Goal: Task Accomplishment & Management: Manage account settings

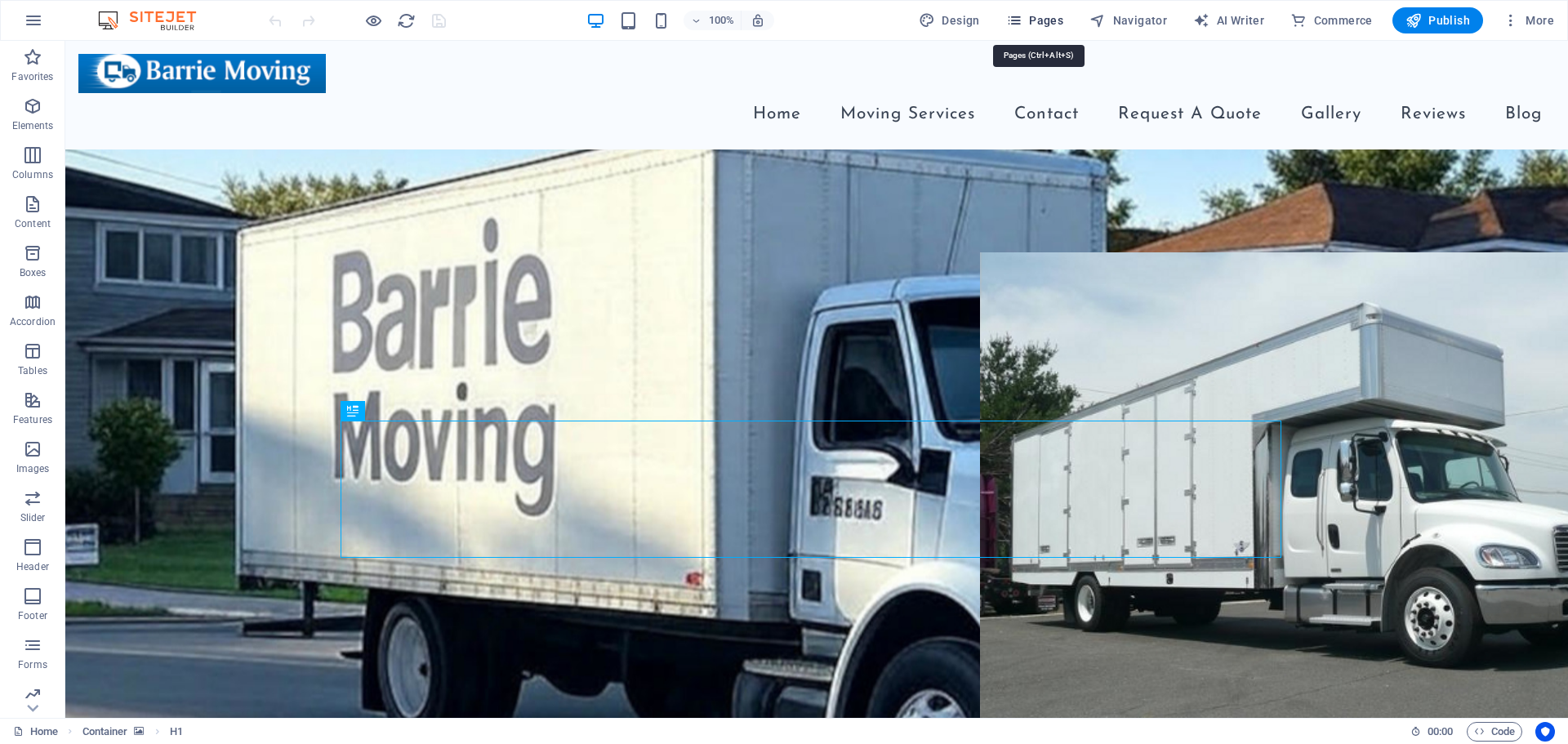
click at [1035, 17] on span "Pages" at bounding box center [1034, 20] width 57 height 16
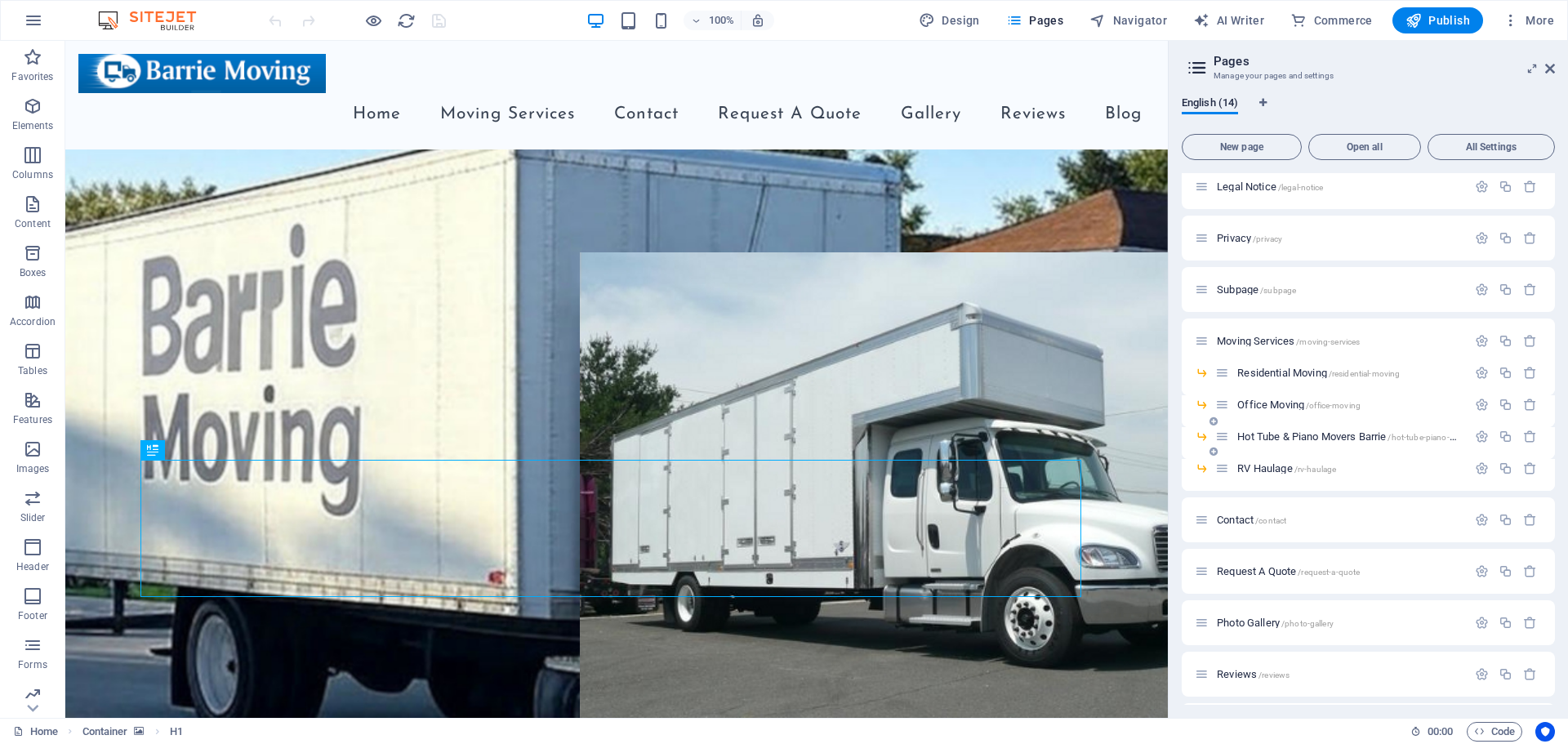
scroll to position [81, 0]
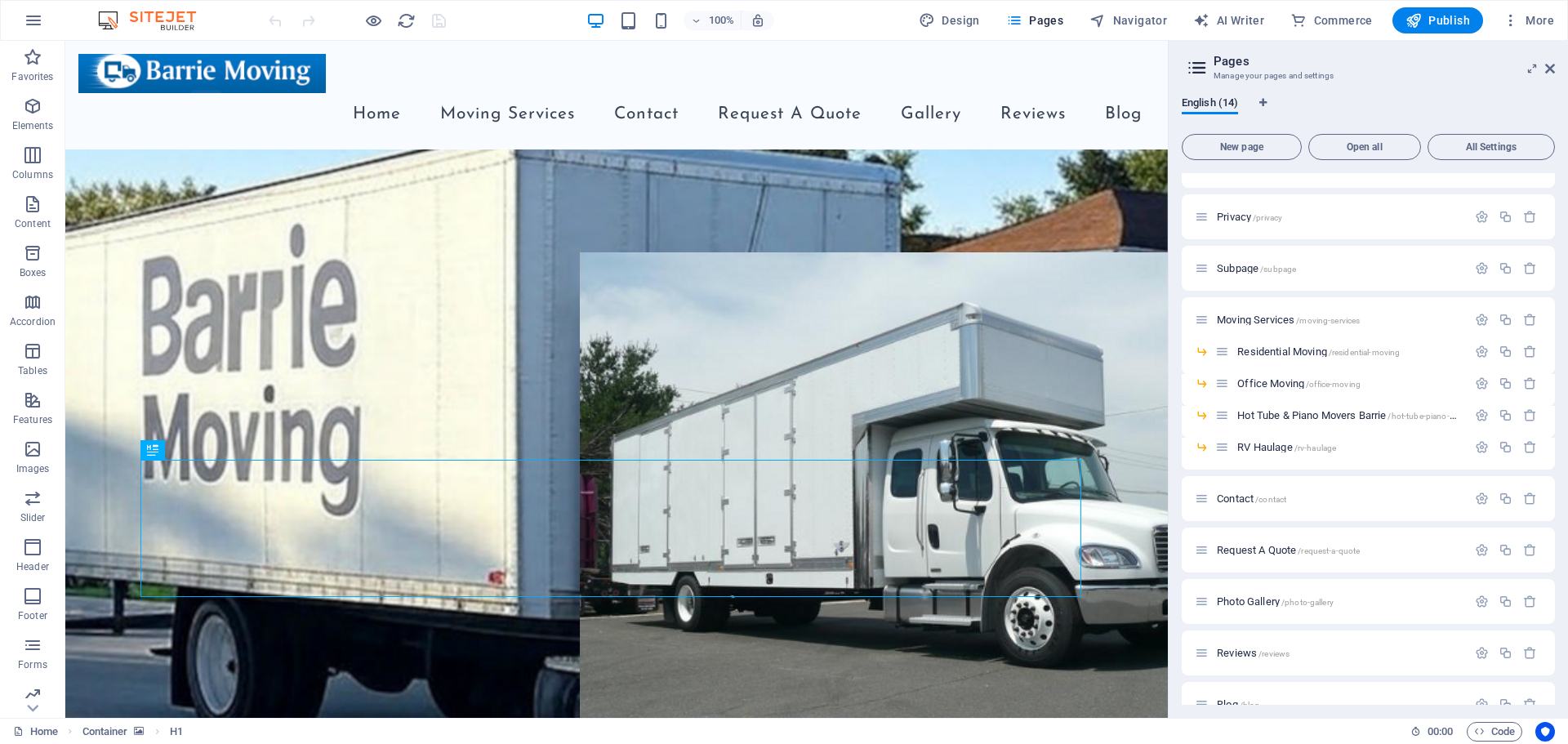
drag, startPoint x: 1267, startPoint y: 346, endPoint x: 1248, endPoint y: 295, distance: 54.4
click at [1248, 295] on div "Home / Legal Notice /legal-notice Privacy /privacy Subpage /subpage Moving Serv…" at bounding box center [1368, 409] width 373 height 635
drag, startPoint x: 1222, startPoint y: 349, endPoint x: 1233, endPoint y: 295, distance: 55.1
click at [1233, 295] on div "Home / Legal Notice /legal-notice Privacy /privacy Subpage /subpage Moving Serv…" at bounding box center [1368, 393] width 373 height 603
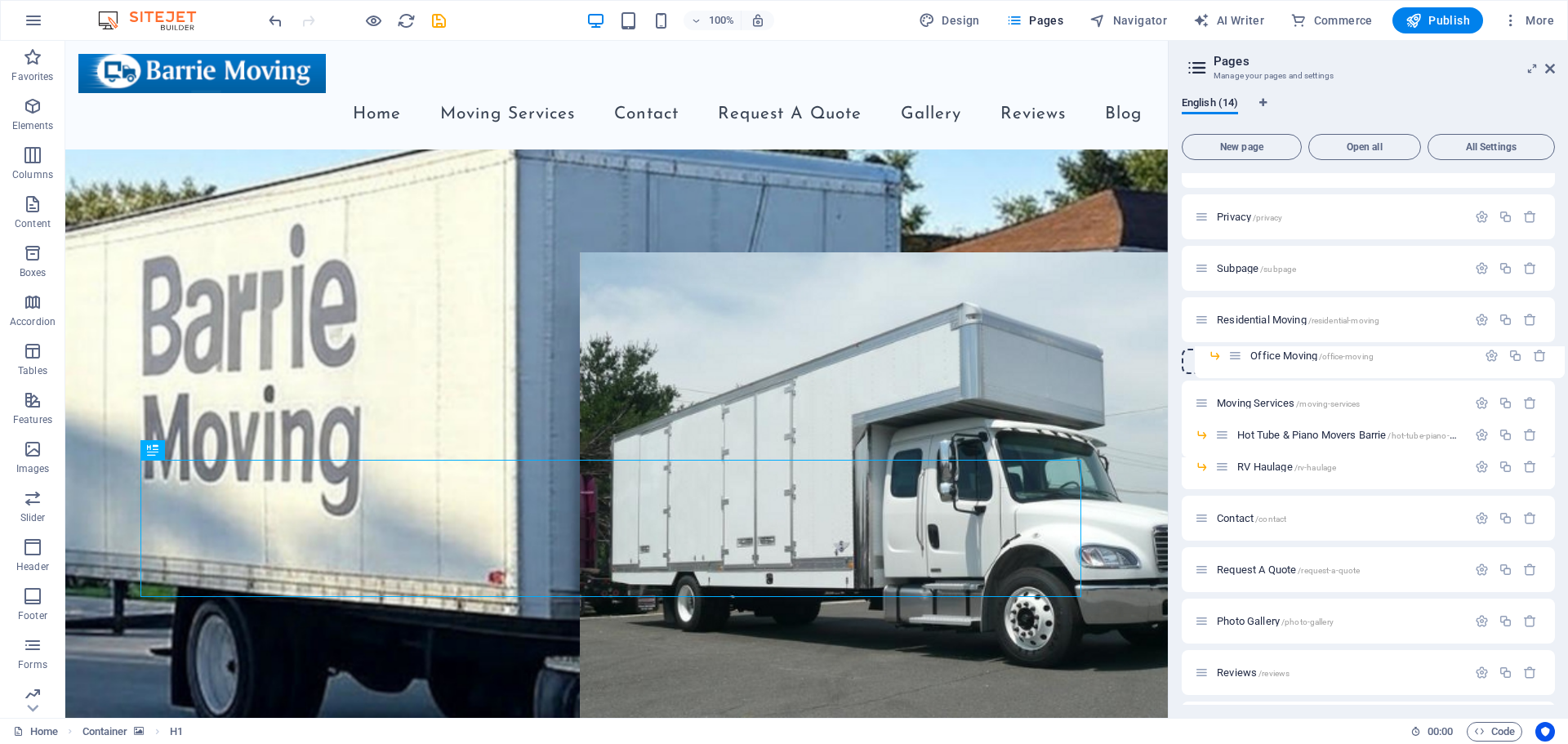
drag, startPoint x: 1224, startPoint y: 404, endPoint x: 1242, endPoint y: 355, distance: 52.2
click at [1242, 355] on div "Home / Legal Notice /legal-notice Privacy /privacy Subpage /subpage Residential…" at bounding box center [1368, 419] width 373 height 655
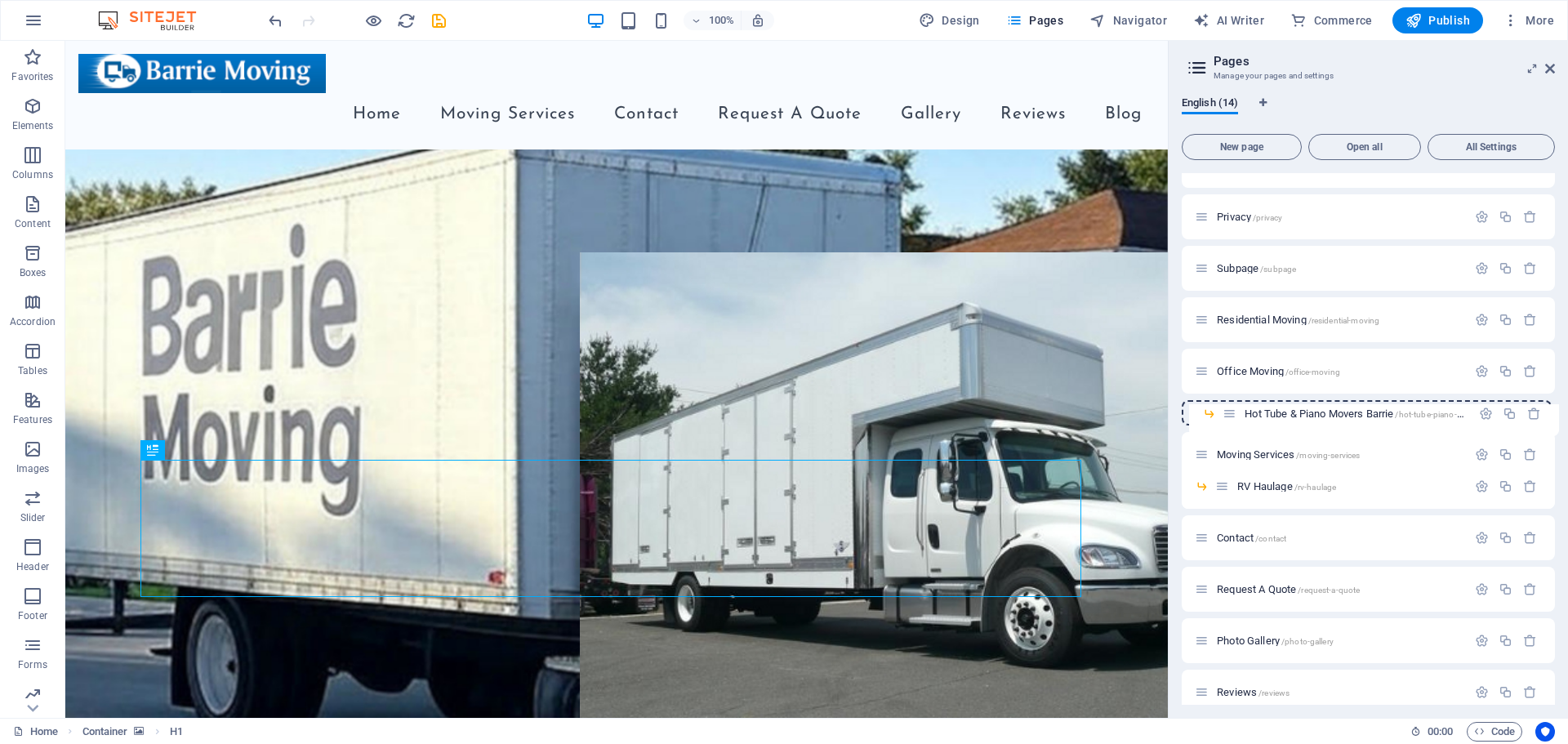
drag, startPoint x: 1226, startPoint y: 453, endPoint x: 1245, endPoint y: 404, distance: 52.6
click at [1245, 404] on div "Home / Legal Notice /legal-notice Privacy /privacy Subpage /subpage Residential…" at bounding box center [1368, 429] width 373 height 675
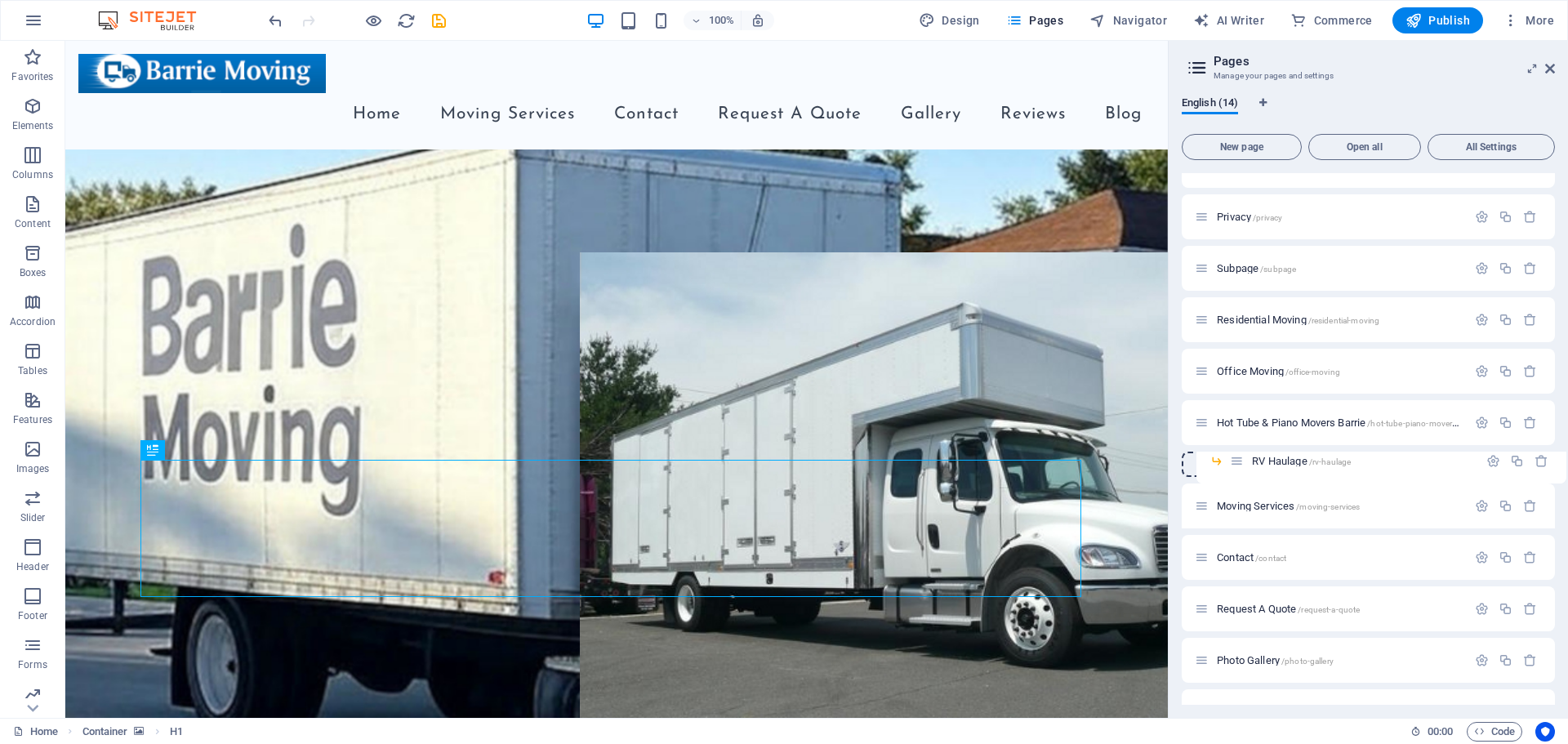
drag, startPoint x: 1226, startPoint y: 506, endPoint x: 1246, endPoint y: 456, distance: 53.9
click at [1246, 456] on div "Home / Legal Notice /legal-notice Privacy /privacy Subpage /subpage Residential…" at bounding box center [1368, 439] width 373 height 694
drag, startPoint x: 1459, startPoint y: 31, endPoint x: 1547, endPoint y: 71, distance: 96.7
click at [1547, 71] on icon at bounding box center [1549, 69] width 9 height 13
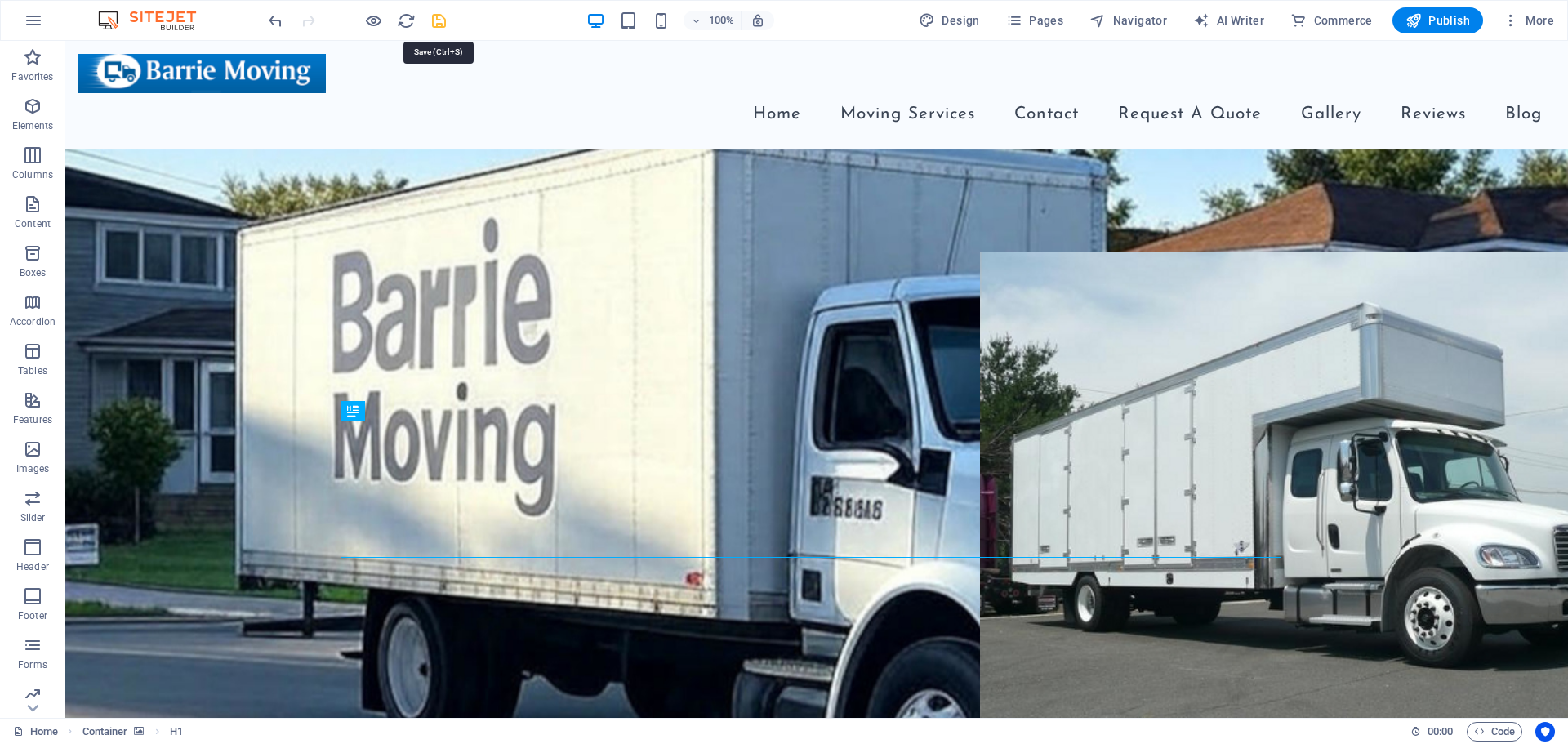
click at [430, 18] on icon "save" at bounding box center [439, 21] width 19 height 19
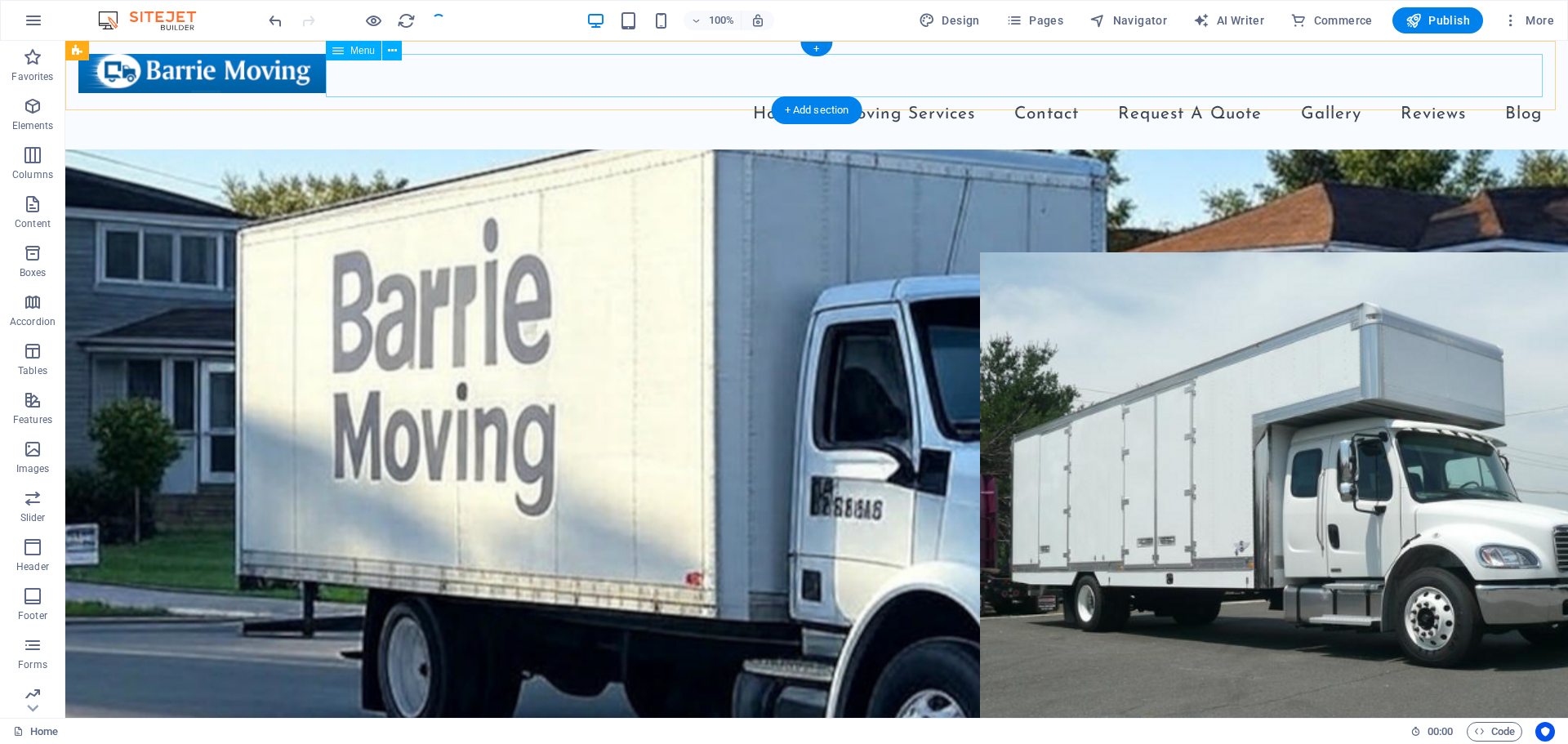
click at [663, 93] on nav "Home Moving Services Contact Request A Quote Gallery Reviews Blog" at bounding box center [817, 114] width 1476 height 43
select select
select select "8"
select select
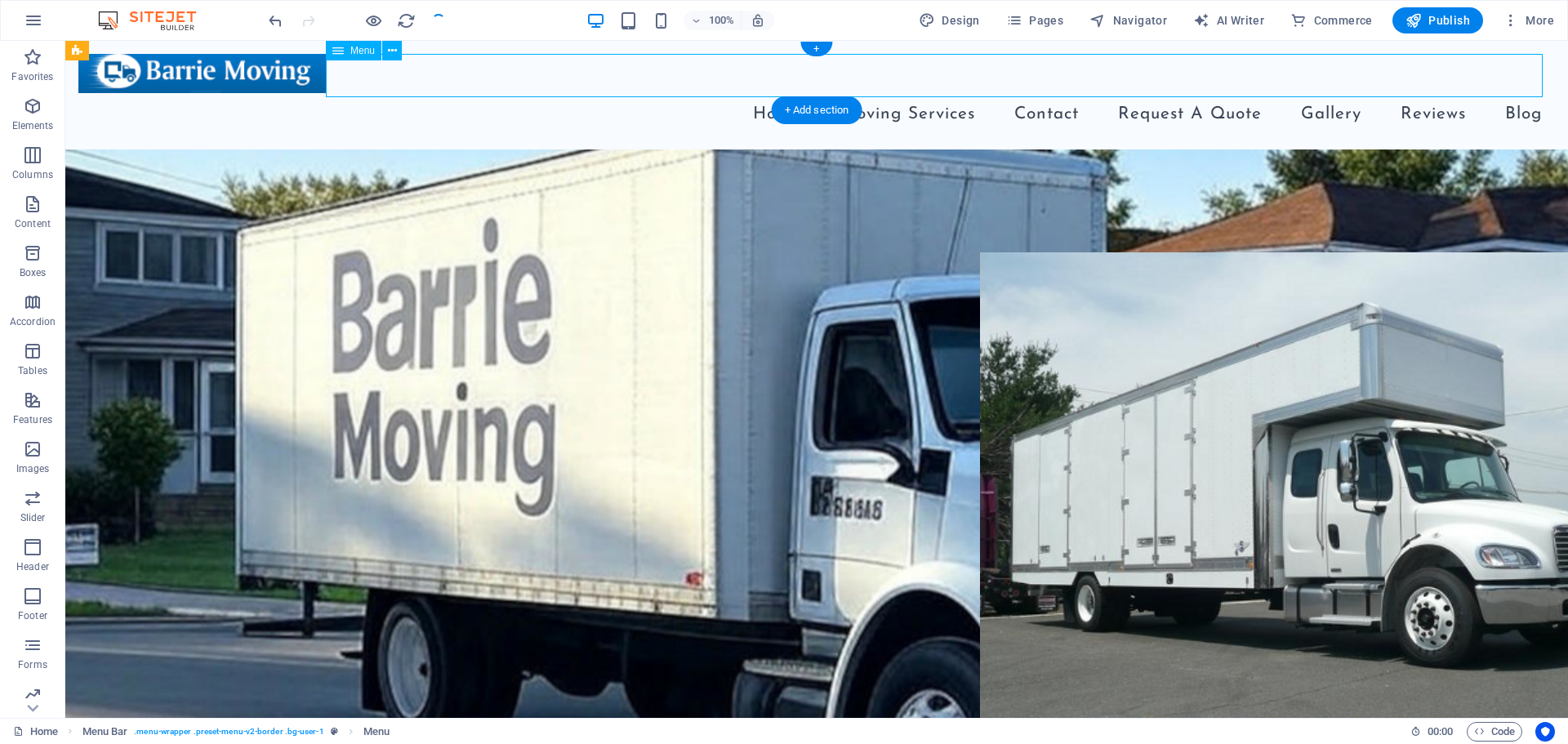
select select "9"
select select
select select "10"
select select
select select "11"
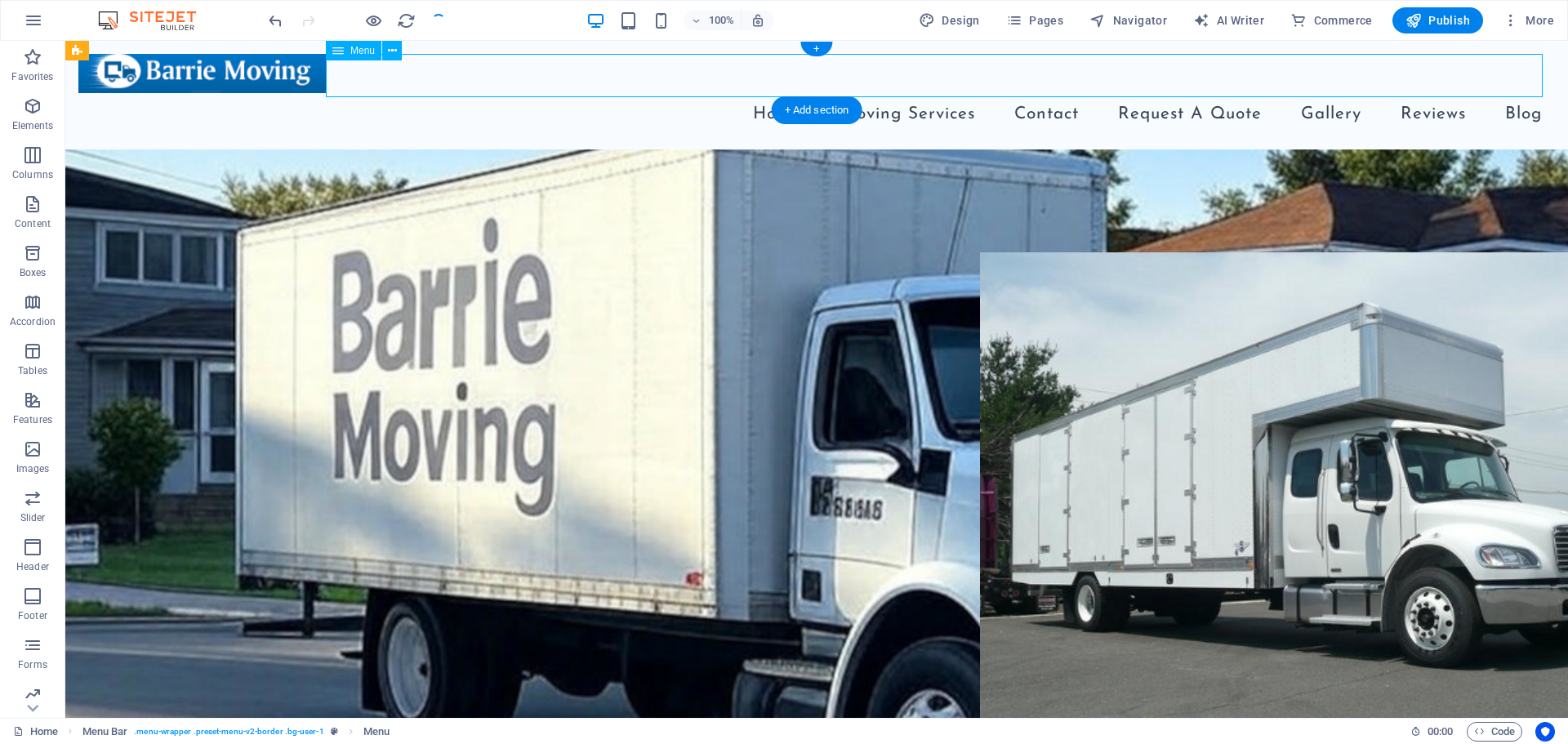
select select
select select "12"
select select
select select "13"
select select
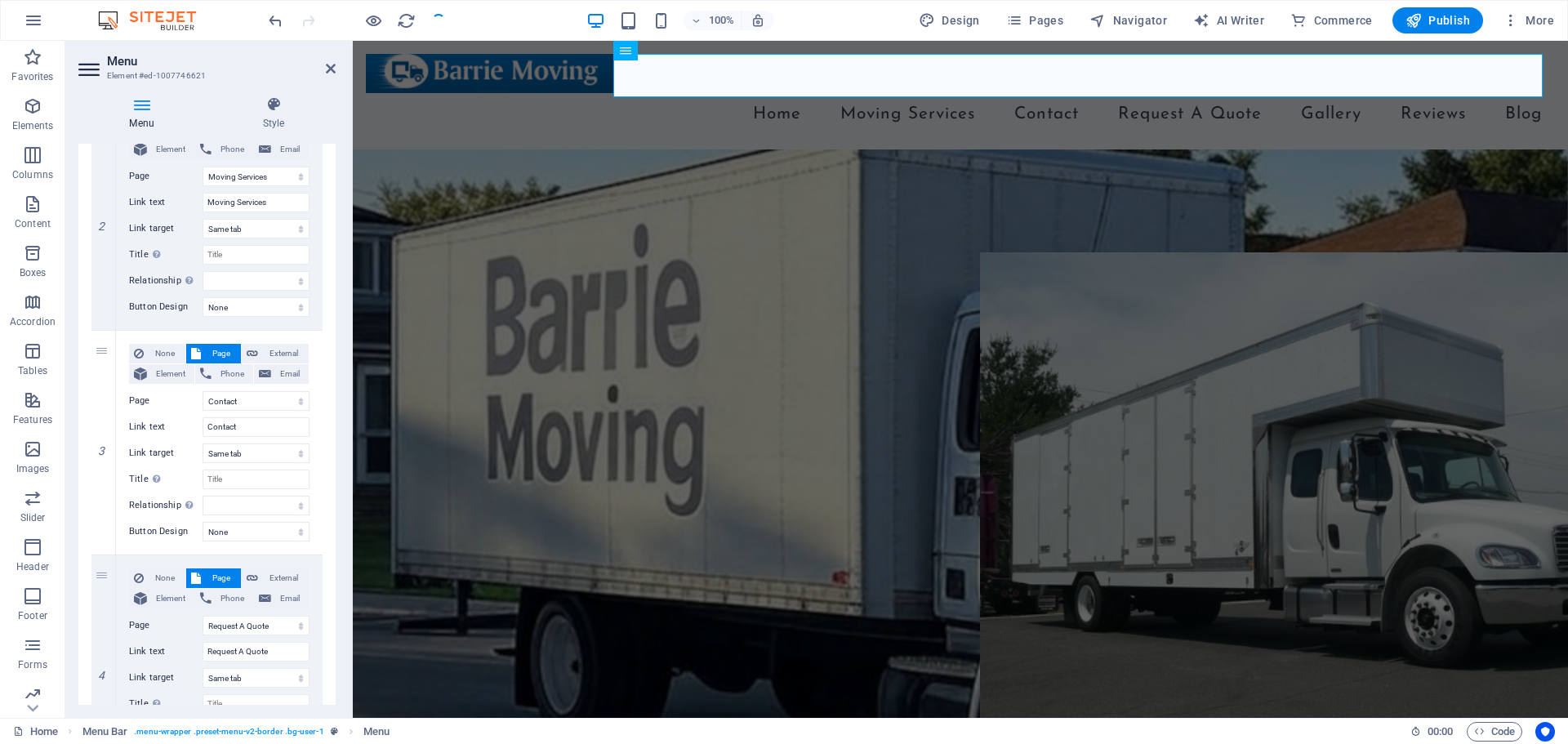
scroll to position [490, 0]
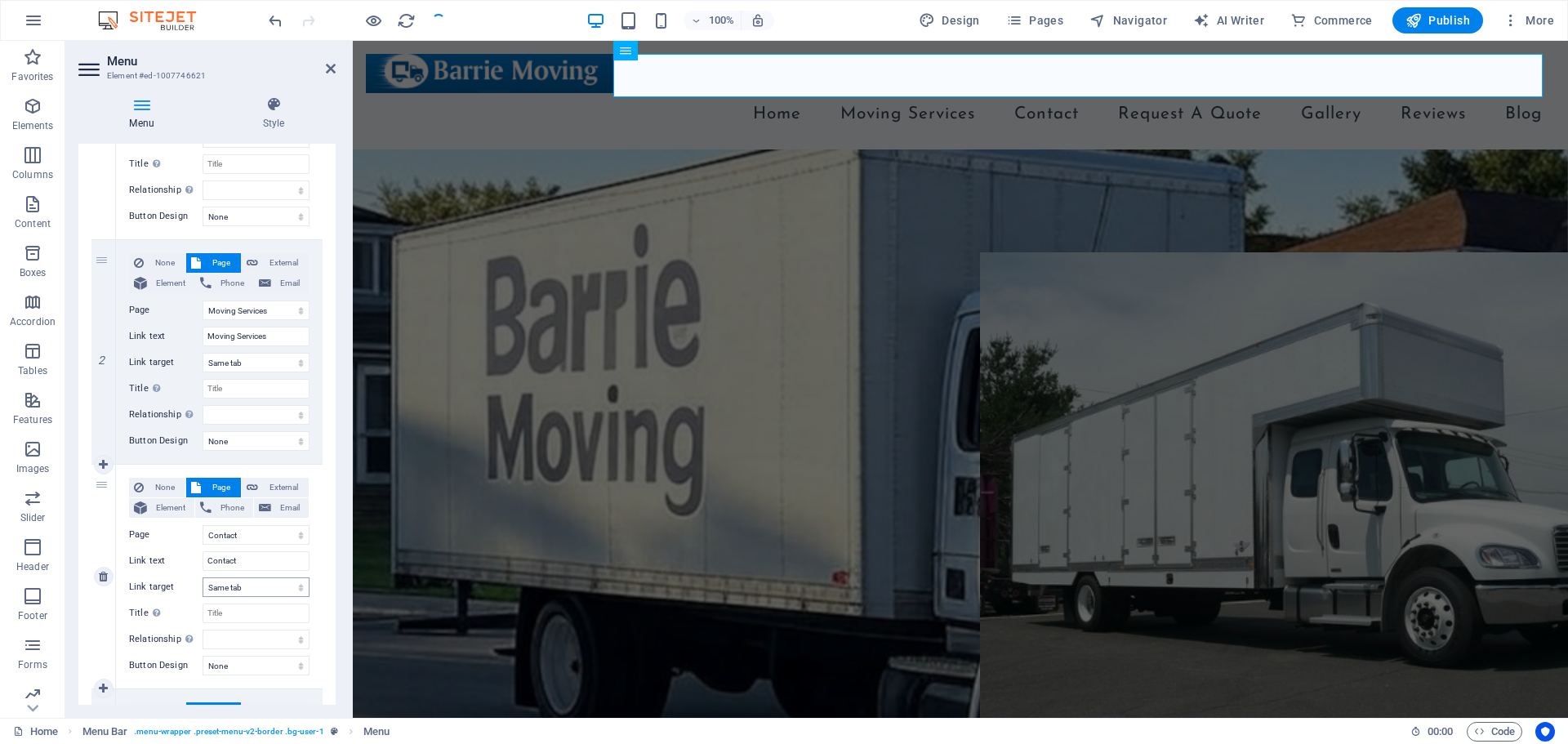
select select "8"
select select "9"
select select "10"
select select "11"
select select "12"
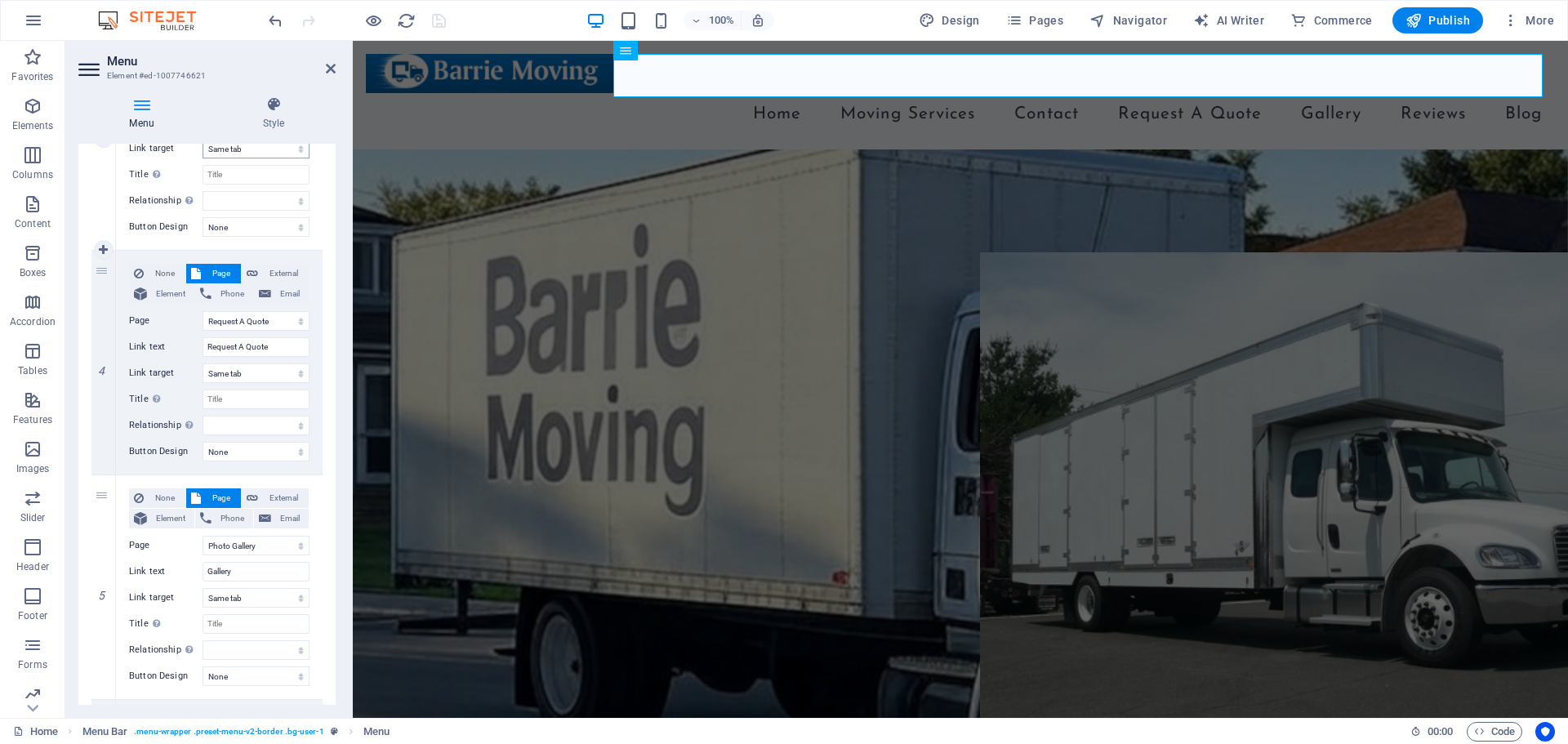
scroll to position [327, 0]
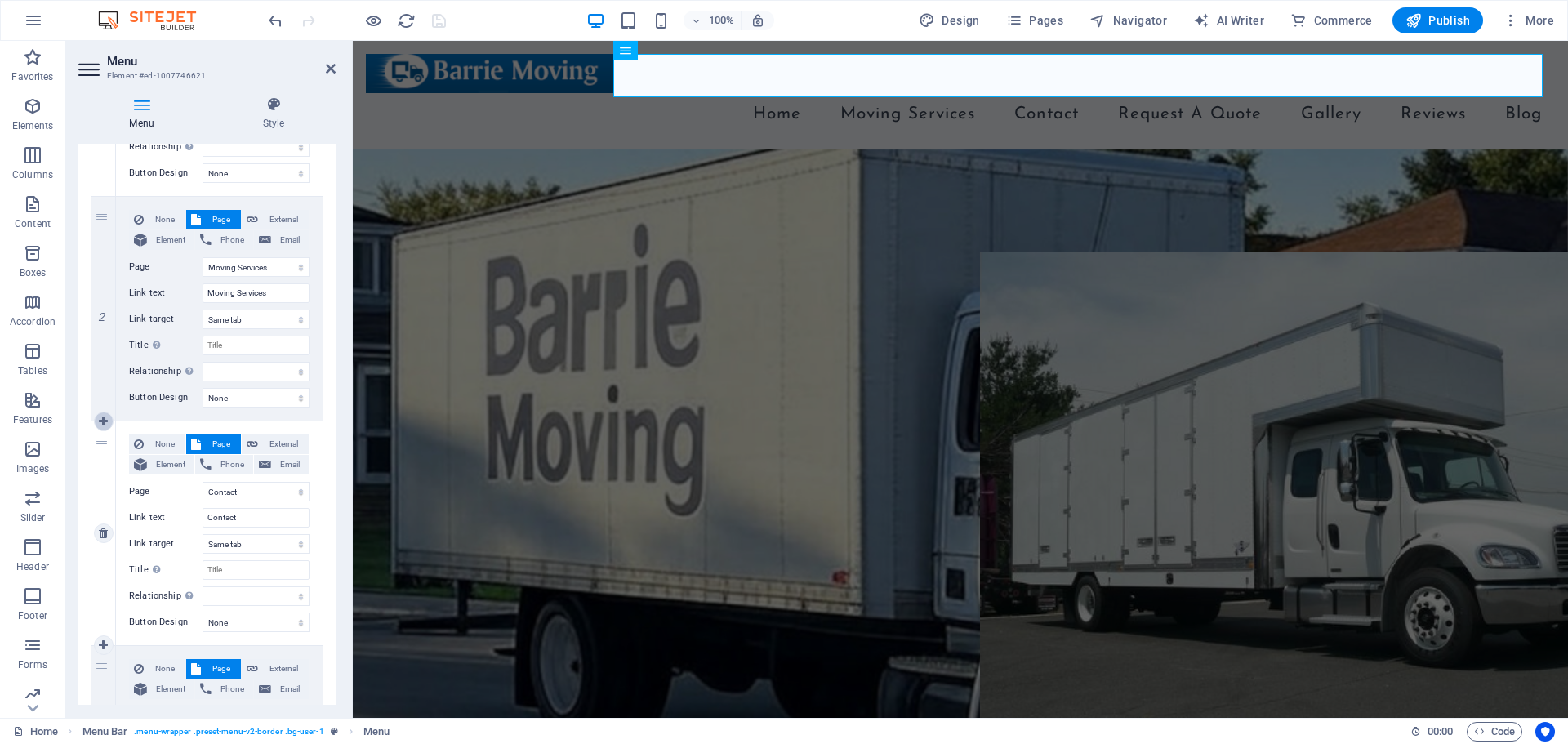
click at [109, 418] on link at bounding box center [103, 421] width 20 height 20
select select
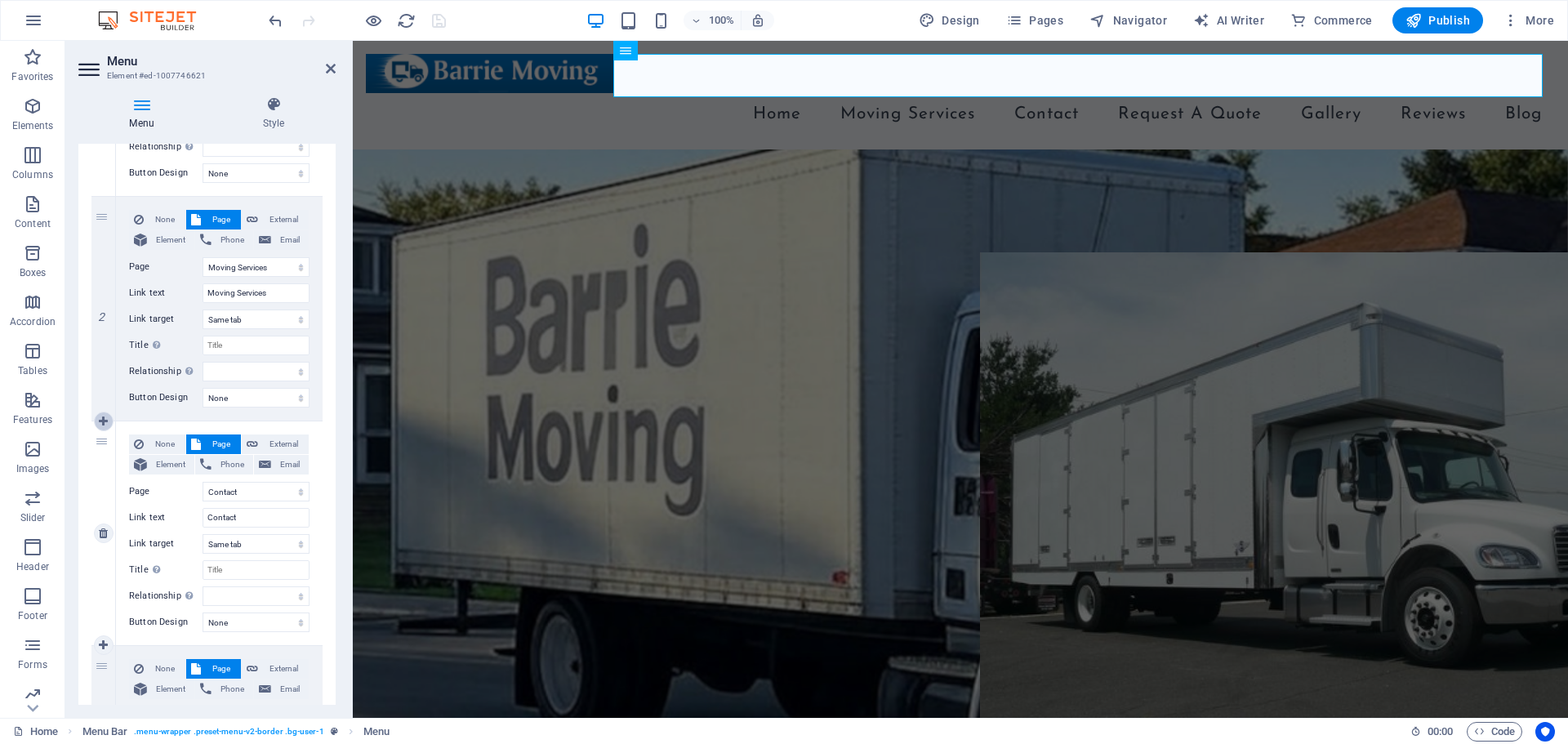
select select
select select "9"
type input "Contact"
select select
select select "10"
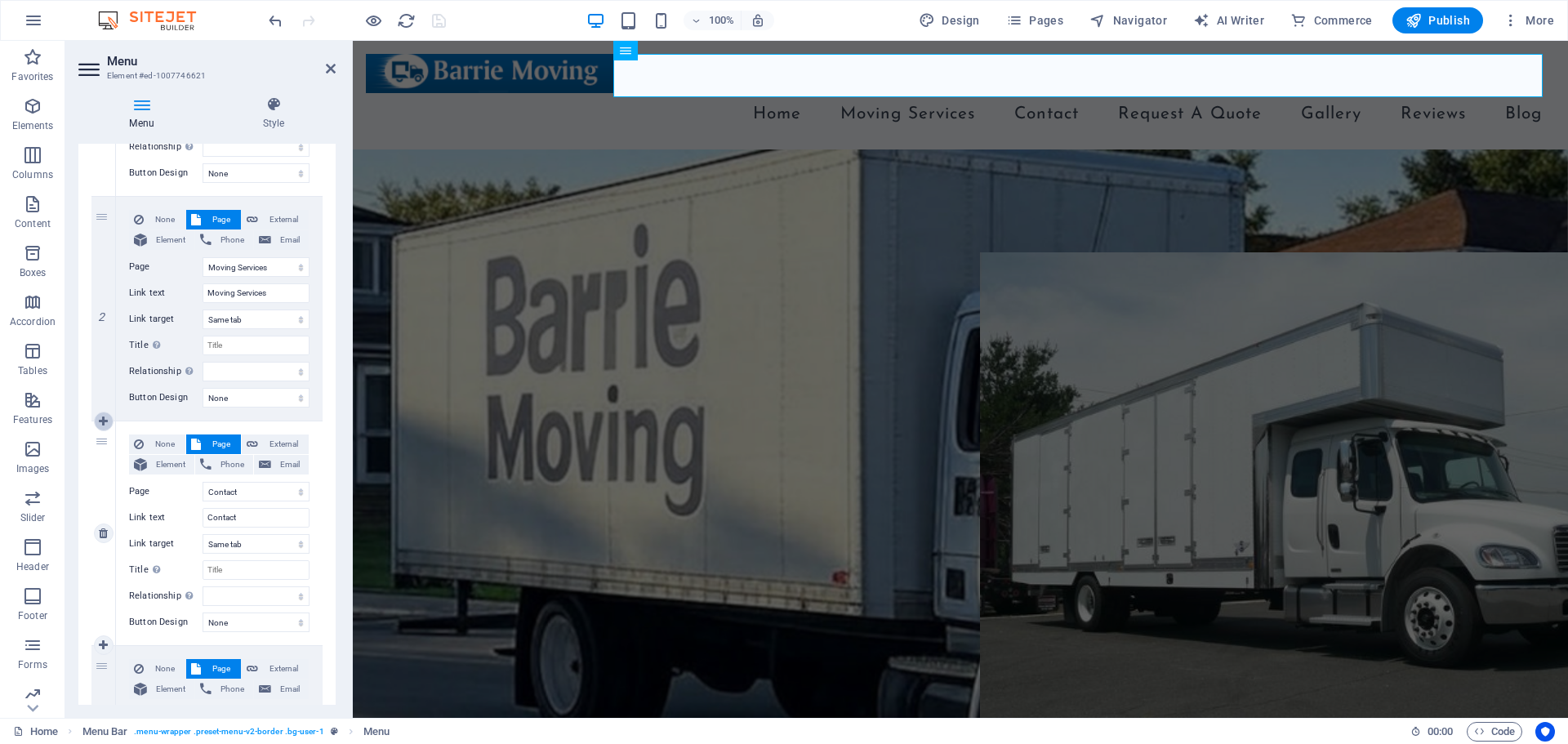
type input "Request A Quote"
select select
select select "11"
type input "Gallery"
select select
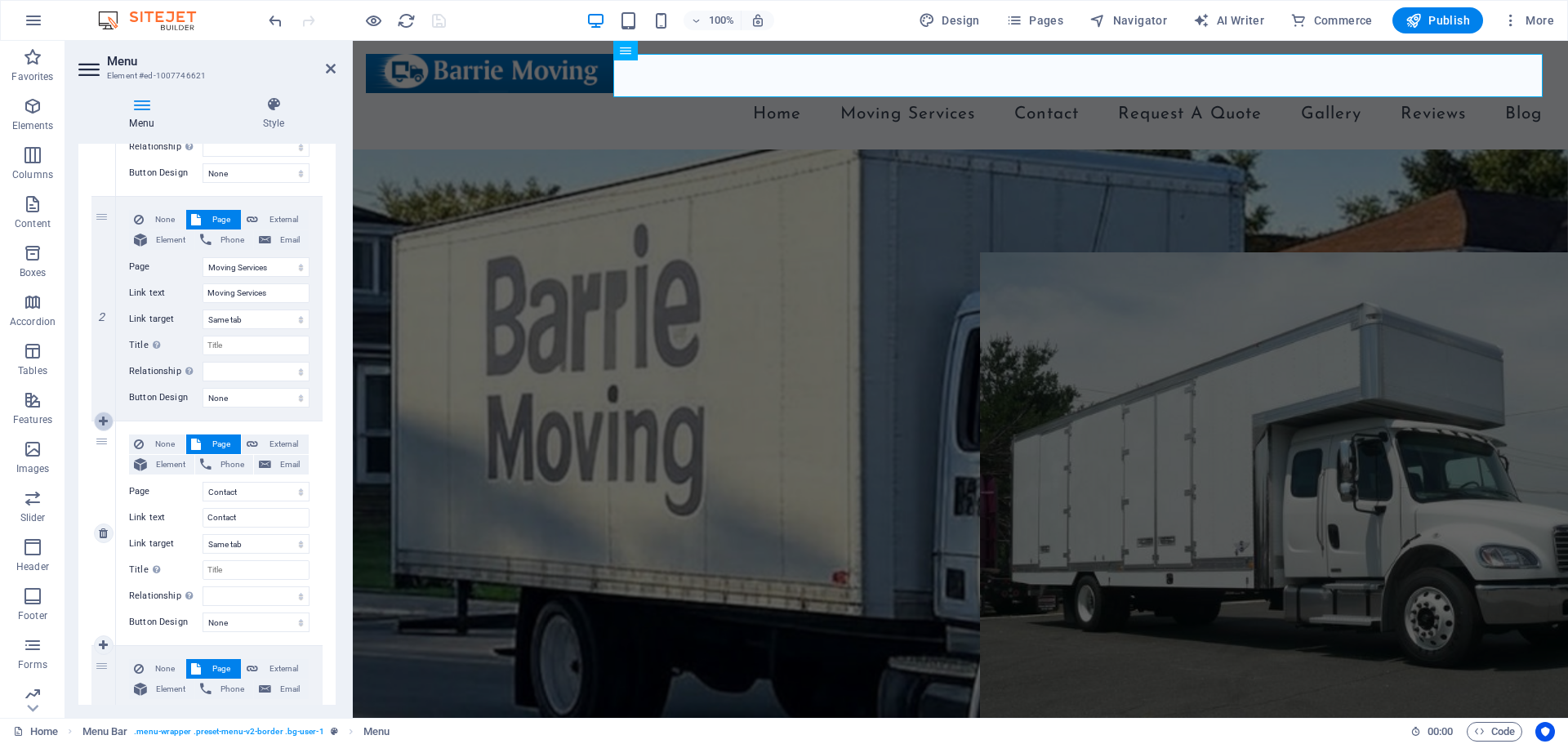
select select "12"
type input "Reviews"
select select
select select "13"
select select
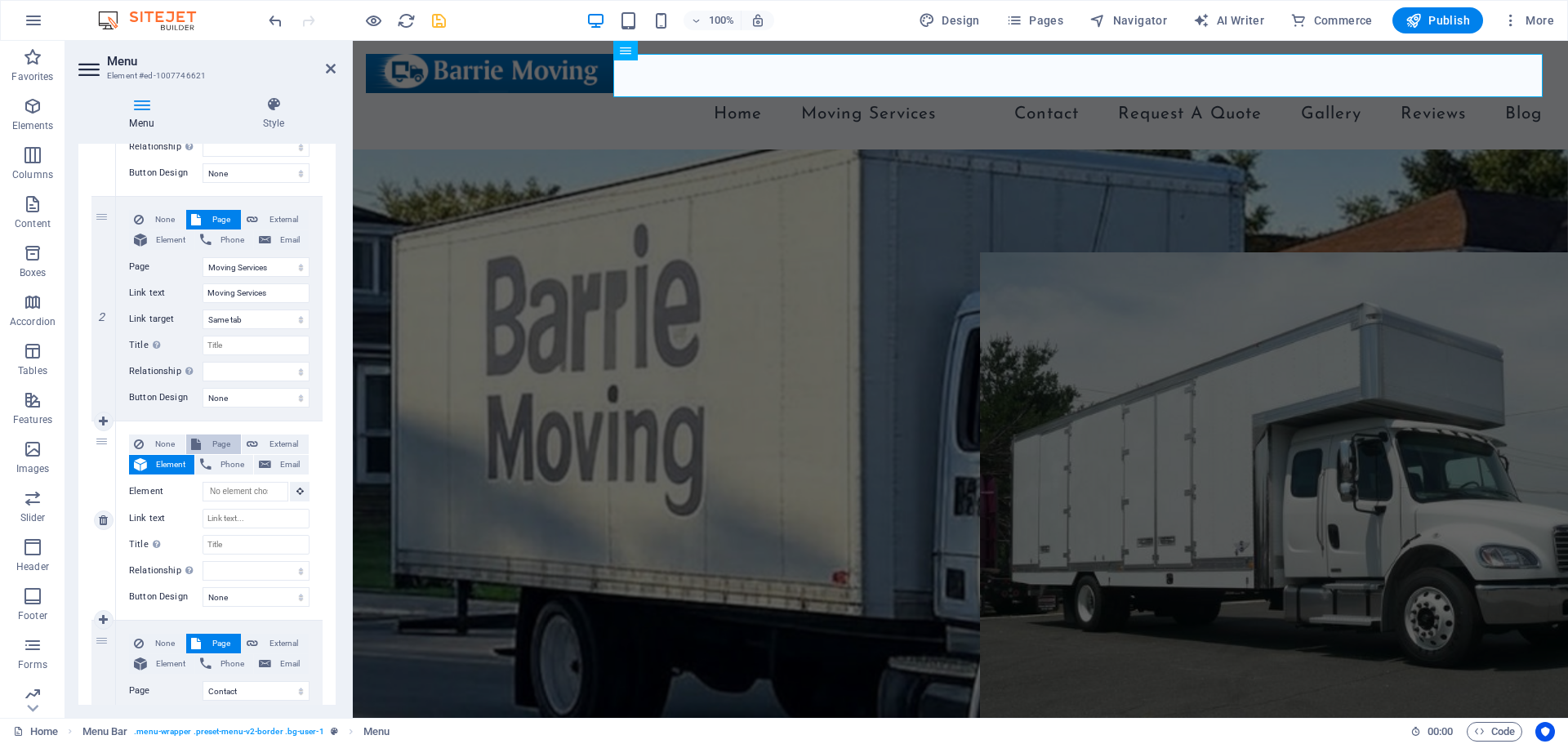
click at [212, 439] on span "Page" at bounding box center [221, 444] width 30 height 20
select select
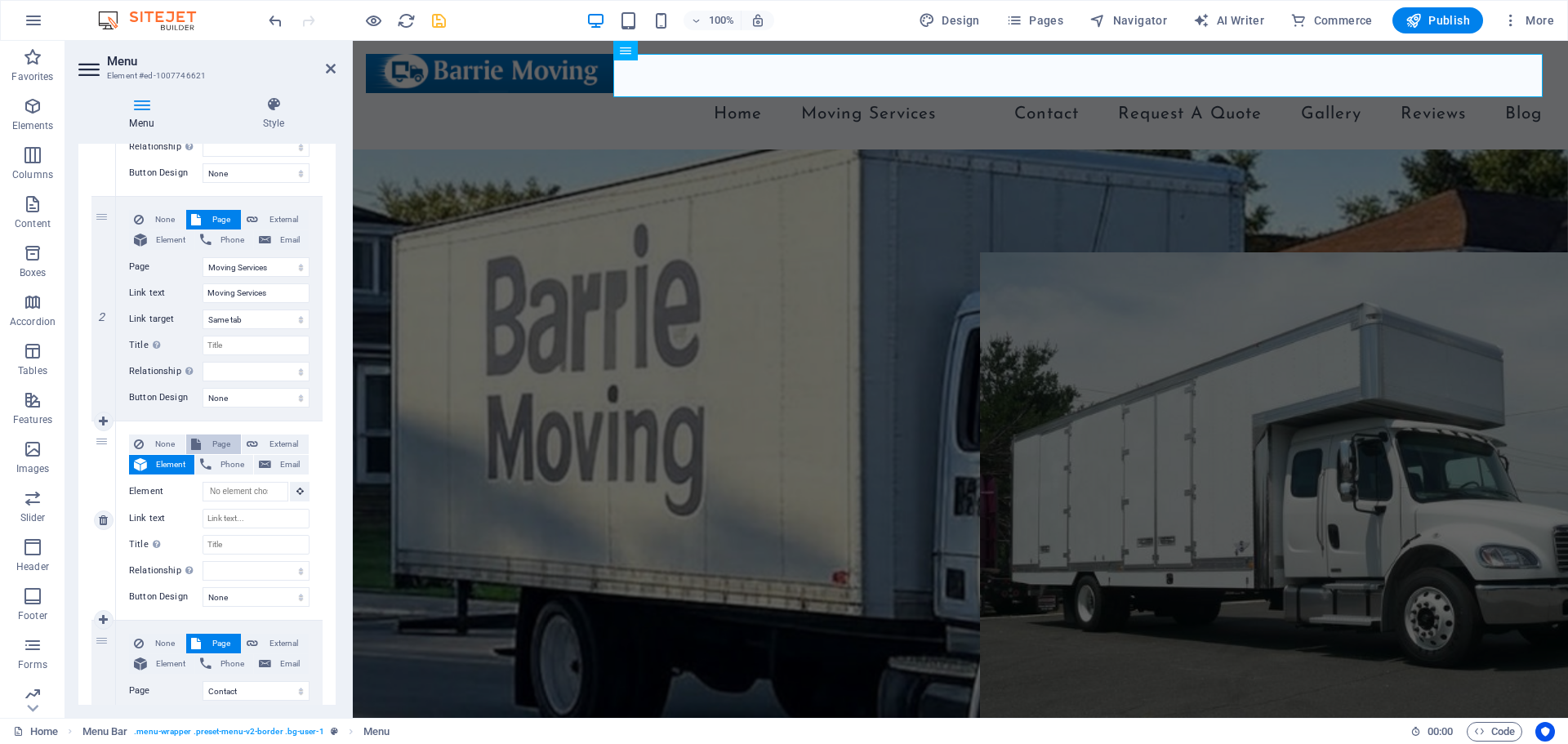
select select
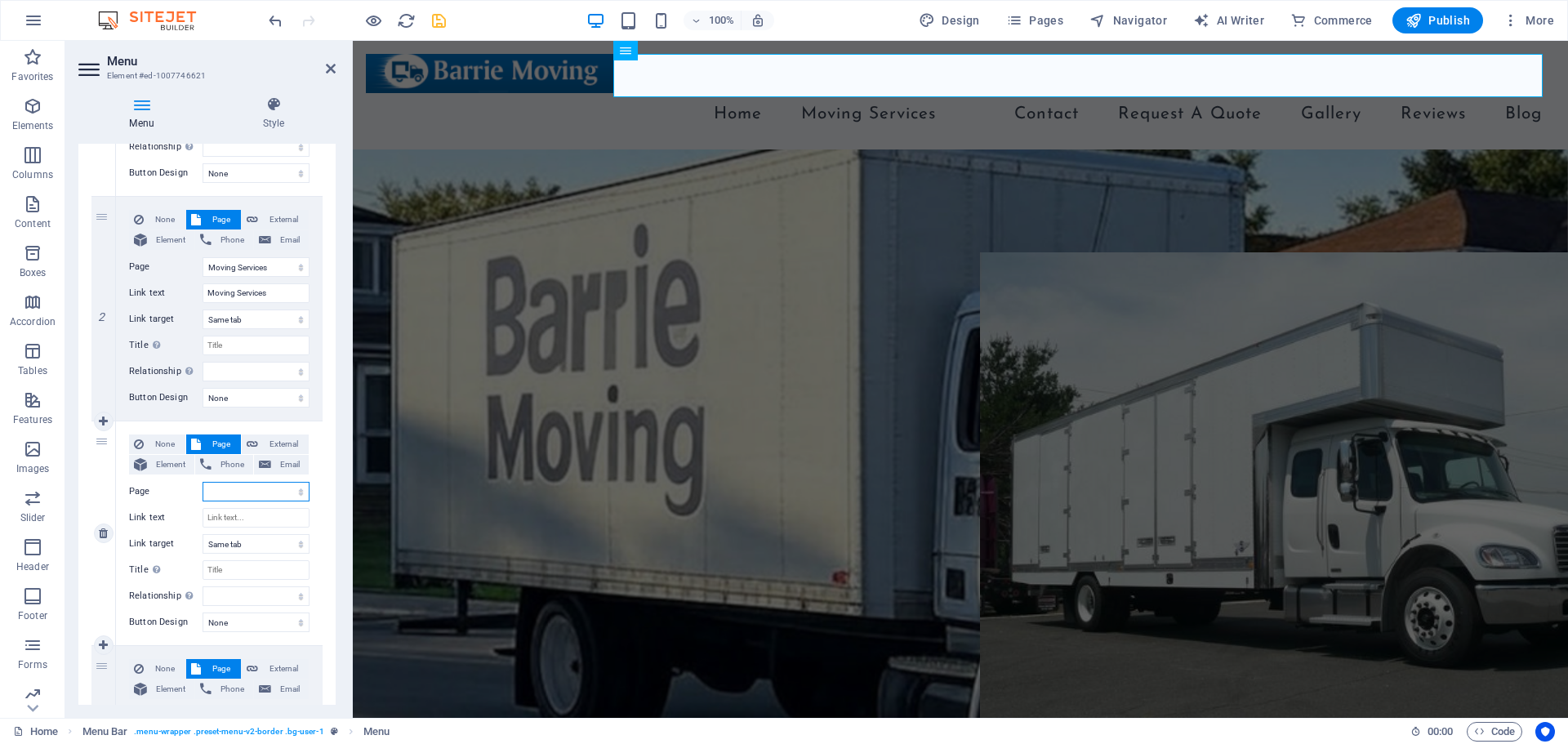
click at [267, 491] on select "Home Legal Notice Privacy Subpage Residential Moving Office Moving Hot Tube &am…" at bounding box center [255, 492] width 107 height 20
select select "4"
click at [202, 482] on select "Home Legal Notice Privacy Subpage Residential Moving Office Moving Hot Tube &am…" at bounding box center [255, 492] width 107 height 20
select select
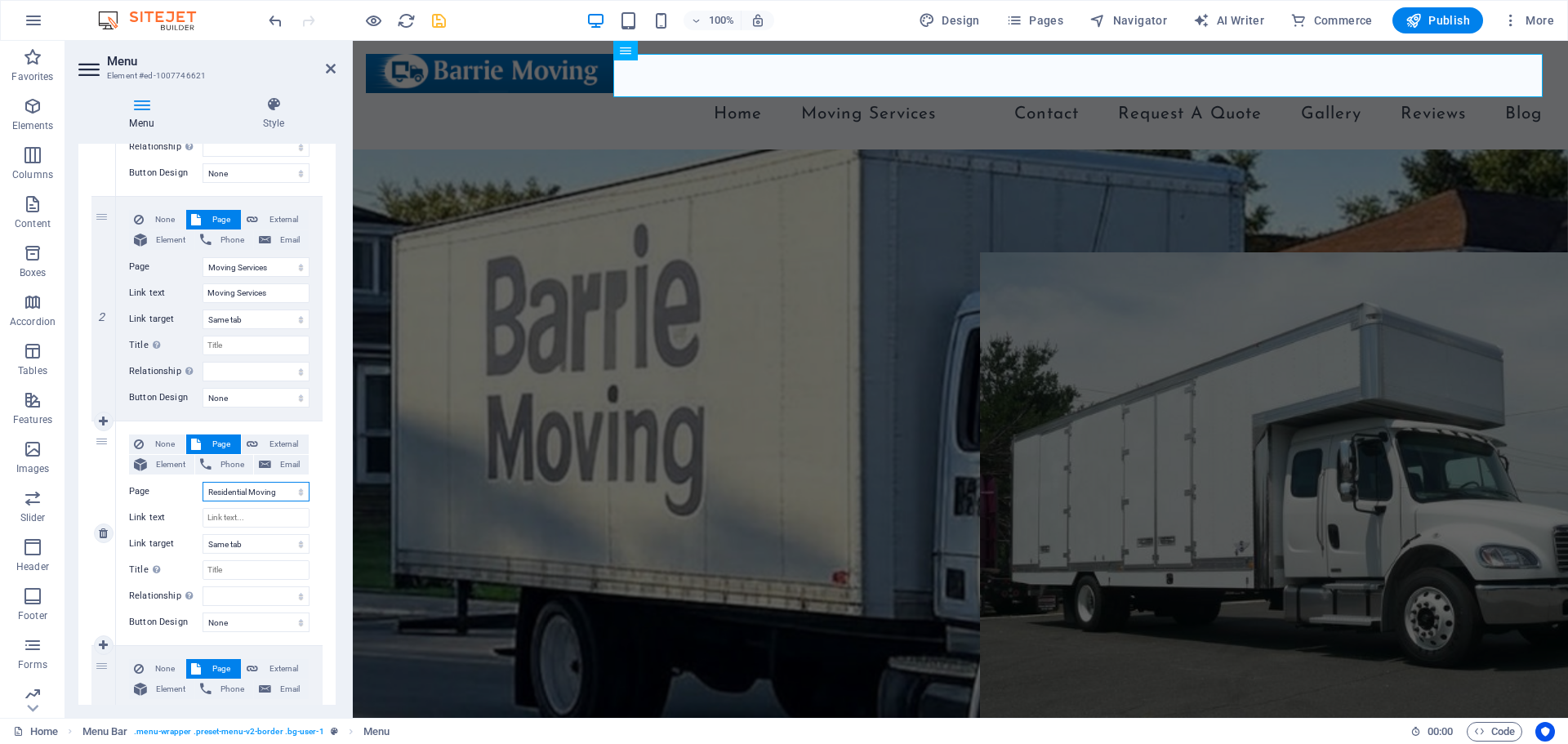
select select
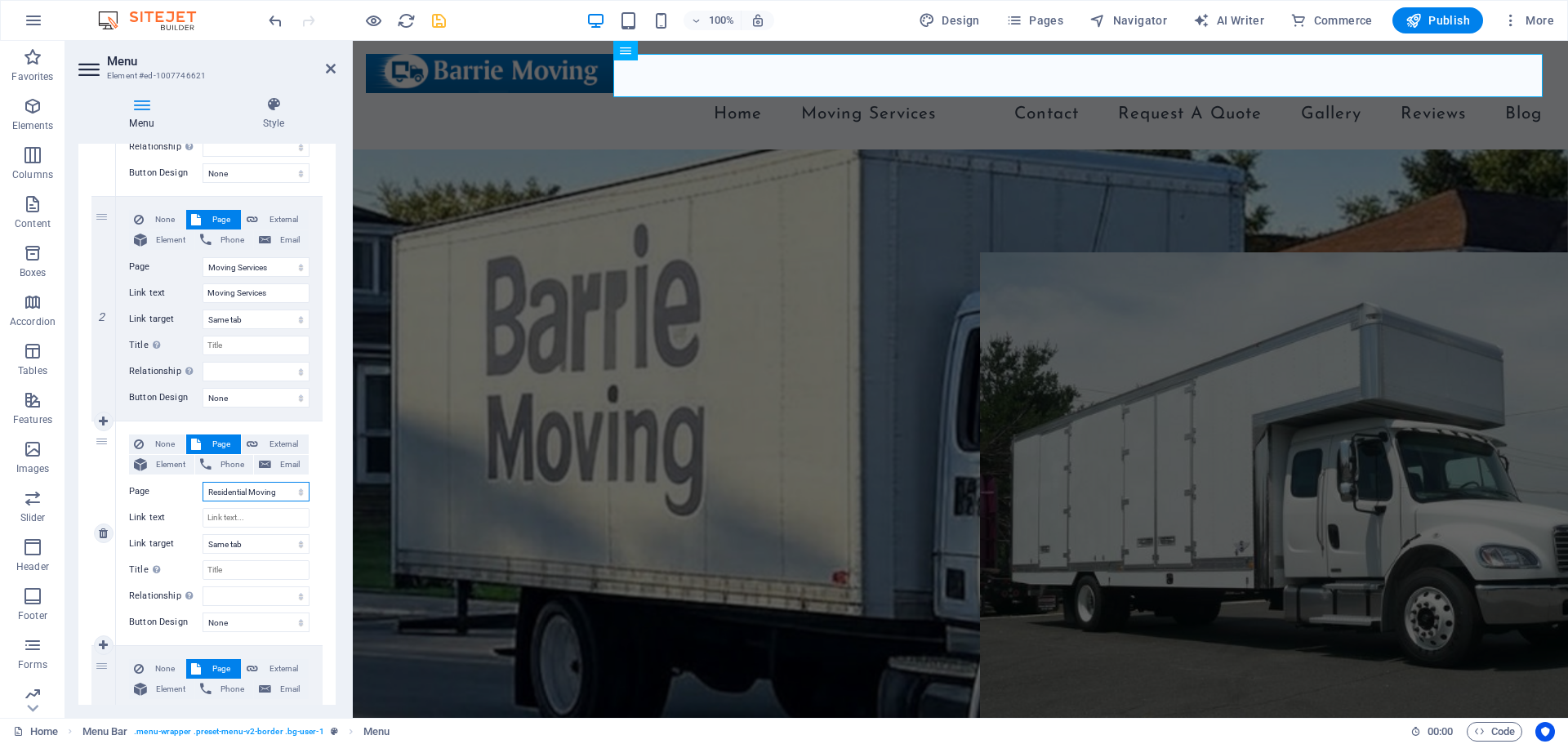
select select
click at [243, 513] on input "Link text" at bounding box center [255, 517] width 107 height 20
type input "R"
select select
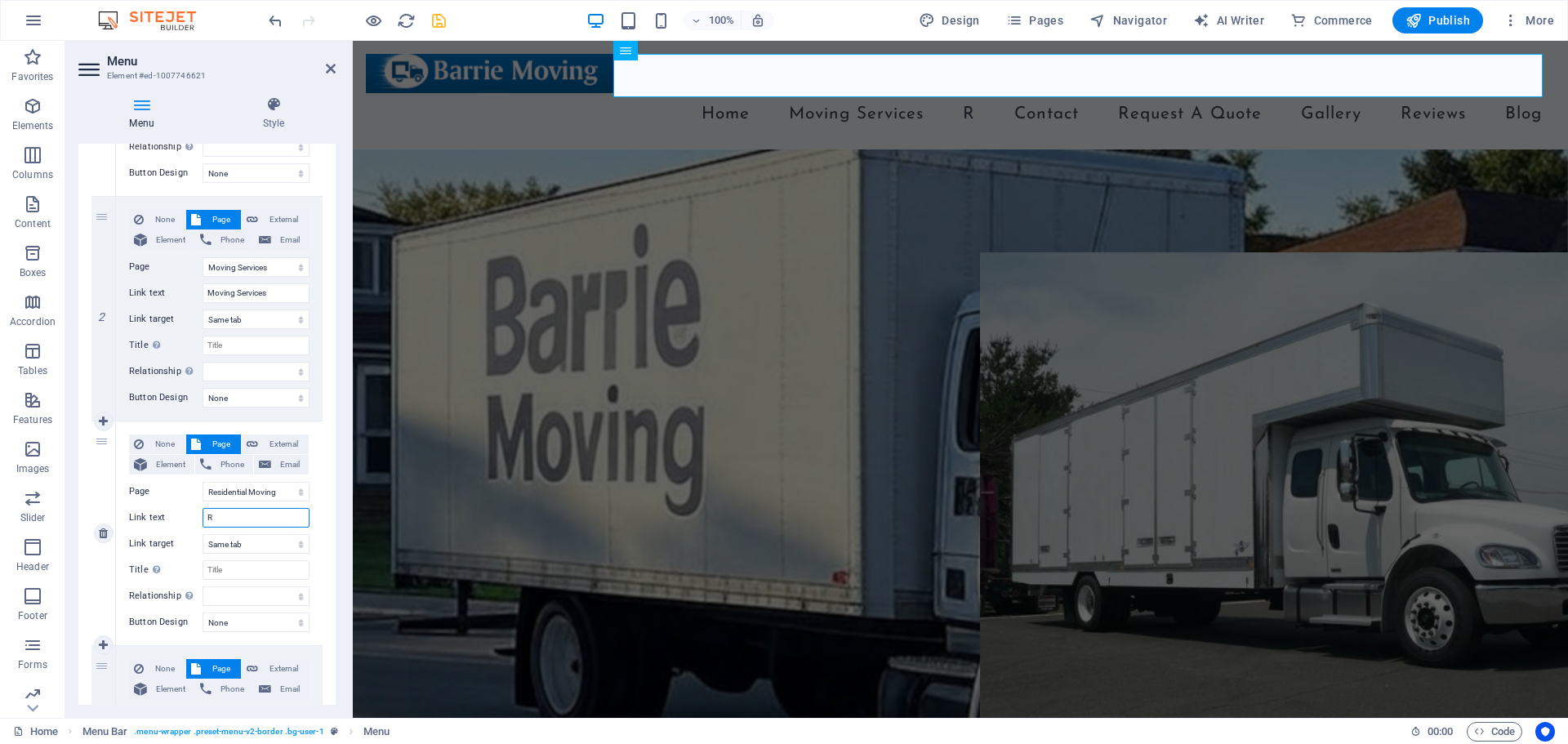
select select
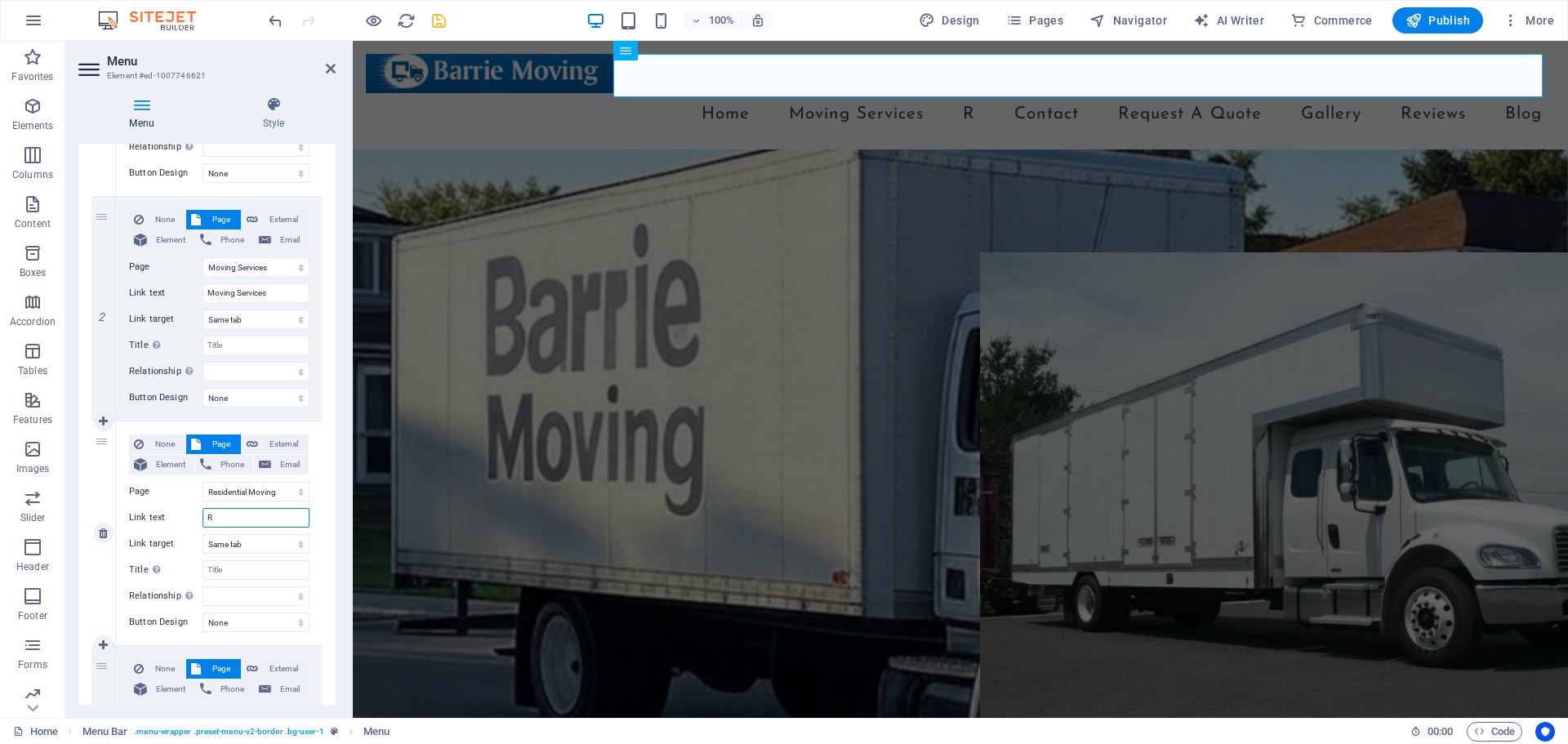
select select
type input "Resi"
select select
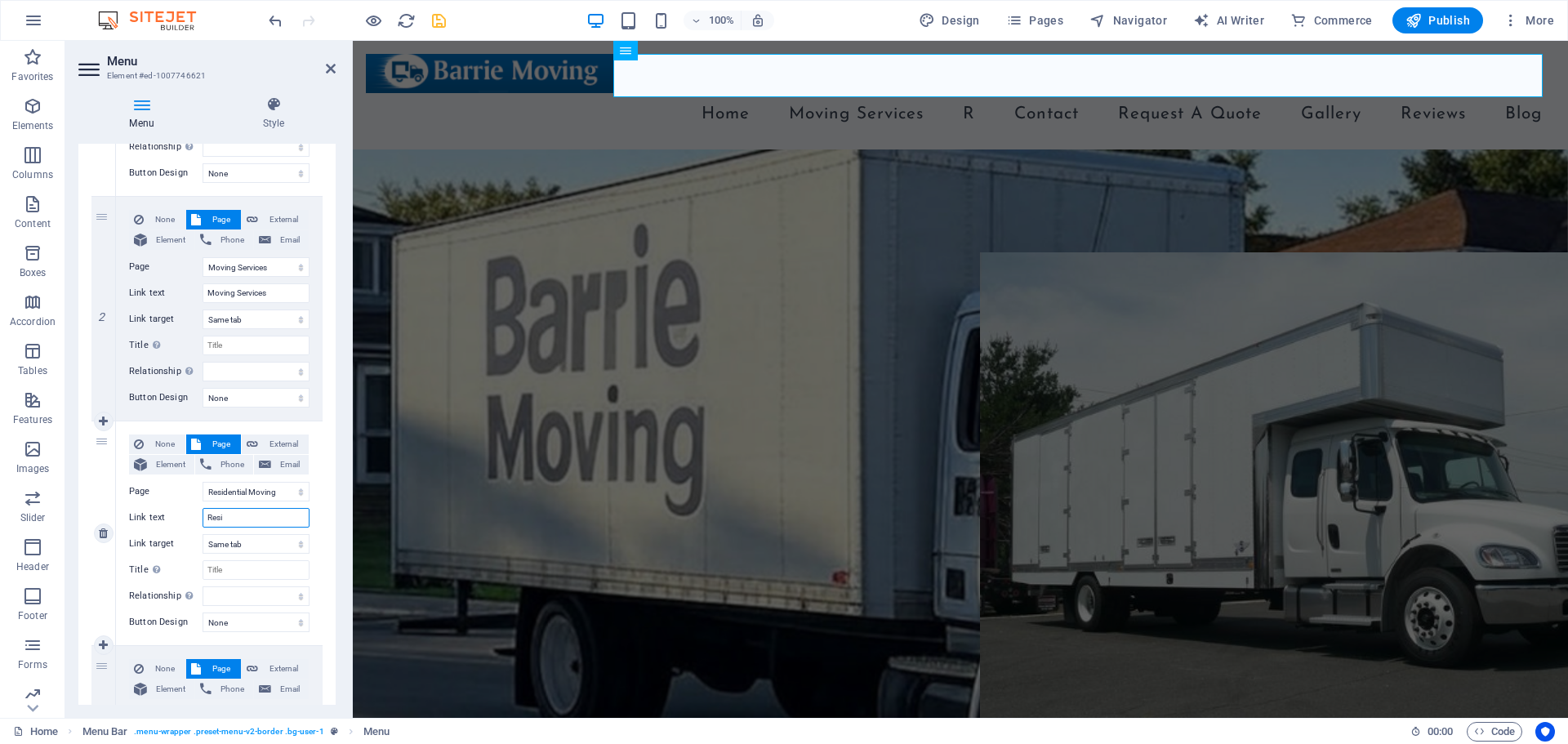
select select
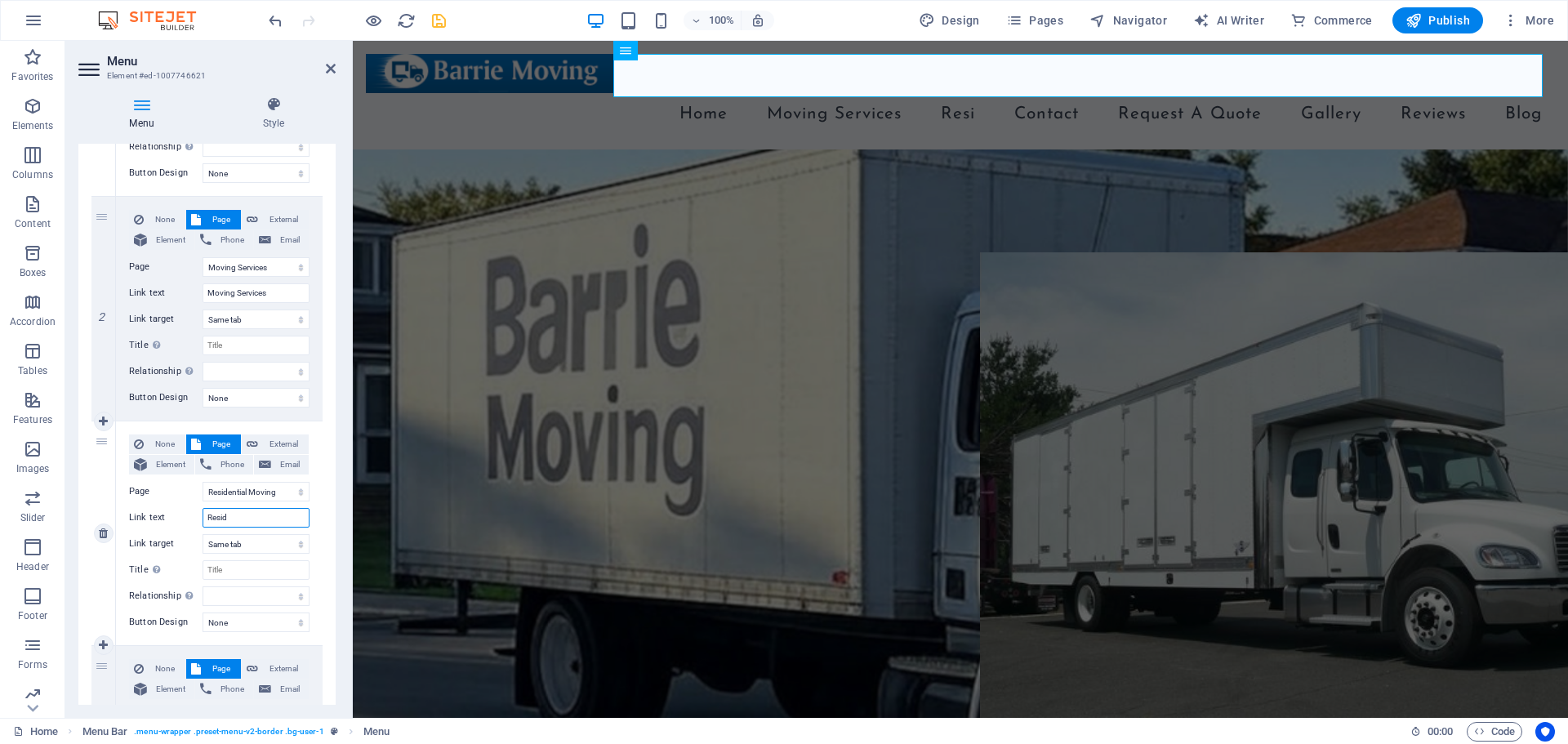
type input "Reside"
select select
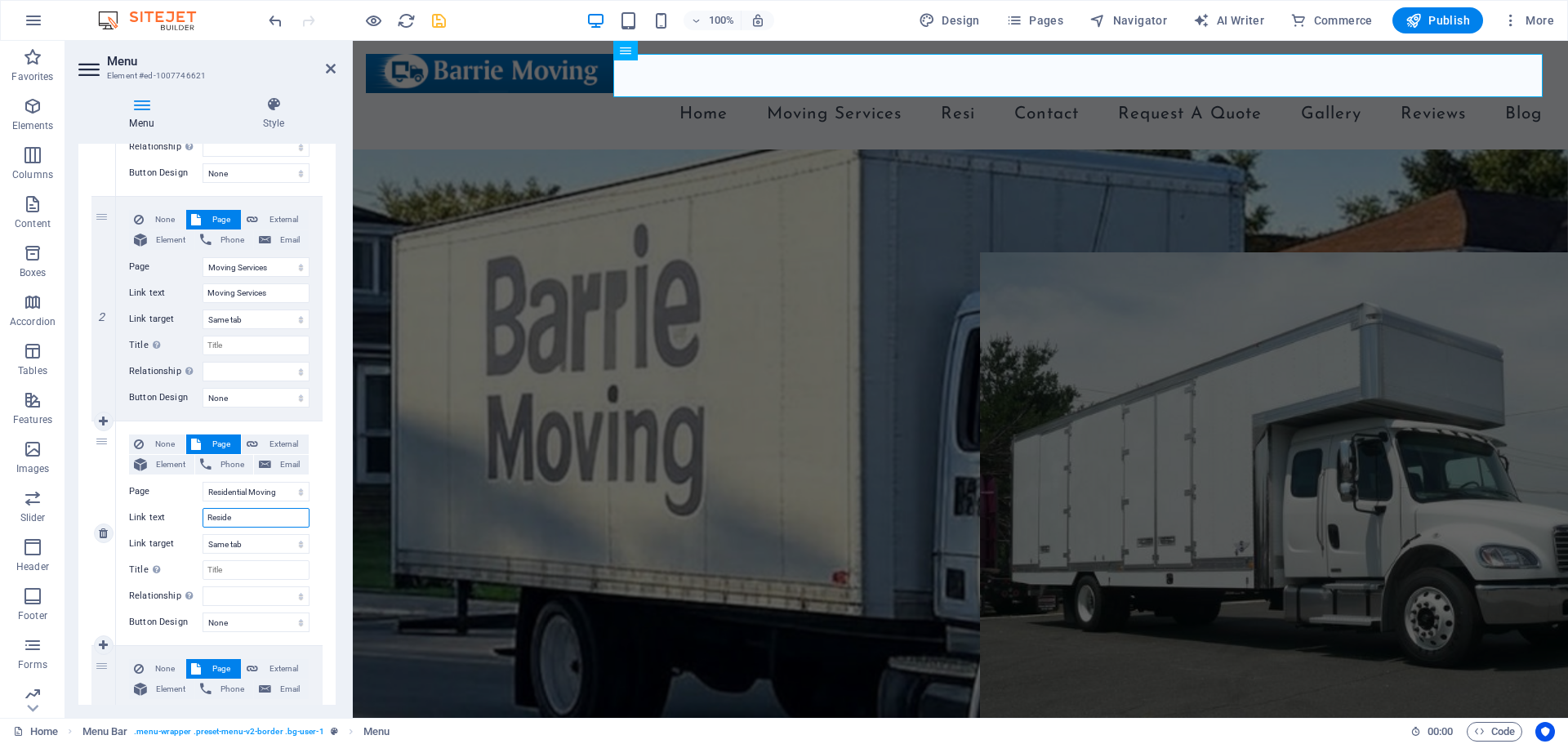
select select
type input "Residential Mo"
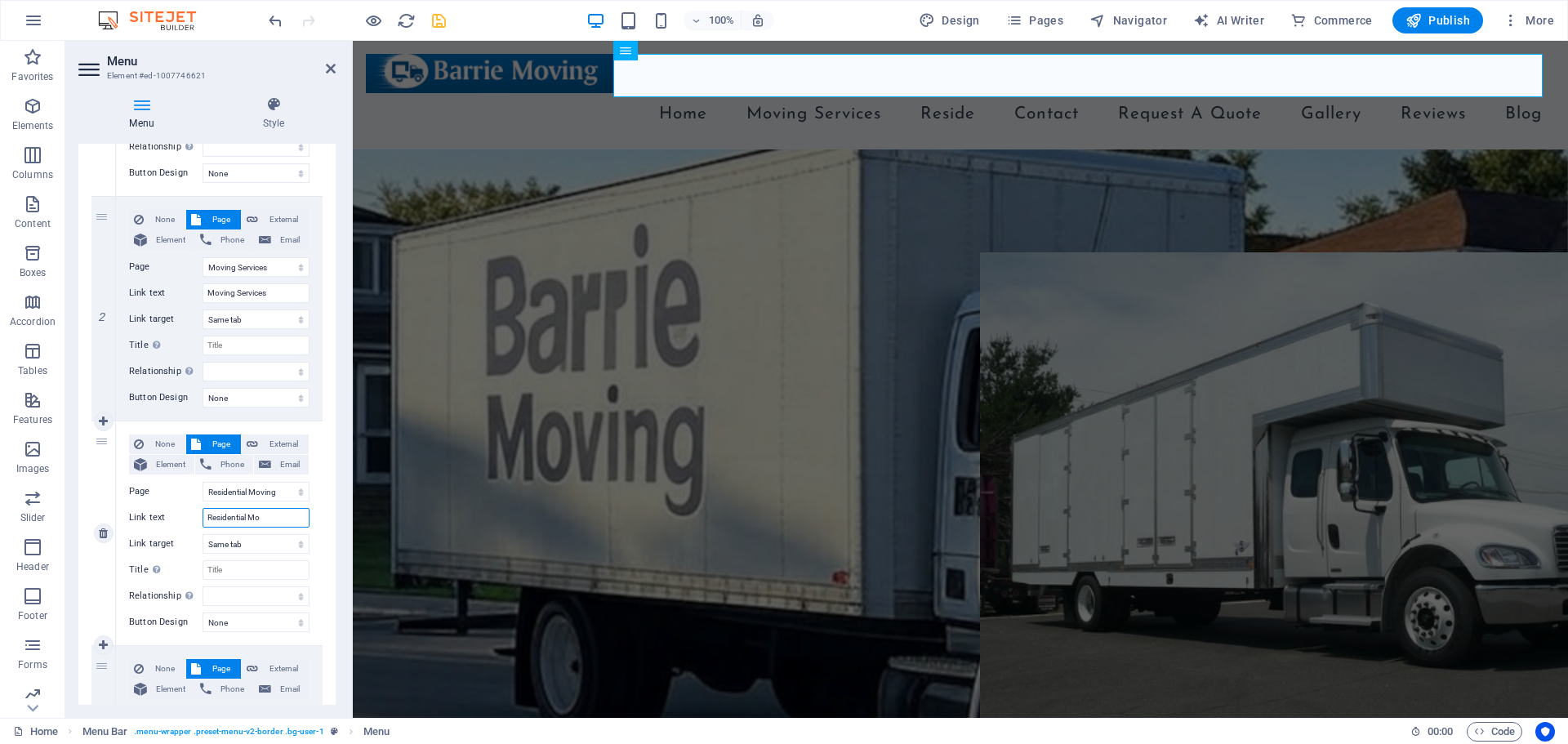
select select
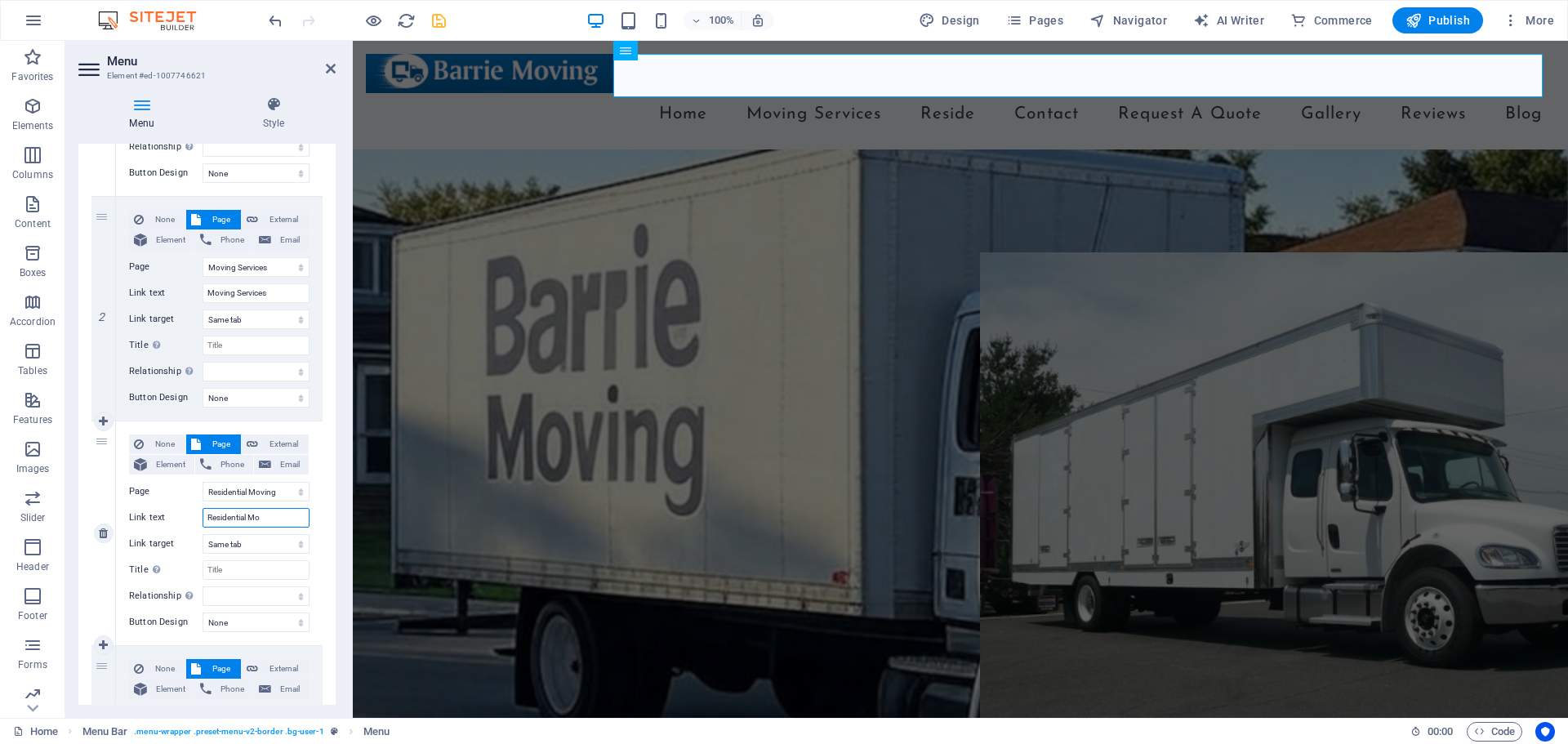
select select
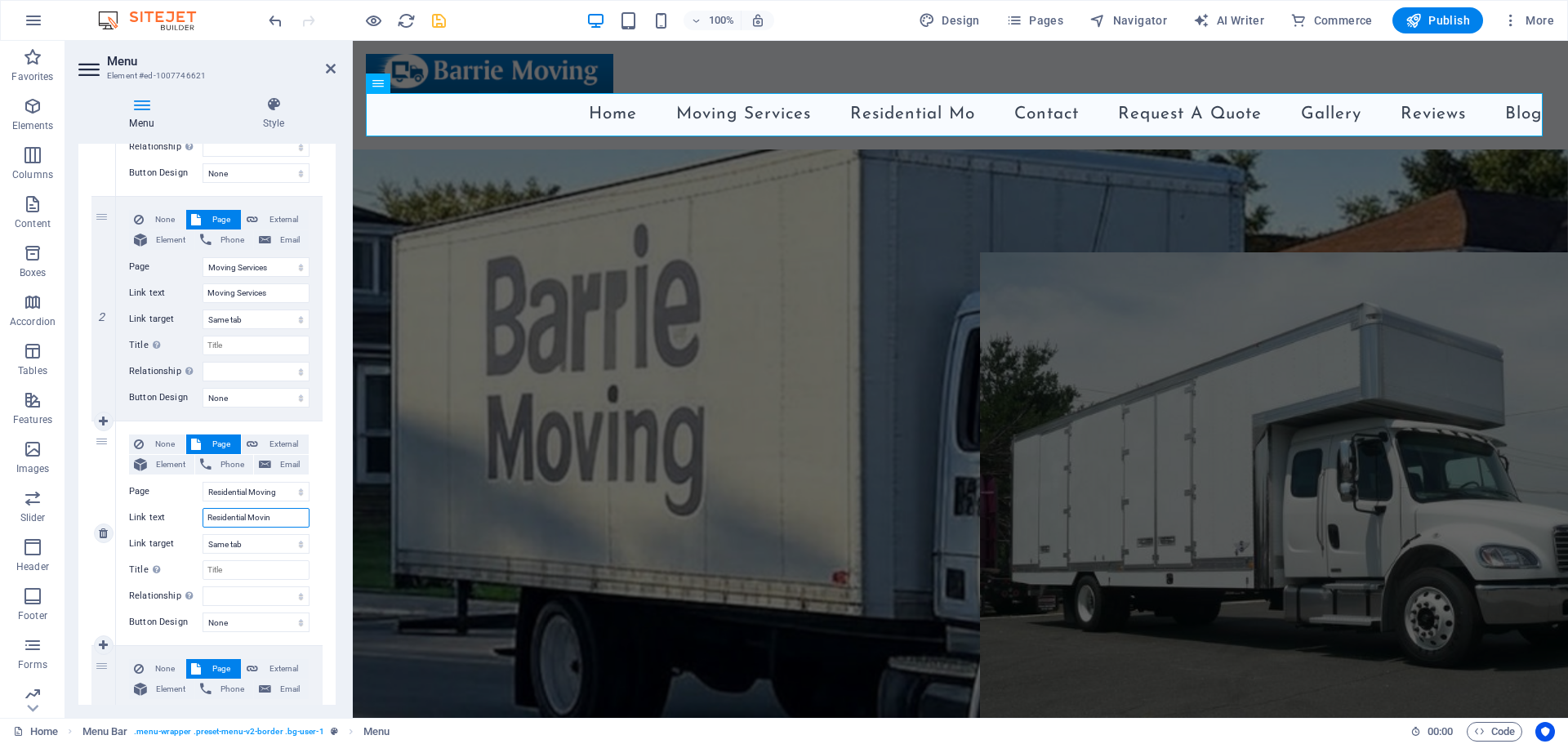
type input "Residential Moving"
select select
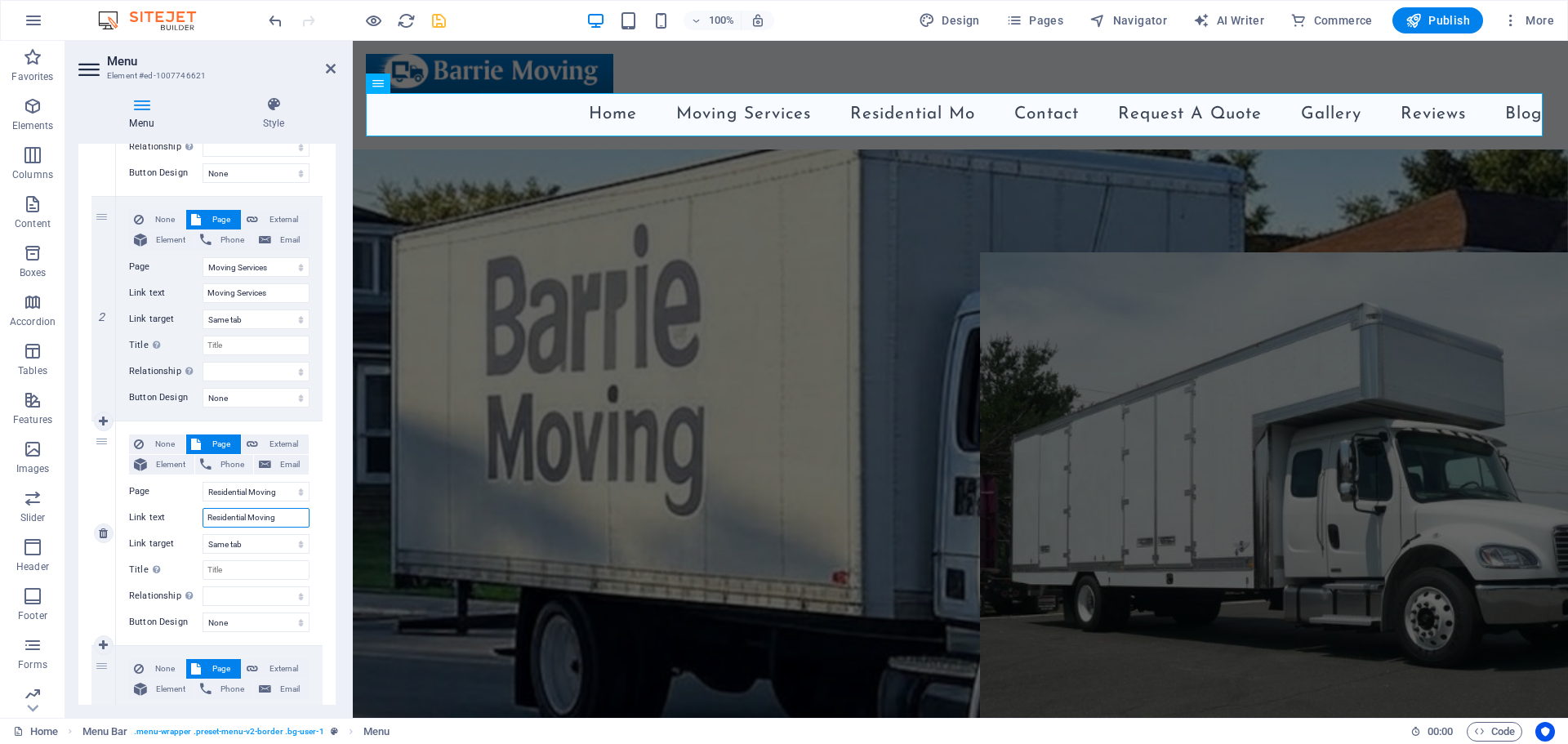
select select
type input "Residential Moving"
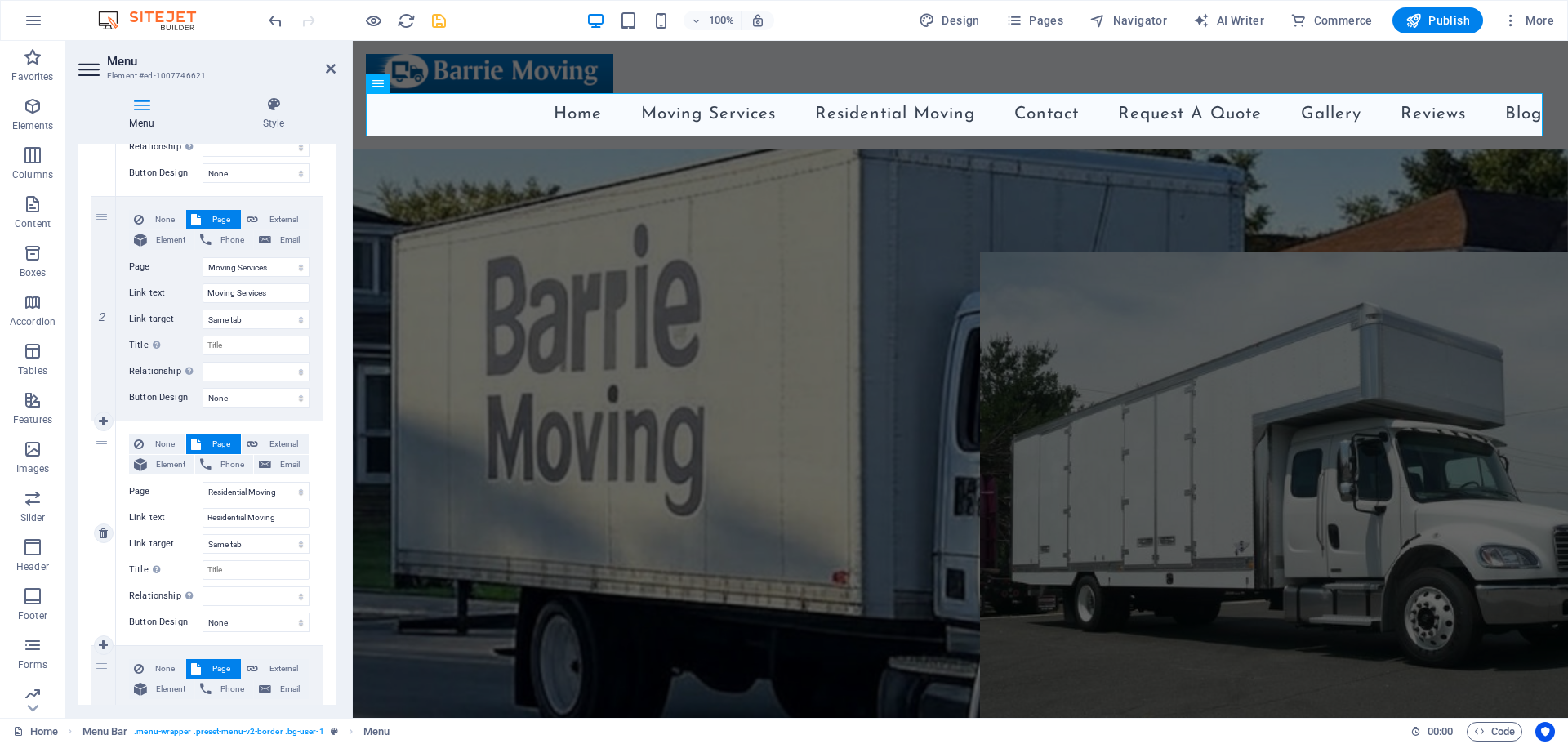
click at [313, 455] on div "None Page External Element Phone Email Page Home Legal Notice Privacy Subpage R…" at bounding box center [219, 533] width 207 height 224
drag, startPoint x: 99, startPoint y: 442, endPoint x: 194, endPoint y: 407, distance: 101.2
select select
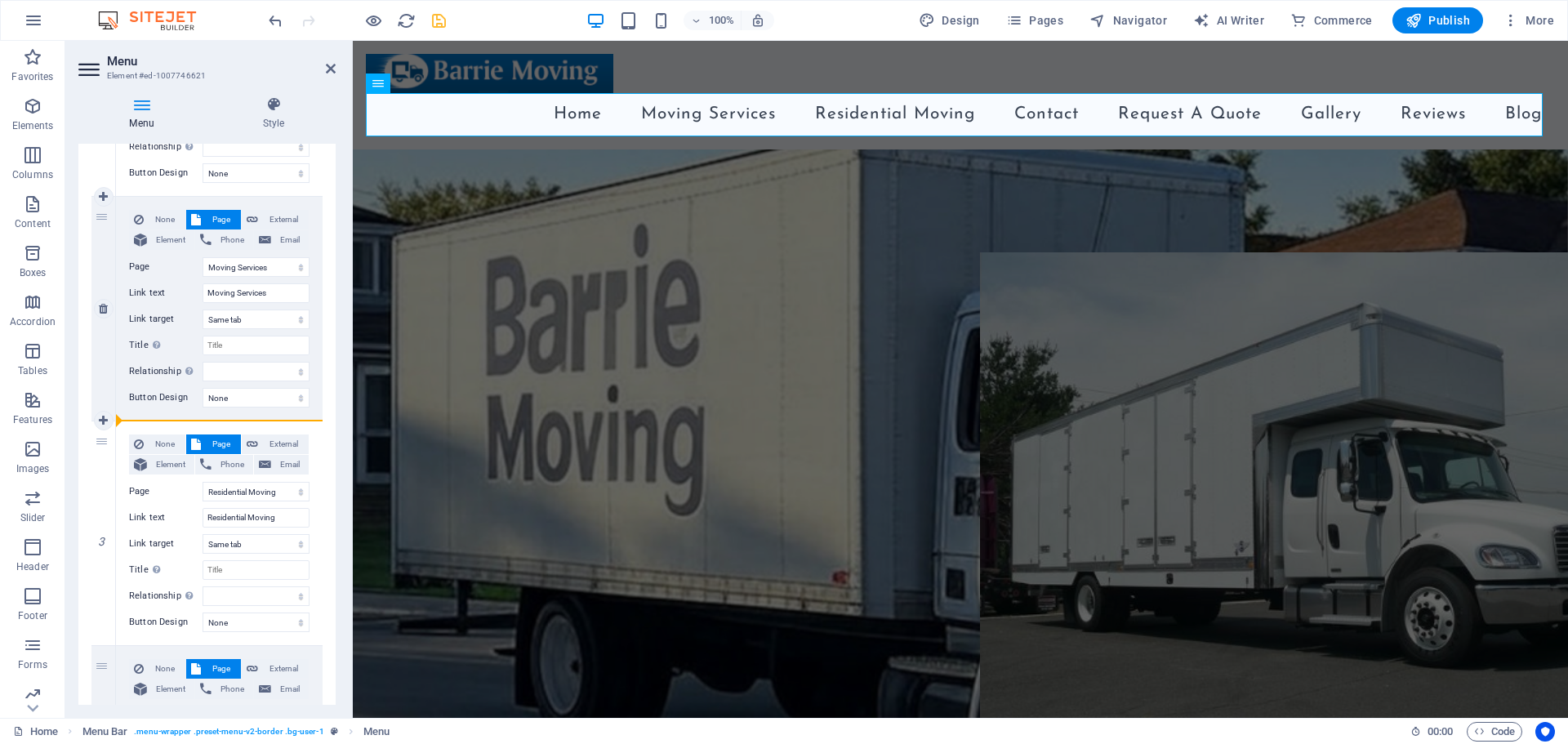
select select "9"
type input "Contact"
select select
select select "10"
type input "Request A Quote"
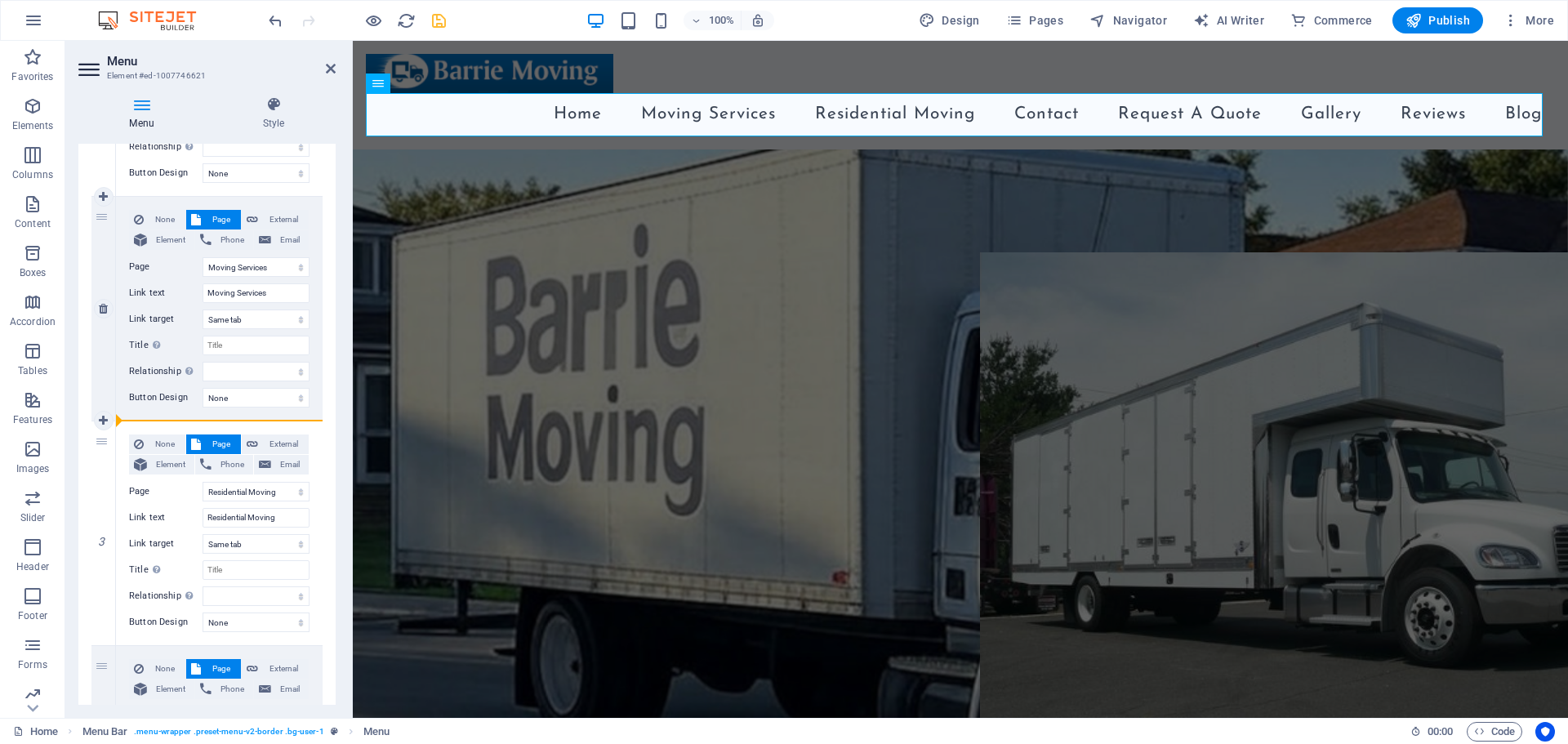
select select
select select "11"
type input "Gallery"
select select
select select "12"
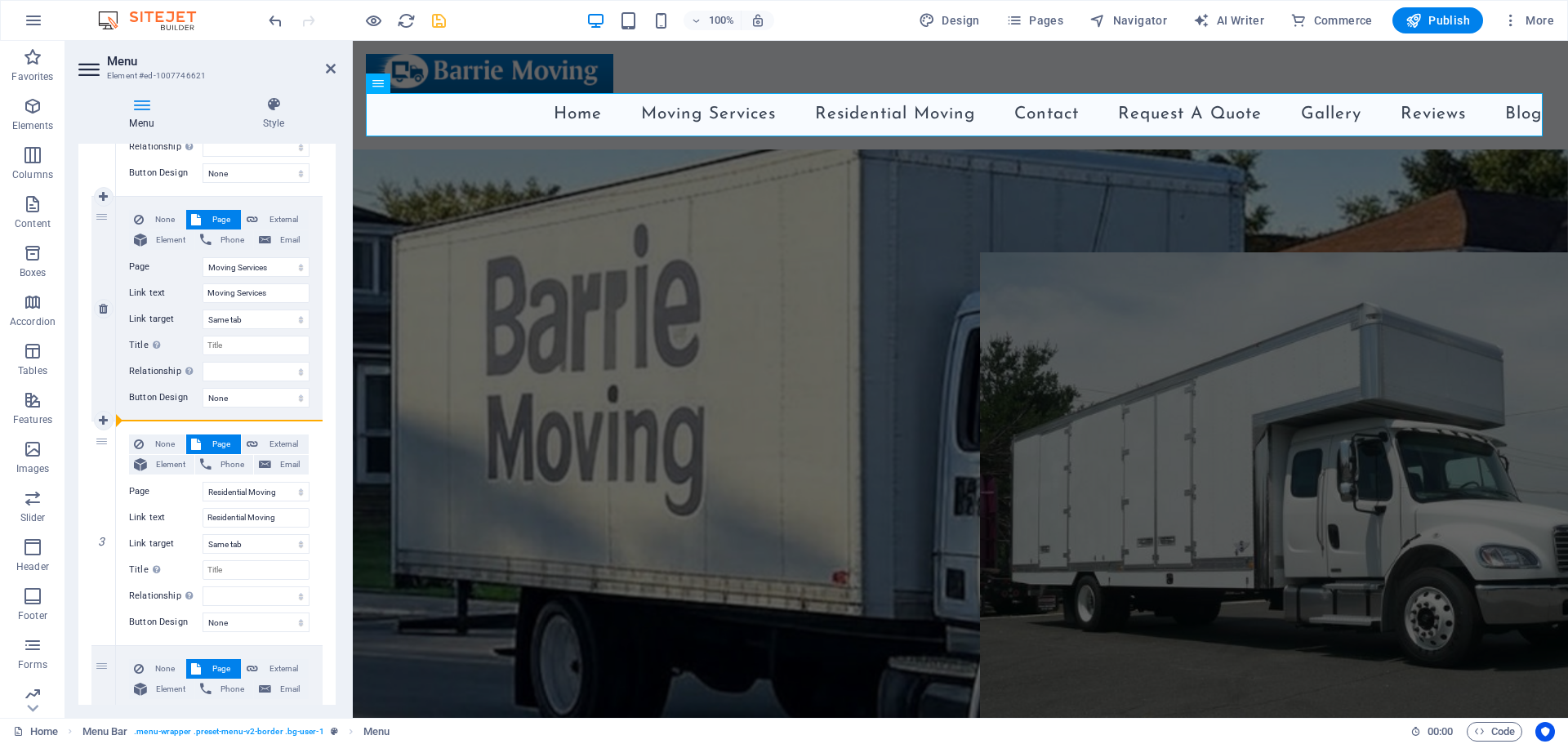
type input "Reviews"
select select
select select "13"
type input "Blog"
select select
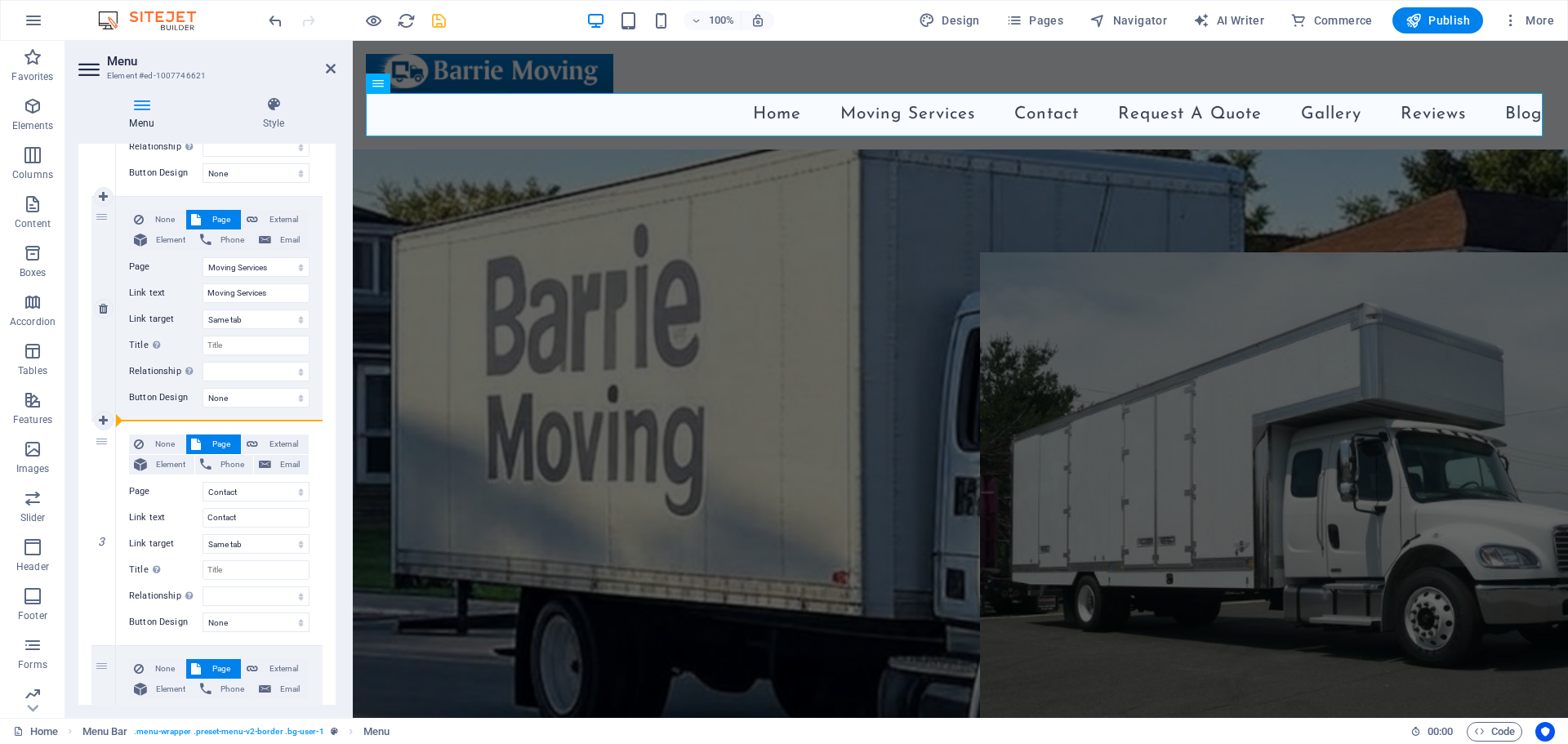
select select "4"
select select
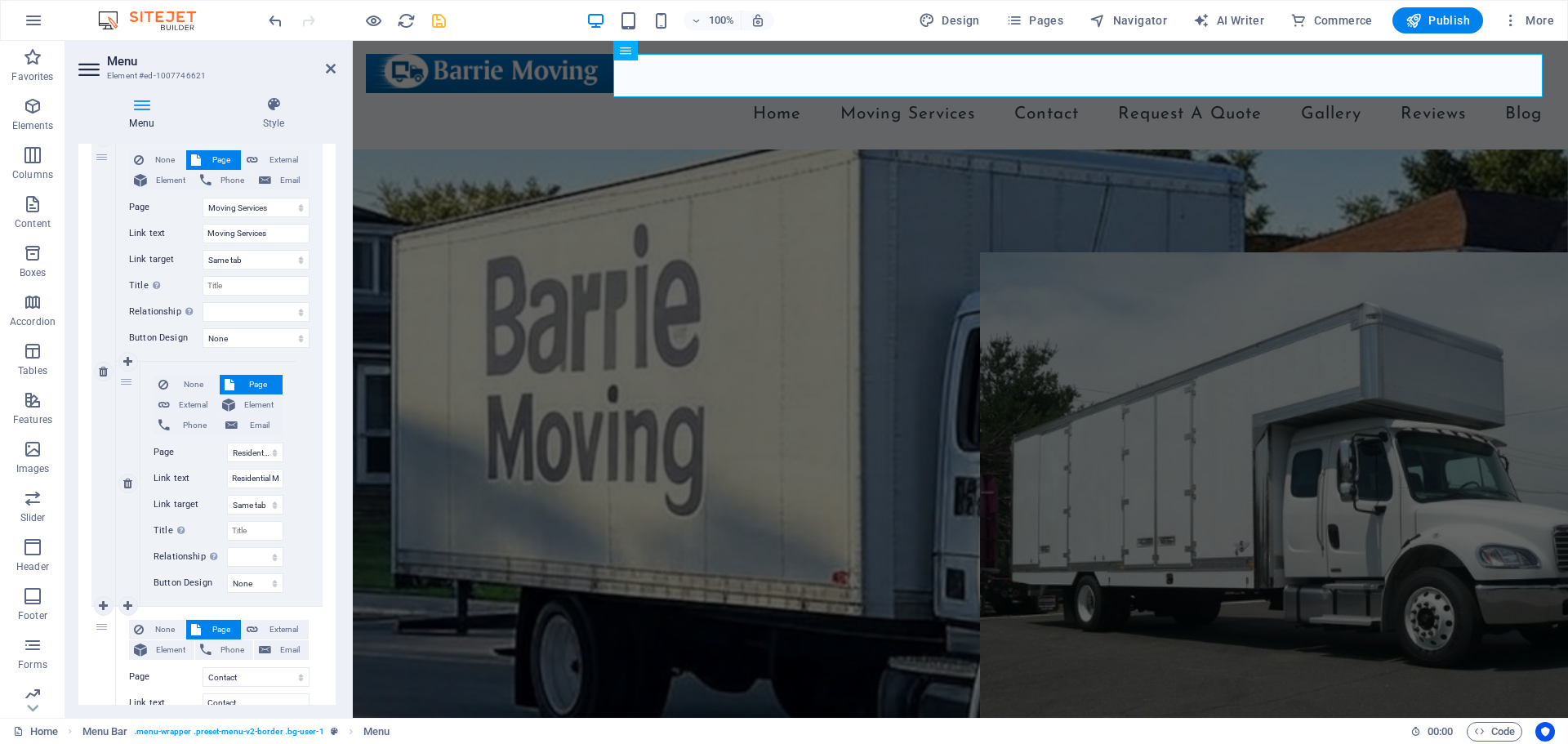
scroll to position [408, 0]
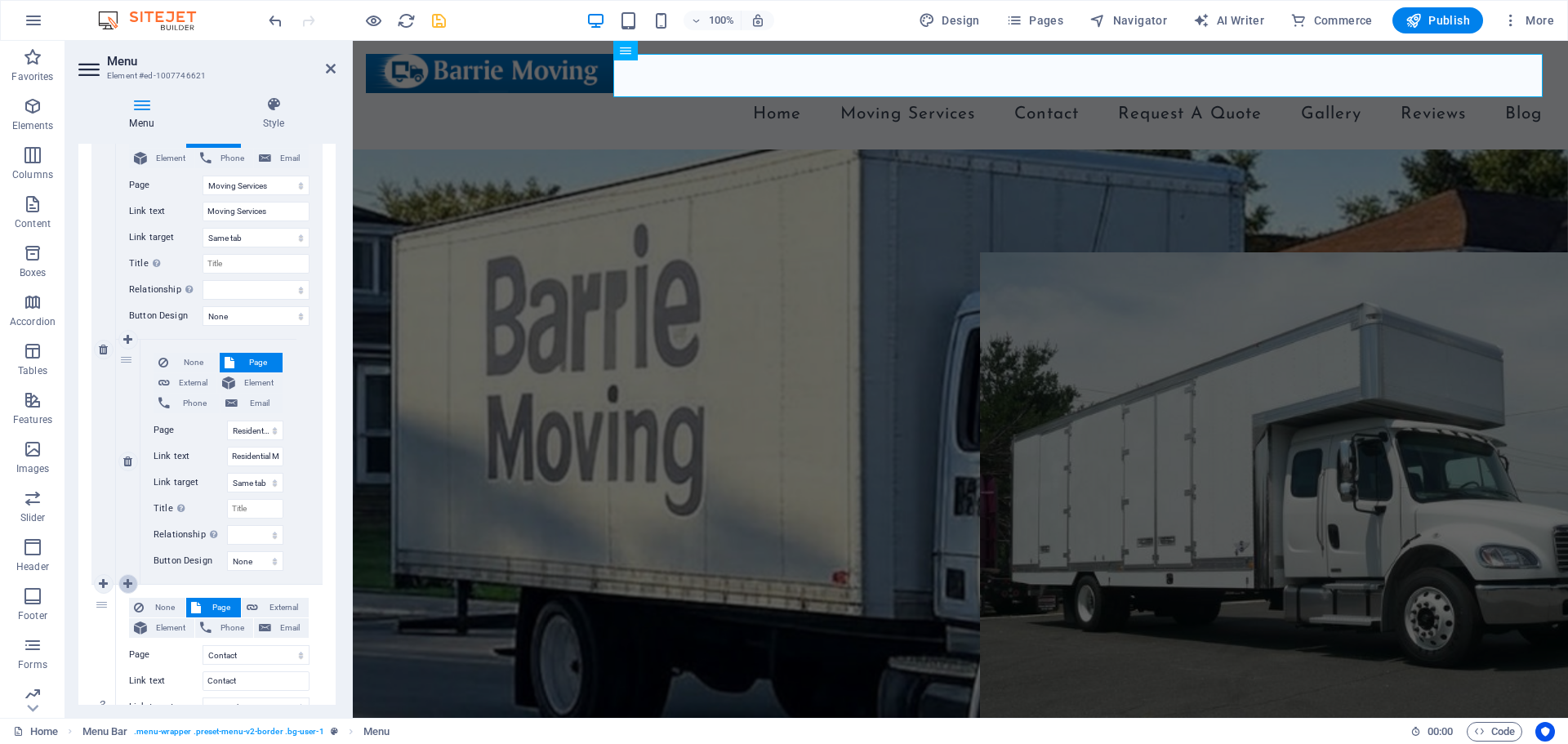
click at [130, 579] on icon at bounding box center [128, 584] width 9 height 11
select select
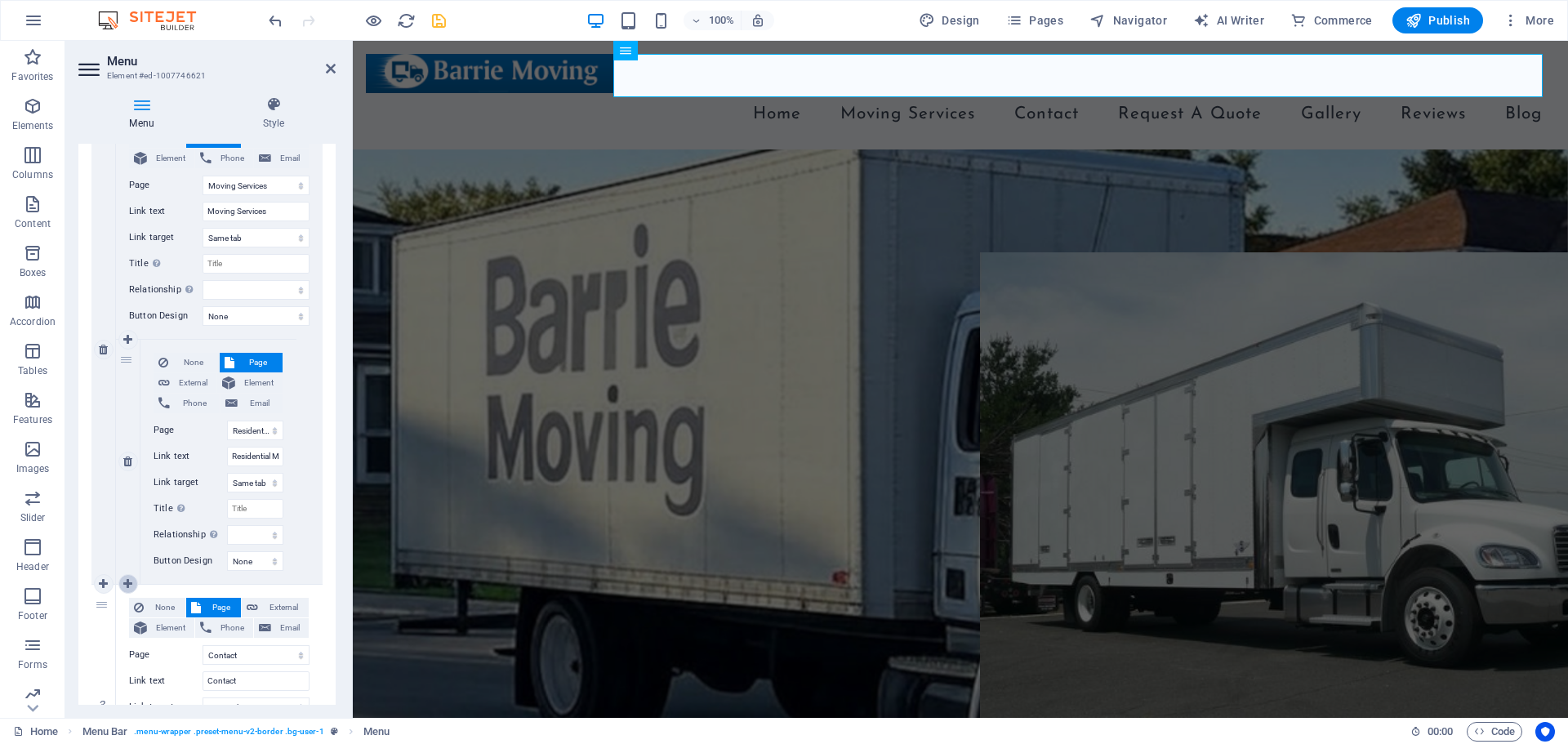
select select
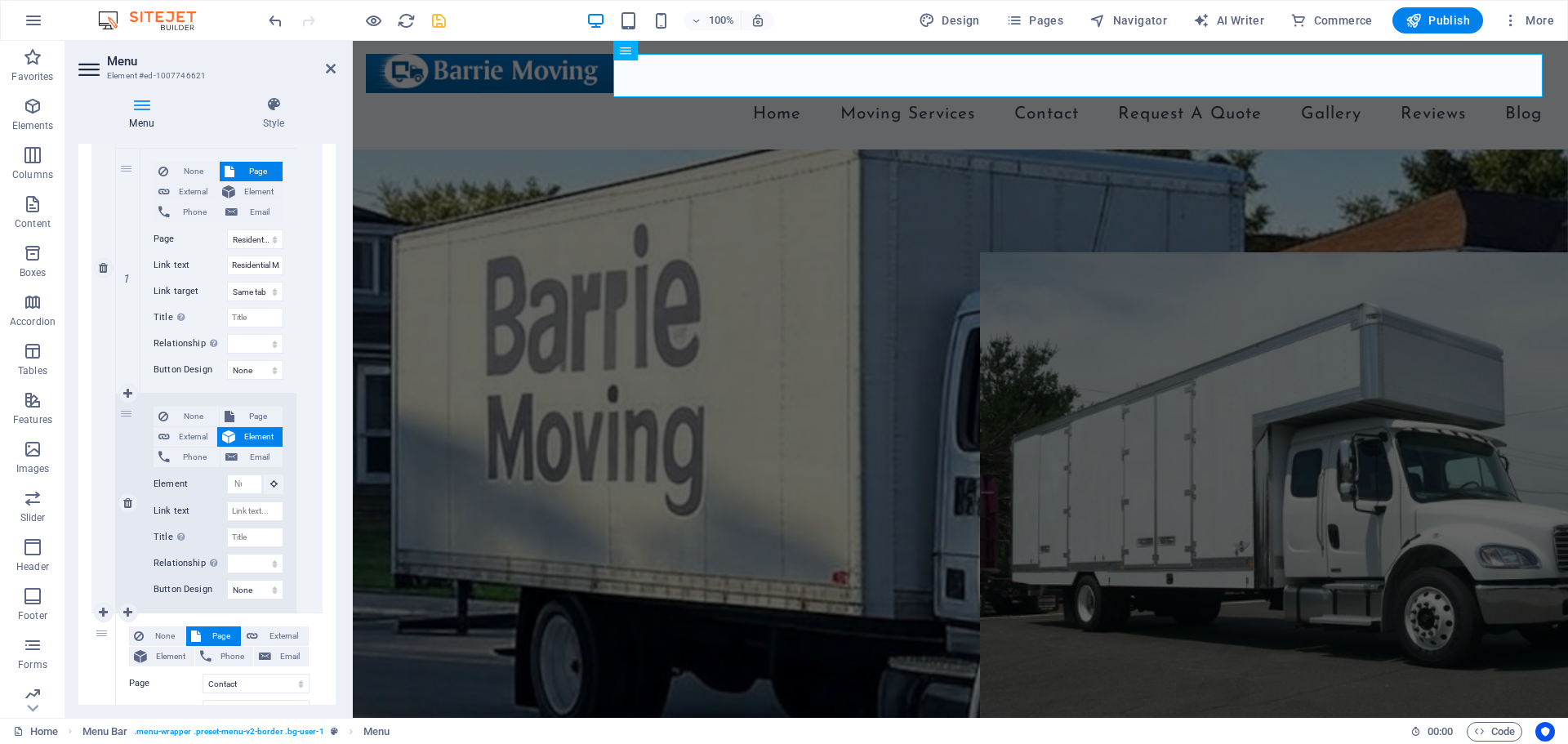
scroll to position [653, 0]
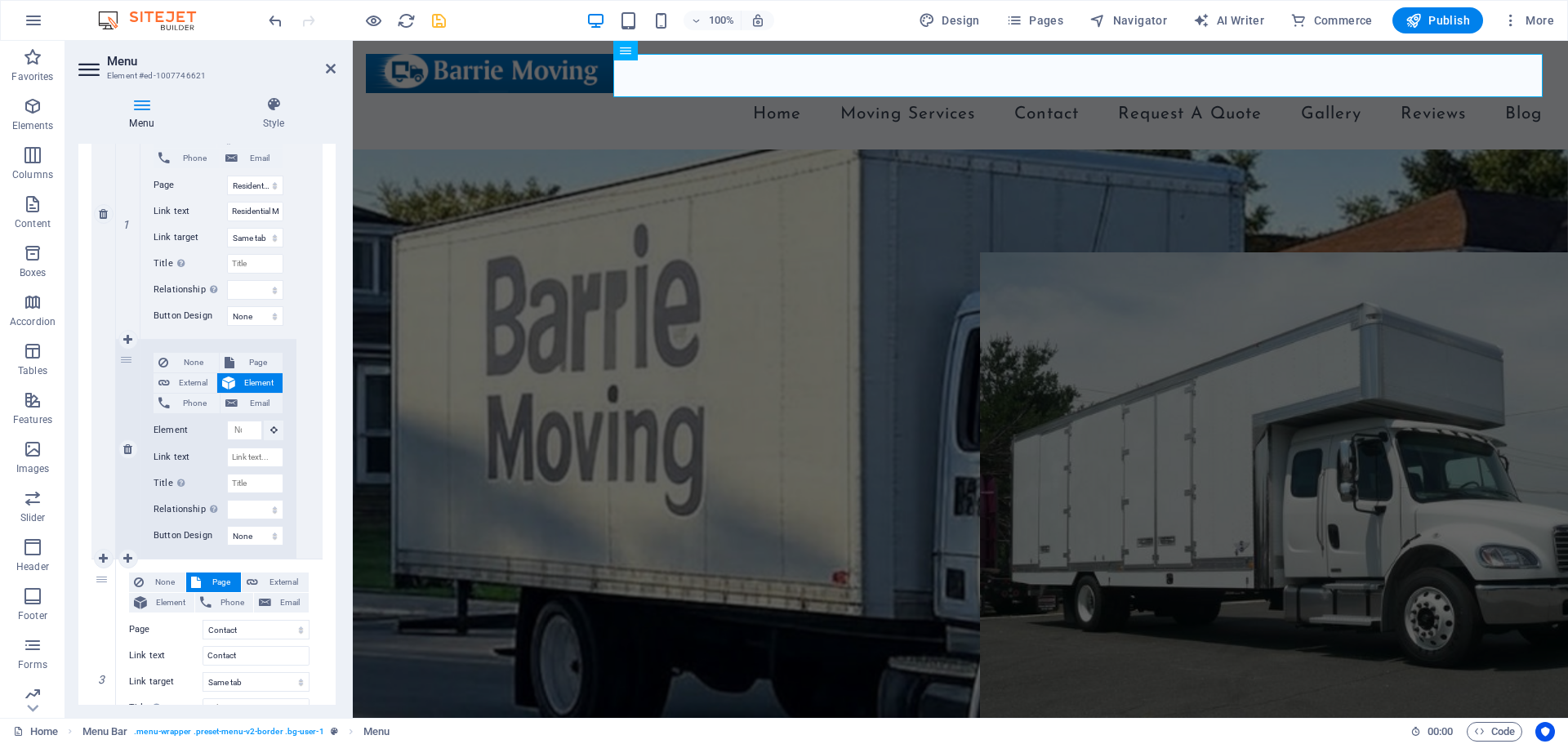
click at [239, 363] on span "Page" at bounding box center [258, 362] width 39 height 20
select select
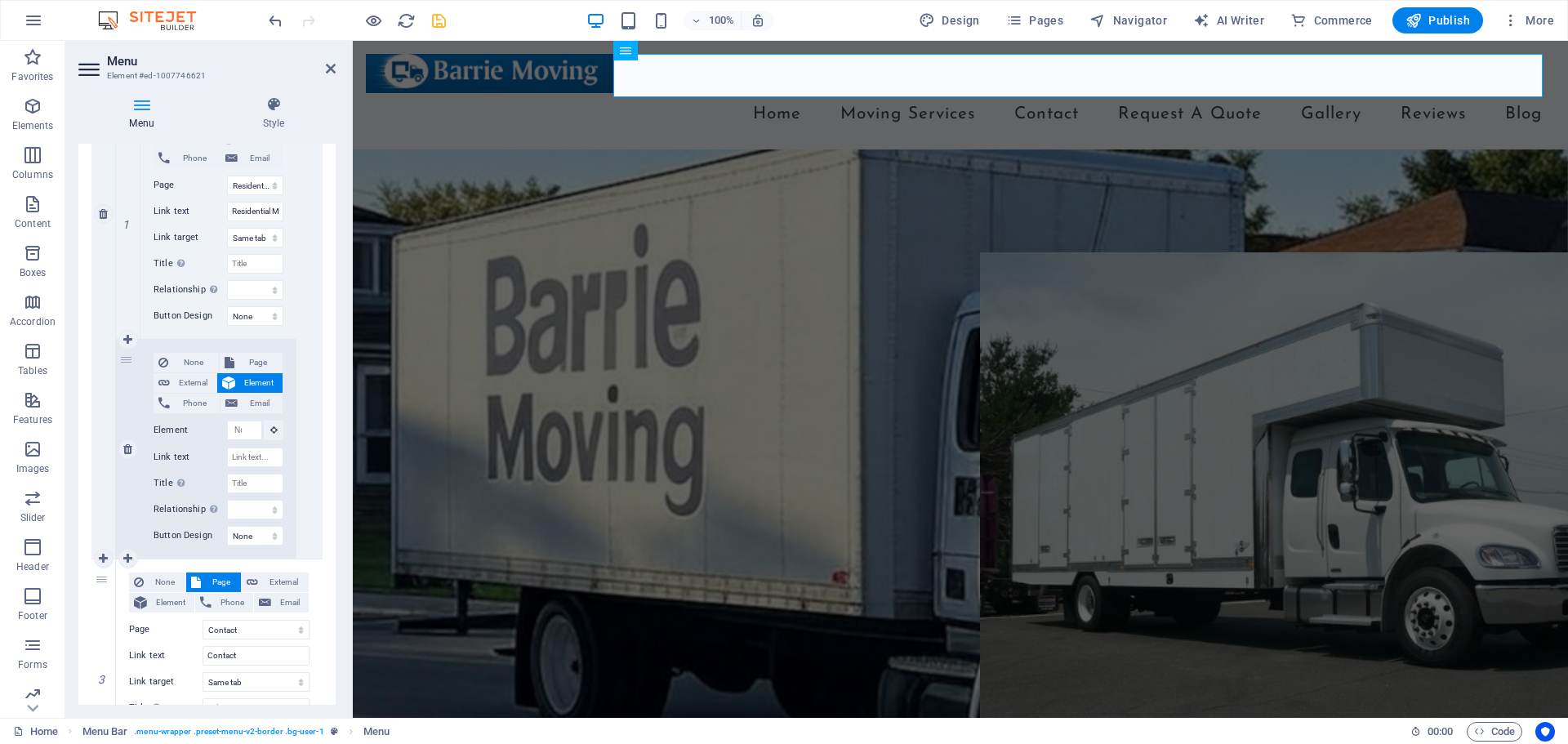
select select
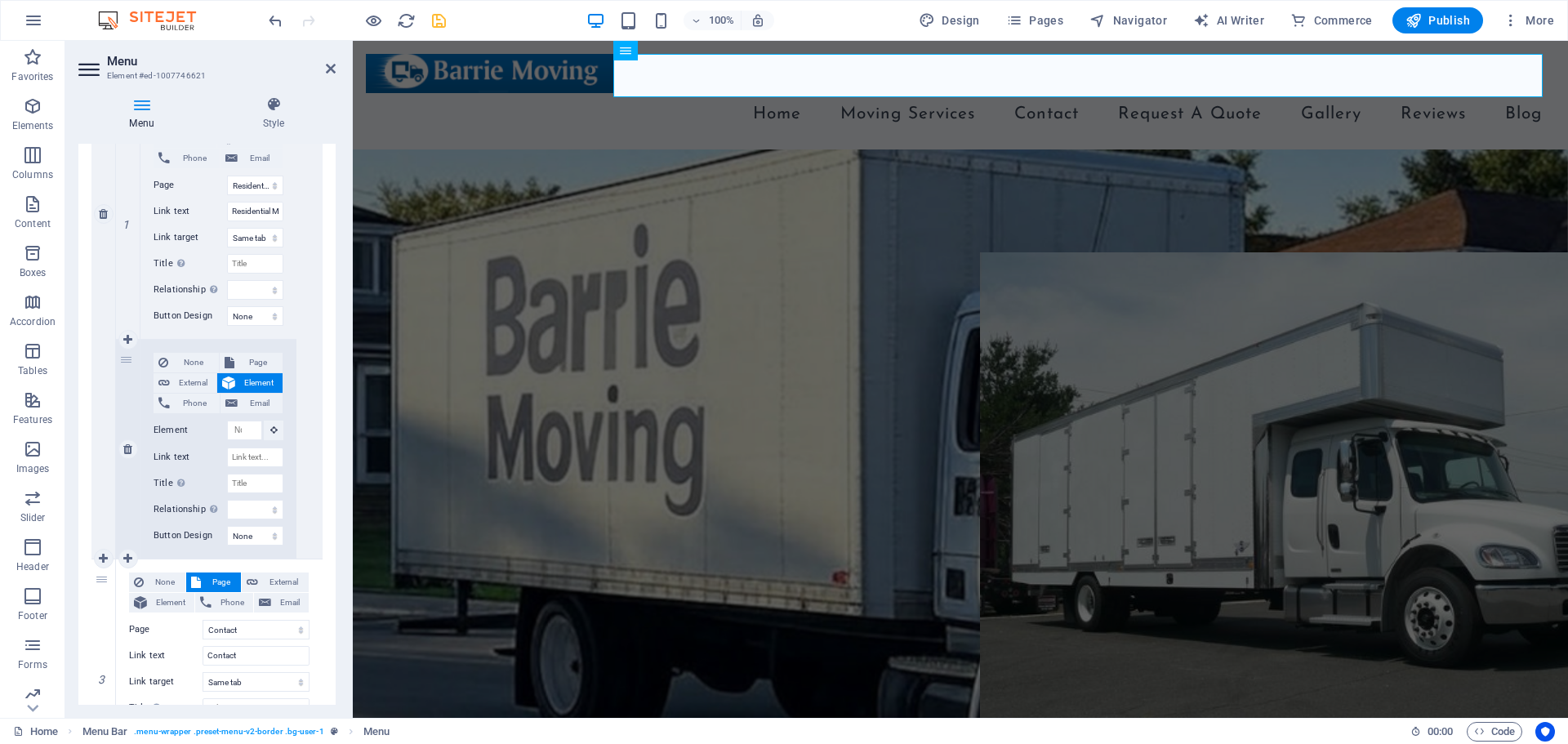
select select
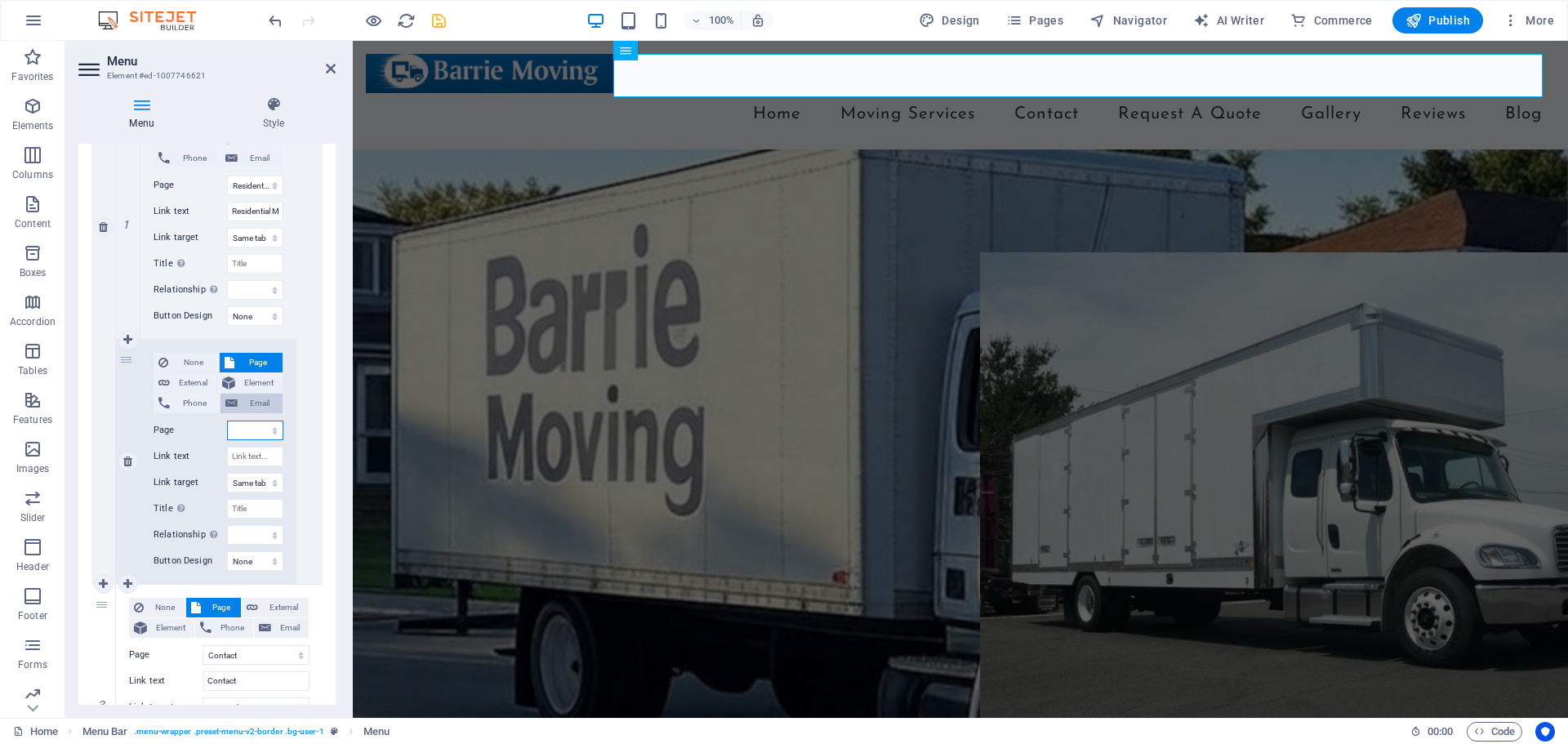
scroll to position [679, 0]
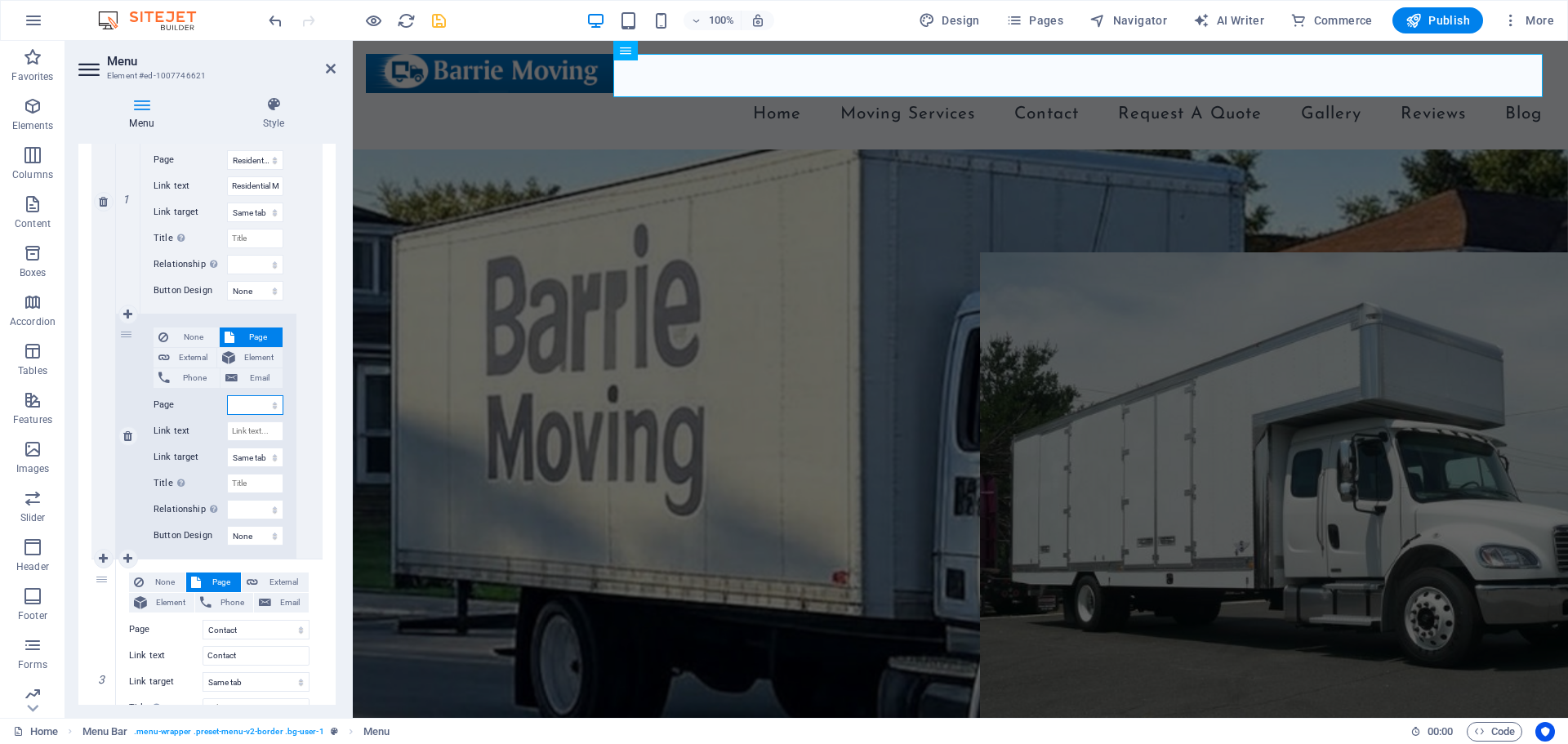
click at [246, 409] on select "Home Legal Notice Privacy Subpage Residential Moving Office Moving Hot Tube &am…" at bounding box center [255, 405] width 57 height 20
select select "5"
click at [227, 395] on select "Home Legal Notice Privacy Subpage Residential Moving Office Moving Hot Tube &am…" at bounding box center [255, 405] width 57 height 20
select select
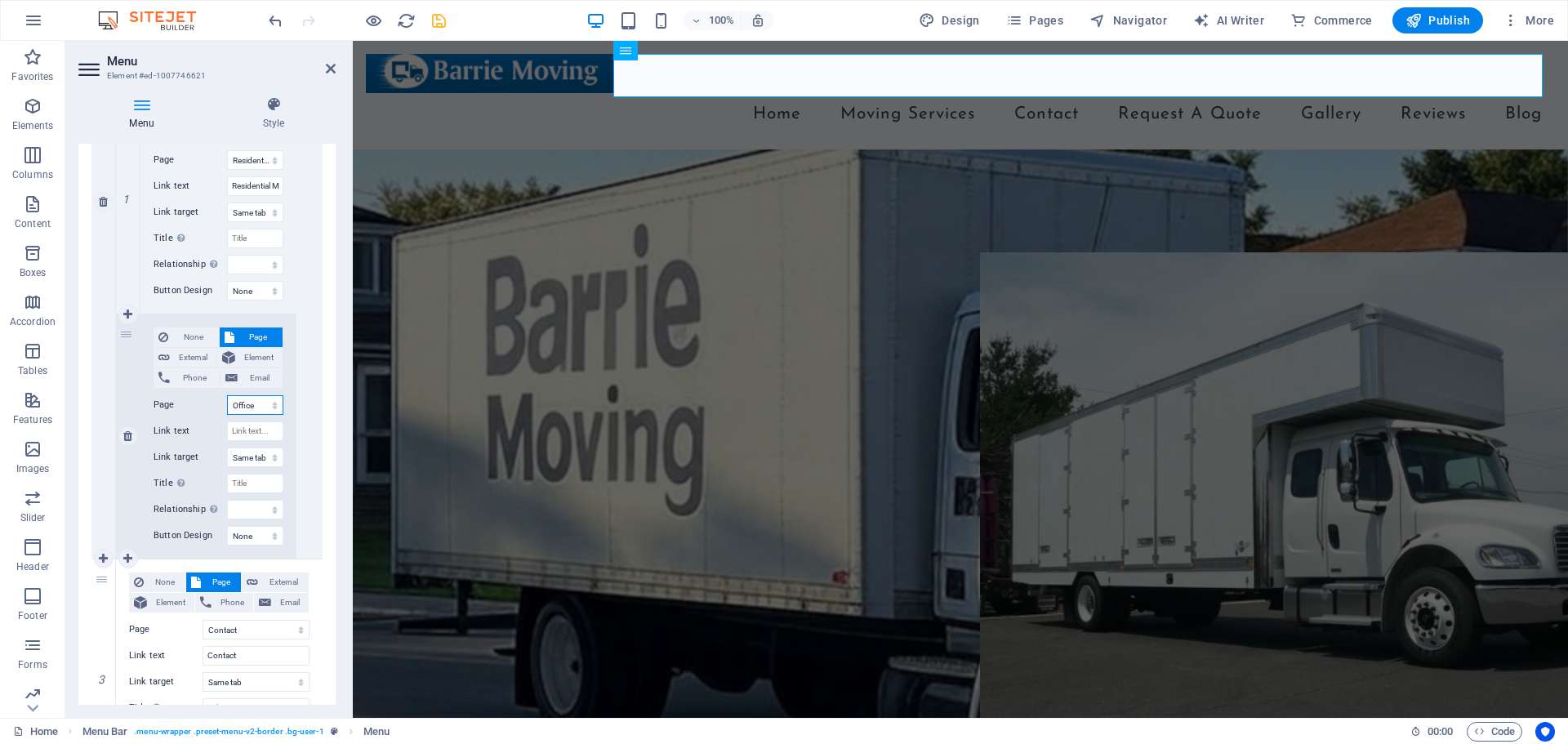
select select
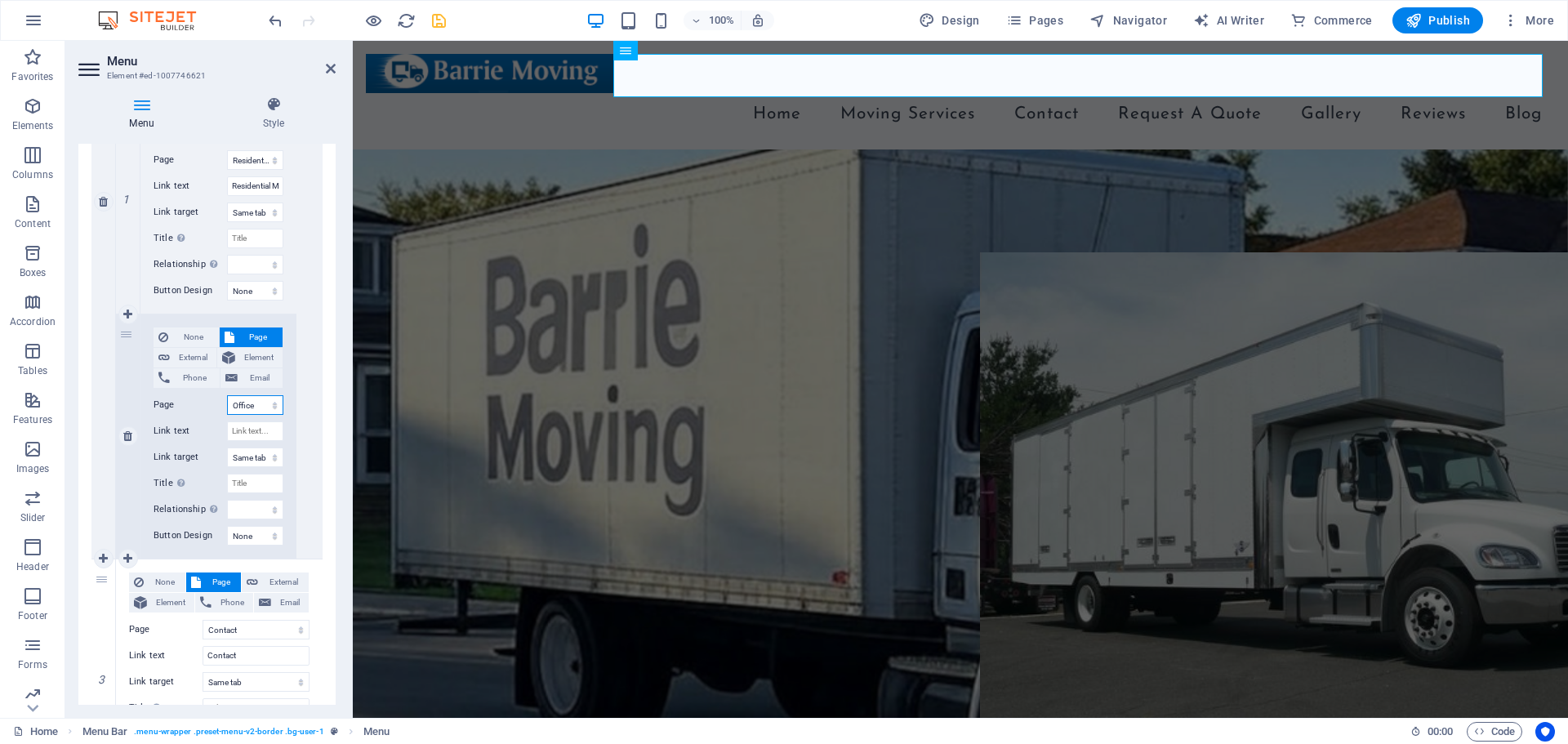
select select
click at [255, 435] on input "Link text" at bounding box center [255, 431] width 57 height 20
type input "Office Moving"
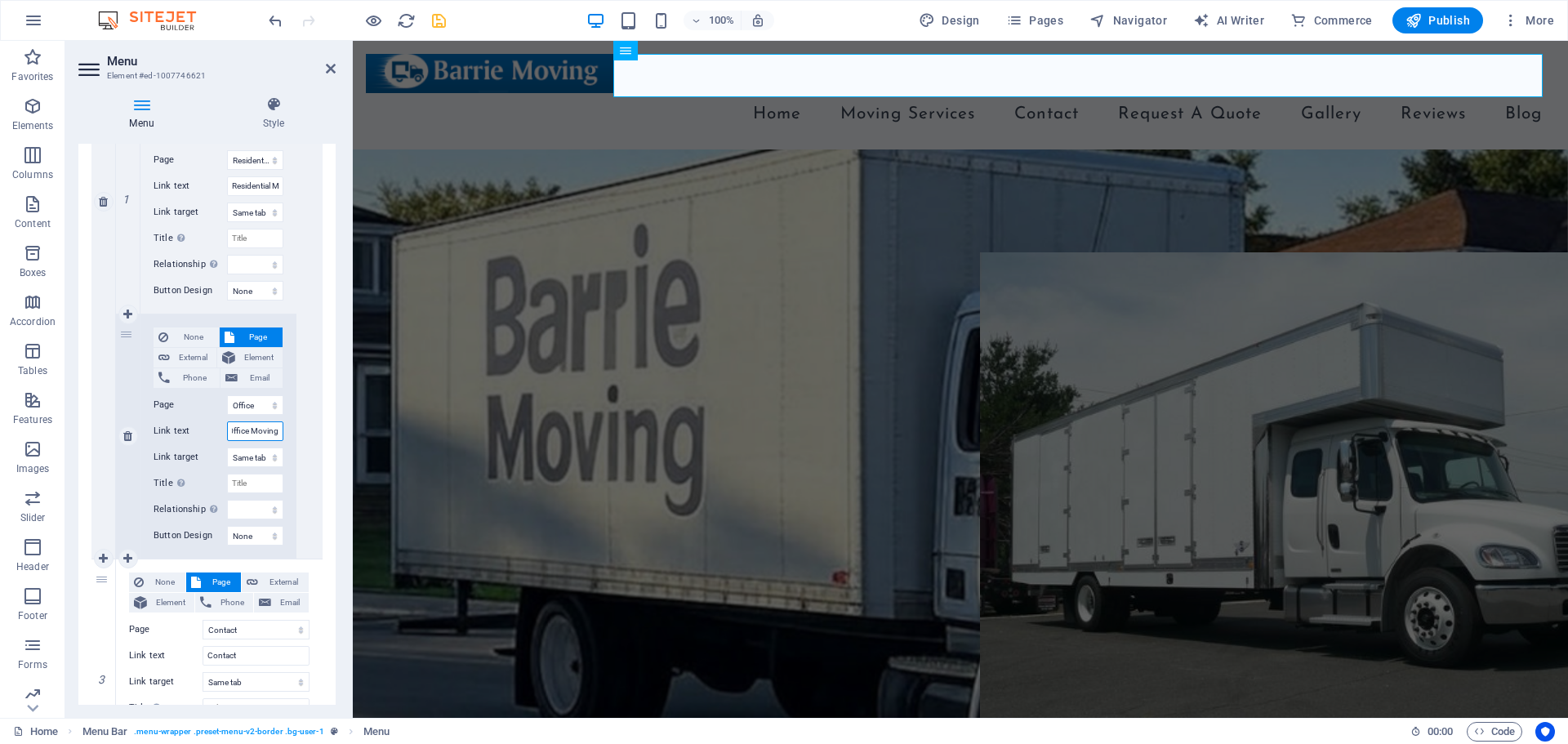
select select
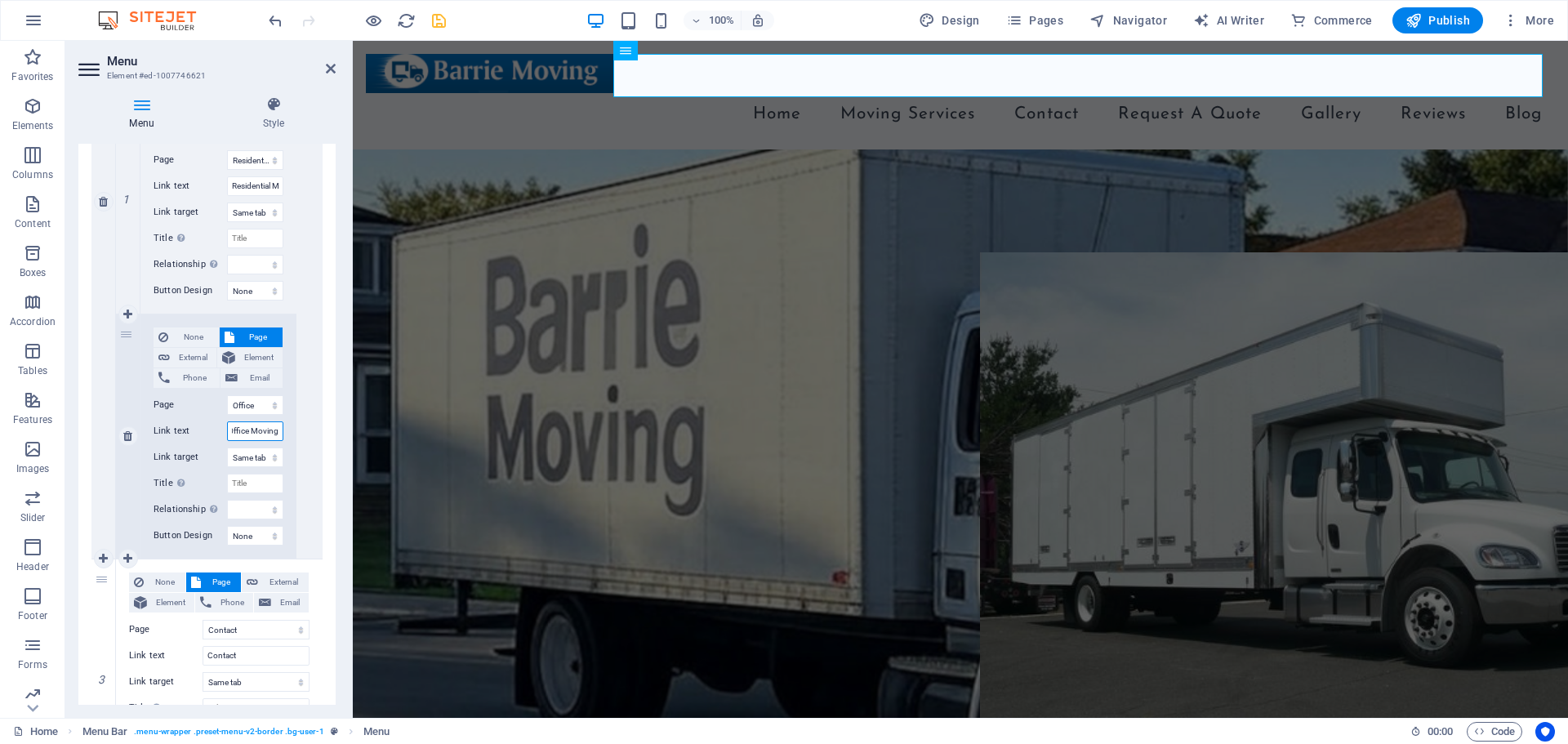
select select
type input "Office Moving"
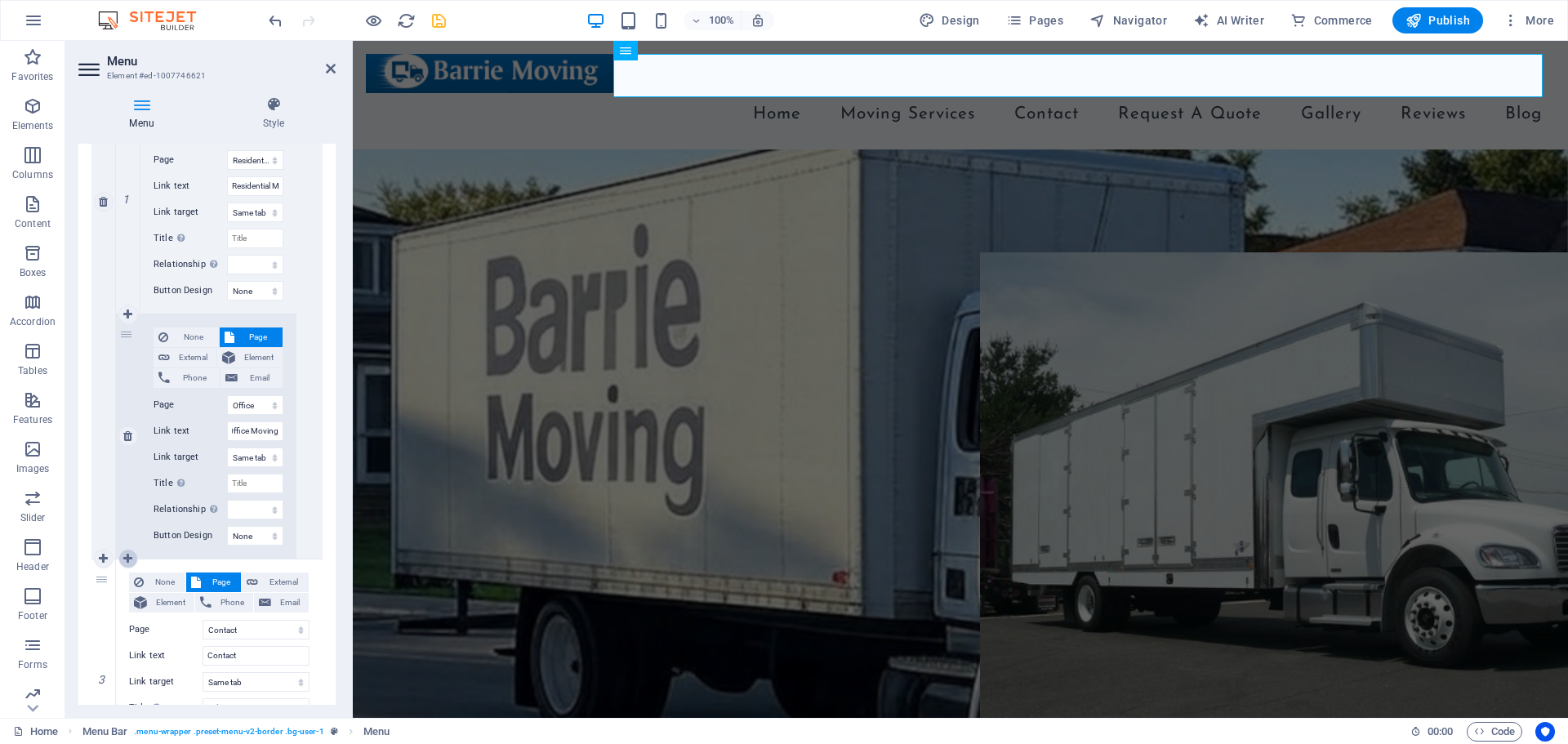
click at [129, 557] on icon at bounding box center [128, 559] width 9 height 11
select select
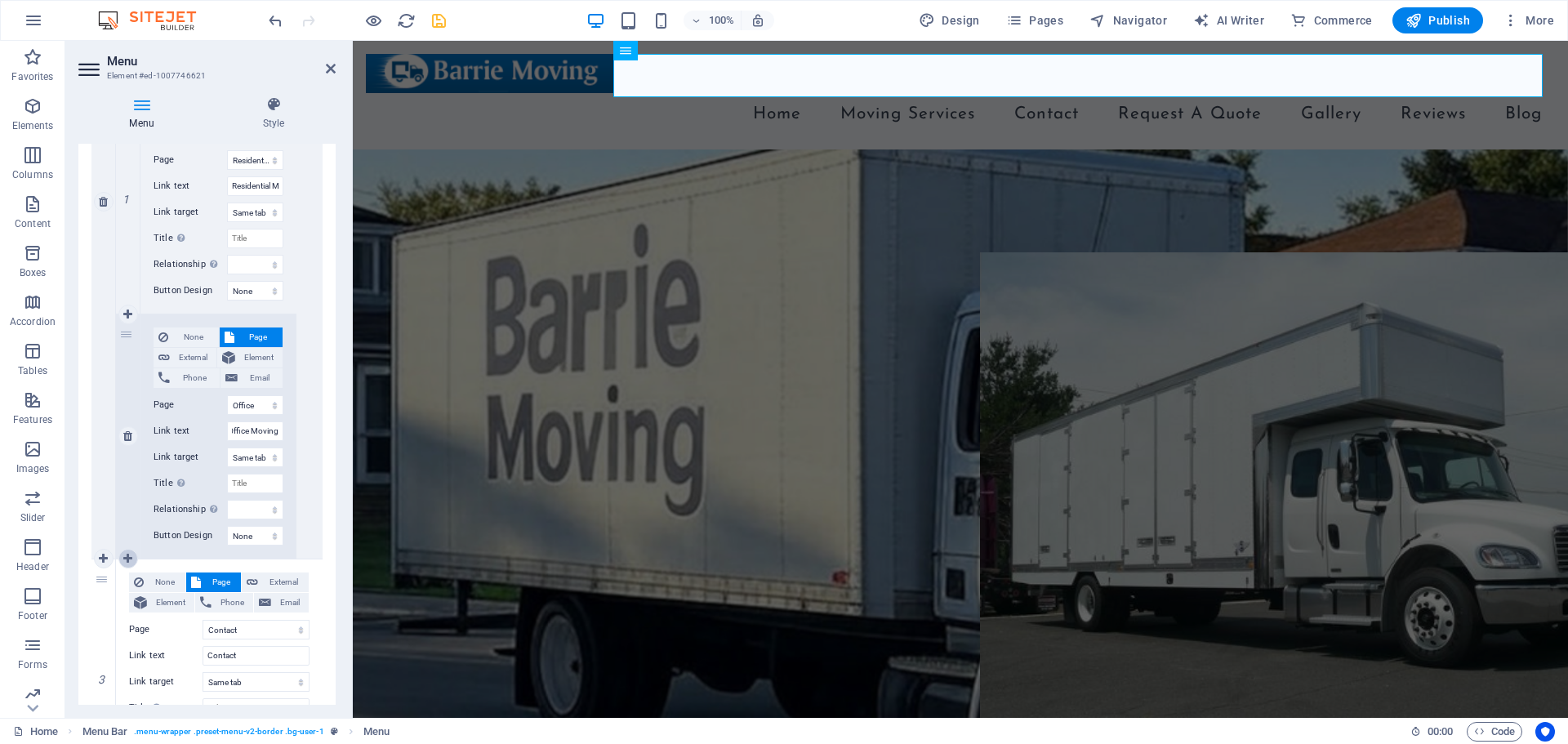
select select
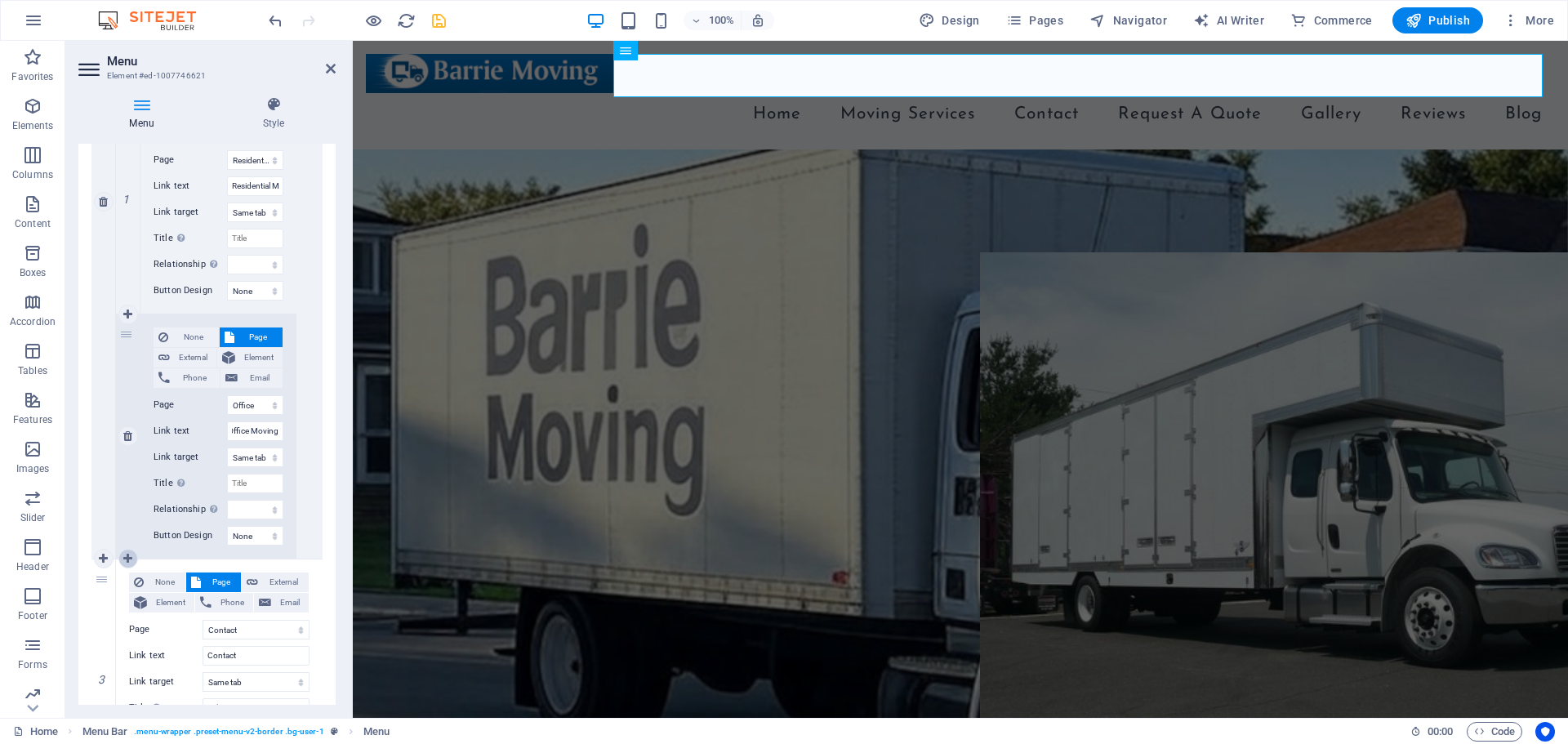
scroll to position [0, 0]
select select
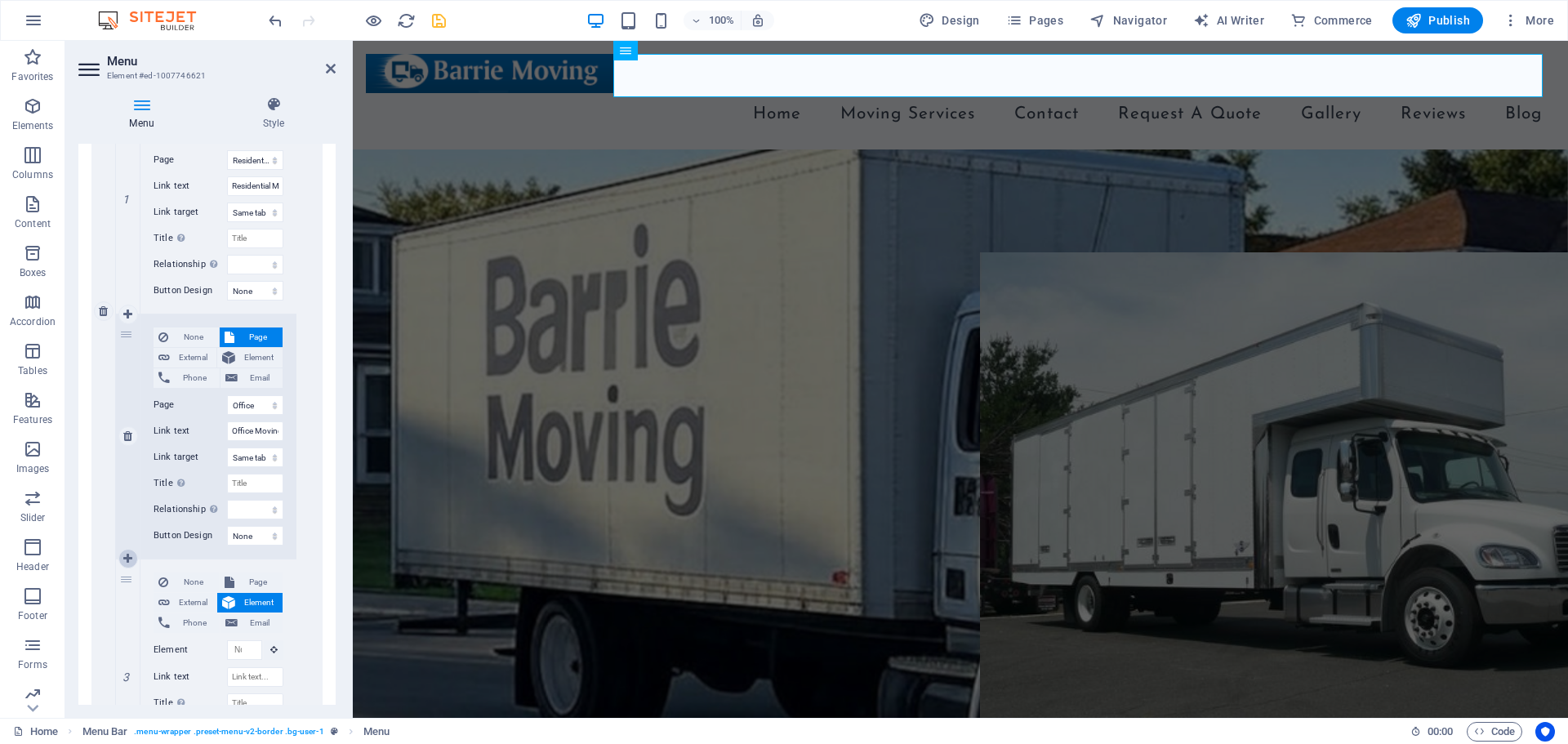
scroll to position [898, 0]
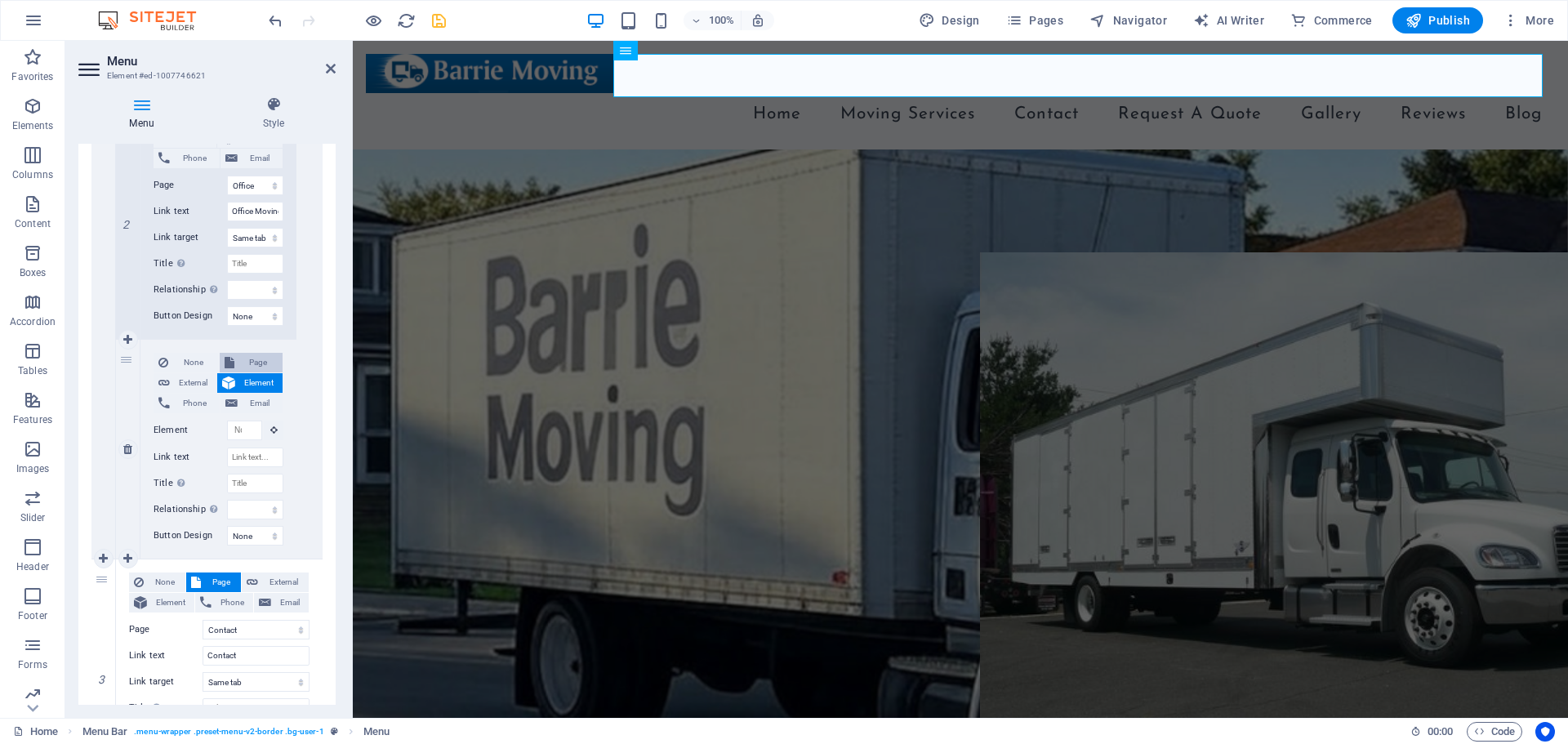
click at [232, 356] on icon at bounding box center [230, 362] width 9 height 20
select select
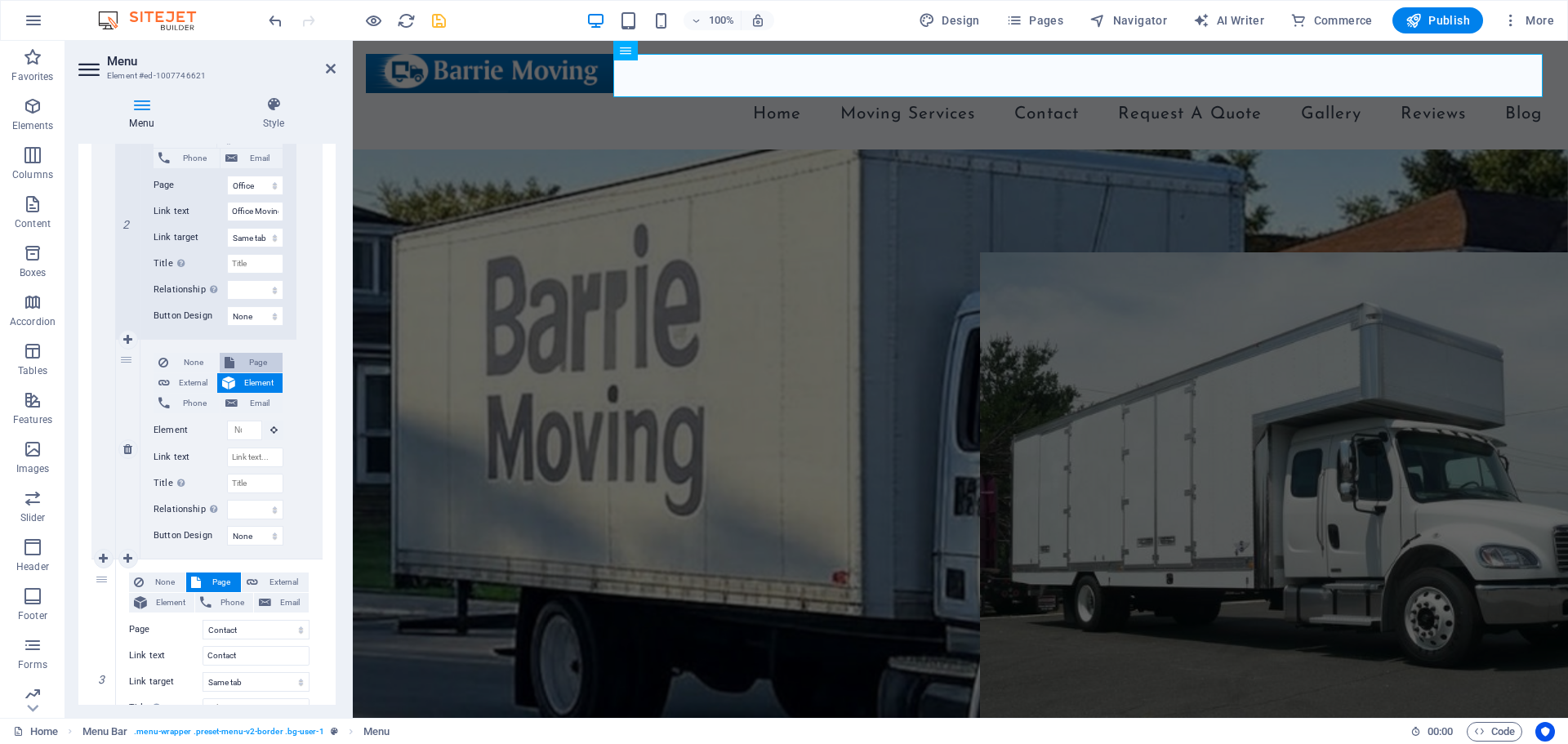
select select
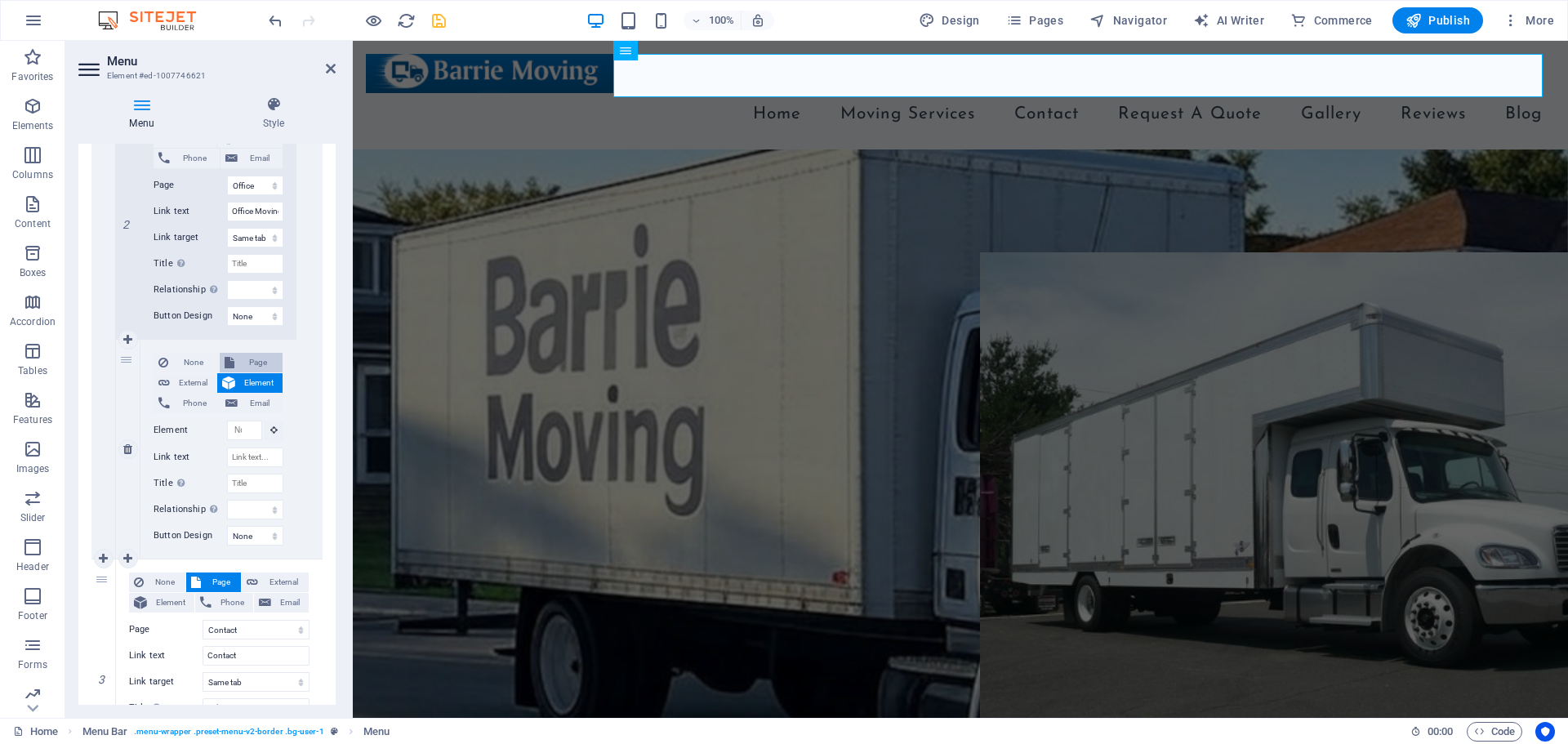
select select
click at [248, 405] on select "Home Legal Notice Privacy Subpage Residential Moving Office Moving Hot Tube &am…" at bounding box center [255, 405] width 57 height 20
select select "6"
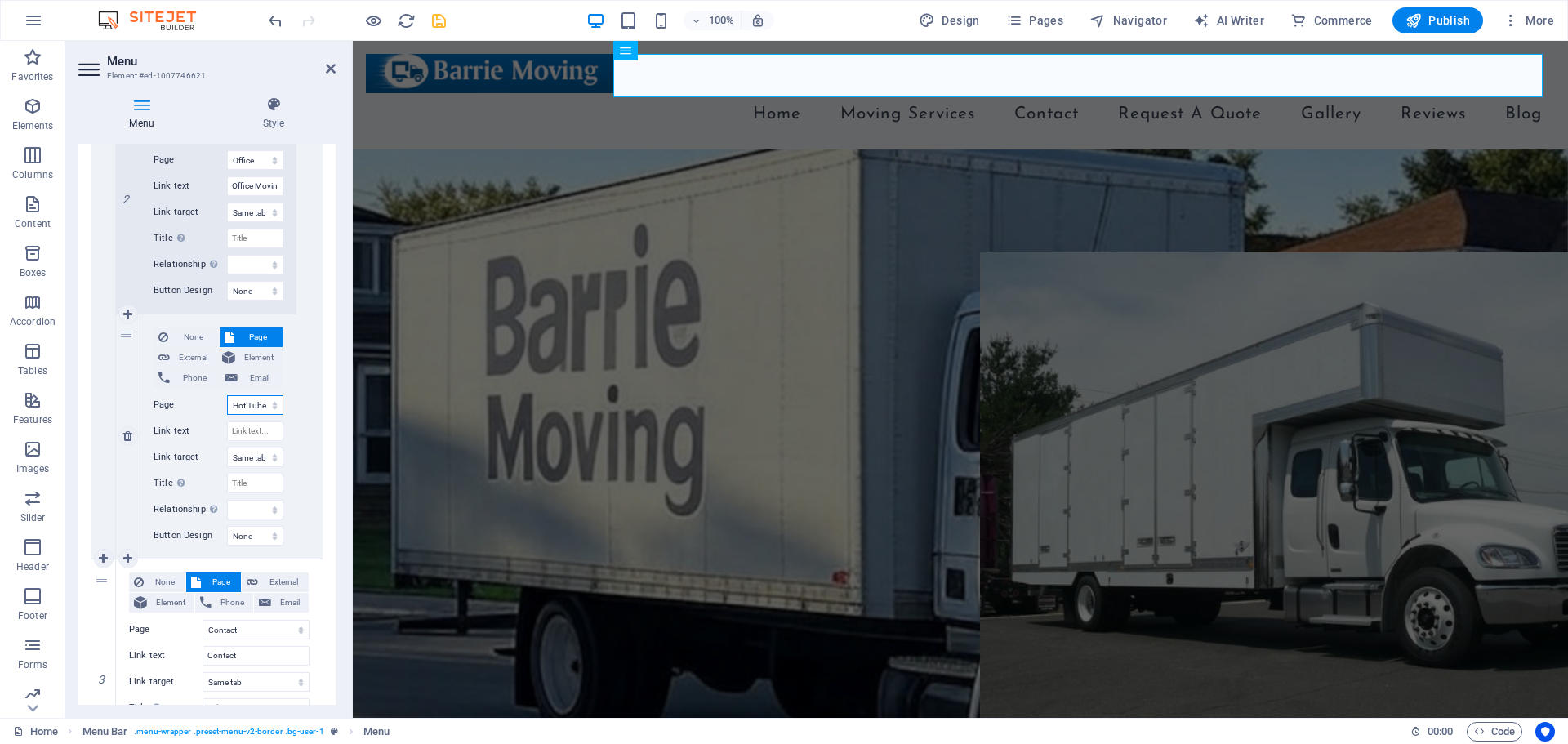
click at [227, 395] on select "Home Legal Notice Privacy Subpage Residential Moving Office Moving Hot Tube &am…" at bounding box center [255, 405] width 57 height 20
select select
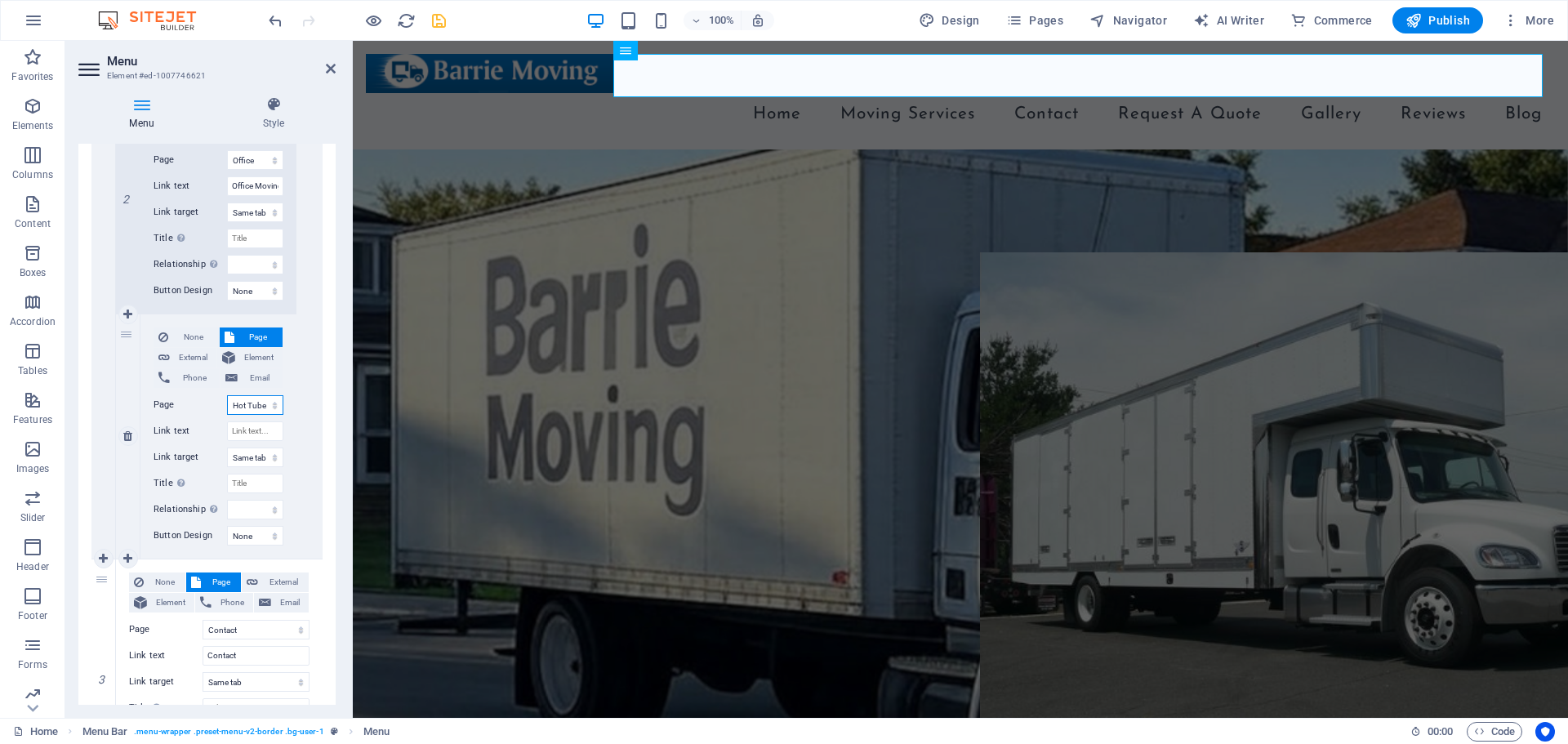
select select
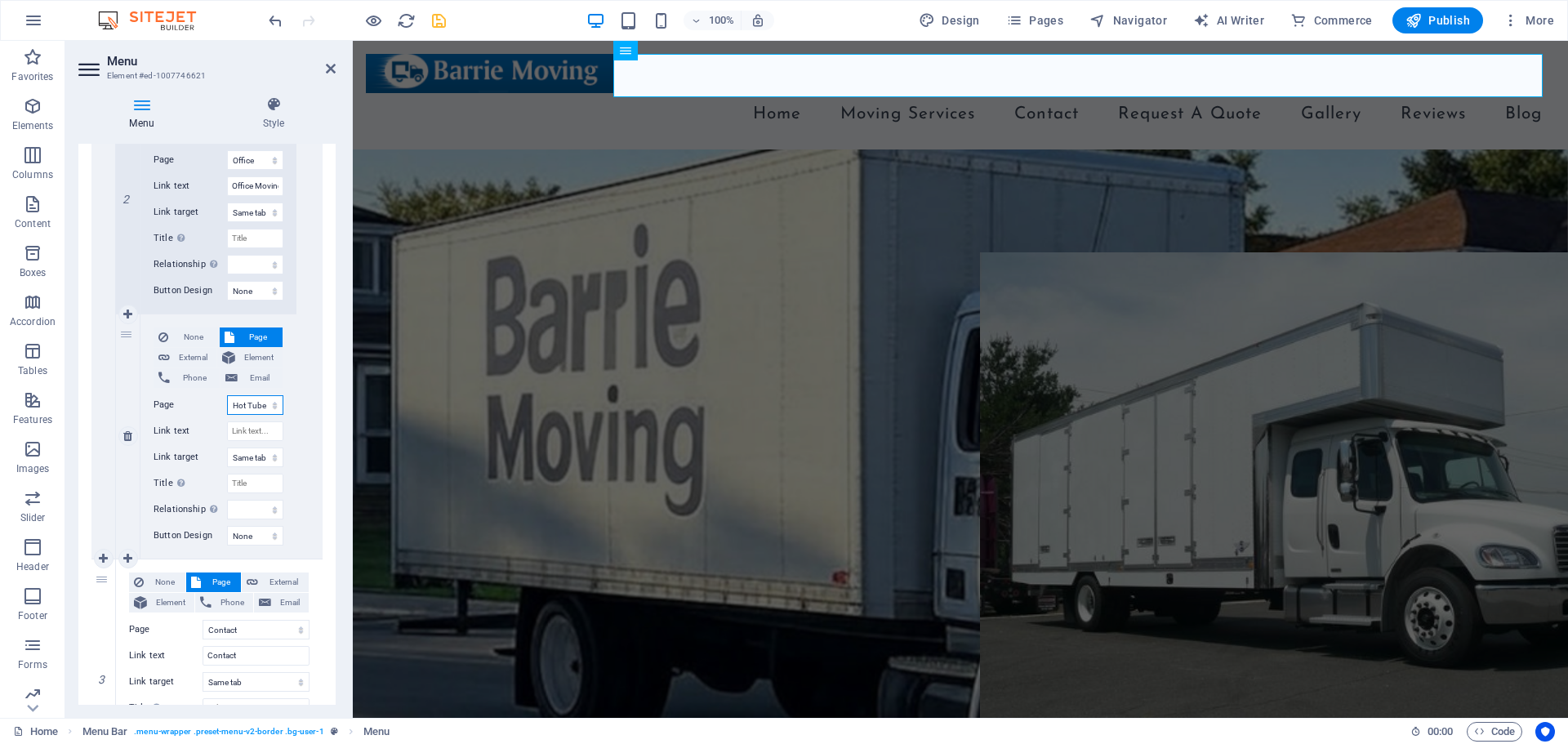
select select
click at [252, 424] on input "Link text" at bounding box center [255, 431] width 57 height 20
type input "Hot Tube"
select select
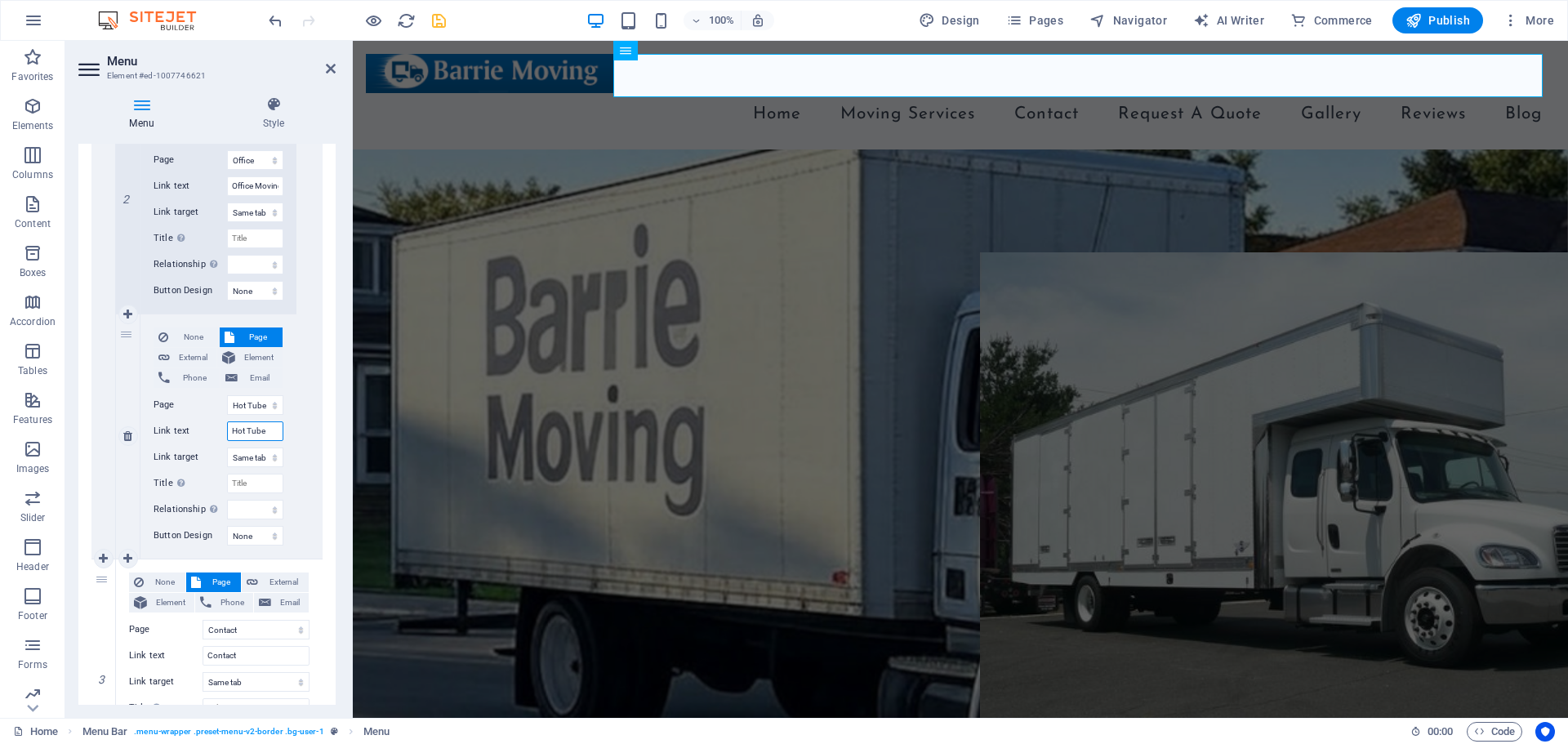
select select
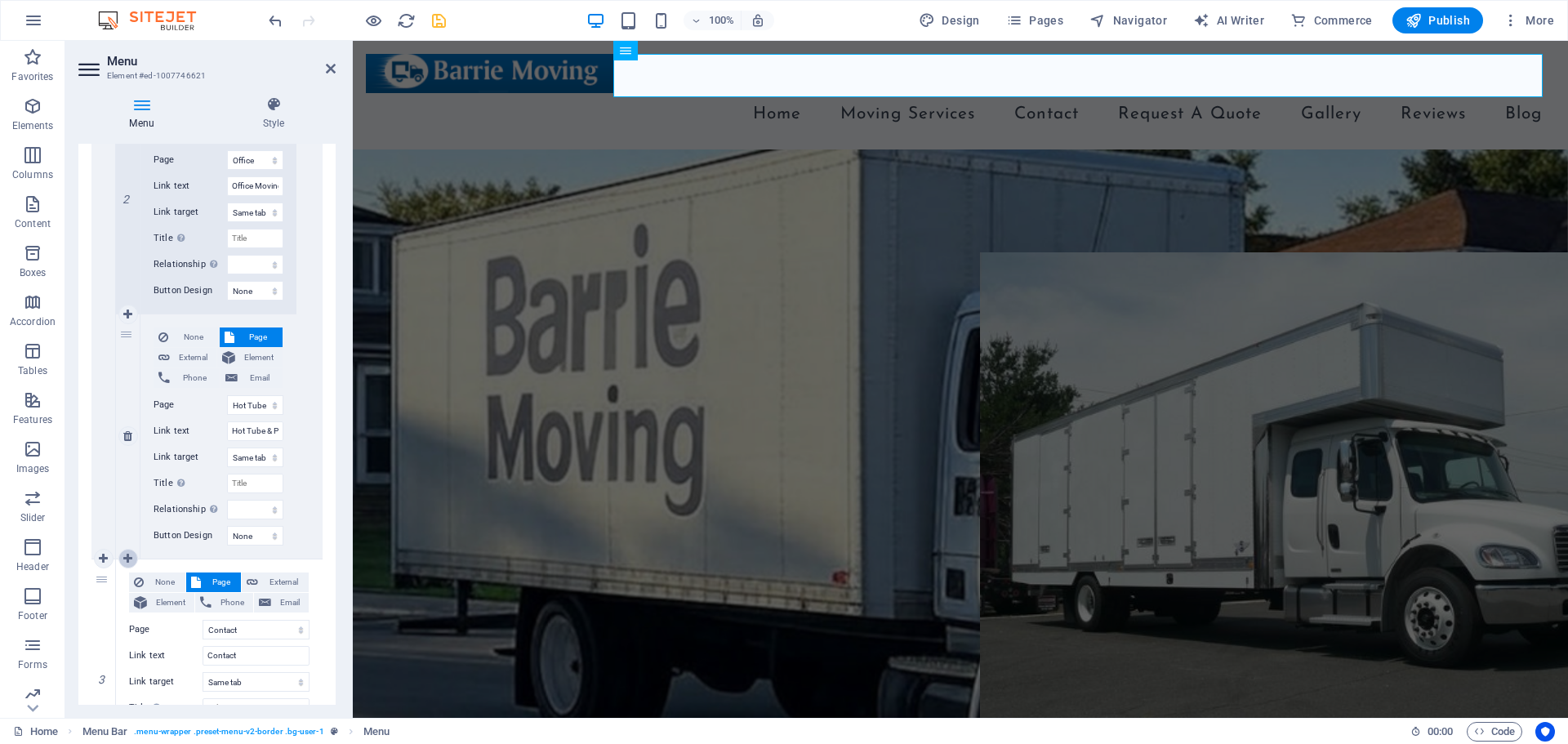
click at [127, 562] on icon at bounding box center [128, 559] width 9 height 11
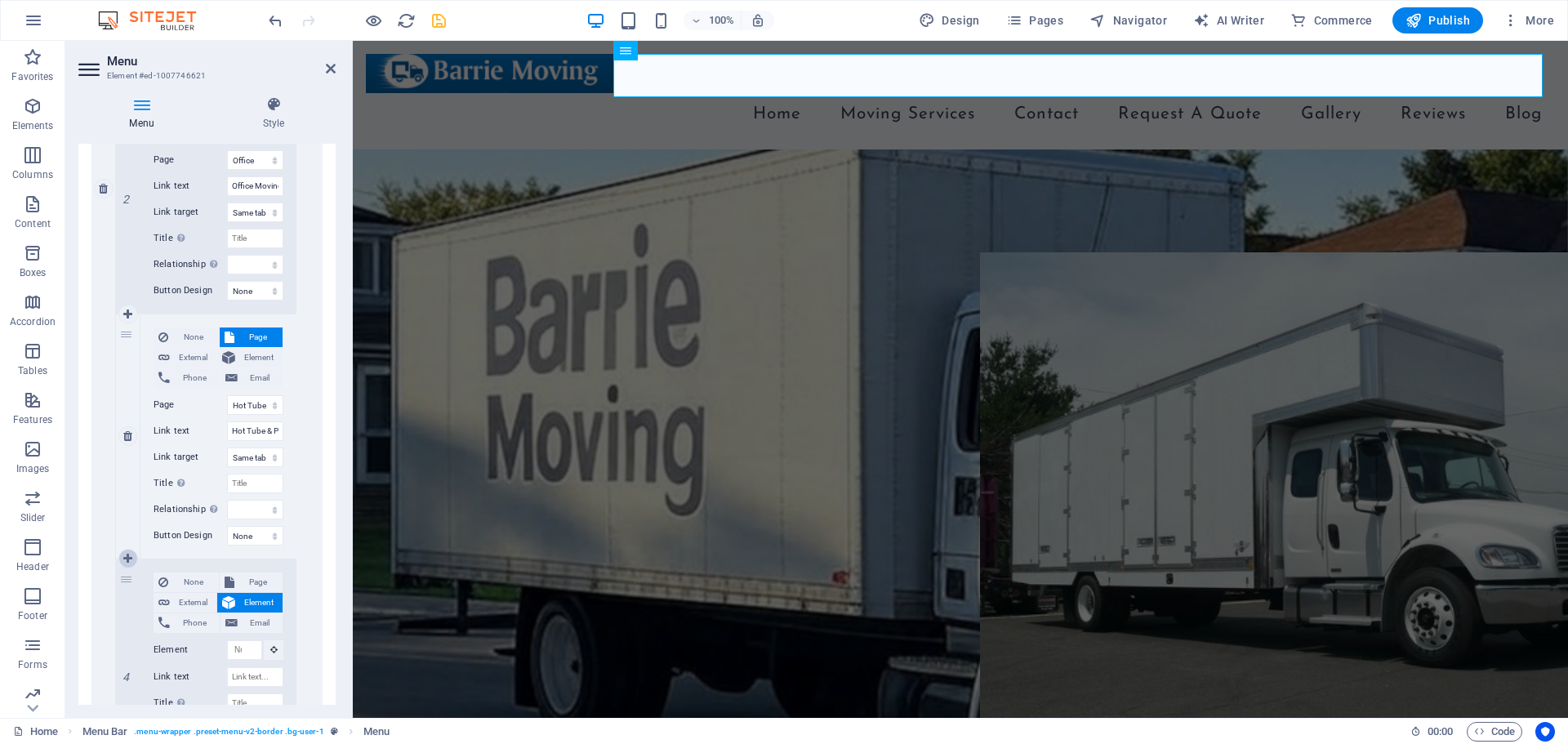
scroll to position [1143, 0]
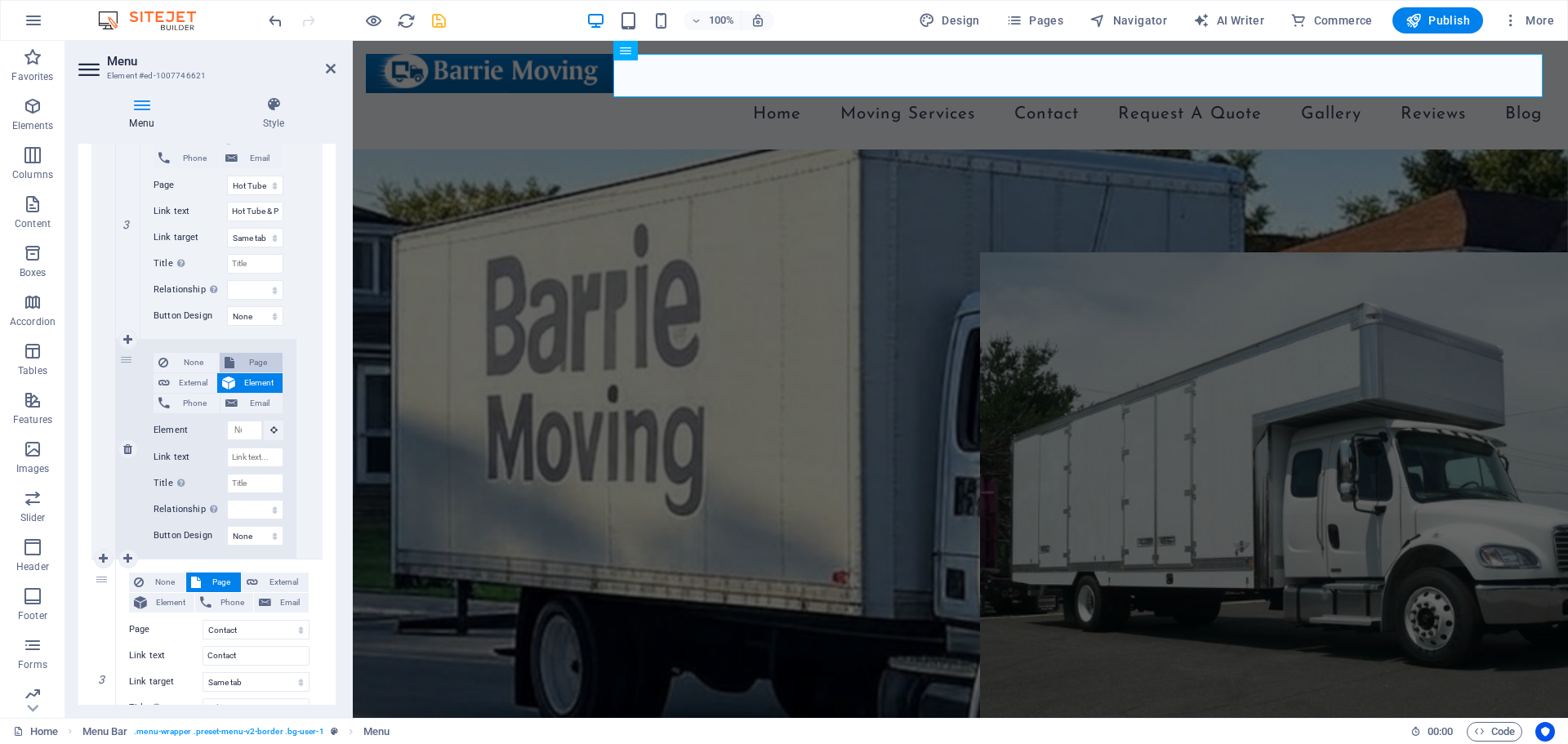
click at [248, 355] on span "Page" at bounding box center [258, 362] width 39 height 20
click at [241, 411] on select "Home Legal Notice Privacy Subpage Residential Moving Office Moving Hot Tube &am…" at bounding box center [255, 405] width 57 height 20
click at [227, 395] on select "Home Legal Notice Privacy Subpage Residential Moving Office Moving Hot Tube &am…" at bounding box center [255, 405] width 57 height 20
click at [250, 435] on input "Link text" at bounding box center [255, 431] width 57 height 20
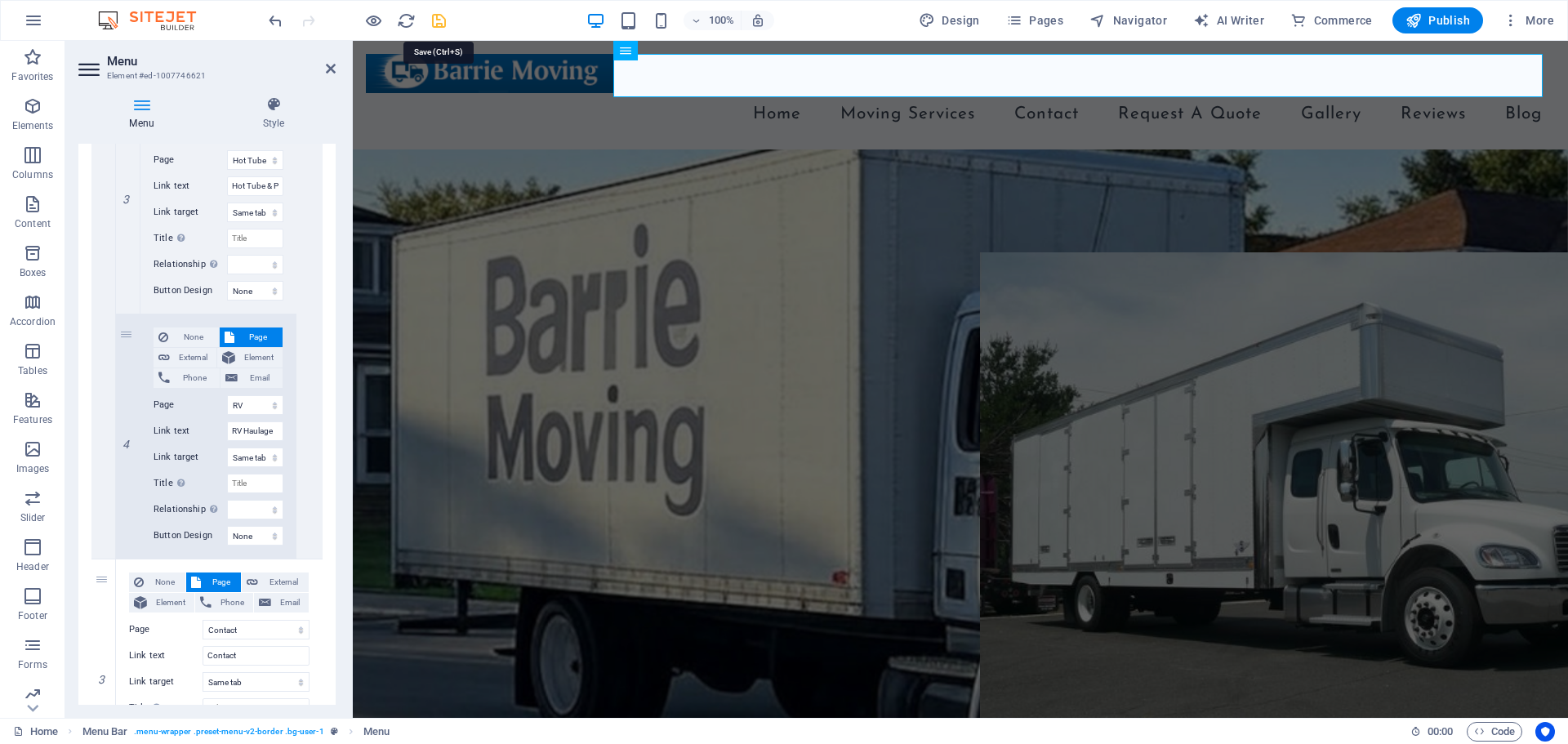
click at [440, 24] on icon "save" at bounding box center [439, 21] width 19 height 19
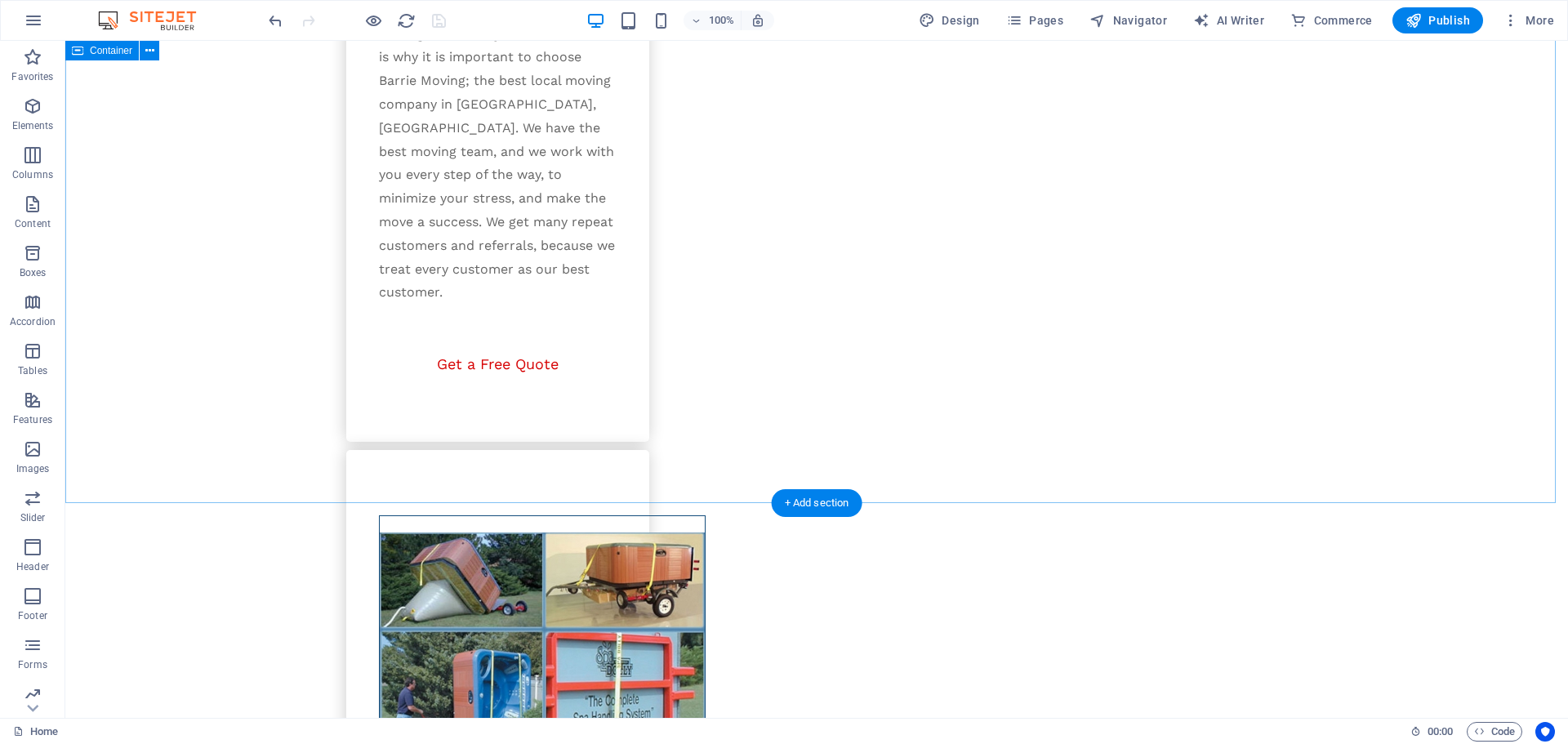
scroll to position [2876, 0]
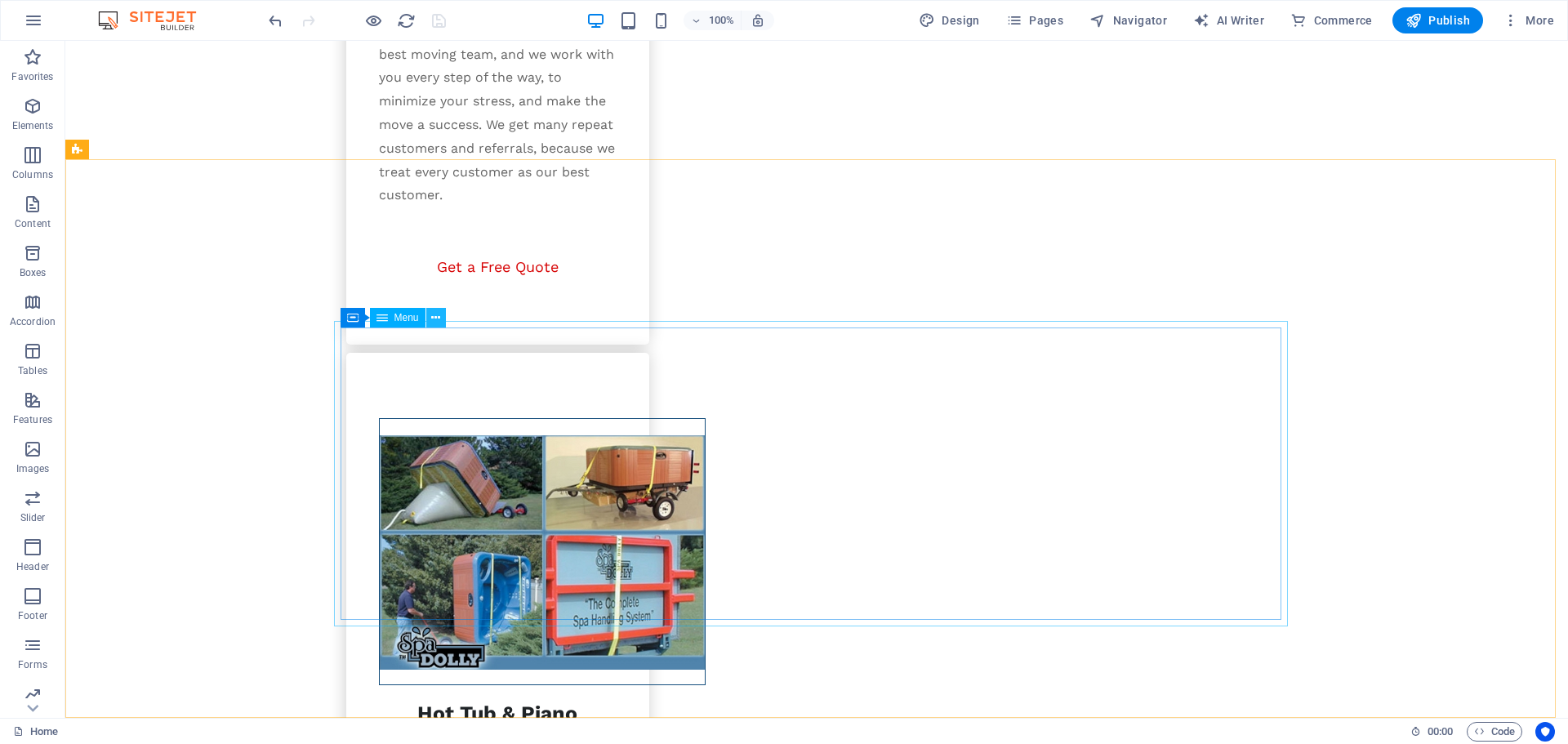
click at [432, 319] on icon at bounding box center [436, 318] width 9 height 17
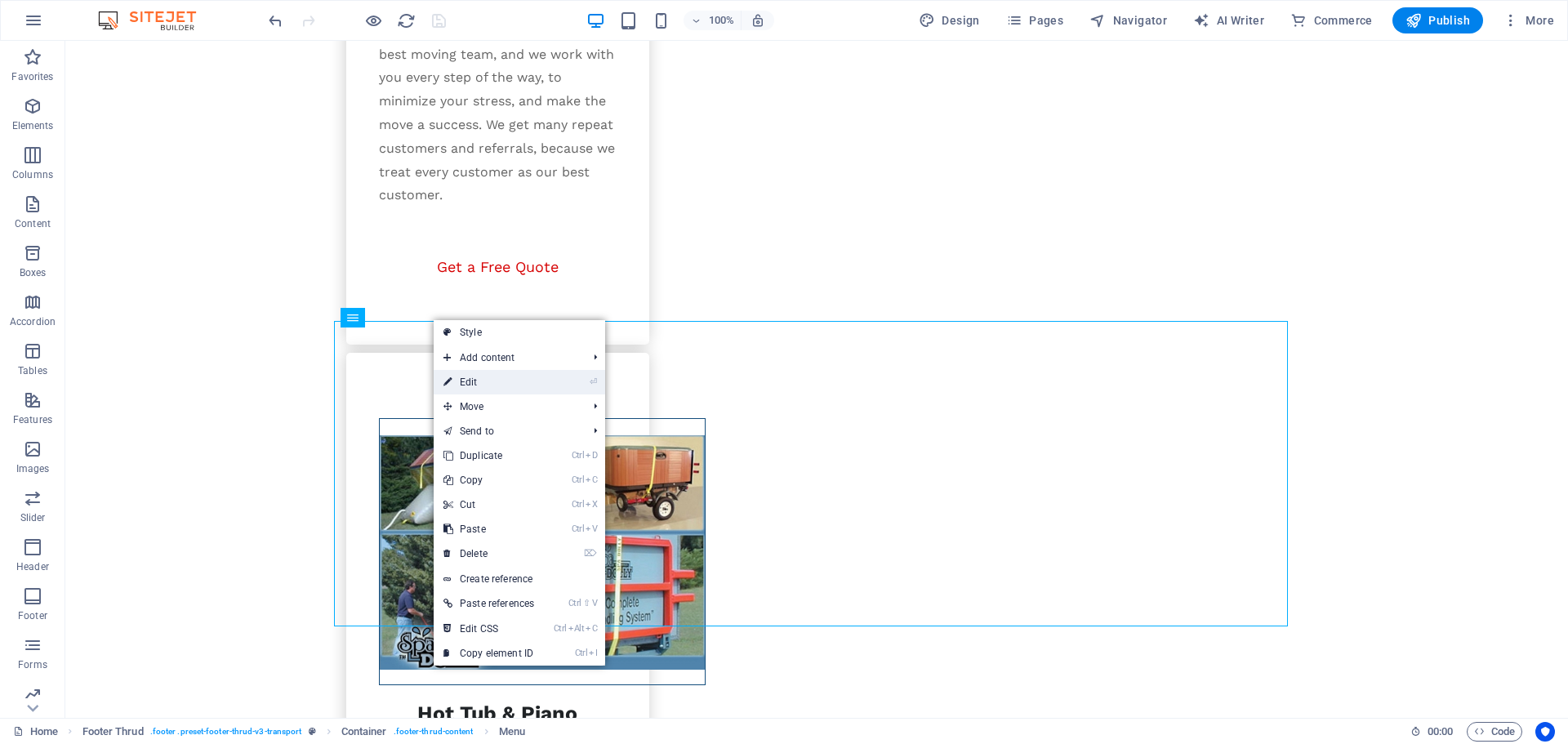
click at [459, 381] on link "⏎ Edit" at bounding box center [489, 382] width 111 height 25
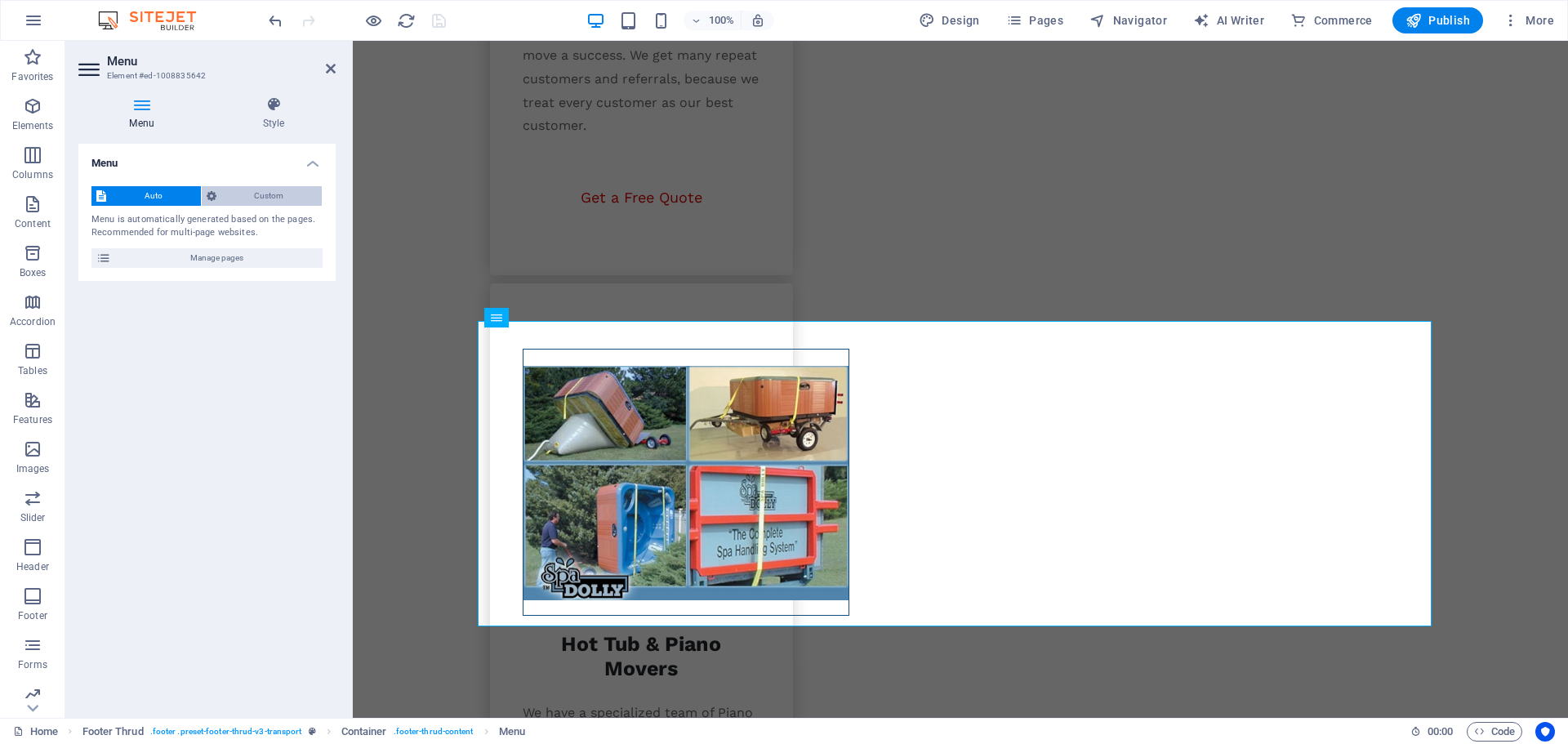
click at [267, 191] on span "Custom" at bounding box center [269, 196] width 96 height 20
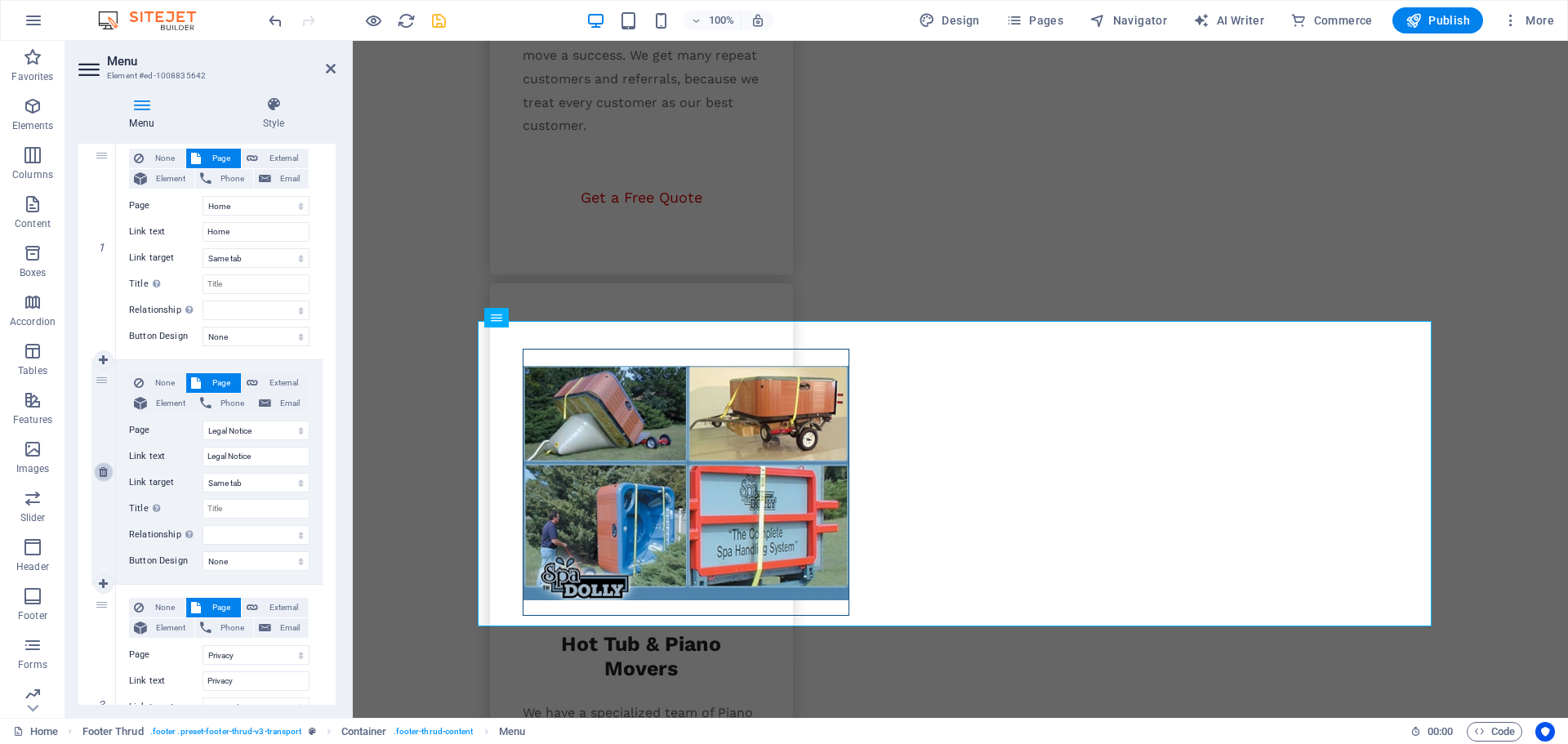
click at [107, 476] on icon at bounding box center [104, 472] width 9 height 11
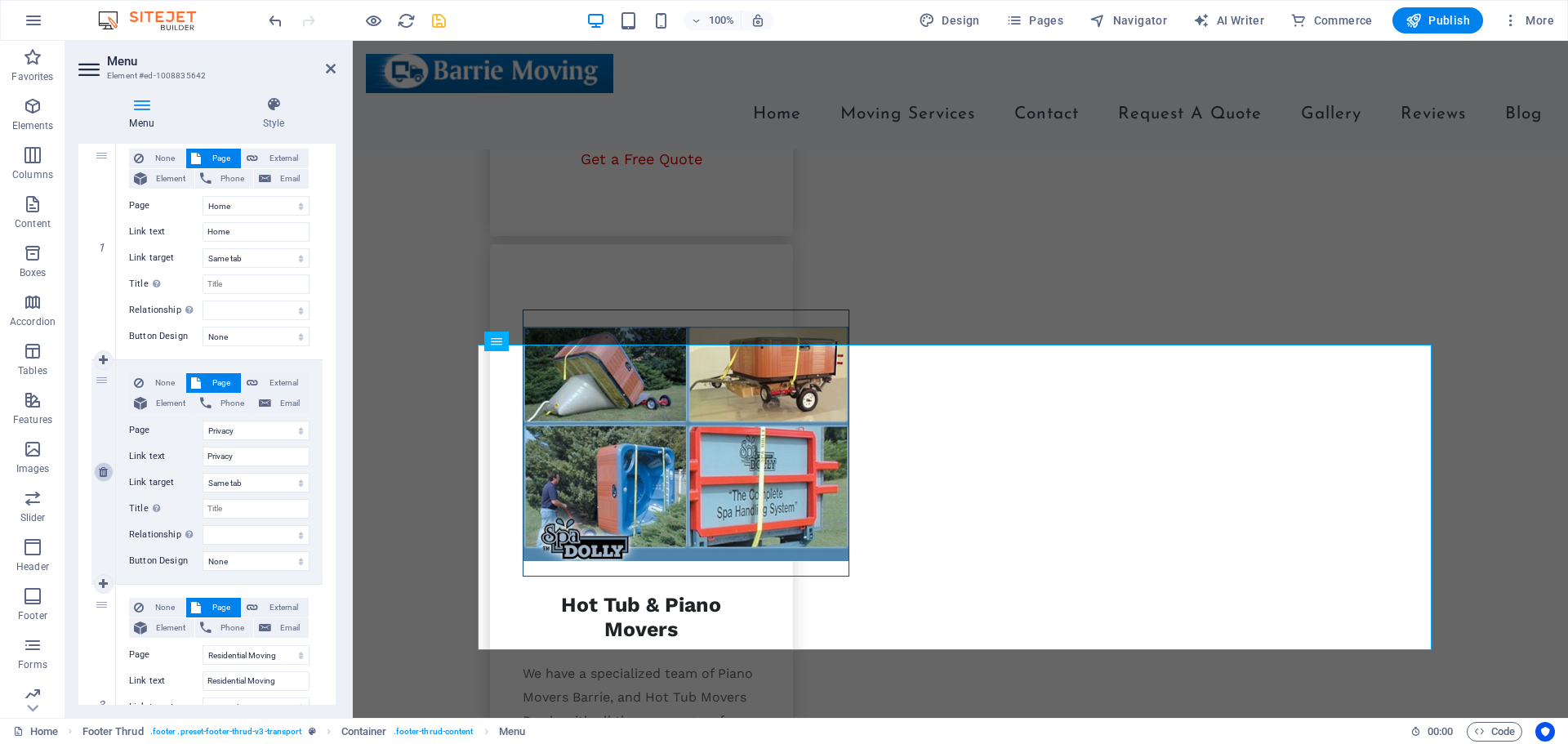
scroll to position [2852, 0]
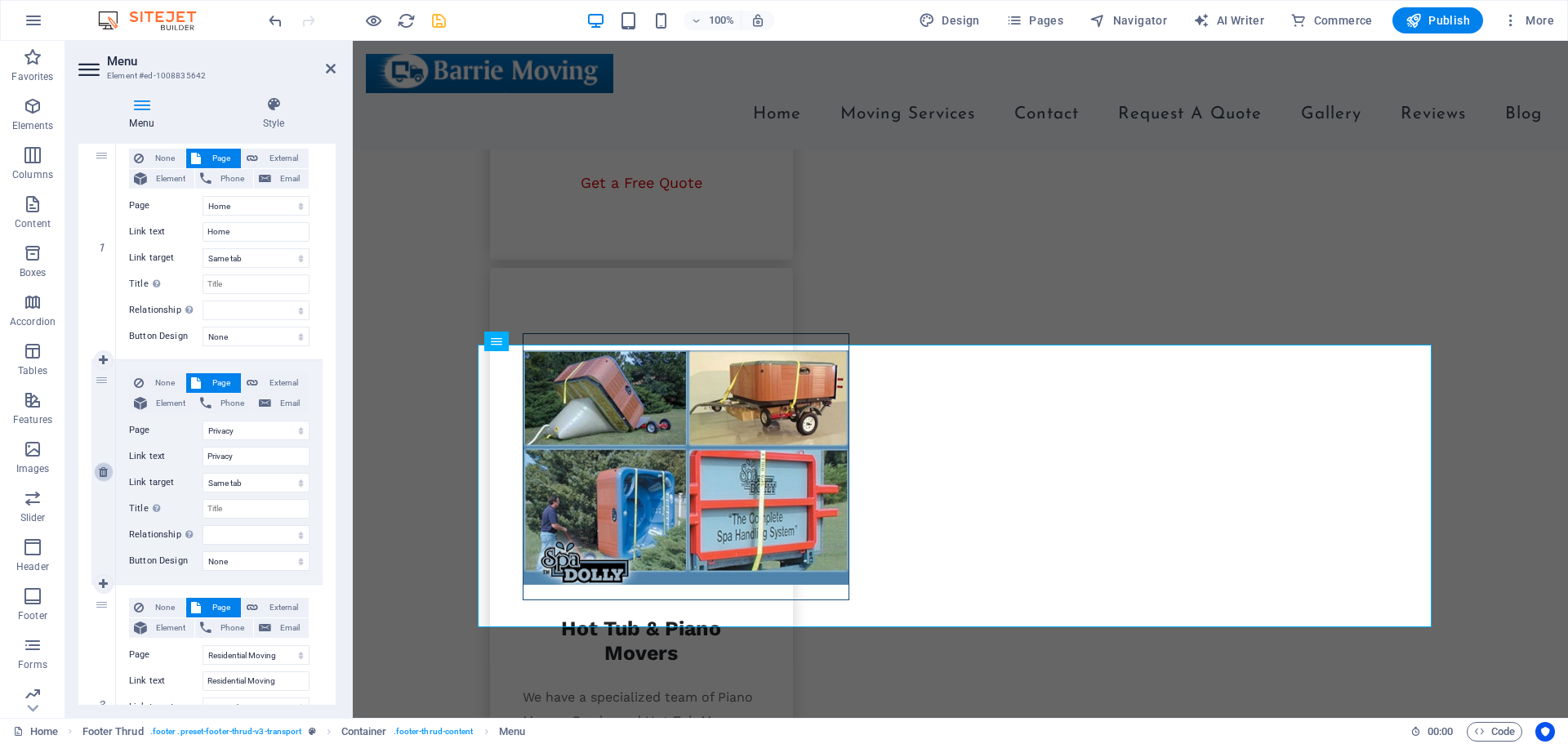
click at [103, 476] on icon at bounding box center [104, 472] width 9 height 11
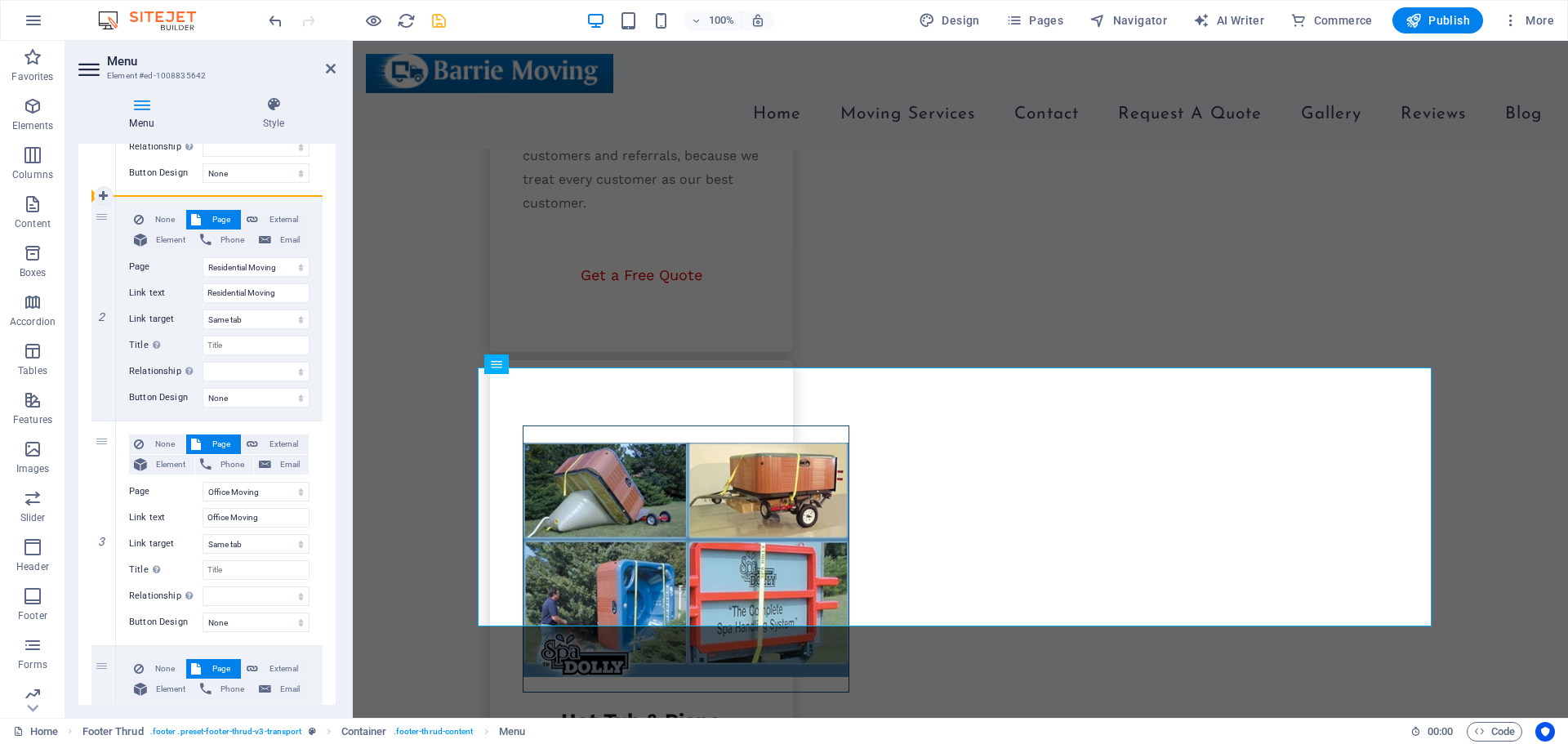
scroll to position [0, 0]
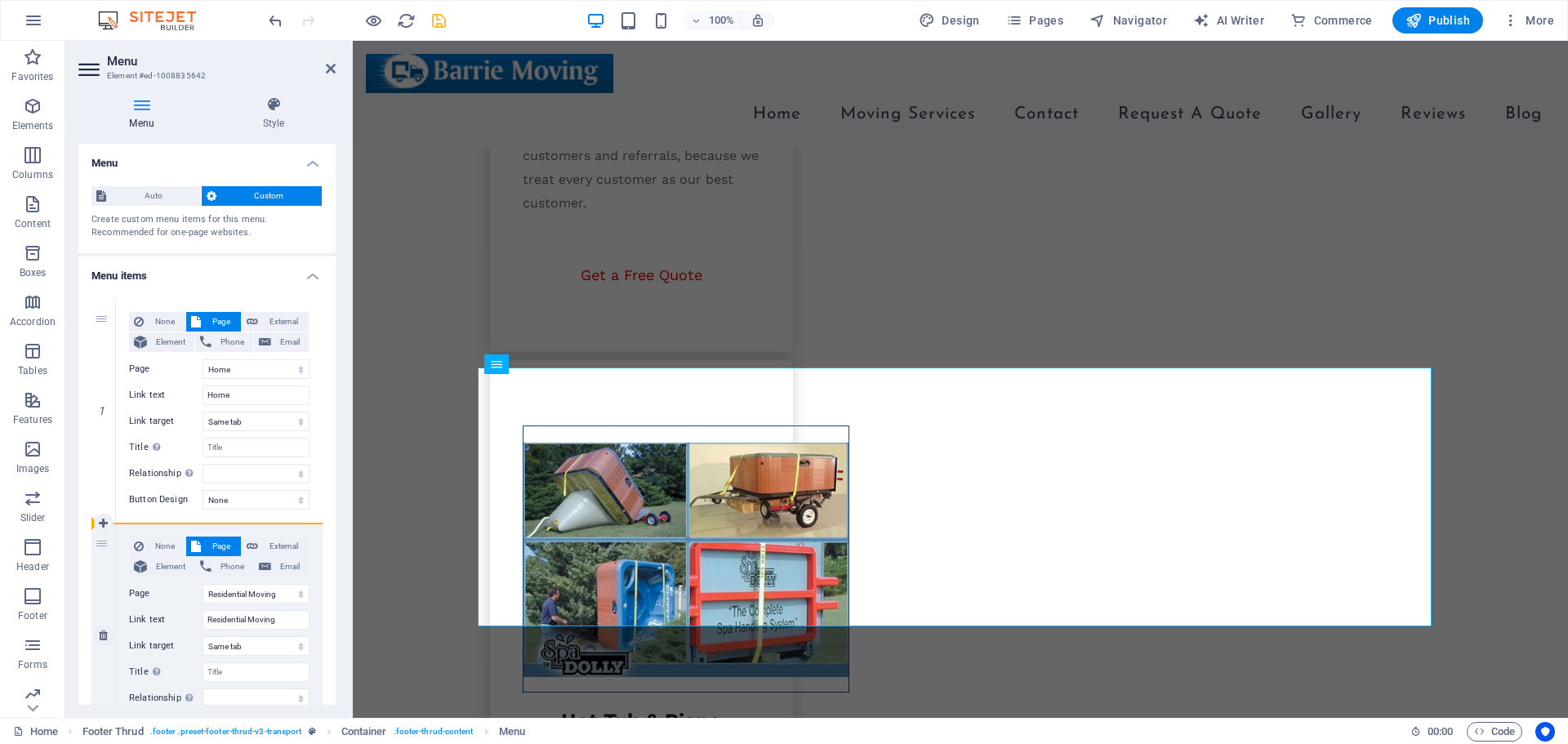
drag, startPoint x: 103, startPoint y: 545, endPoint x: 117, endPoint y: 524, distance: 25.2
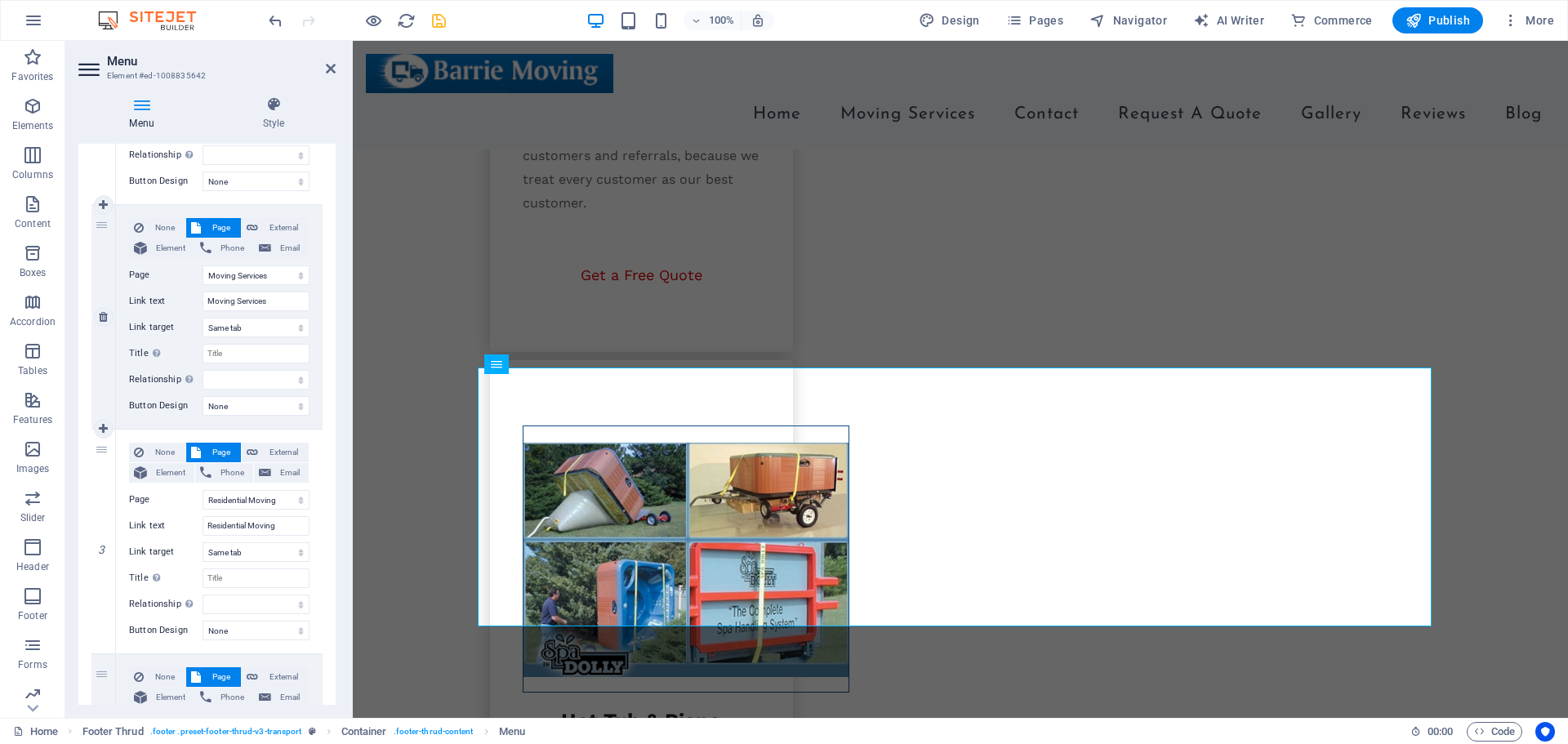
scroll to position [327, 0]
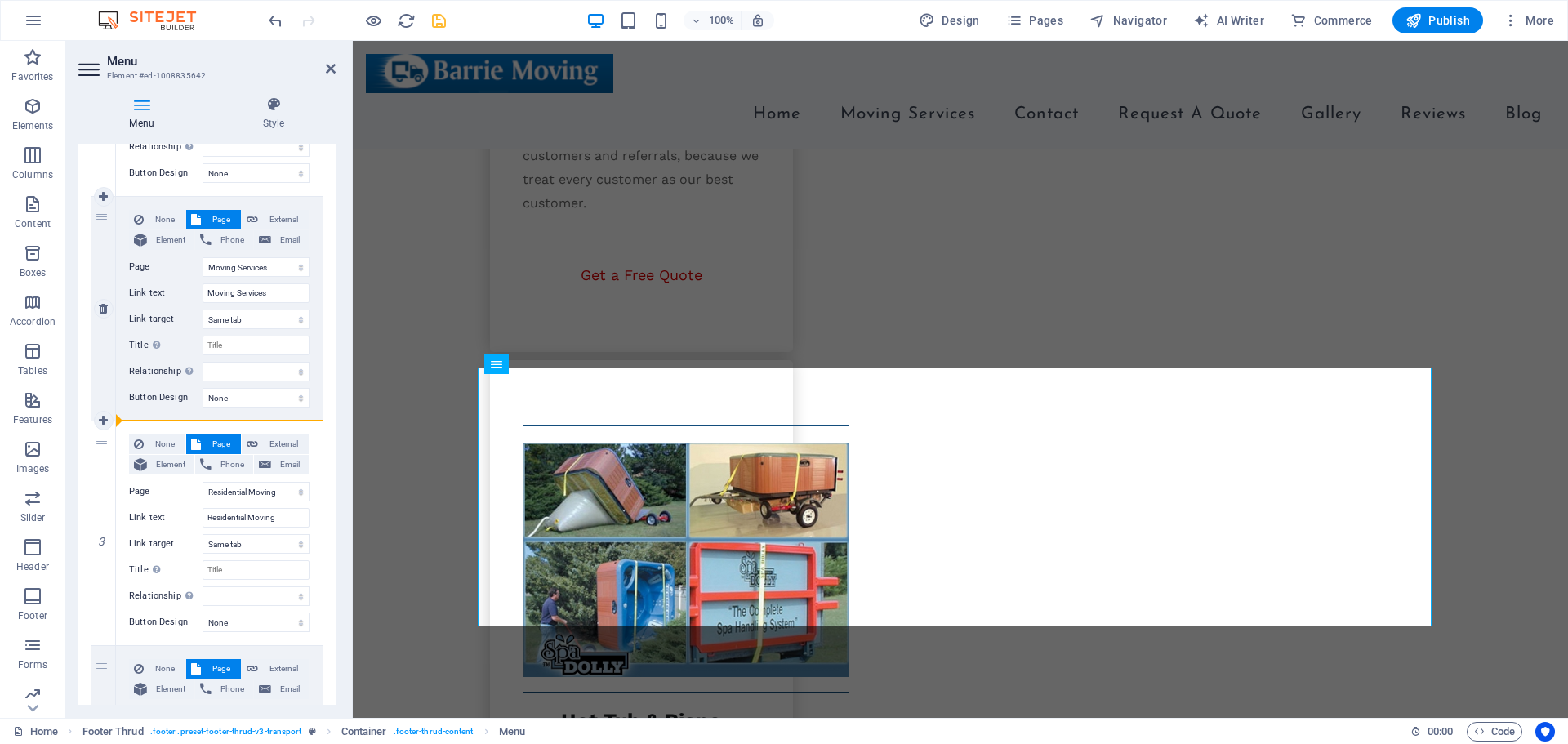
drag, startPoint x: 103, startPoint y: 443, endPoint x: 215, endPoint y: 414, distance: 115.7
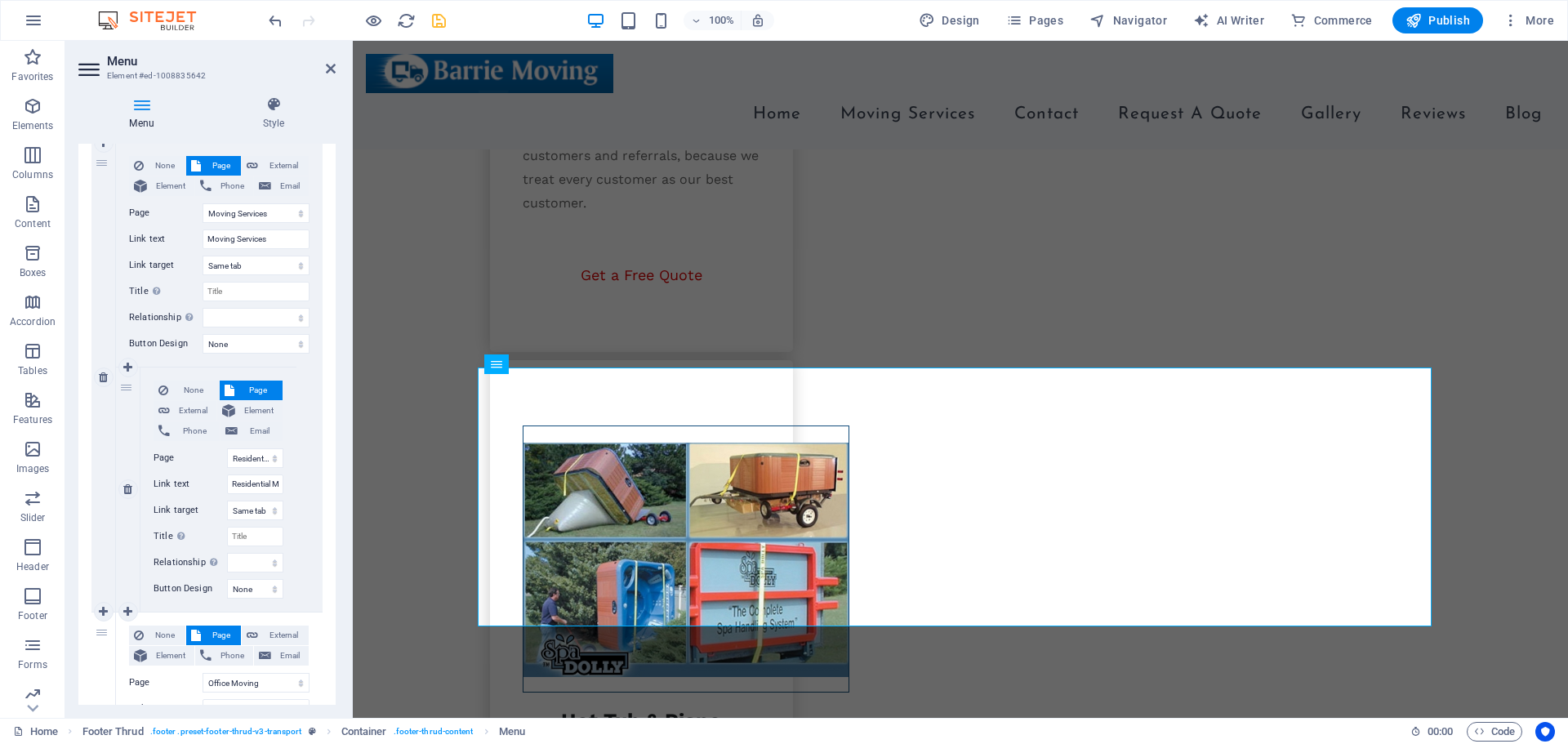
scroll to position [408, 0]
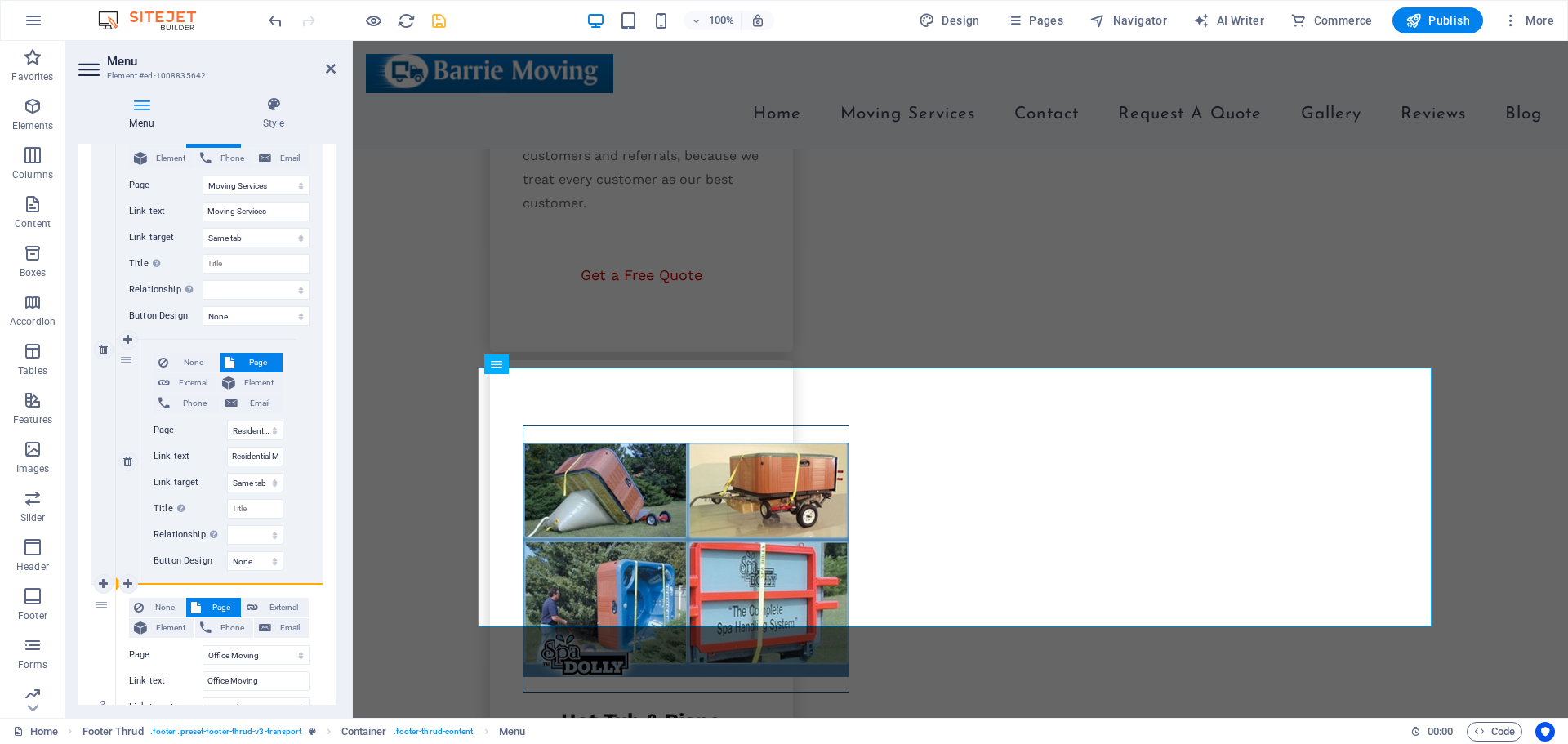
drag, startPoint x: 105, startPoint y: 604, endPoint x: 145, endPoint y: 578, distance: 47.7
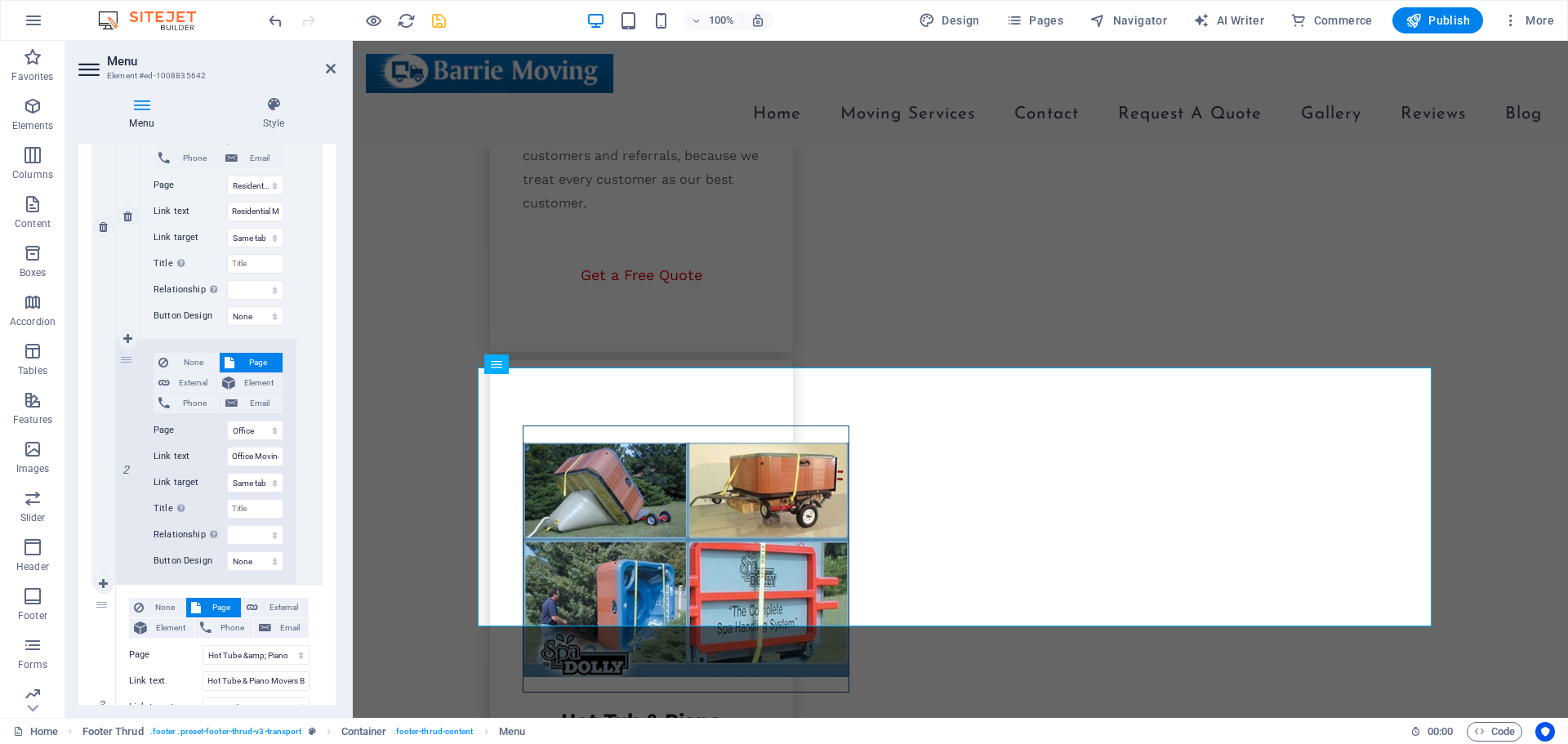
scroll to position [735, 0]
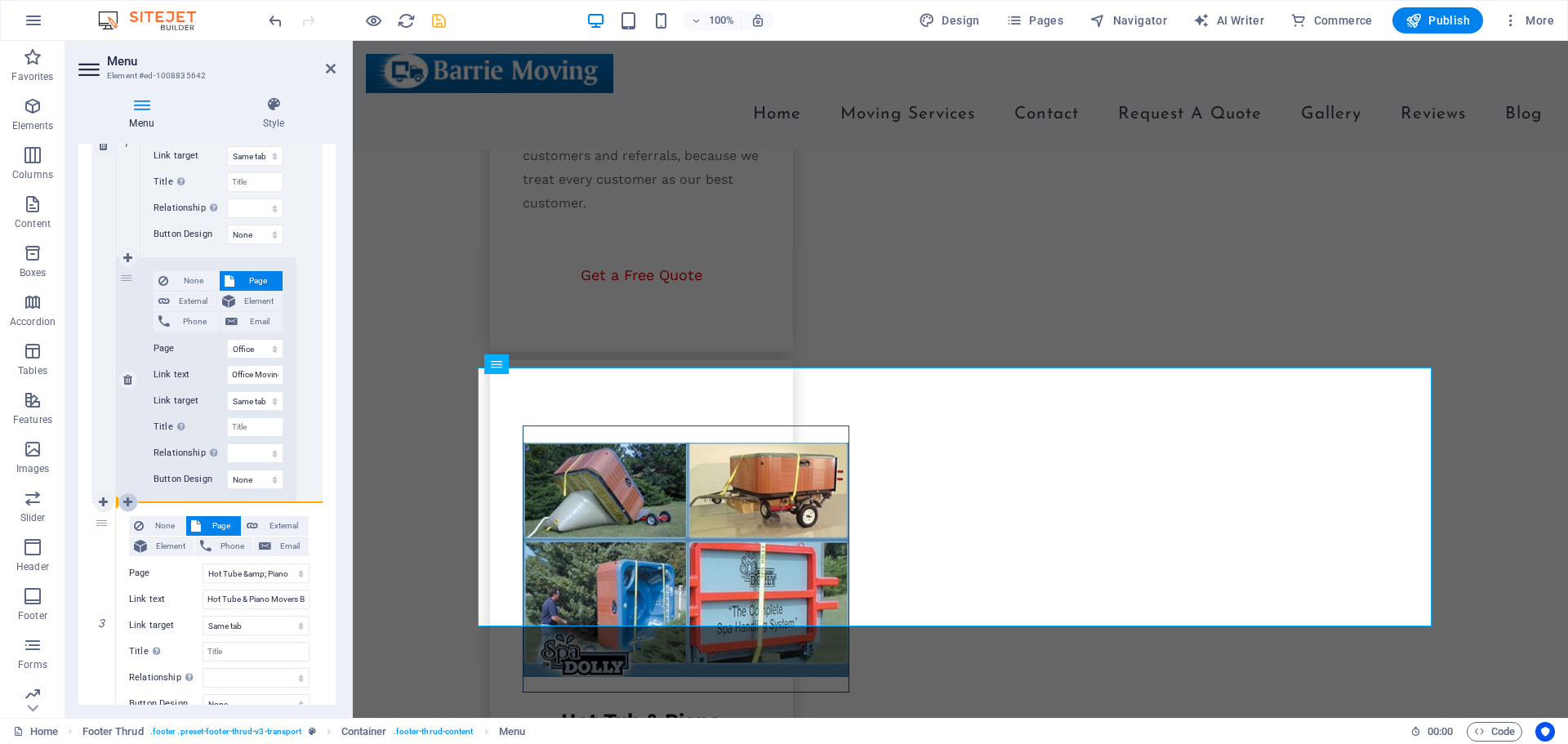
drag, startPoint x: 102, startPoint y: 529, endPoint x: 135, endPoint y: 501, distance: 43.3
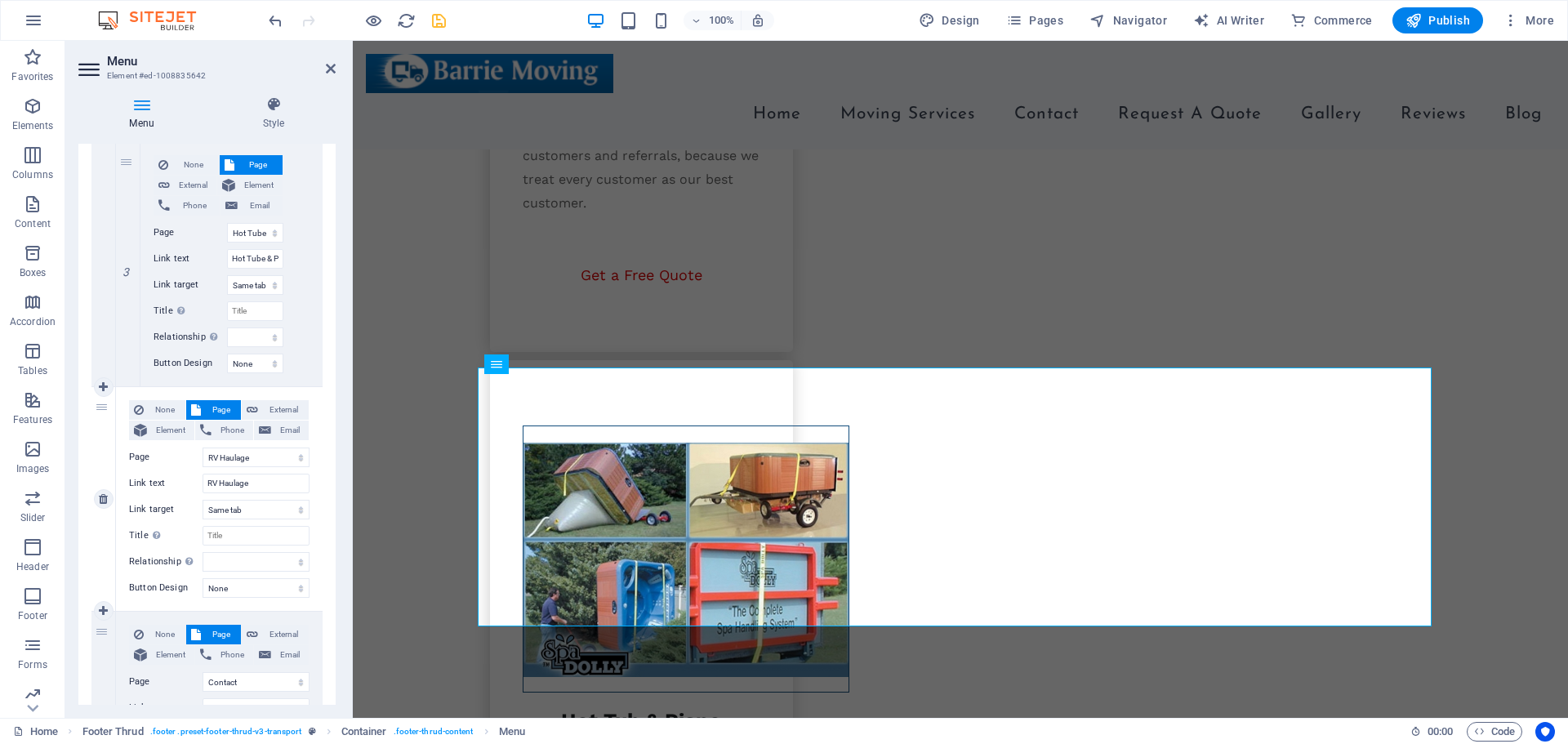
scroll to position [1143, 0]
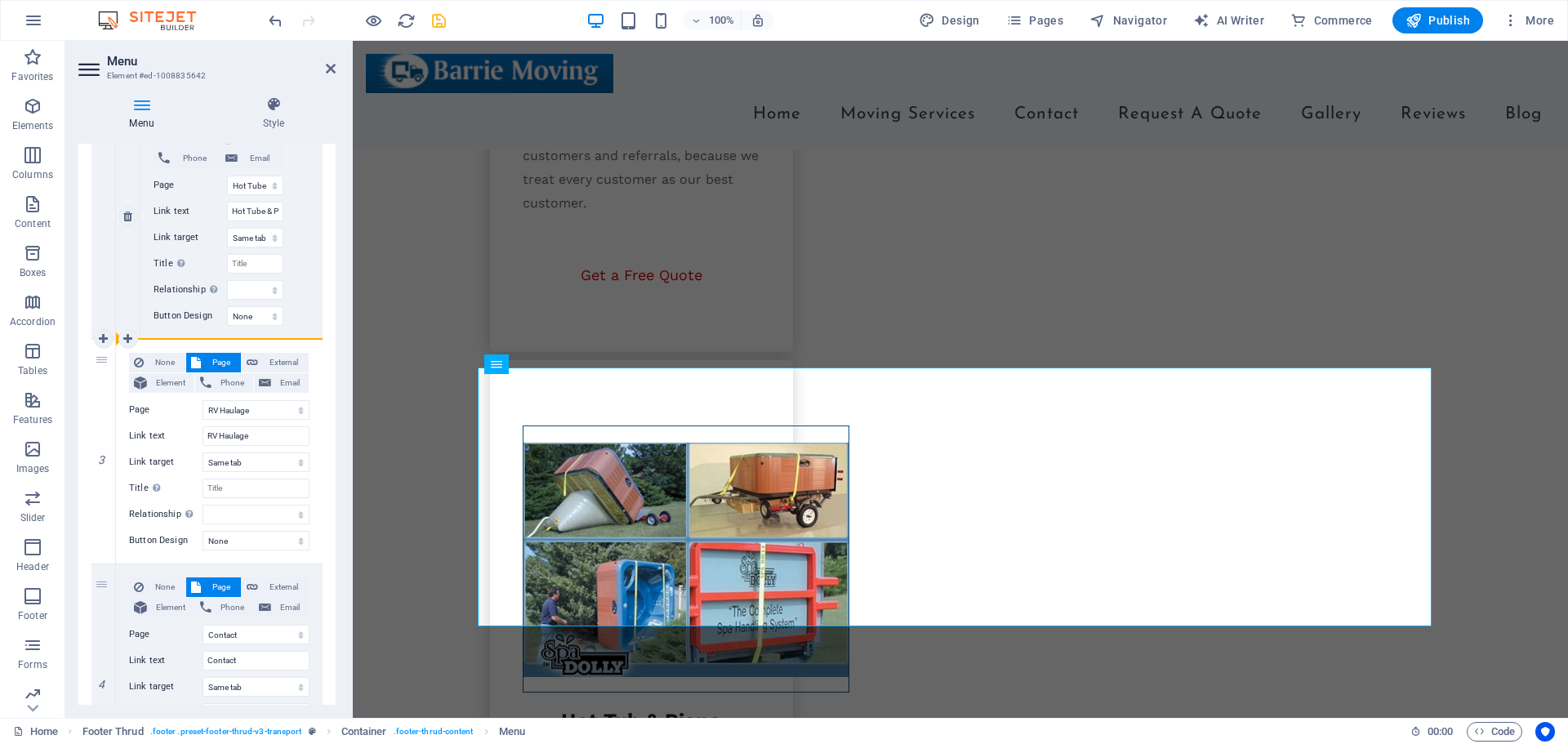
drag, startPoint x: 103, startPoint y: 359, endPoint x: 167, endPoint y: 331, distance: 69.9
click at [167, 331] on div "1 None Page External Element Phone Email Page Home Legal Notice Privacy Subpage…" at bounding box center [207, 422] width 231 height 2532
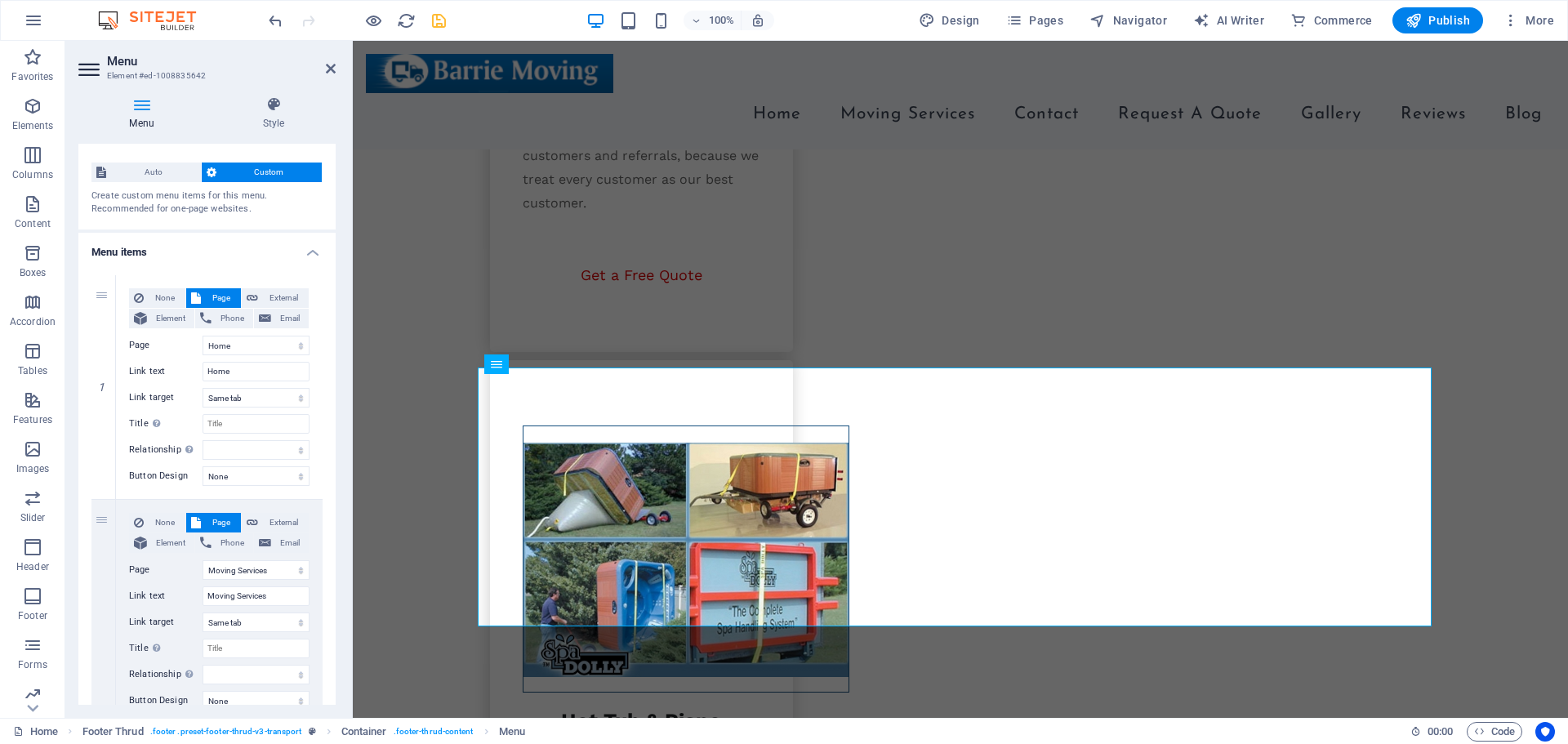
scroll to position [0, 0]
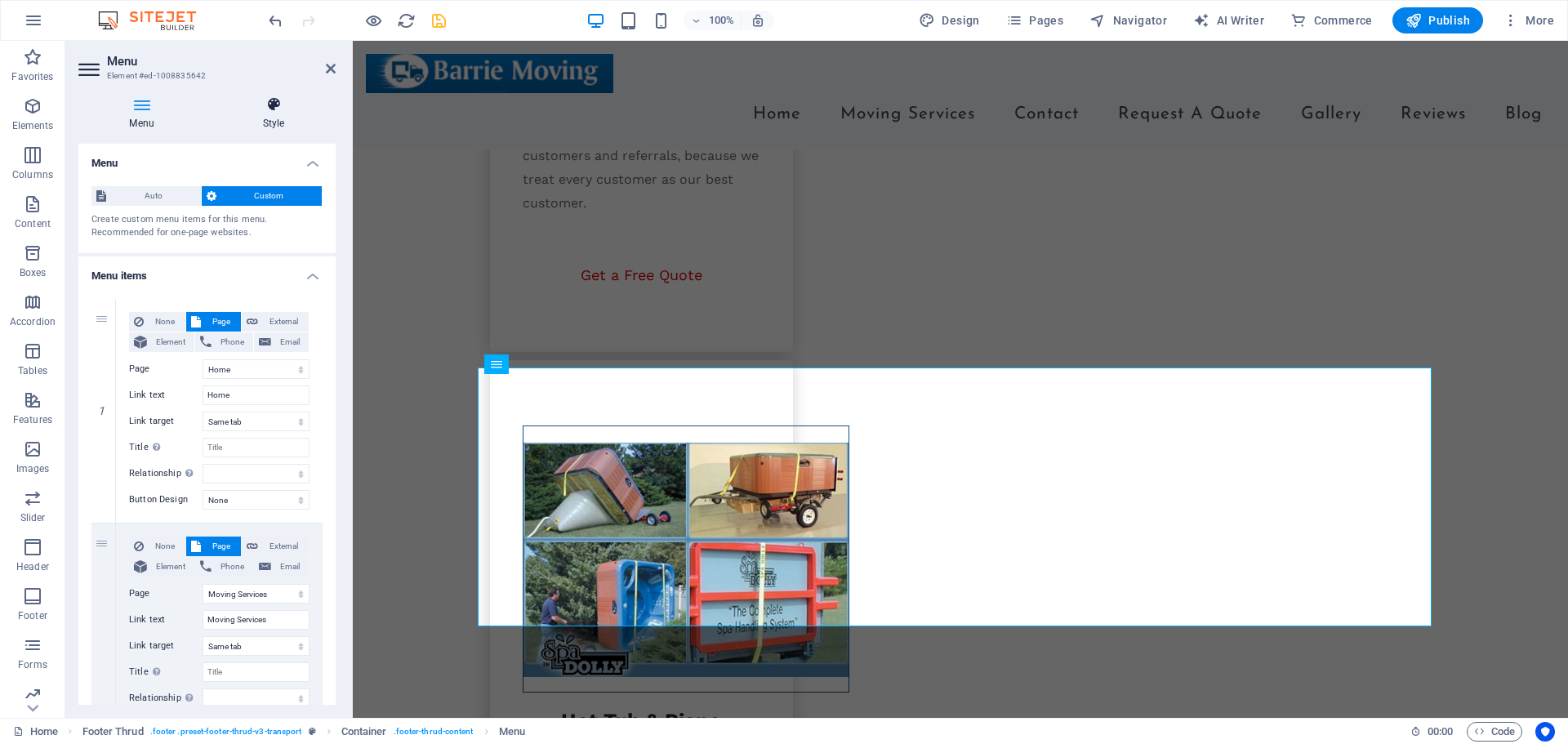
click at [269, 110] on icon at bounding box center [273, 104] width 124 height 16
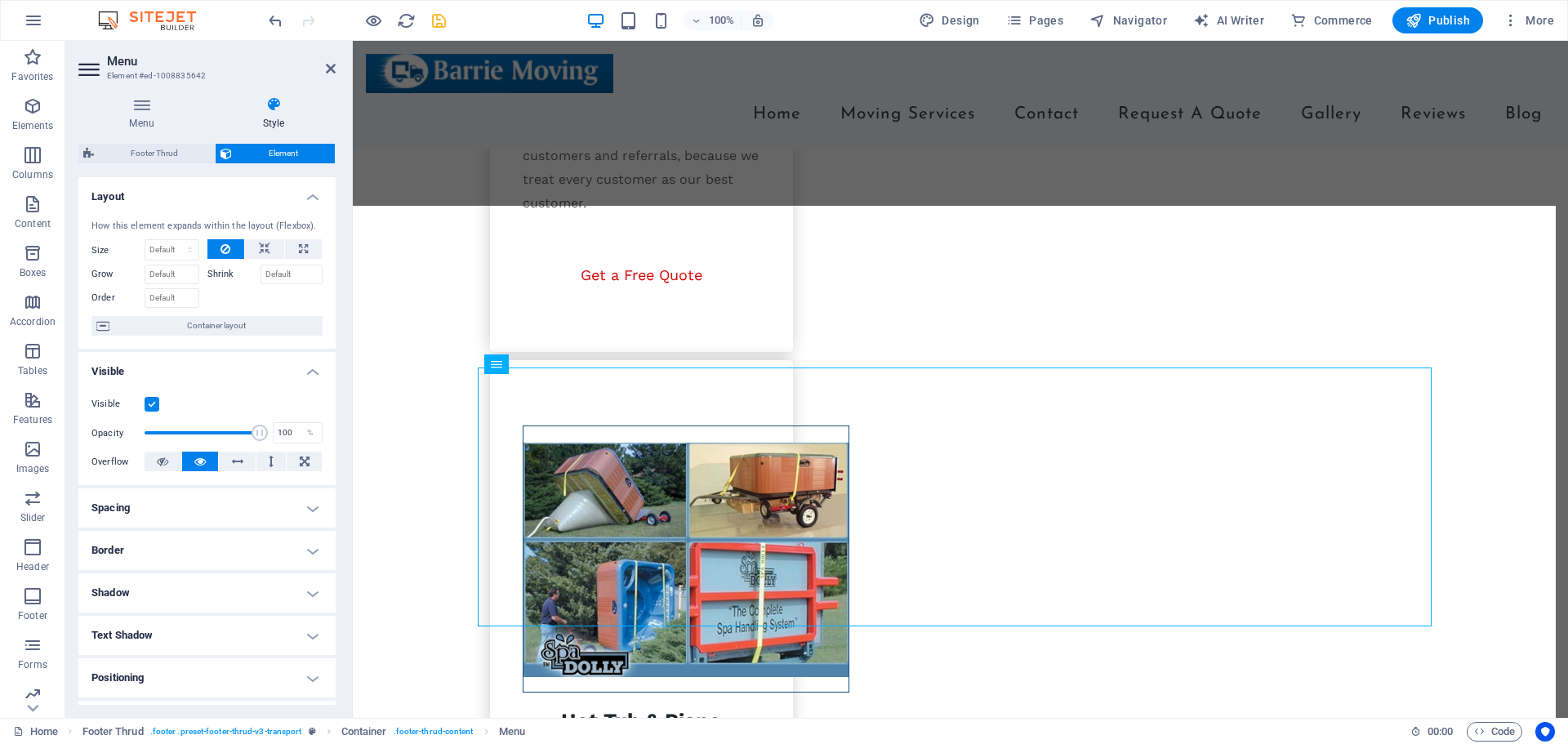
click at [170, 152] on span "Footer Thrud" at bounding box center [154, 153] width 111 height 20
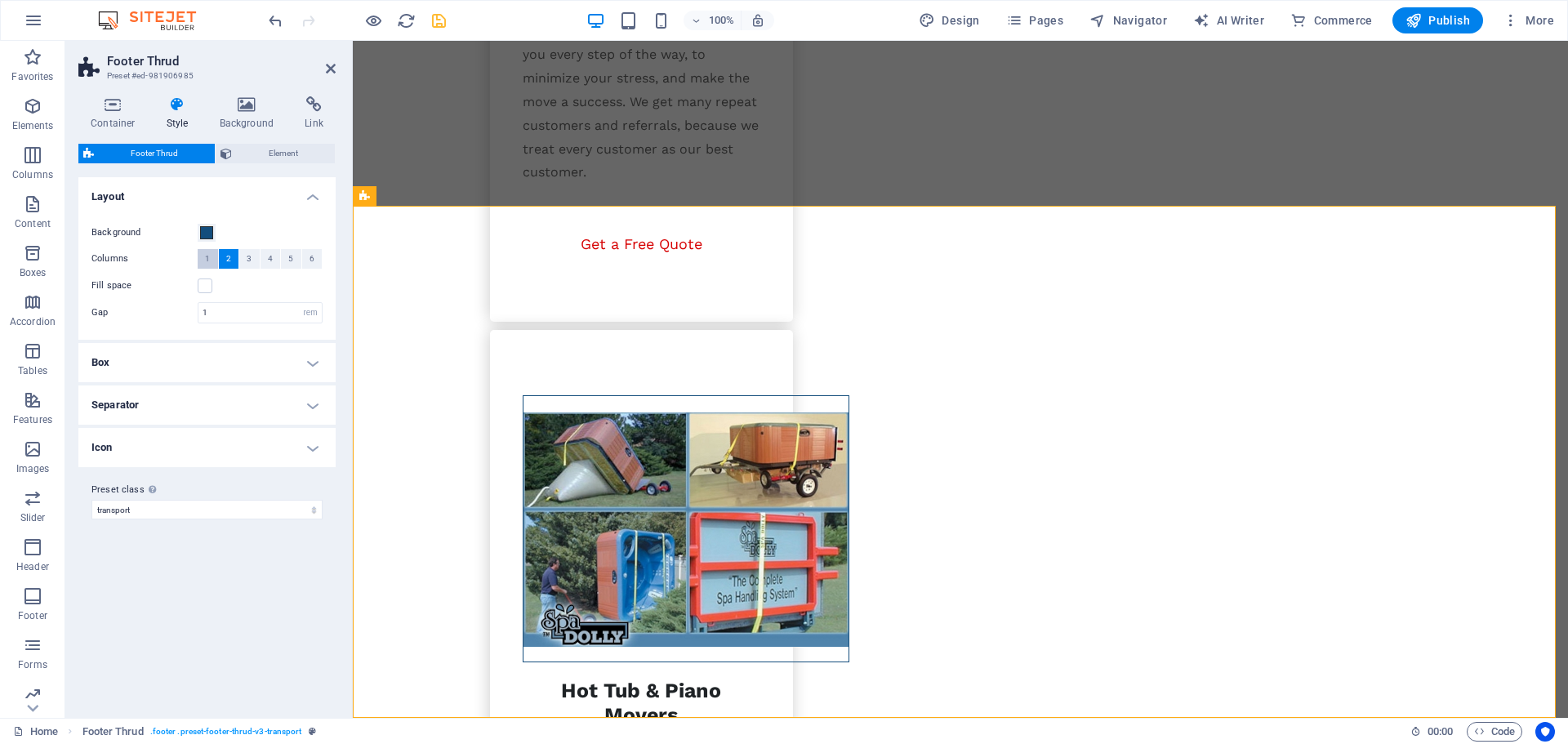
click at [213, 256] on button "1" at bounding box center [208, 258] width 21 height 20
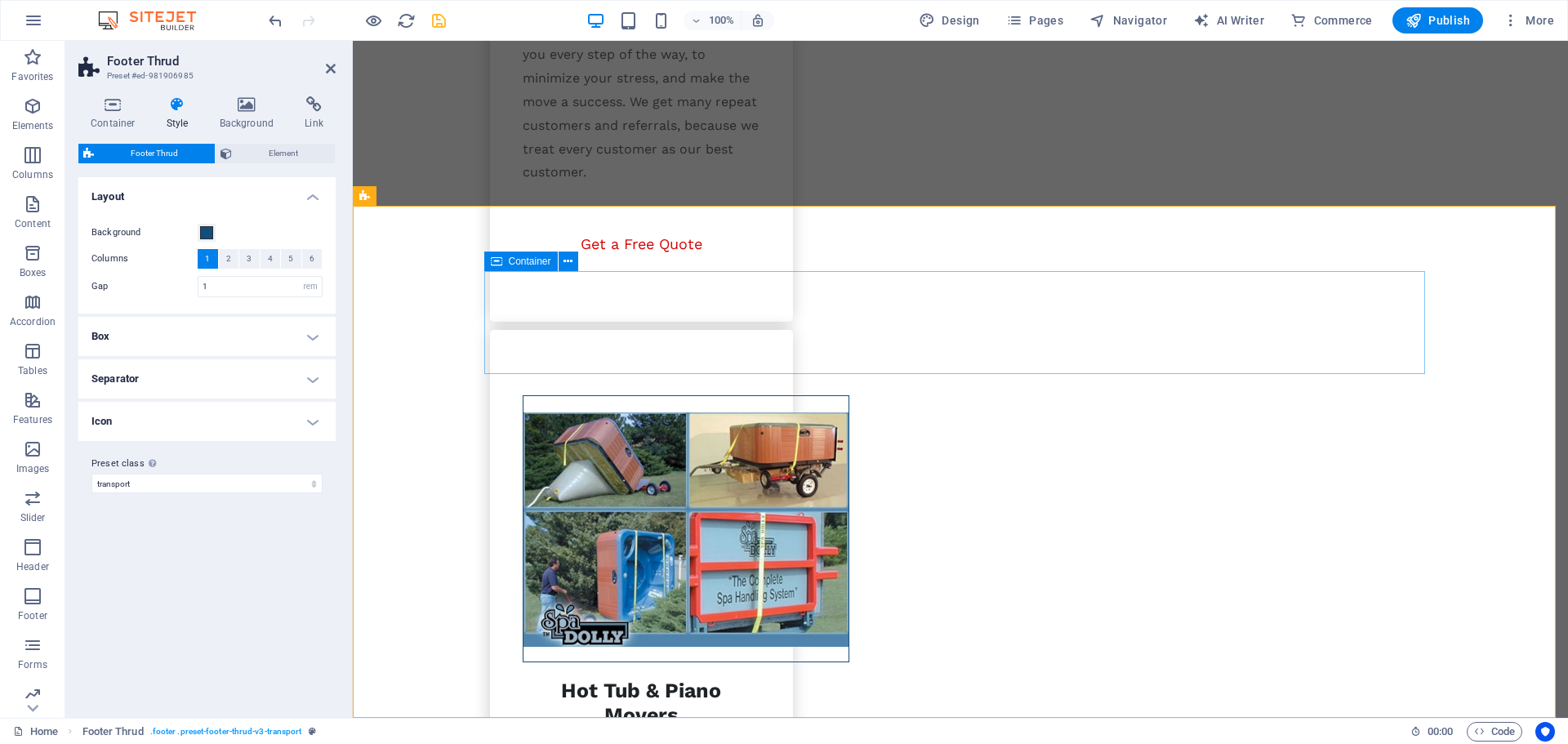
click at [280, 157] on span "Element" at bounding box center [284, 153] width 93 height 20
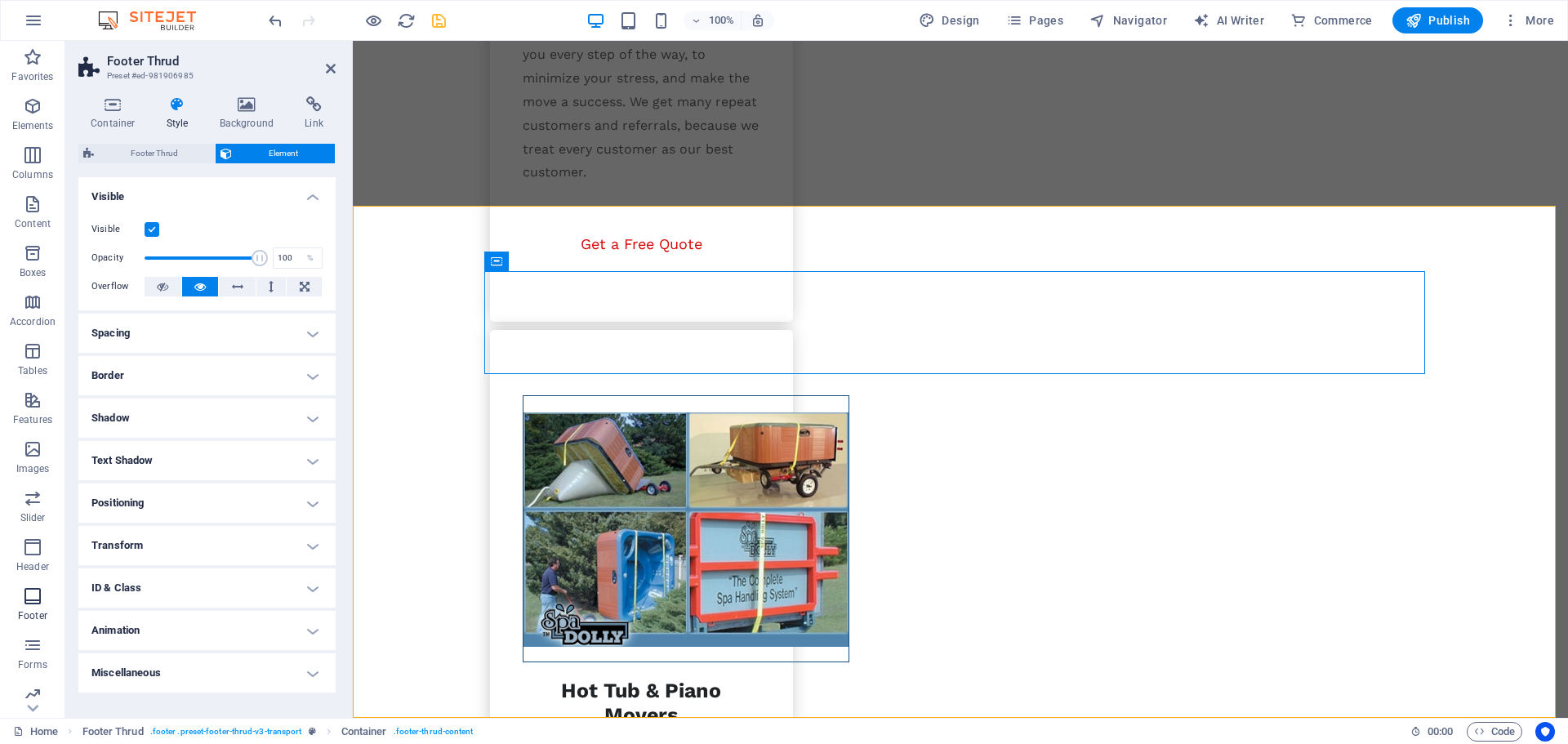
click at [31, 602] on icon "button" at bounding box center [32, 596] width 20 height 20
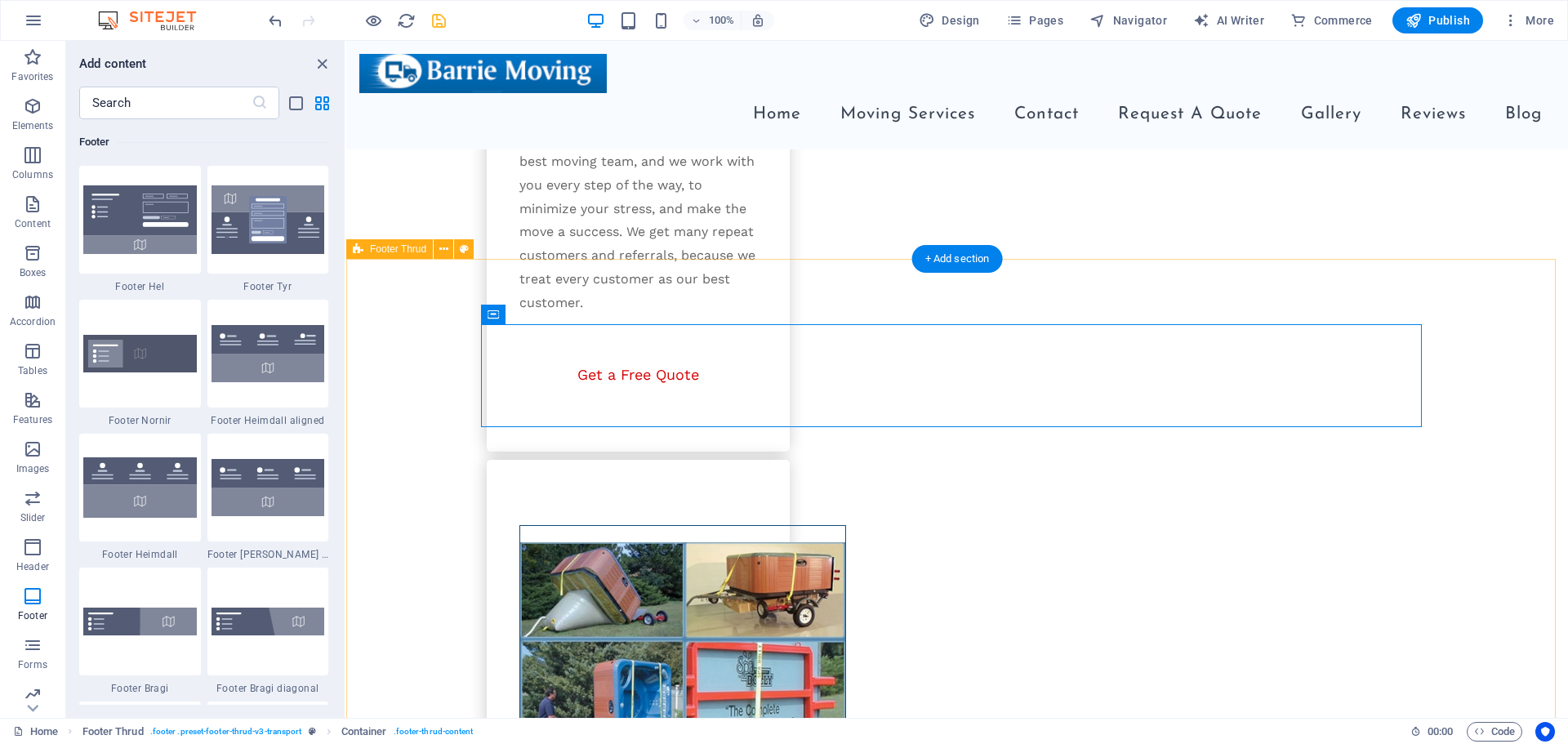
scroll to position [2502, 0]
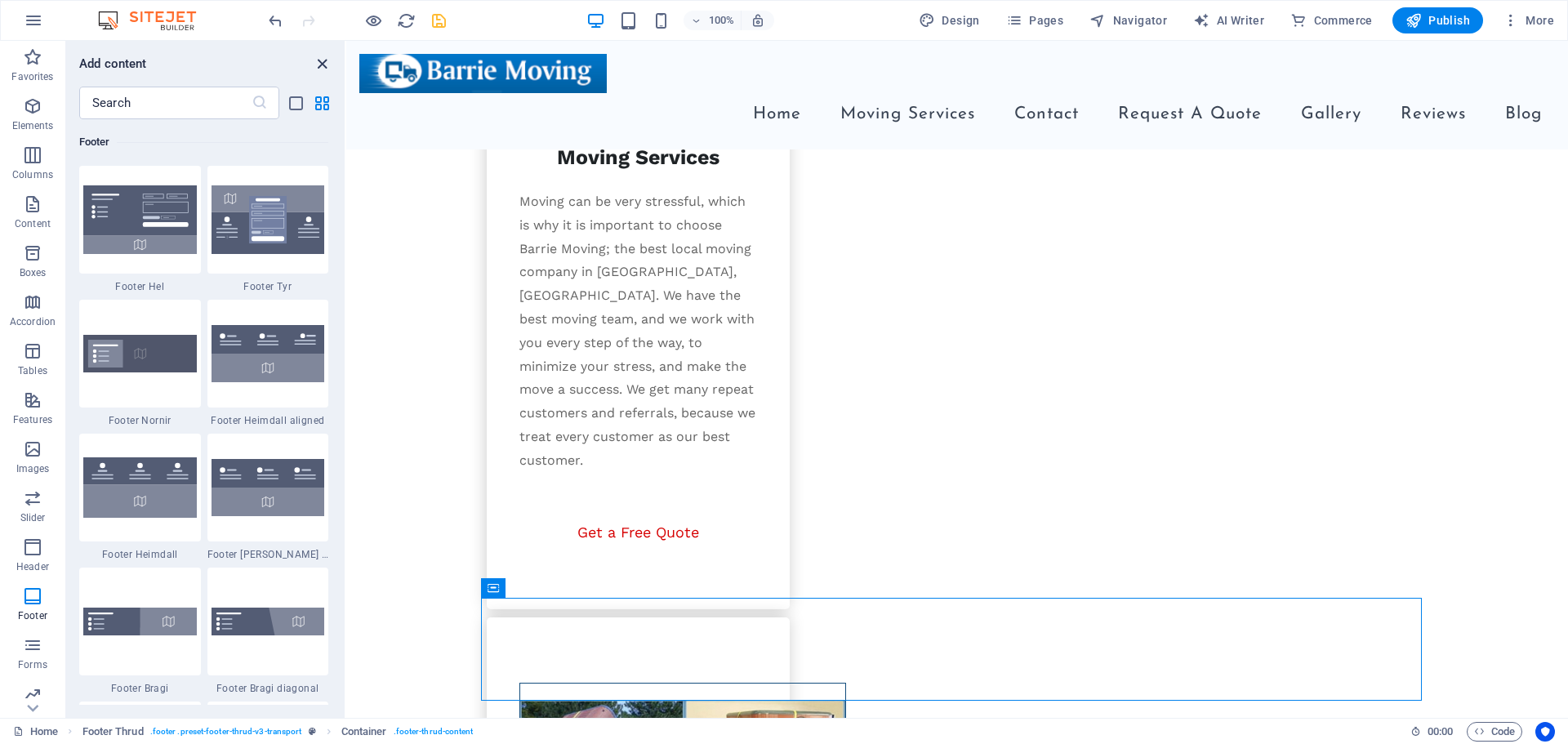
click at [319, 68] on icon "close panel" at bounding box center [322, 64] width 19 height 19
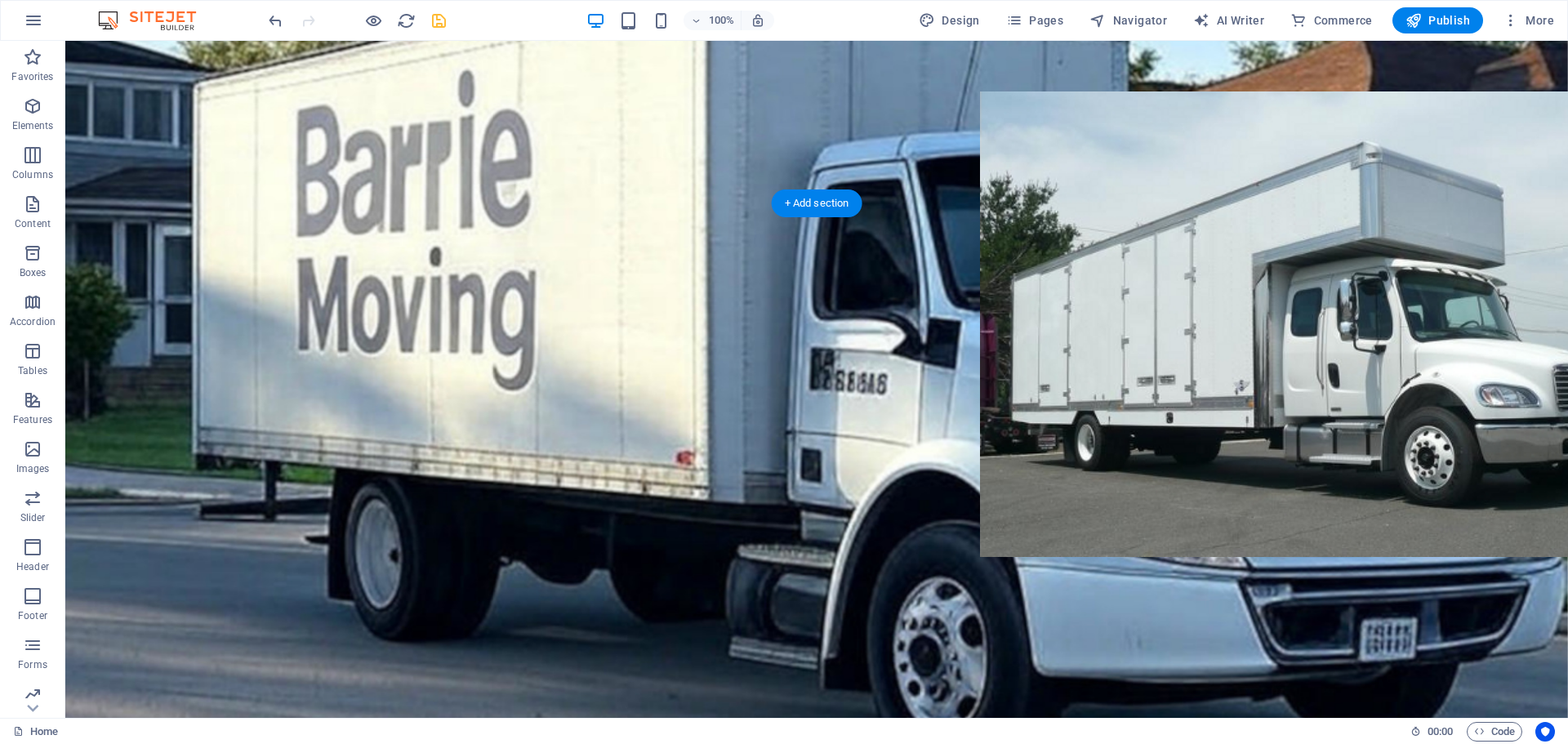
scroll to position [0, 0]
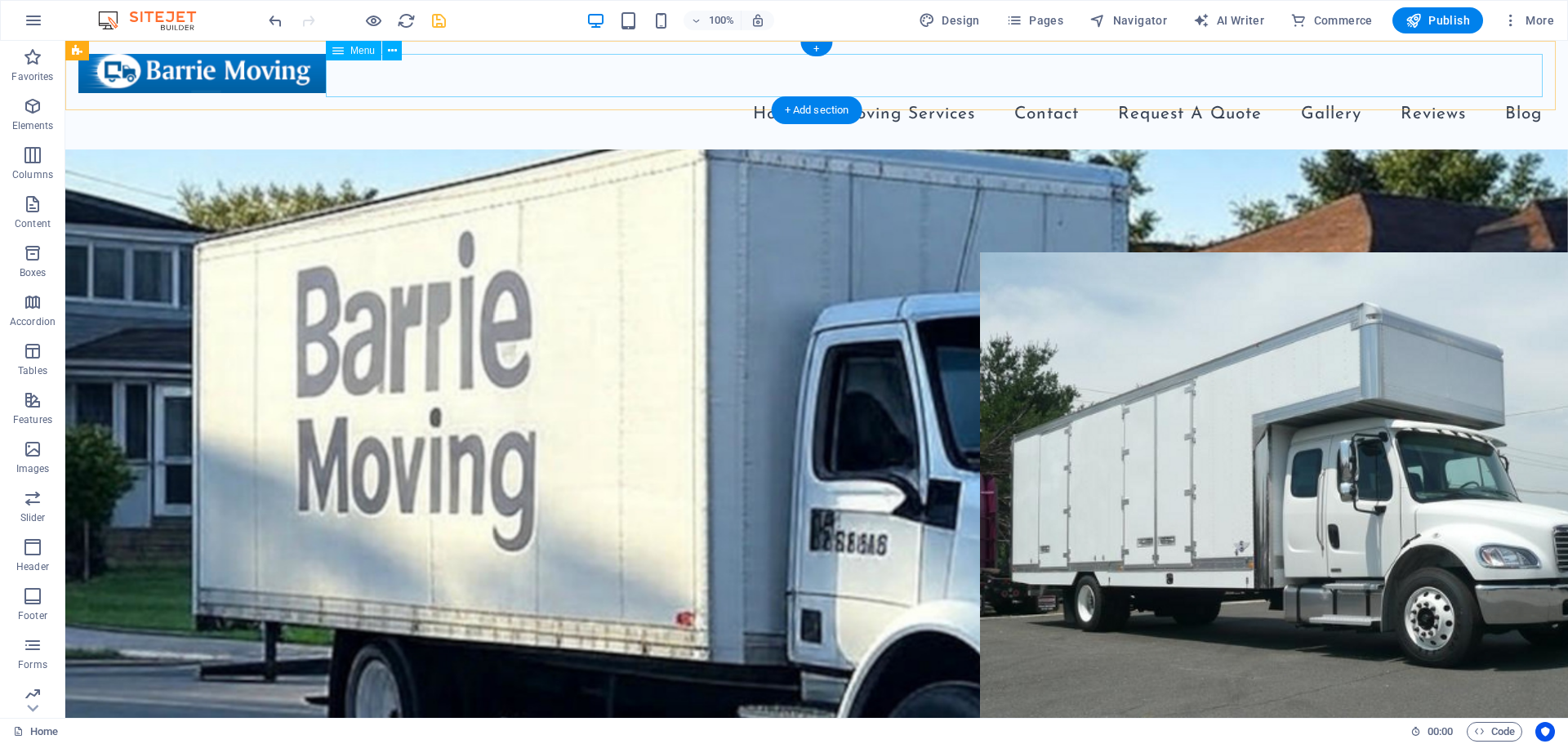
click at [663, 93] on nav "Home Moving Services Residential Moving Office Moving Hot Tube & Piano Movers R…" at bounding box center [817, 114] width 1476 height 43
drag, startPoint x: 663, startPoint y: 70, endPoint x: 375, endPoint y: 69, distance: 288.0
click at [663, 93] on nav "Home Moving Services Residential Moving Office Moving Hot Tube & Piano Movers R…" at bounding box center [817, 114] width 1476 height 43
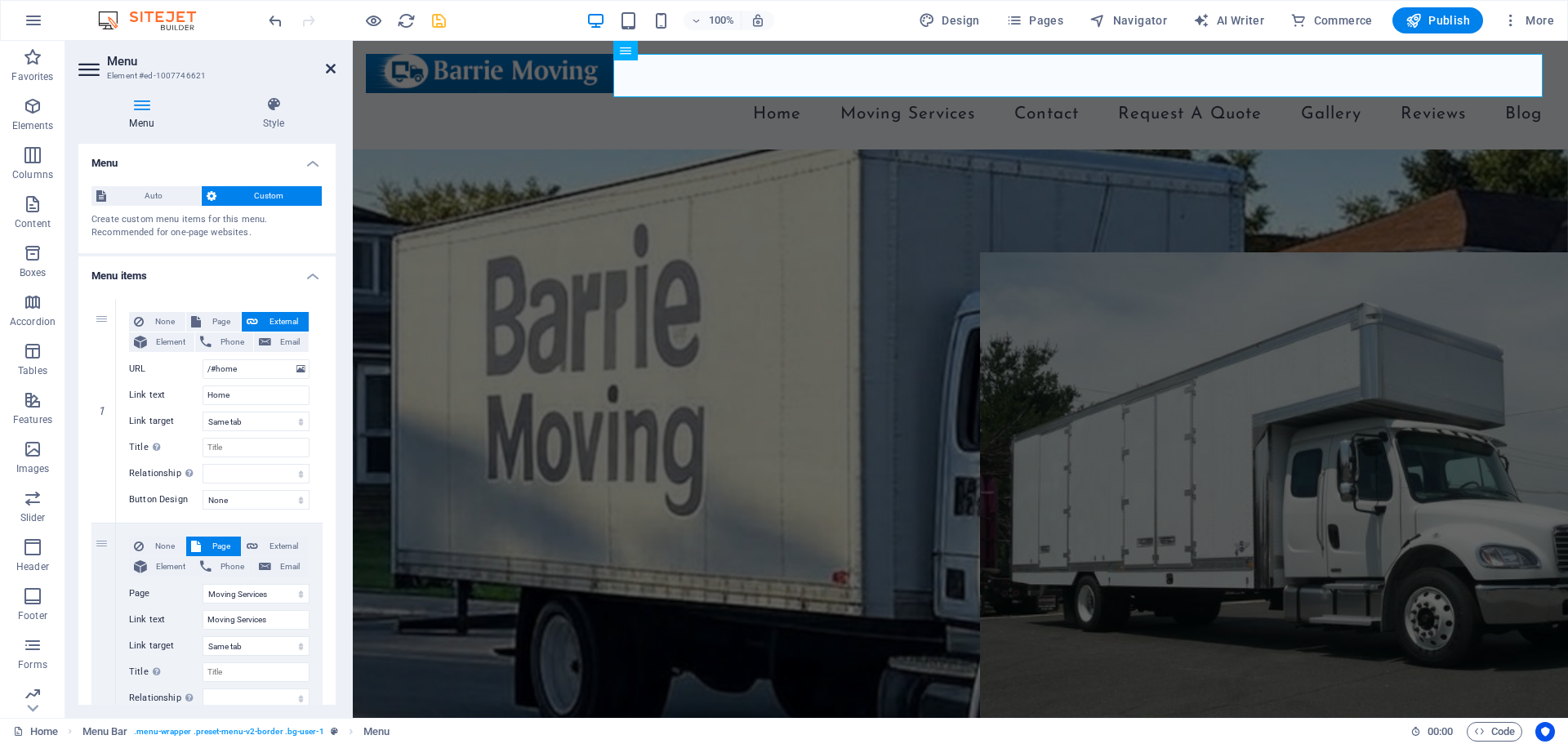
click at [329, 67] on icon at bounding box center [331, 69] width 9 height 13
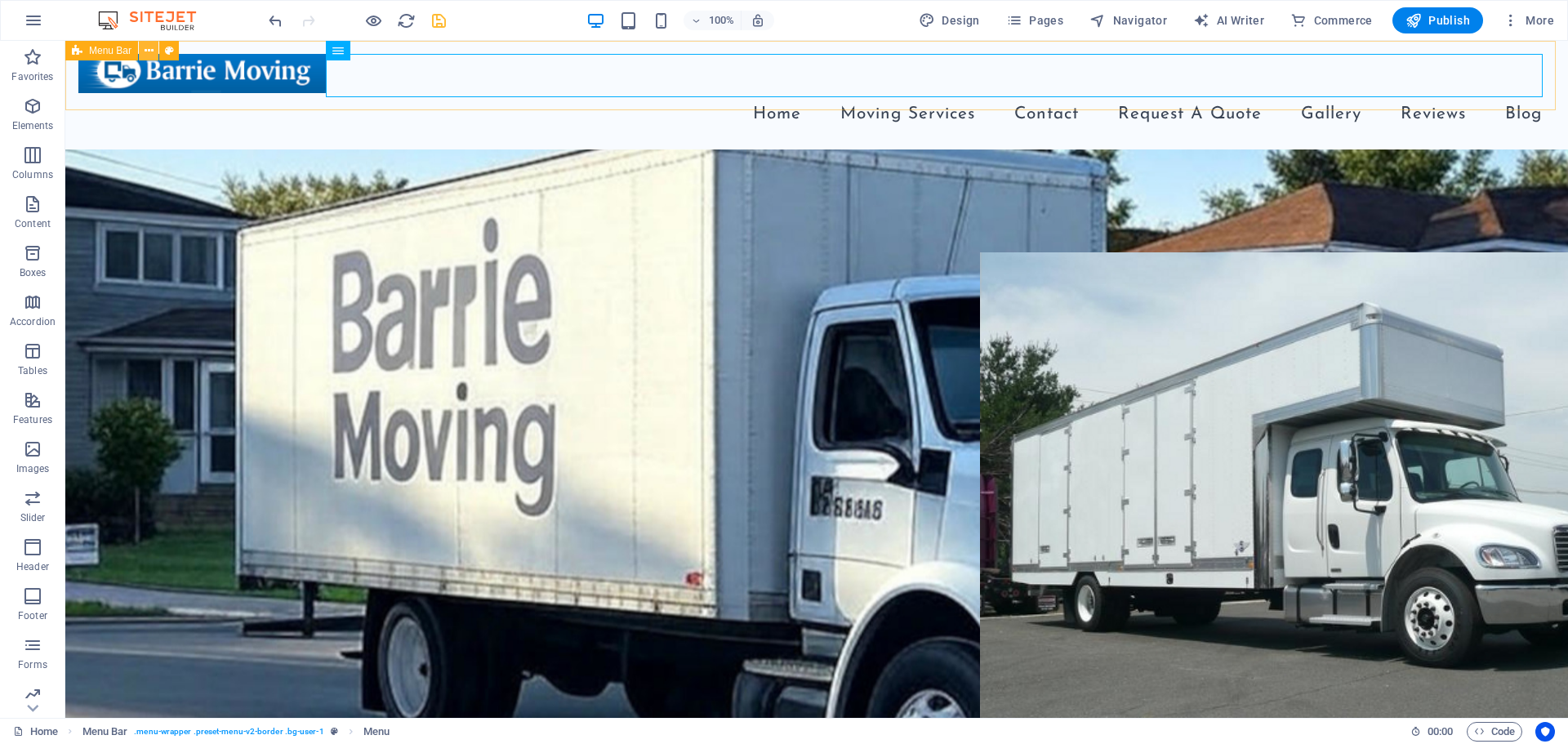
click at [154, 44] on button at bounding box center [148, 50] width 20 height 20
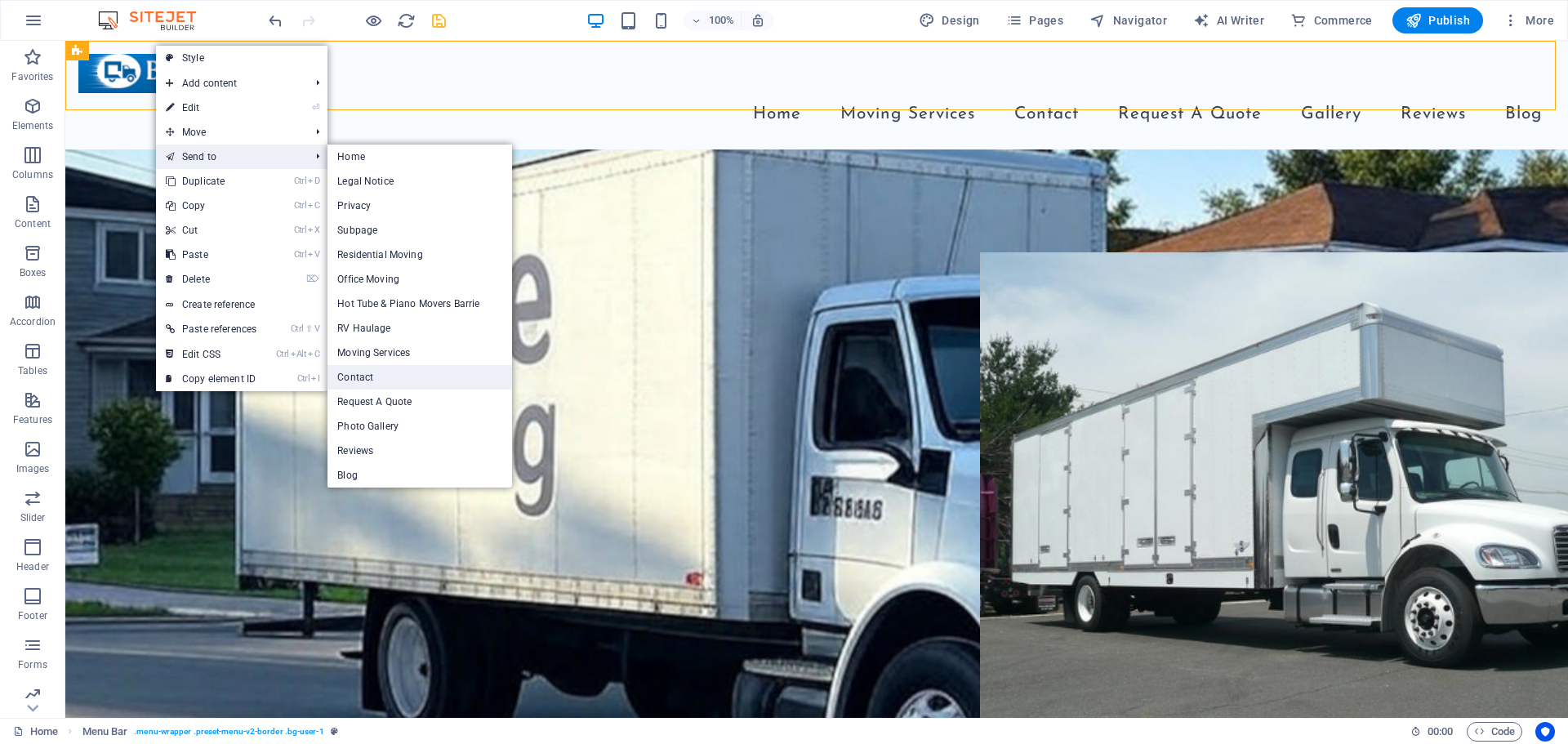
click at [388, 380] on link "Contact" at bounding box center [419, 377] width 184 height 25
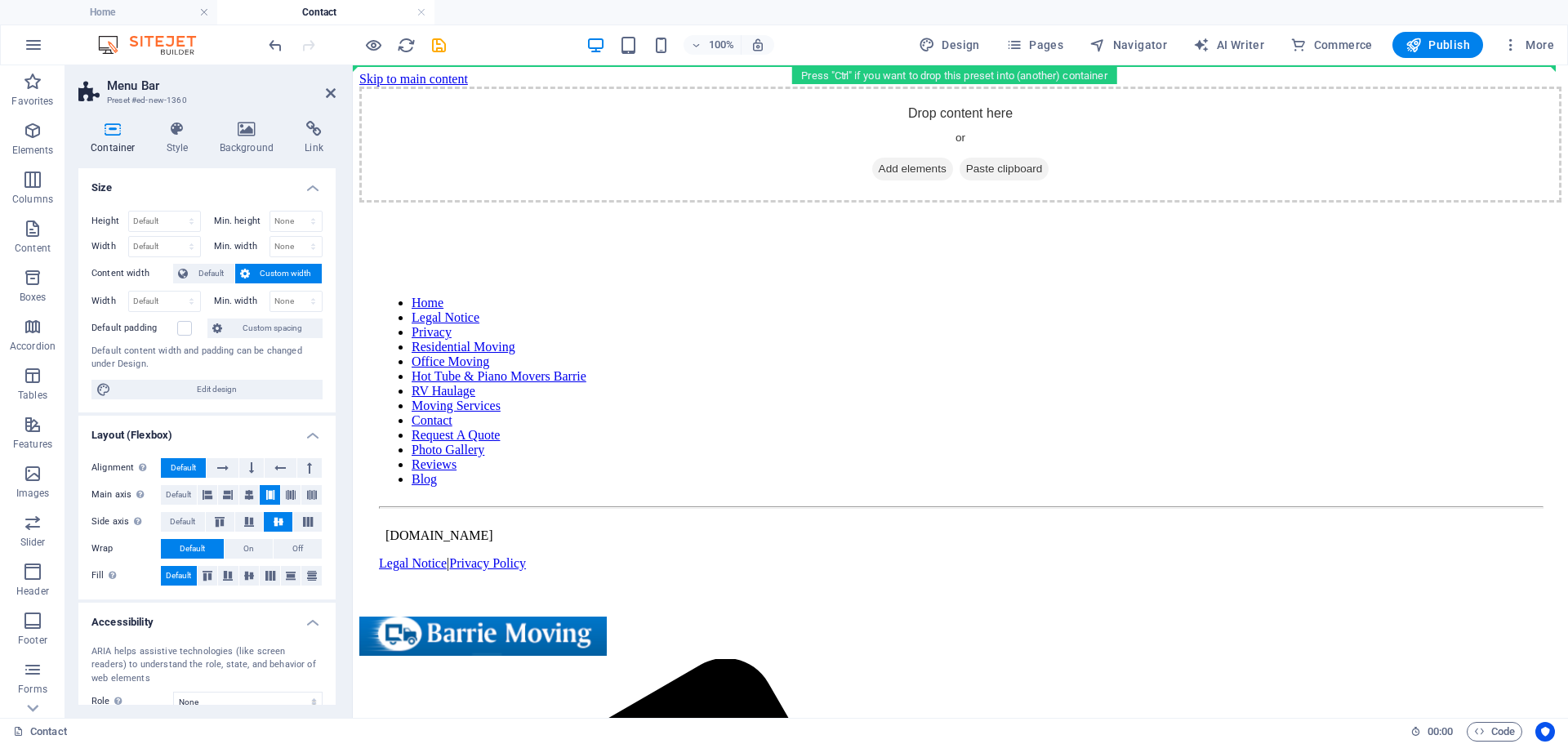
drag, startPoint x: 718, startPoint y: 519, endPoint x: 380, endPoint y: 75, distance: 558.0
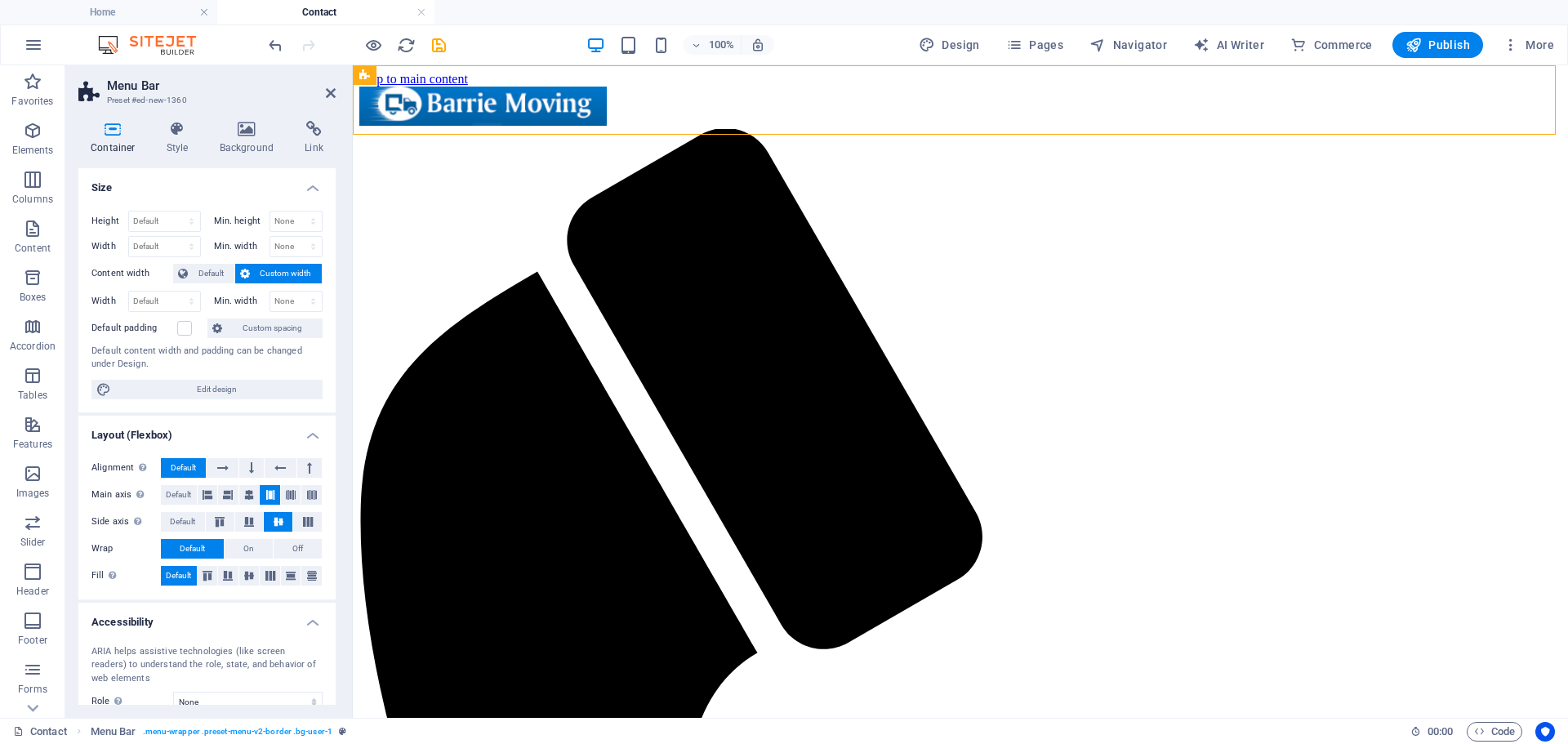
click at [159, 10] on h4 "Home" at bounding box center [109, 11] width 217 height 18
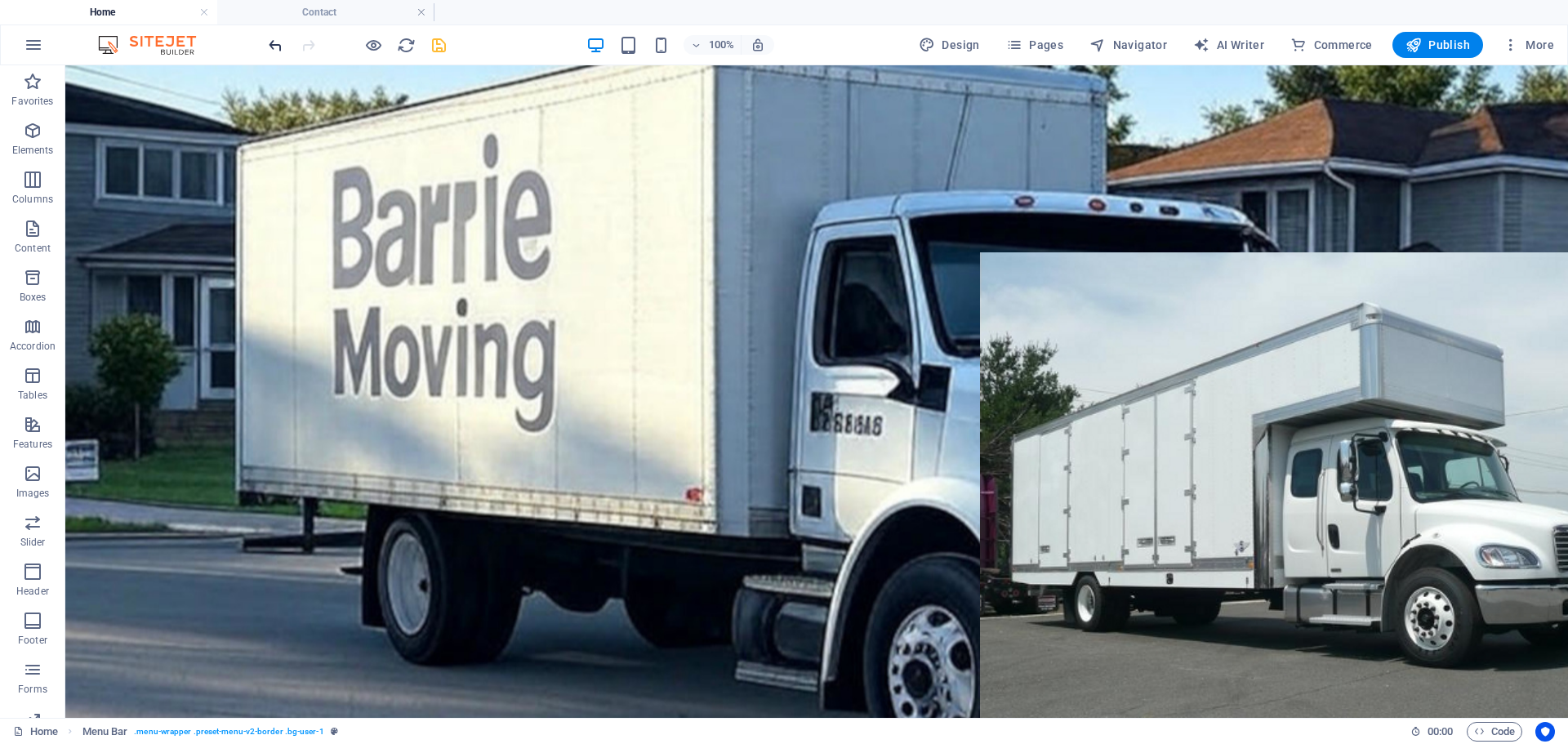
click at [273, 43] on icon "undo" at bounding box center [276, 45] width 19 height 19
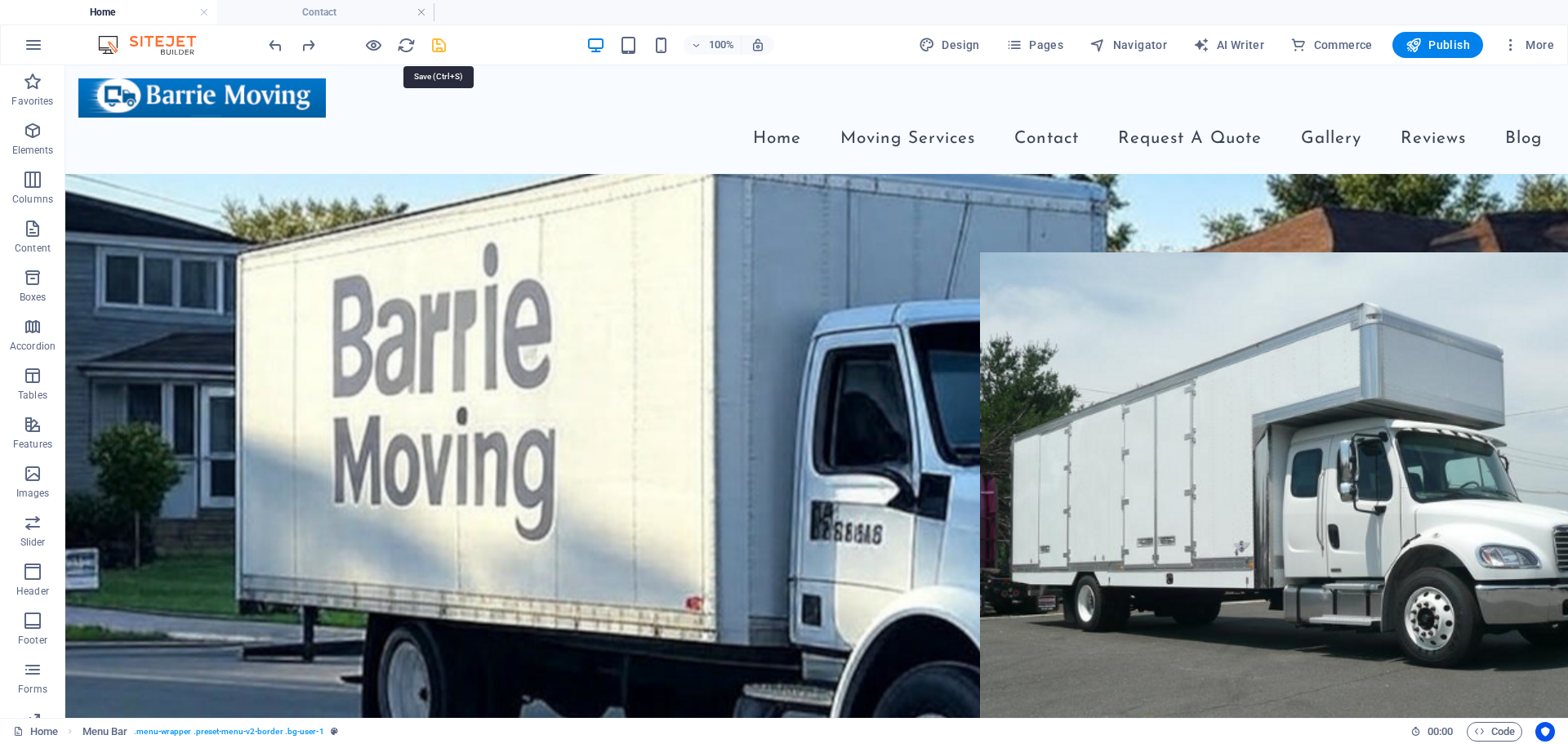
click at [445, 45] on icon "save" at bounding box center [439, 45] width 19 height 19
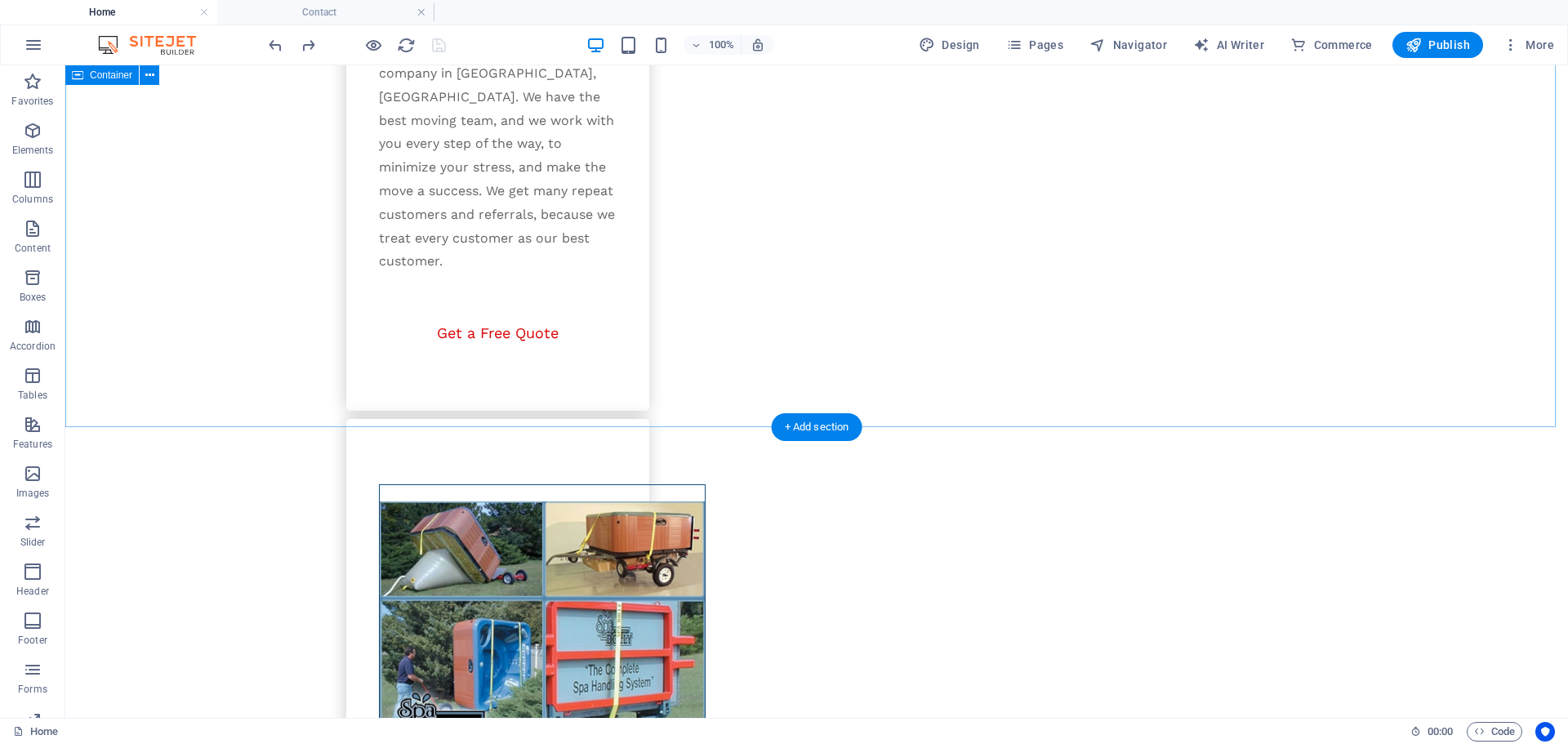
scroll to position [2853, 0]
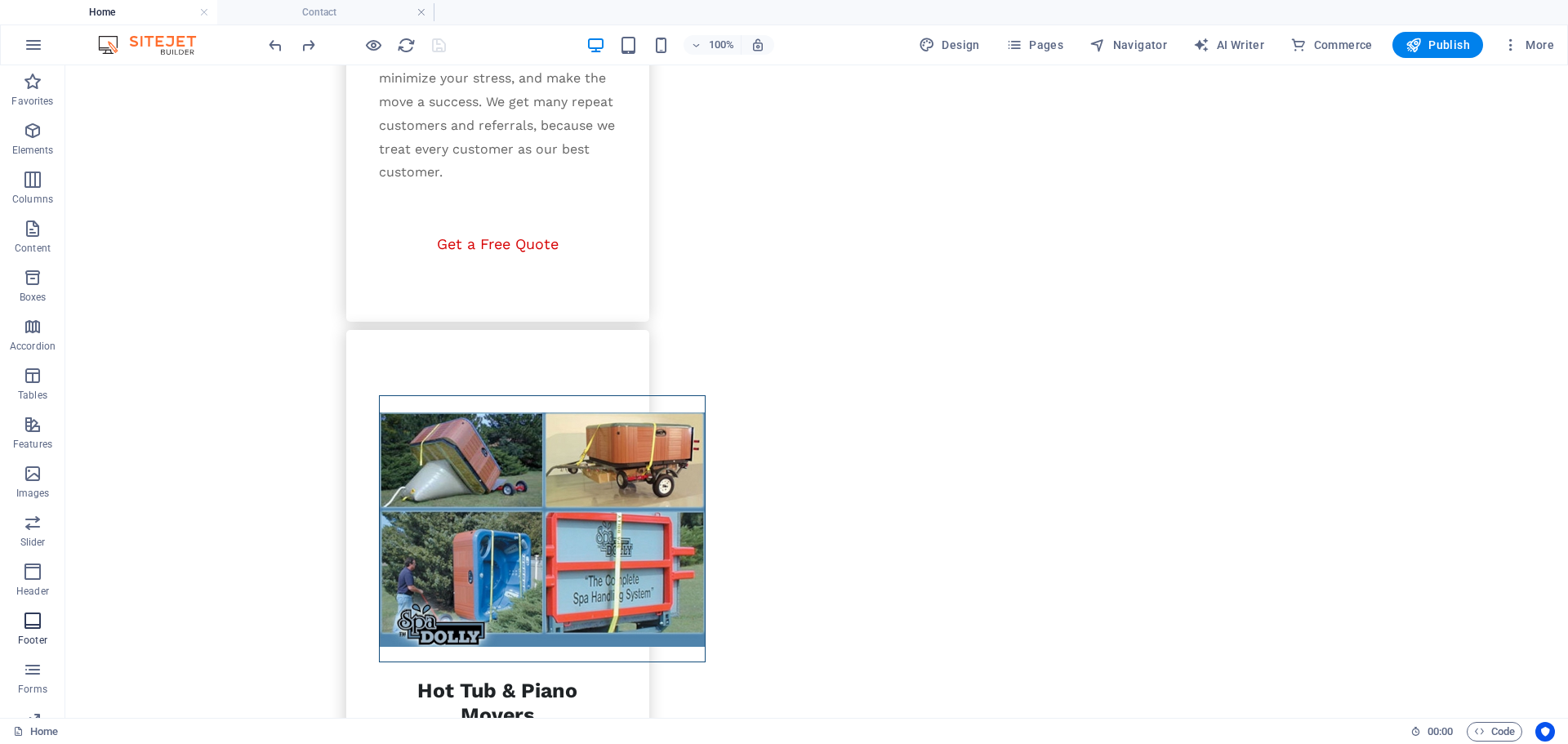
click at [34, 623] on icon "button" at bounding box center [32, 620] width 20 height 20
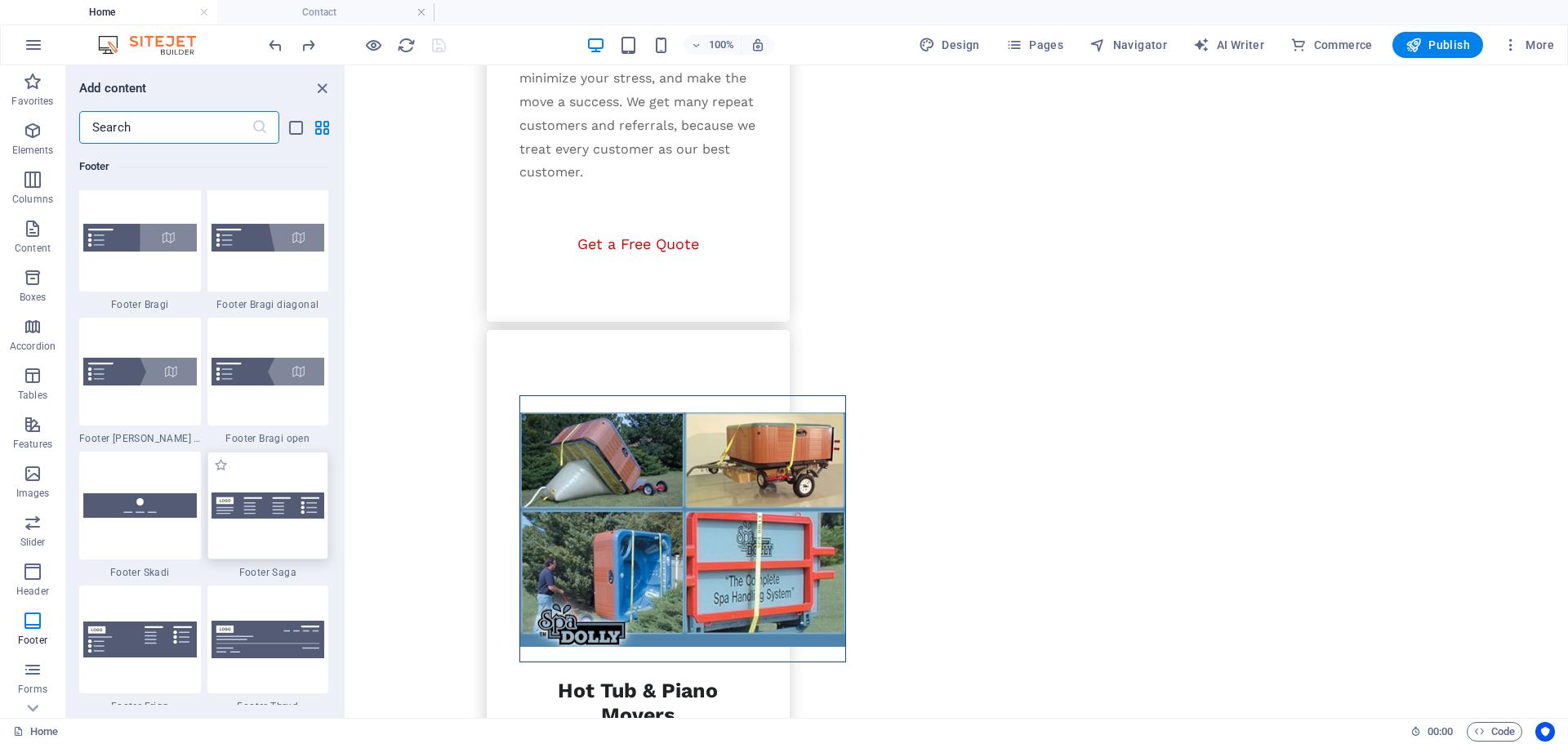
scroll to position [11302, 0]
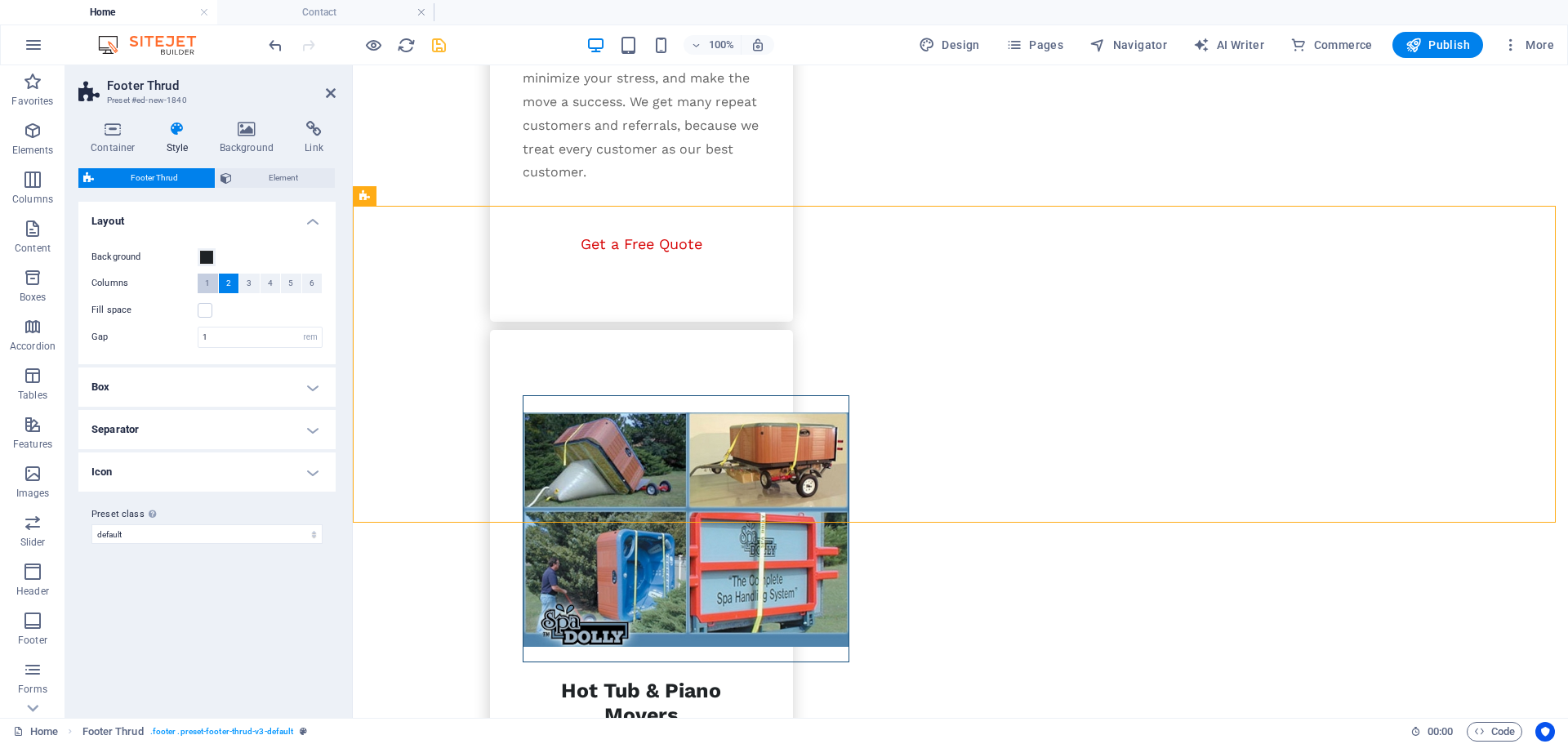
click at [203, 279] on button "1" at bounding box center [208, 283] width 21 height 20
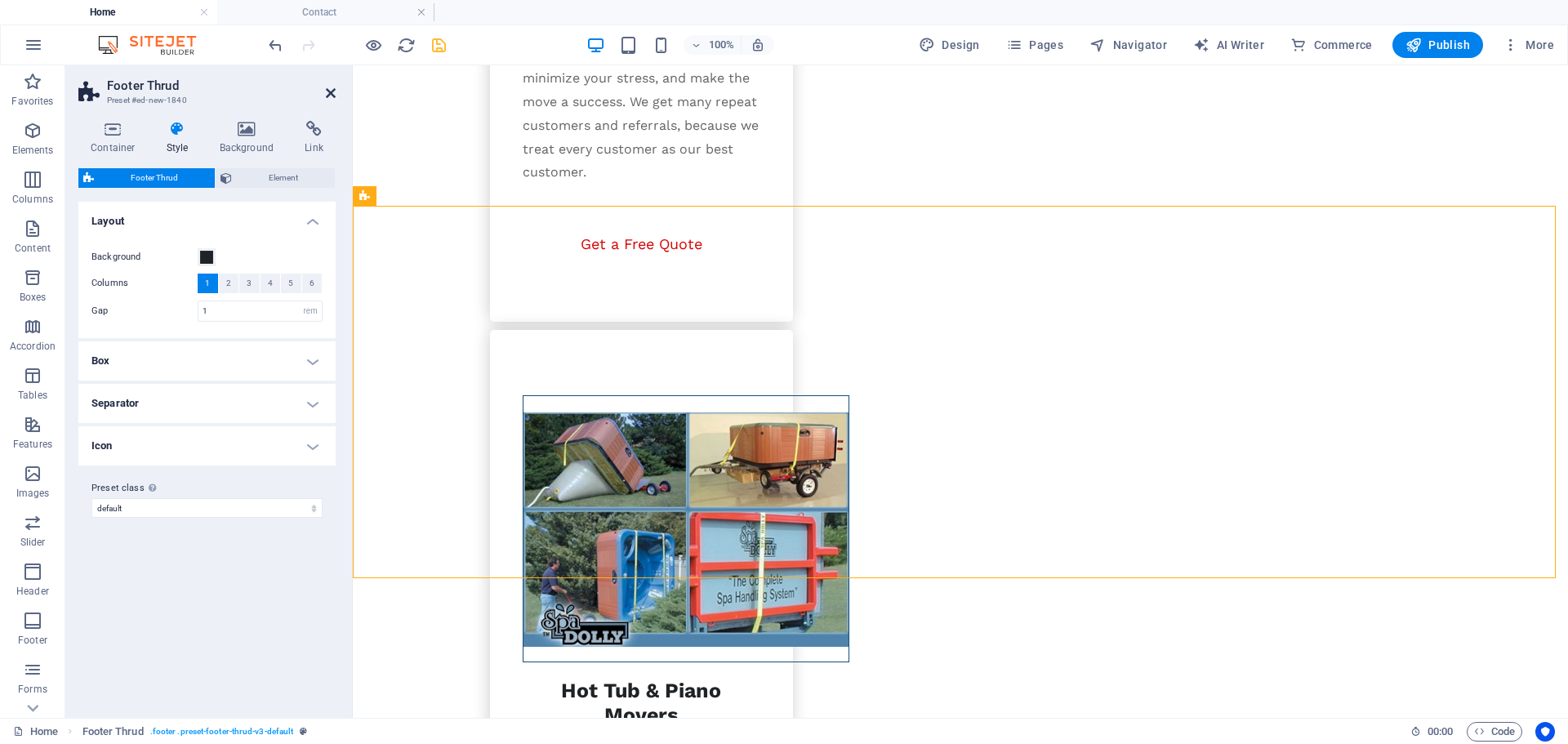
click at [330, 89] on icon at bounding box center [331, 94] width 9 height 13
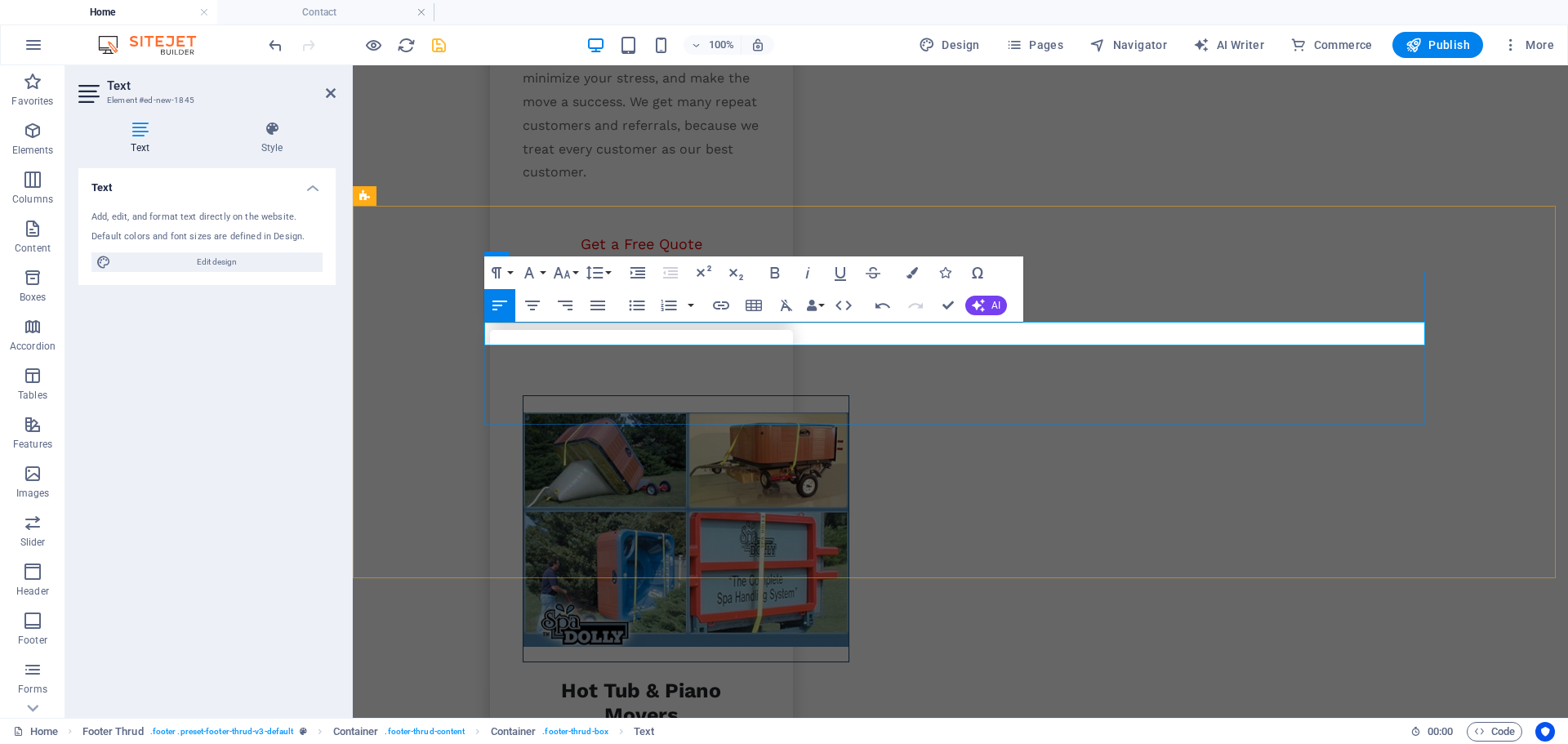
scroll to position [26, 8]
drag, startPoint x: 584, startPoint y: 333, endPoint x: 487, endPoint y: 340, distance: 97.3
copy link "705-730-3932"
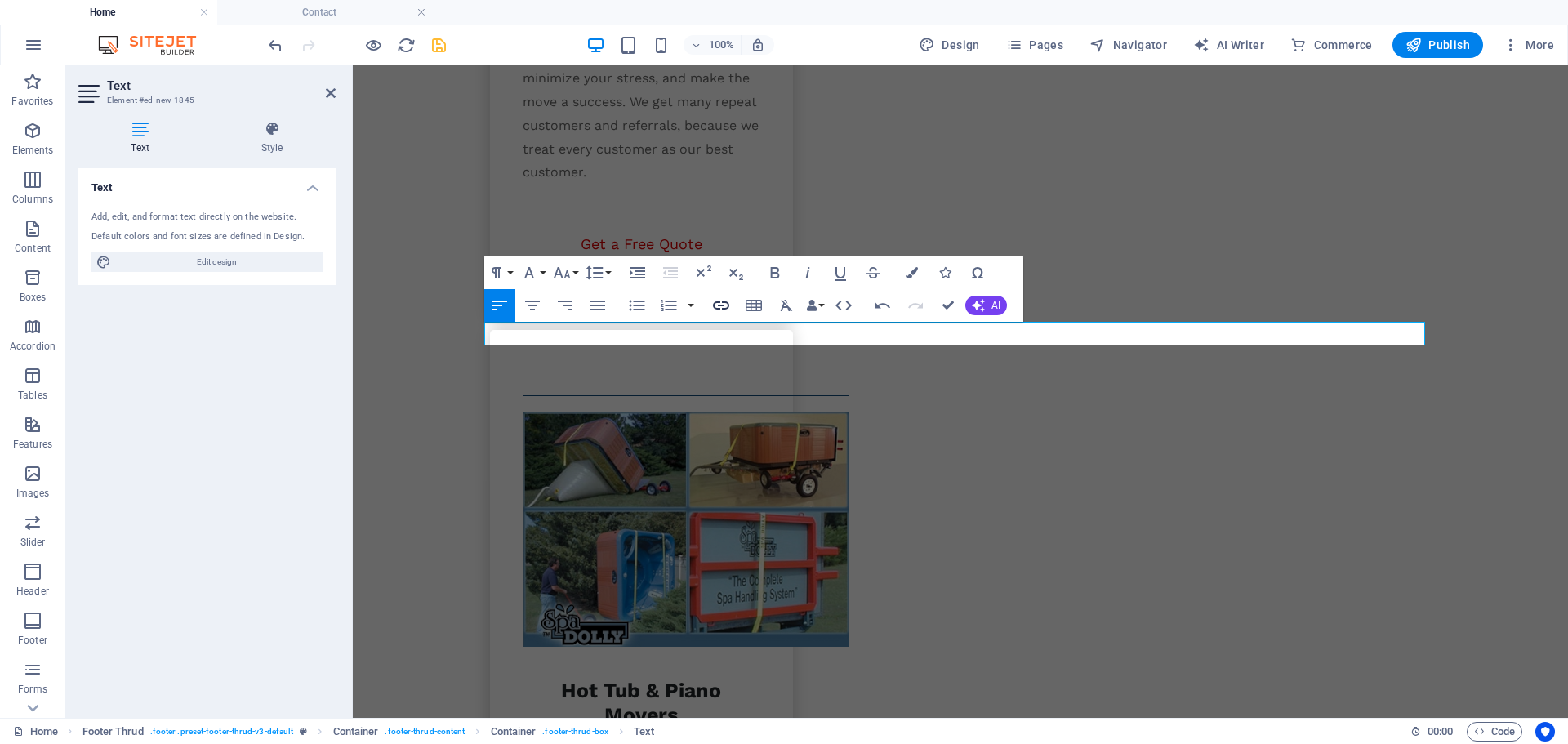
click at [717, 306] on icon "button" at bounding box center [720, 305] width 16 height 9
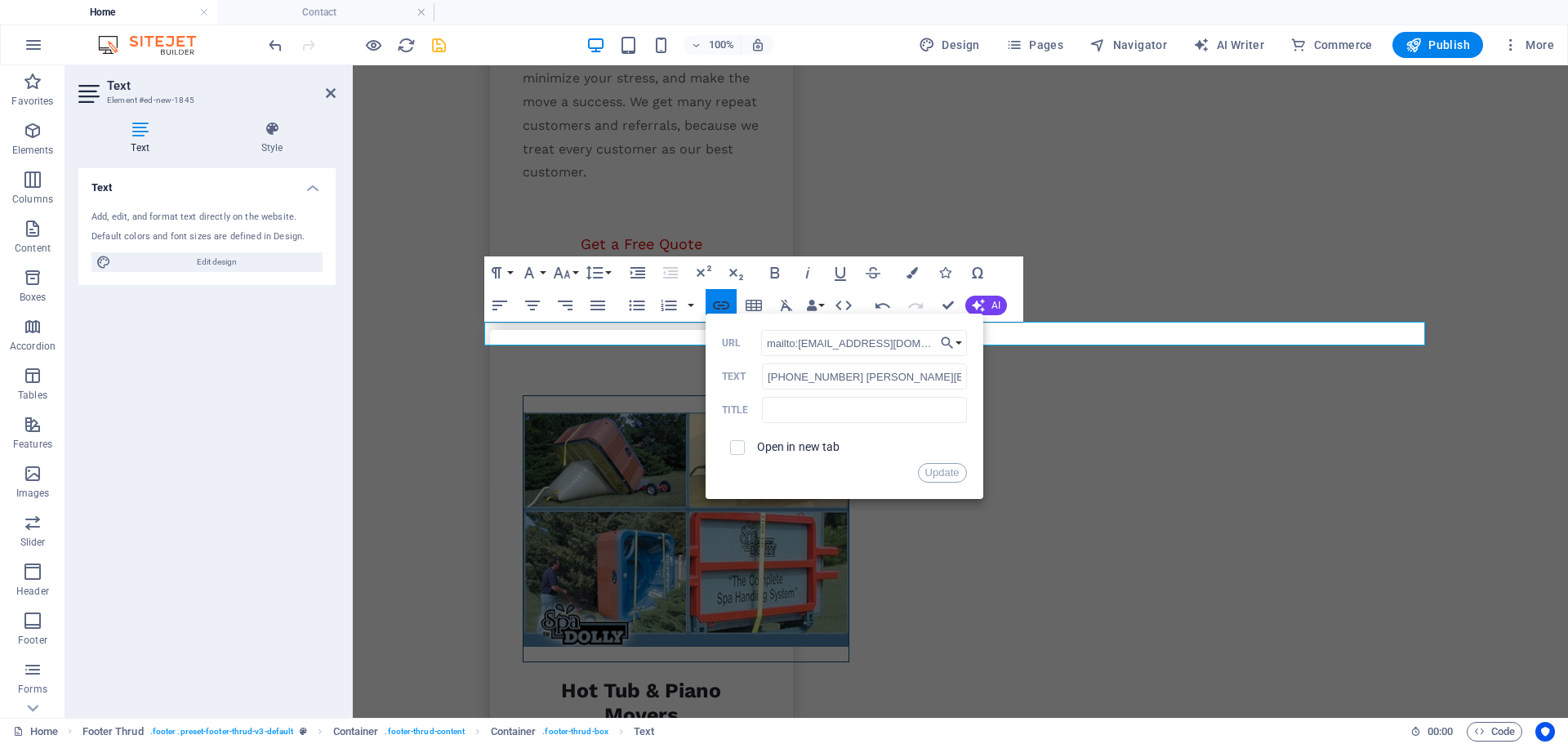
scroll to position [0, 41]
click at [794, 339] on input "mailto:705-730-3932scott@barriemoving.ca" at bounding box center [864, 343] width 206 height 26
click at [788, 378] on input "705-730-3932 scott@barriemoving.ca" at bounding box center [864, 376] width 204 height 26
paste input "text"
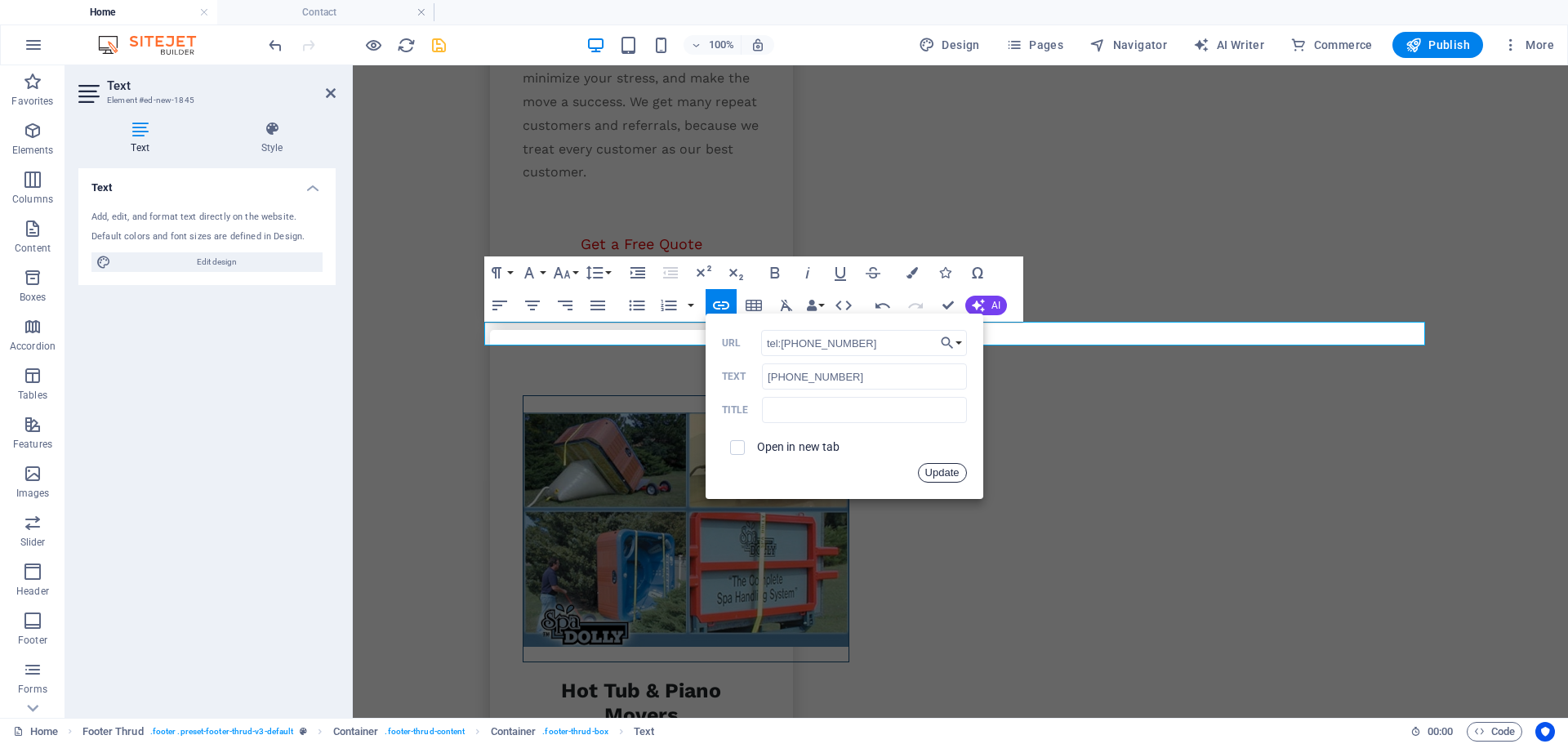
click at [949, 471] on button "Update" at bounding box center [942, 473] width 49 height 20
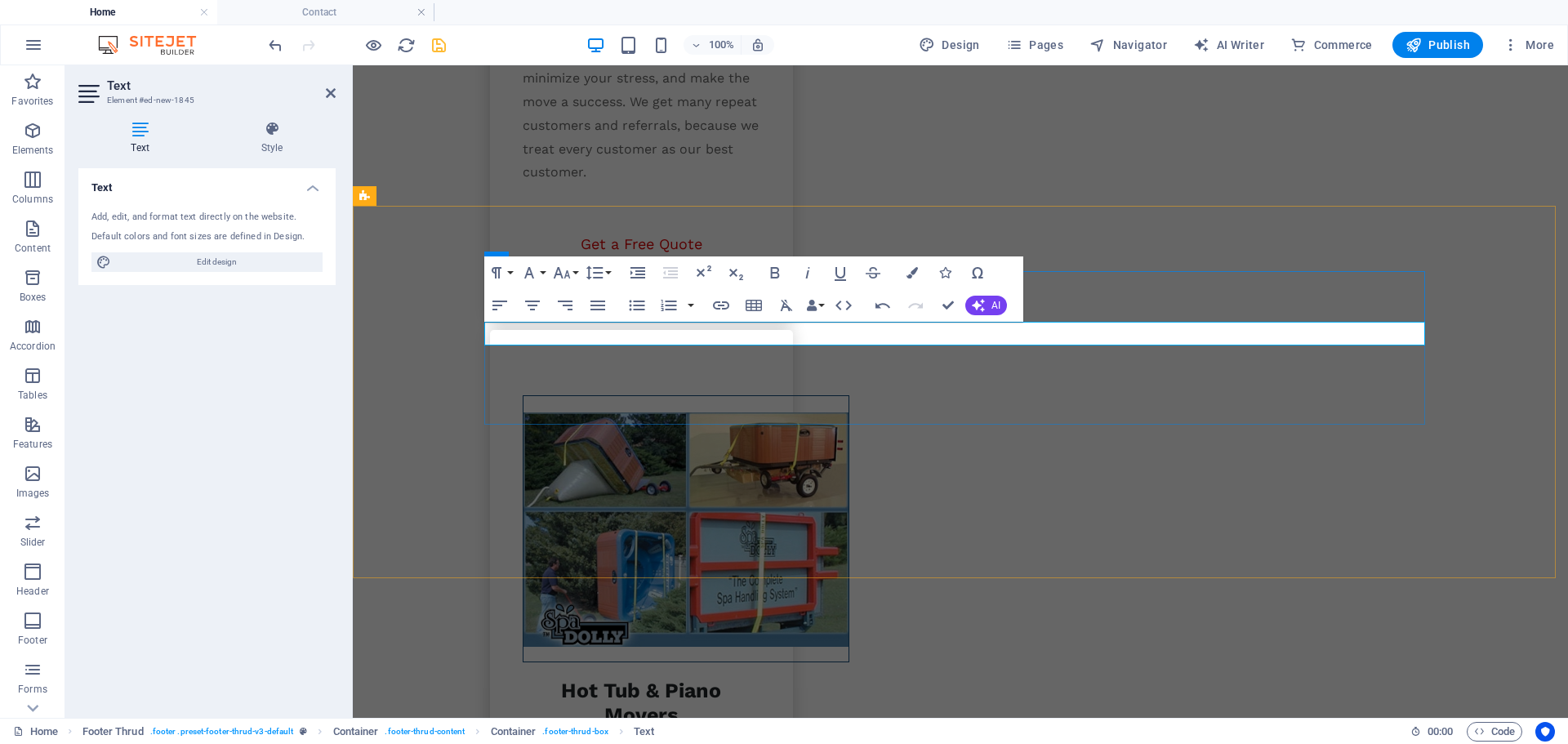
click at [716, 304] on icon "button" at bounding box center [720, 305] width 20 height 20
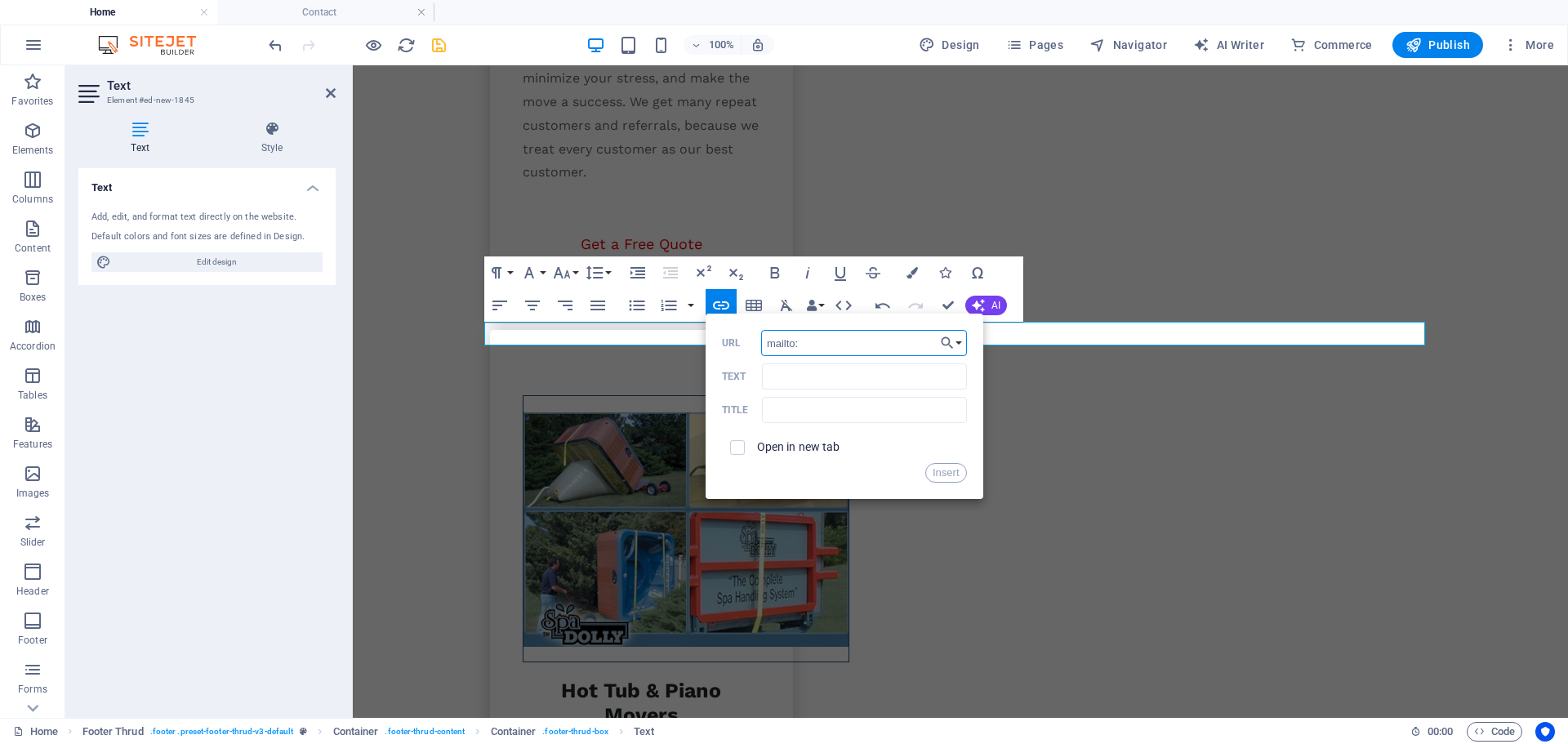
paste input "[PERSON_NAME][EMAIL_ADDRESS][DOMAIN_NAME]"
click at [805, 380] on input "Text" at bounding box center [864, 376] width 204 height 26
paste input "[PERSON_NAME][EMAIL_ADDRESS][DOMAIN_NAME]"
click at [947, 464] on button "Insert" at bounding box center [946, 473] width 42 height 20
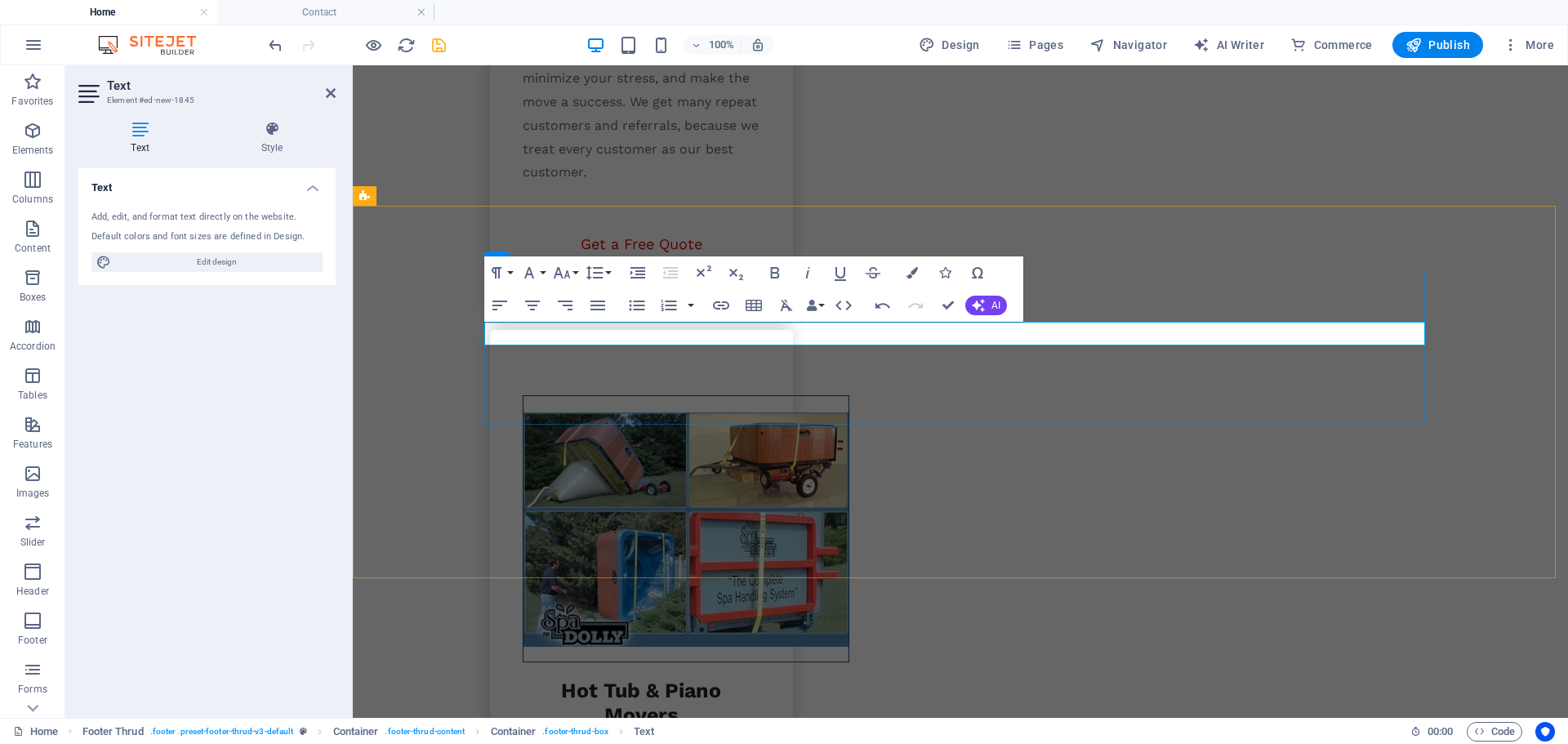
click at [537, 309] on icon "button" at bounding box center [532, 305] width 20 height 20
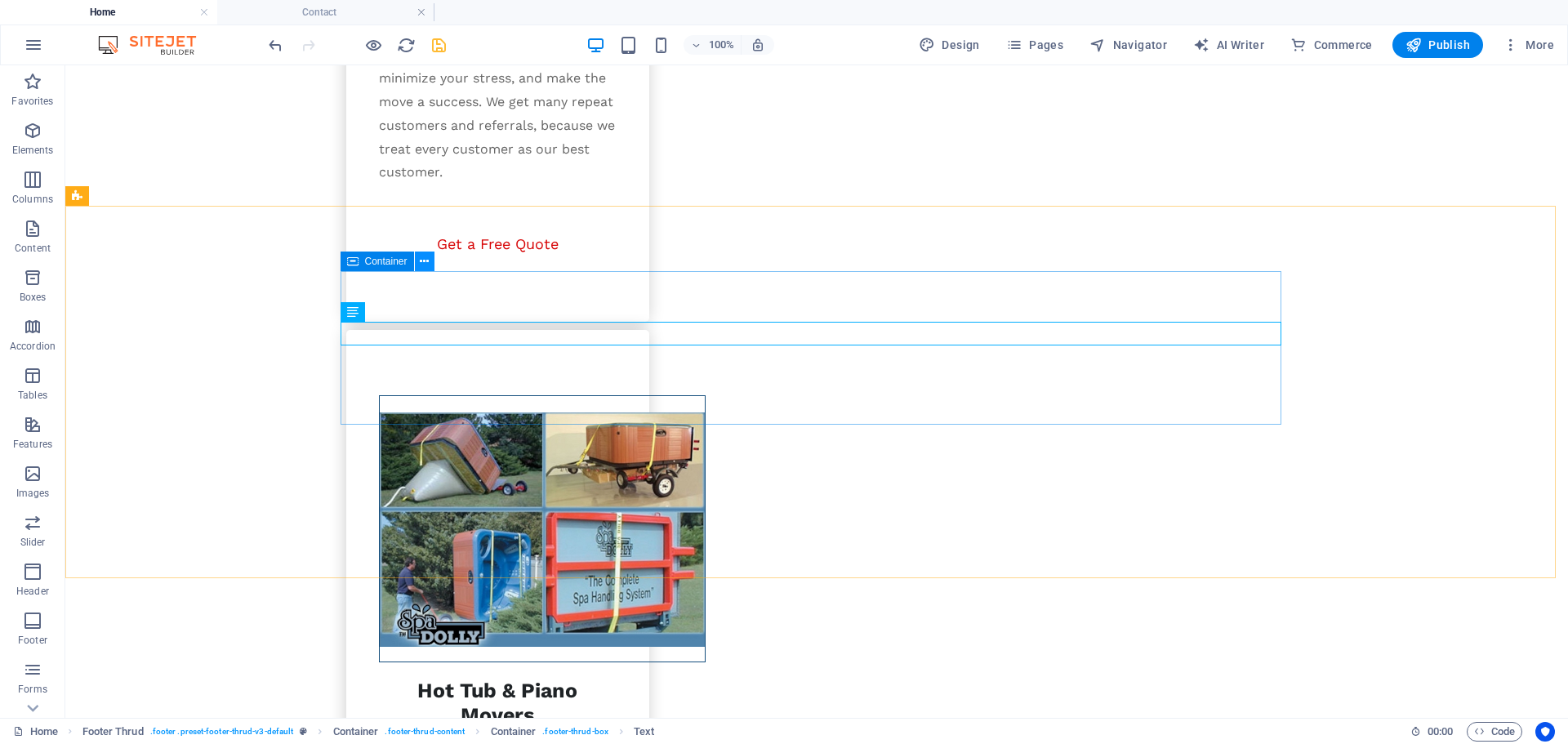
click at [427, 262] on icon at bounding box center [424, 262] width 9 height 17
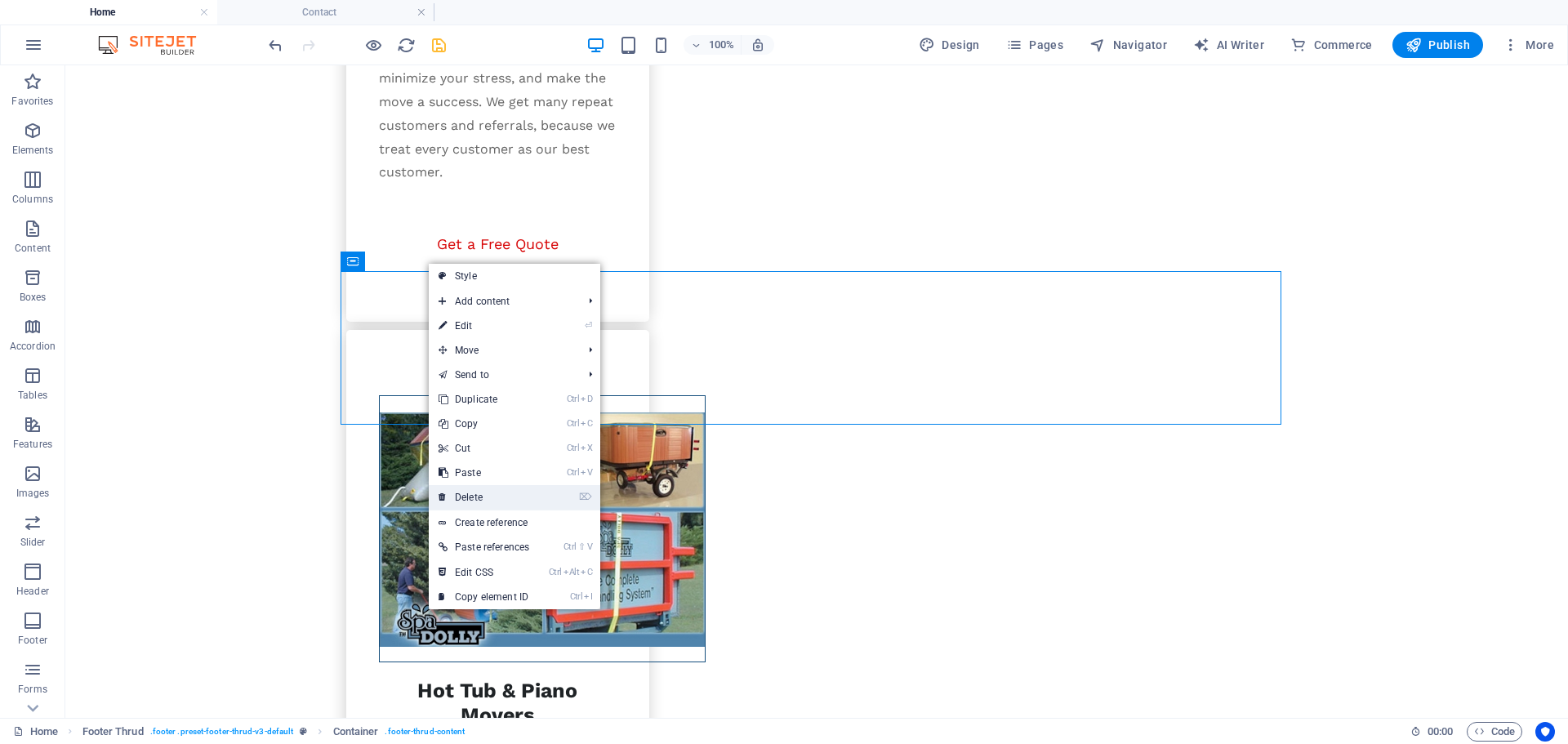
click at [477, 493] on link "⌦ Delete" at bounding box center [484, 497] width 111 height 25
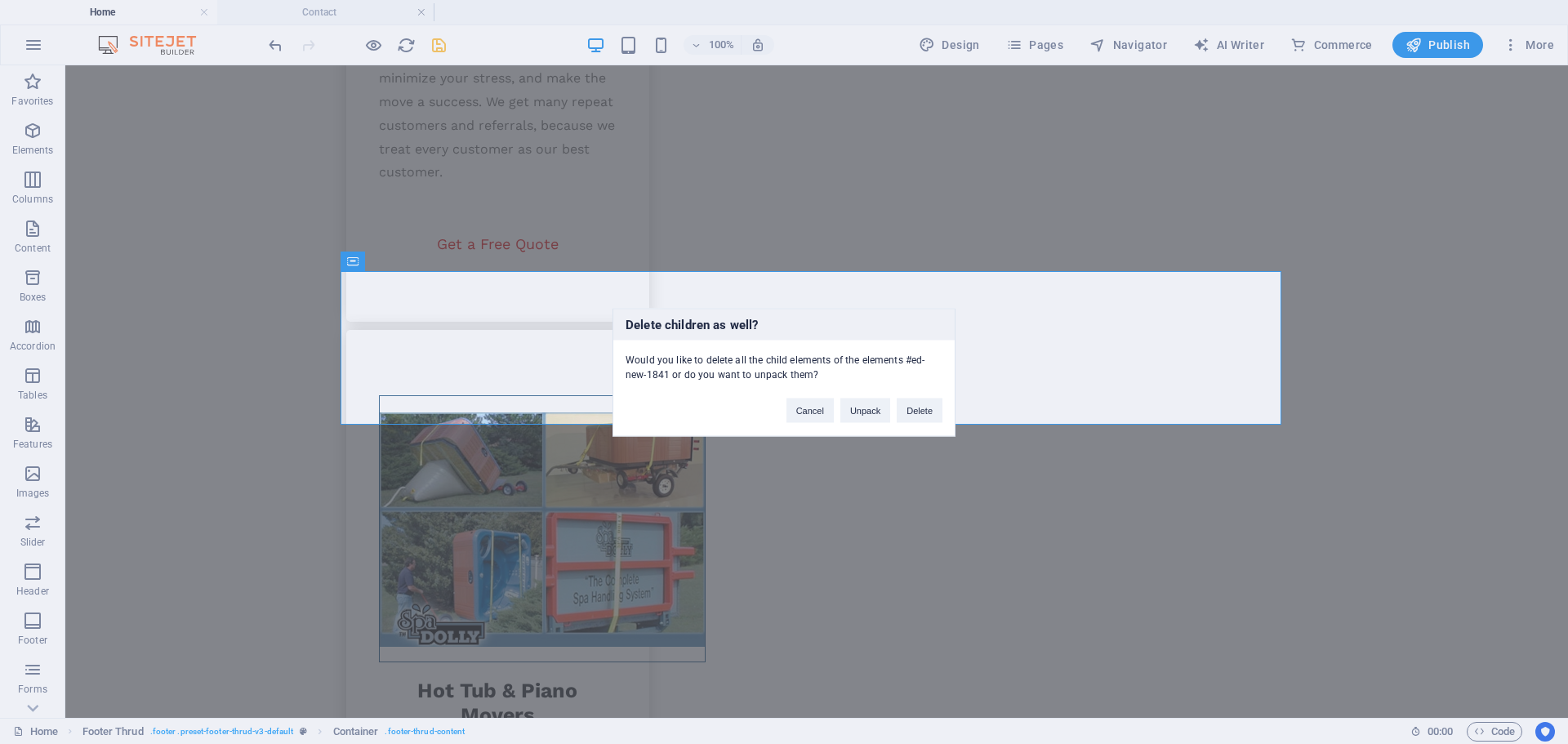
click at [895, 407] on div "Cancel Unpack Delete" at bounding box center [864, 402] width 181 height 42
click at [914, 412] on button "Delete" at bounding box center [920, 410] width 45 height 25
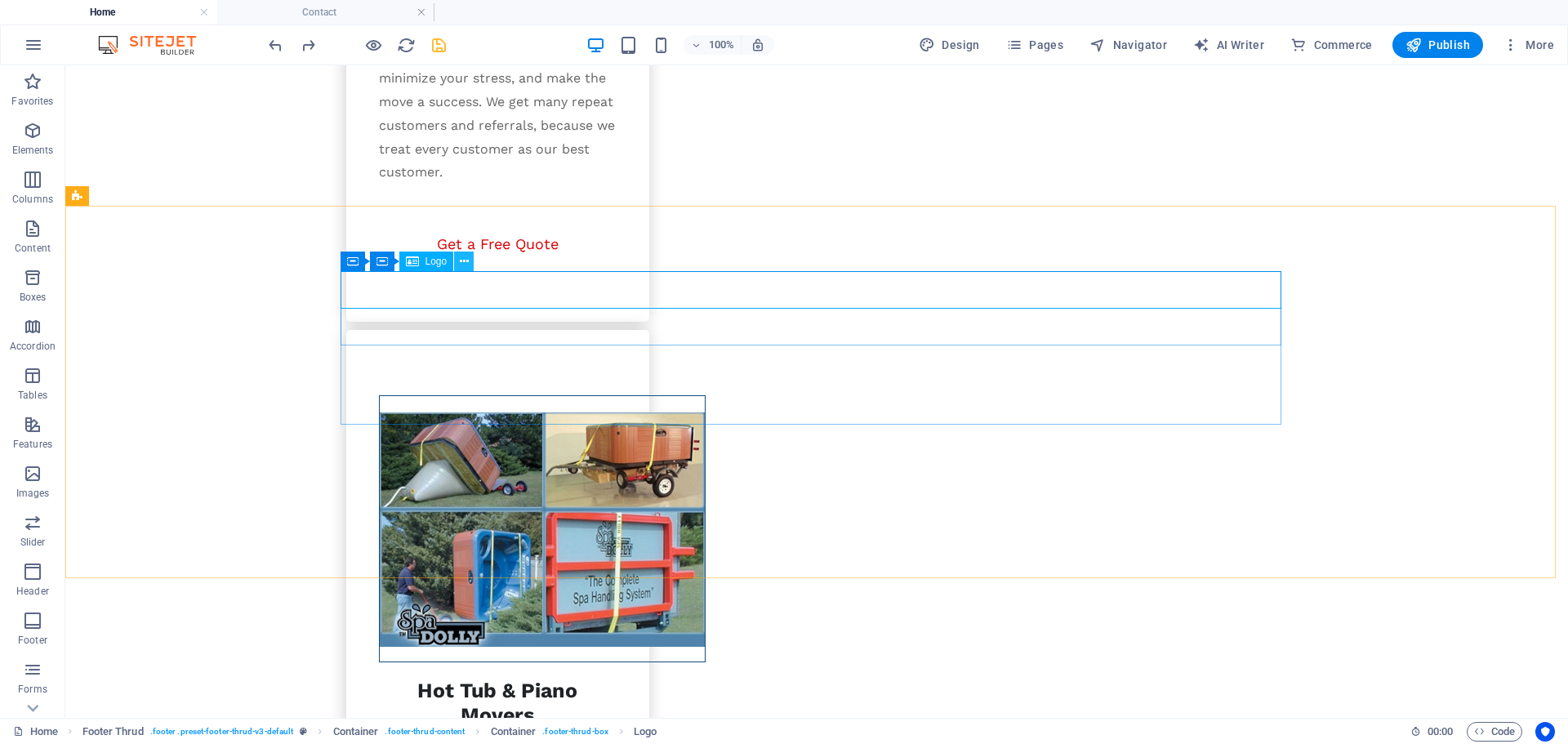
click at [459, 267] on icon at bounding box center [464, 262] width 9 height 17
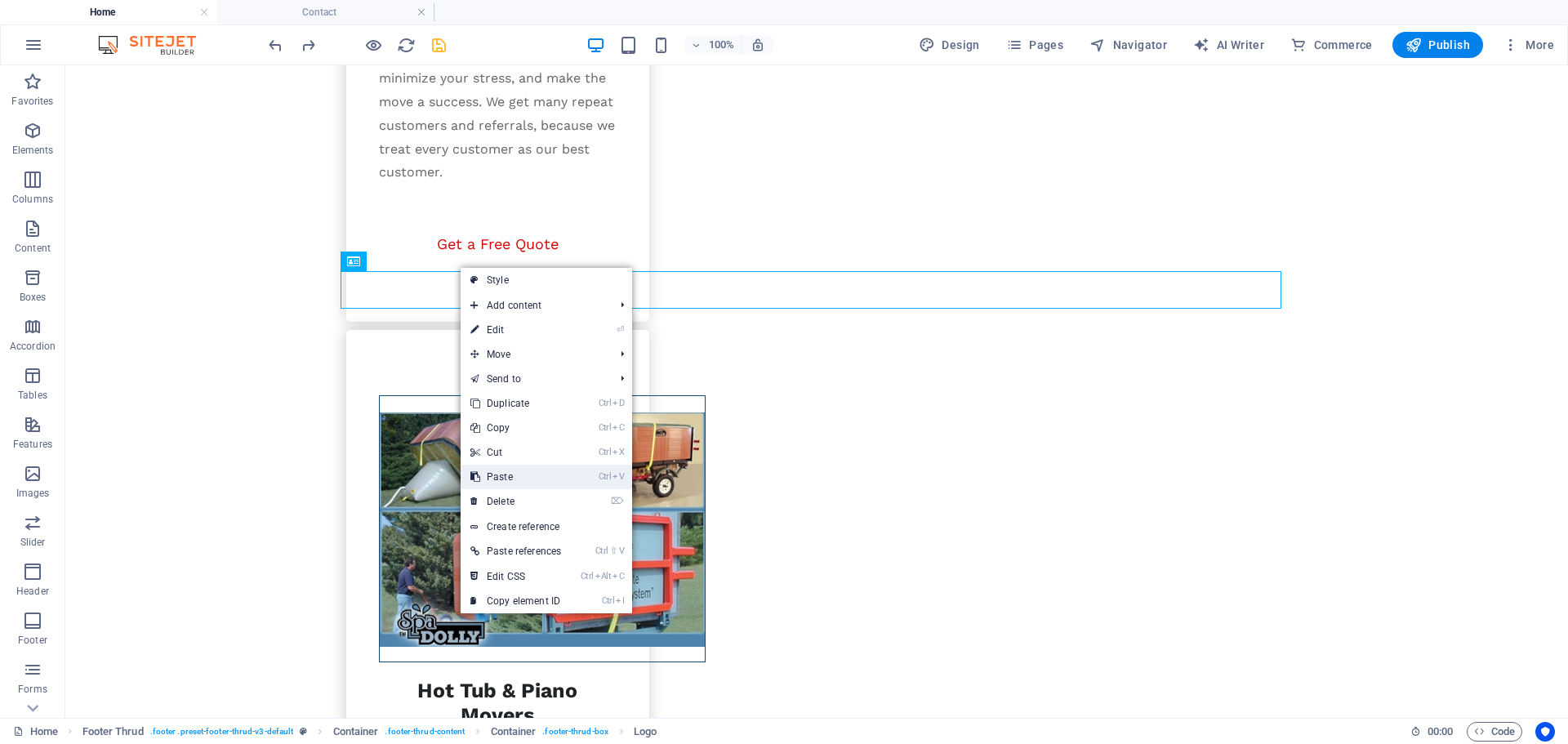
click at [507, 489] on link "Ctrl V Paste" at bounding box center [515, 477] width 111 height 25
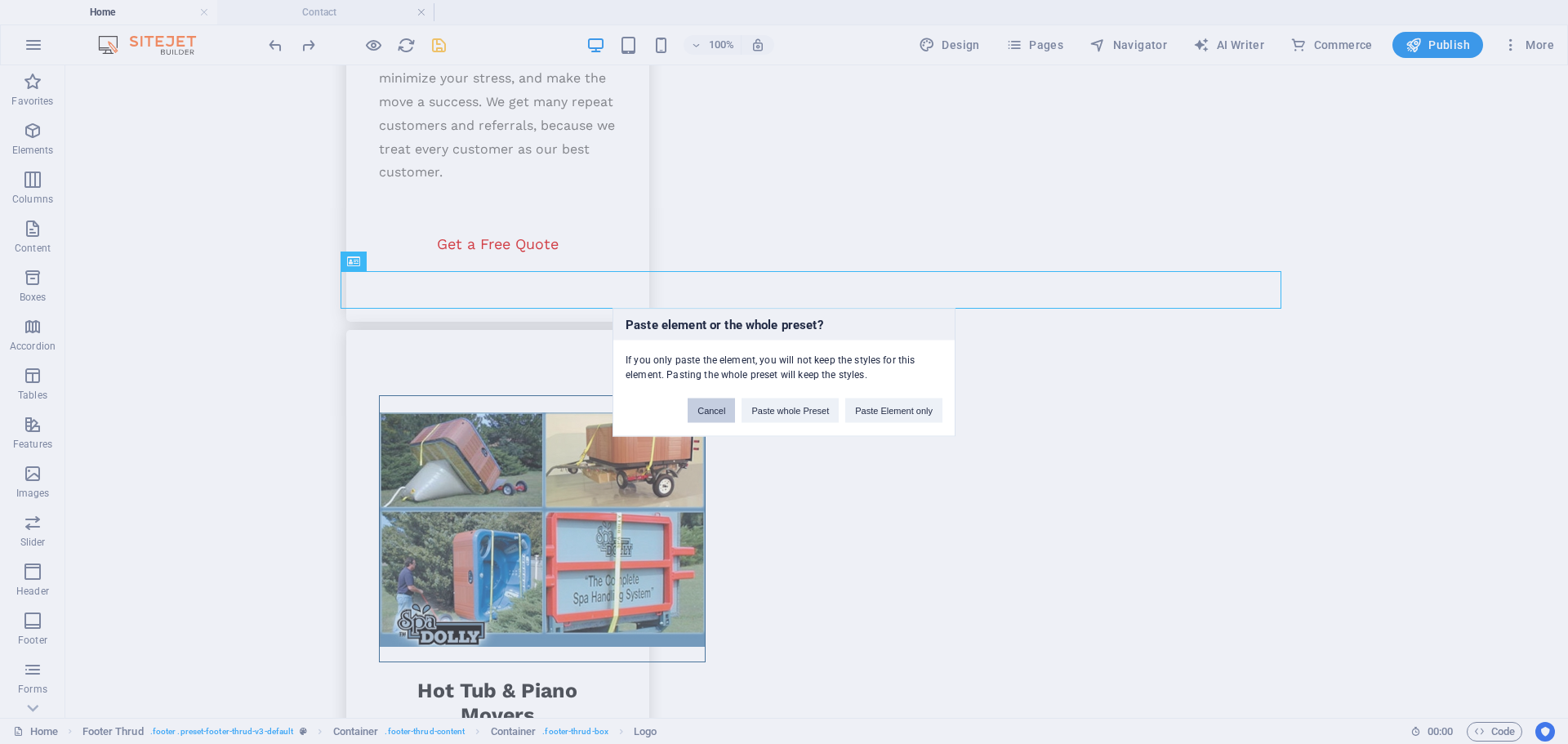
click at [711, 411] on button "Cancel" at bounding box center [711, 410] width 47 height 25
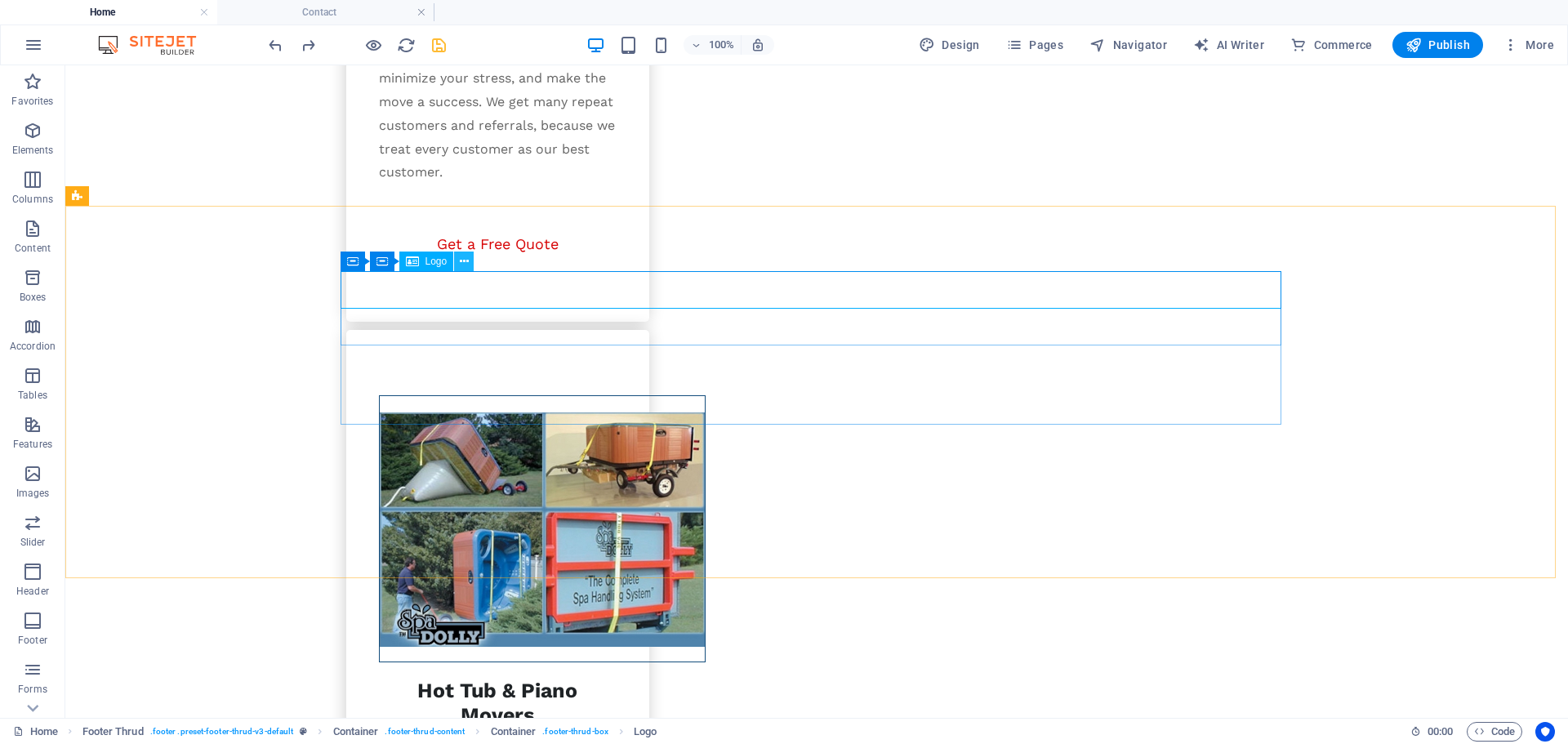
click at [459, 261] on icon at bounding box center [464, 262] width 9 height 17
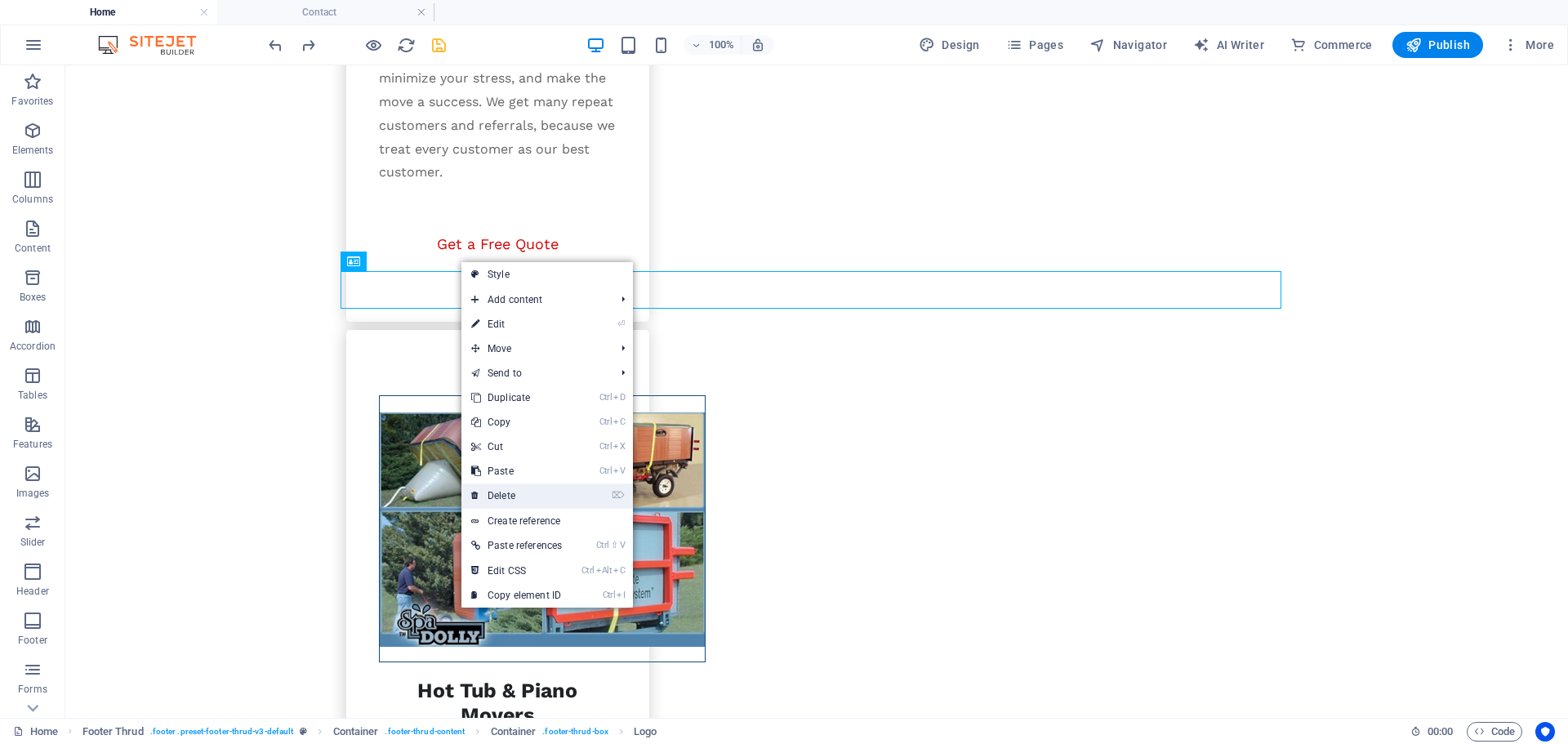
click at [506, 493] on link "⌦ Delete" at bounding box center [516, 495] width 111 height 25
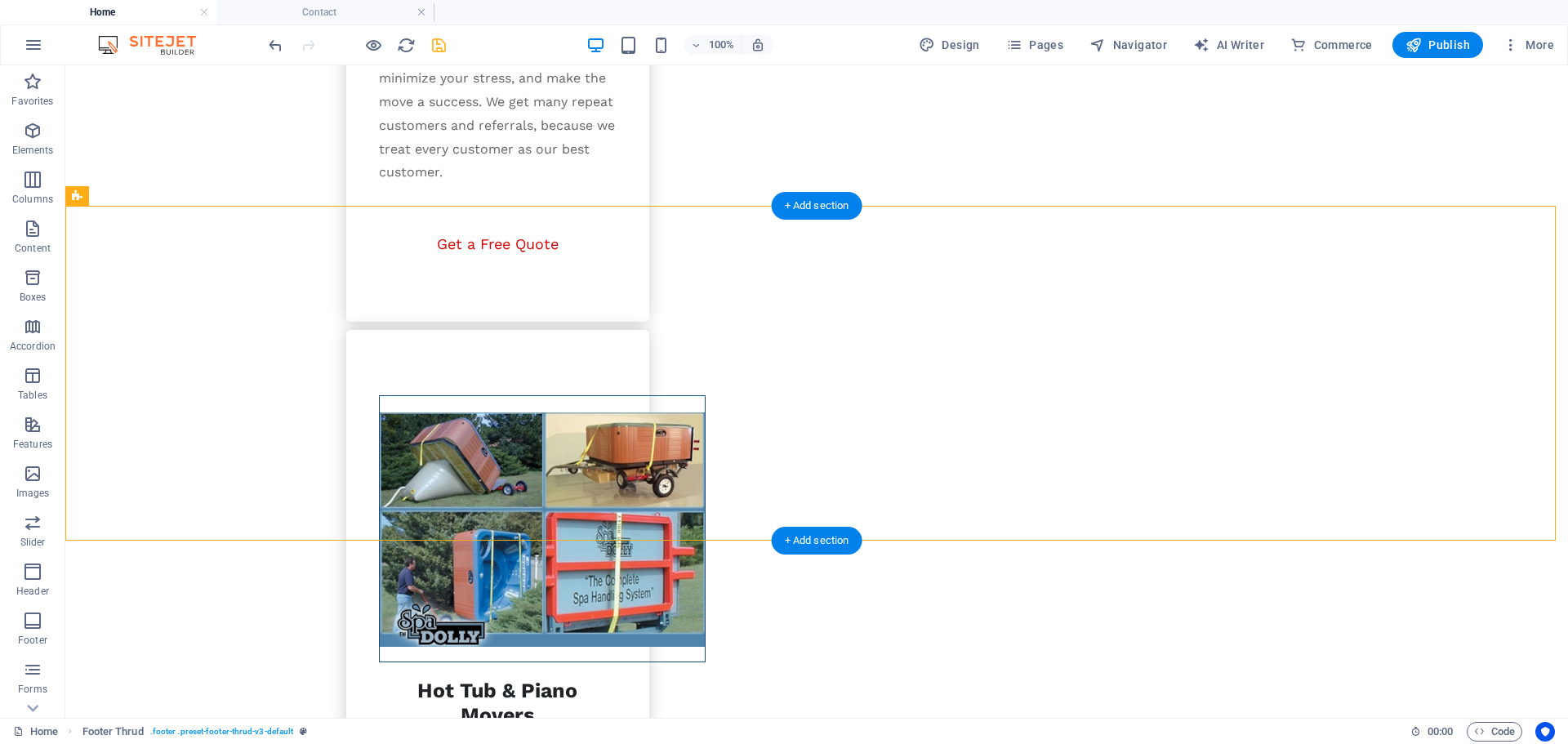
drag, startPoint x: 488, startPoint y: 327, endPoint x: 432, endPoint y: 295, distance: 64.5
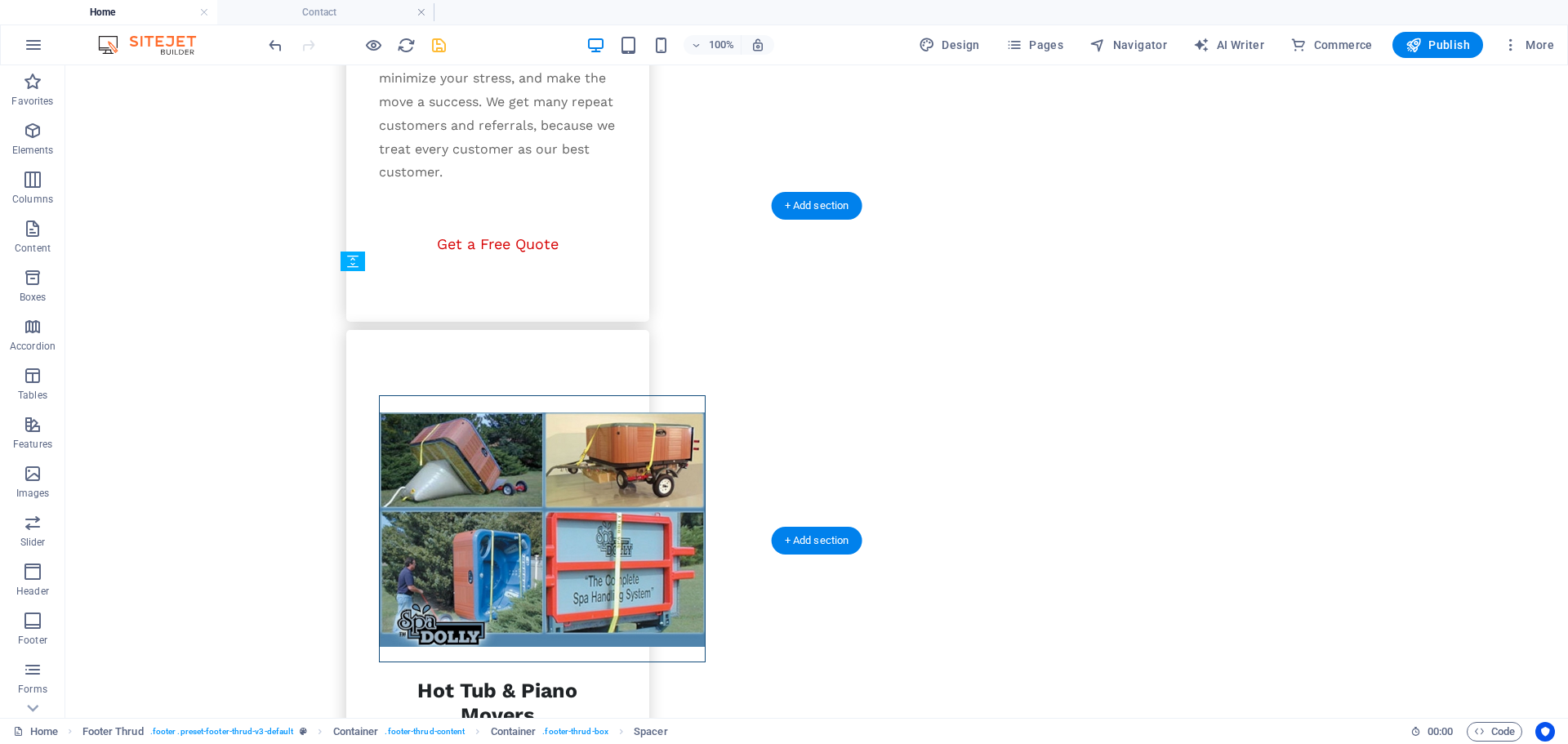
drag, startPoint x: 508, startPoint y: 329, endPoint x: 506, endPoint y: 300, distance: 29.1
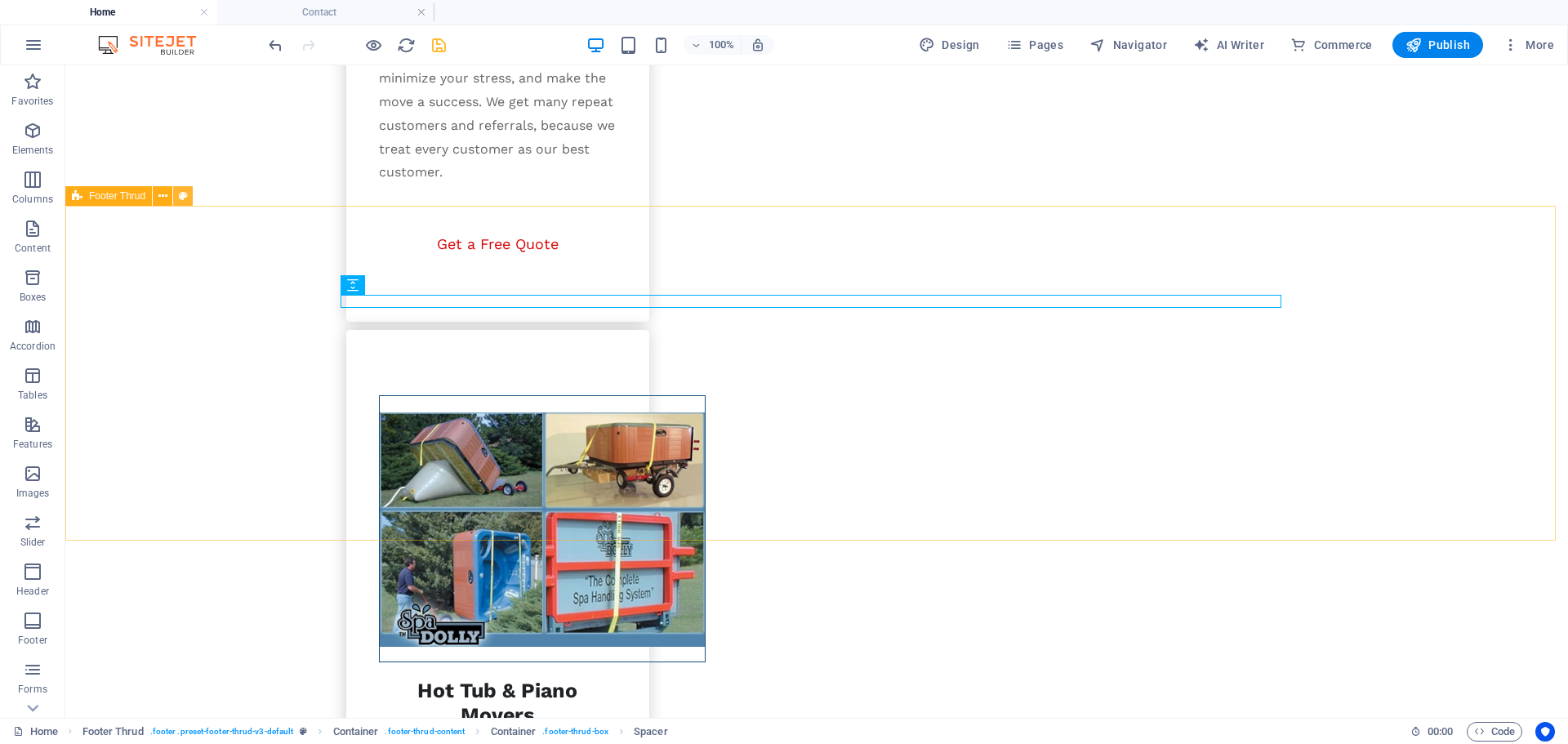
click at [188, 195] on button at bounding box center [182, 196] width 20 height 20
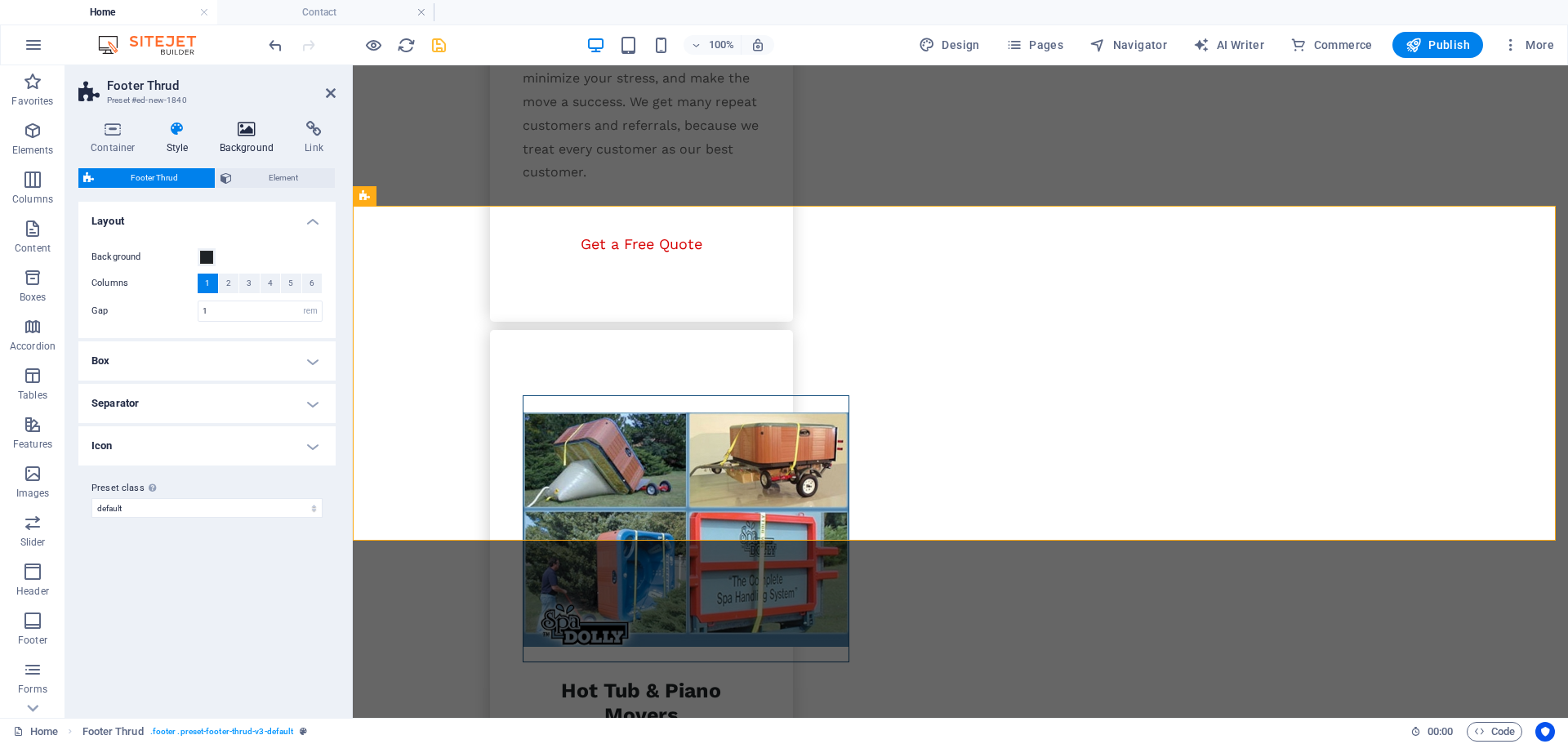
click at [247, 123] on icon at bounding box center [247, 129] width 79 height 16
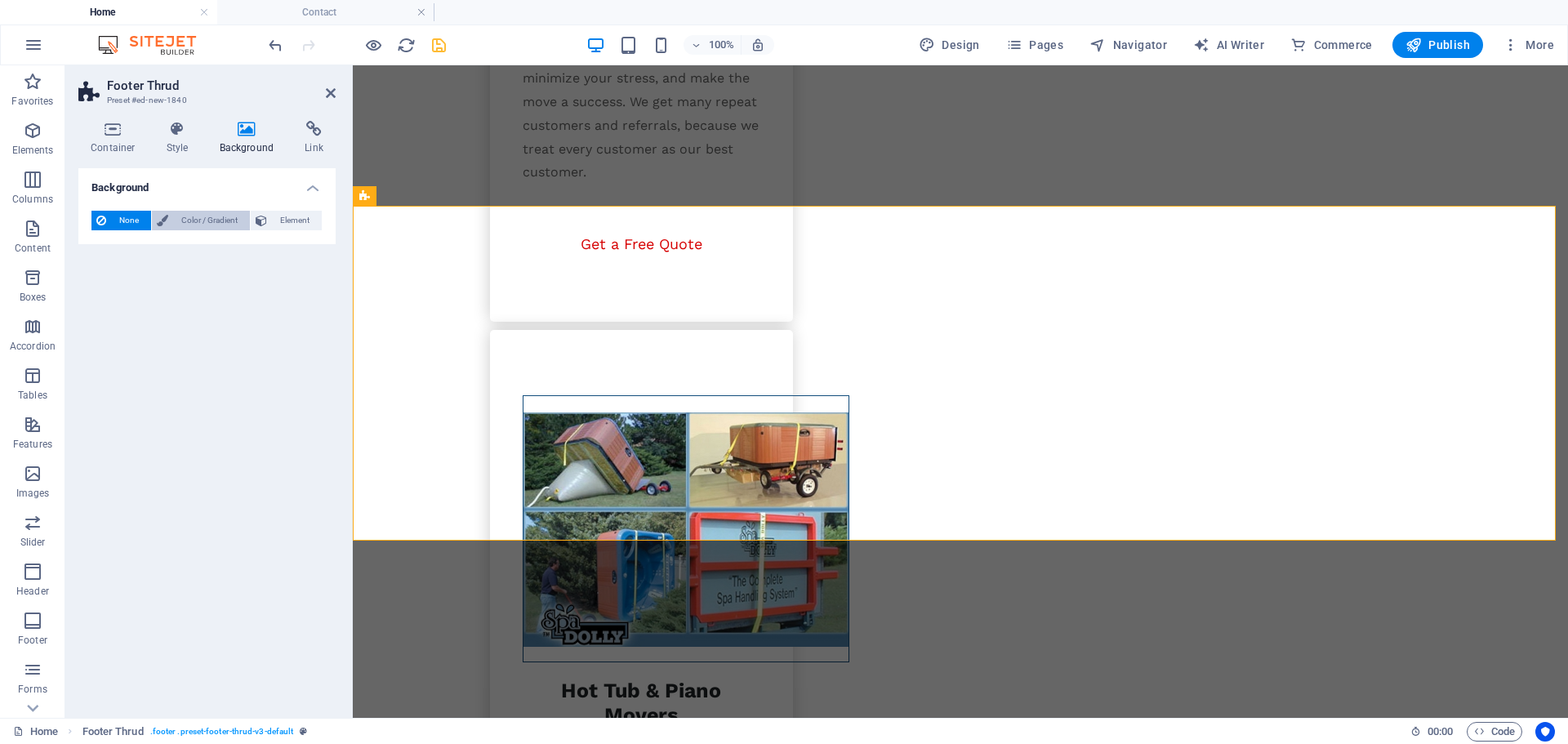
click at [189, 221] on span "Color / Gradient" at bounding box center [209, 220] width 72 height 20
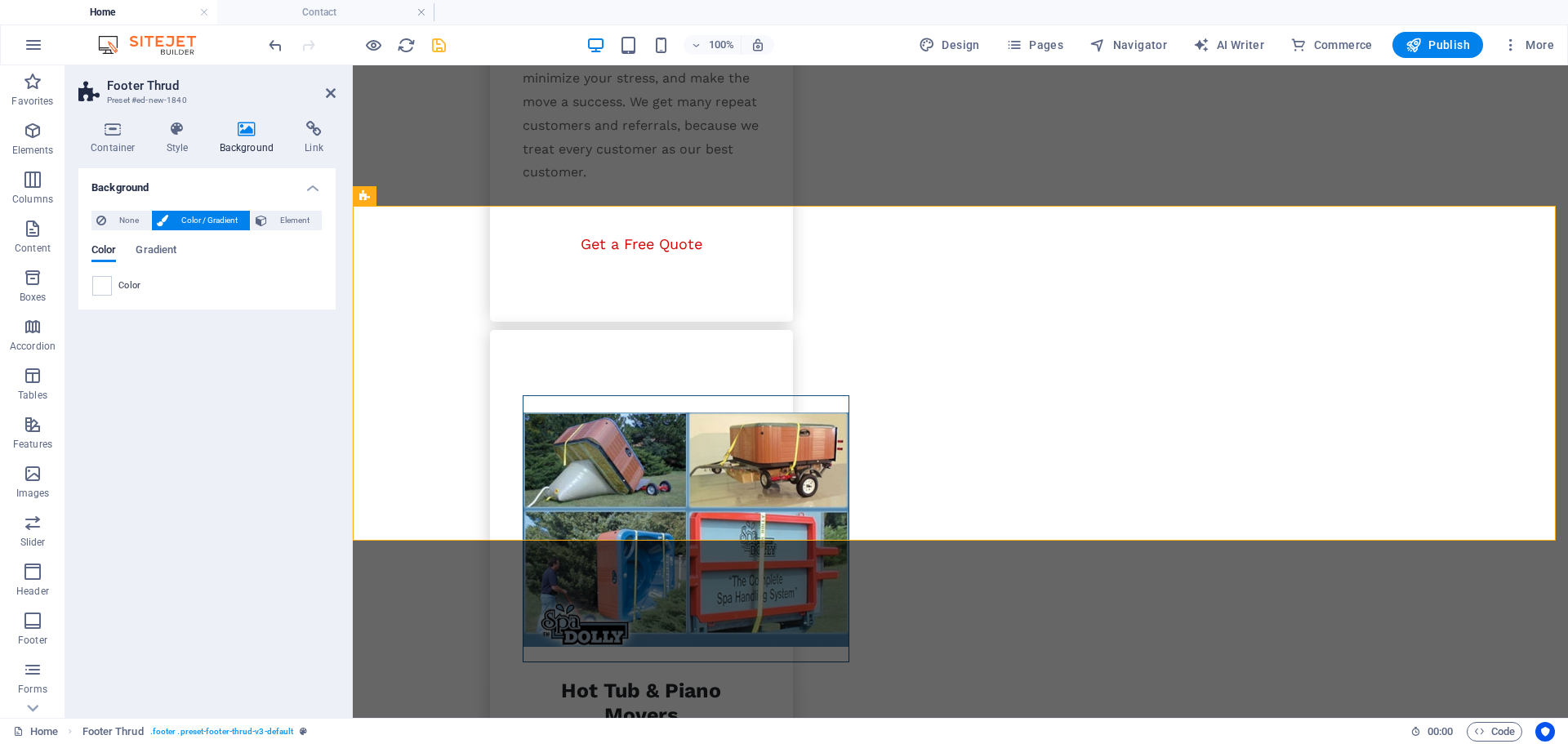
click at [96, 289] on span at bounding box center [101, 285] width 18 height 18
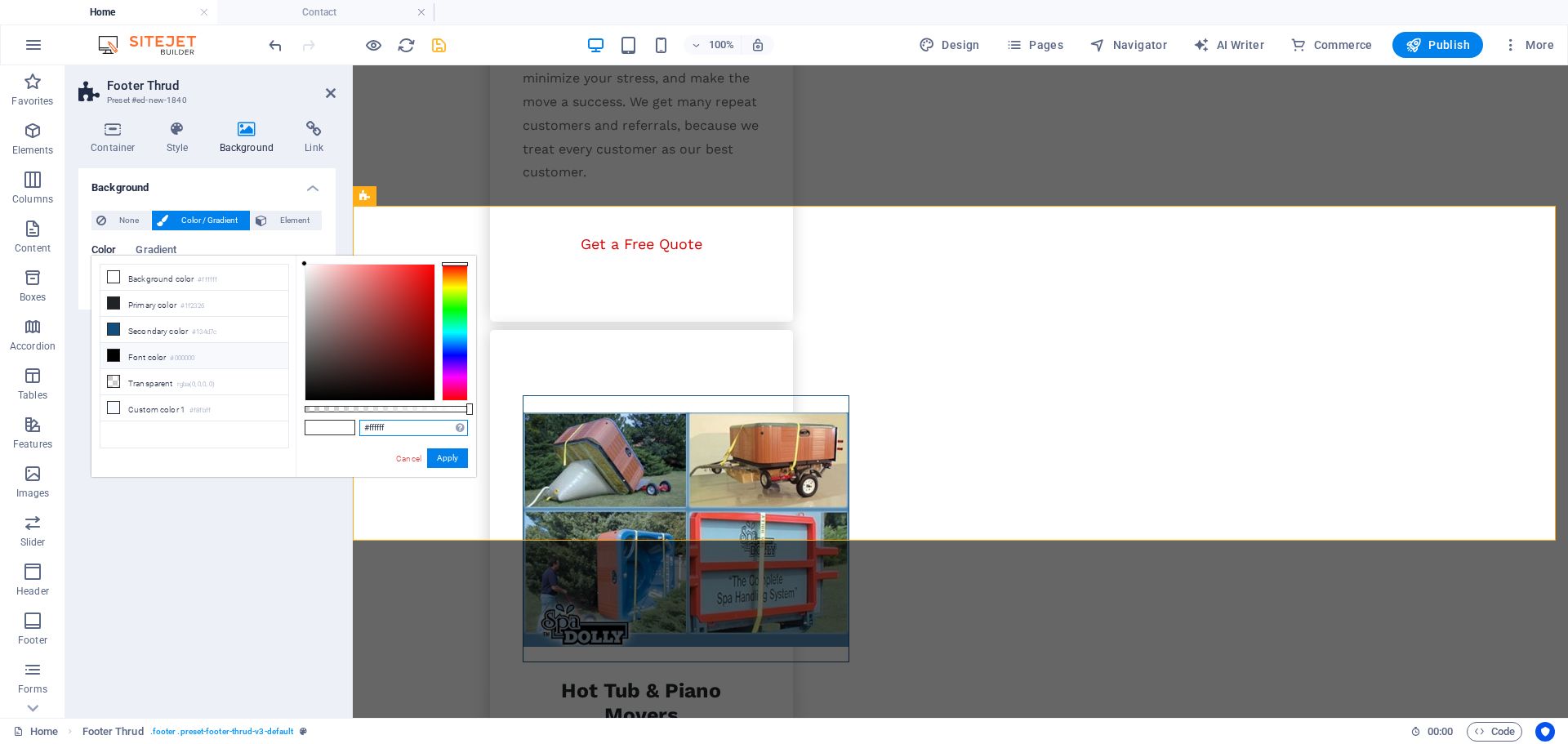
drag, startPoint x: 408, startPoint y: 426, endPoint x: 362, endPoint y: 429, distance: 46.1
click at [362, 429] on input "#ffffff" at bounding box center [413, 427] width 109 height 16
paste input "585d65"
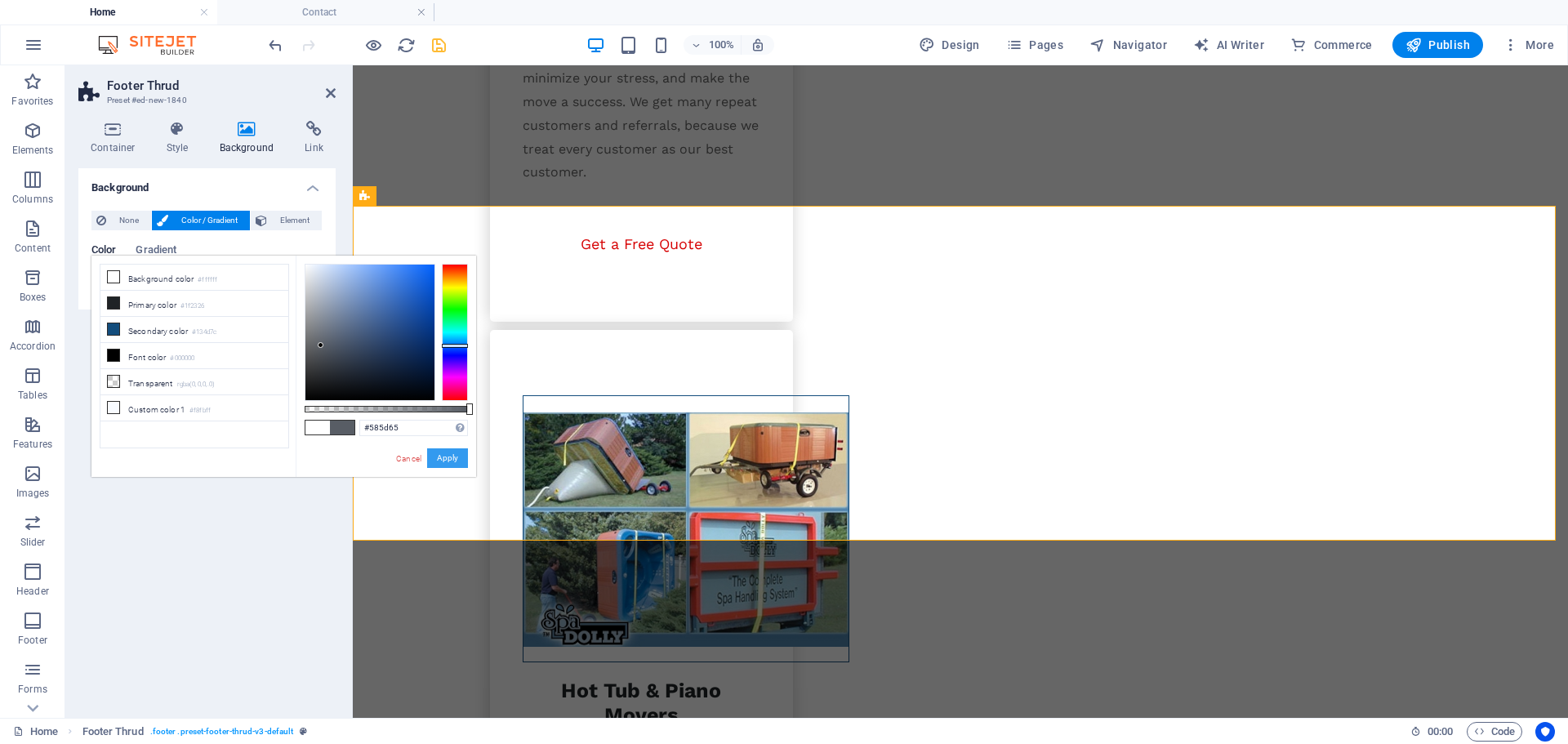
click at [442, 457] on button "Apply" at bounding box center [447, 458] width 41 height 20
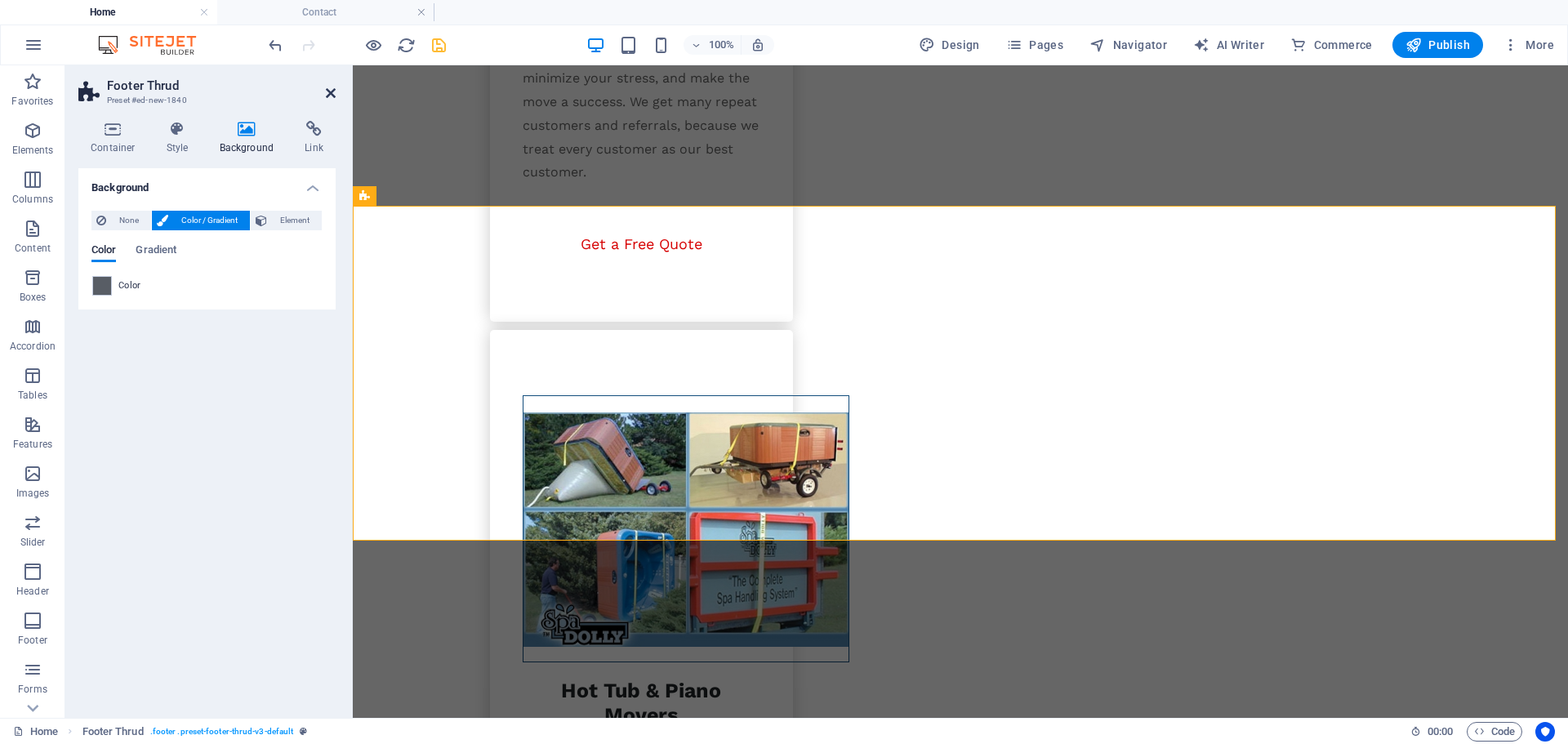
click at [328, 91] on icon at bounding box center [331, 94] width 9 height 13
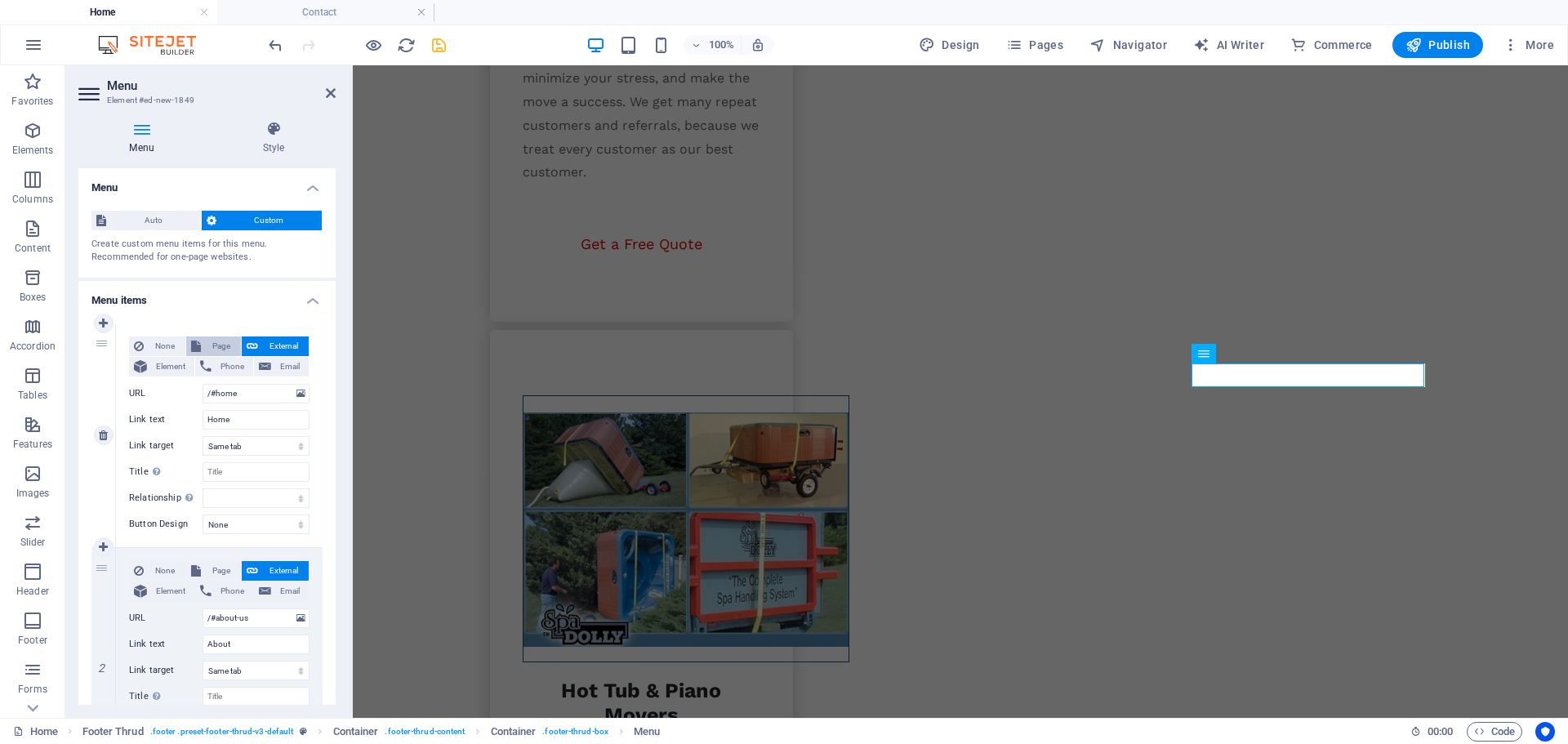
click at [210, 346] on span "Page" at bounding box center [221, 346] width 30 height 20
click at [237, 389] on select "Home Legal Notice Privacy Subpage Residential Moving Office Moving Hot Tube &am…" at bounding box center [255, 393] width 107 height 20
click at [202, 384] on select "Home Legal Notice Privacy Subpage Residential Moving Office Moving Hot Tube &am…" at bounding box center [255, 393] width 107 height 20
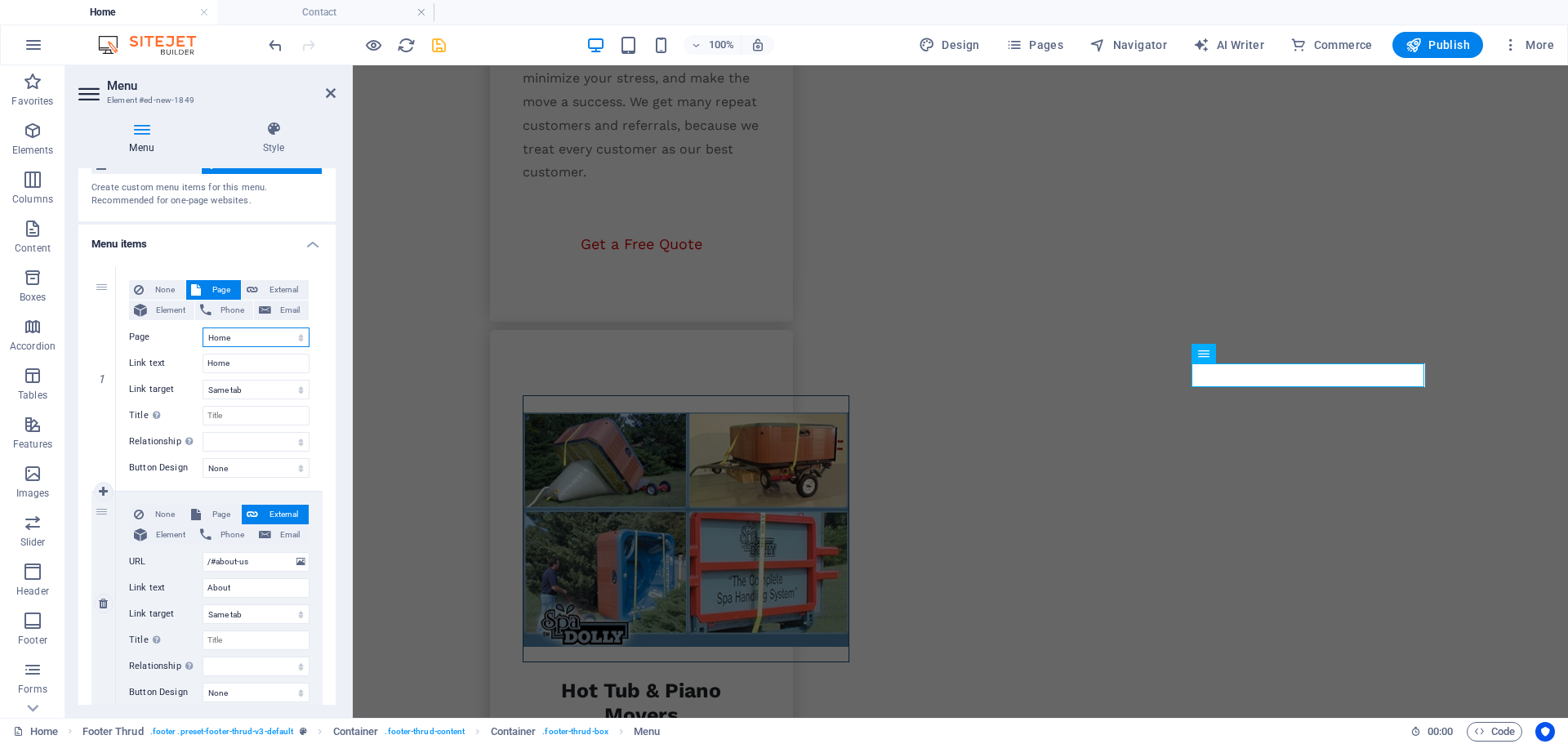
scroll to position [81, 0]
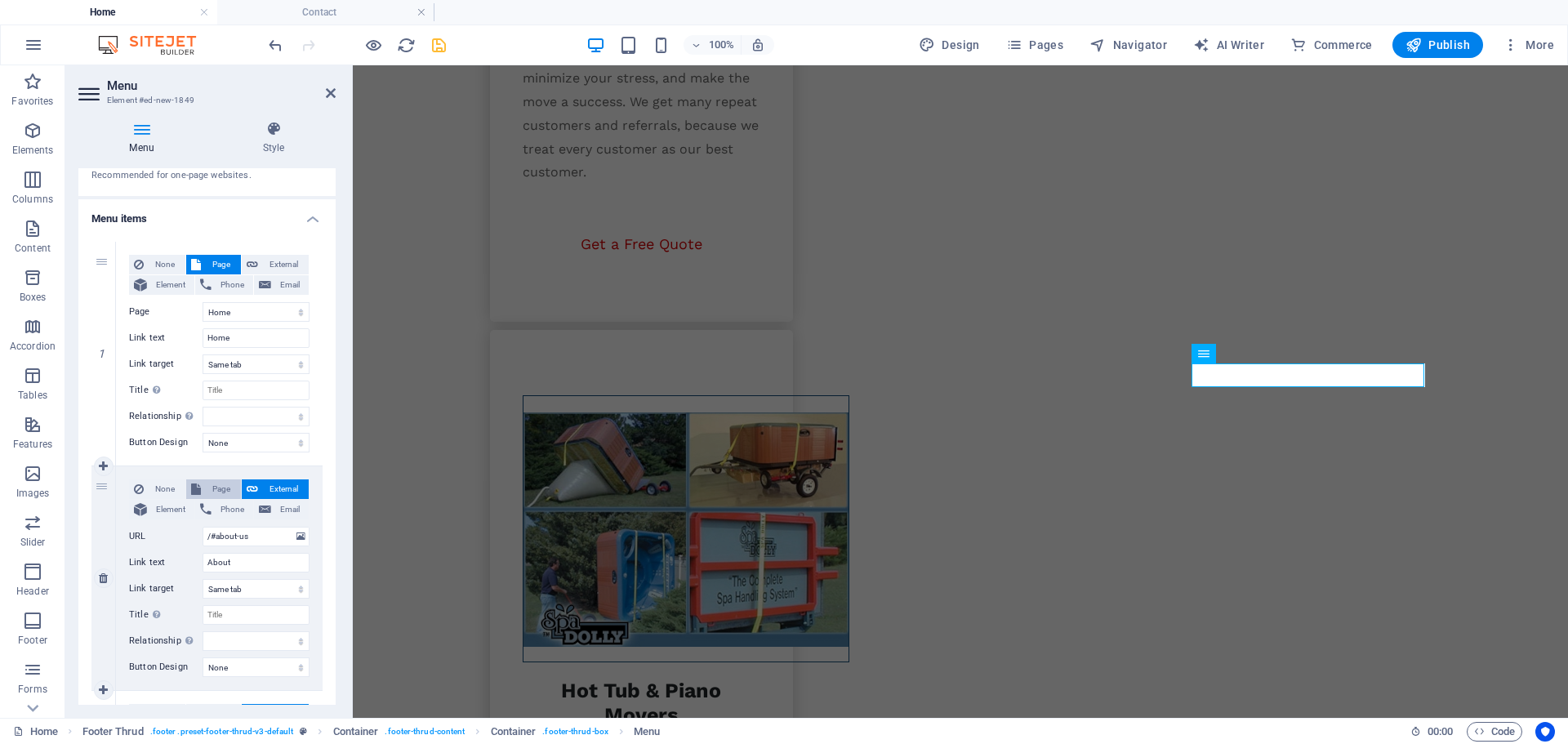
click at [208, 491] on span "Page" at bounding box center [221, 489] width 30 height 20
click at [238, 534] on select "Home Legal Notice Privacy Subpage Residential Moving Office Moving Hot Tube &am…" at bounding box center [255, 536] width 107 height 20
click at [202, 527] on select "Home Legal Notice Privacy Subpage Residential Moving Office Moving Hot Tube &am…" at bounding box center [255, 536] width 107 height 20
drag, startPoint x: 238, startPoint y: 561, endPoint x: 194, endPoint y: 566, distance: 44.3
click at [194, 566] on div "Link text About" at bounding box center [218, 562] width 181 height 20
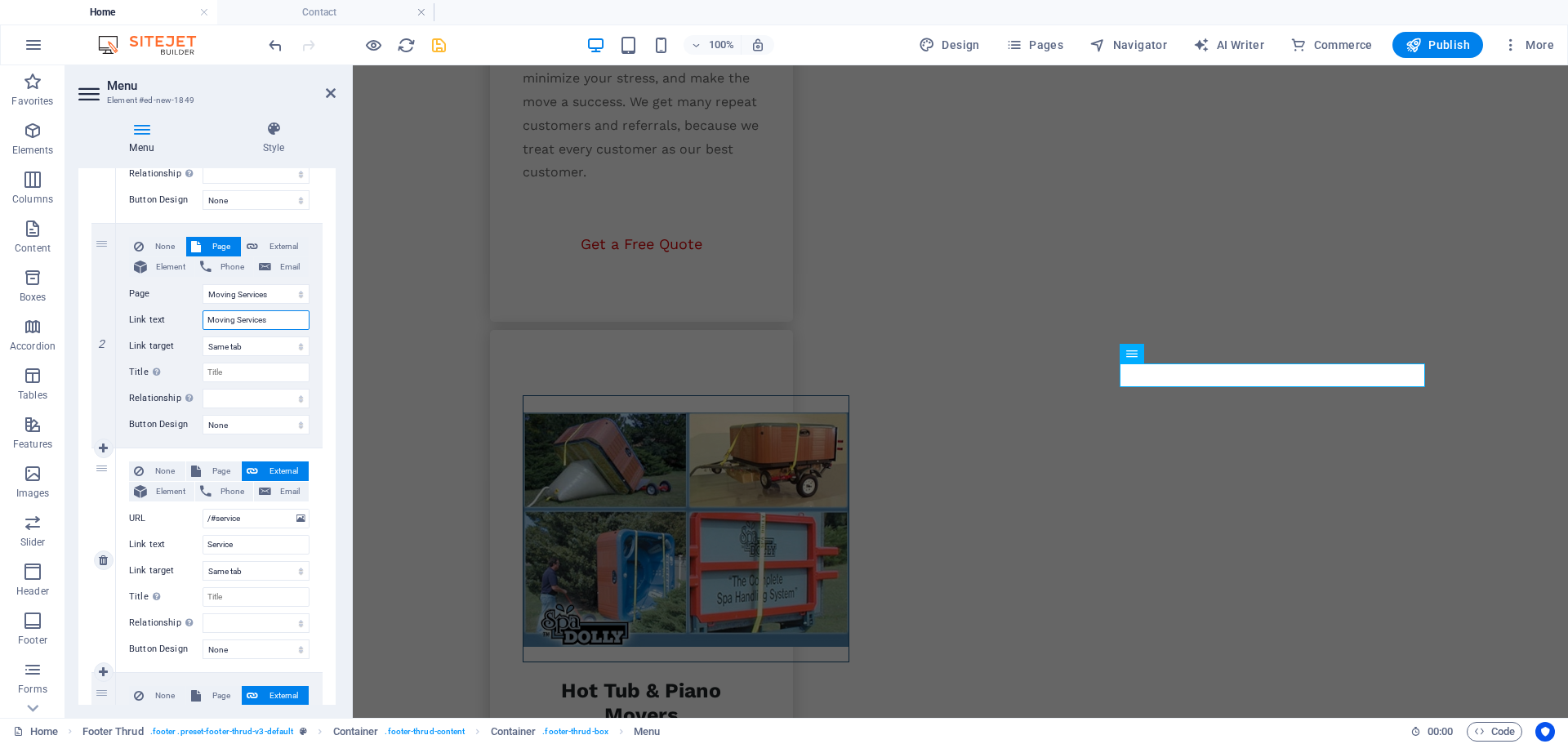
scroll to position [327, 0]
click at [104, 443] on icon at bounding box center [104, 446] width 9 height 11
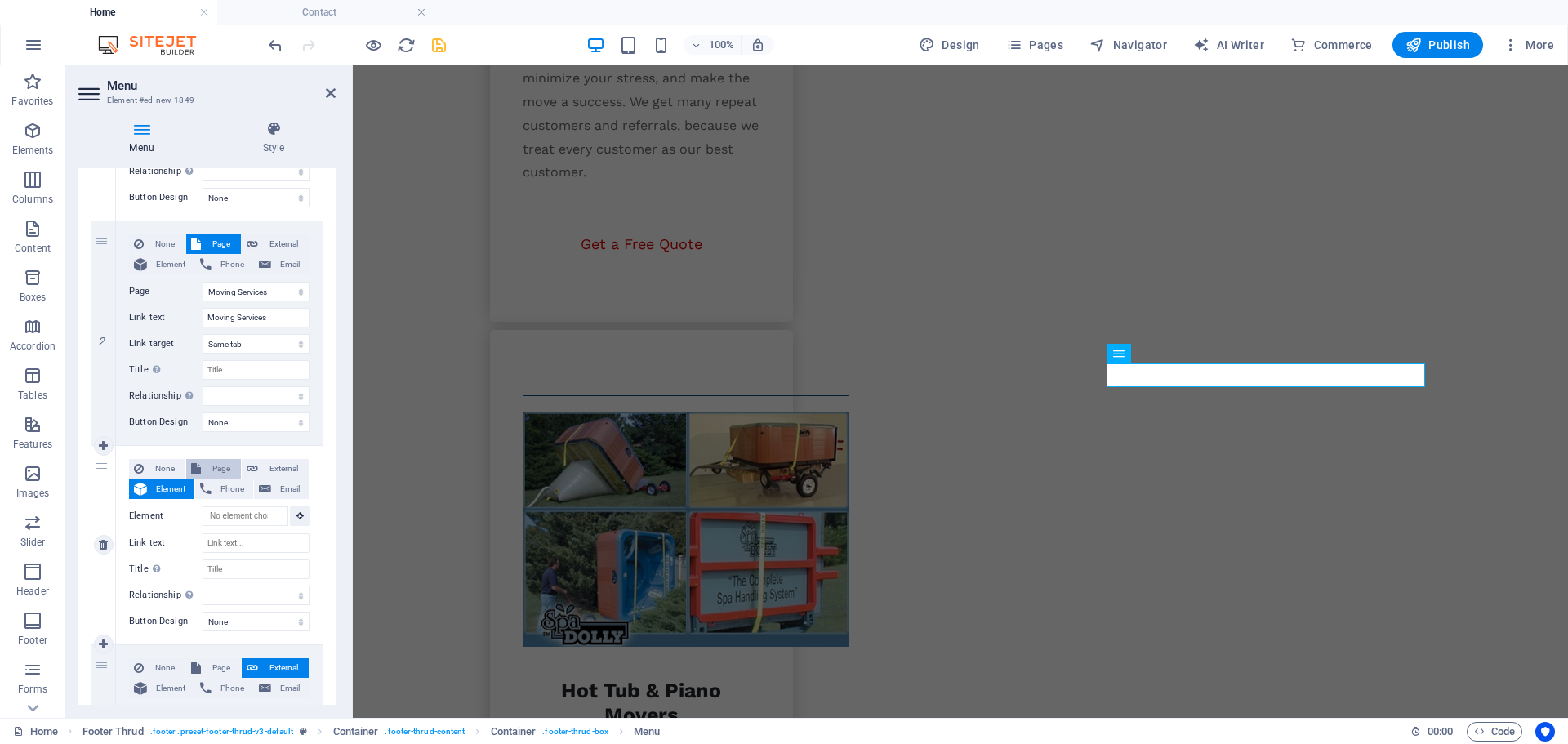
click at [212, 468] on span "Page" at bounding box center [221, 468] width 30 height 20
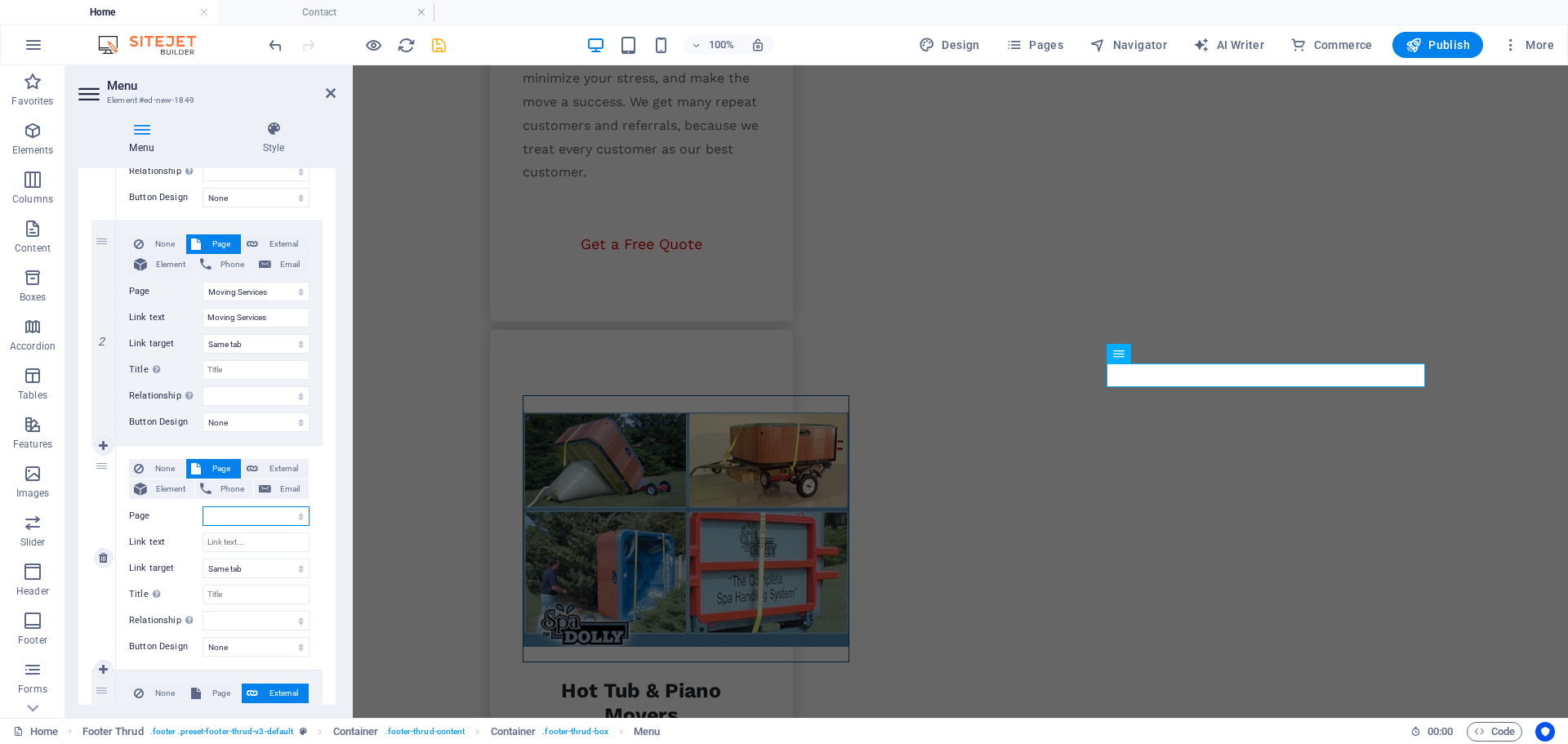
click at [230, 512] on select "Home Legal Notice Privacy Subpage Residential Moving Office Moving Hot Tube &am…" at bounding box center [255, 516] width 107 height 20
click at [202, 507] on select "Home Legal Notice Privacy Subpage Residential Moving Office Moving Hot Tube &am…" at bounding box center [255, 516] width 107 height 20
click at [240, 540] on input "Link text" at bounding box center [255, 542] width 107 height 20
drag, startPoint x: 103, startPoint y: 466, endPoint x: 99, endPoint y: 477, distance: 11.7
click at [99, 477] on div "3" at bounding box center [104, 558] width 25 height 224
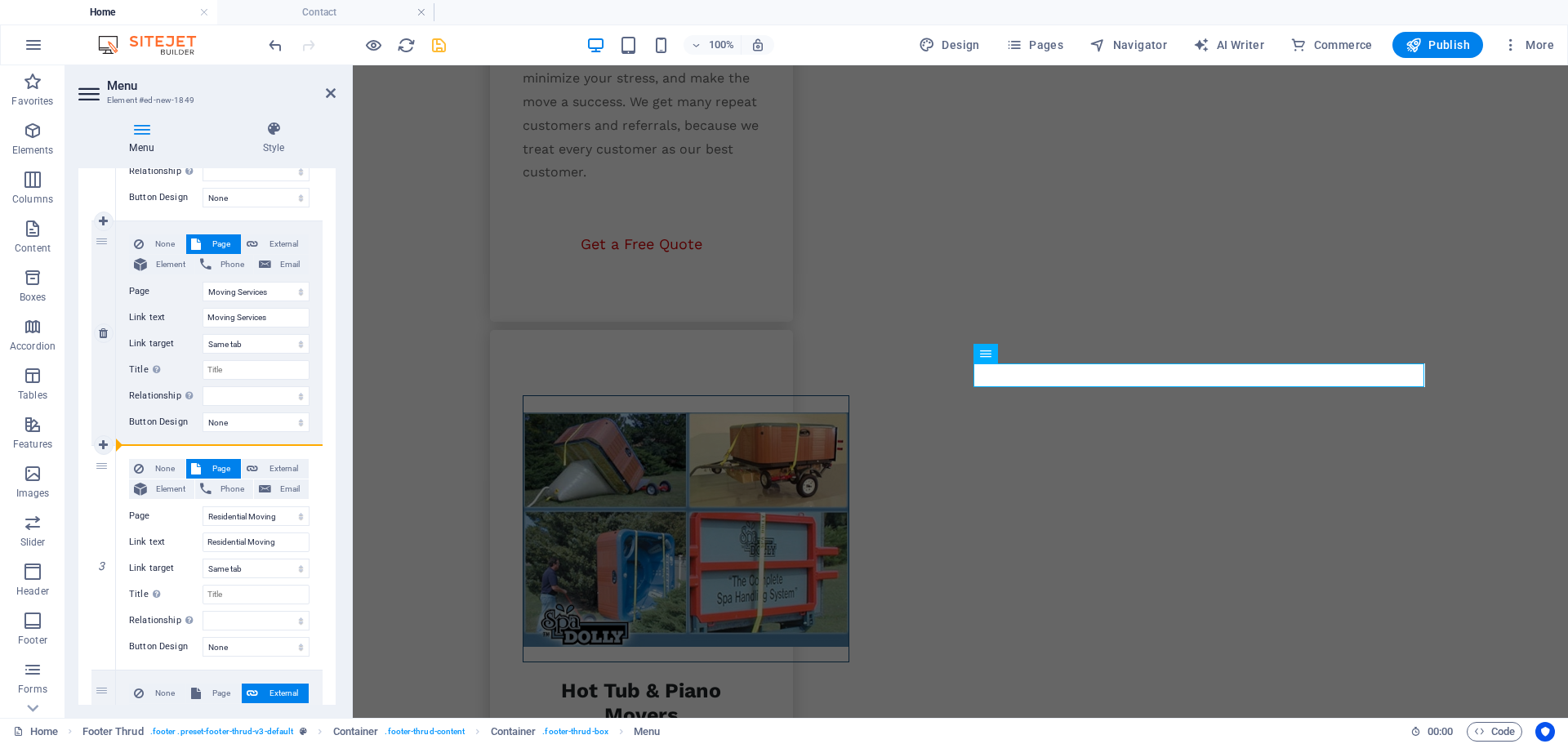
drag, startPoint x: 99, startPoint y: 468, endPoint x: 223, endPoint y: 435, distance: 128.3
click at [223, 435] on div "1 None Page External Element Phone Email Page Home Legal Notice Privacy Subpage…" at bounding box center [207, 559] width 231 height 1123
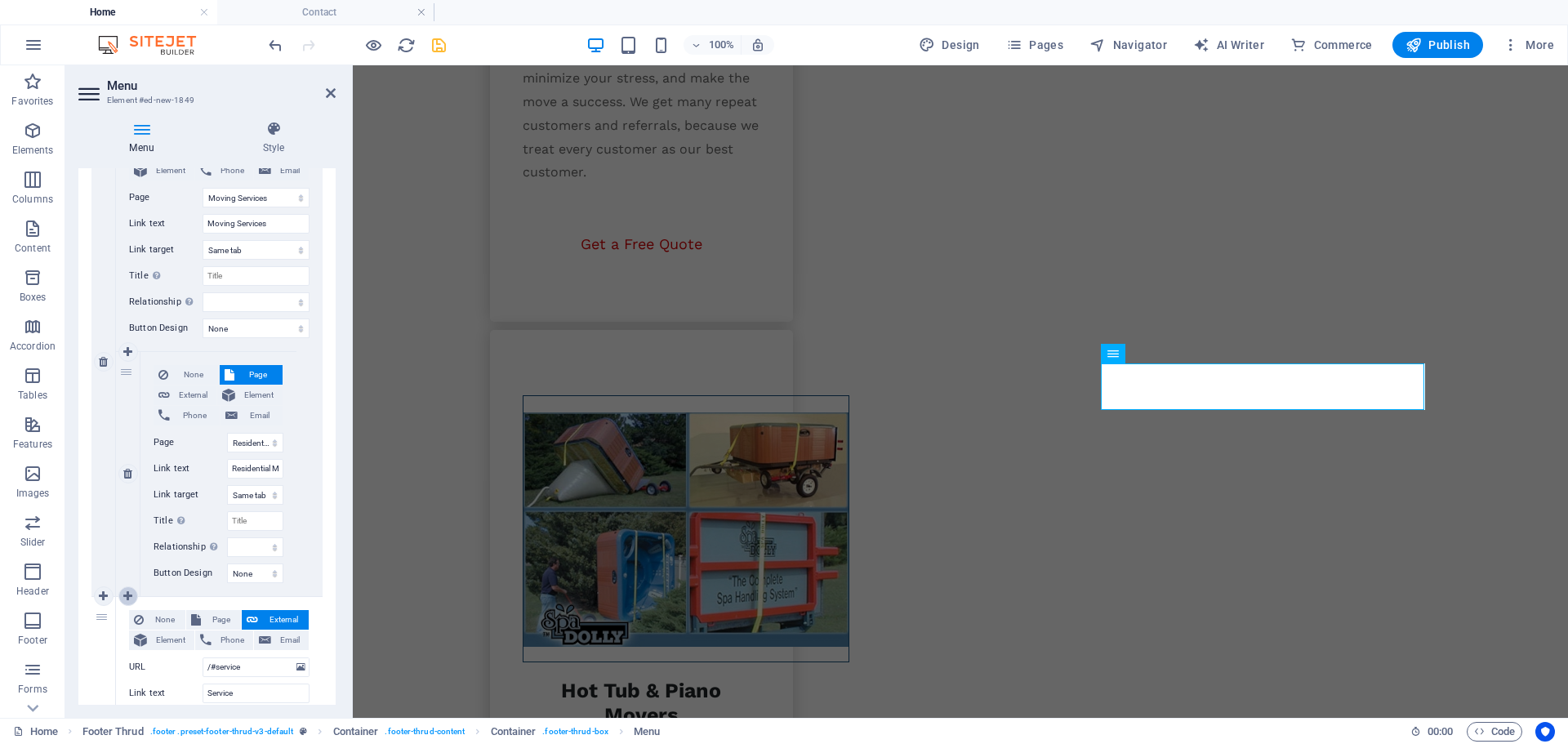
scroll to position [490, 0]
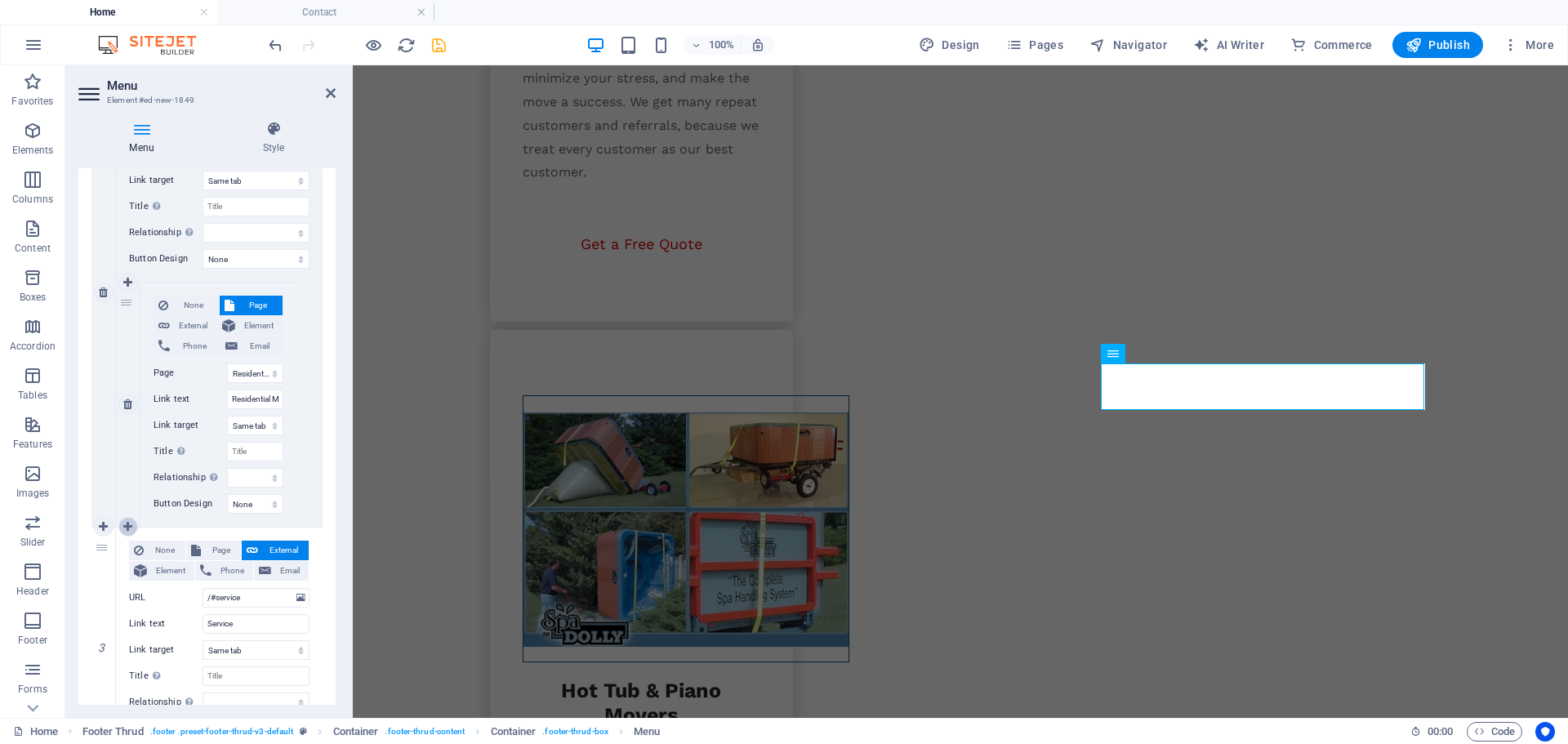
click at [129, 524] on icon at bounding box center [128, 527] width 9 height 11
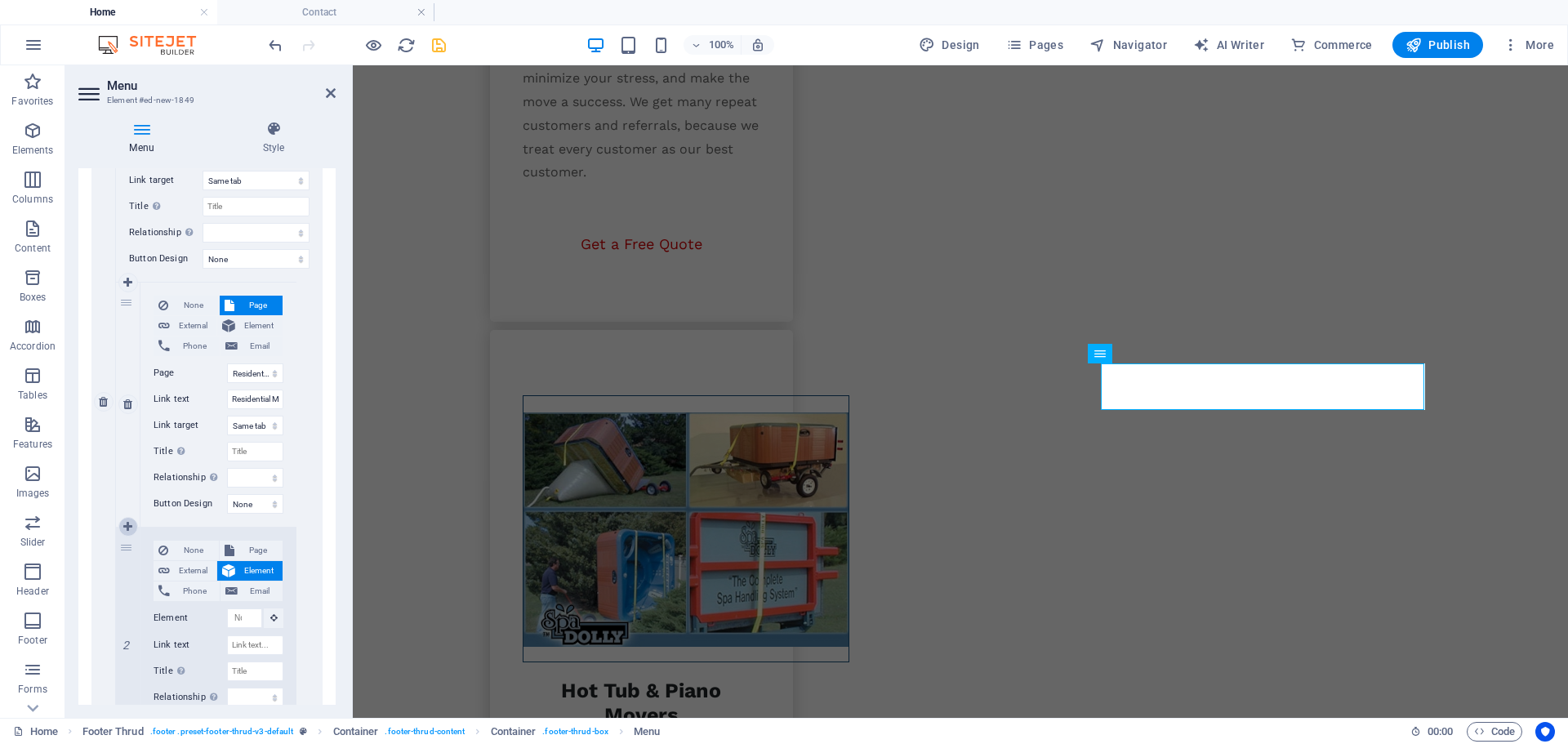
scroll to position [710, 0]
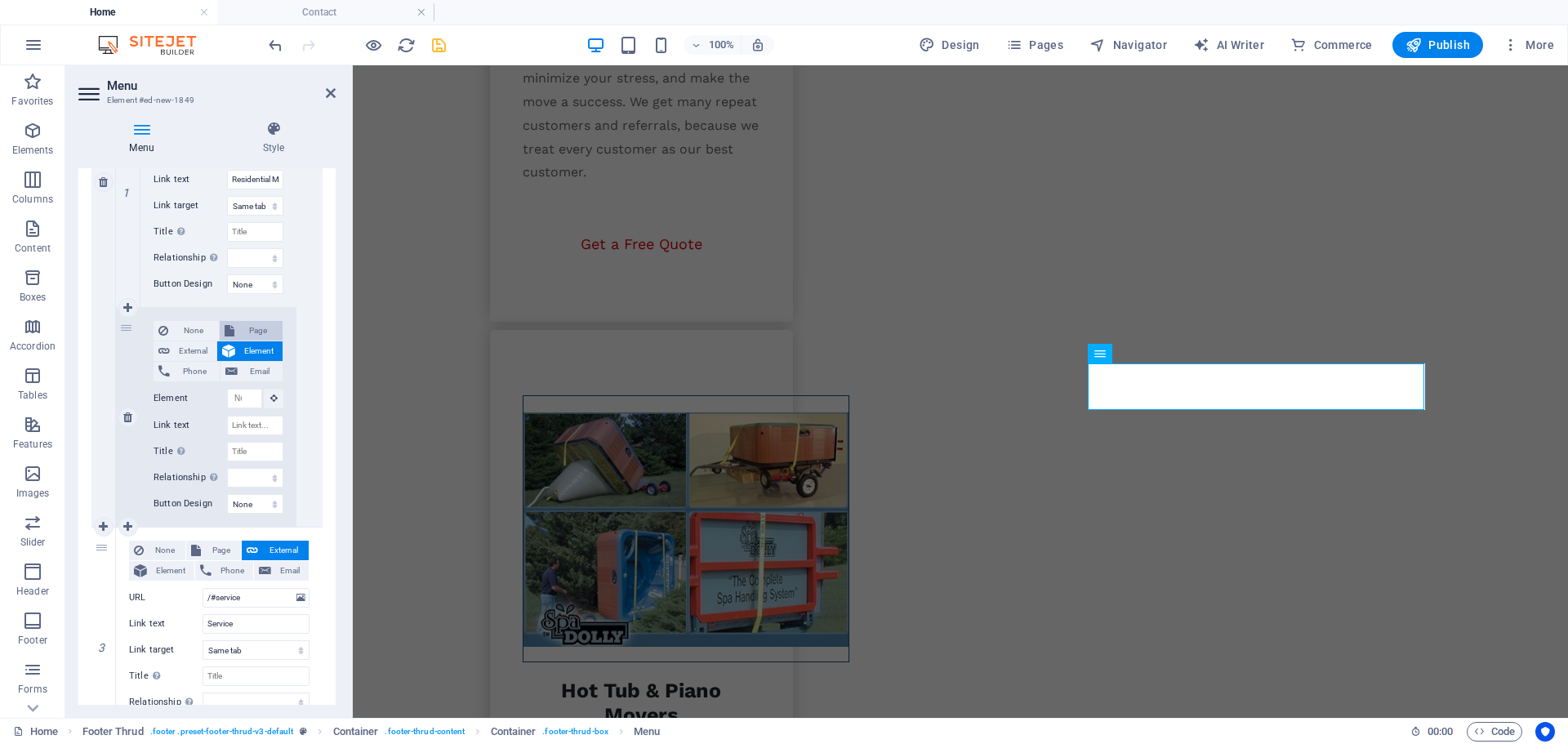
click at [242, 330] on span "Page" at bounding box center [258, 330] width 39 height 20
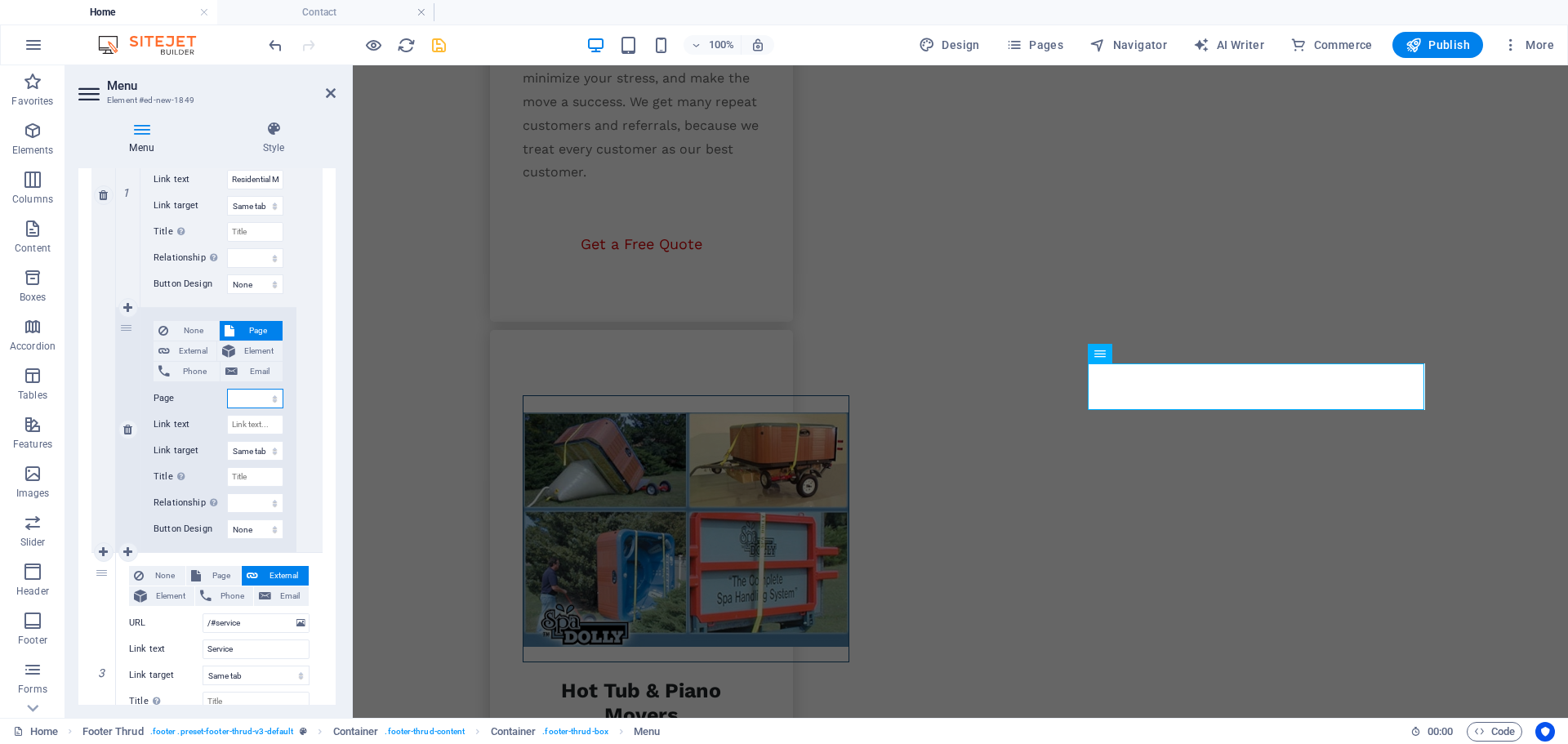
scroll to position [735, 0]
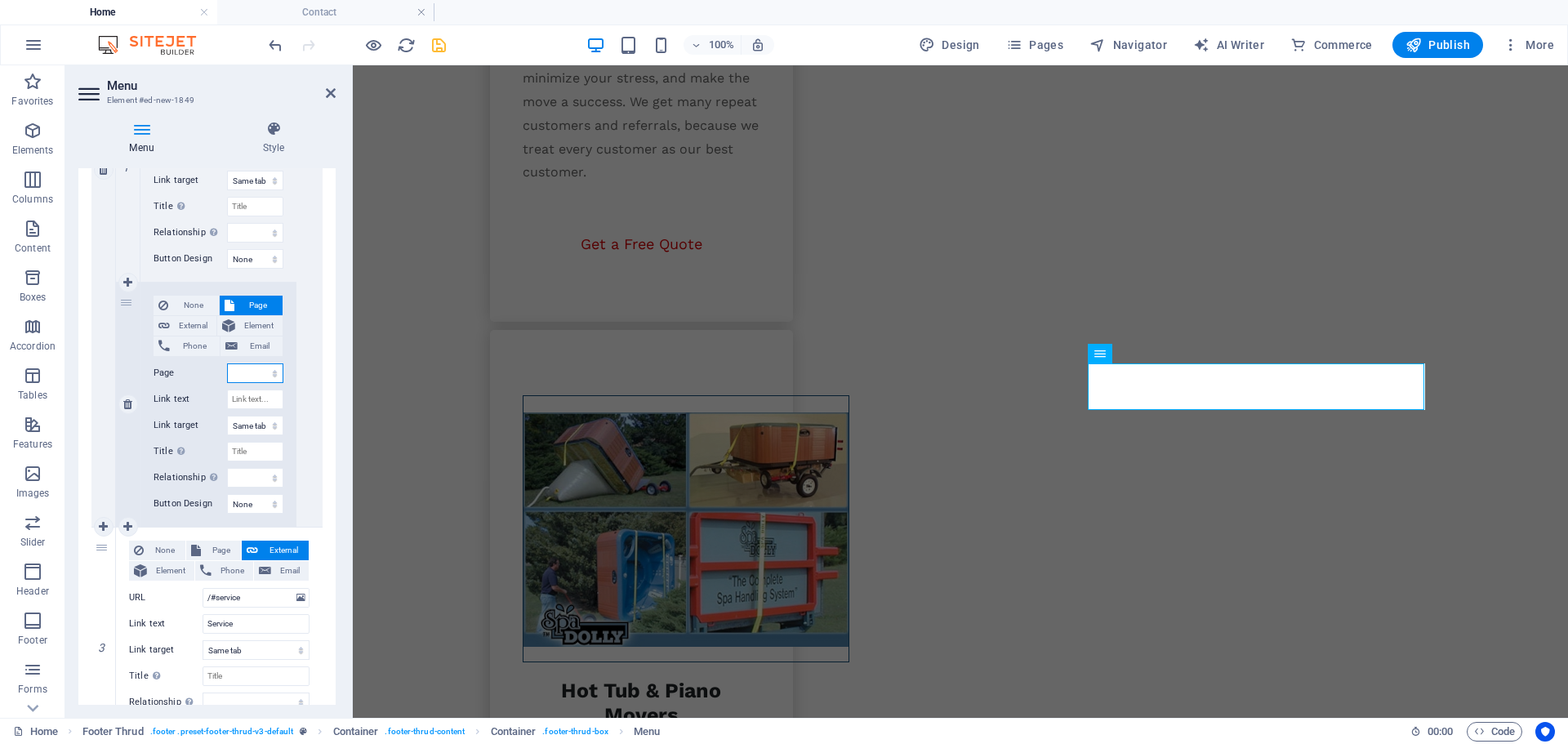
click at [230, 374] on select "Home Legal Notice Privacy Subpage Residential Moving Office Moving Hot Tube &am…" at bounding box center [255, 372] width 57 height 20
click at [227, 363] on select "Home Legal Notice Privacy Subpage Residential Moving Office Moving Hot Tube &am…" at bounding box center [255, 372] width 57 height 20
click at [239, 407] on input "Link text" at bounding box center [255, 399] width 57 height 20
click at [127, 405] on icon at bounding box center [128, 405] width 9 height 11
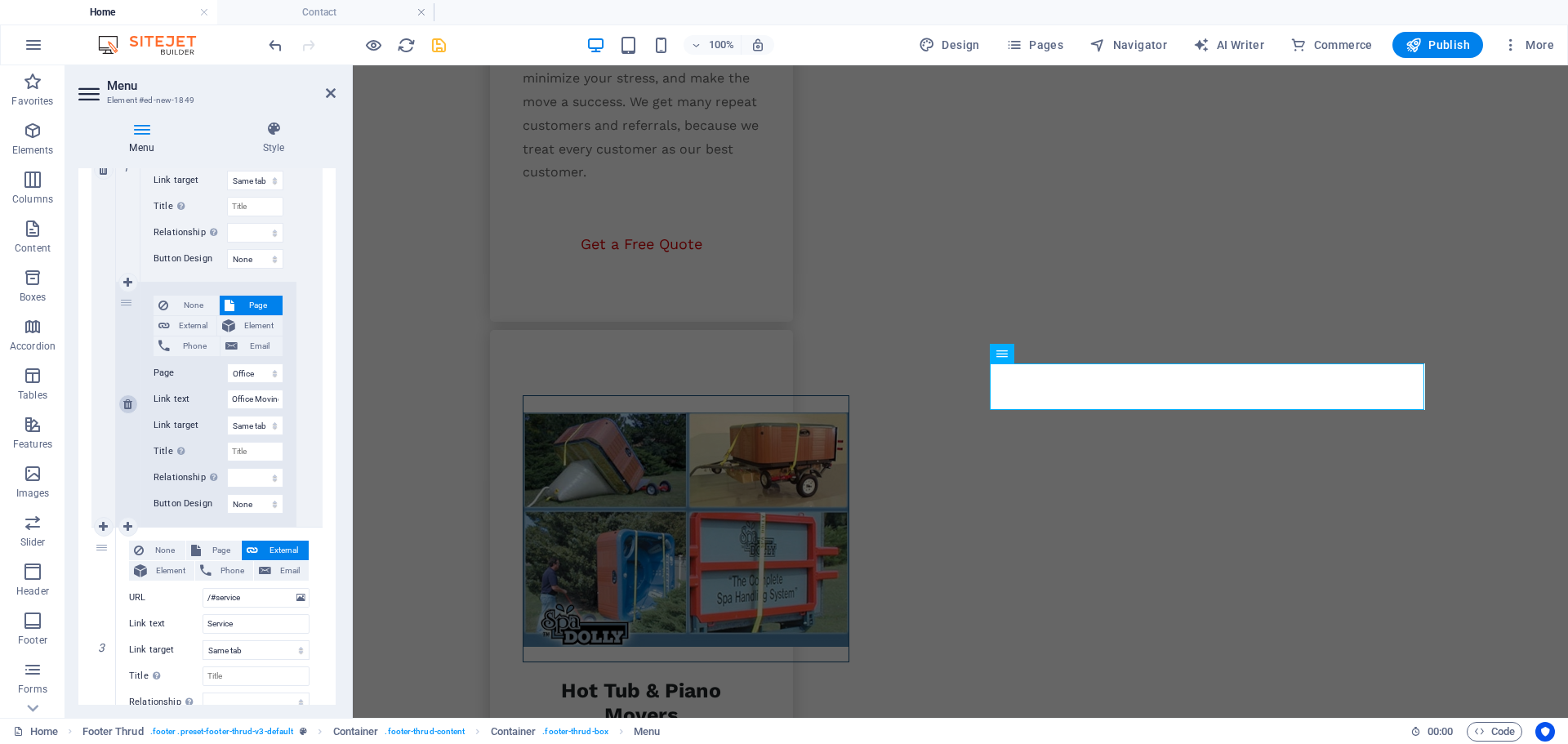
scroll to position [490, 0]
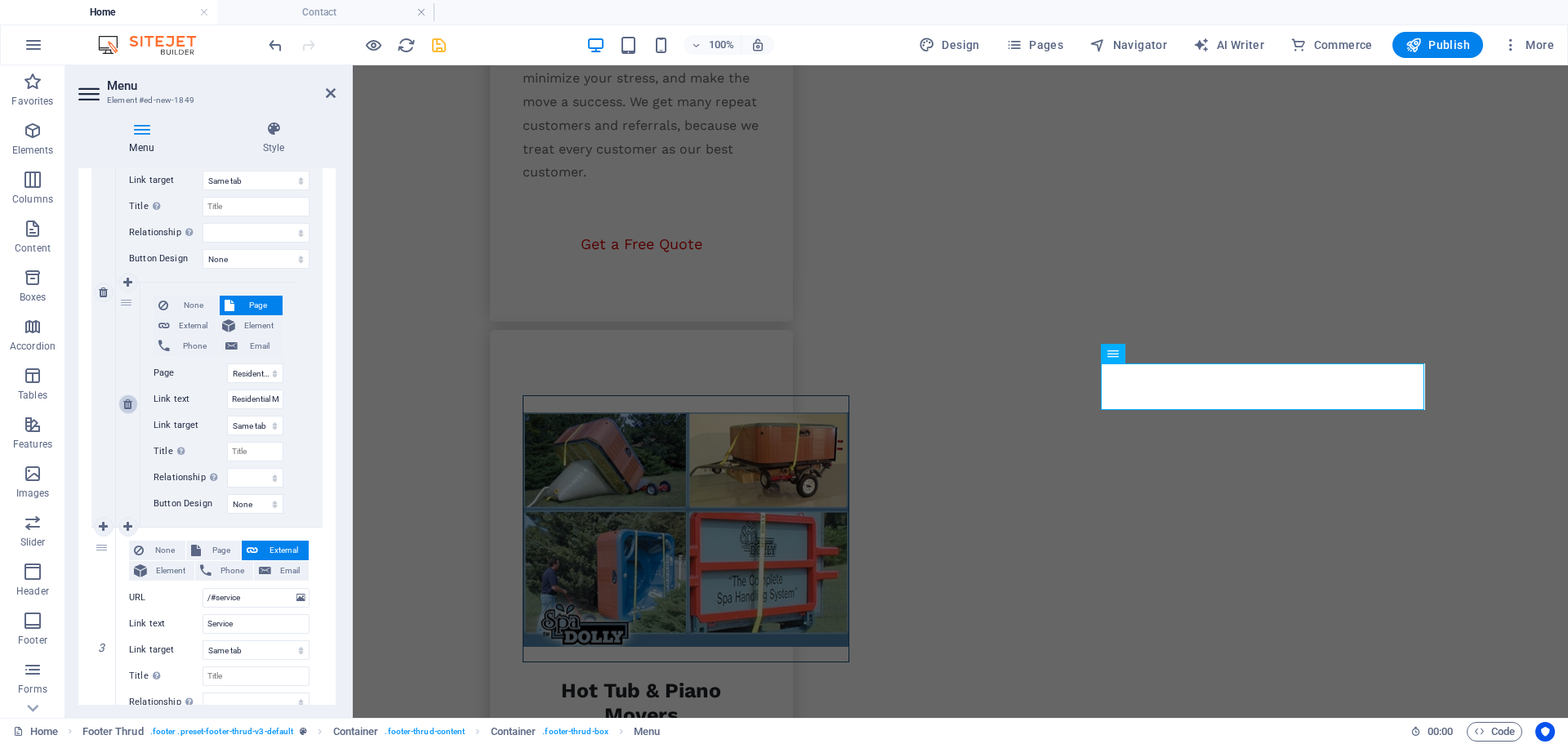
click at [127, 402] on icon at bounding box center [128, 405] width 9 height 11
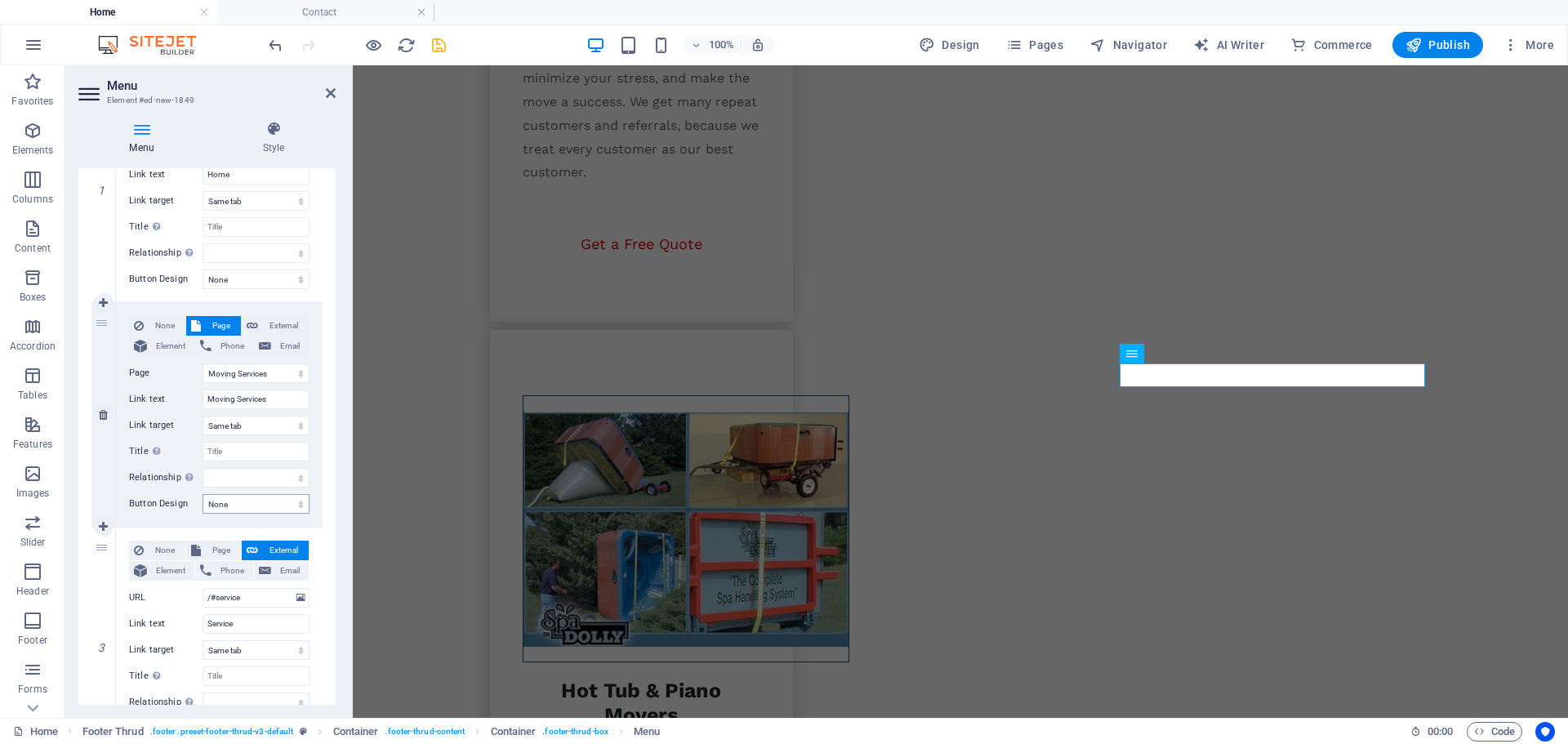
scroll to position [327, 0]
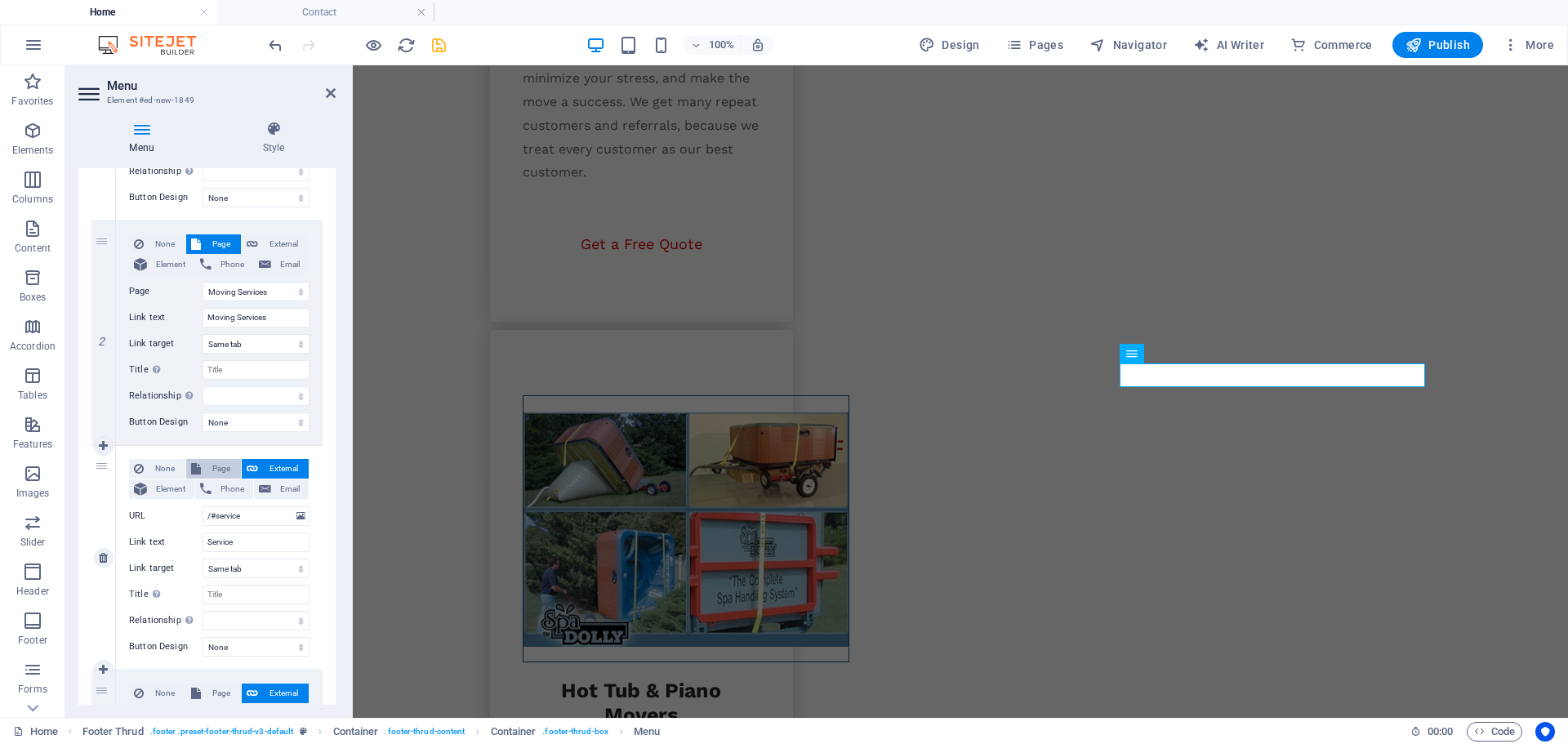
click at [222, 468] on span "Page" at bounding box center [221, 468] width 30 height 20
click at [238, 513] on select "Home Legal Notice Privacy Subpage Residential Moving Office Moving Hot Tube &am…" at bounding box center [255, 516] width 107 height 20
click at [202, 507] on select "Home Legal Notice Privacy Subpage Residential Moving Office Moving Hot Tube &am…" at bounding box center [255, 516] width 107 height 20
drag, startPoint x: 249, startPoint y: 544, endPoint x: 201, endPoint y: 549, distance: 48.3
click at [201, 549] on div "Link text Service" at bounding box center [218, 542] width 181 height 20
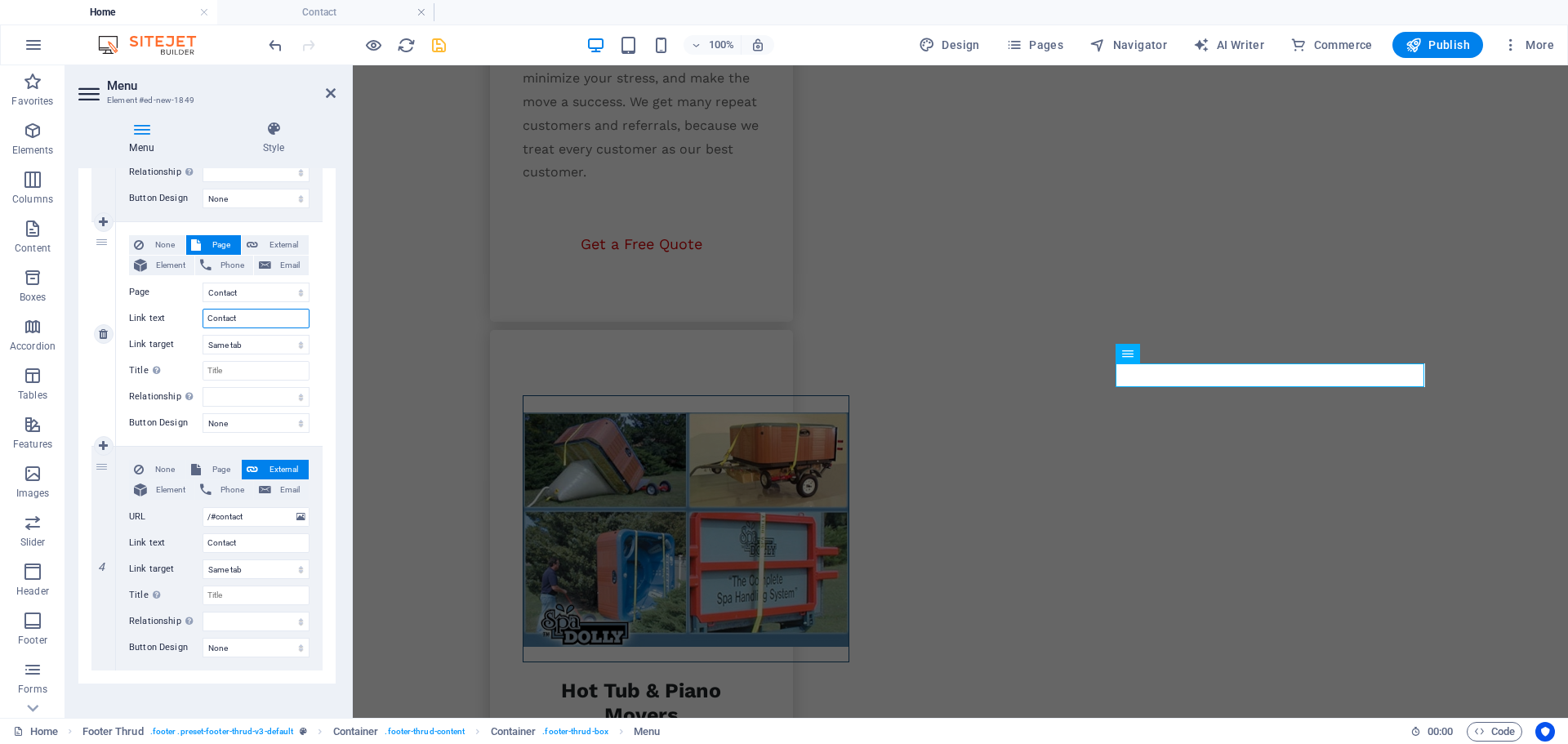
scroll to position [562, 0]
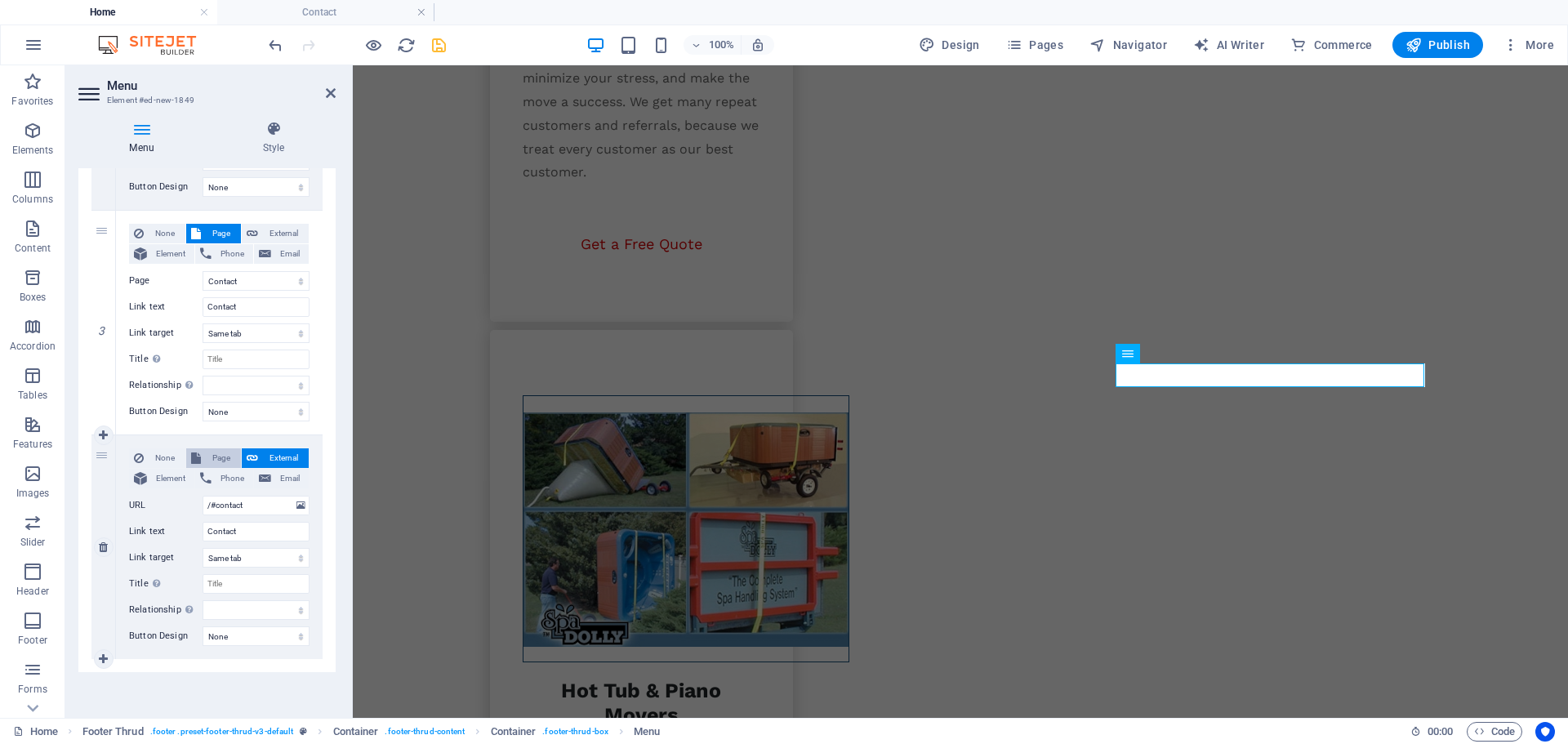
click at [215, 464] on span "Page" at bounding box center [221, 458] width 30 height 20
click at [241, 506] on select "Home Legal Notice Privacy Subpage Residential Moving Office Moving Hot Tube &am…" at bounding box center [255, 505] width 107 height 20
click at [202, 495] on select "Home Legal Notice Privacy Subpage Residential Moving Office Moving Hot Tube &am…" at bounding box center [255, 505] width 107 height 20
drag, startPoint x: 236, startPoint y: 537, endPoint x: 195, endPoint y: 543, distance: 41.4
click at [195, 543] on div "None Page External Element Phone Email Page Home Legal Notice Privacy Subpage R…" at bounding box center [218, 533] width 181 height 171
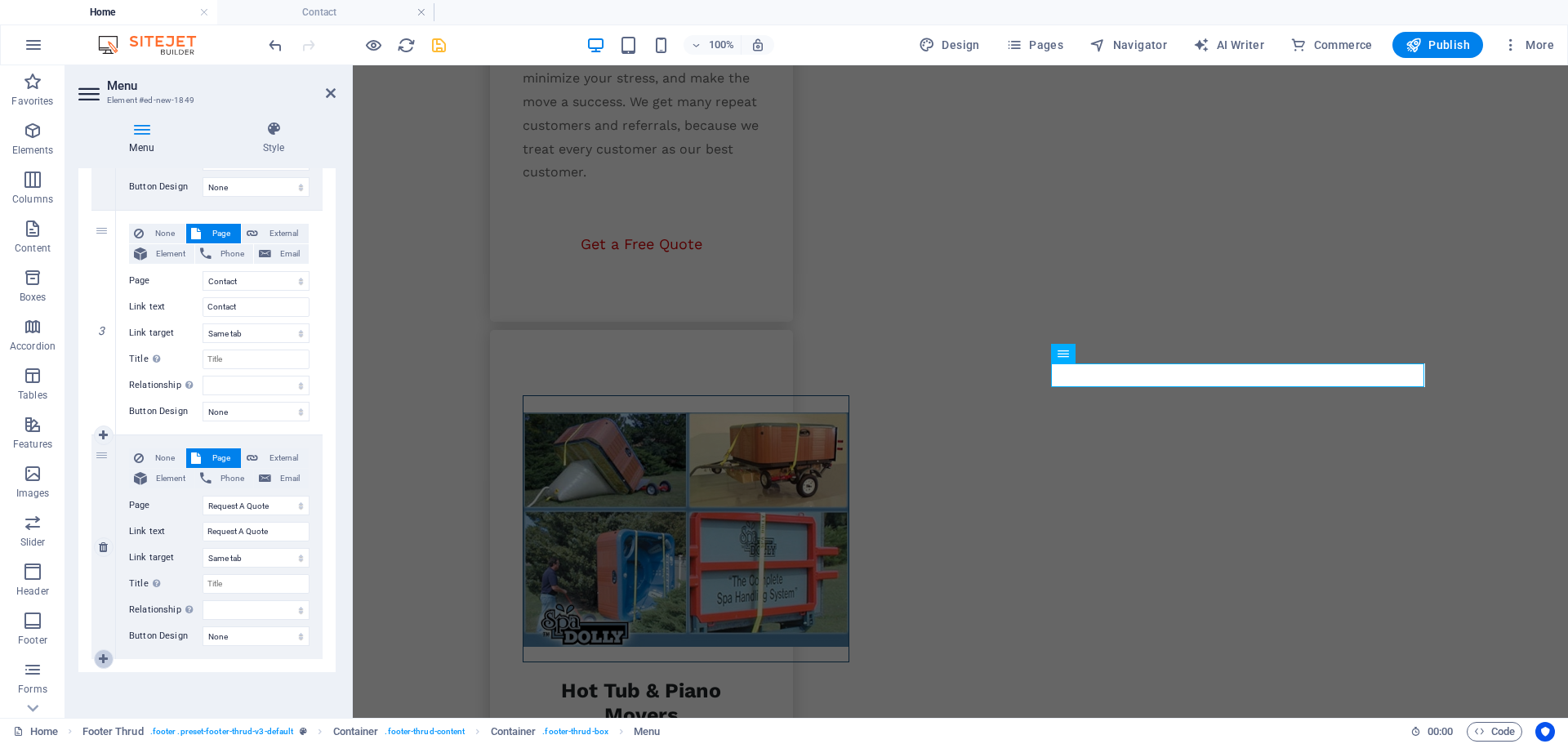
click at [100, 650] on link at bounding box center [103, 659] width 20 height 20
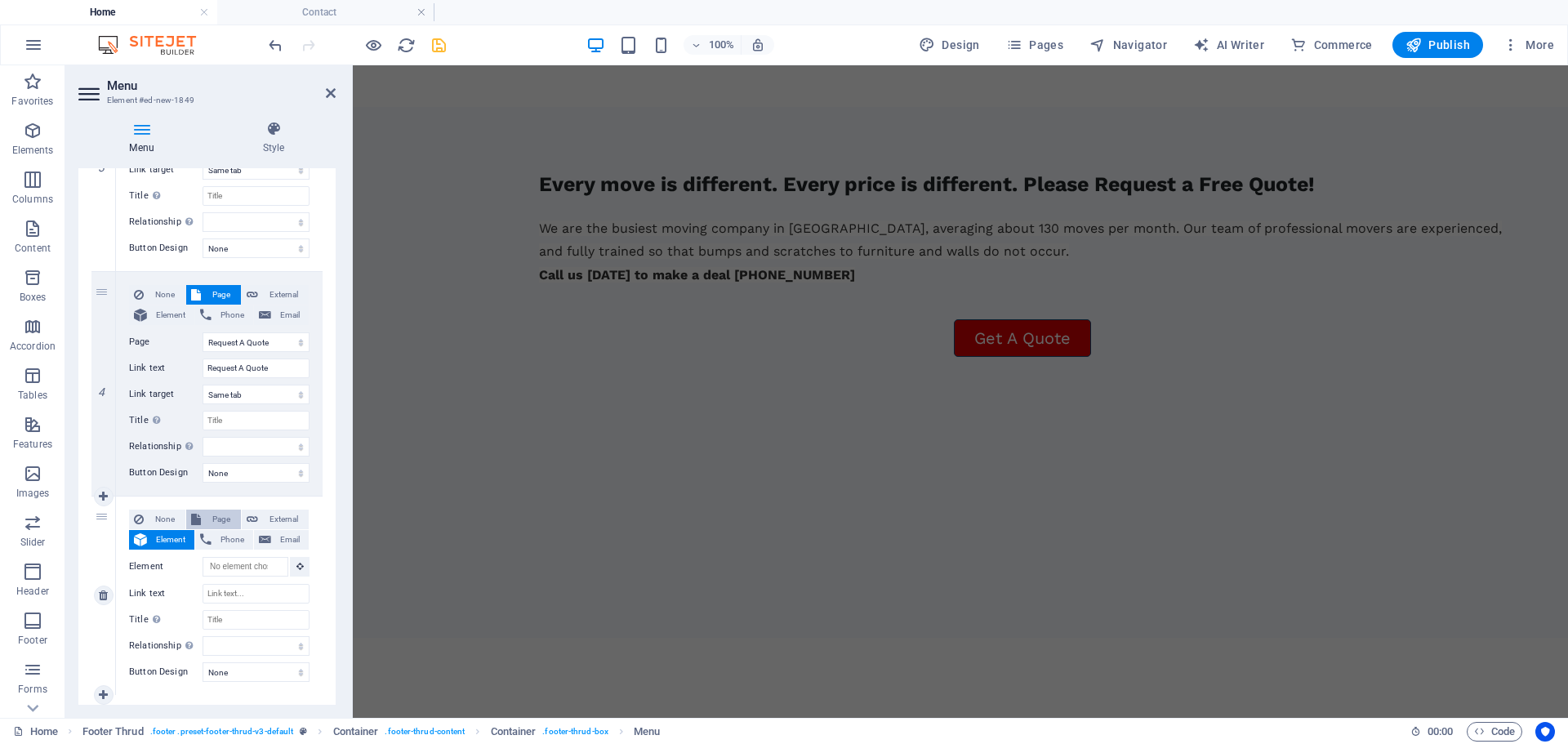
scroll to position [2853, 0]
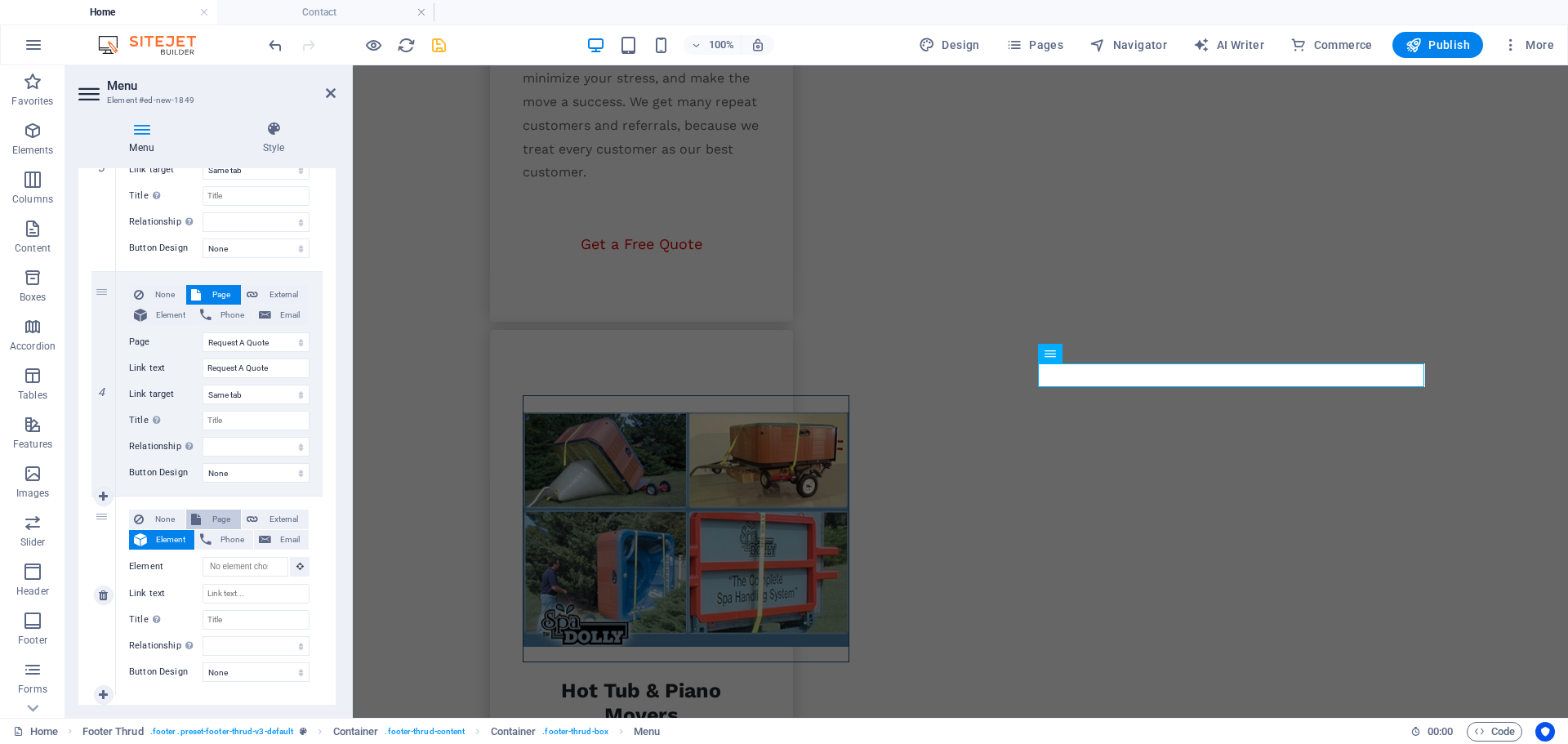
click at [219, 516] on span "Page" at bounding box center [221, 519] width 30 height 20
click at [227, 562] on select "Home Legal Notice Privacy Subpage Residential Moving Office Moving Hot Tube &am…" at bounding box center [255, 566] width 107 height 20
click at [202, 557] on select "Home Legal Notice Privacy Subpage Residential Moving Office Moving Hot Tube &am…" at bounding box center [255, 566] width 107 height 20
click at [233, 599] on input "Link text" at bounding box center [255, 593] width 107 height 20
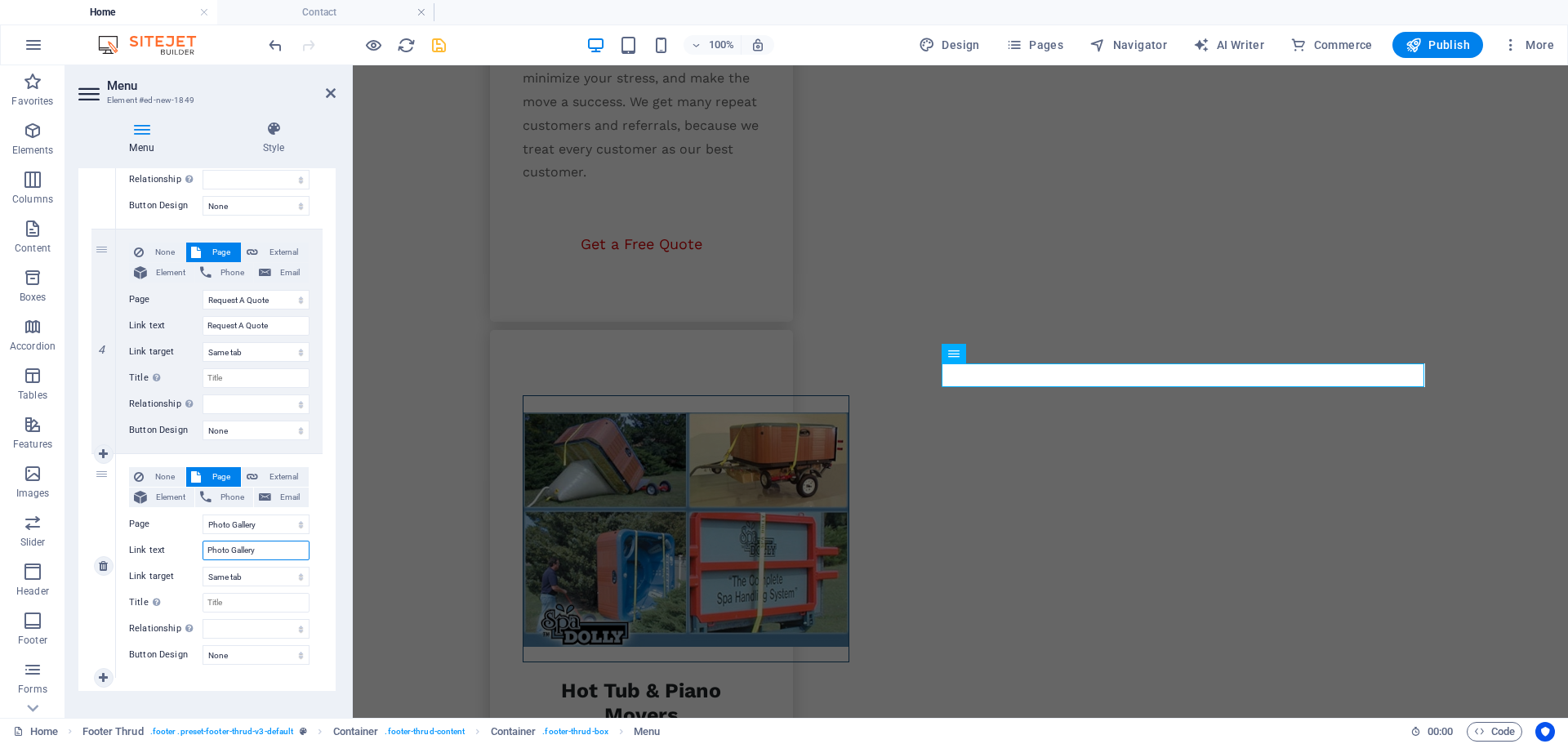
scroll to position [787, 0]
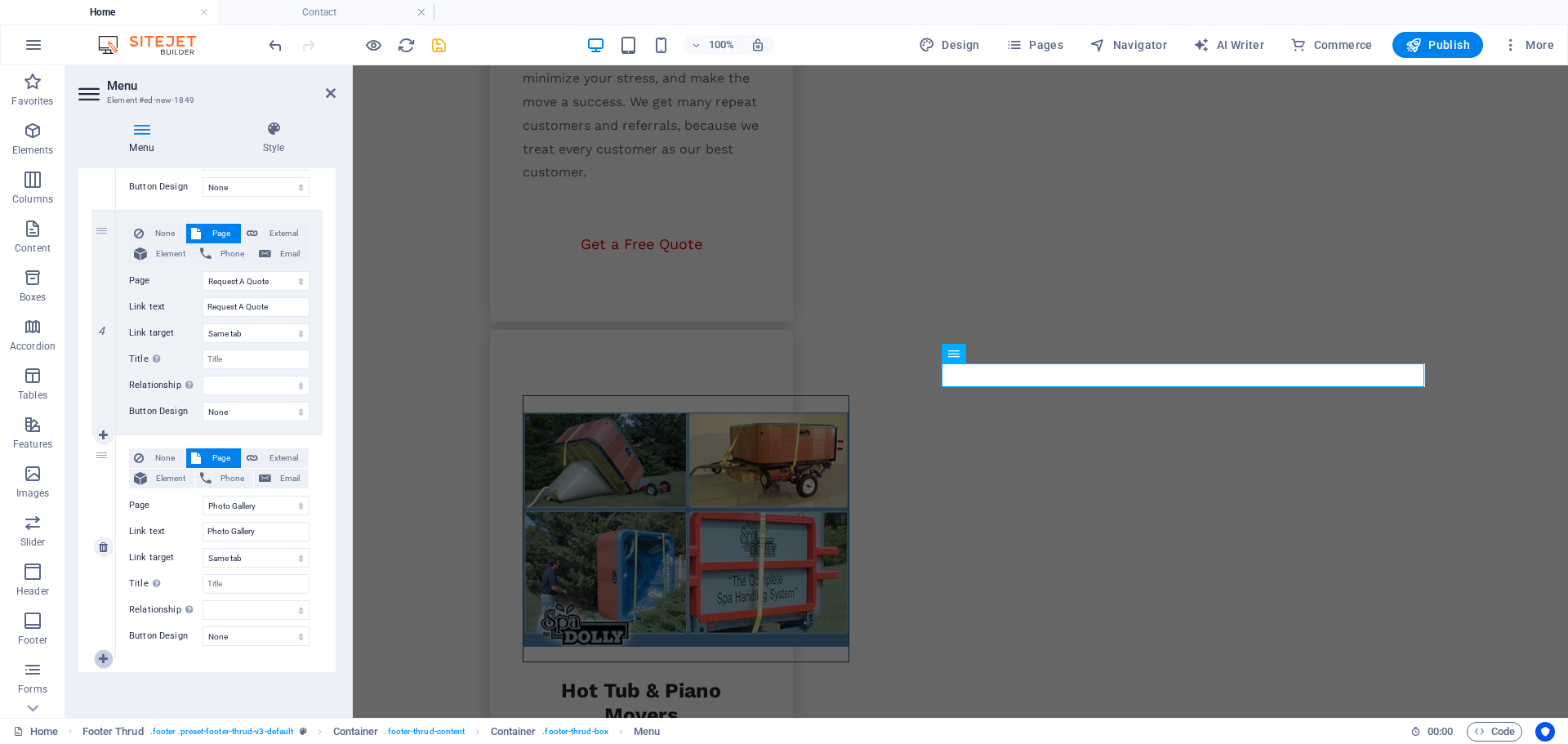
click at [107, 655] on icon at bounding box center [104, 659] width 9 height 11
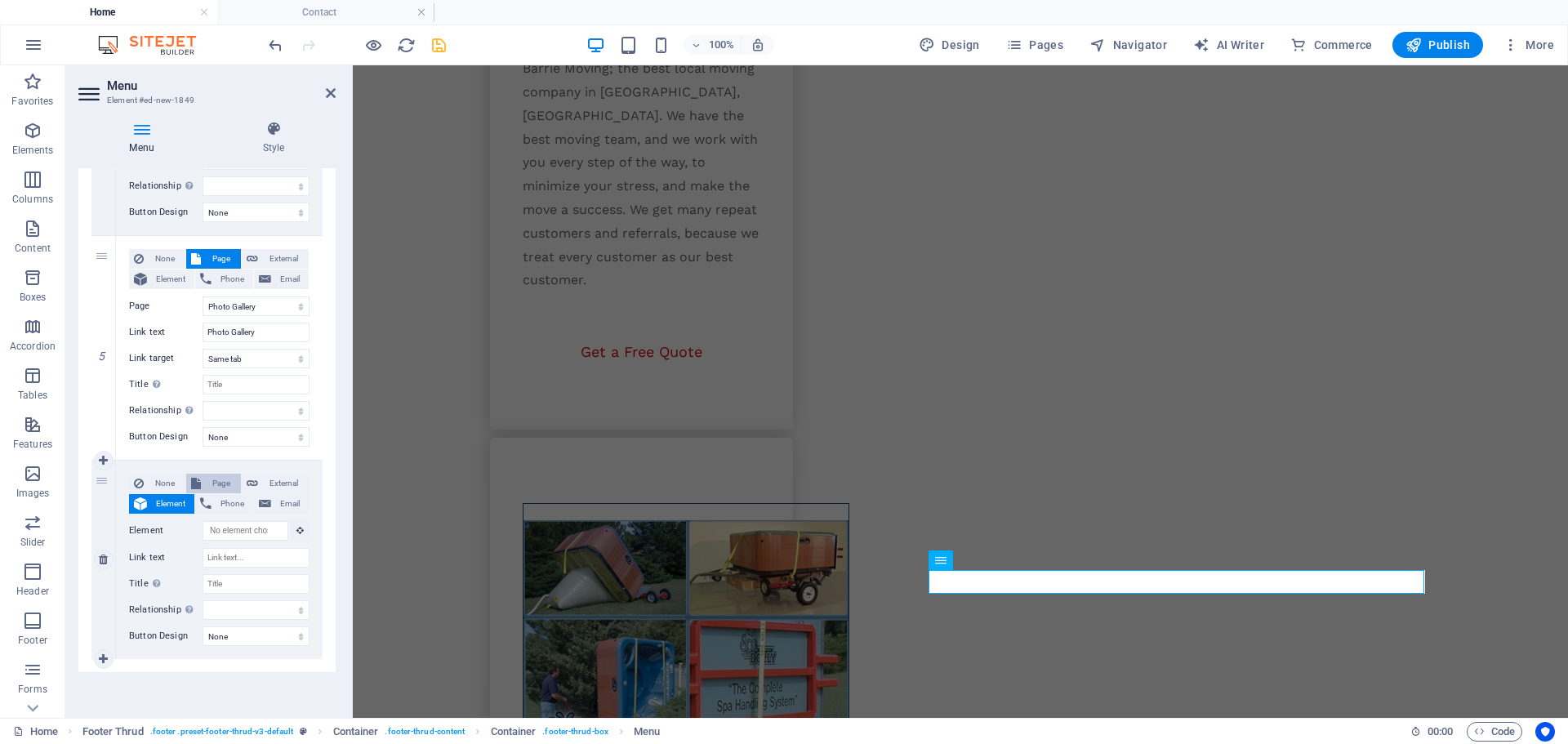
scroll to position [2853, 0]
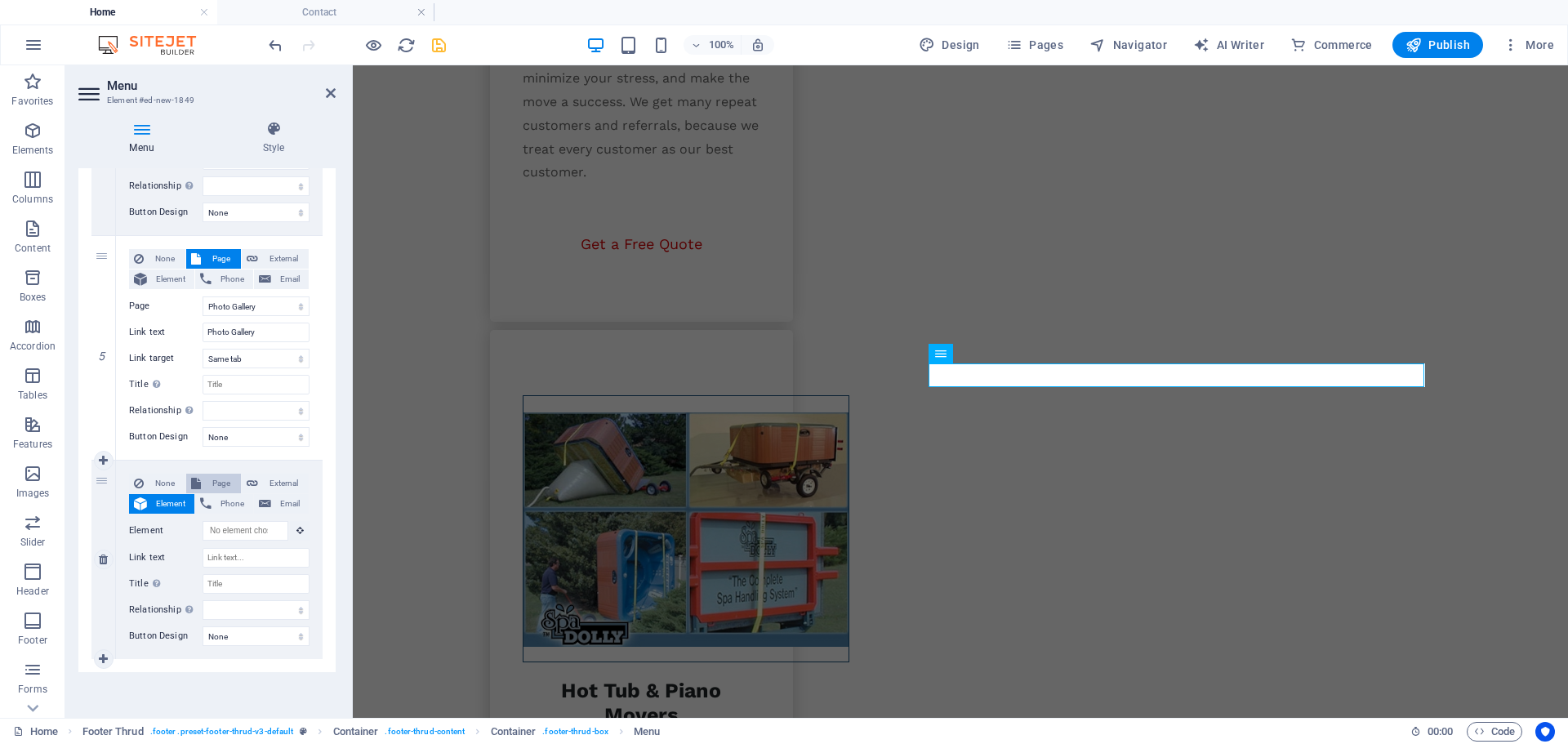
click at [208, 479] on span "Page" at bounding box center [221, 483] width 30 height 20
click at [240, 532] on select "Home Legal Notice Privacy Subpage Residential Moving Office Moving Hot Tube &am…" at bounding box center [255, 530] width 107 height 20
click at [202, 521] on select "Home Legal Notice Privacy Subpage Residential Moving Office Moving Hot Tube &am…" at bounding box center [255, 530] width 107 height 20
click at [248, 561] on input "Link text" at bounding box center [255, 557] width 107 height 20
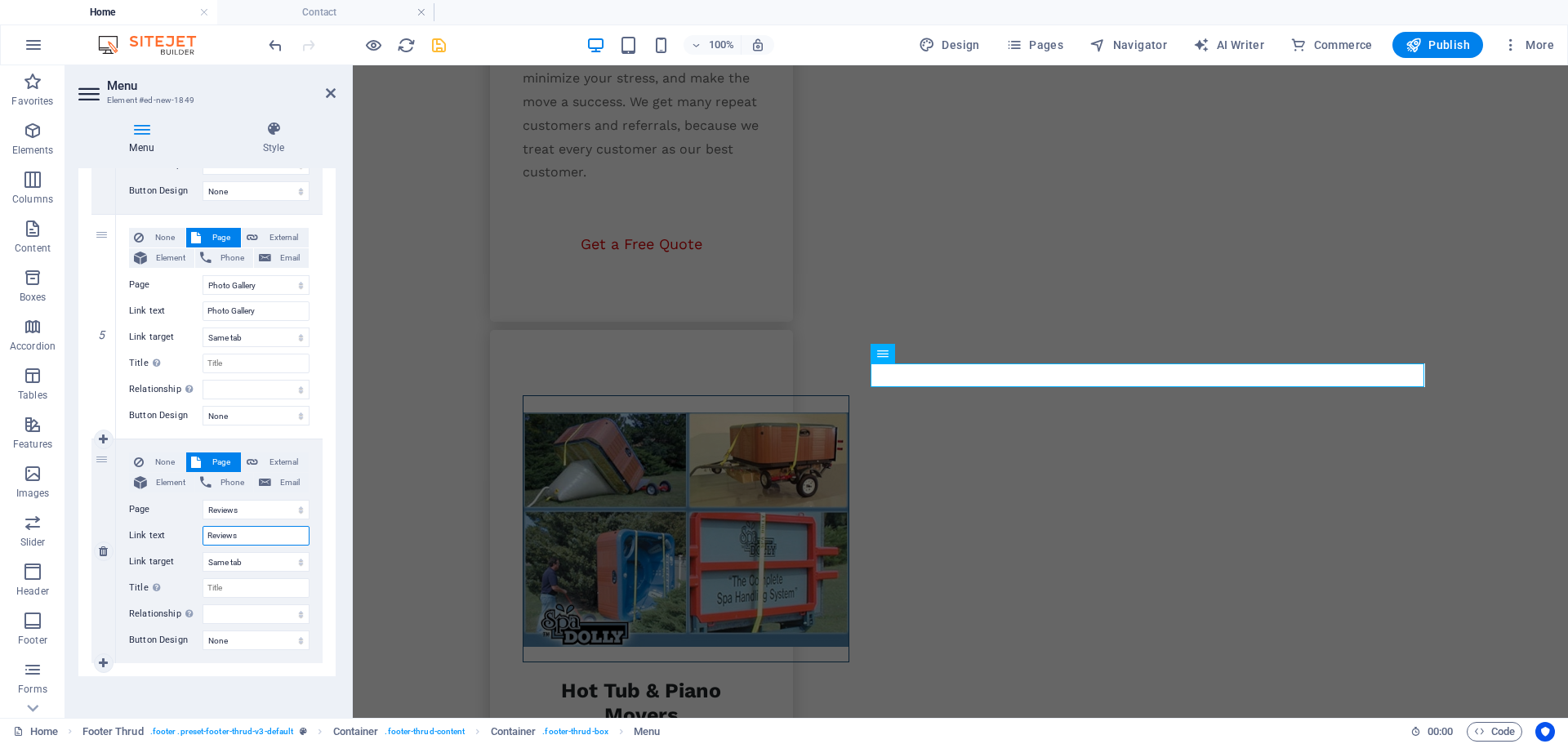
scroll to position [1011, 0]
click at [99, 662] on icon at bounding box center [104, 659] width 9 height 11
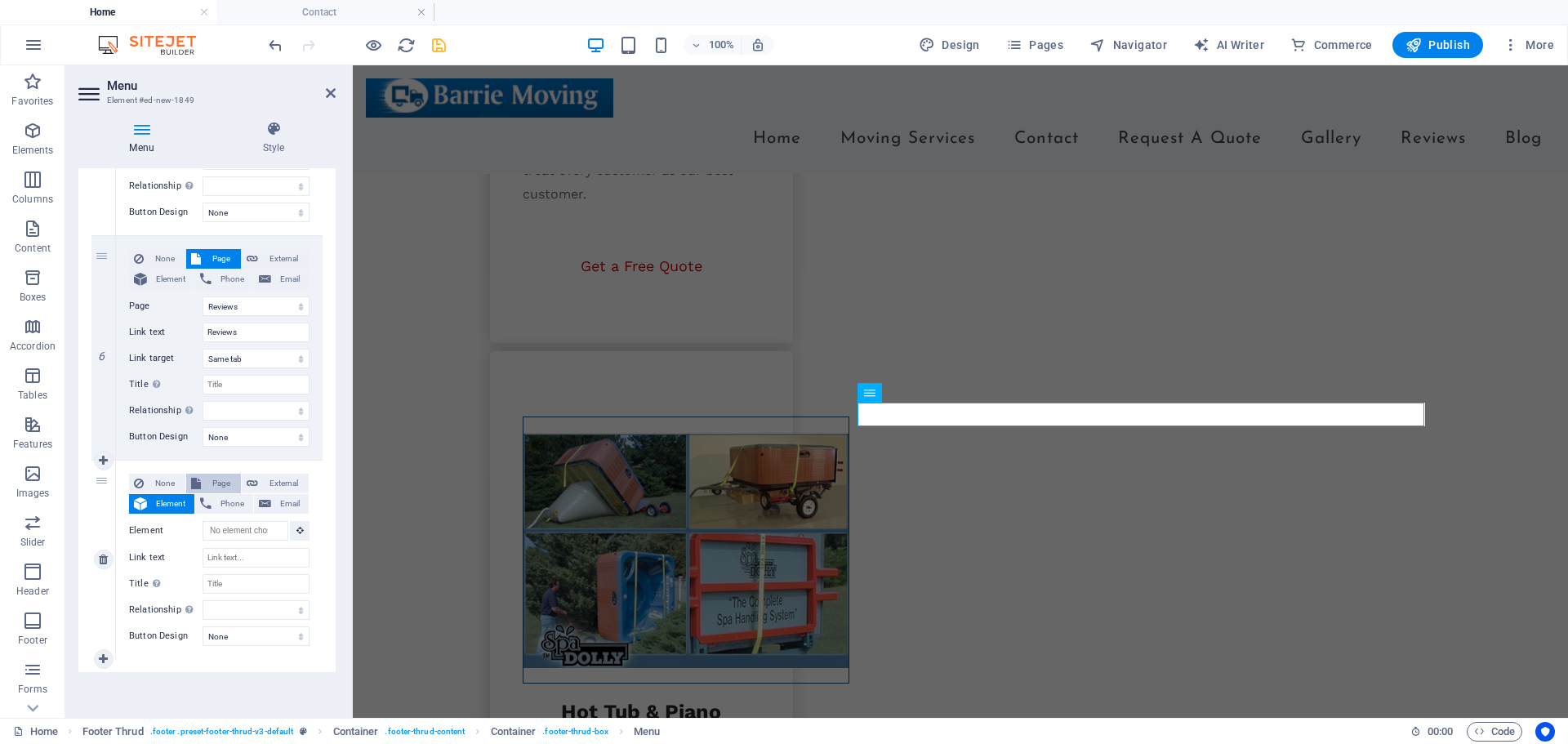
scroll to position [2784, 0]
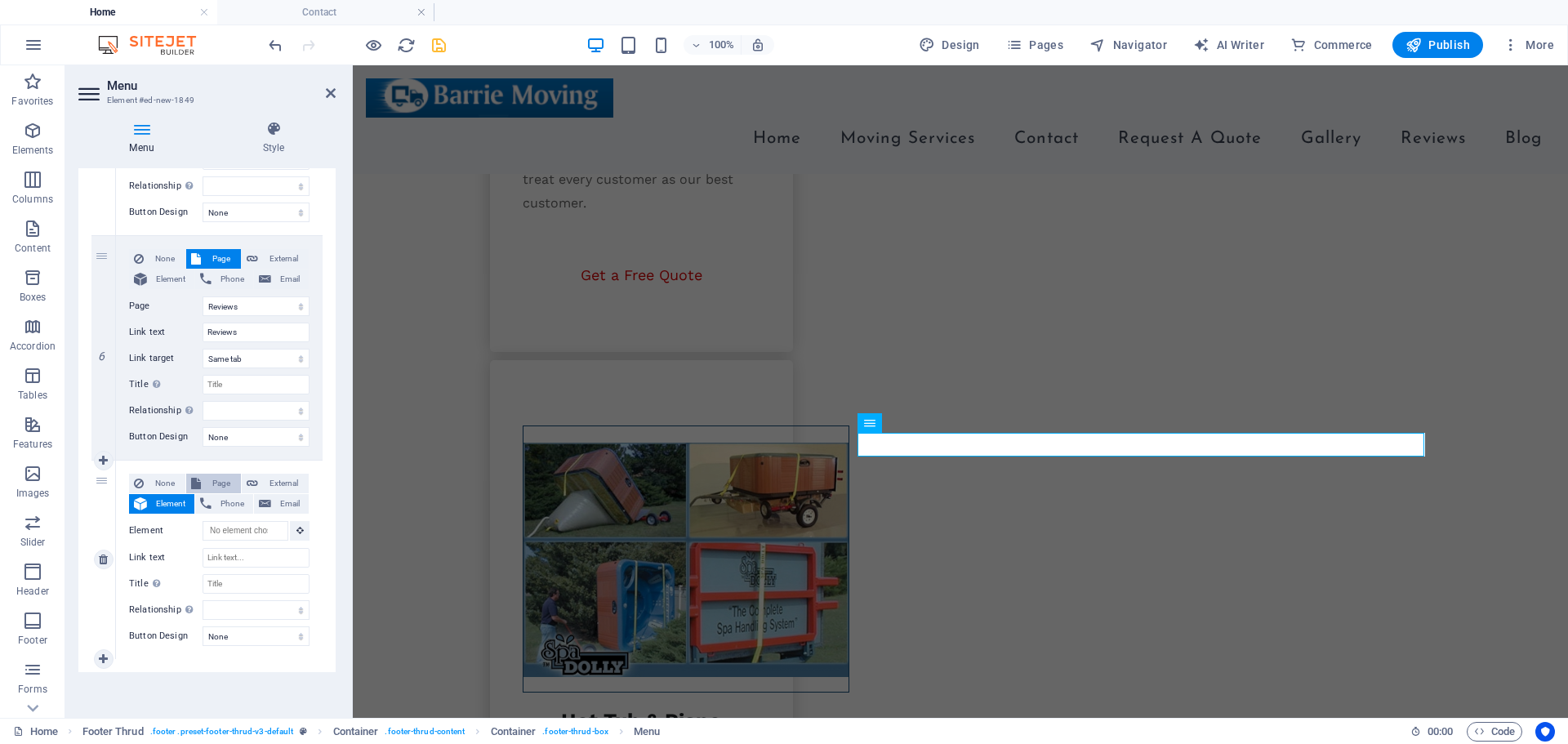
click at [219, 478] on span "Page" at bounding box center [221, 483] width 30 height 20
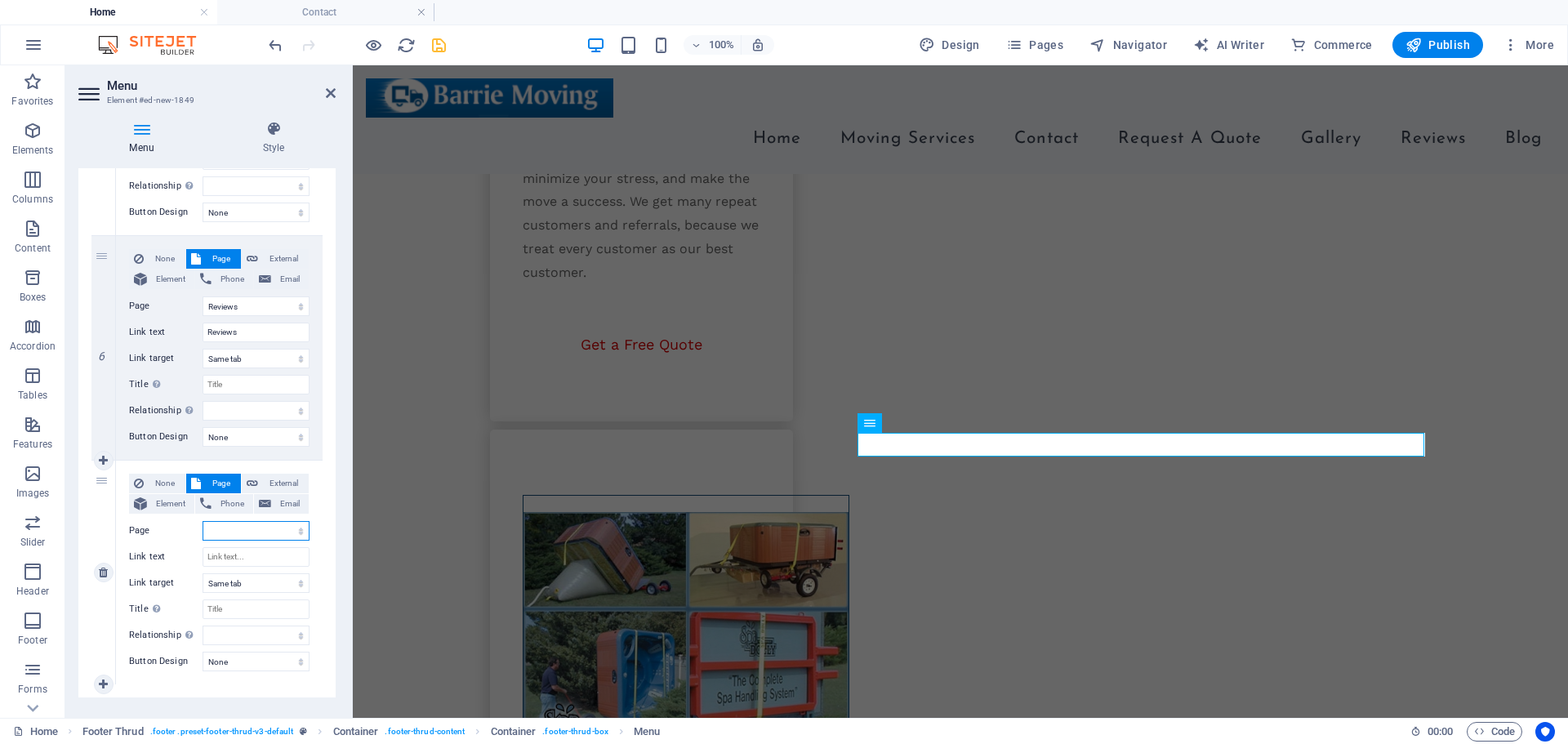
click at [255, 526] on select "Home Legal Notice Privacy Subpage Residential Moving Office Moving Hot Tube &am…" at bounding box center [255, 530] width 107 height 20
click at [202, 521] on select "Home Legal Notice Privacy Subpage Residential Moving Office Moving Hot Tube &am…" at bounding box center [255, 530] width 107 height 20
click at [243, 554] on input "Link text" at bounding box center [255, 557] width 107 height 20
drag, startPoint x: 332, startPoint y: 95, endPoint x: 504, endPoint y: 229, distance: 218.0
click at [332, 95] on icon at bounding box center [331, 94] width 9 height 13
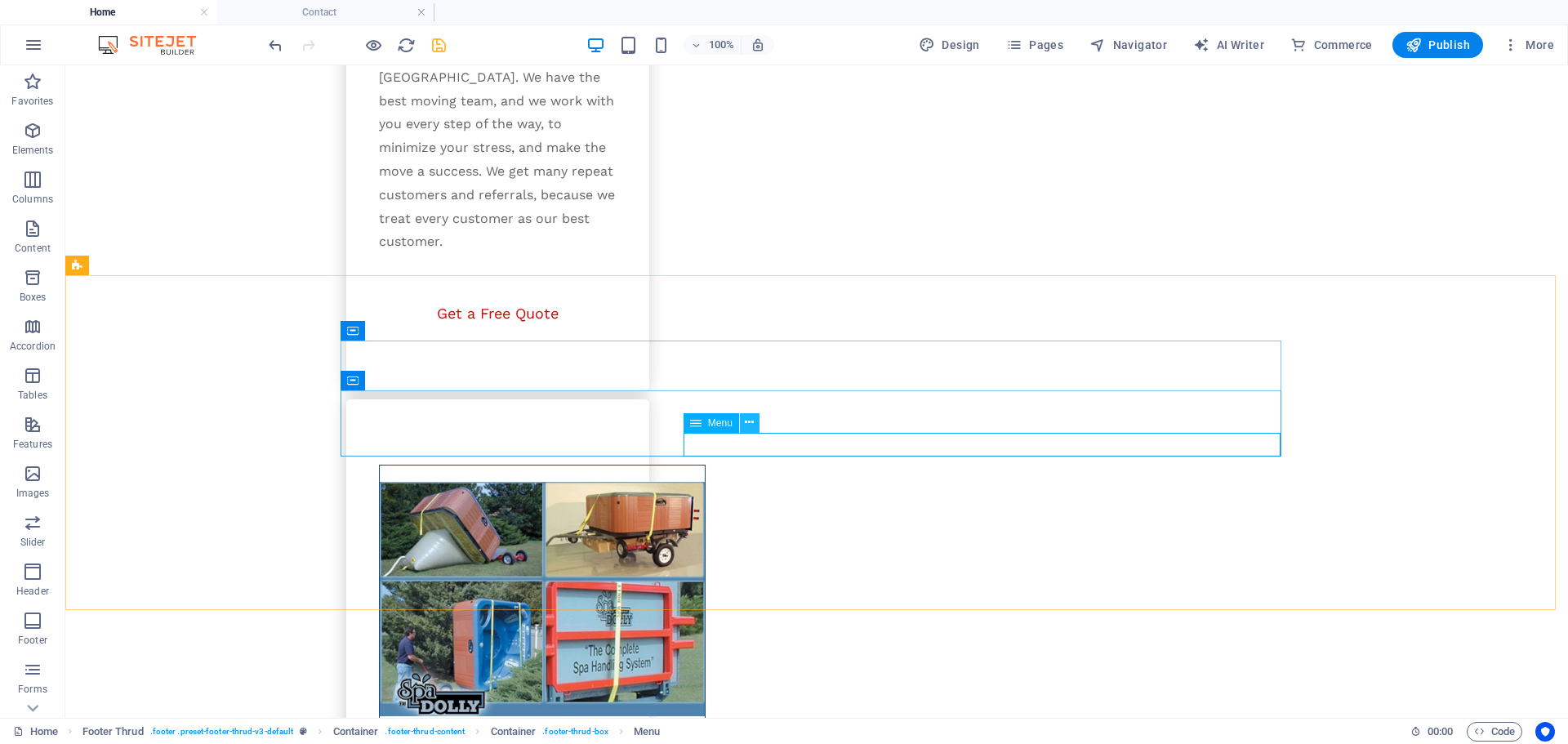
click at [747, 423] on icon at bounding box center [750, 423] width 9 height 17
click at [428, 378] on icon at bounding box center [424, 380] width 9 height 17
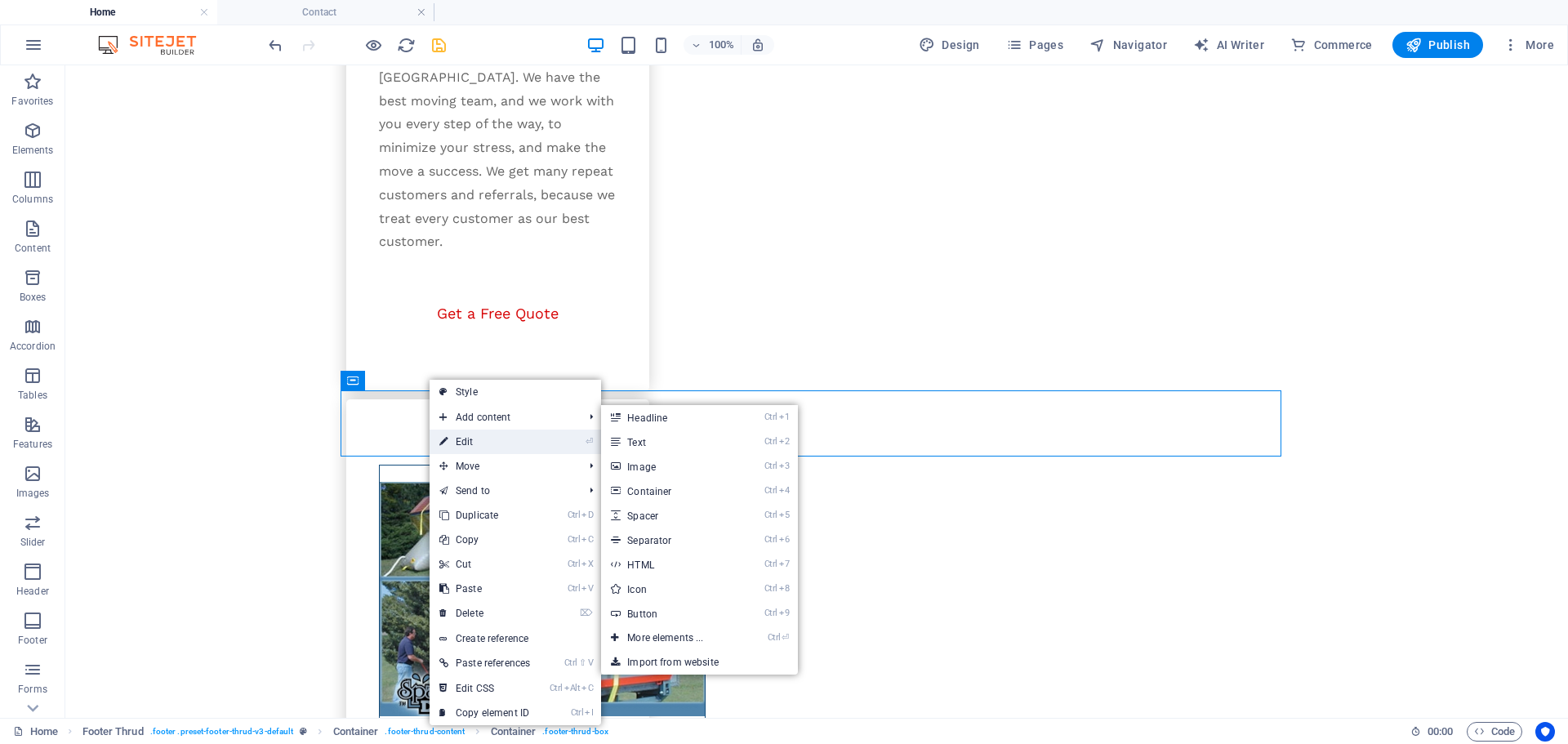
click at [465, 438] on link "⏎ Edit" at bounding box center [484, 441] width 111 height 25
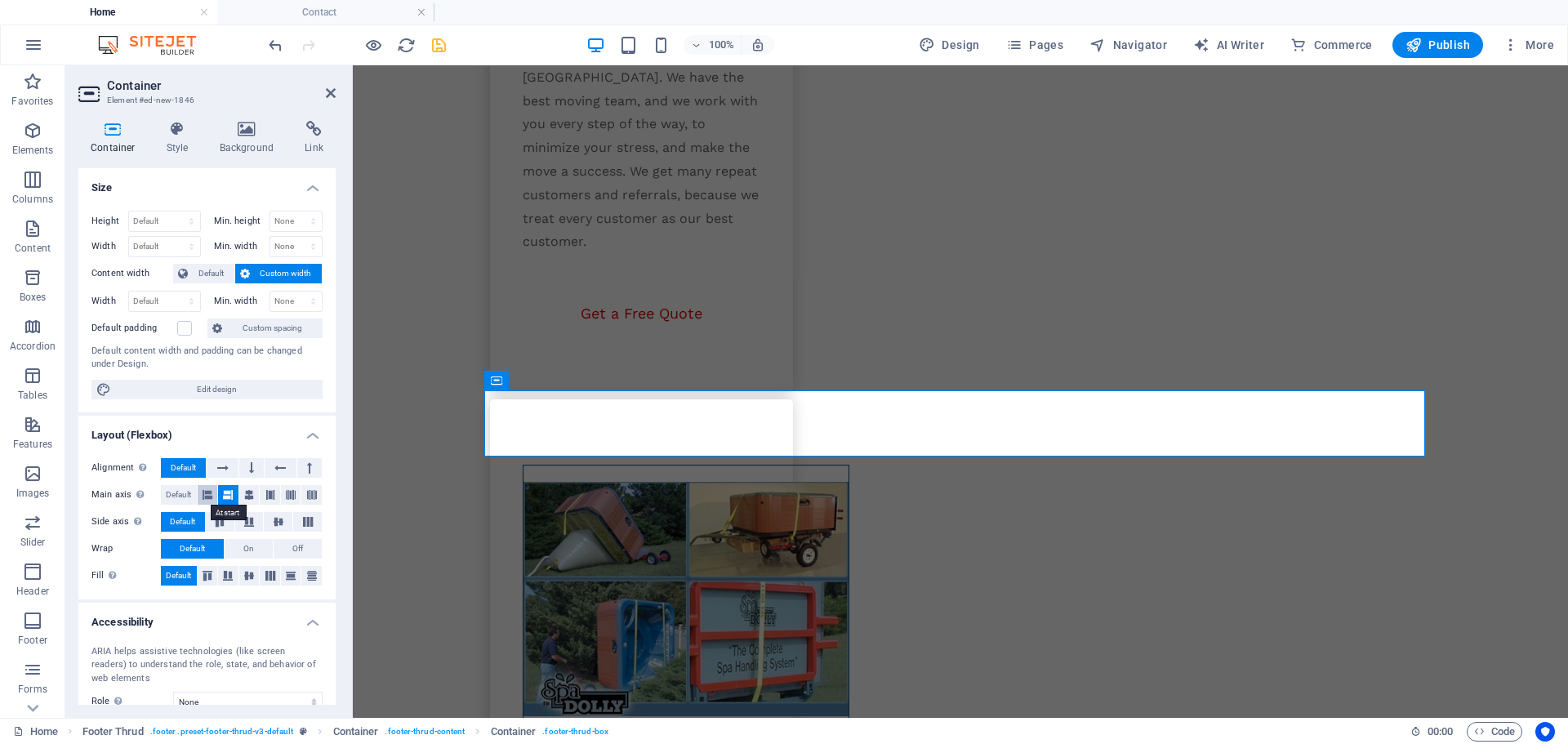
click at [208, 494] on icon at bounding box center [207, 494] width 9 height 20
click at [245, 490] on icon at bounding box center [249, 494] width 9 height 20
click at [333, 92] on icon at bounding box center [331, 94] width 9 height 13
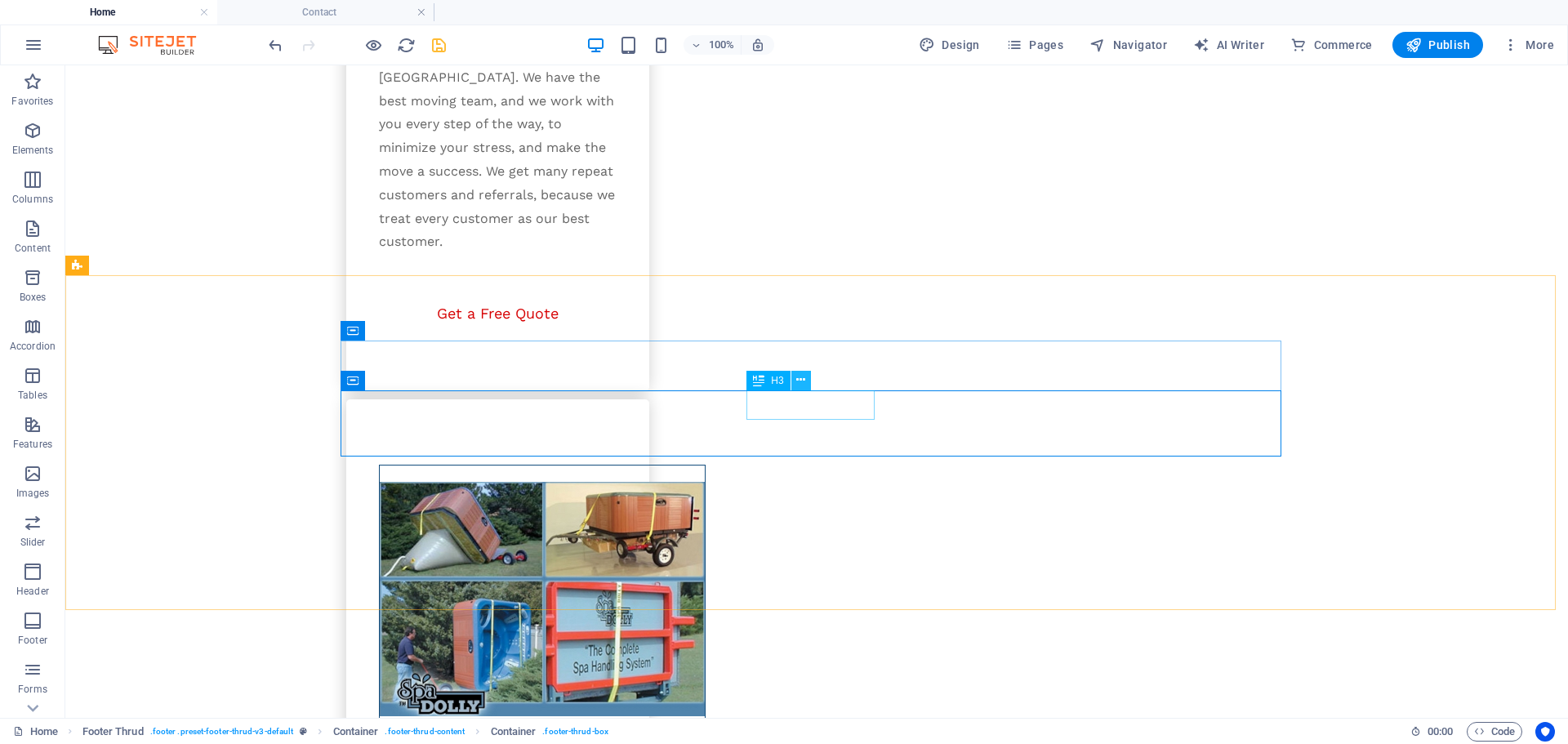
click at [799, 383] on icon at bounding box center [801, 380] width 9 height 17
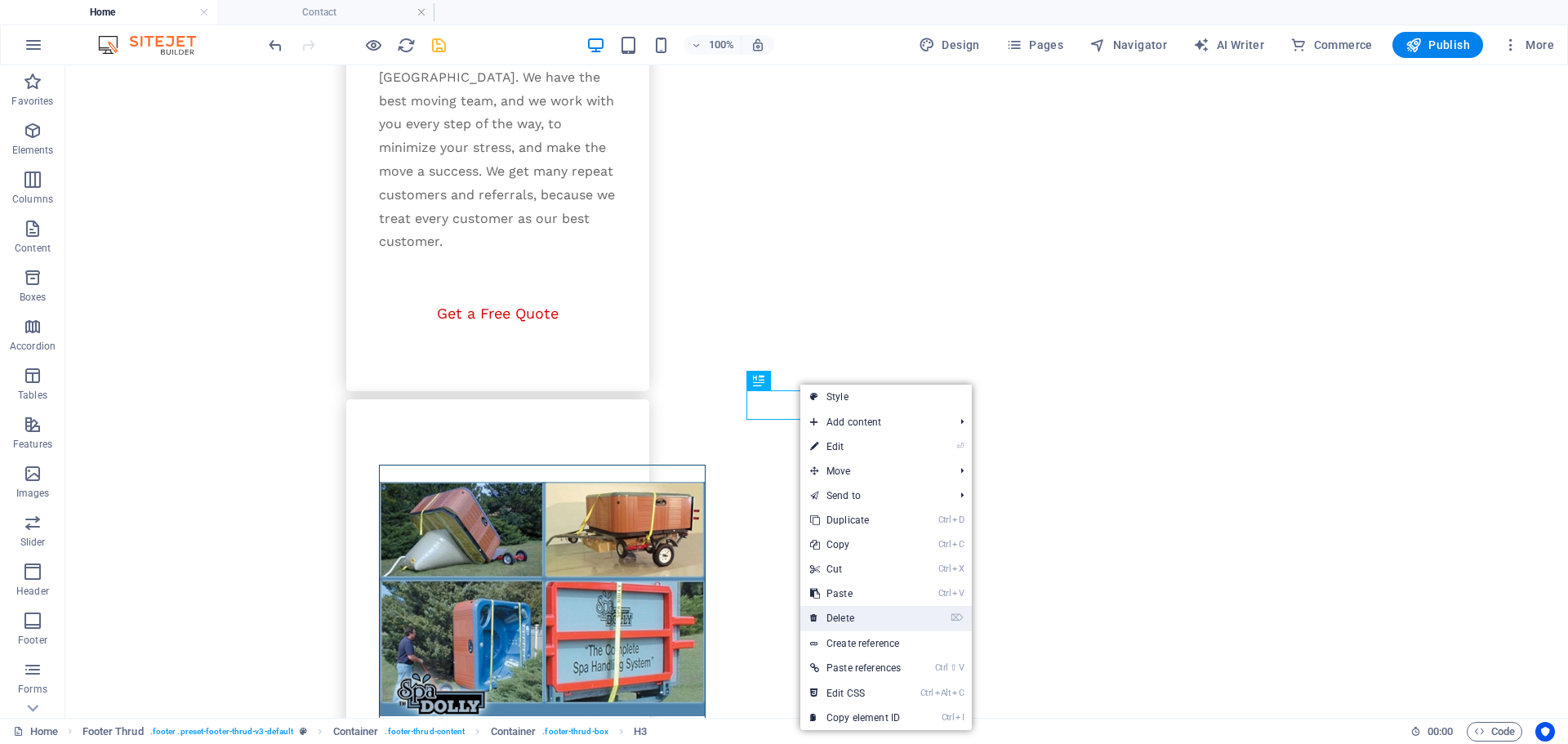
click at [842, 614] on link "⌦ Delete" at bounding box center [855, 618] width 111 height 25
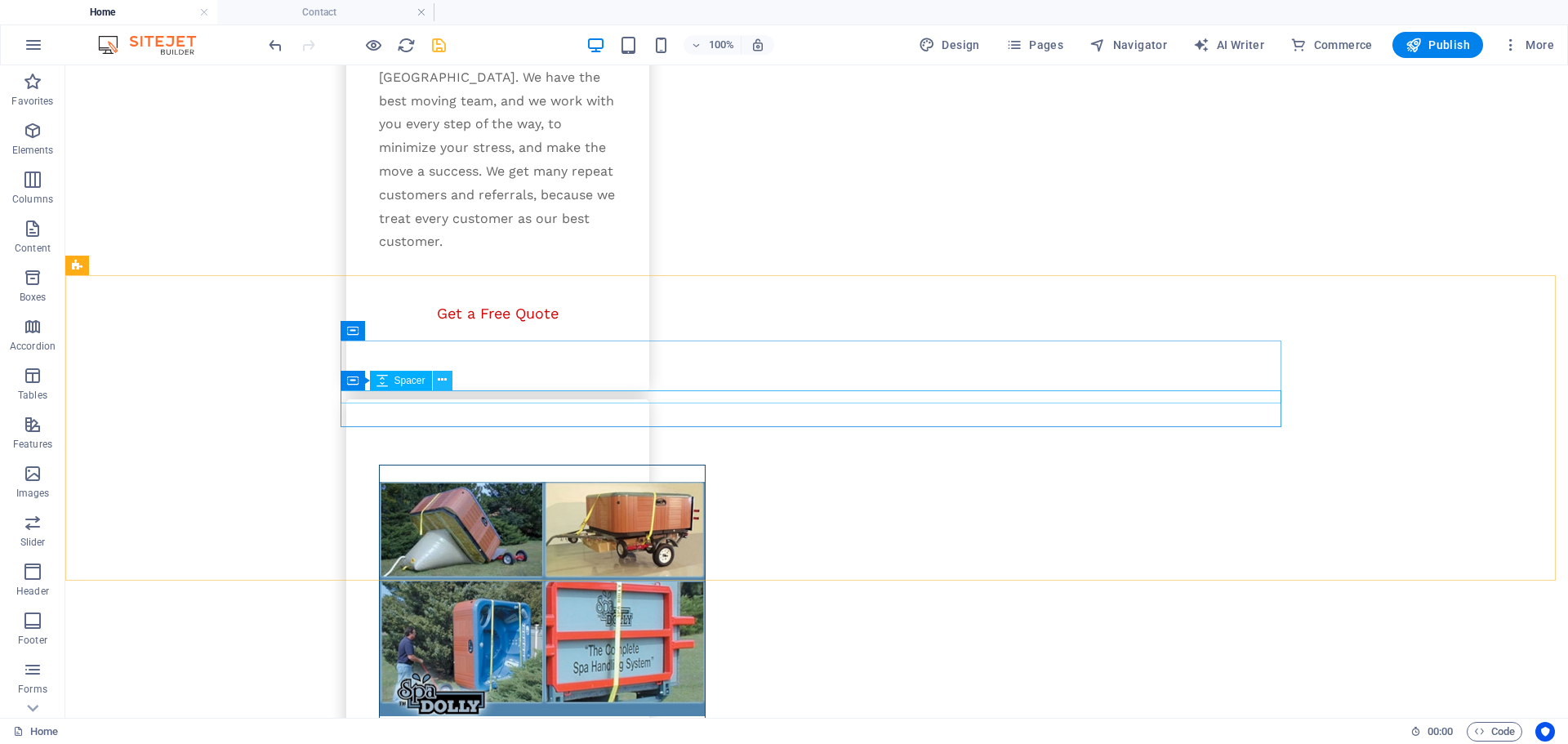
click at [443, 382] on icon at bounding box center [442, 380] width 9 height 17
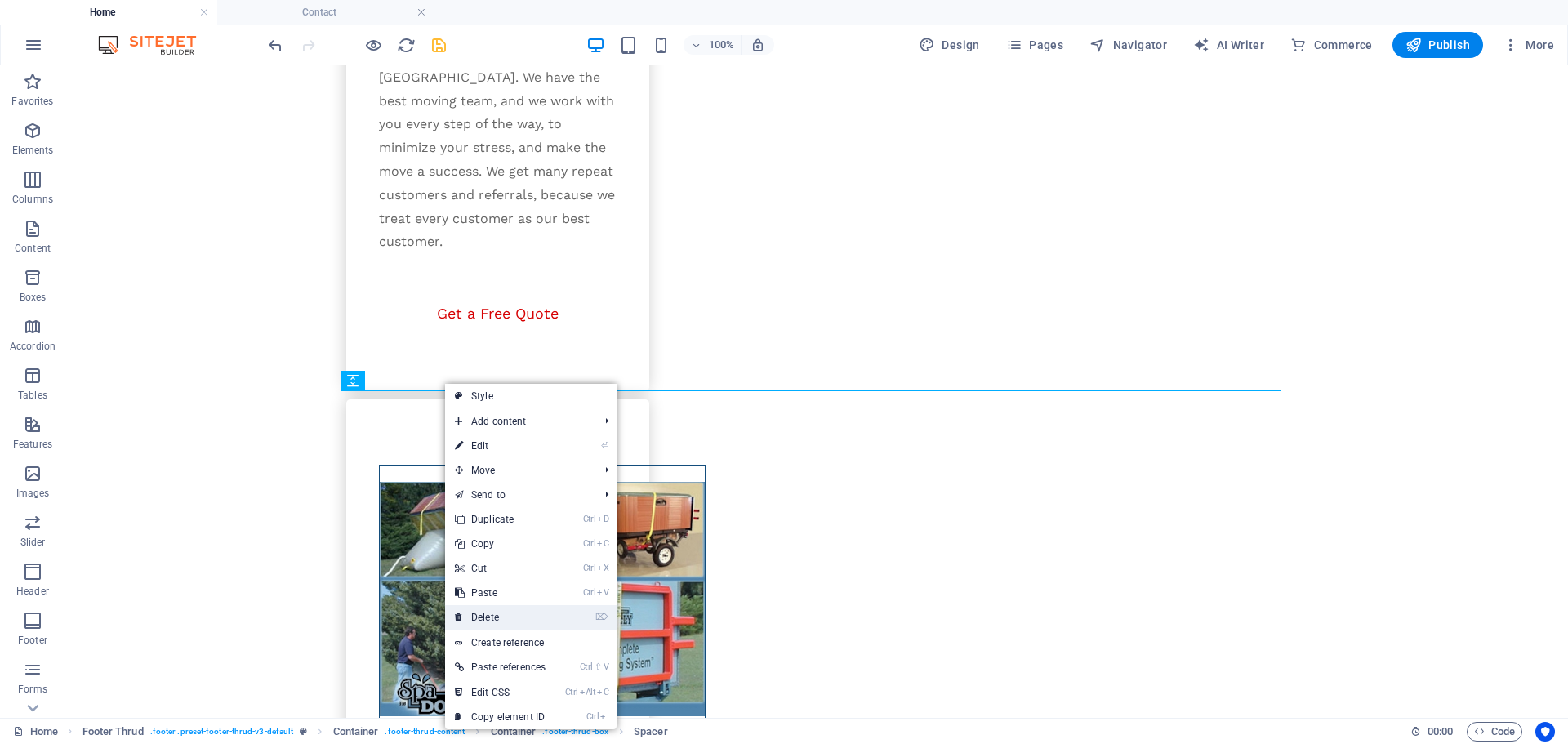
click at [522, 609] on link "⌦ Delete" at bounding box center [500, 617] width 111 height 25
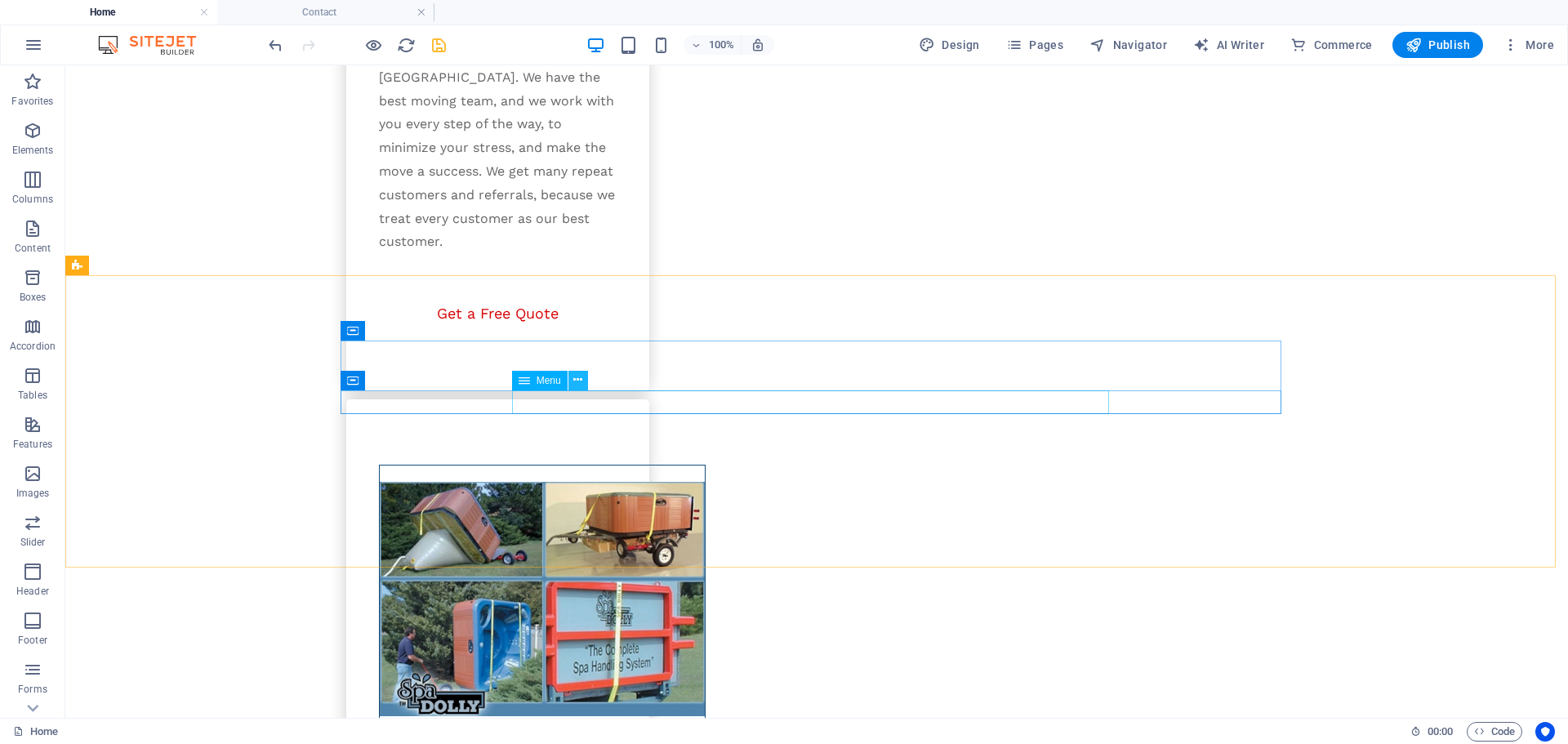
click at [581, 383] on icon at bounding box center [577, 380] width 9 height 17
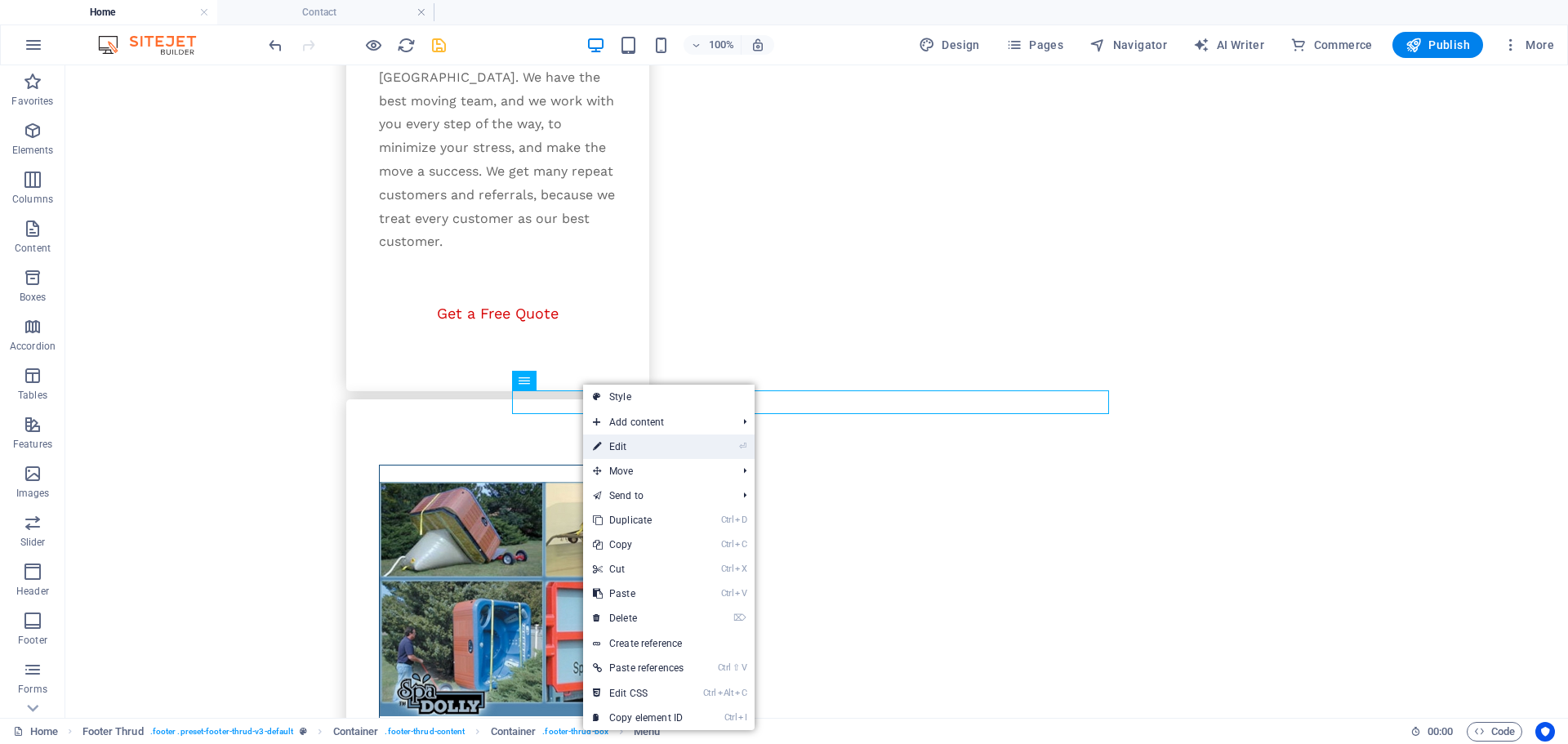
click at [632, 442] on link "⏎ Edit" at bounding box center [638, 447] width 111 height 25
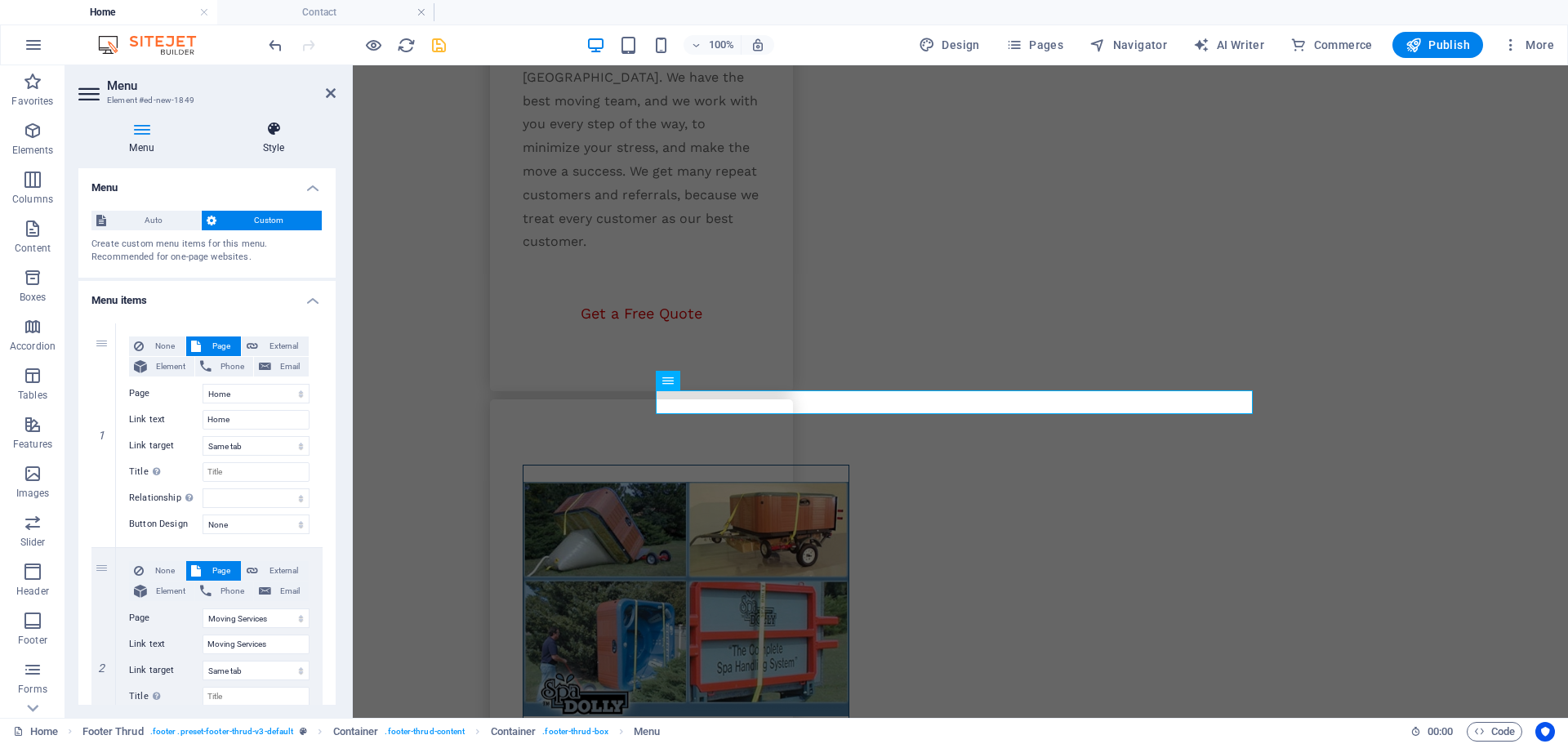
click at [259, 141] on h4 "Style" at bounding box center [273, 138] width 124 height 34
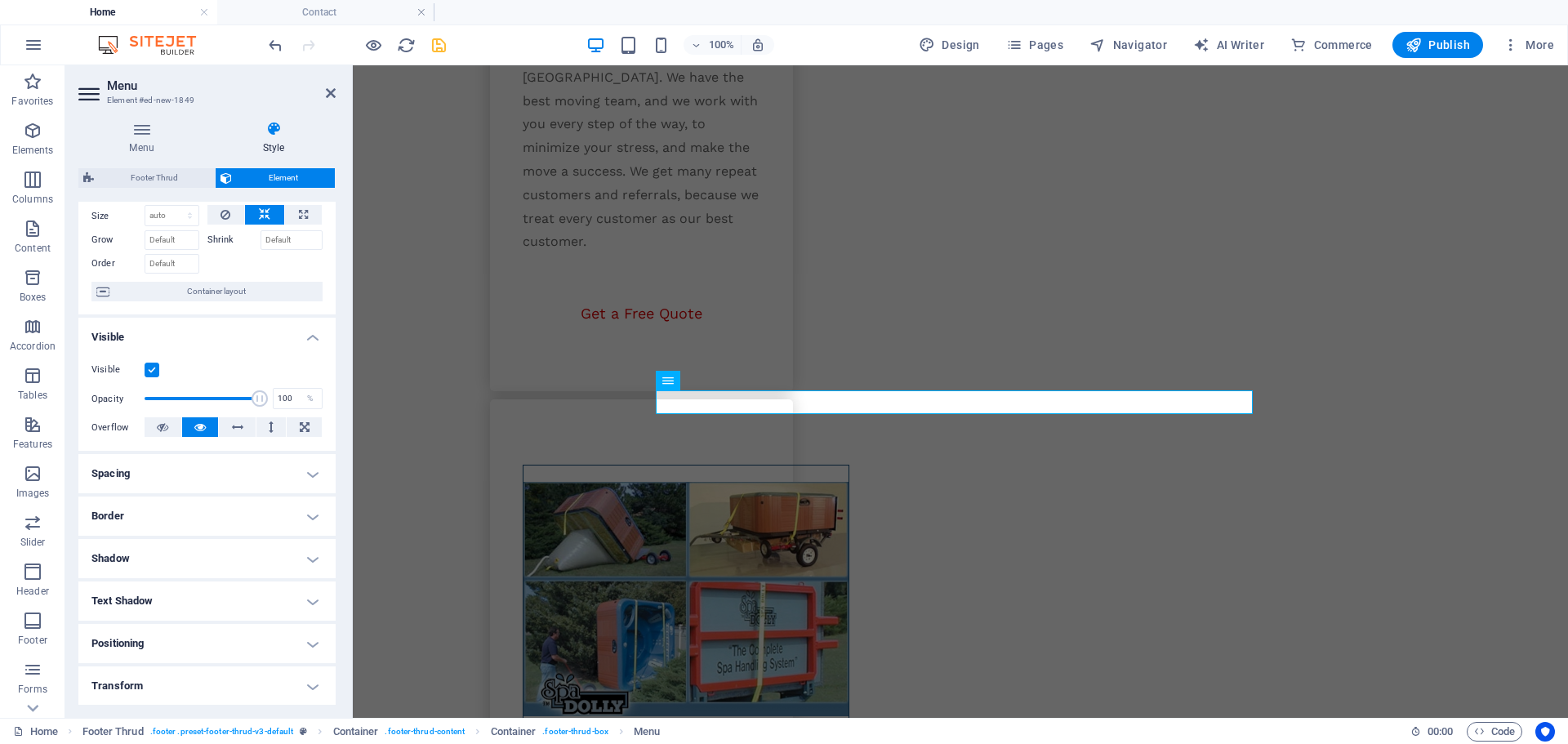
scroll to position [0, 0]
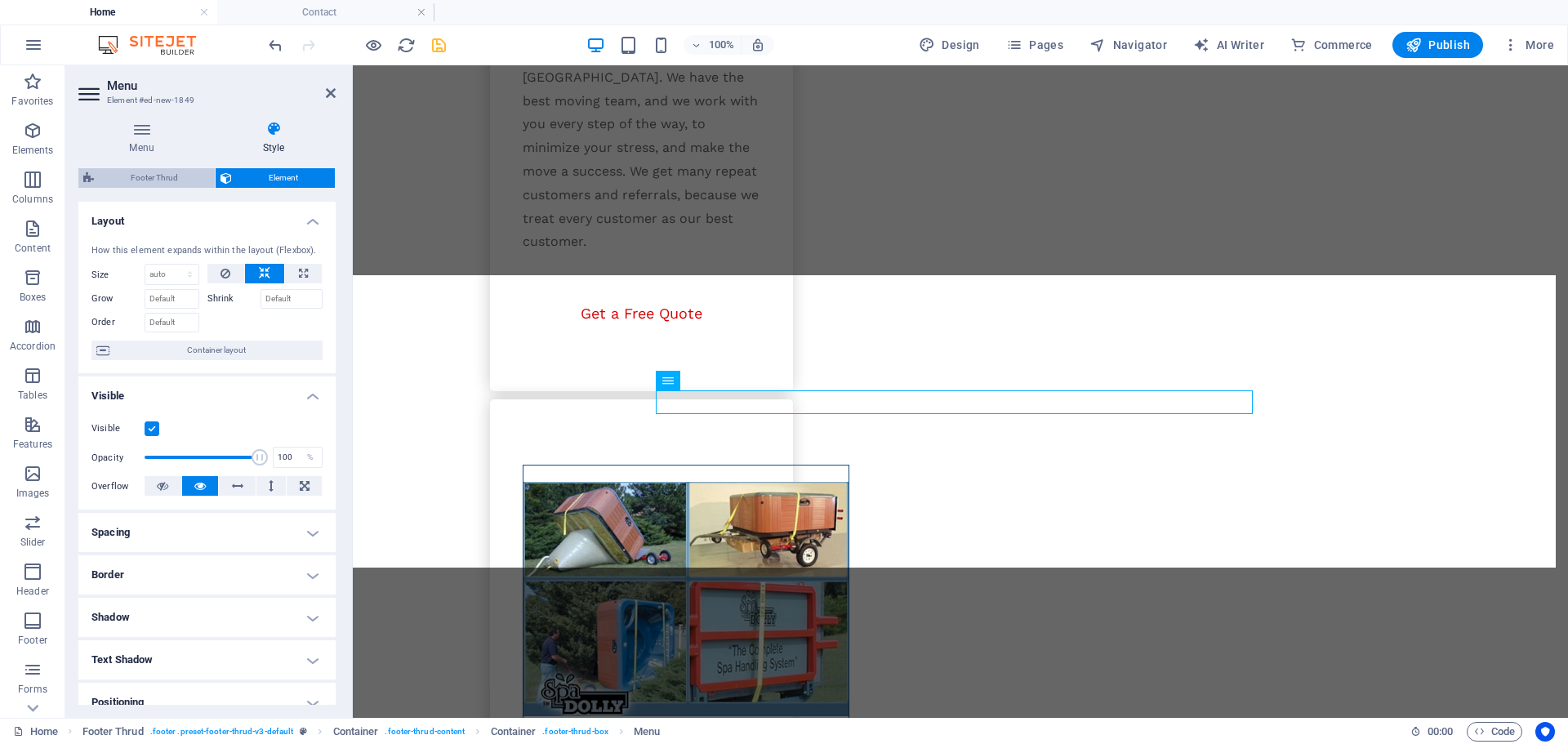
click at [149, 181] on span "Footer Thrud" at bounding box center [154, 178] width 111 height 20
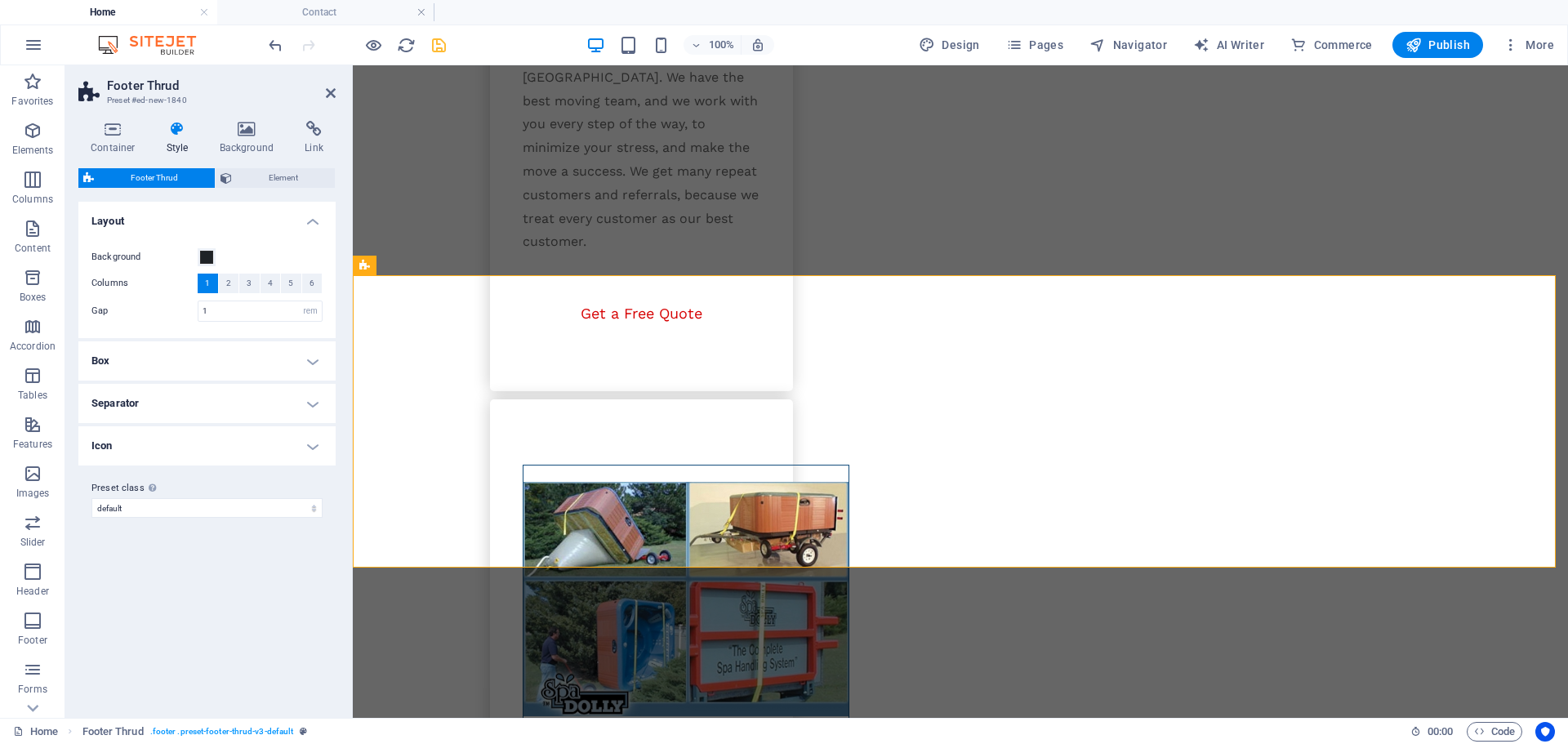
click at [223, 458] on h4 "Icon" at bounding box center [207, 445] width 257 height 39
click at [220, 448] on h4 "Icon" at bounding box center [207, 441] width 257 height 29
click at [265, 165] on div "Container Style Background Link Size Height Default px rem % vh vw Min. height …" at bounding box center [207, 413] width 257 height 584
click at [265, 181] on span "Element" at bounding box center [284, 178] width 93 height 20
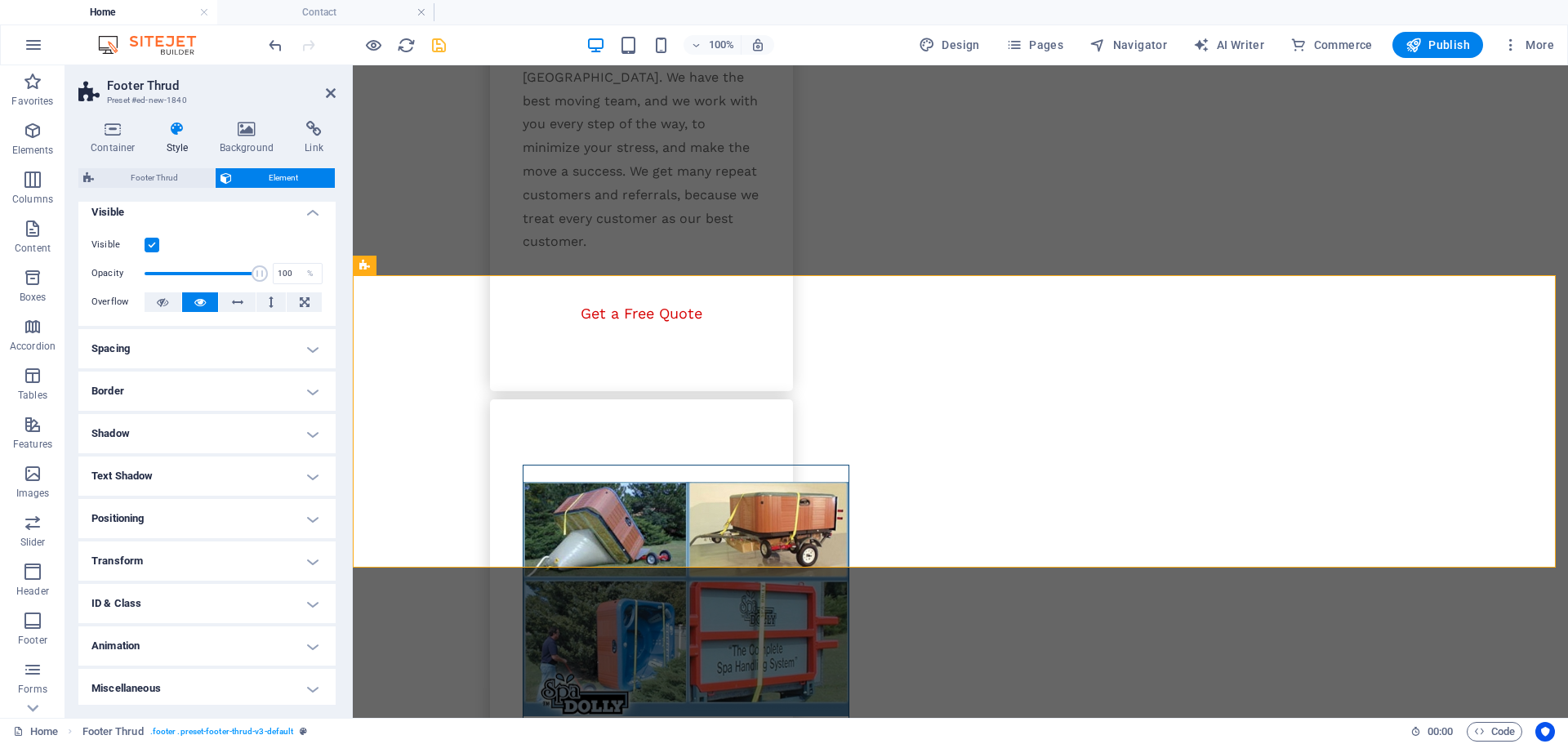
scroll to position [12, 0]
click at [328, 98] on icon at bounding box center [331, 94] width 9 height 13
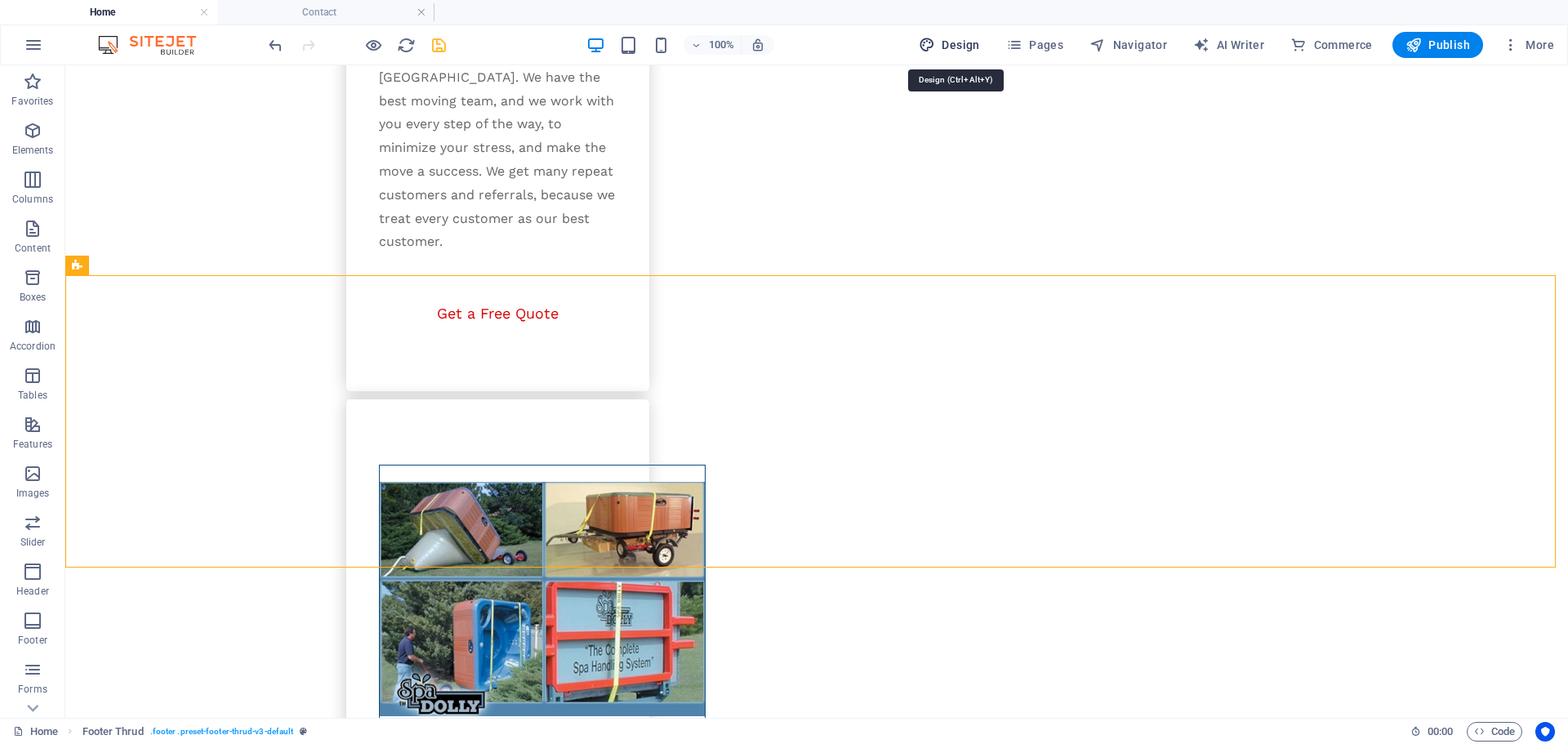
click at [946, 40] on span "Design" at bounding box center [949, 44] width 61 height 16
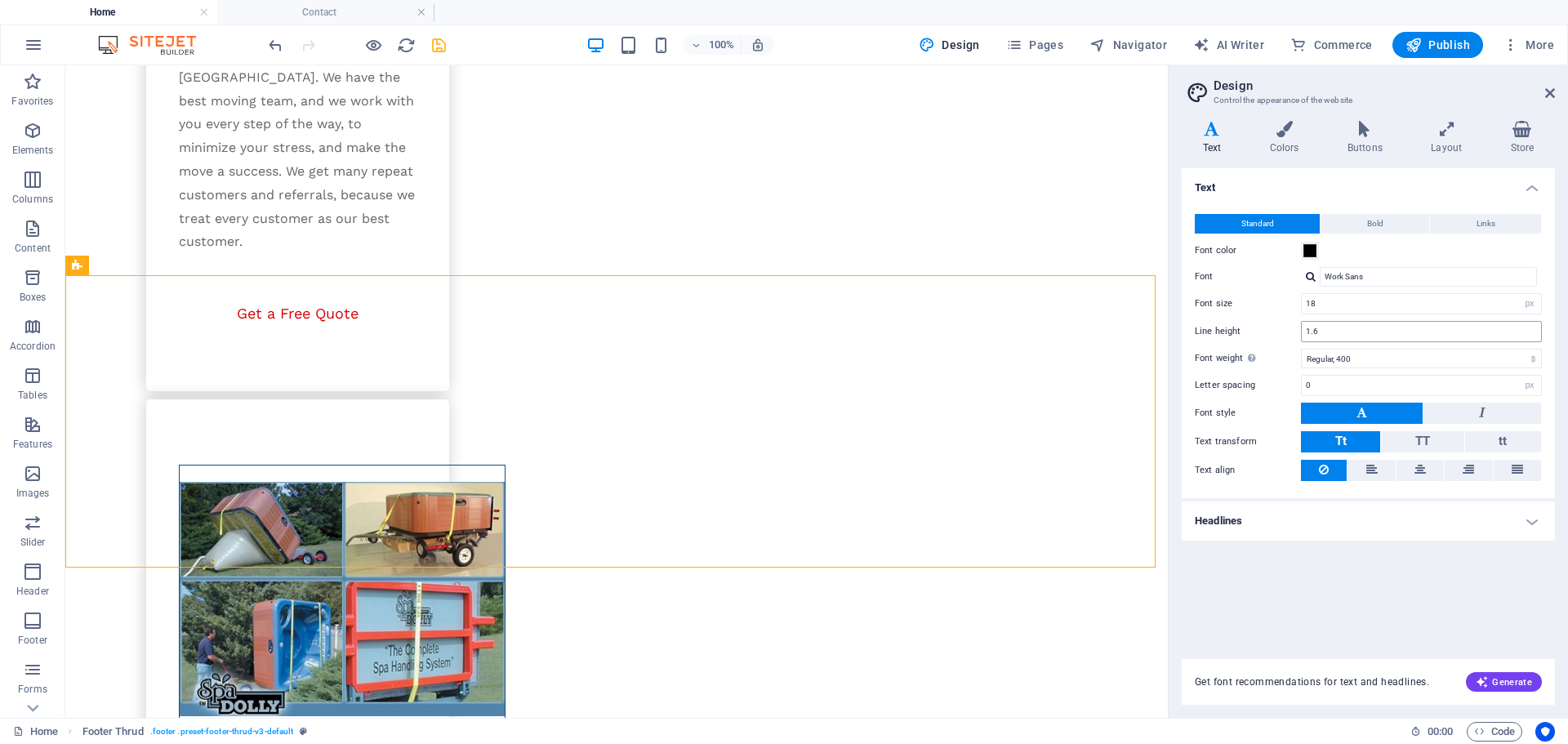
scroll to position [2823, 0]
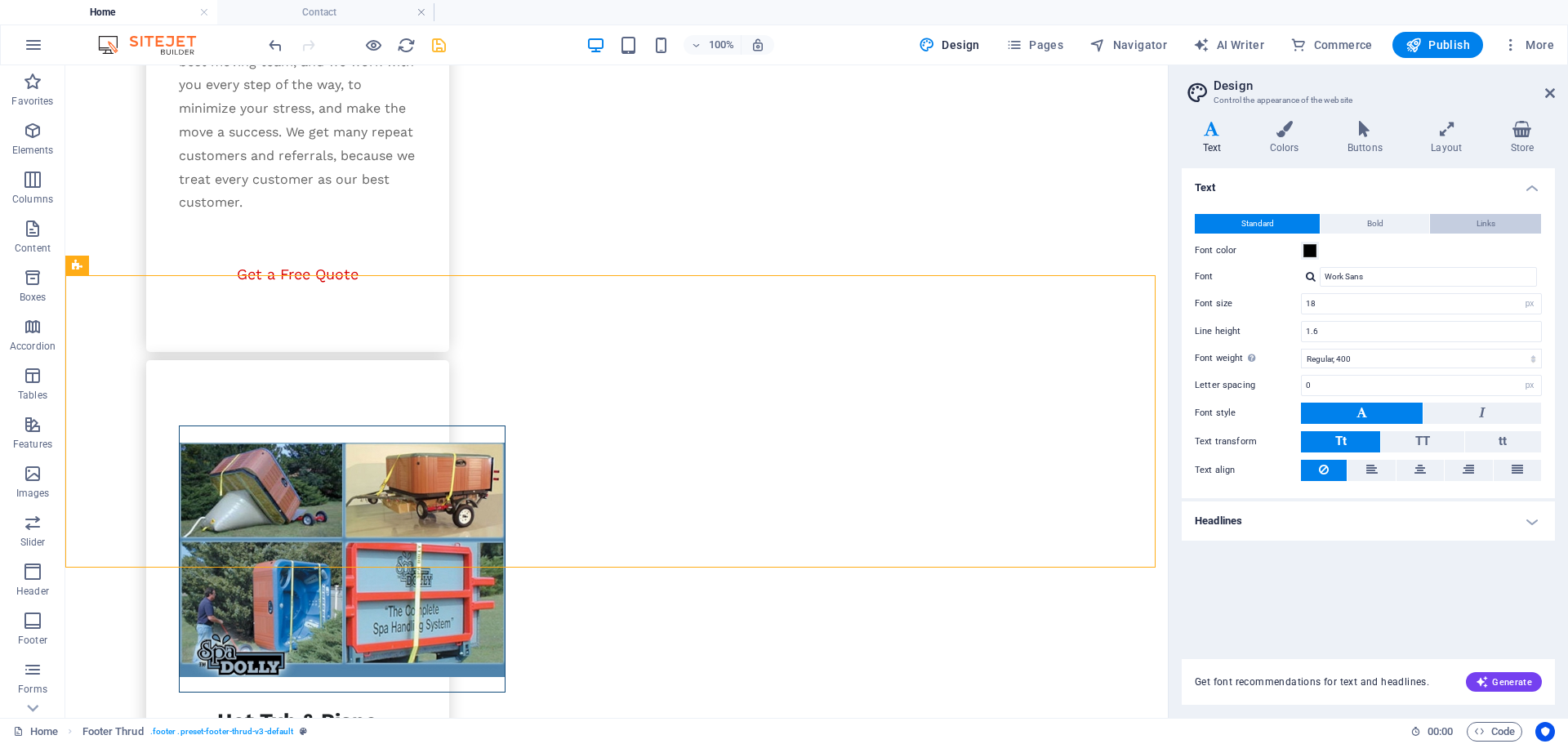
click at [1472, 221] on button "Links" at bounding box center [1485, 223] width 111 height 20
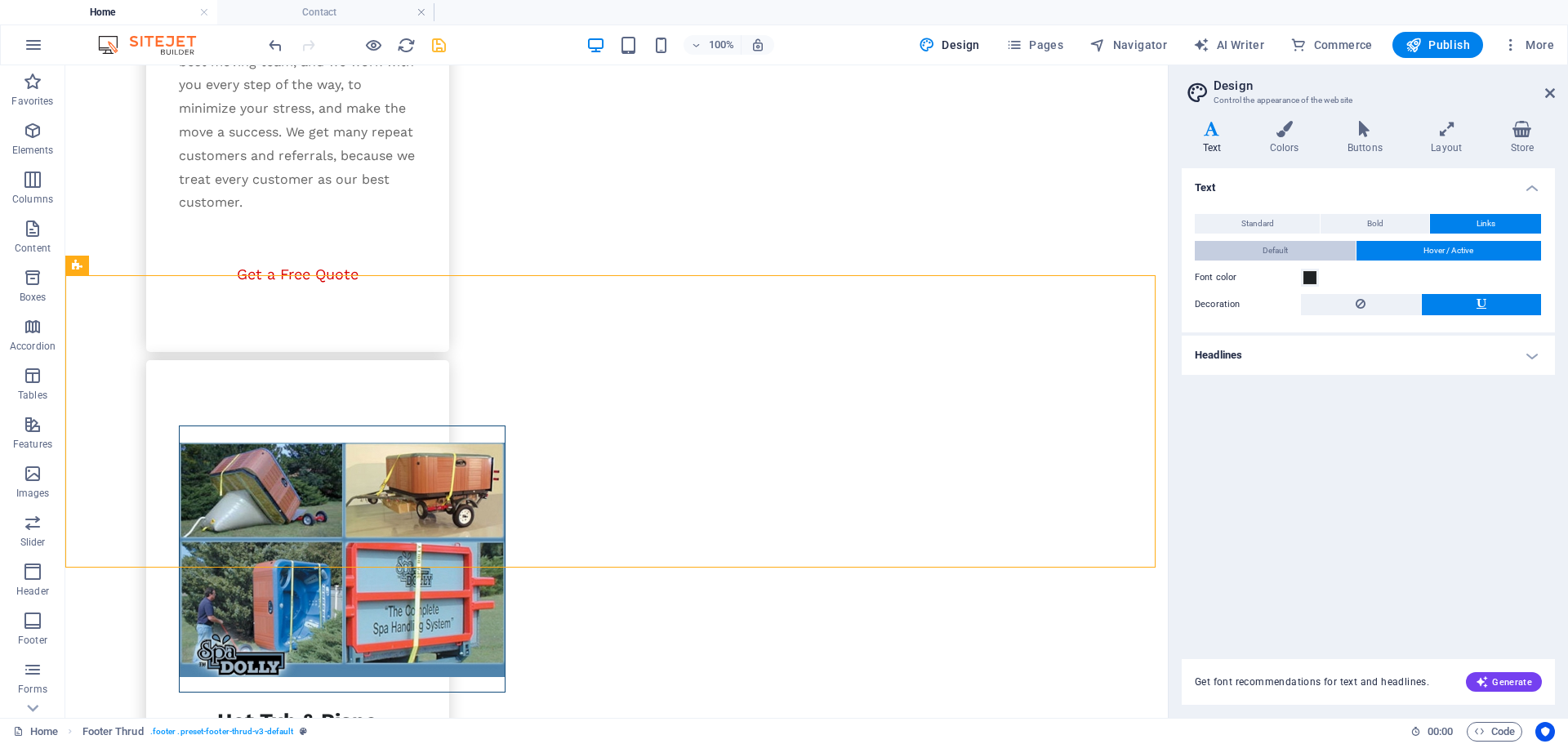
click at [1279, 249] on span "Default" at bounding box center [1275, 251] width 26 height 20
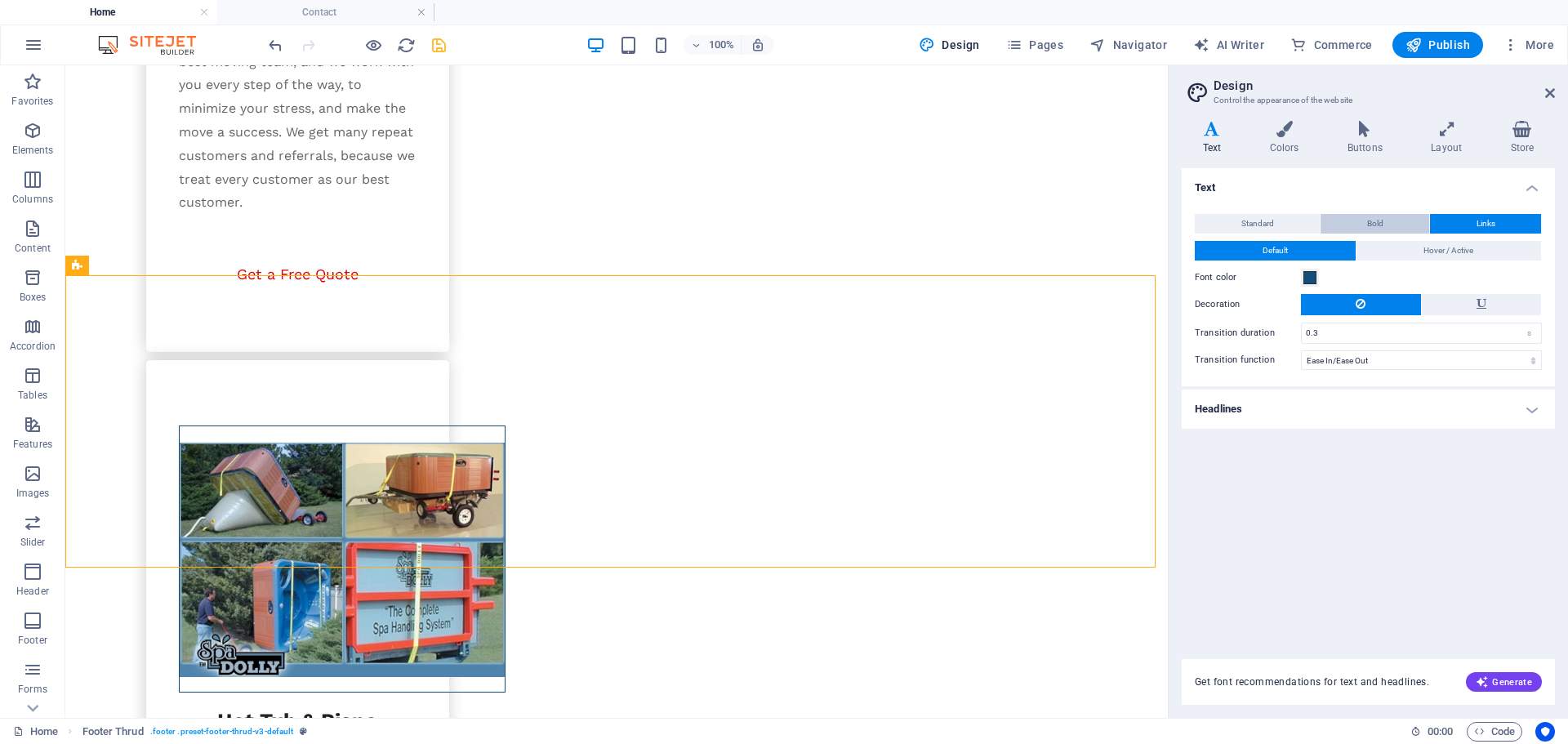
click at [1363, 226] on button "Bold" at bounding box center [1374, 223] width 109 height 20
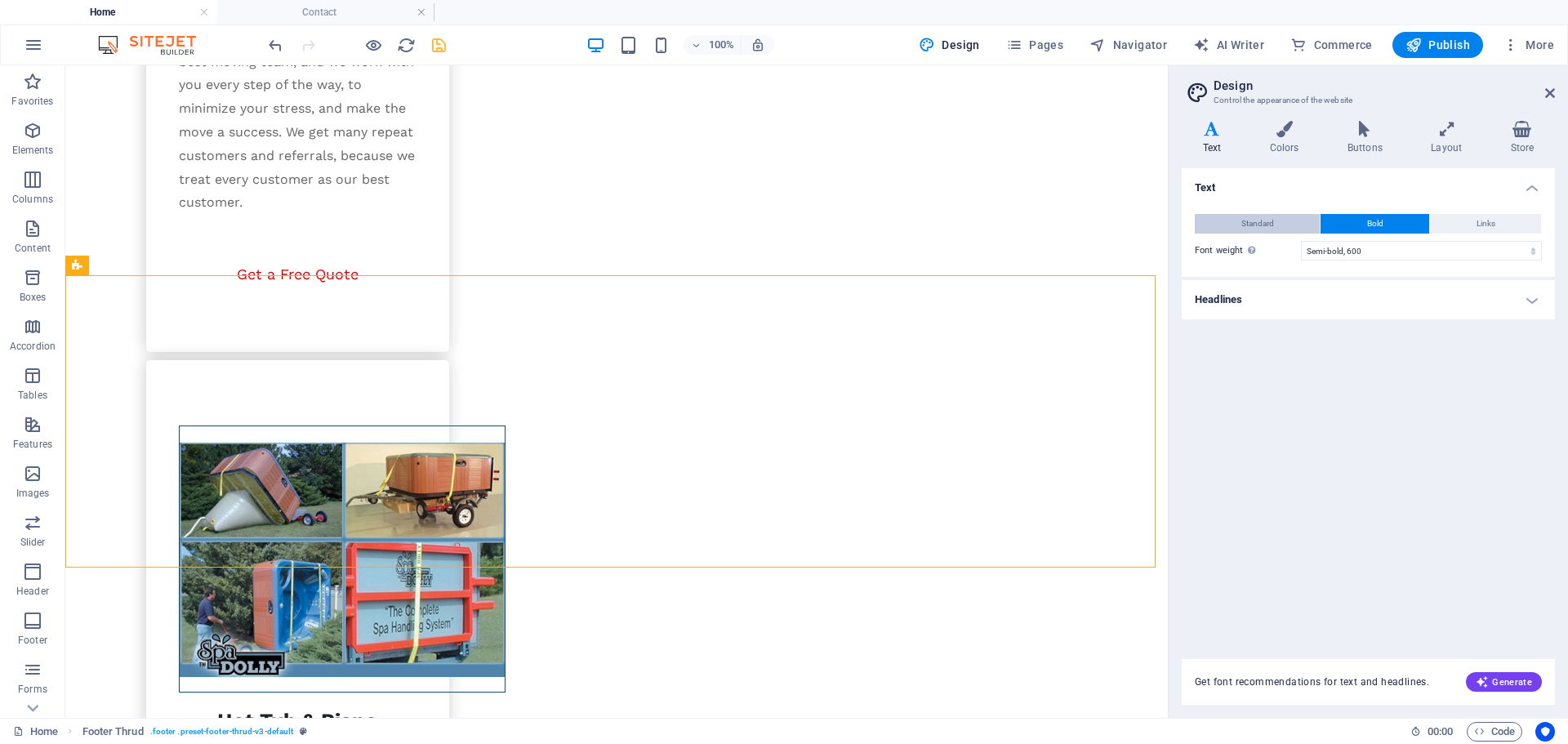
click at [1282, 228] on button "Standard" at bounding box center [1257, 223] width 125 height 20
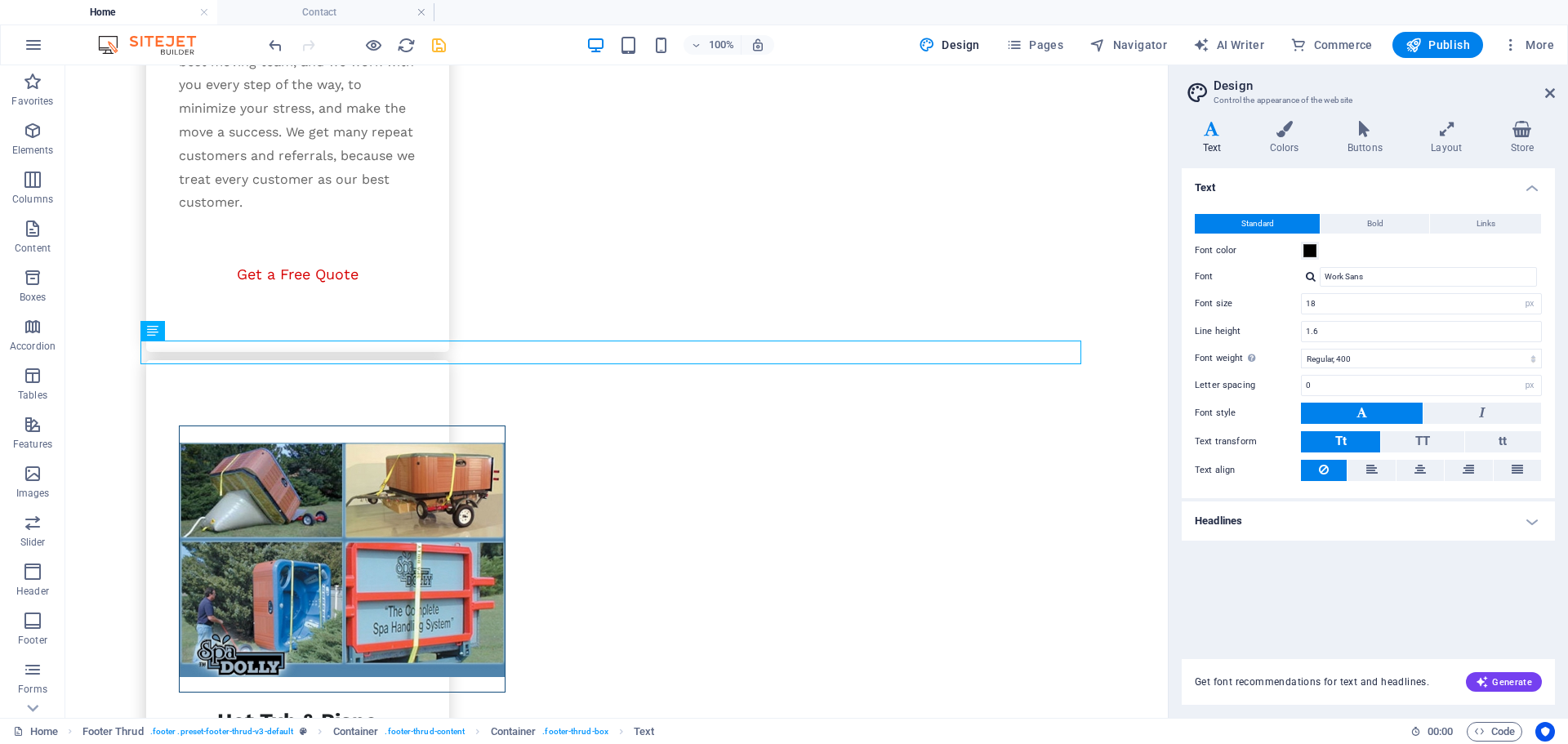
click at [1291, 511] on h4 "Headlines" at bounding box center [1368, 520] width 373 height 39
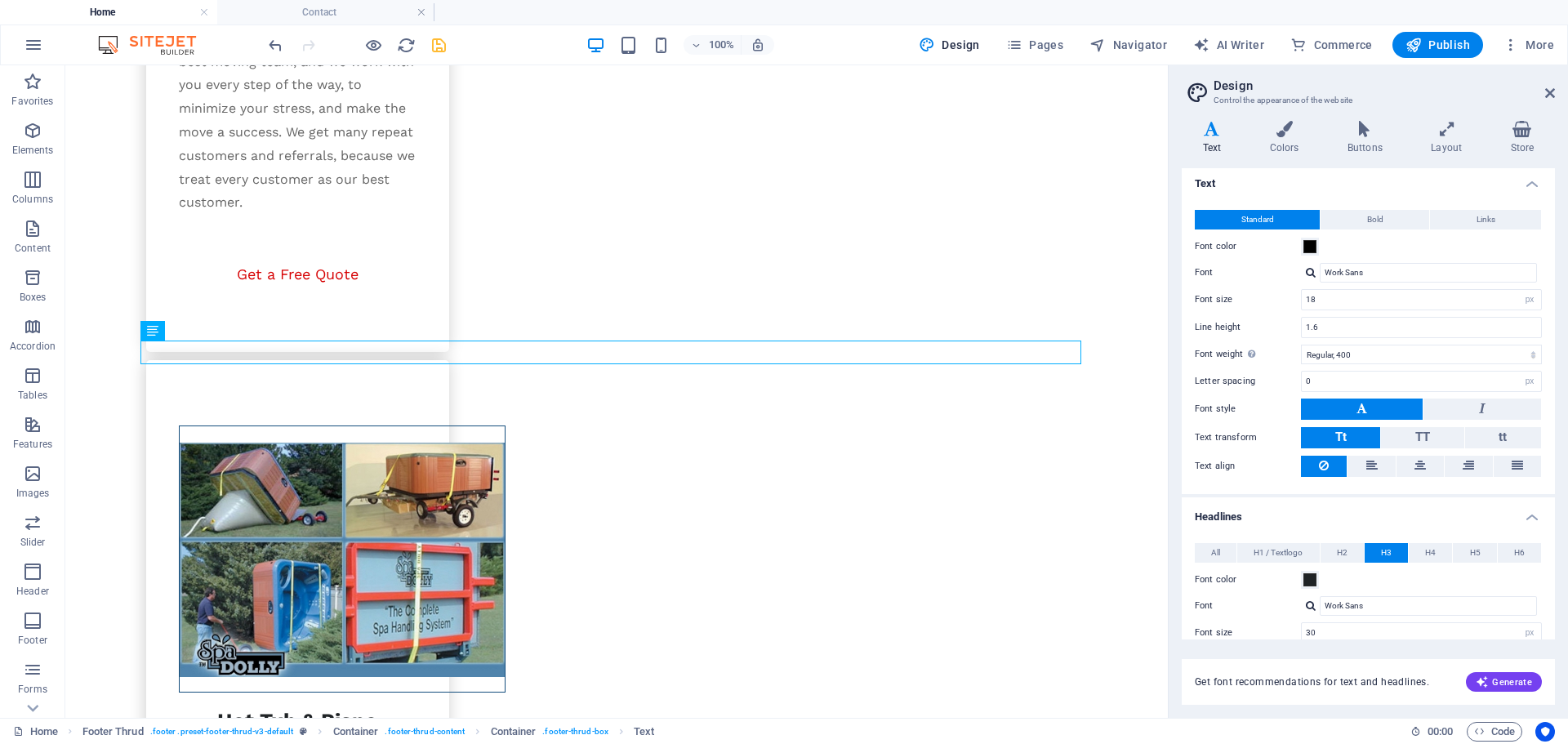
scroll to position [0, 0]
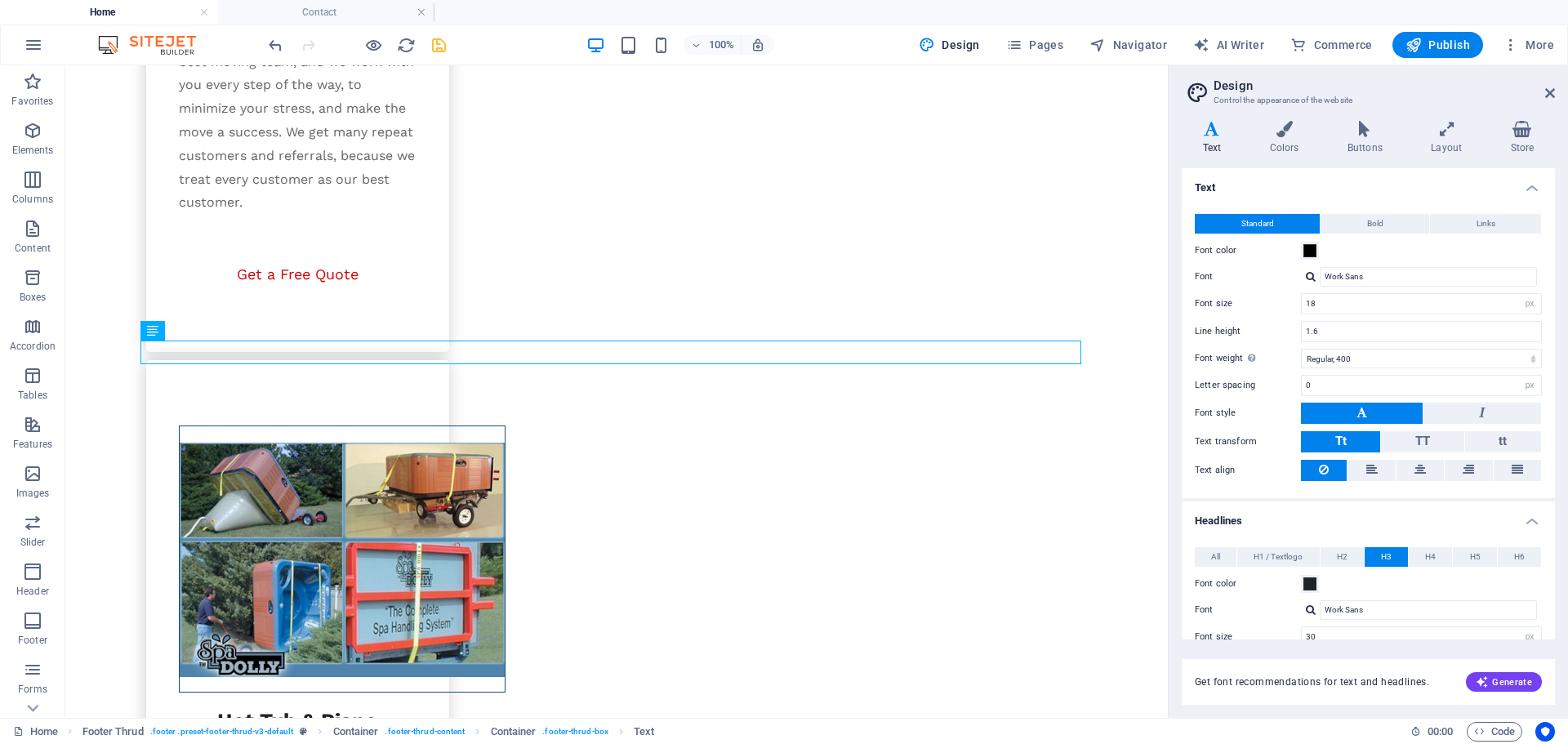
click at [1533, 519] on h4 "Headlines" at bounding box center [1368, 515] width 373 height 29
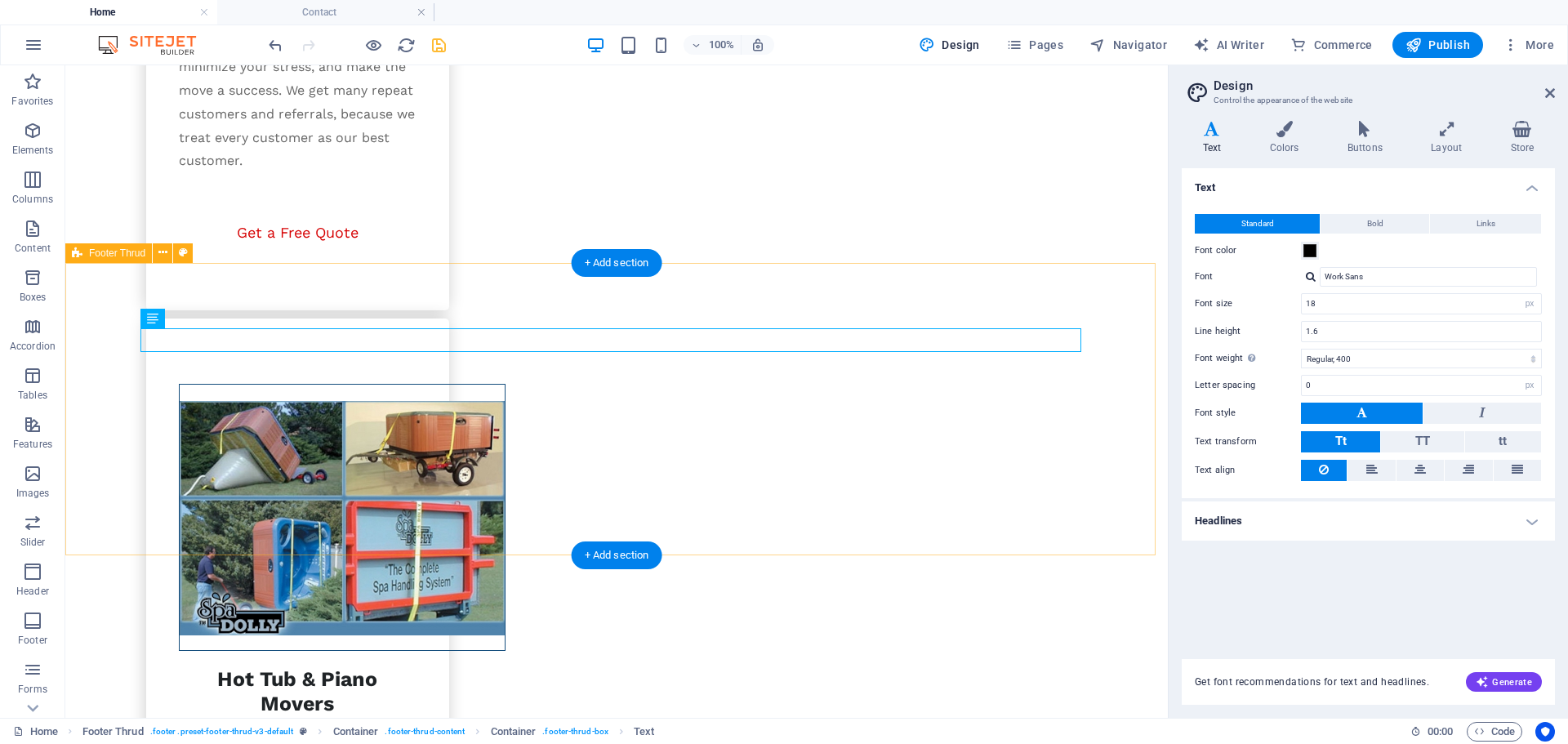
scroll to position [2835, 0]
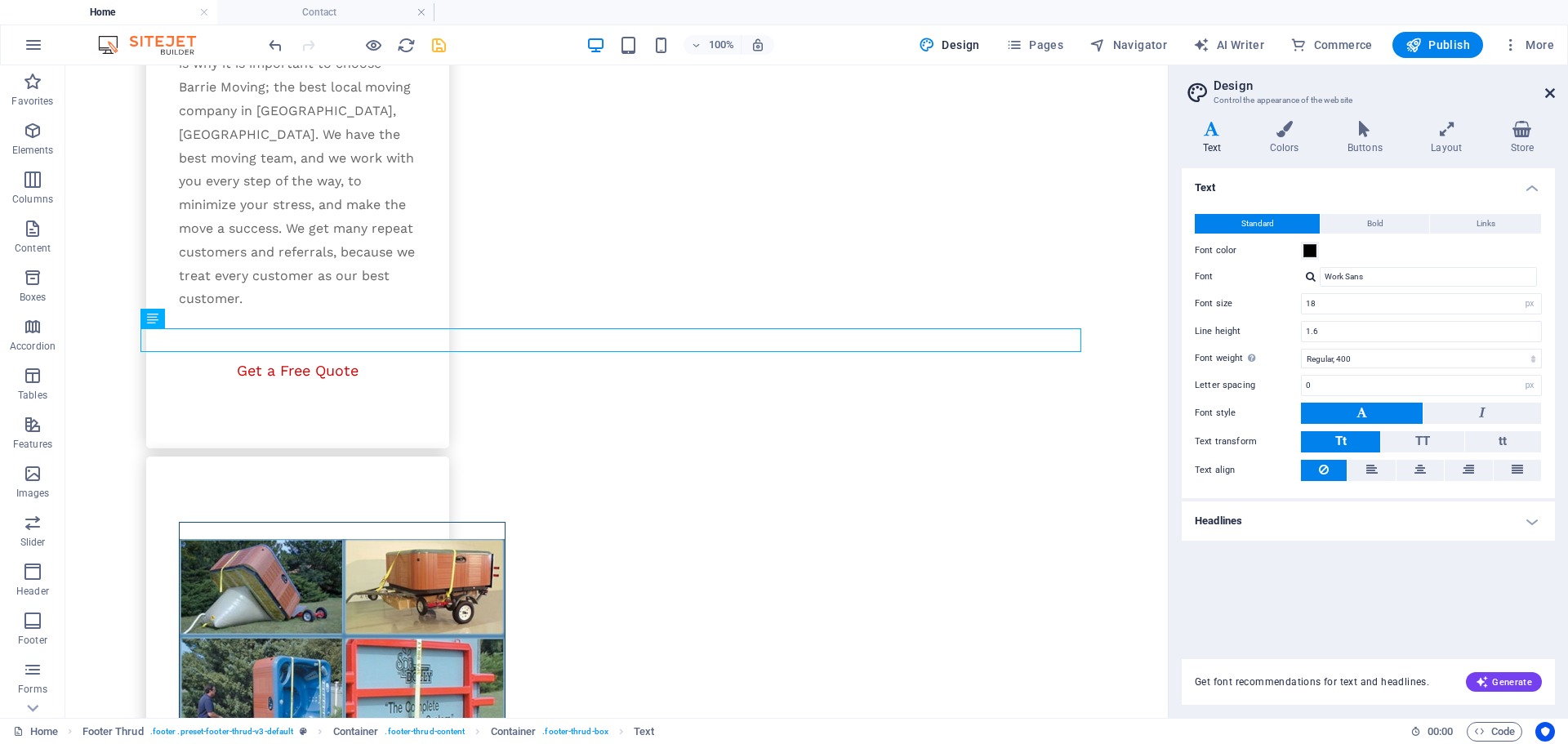
click at [1544, 96] on icon at bounding box center [1549, 94] width 9 height 13
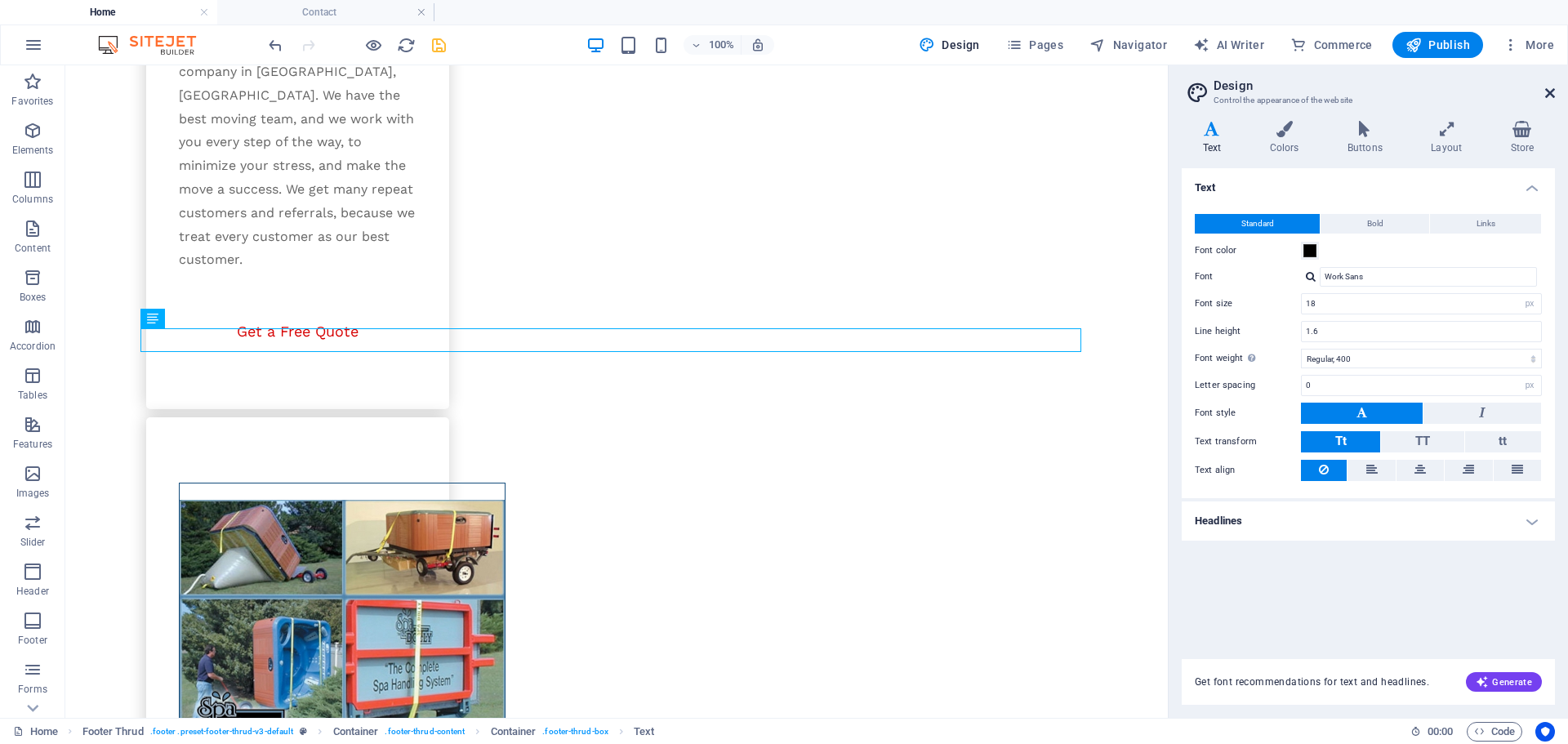
scroll to position [2796, 0]
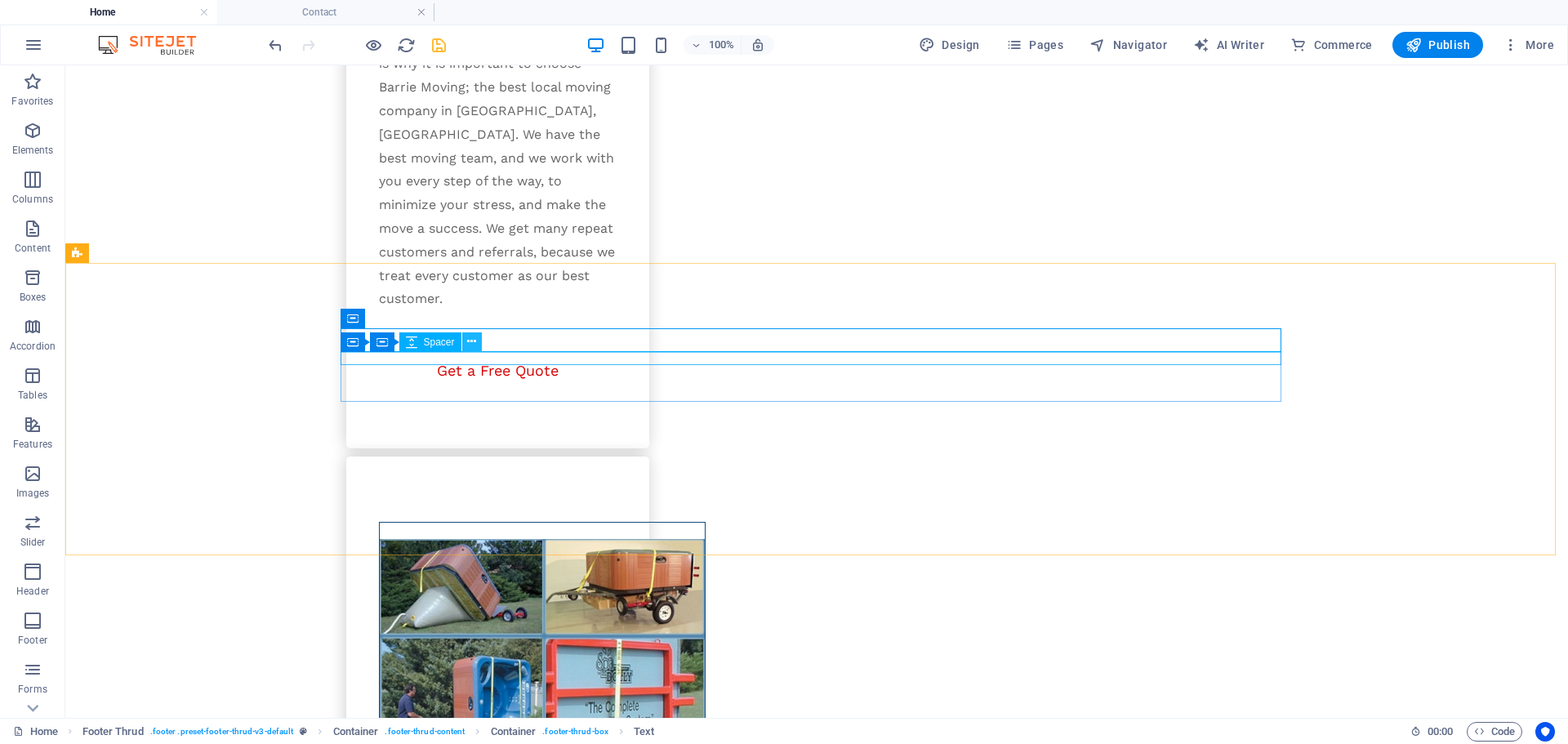
click at [471, 345] on icon at bounding box center [472, 341] width 9 height 17
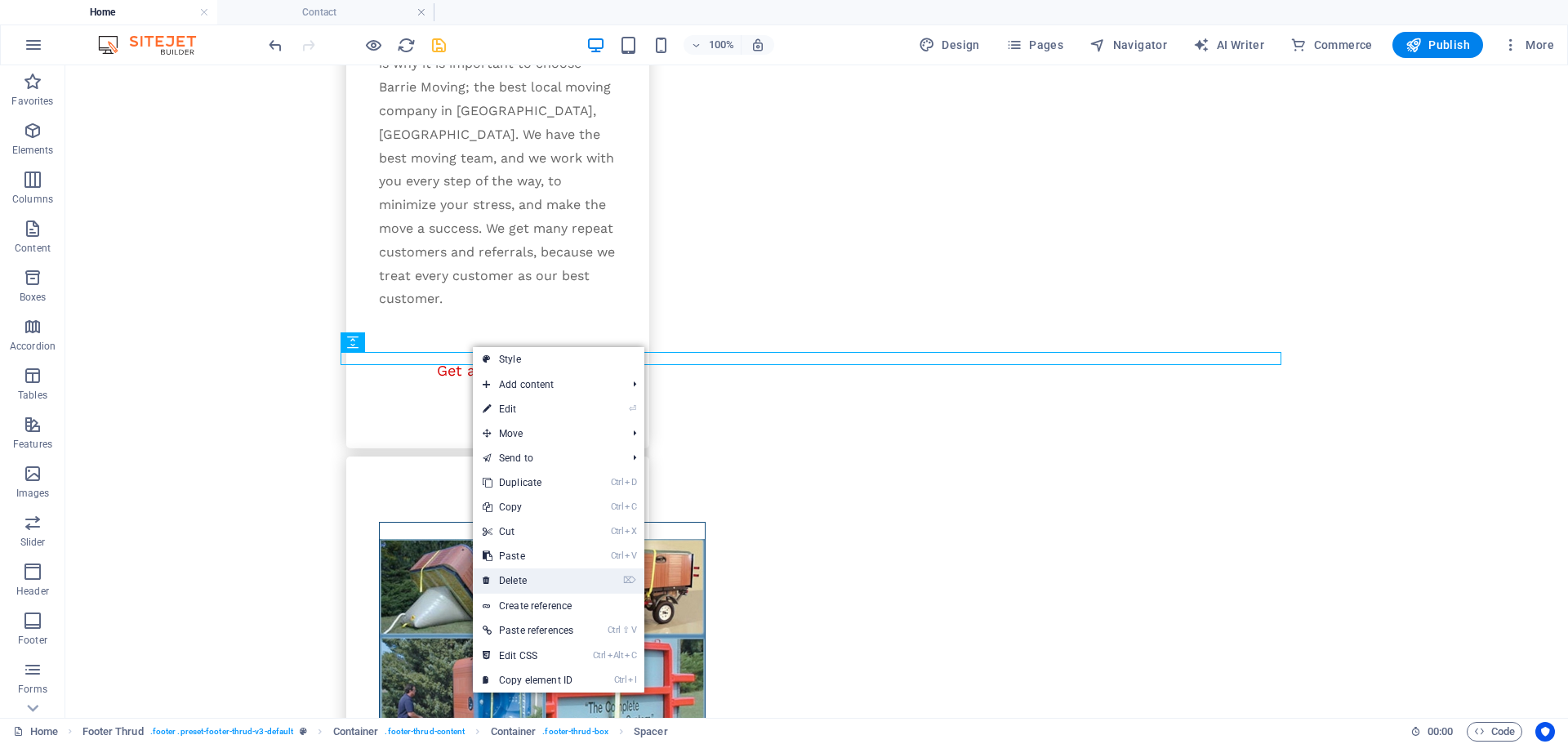
click at [508, 572] on link "⌦ Delete" at bounding box center [527, 580] width 111 height 25
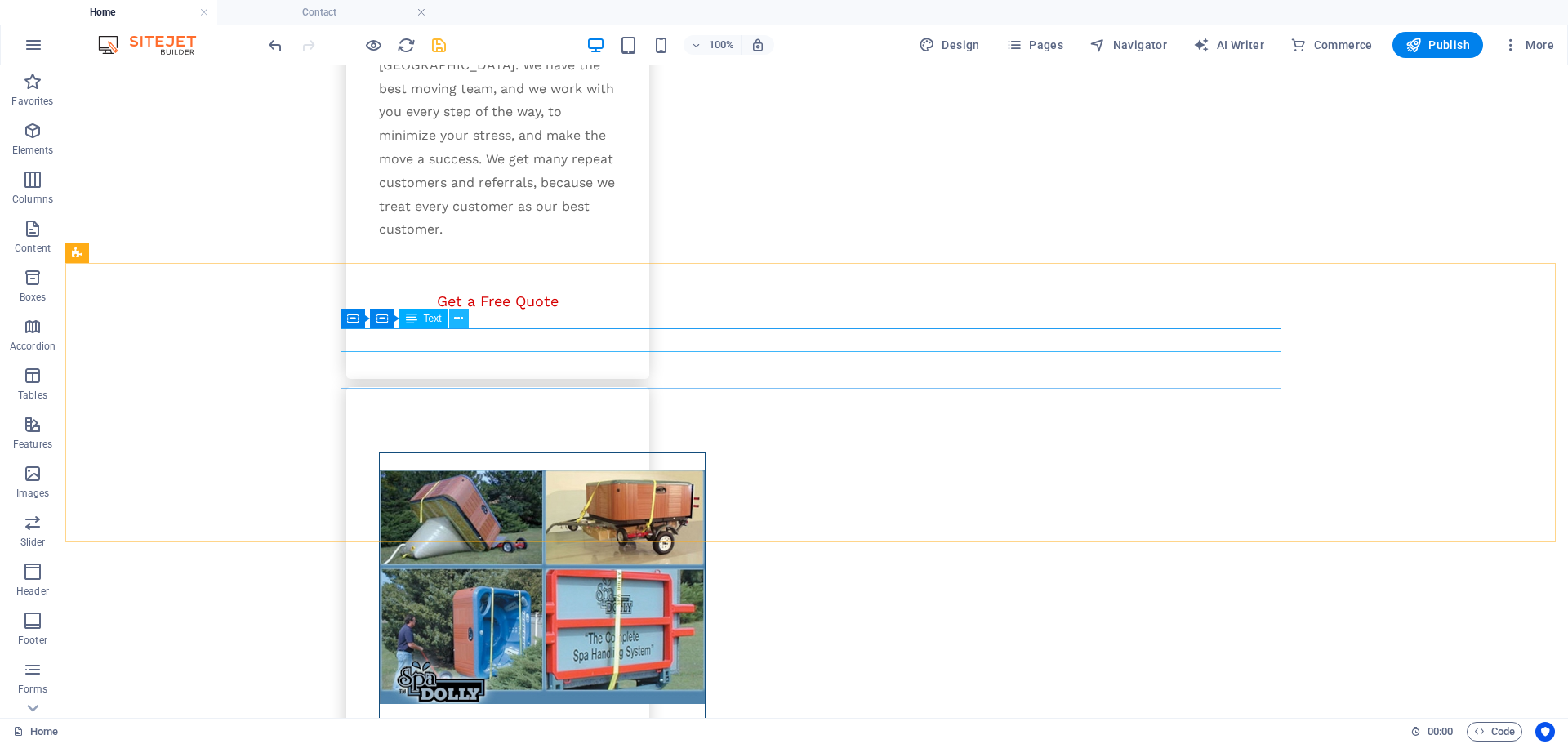
click at [453, 315] on button at bounding box center [458, 319] width 20 height 20
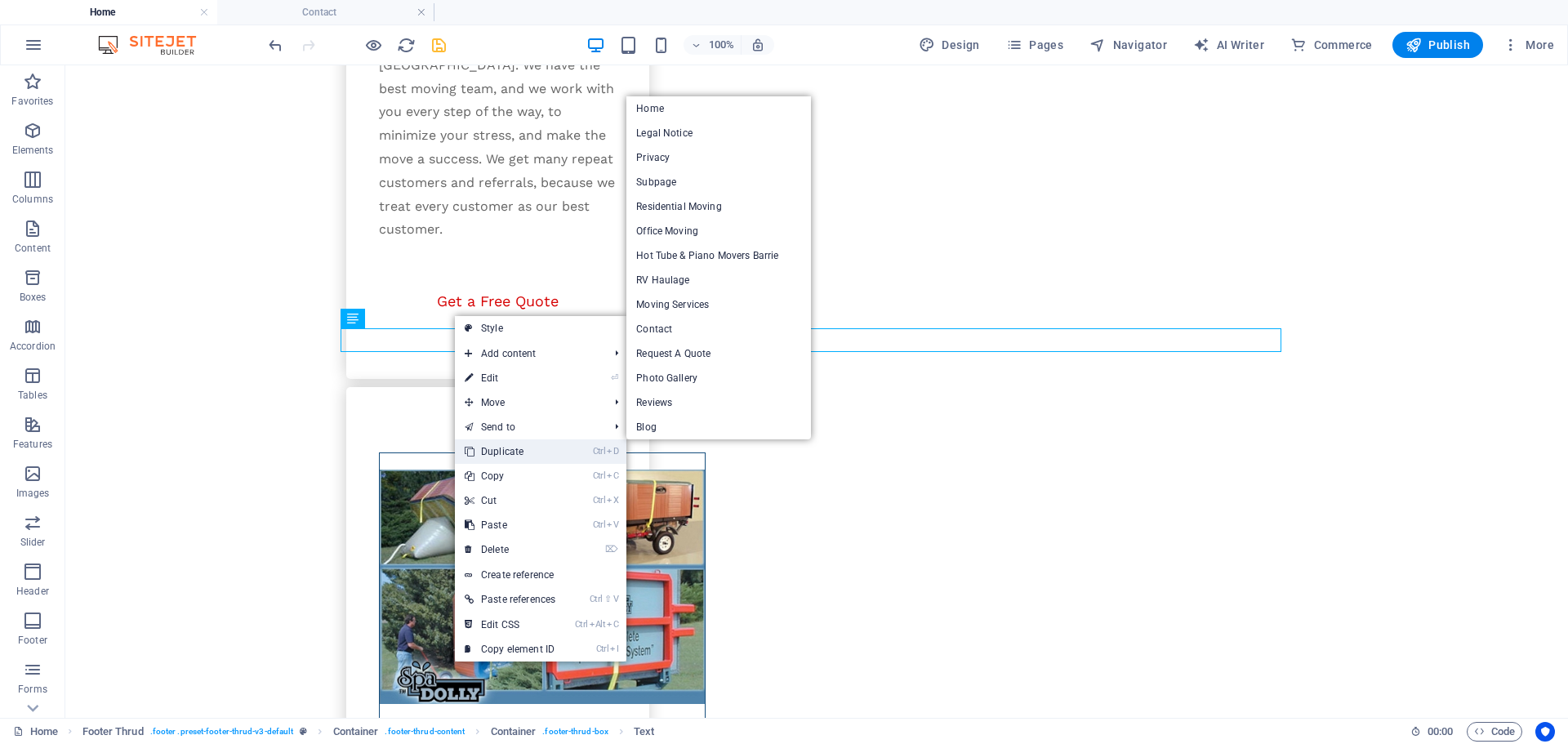
click at [492, 447] on link "Ctrl D Duplicate" at bounding box center [509, 452] width 111 height 25
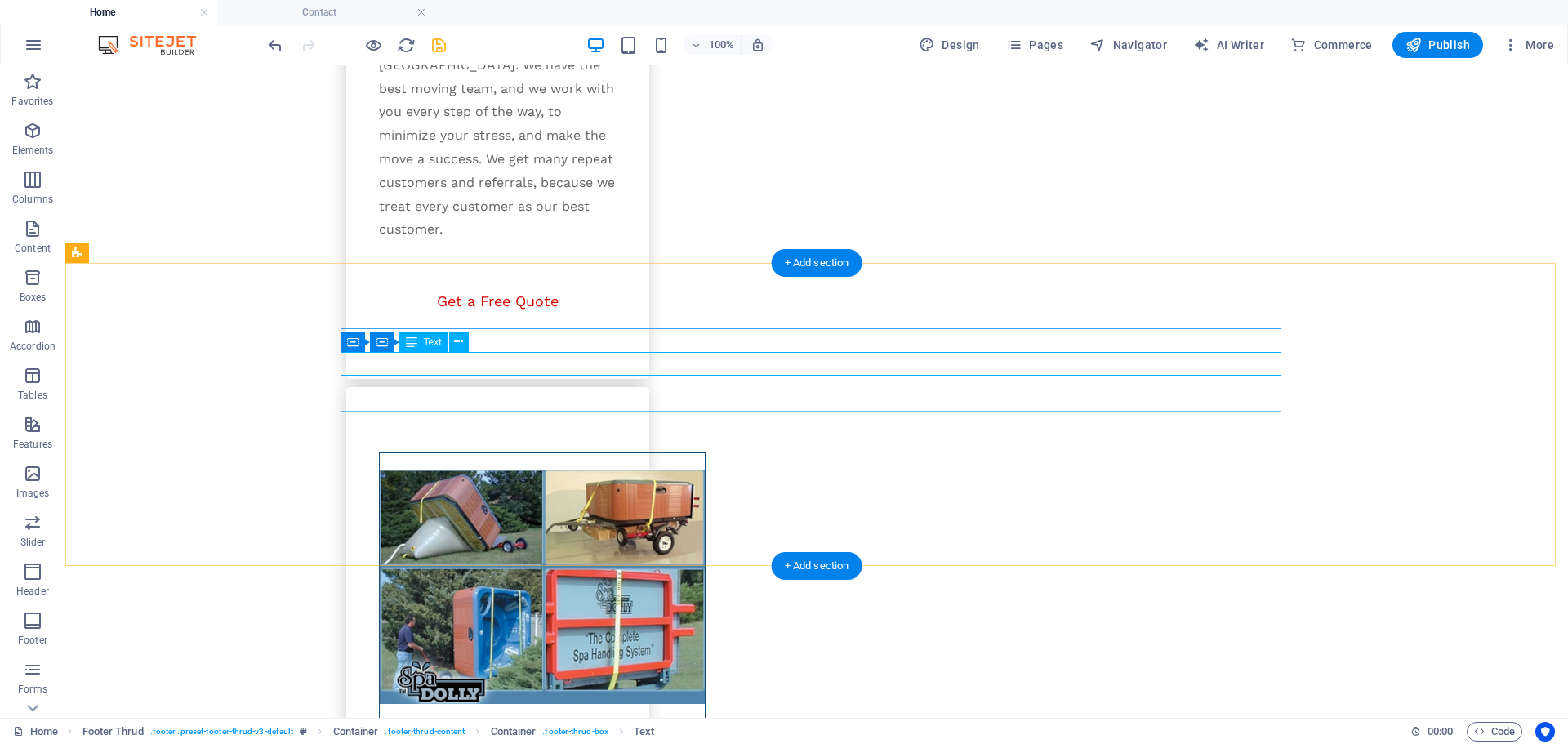
drag, startPoint x: 483, startPoint y: 405, endPoint x: 430, endPoint y: 369, distance: 64.1
drag, startPoint x: 416, startPoint y: 403, endPoint x: 427, endPoint y: 402, distance: 11.0
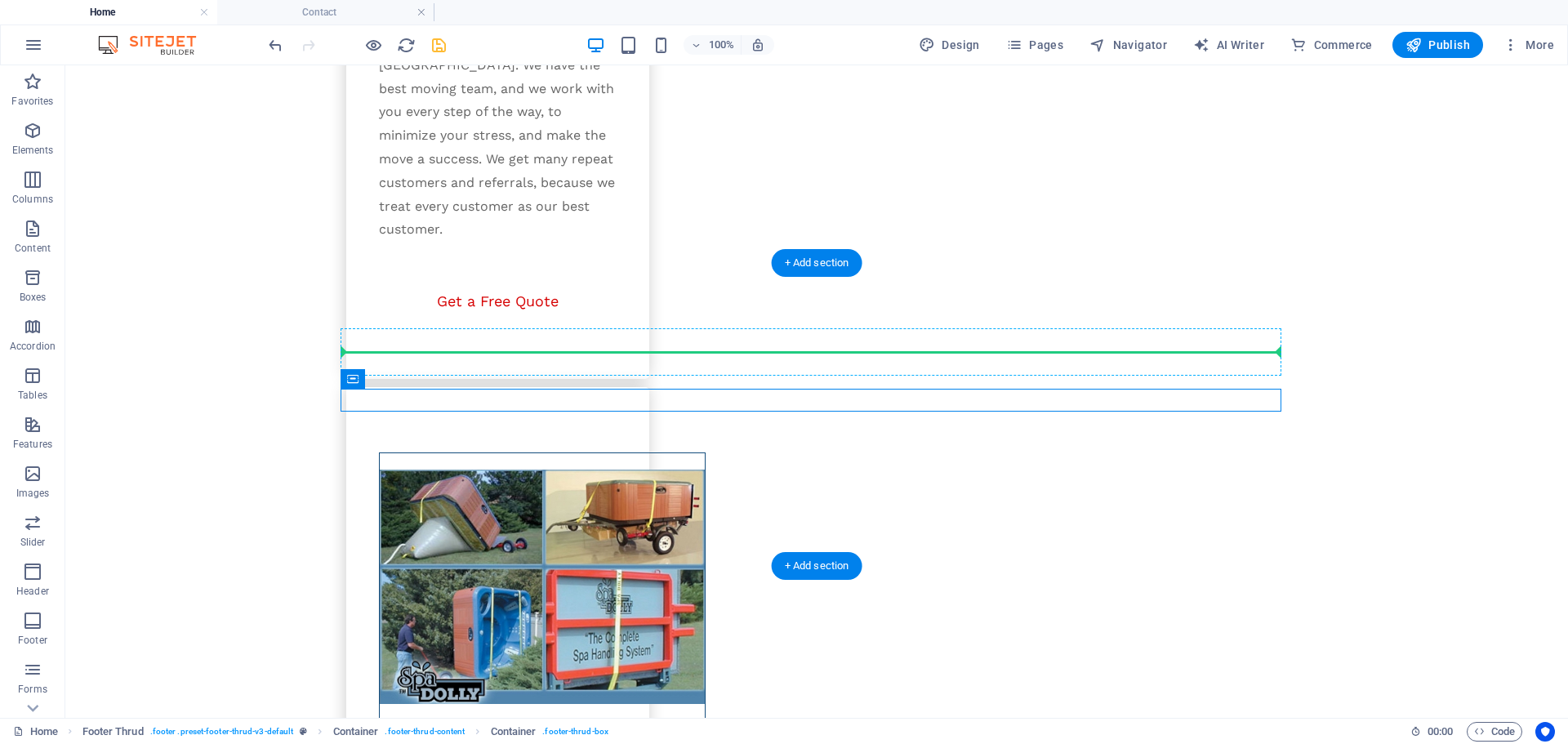
drag, startPoint x: 439, startPoint y: 445, endPoint x: 377, endPoint y: 353, distance: 110.9
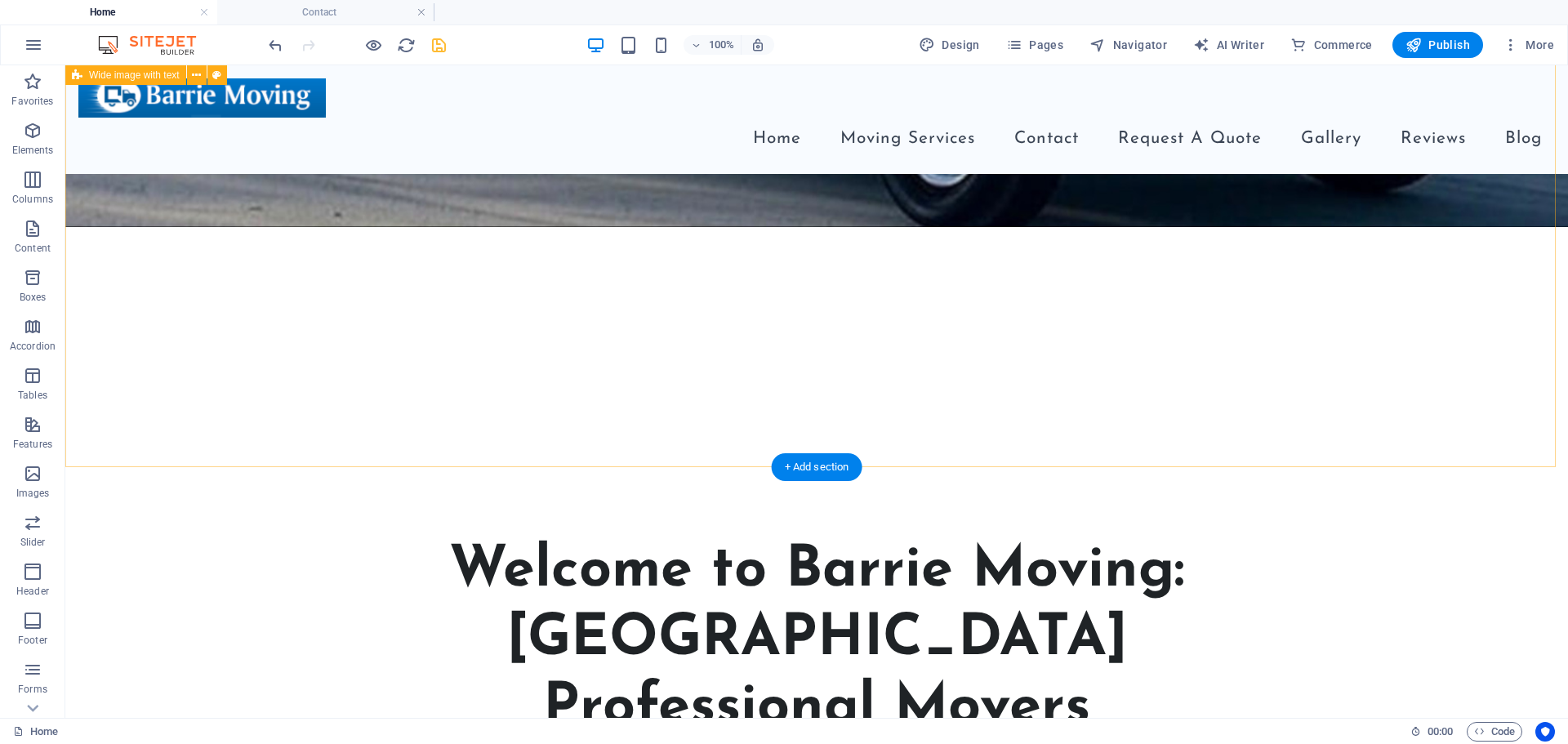
scroll to position [673, 0]
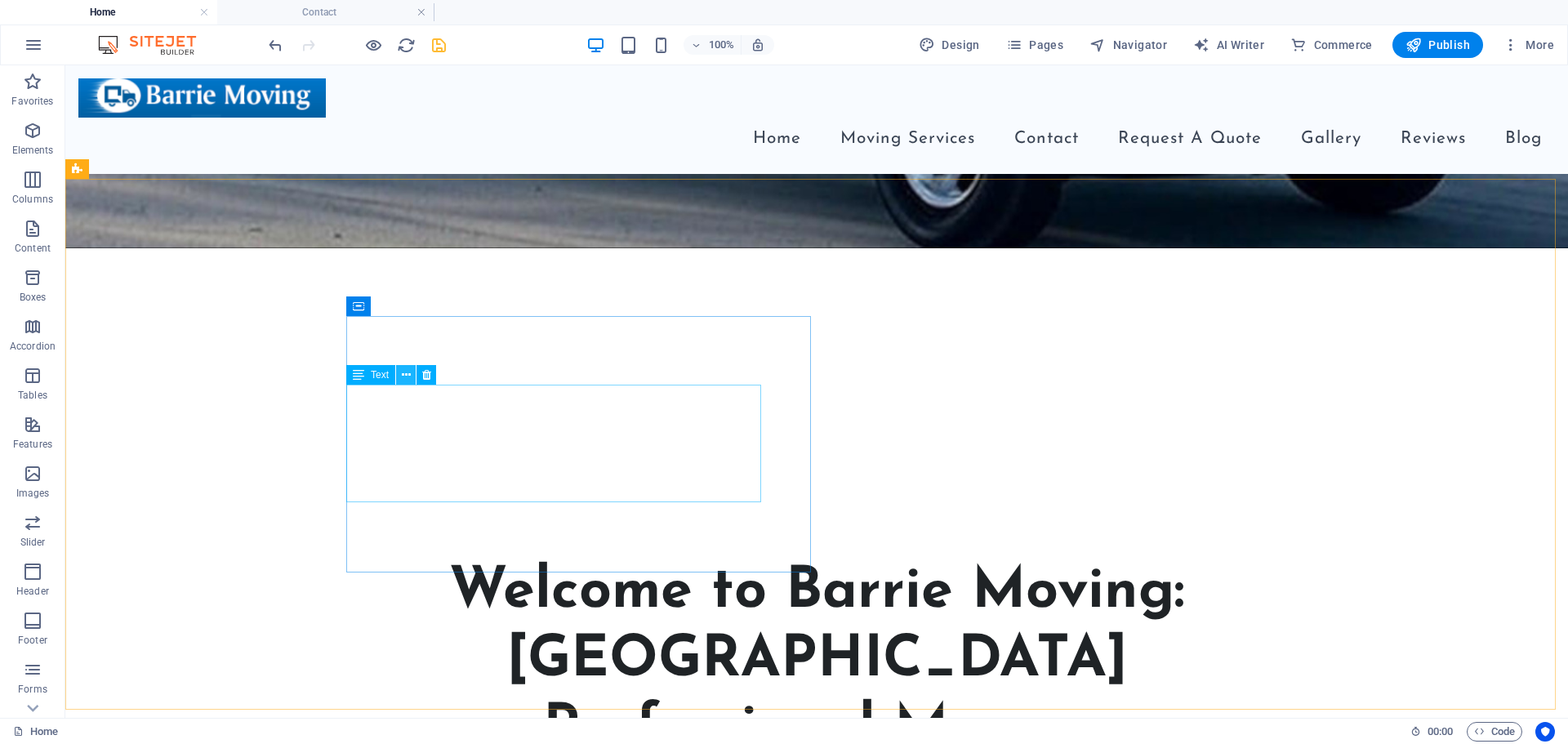
click at [405, 374] on icon at bounding box center [406, 375] width 9 height 17
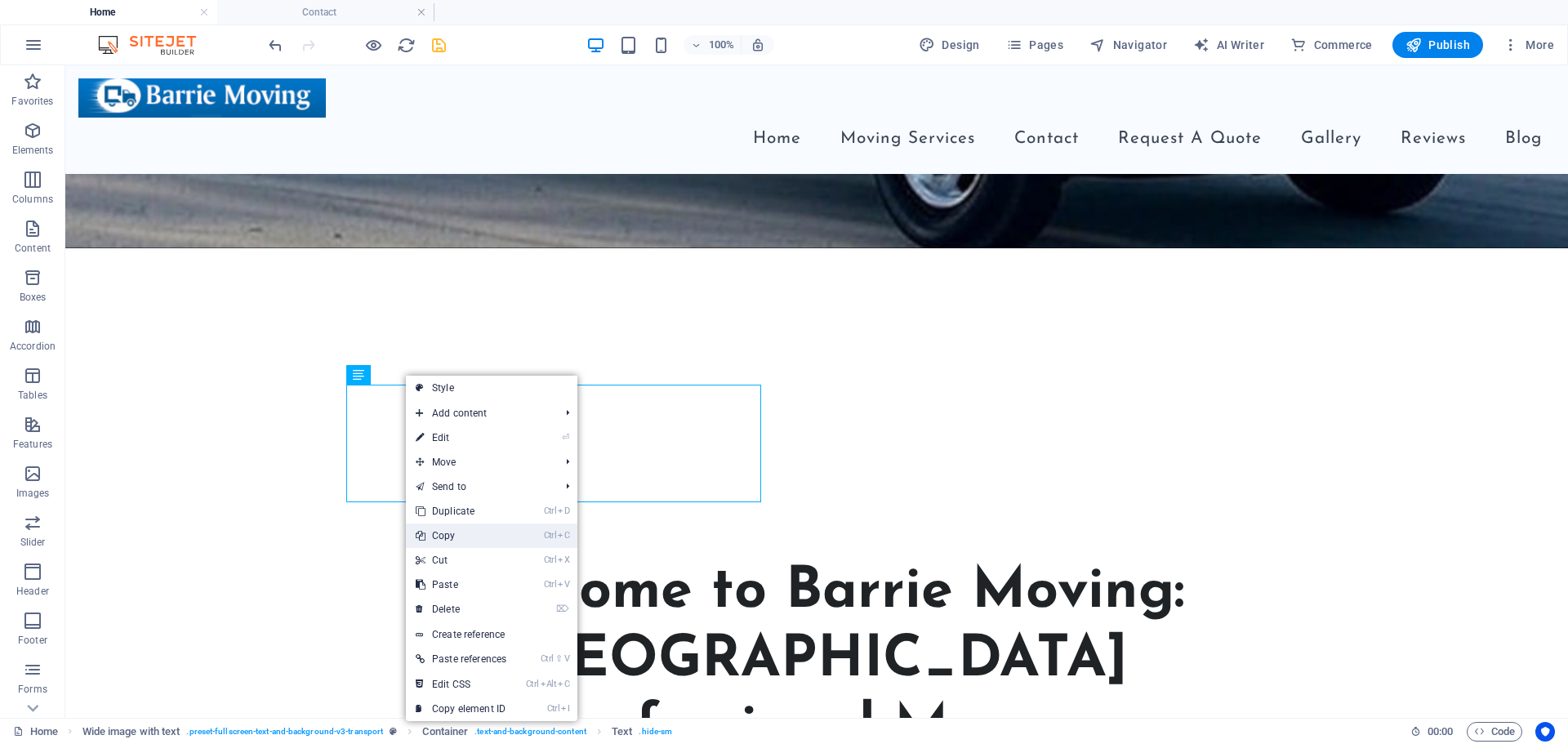
click at [458, 533] on link "Ctrl C Copy" at bounding box center [460, 536] width 111 height 25
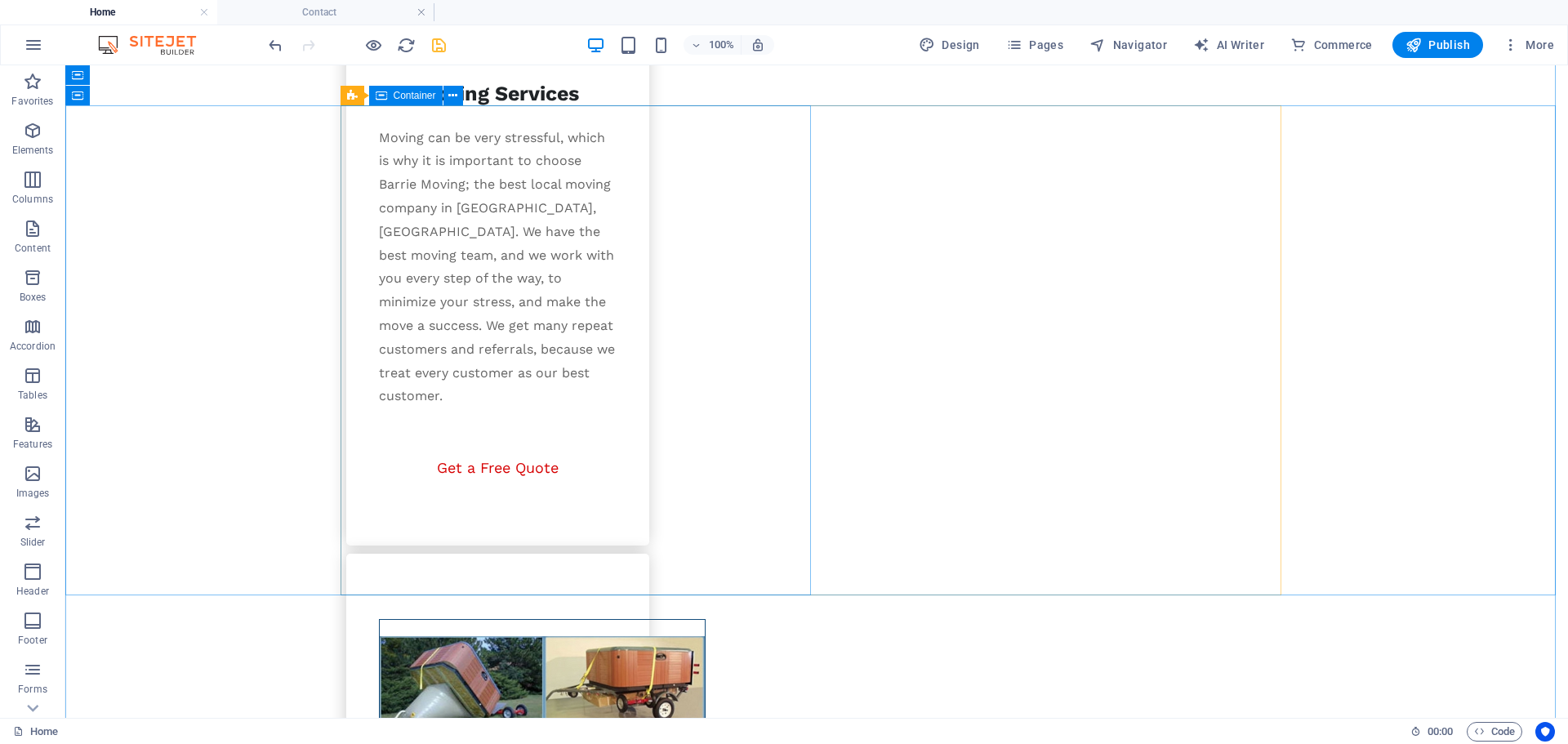
scroll to position [2878, 0]
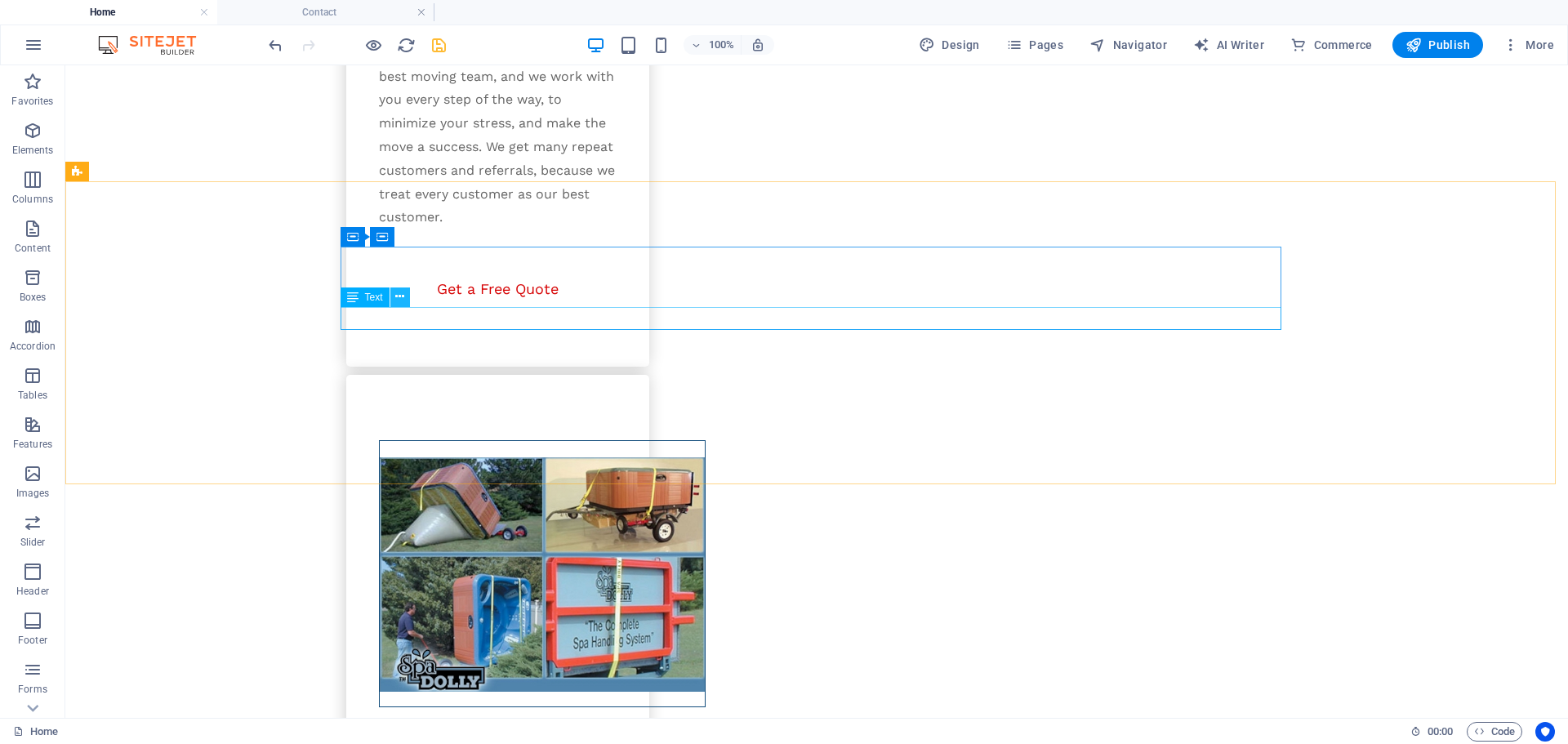
click at [400, 299] on icon at bounding box center [400, 297] width 9 height 17
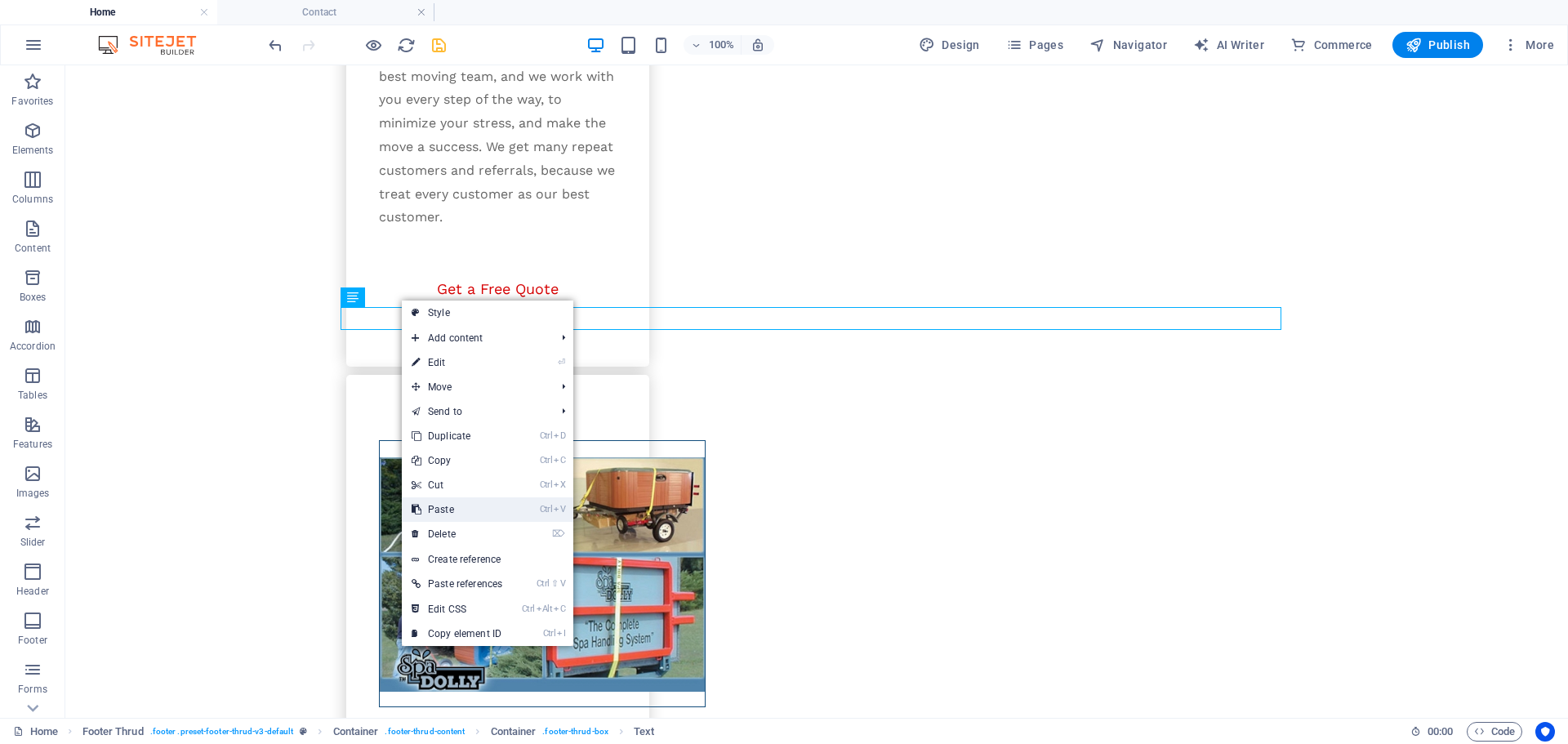
click at [452, 508] on link "Ctrl V Paste" at bounding box center [457, 510] width 111 height 25
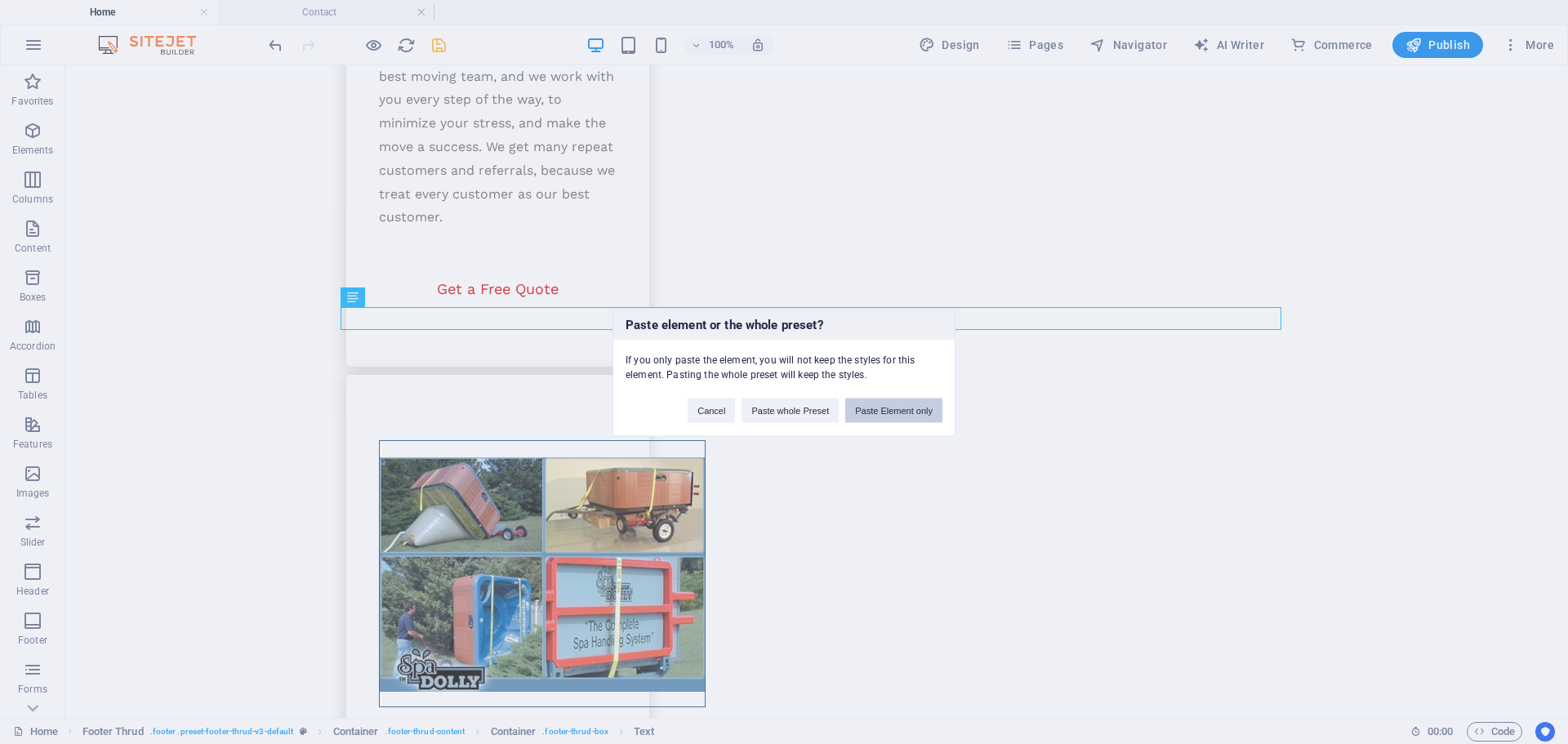
click at [873, 407] on button "Paste Element only" at bounding box center [893, 410] width 97 height 25
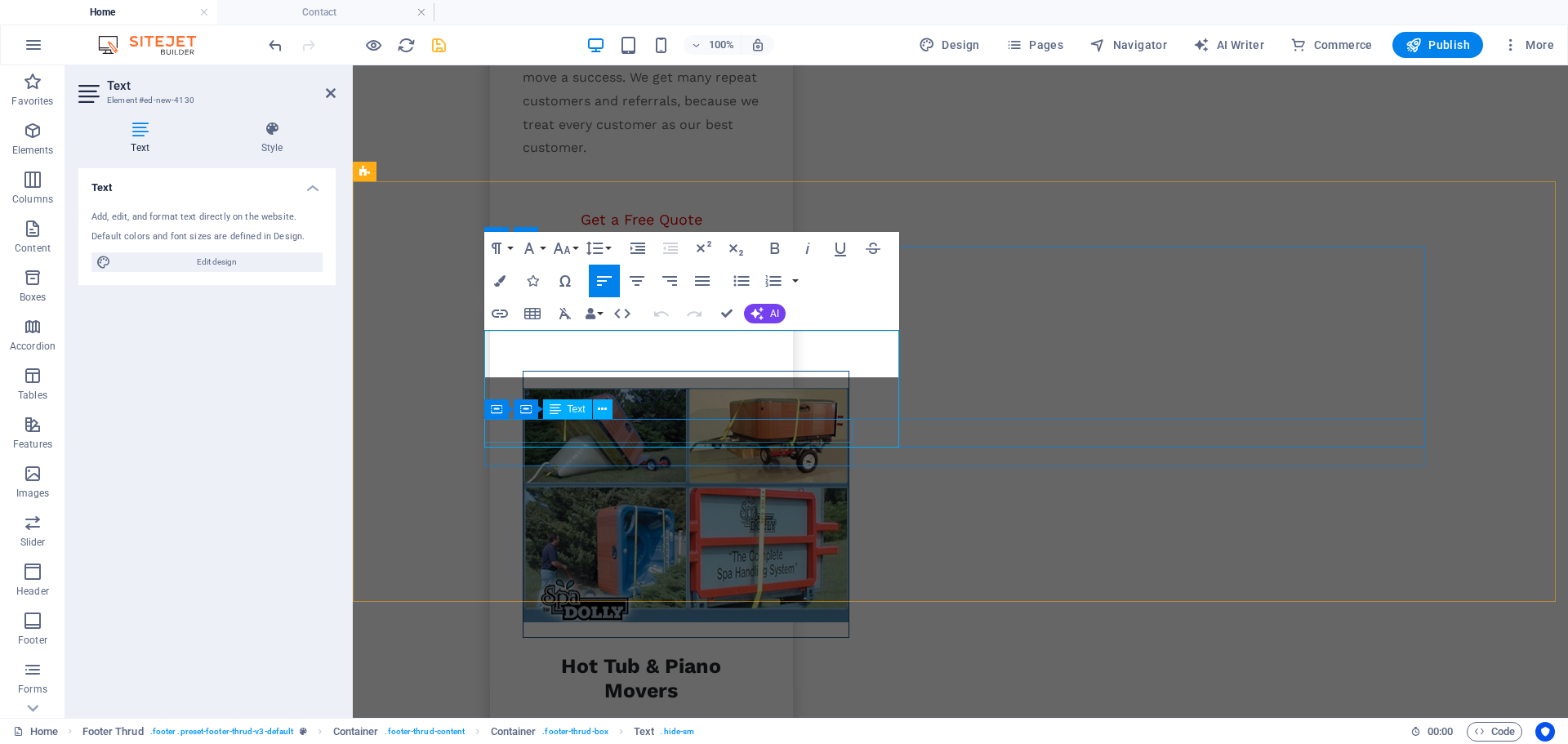
scroll to position [1260, 3]
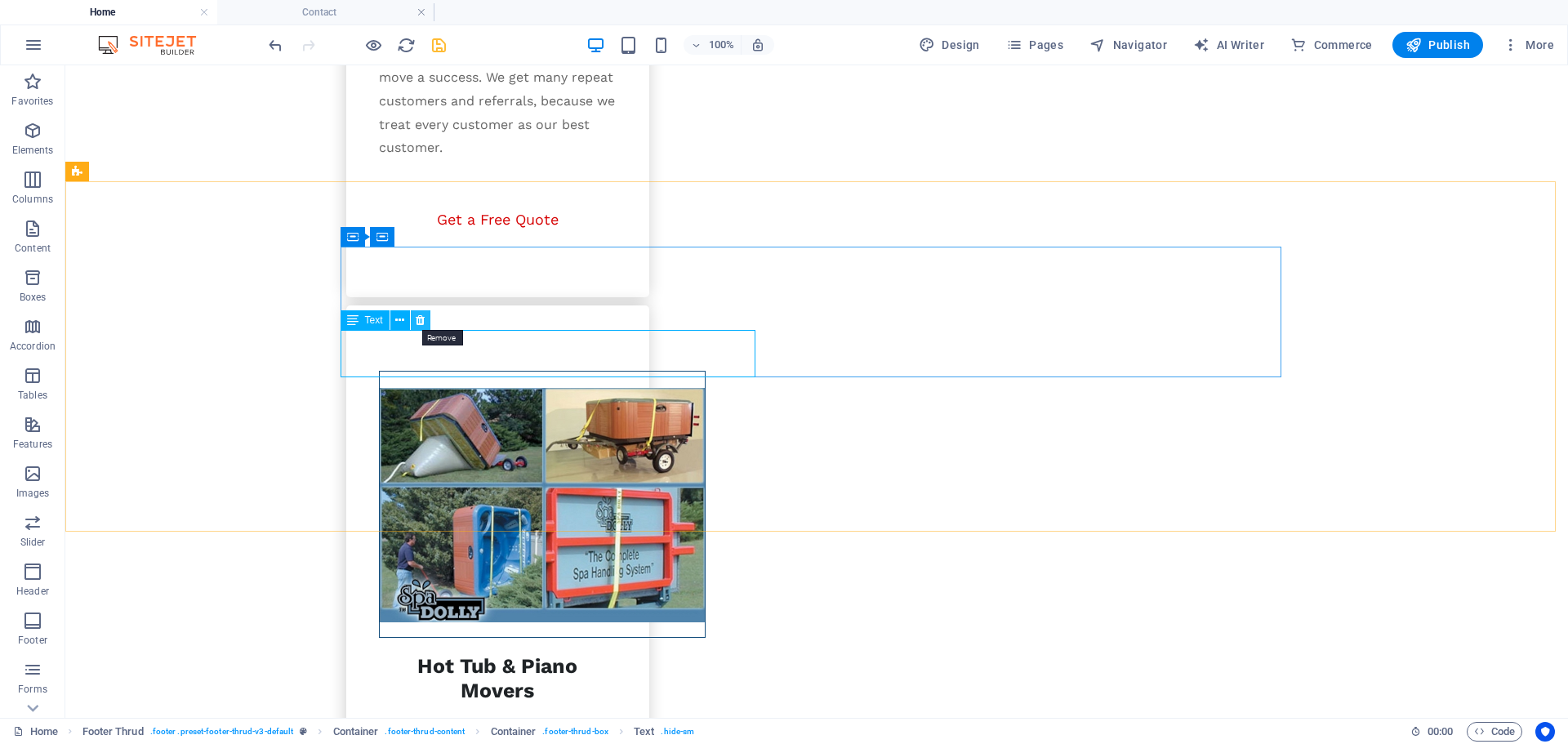
click at [422, 320] on icon at bounding box center [421, 320] width 9 height 17
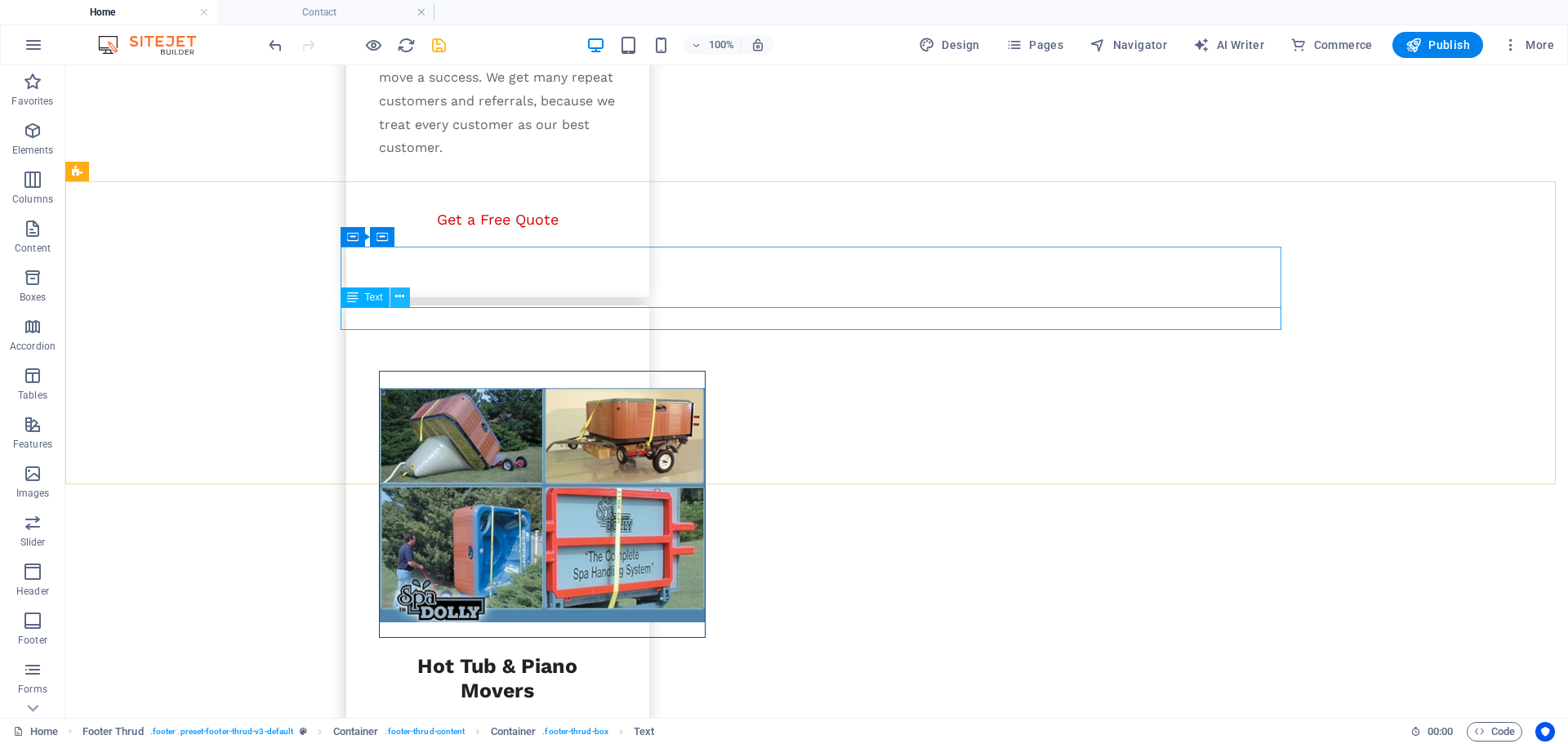
click at [402, 296] on icon at bounding box center [400, 297] width 9 height 17
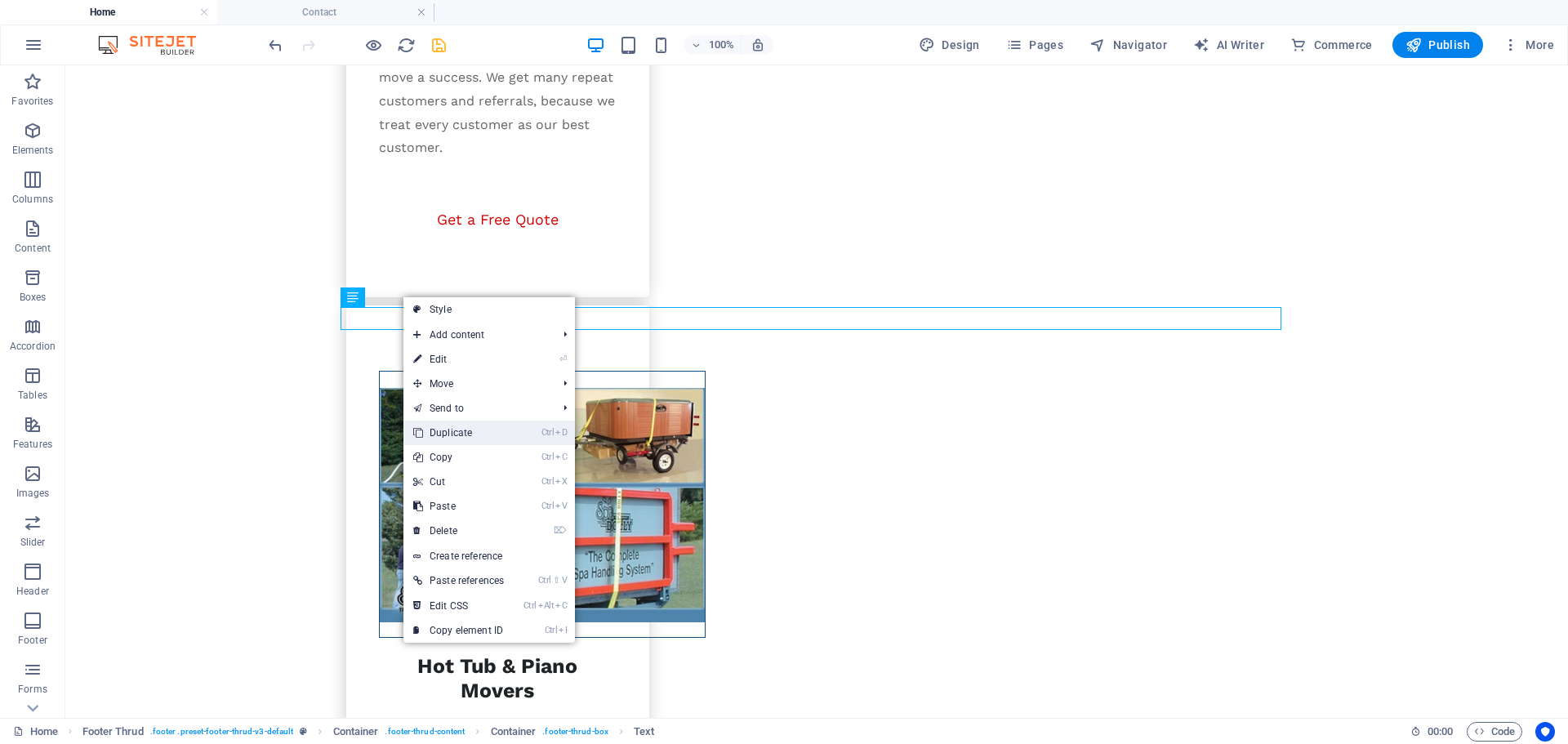
click at [455, 435] on link "Ctrl D Duplicate" at bounding box center [458, 433] width 111 height 25
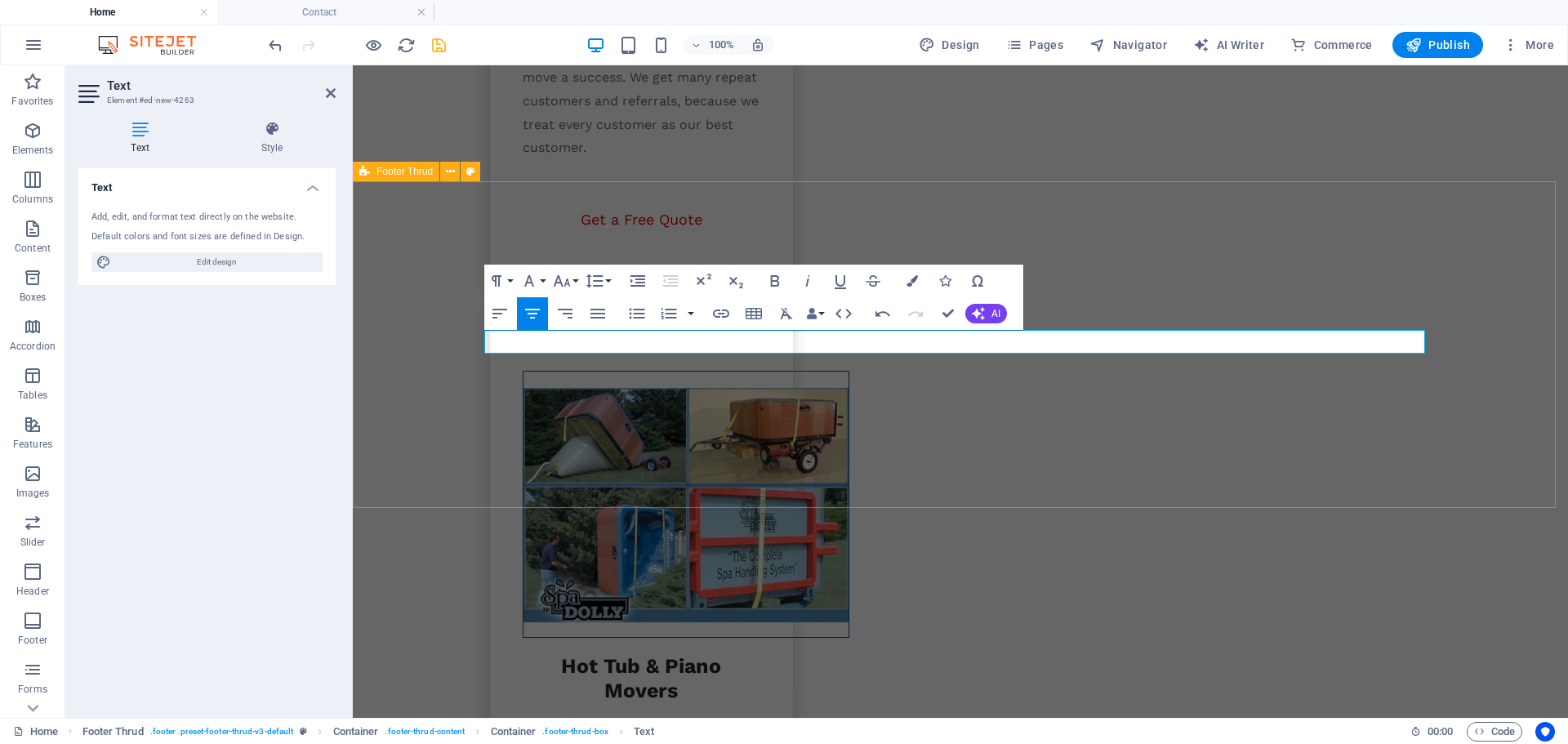
scroll to position [0, 3]
click at [774, 278] on icon "button" at bounding box center [774, 281] width 20 height 20
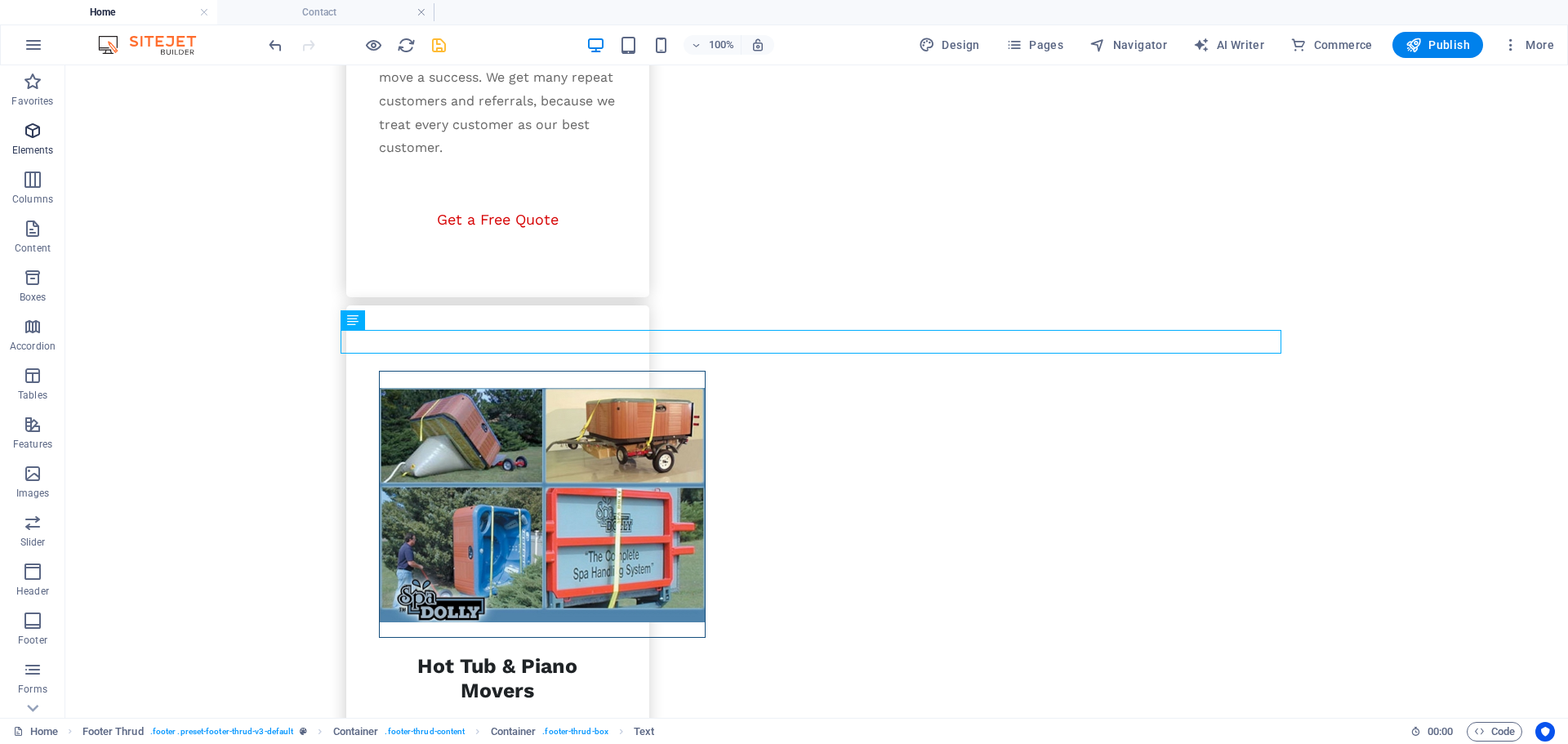
click at [39, 147] on p "Elements" at bounding box center [33, 150] width 42 height 13
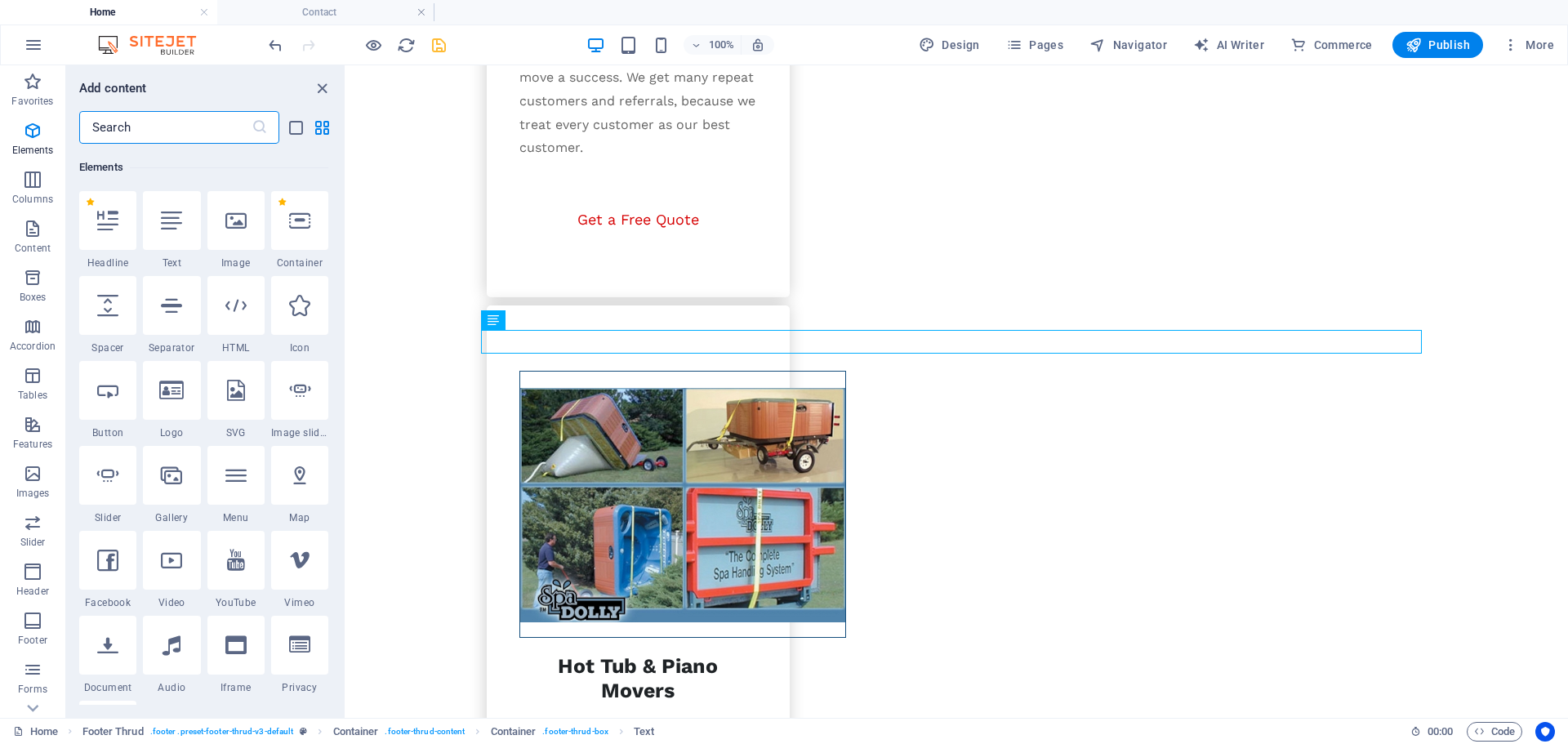
scroll to position [174, 0]
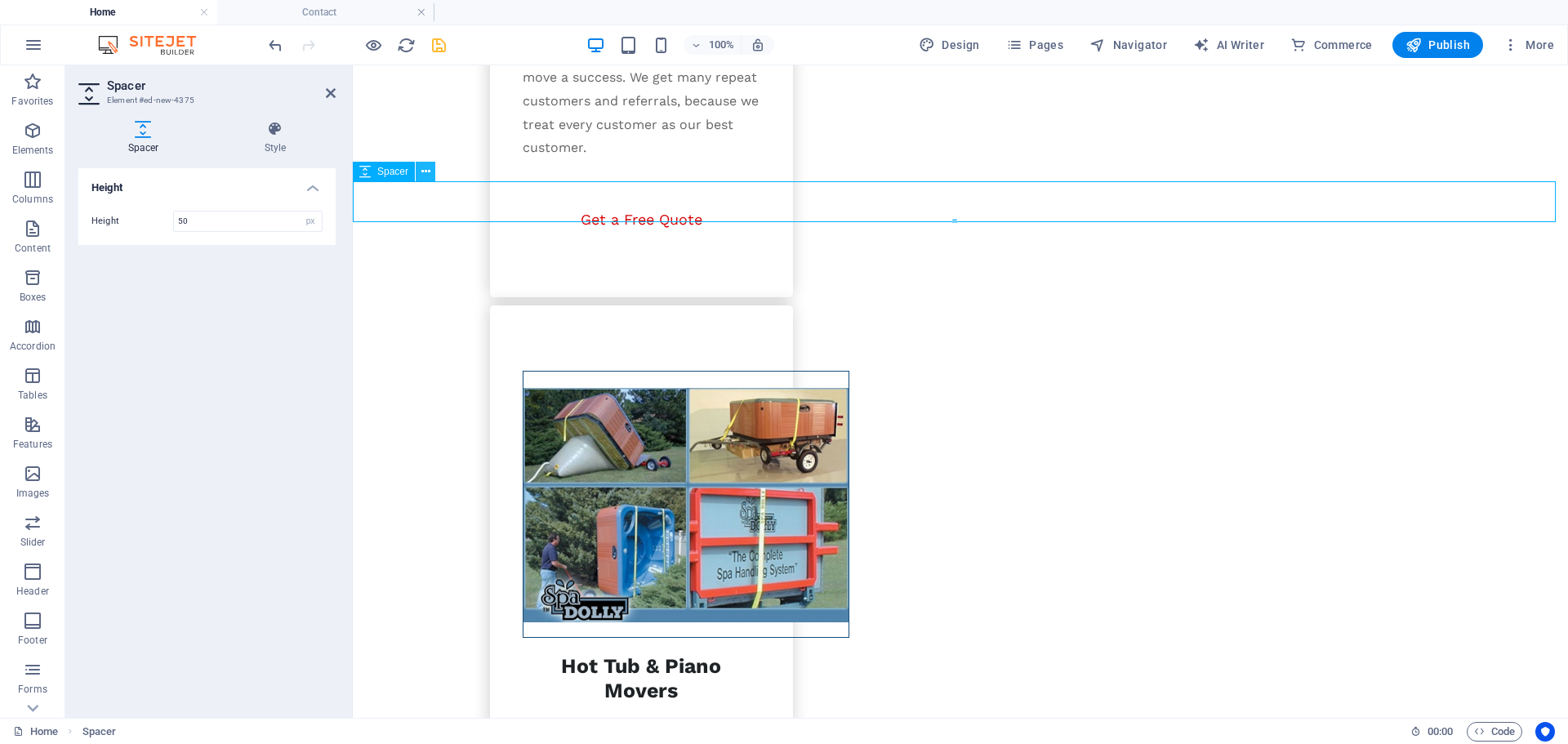
click at [427, 171] on icon at bounding box center [426, 172] width 9 height 17
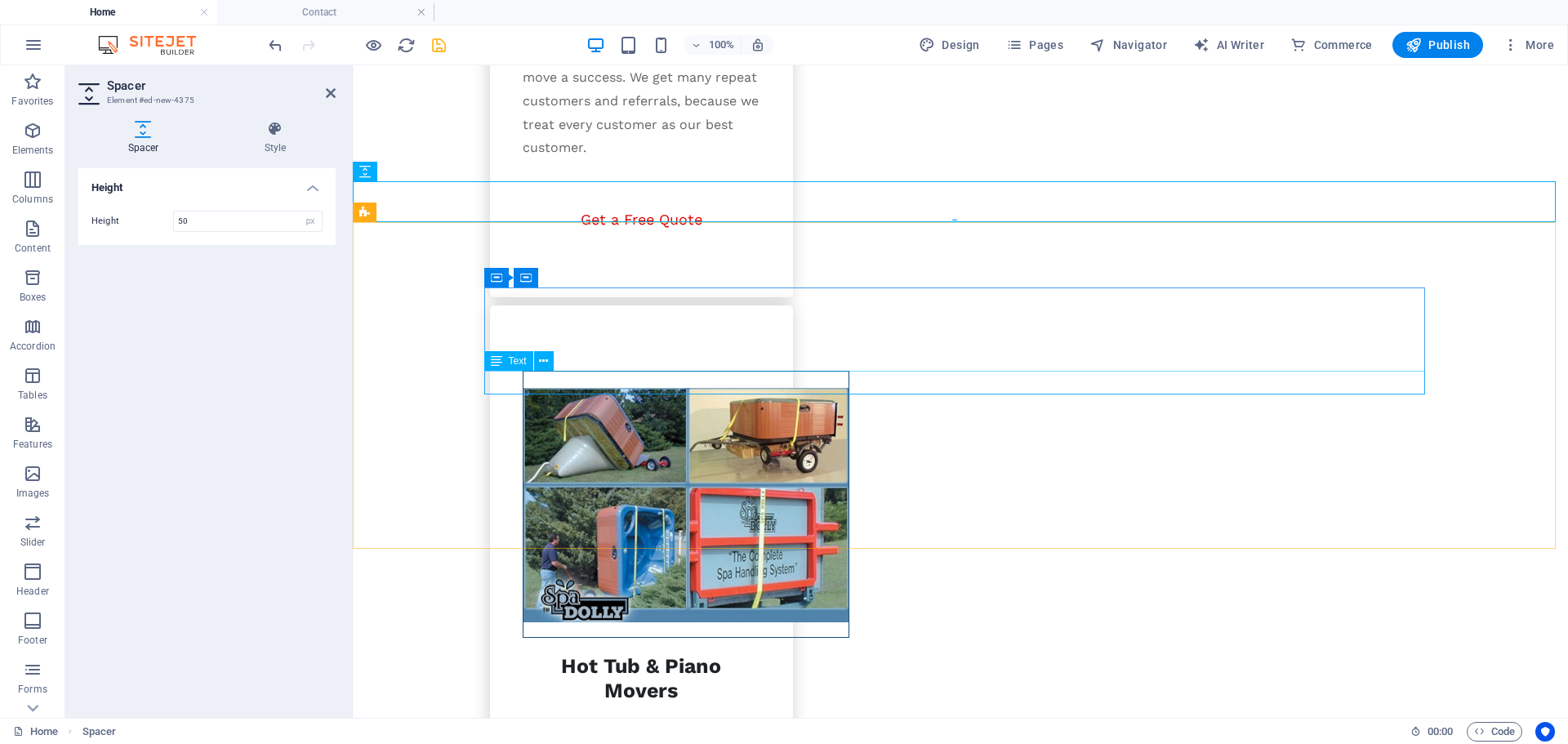
drag, startPoint x: 748, startPoint y: 238, endPoint x: 878, endPoint y: 372, distance: 186.7
click at [575, 275] on button at bounding box center [568, 277] width 20 height 20
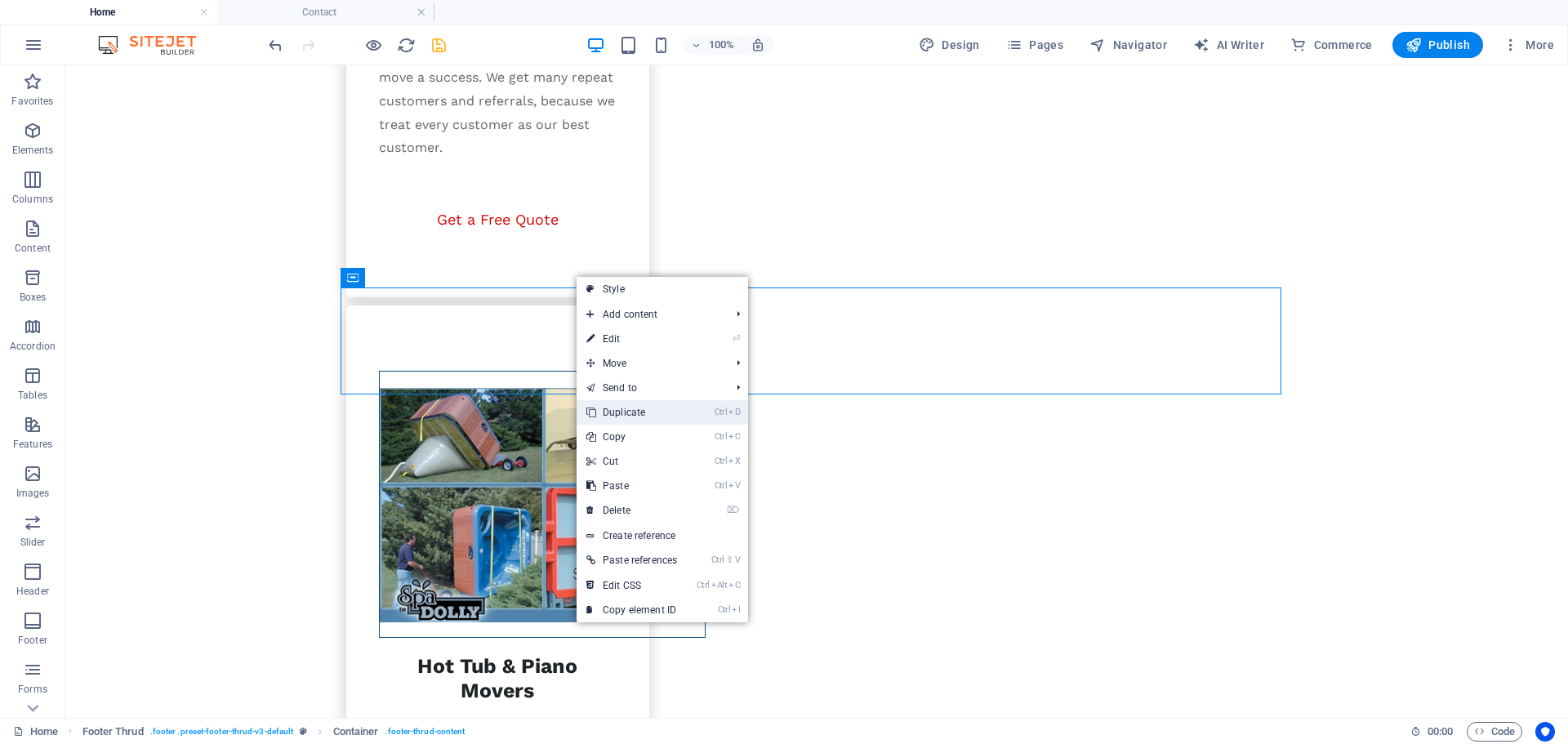
click at [604, 411] on link "Ctrl D Duplicate" at bounding box center [631, 412] width 111 height 25
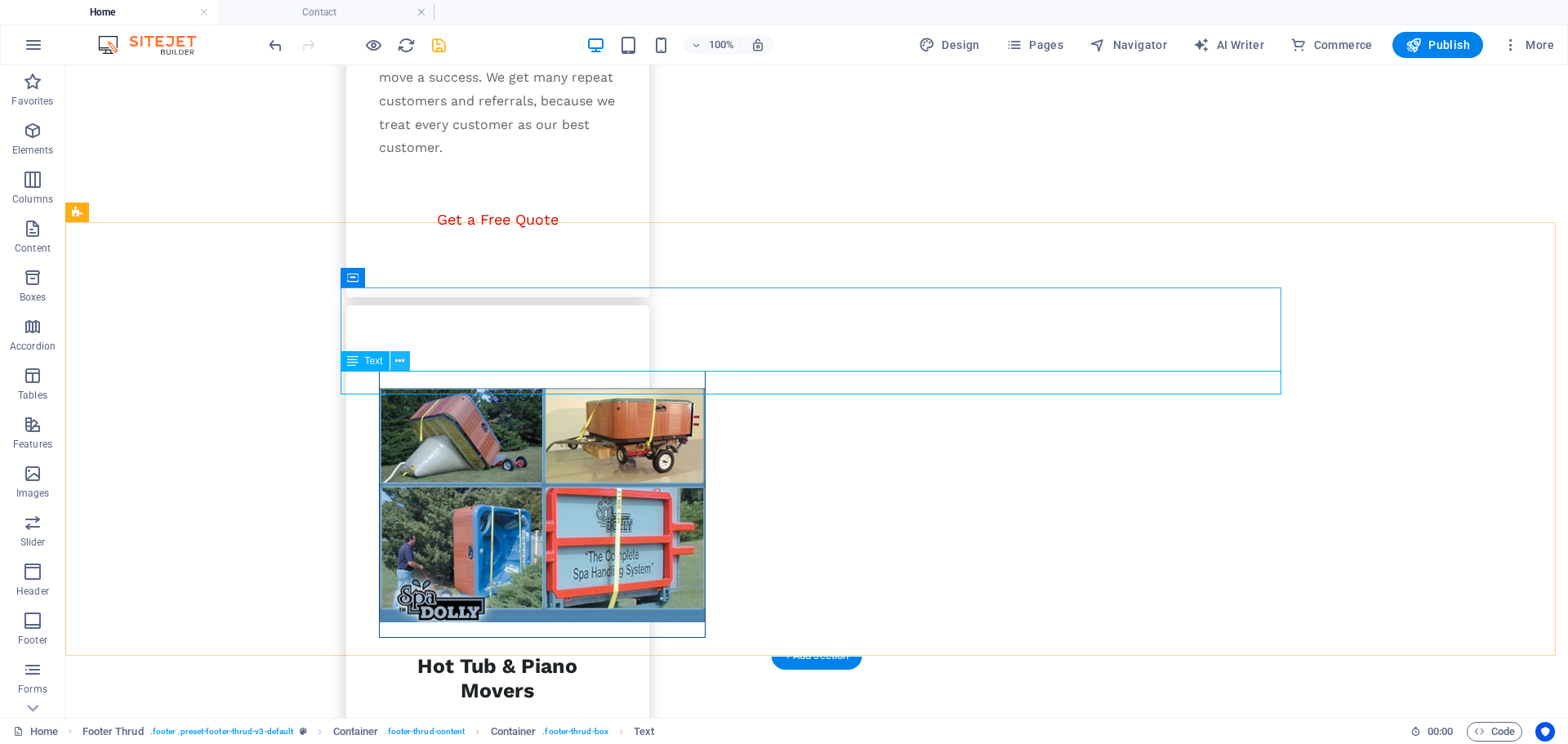
click at [406, 363] on button at bounding box center [400, 360] width 20 height 20
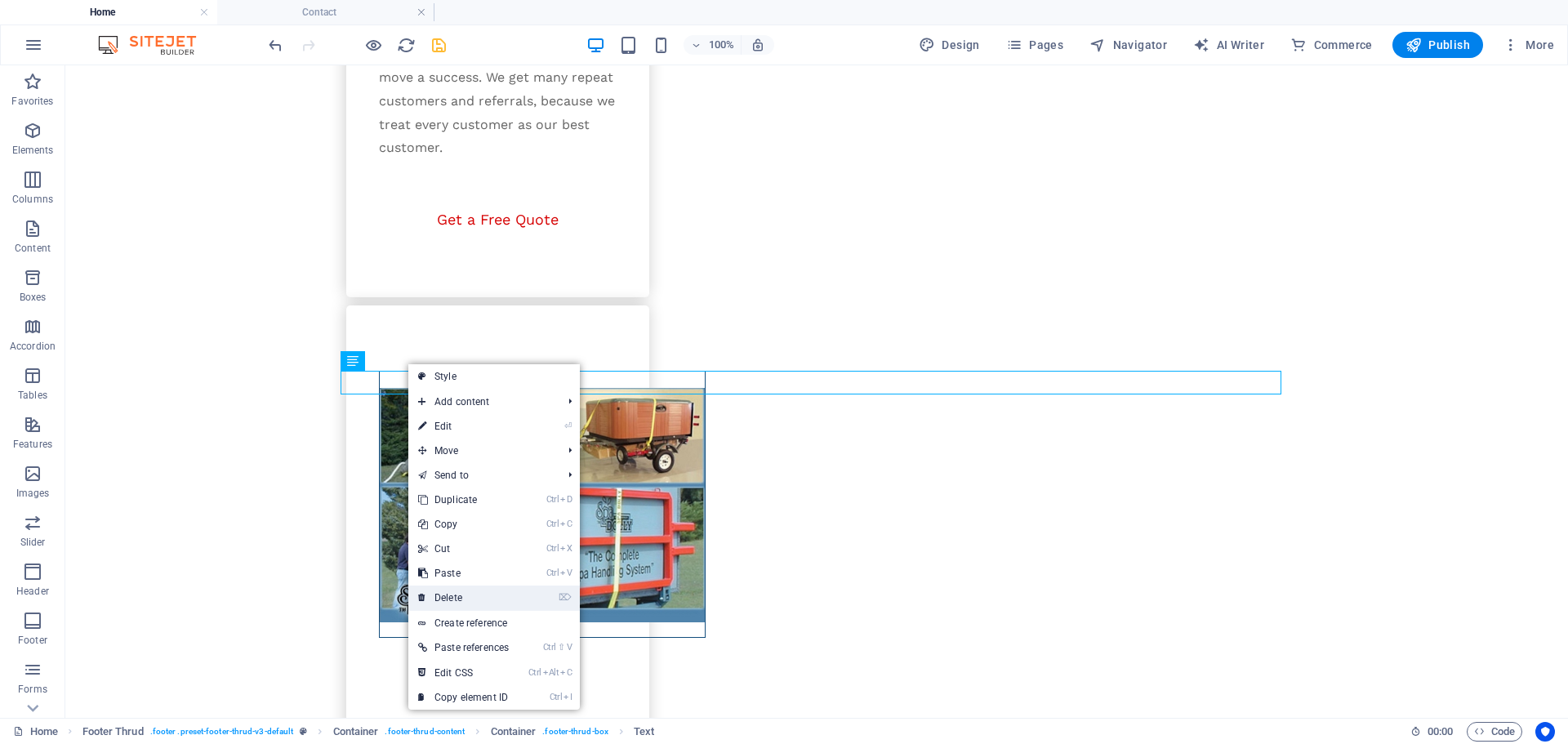
click at [458, 592] on link "⌦ Delete" at bounding box center [463, 597] width 111 height 25
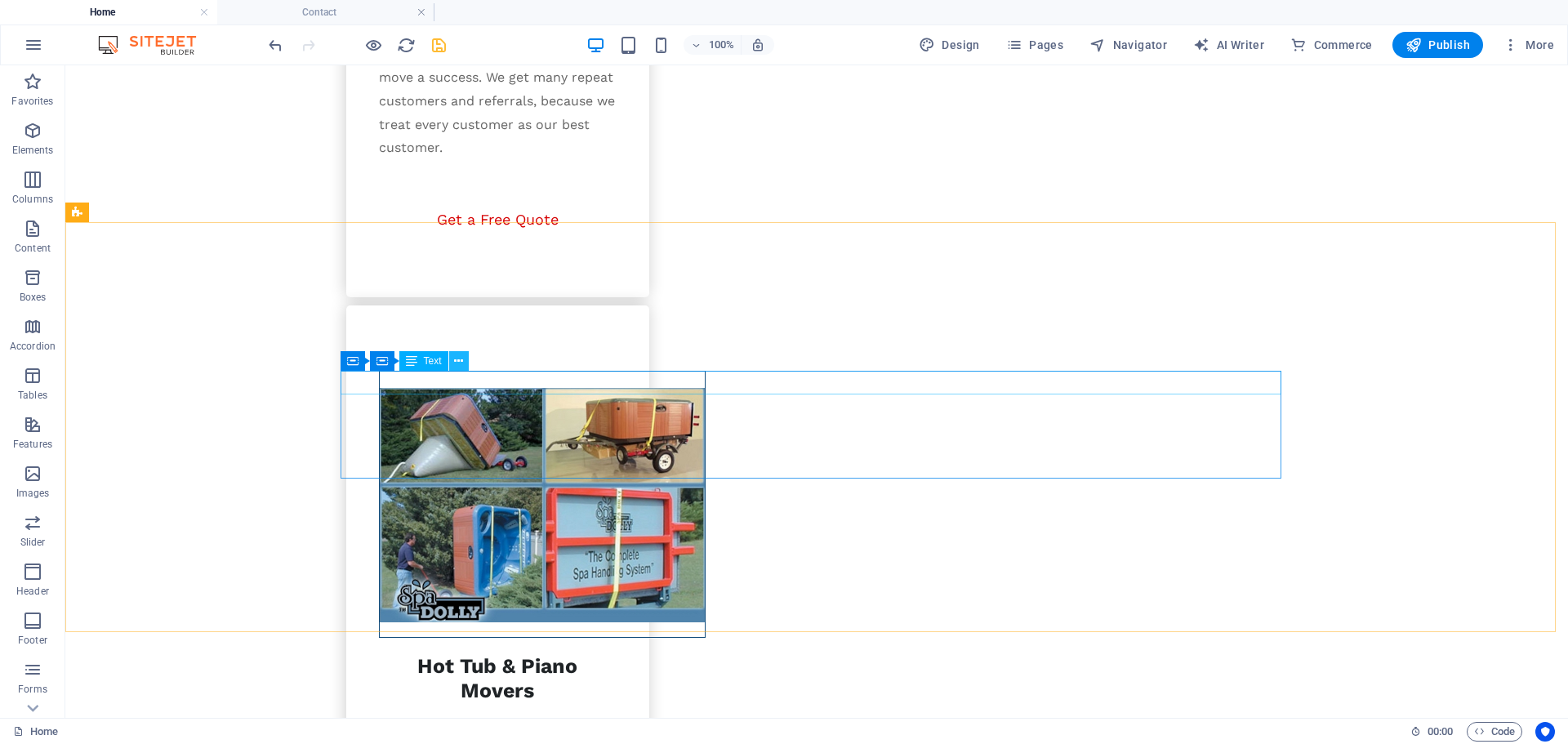
click at [456, 363] on icon at bounding box center [458, 361] width 9 height 17
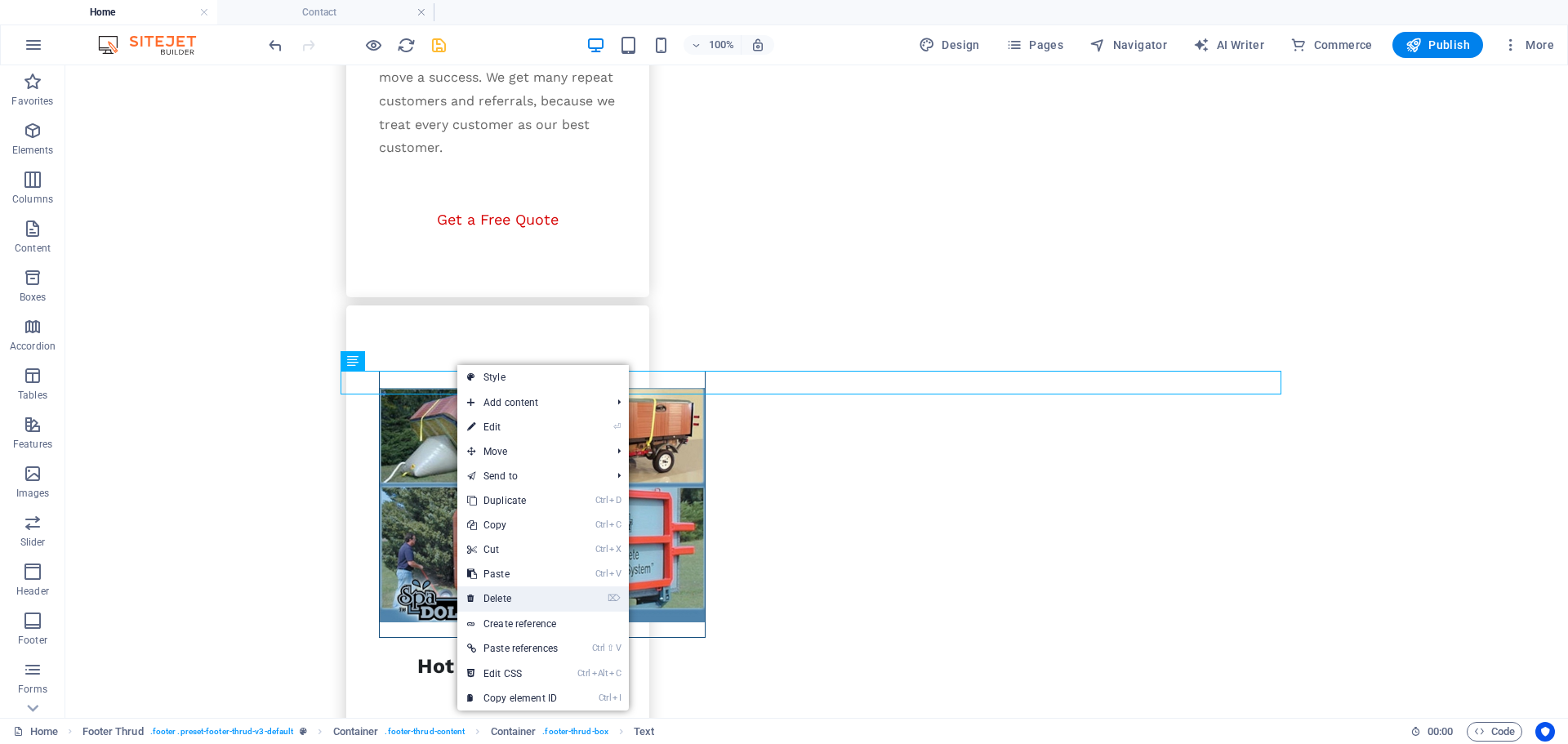
click at [499, 601] on link "⌦ Delete" at bounding box center [512, 598] width 111 height 25
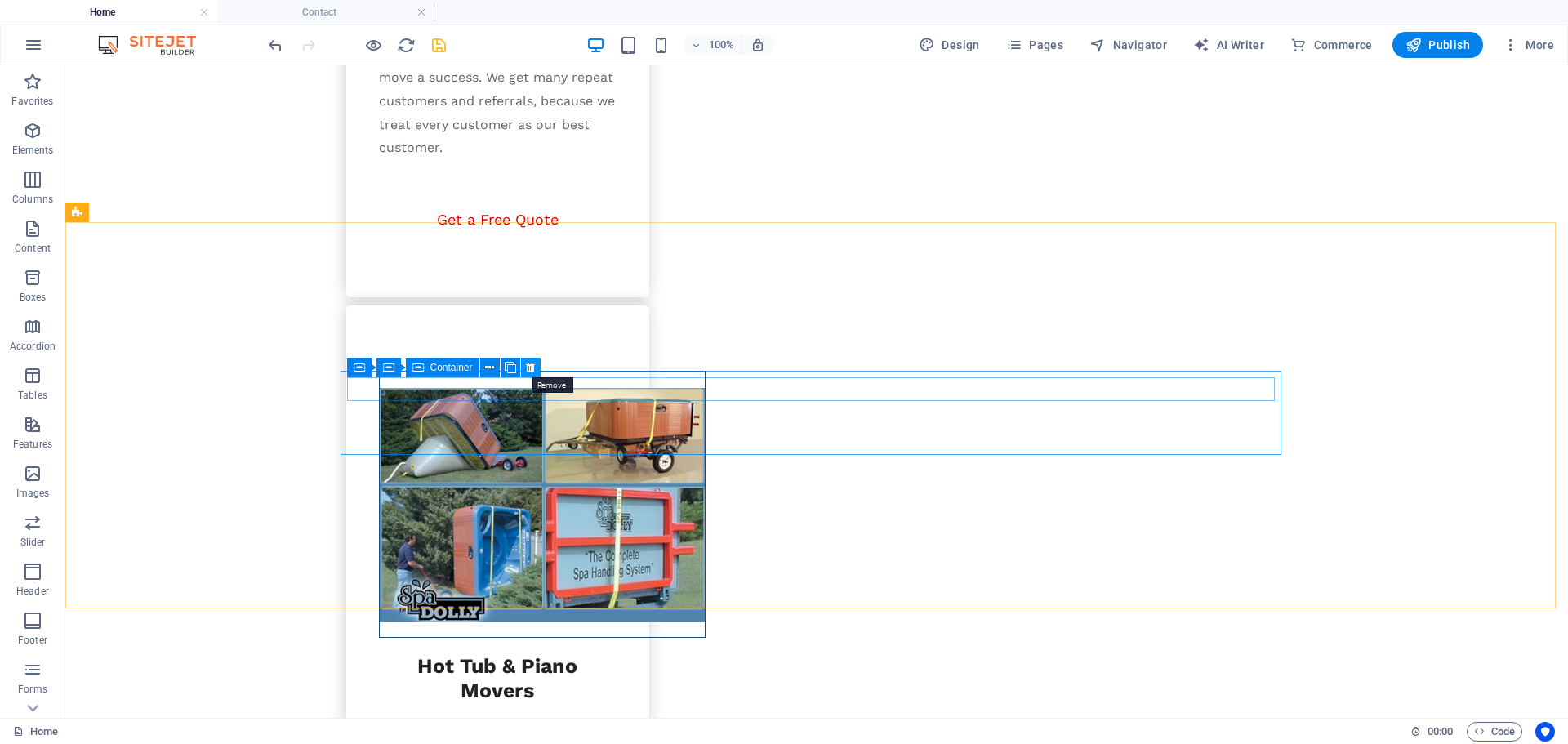
click at [525, 370] on button at bounding box center [530, 367] width 20 height 20
click at [457, 364] on icon at bounding box center [458, 361] width 9 height 17
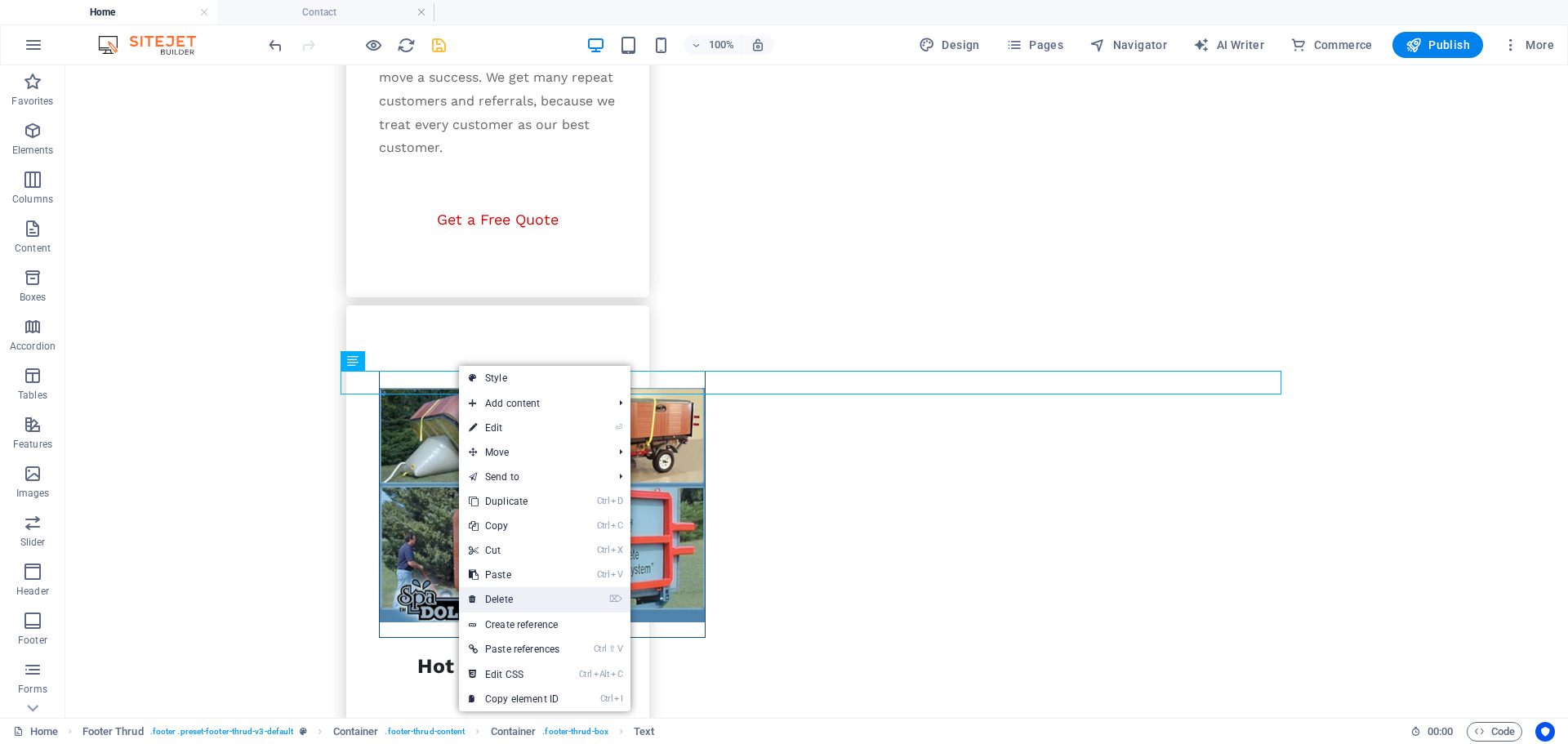
click at [507, 603] on link "⌦ Delete" at bounding box center [513, 599] width 111 height 25
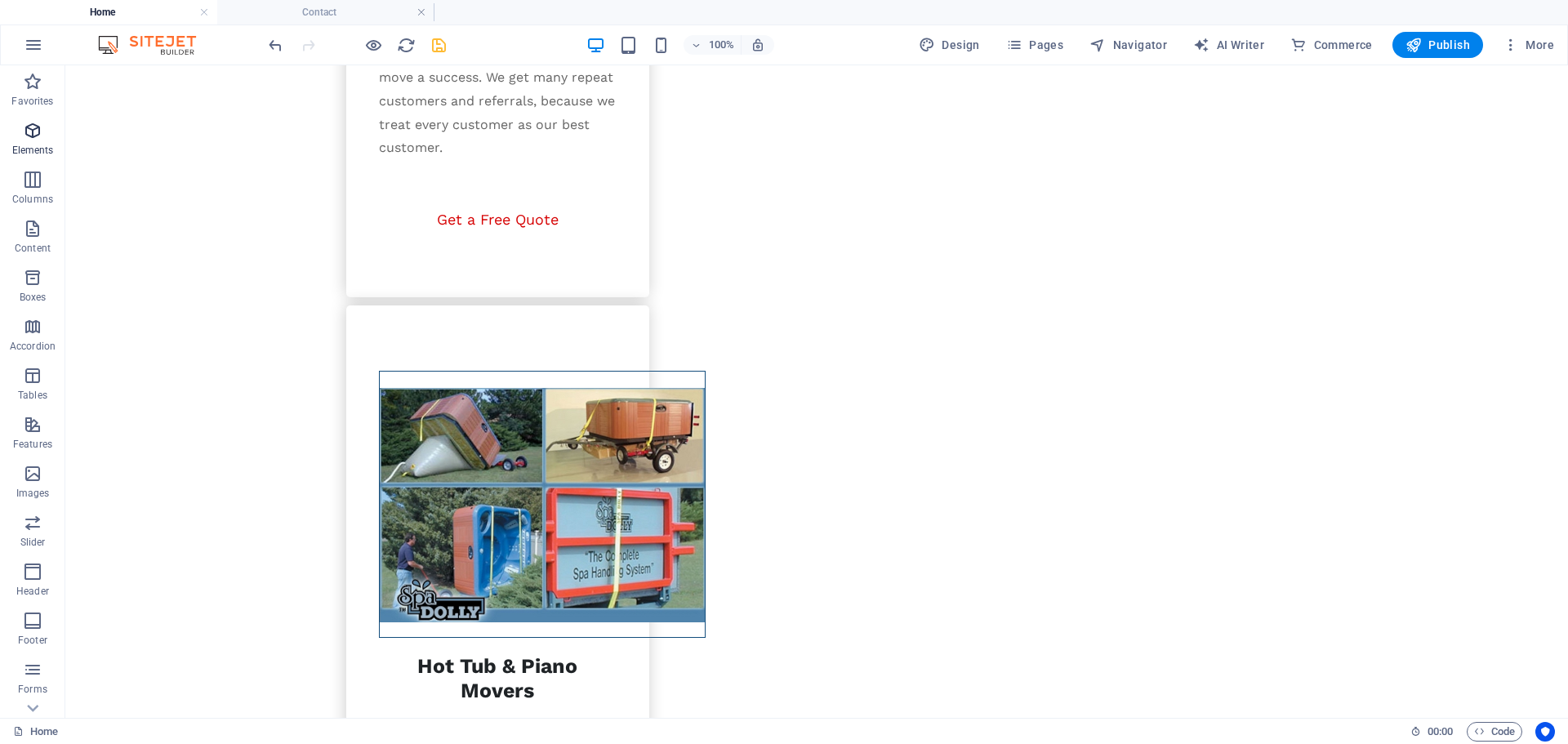
click at [28, 147] on p "Elements" at bounding box center [33, 150] width 42 height 13
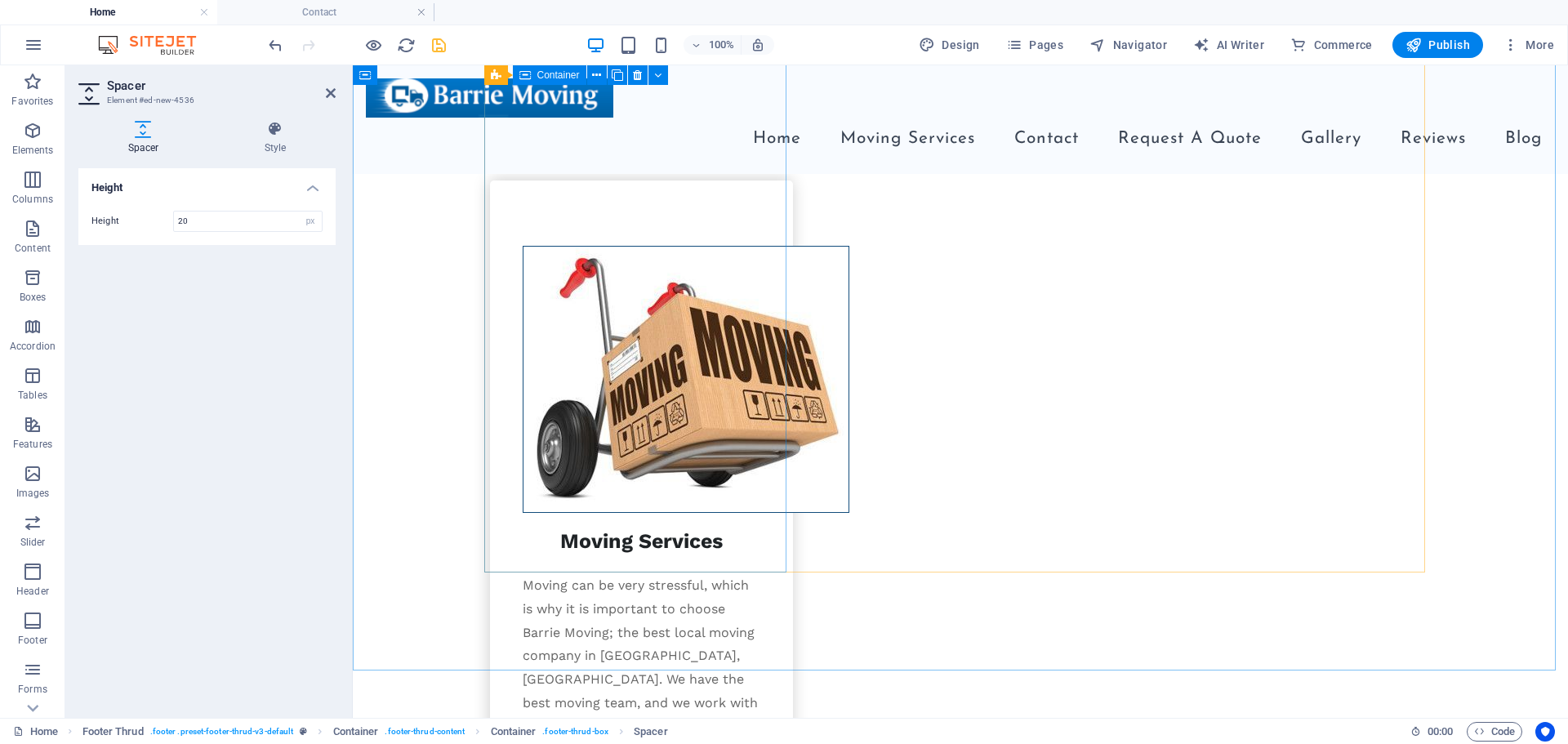
scroll to position [1652, 0]
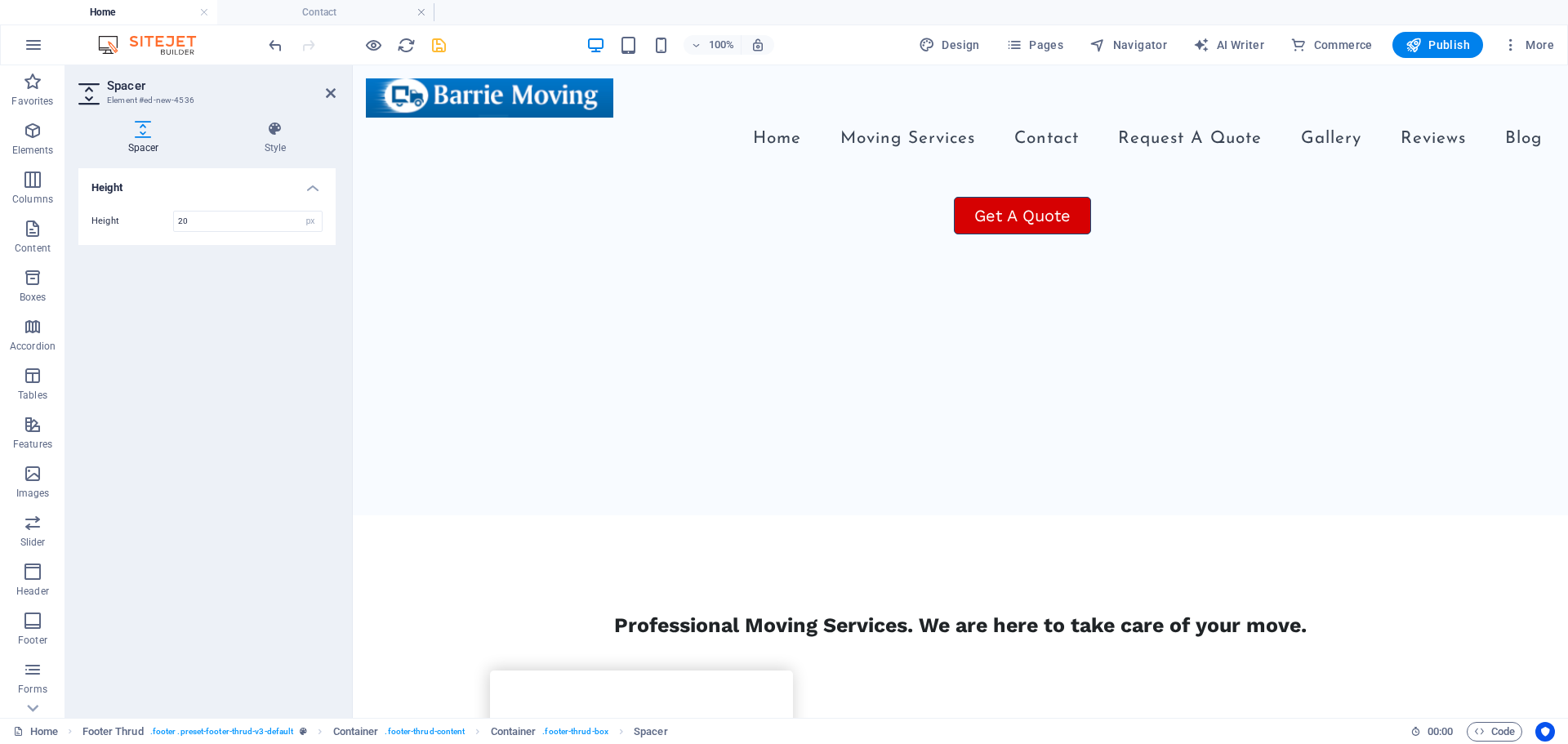
click at [336, 94] on aside "Spacer Element #ed-new-4536 Spacer Style Height Height 20 px rem vh vw Footer T…" at bounding box center [209, 391] width 287 height 652
click at [319, 95] on header "Spacer Element #ed-new-4536" at bounding box center [207, 86] width 257 height 43
click at [330, 93] on icon at bounding box center [331, 94] width 9 height 13
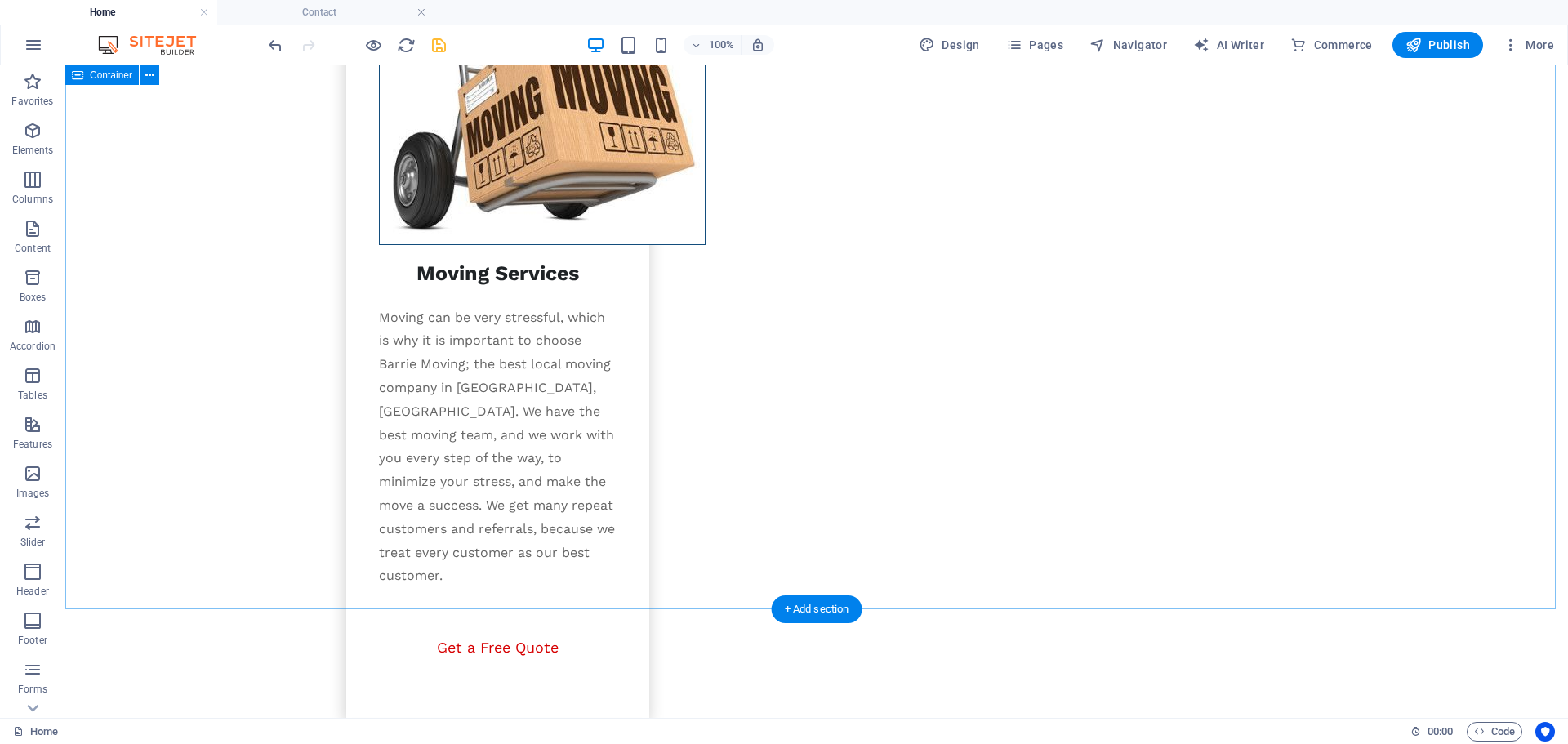
scroll to position [2858, 0]
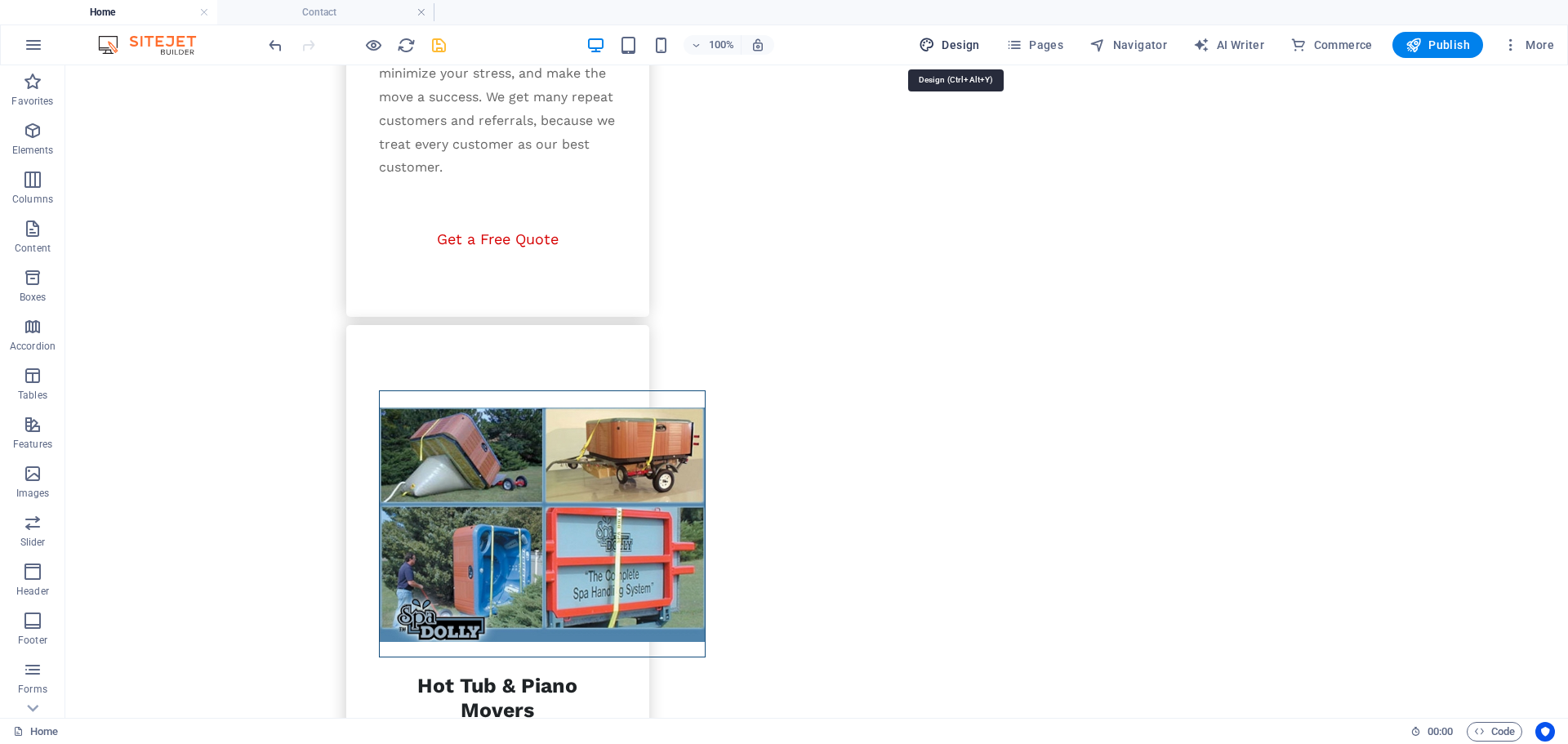
click at [959, 41] on span "Design" at bounding box center [949, 44] width 61 height 16
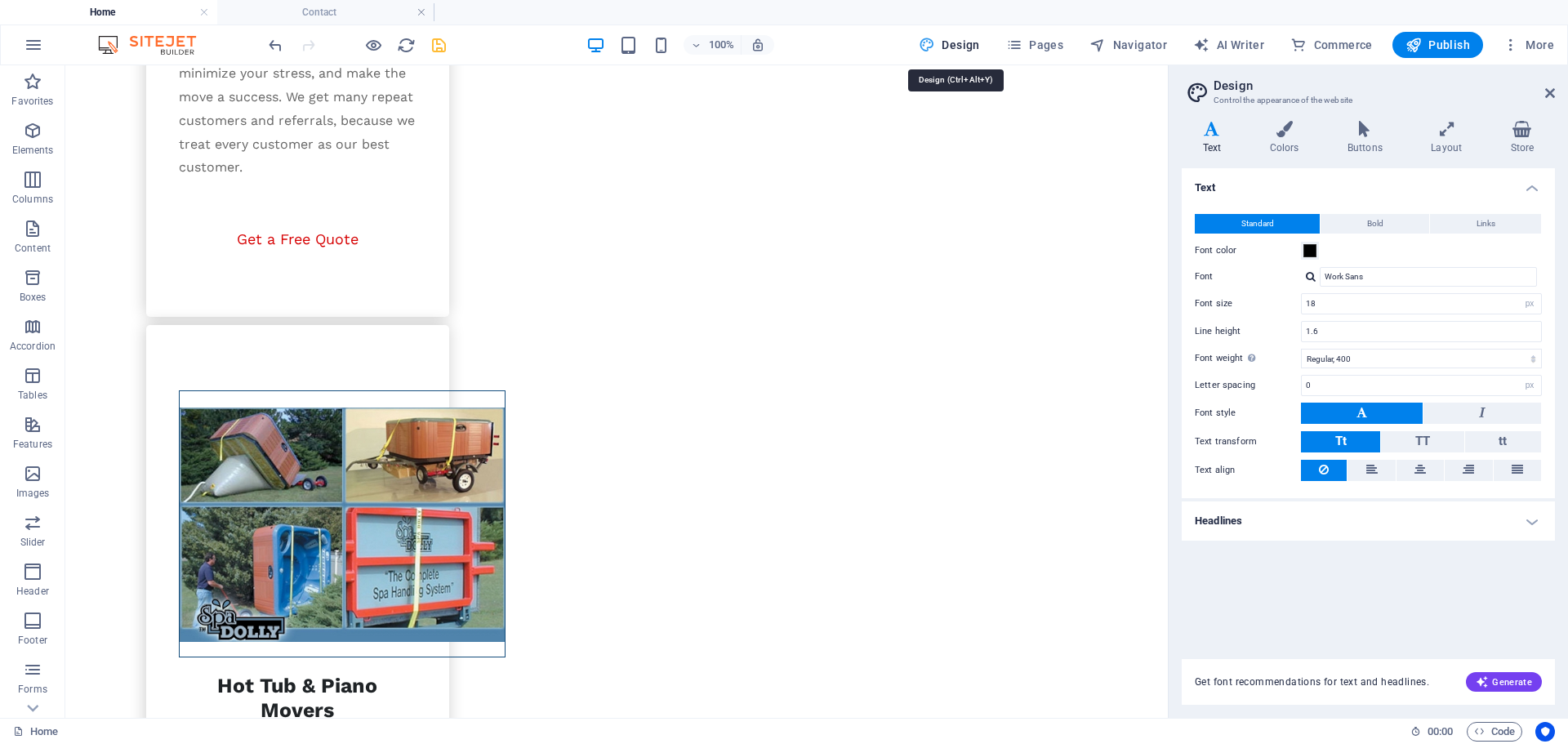
scroll to position [2898, 0]
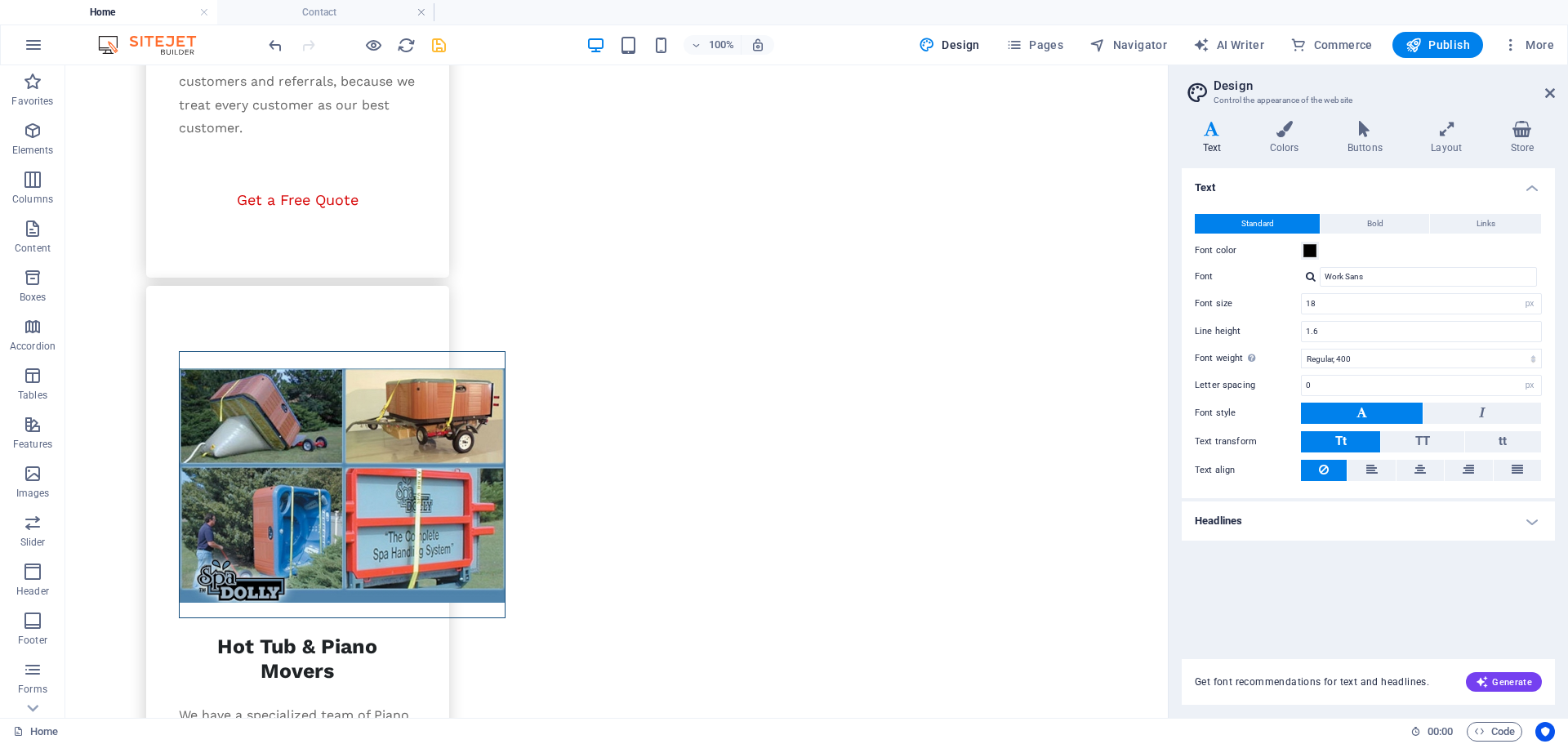
click at [1286, 510] on h4 "Headlines" at bounding box center [1368, 520] width 373 height 39
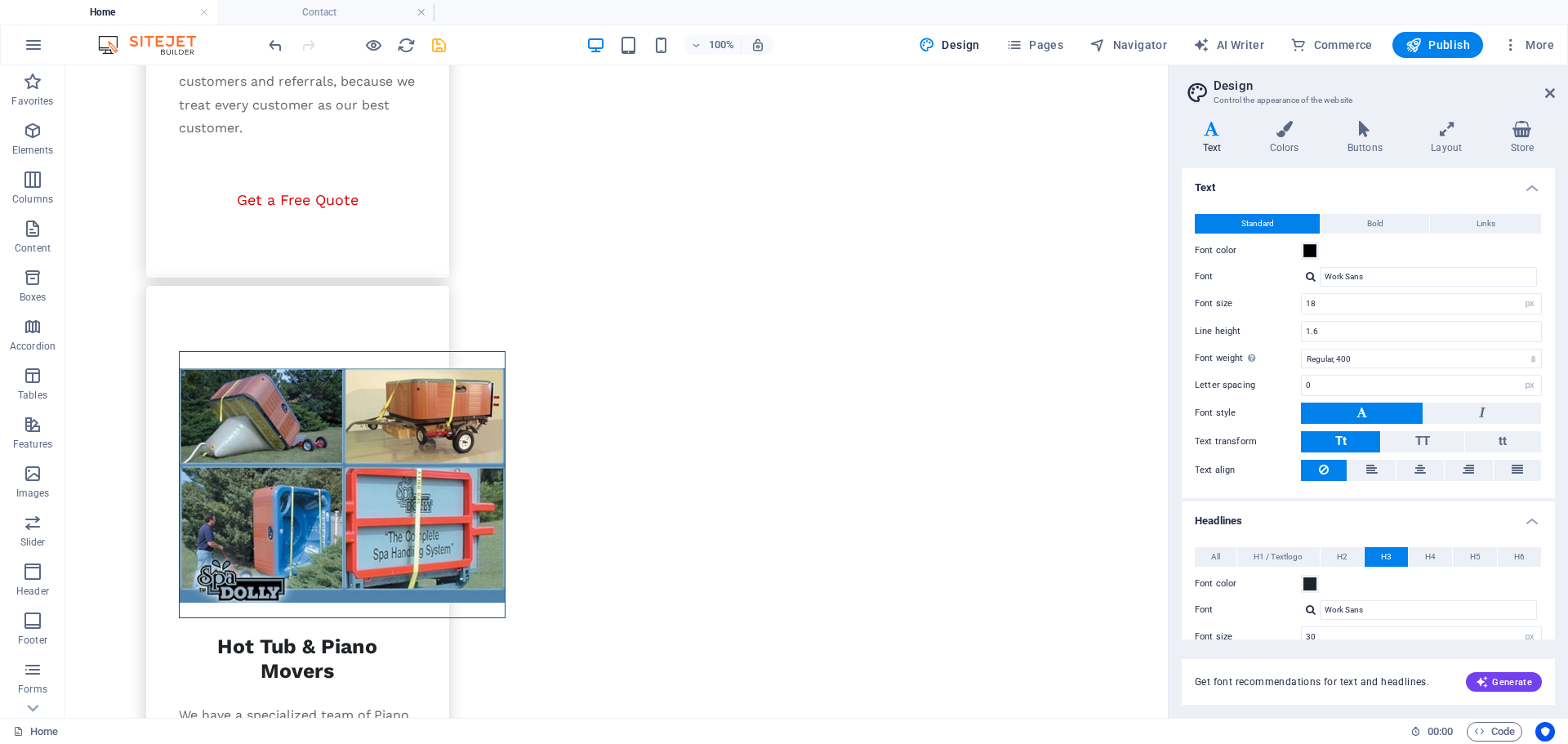
scroll to position [164, 0]
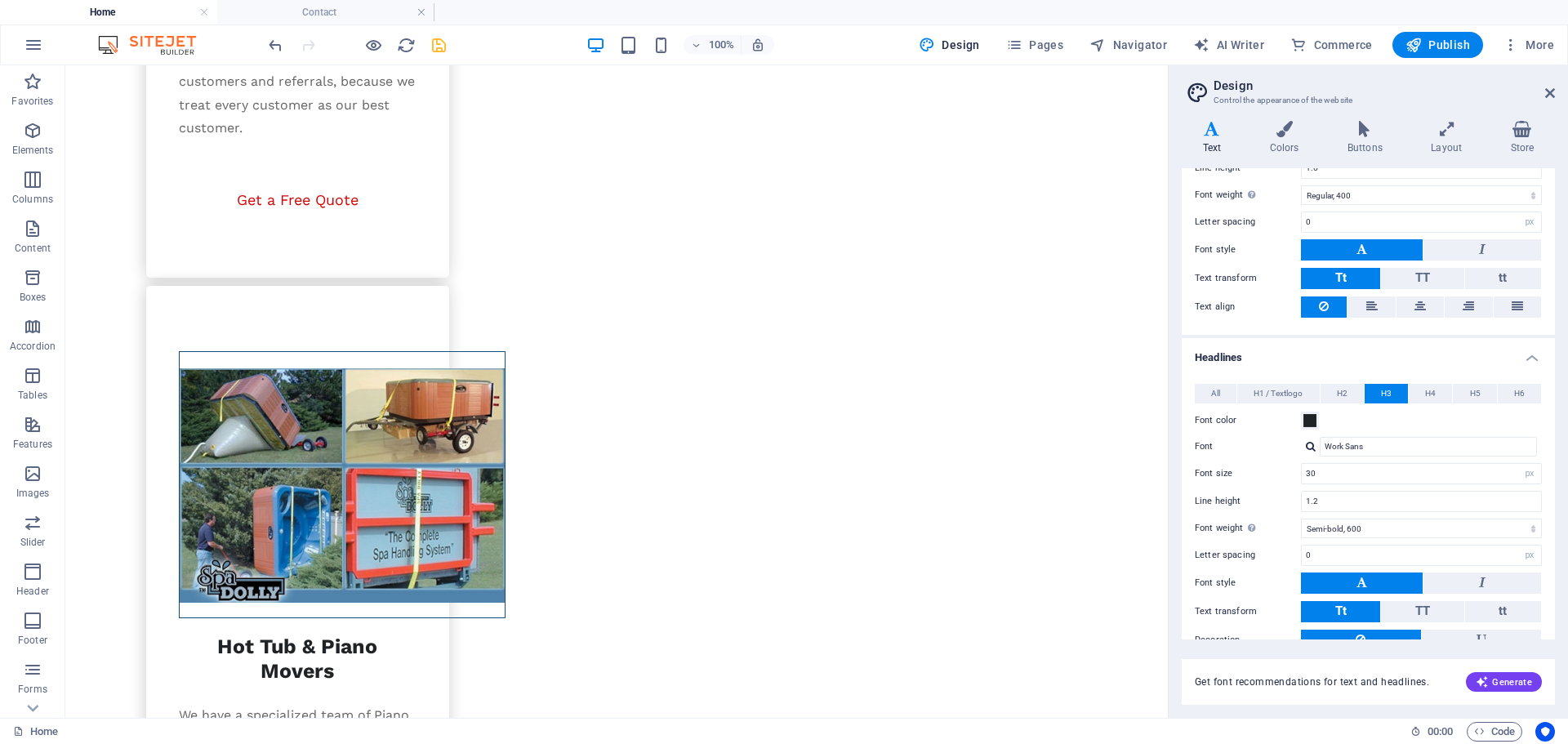
click at [1310, 444] on div at bounding box center [1310, 445] width 9 height 10
click at [1348, 473] on div "[PERSON_NAME]" at bounding box center [1431, 468] width 215 height 17
drag, startPoint x: 1321, startPoint y: 472, endPoint x: 1289, endPoint y: 478, distance: 32.6
click at [1289, 478] on div "Font size 30 rem px em %" at bounding box center [1368, 474] width 347 height 21
click at [1549, 86] on header "Design Control the appearance of the website" at bounding box center [1369, 86] width 370 height 43
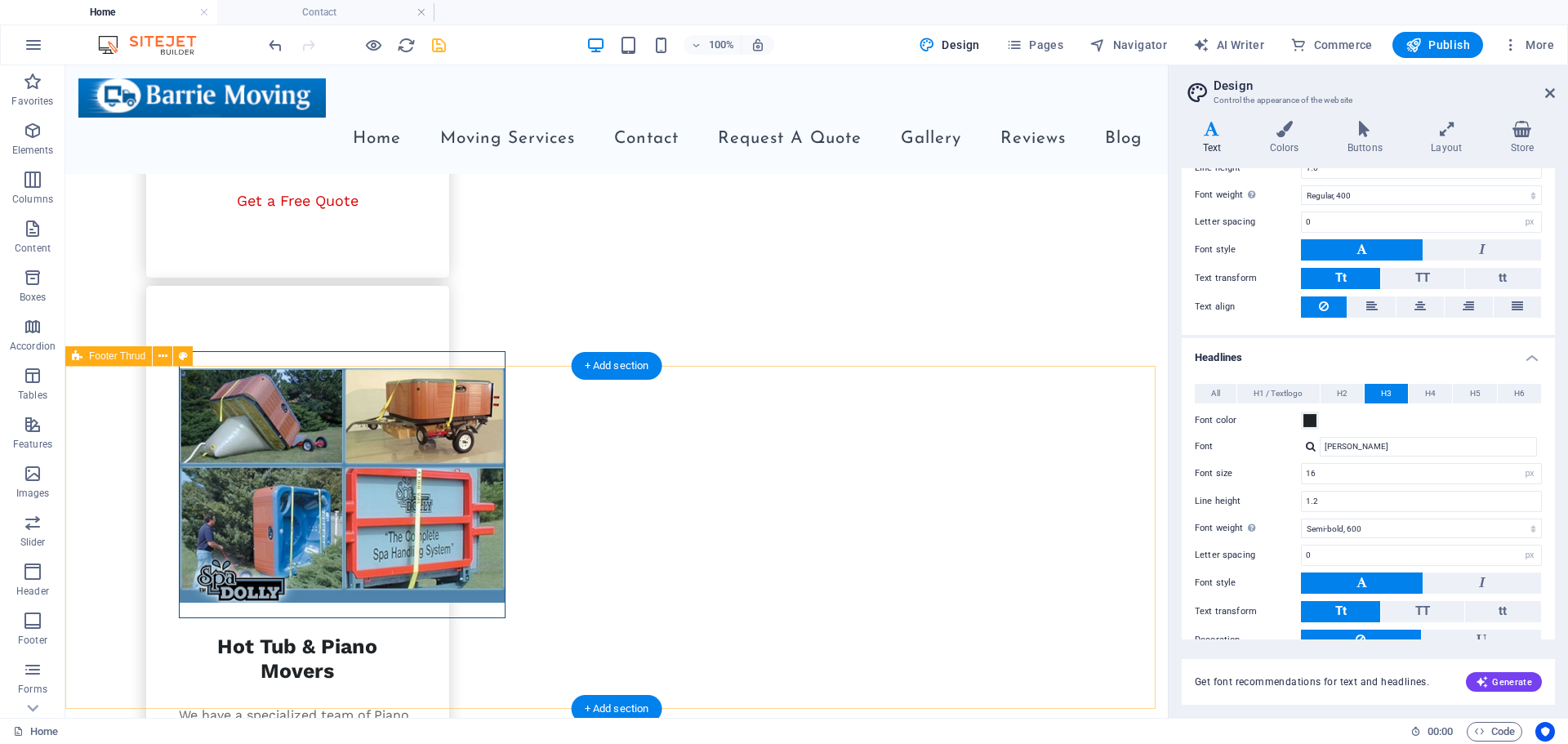
scroll to position [2734, 0]
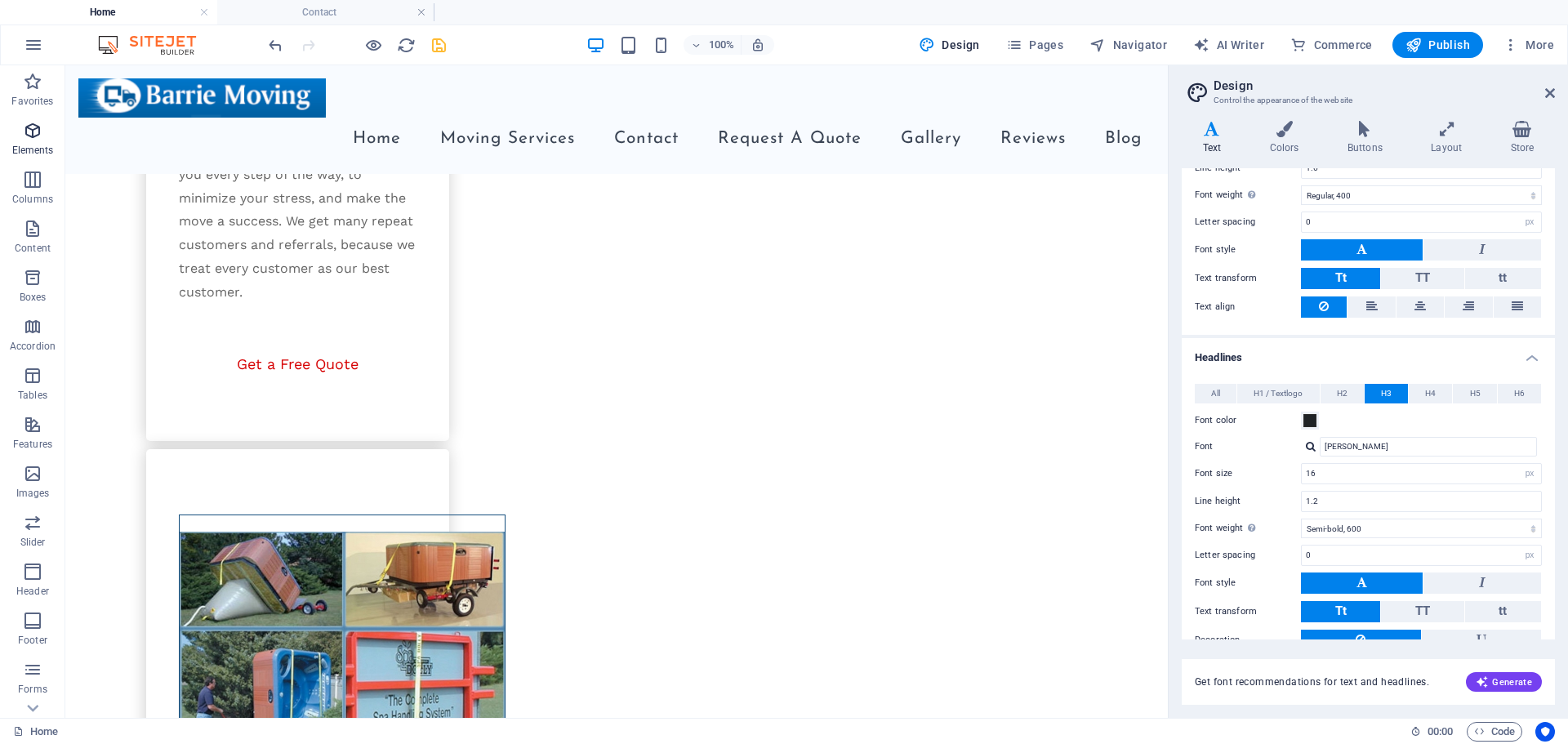
click at [29, 134] on icon "button" at bounding box center [32, 130] width 20 height 20
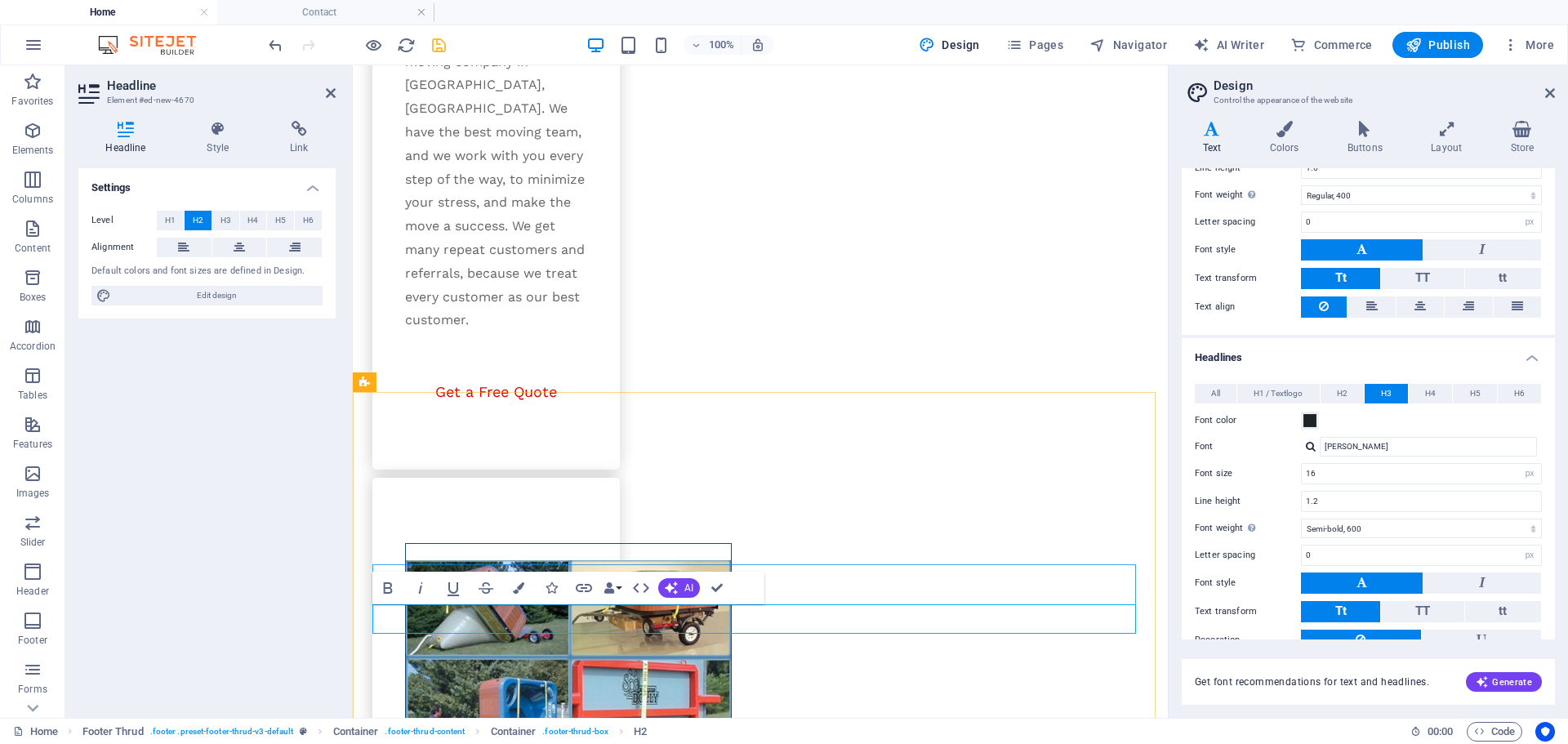
scroll to position [0, 3]
click at [226, 224] on span "H3" at bounding box center [225, 220] width 10 height 20
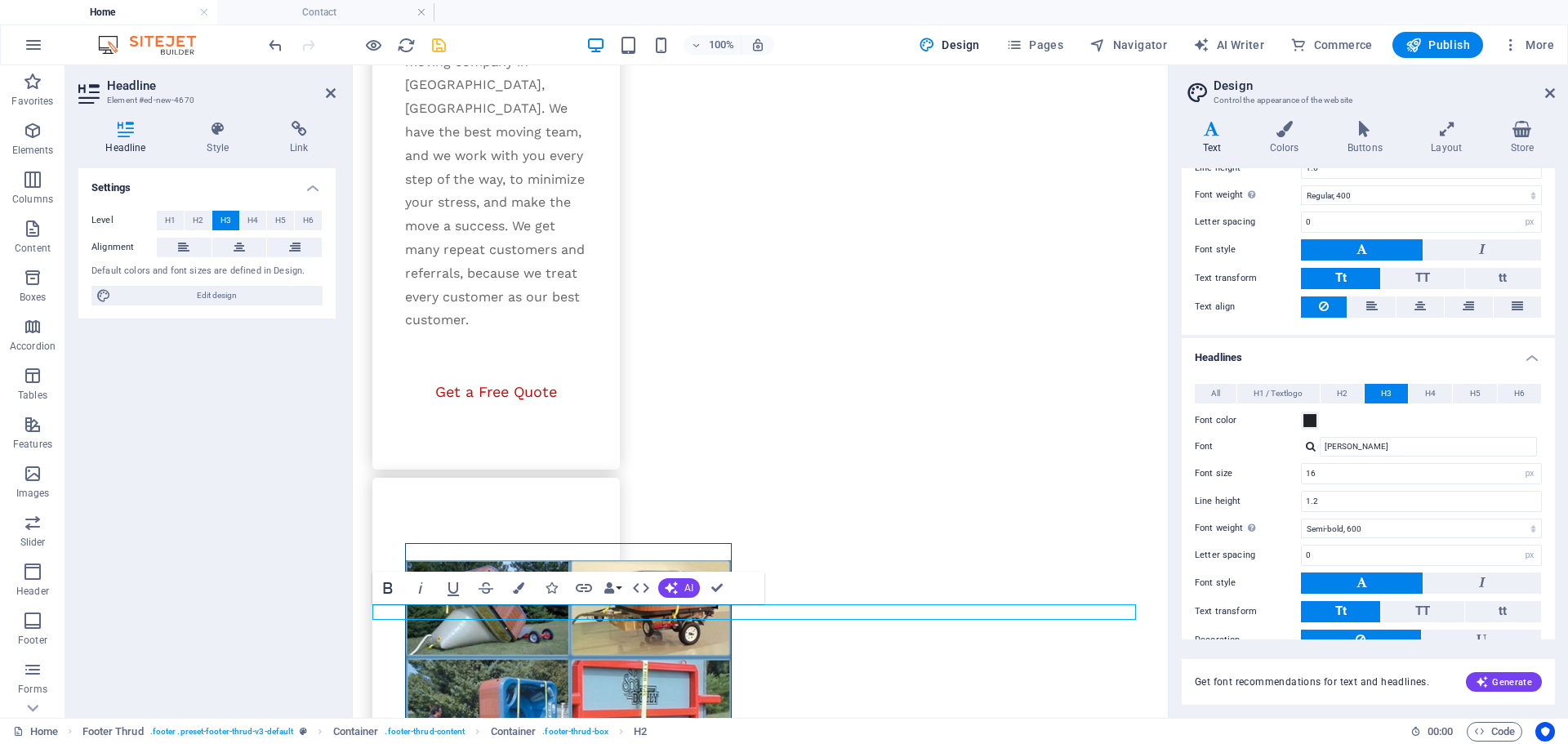
click at [389, 586] on icon "button" at bounding box center [388, 588] width 20 height 20
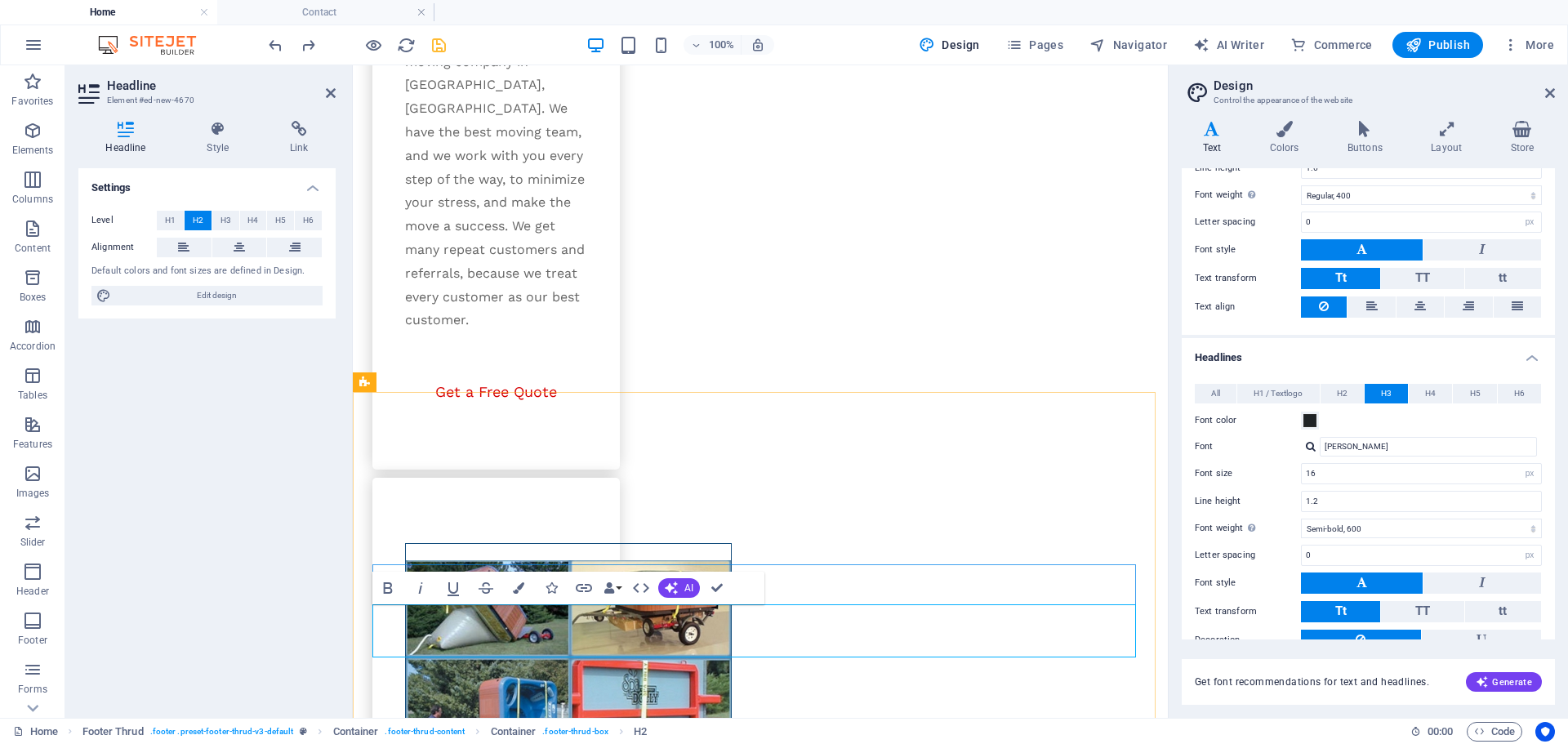
click at [227, 226] on span "H3" at bounding box center [225, 220] width 10 height 20
drag, startPoint x: 576, startPoint y: 628, endPoint x: 362, endPoint y: 643, distance: 214.5
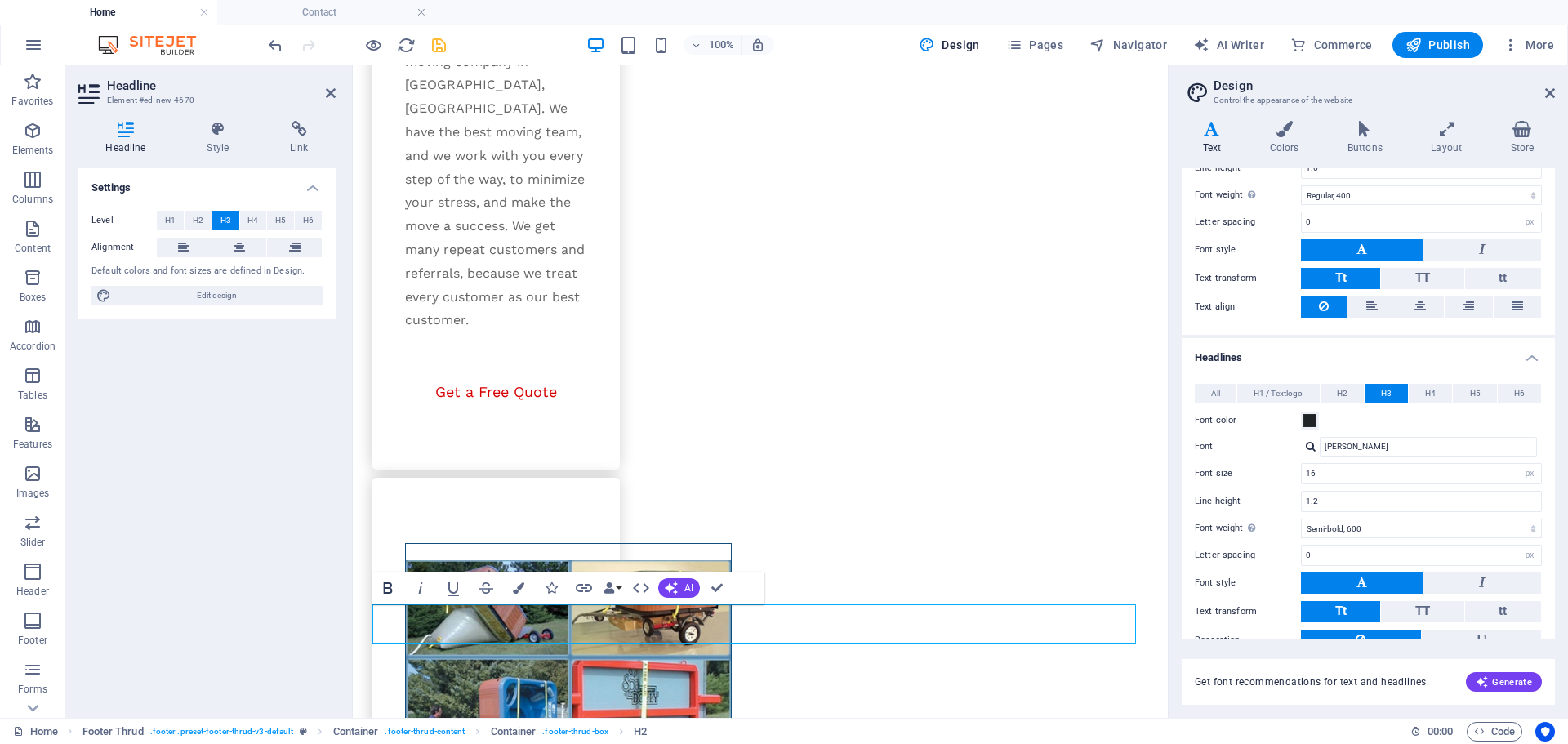
click at [391, 589] on icon "button" at bounding box center [388, 588] width 9 height 11
click at [225, 249] on button at bounding box center [240, 247] width 55 height 20
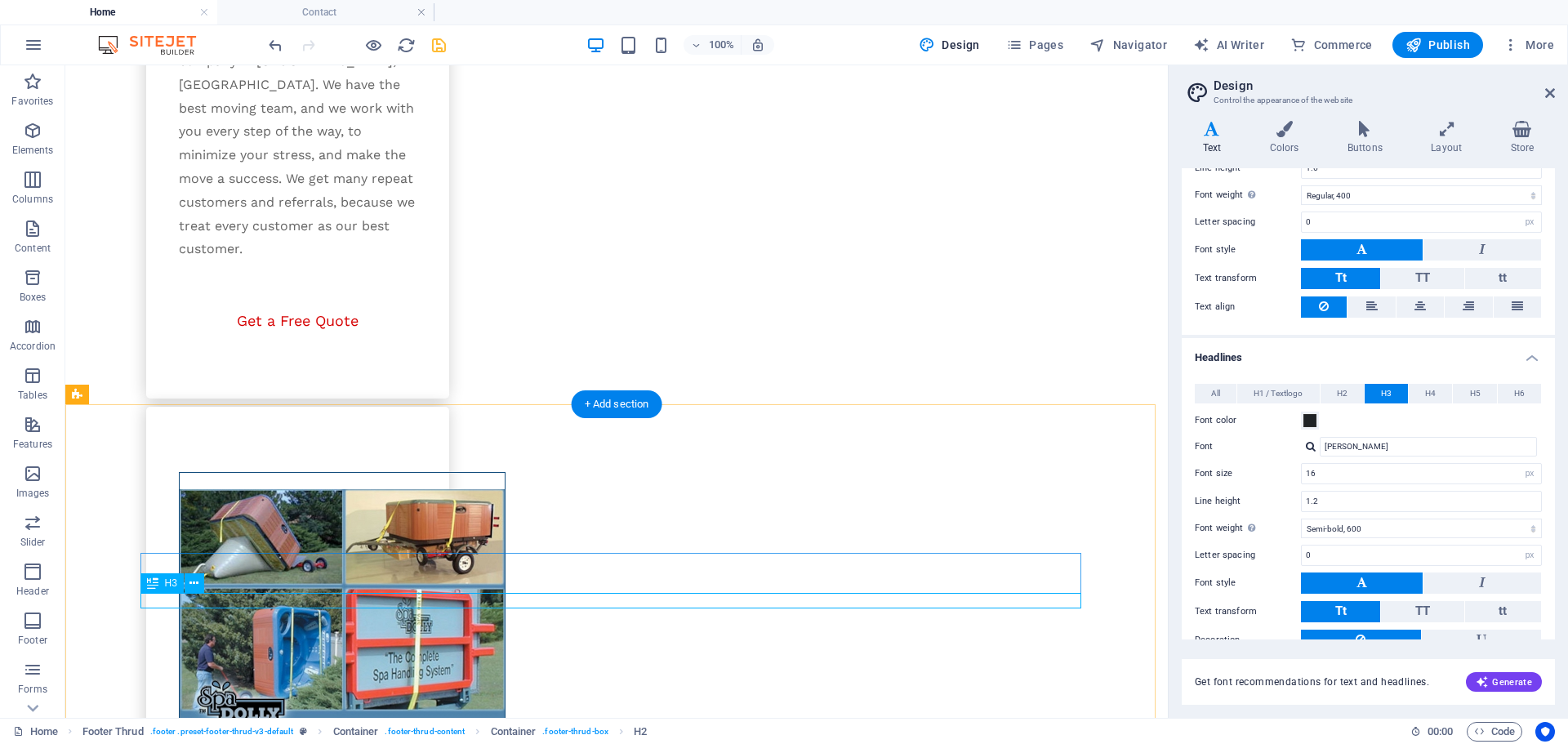
scroll to position [2735, 0]
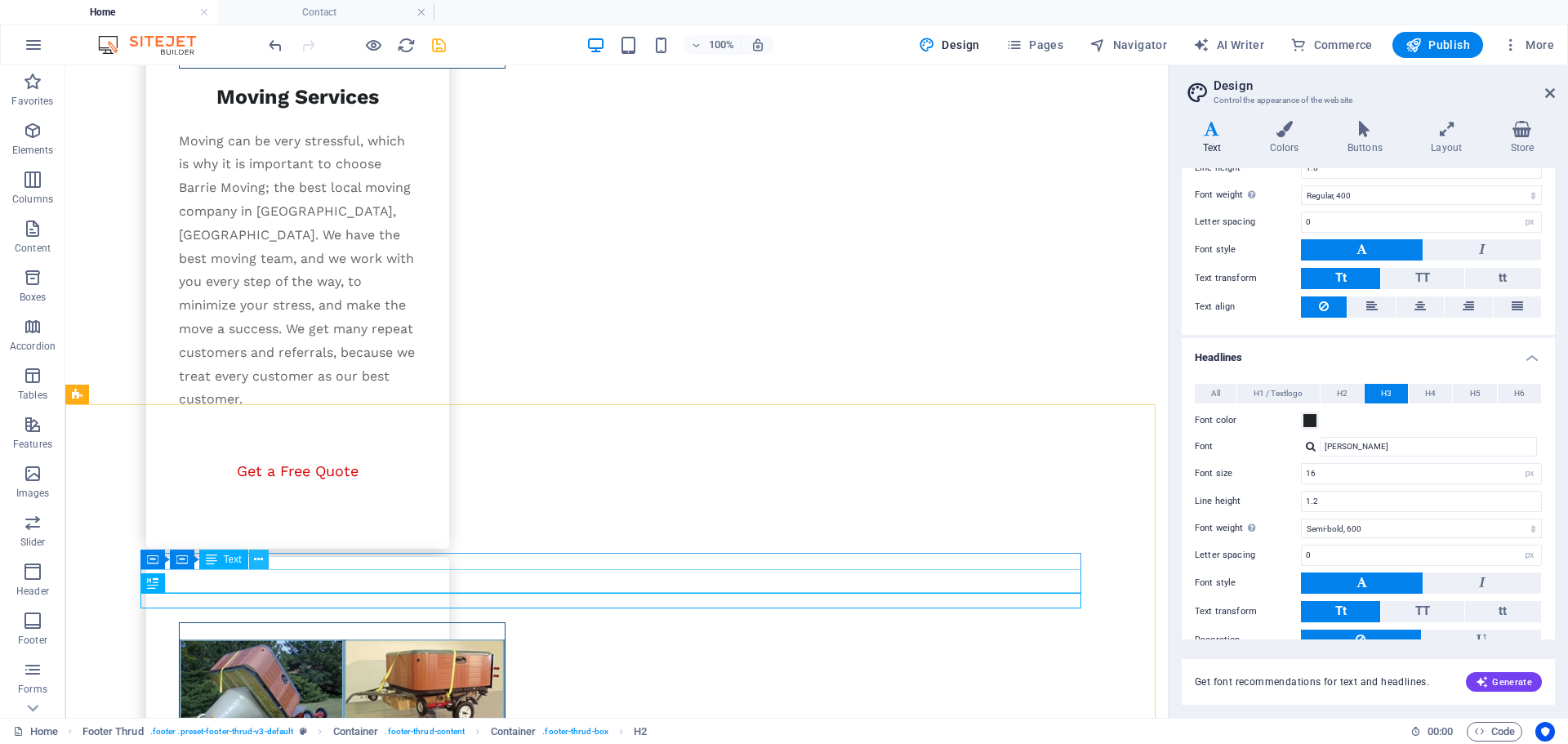
click at [255, 558] on icon at bounding box center [259, 560] width 9 height 17
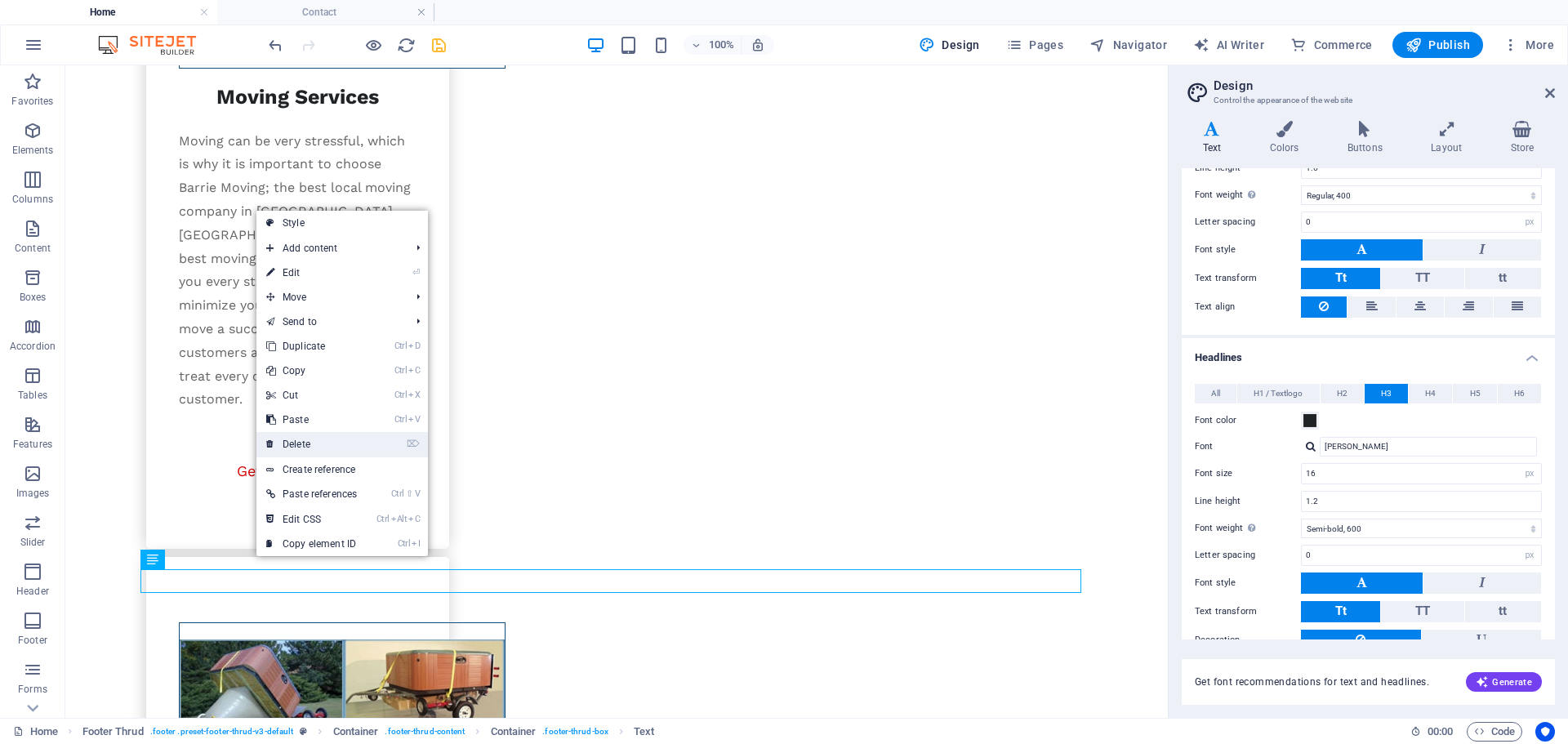
click at [309, 441] on link "⌦ Delete" at bounding box center [311, 444] width 111 height 25
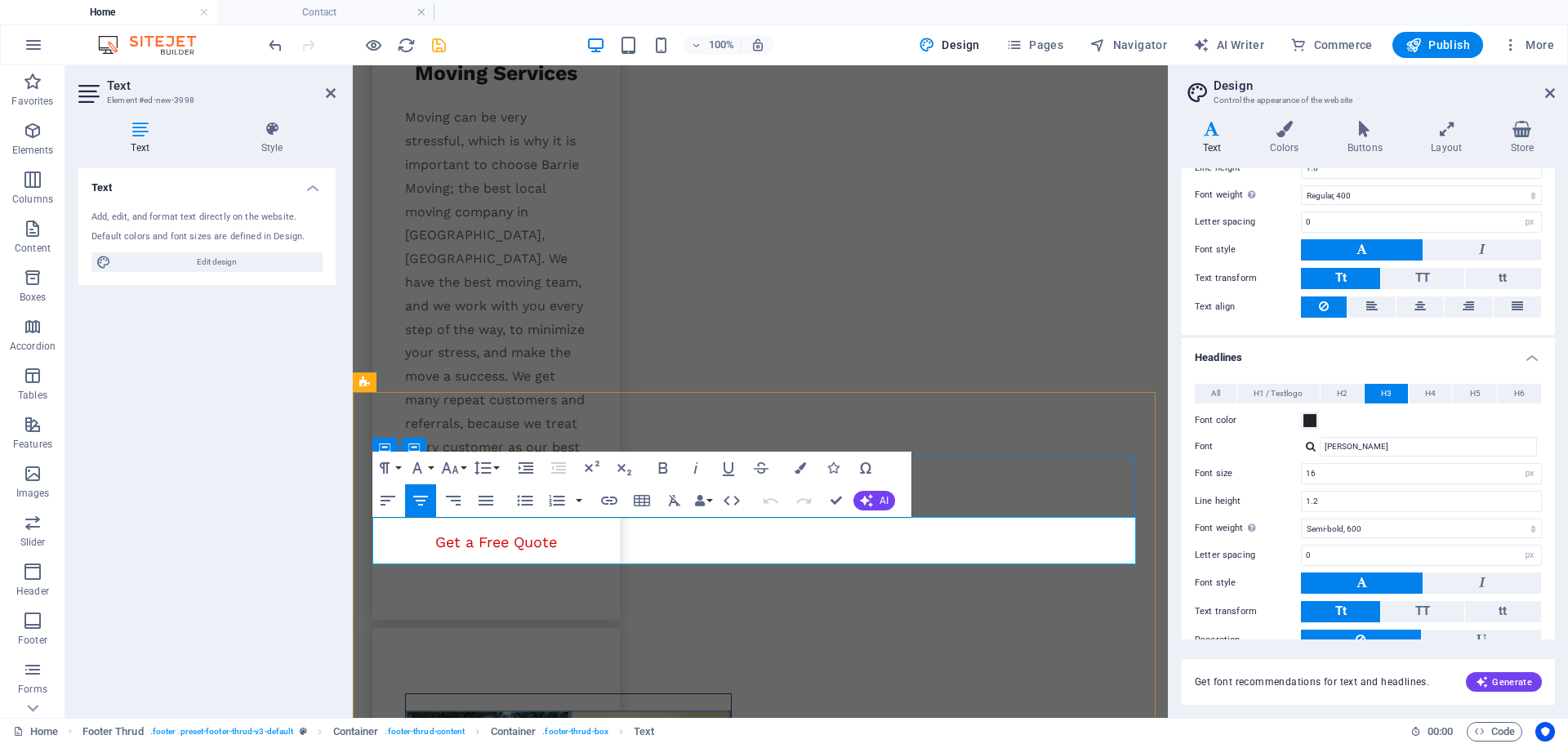
scroll to position [2885, 0]
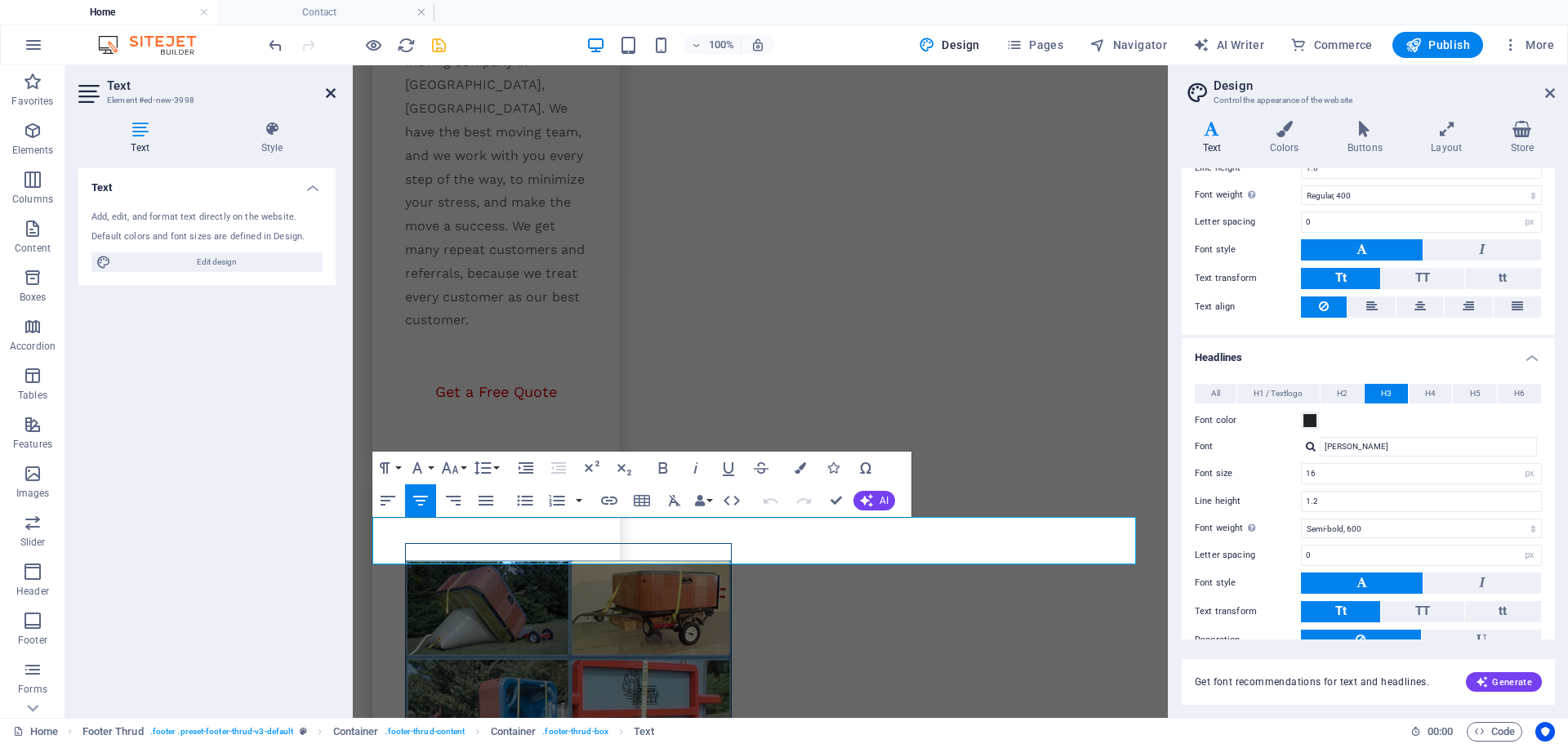
click at [334, 91] on icon at bounding box center [331, 94] width 9 height 13
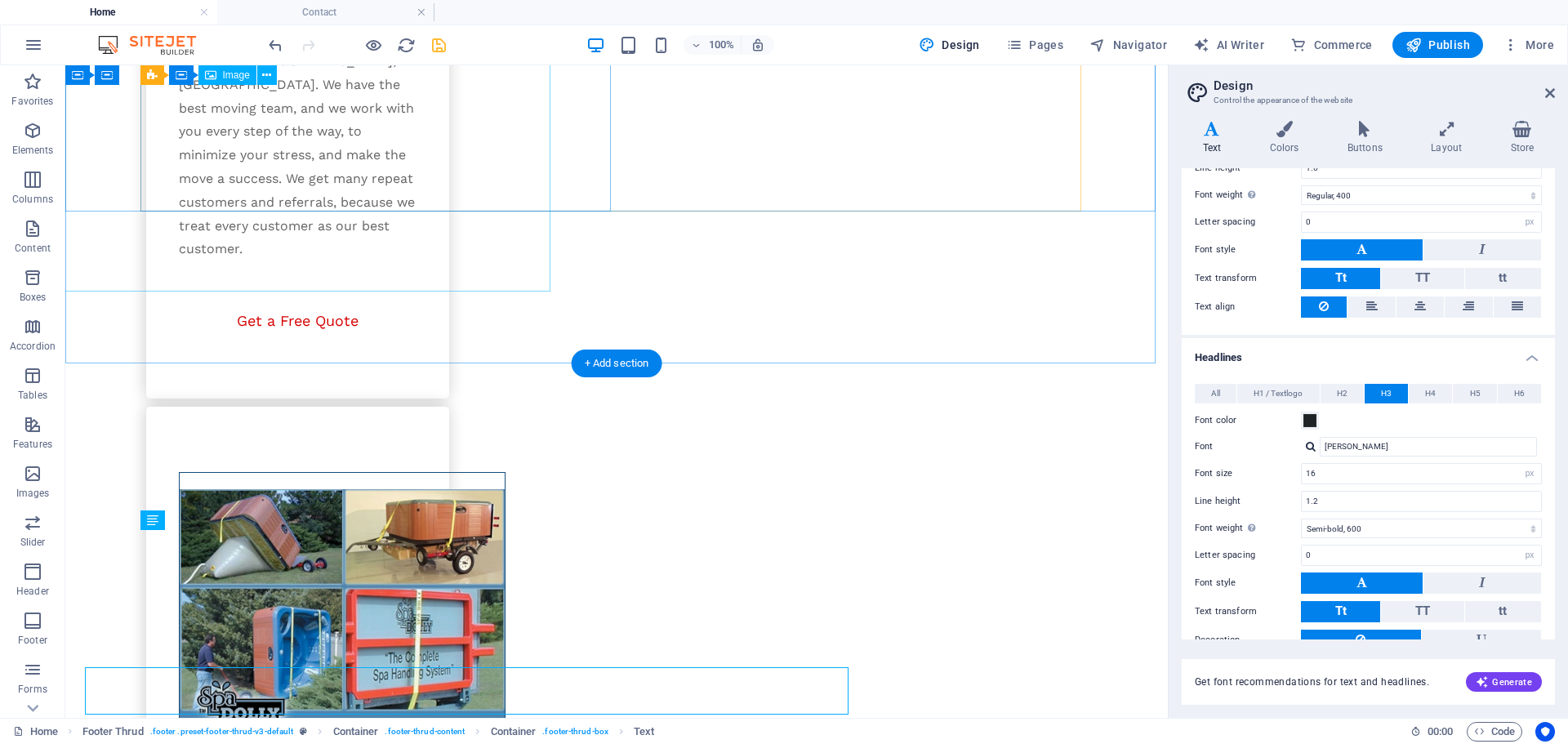
scroll to position [2735, 0]
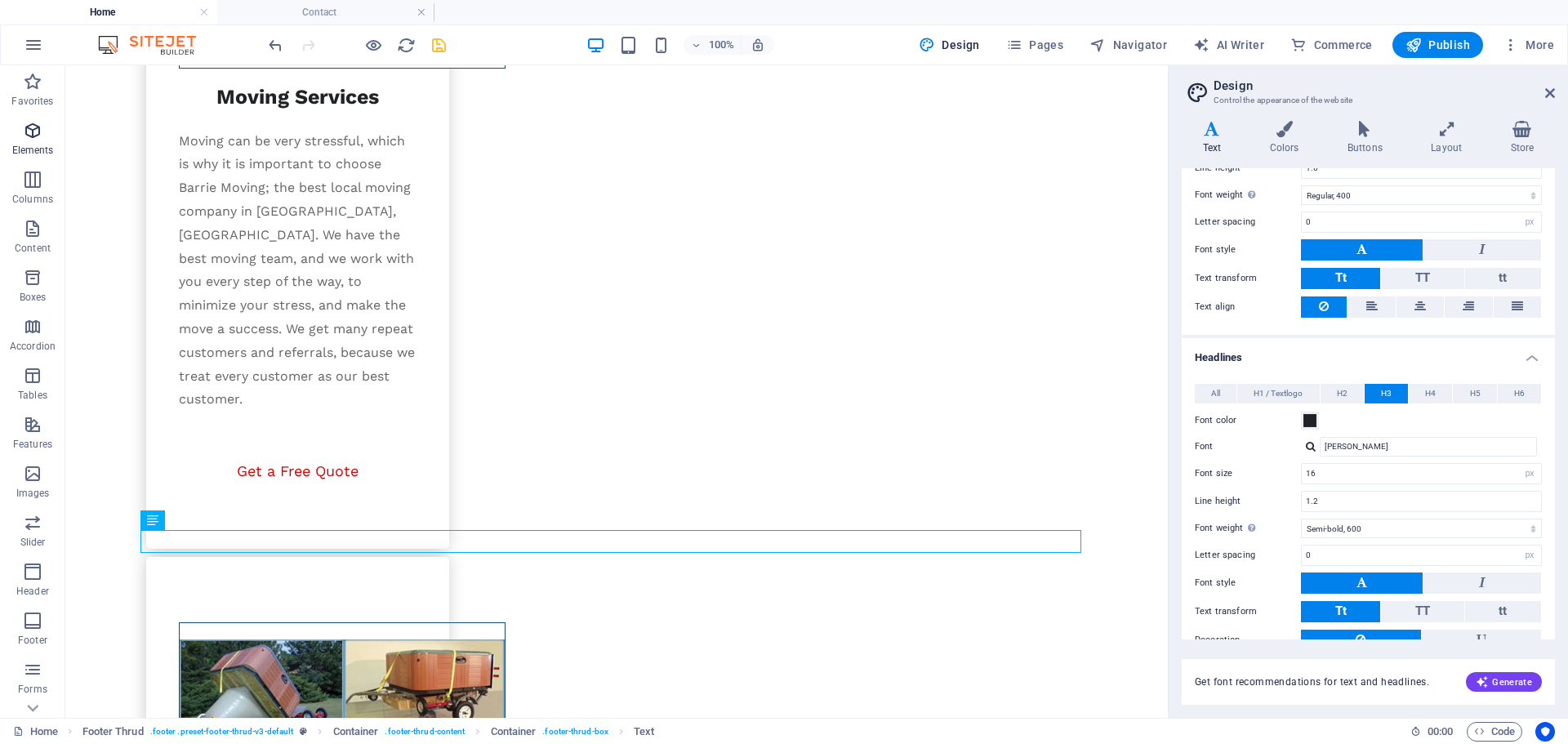
click at [48, 151] on p "Elements" at bounding box center [33, 150] width 42 height 13
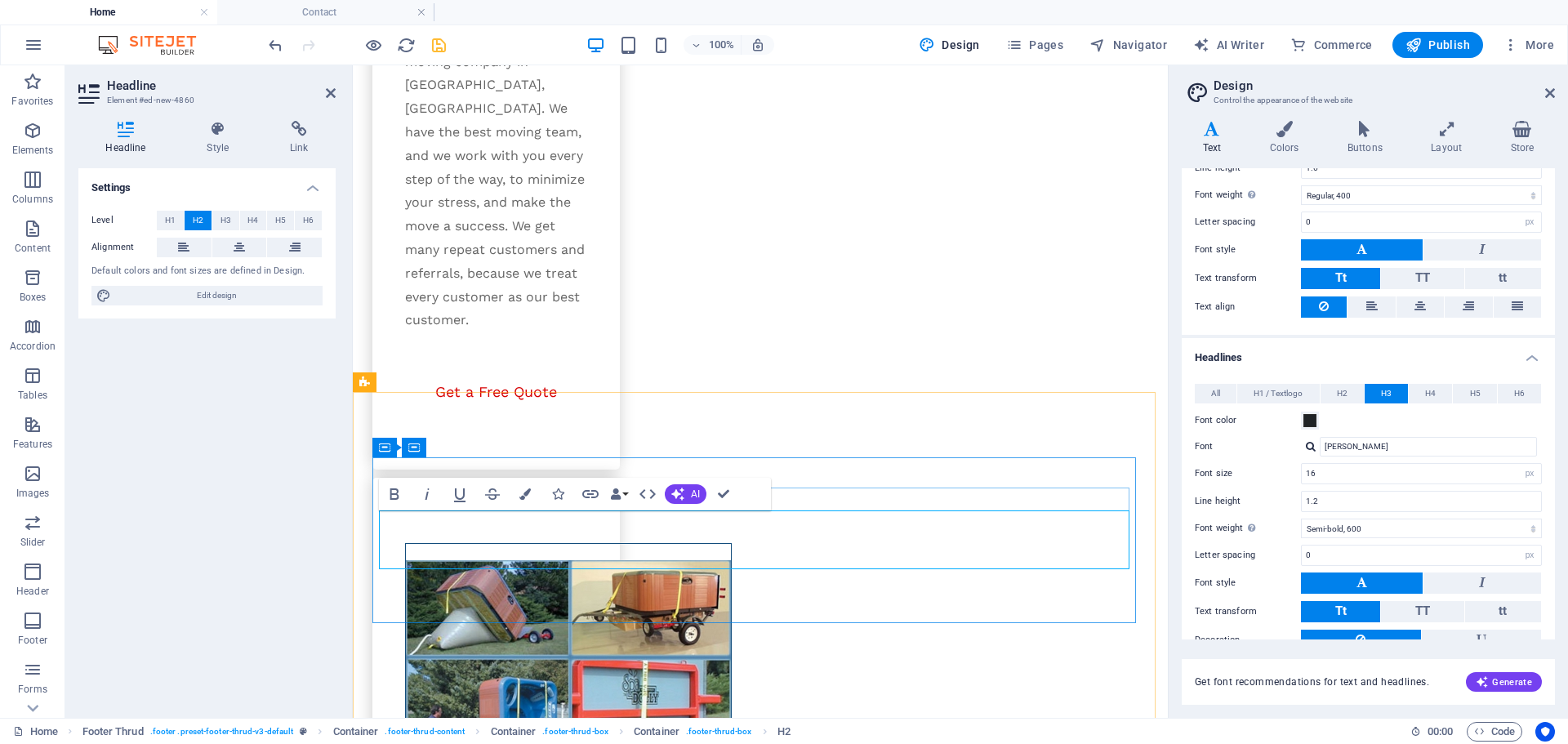
scroll to position [1272, 3]
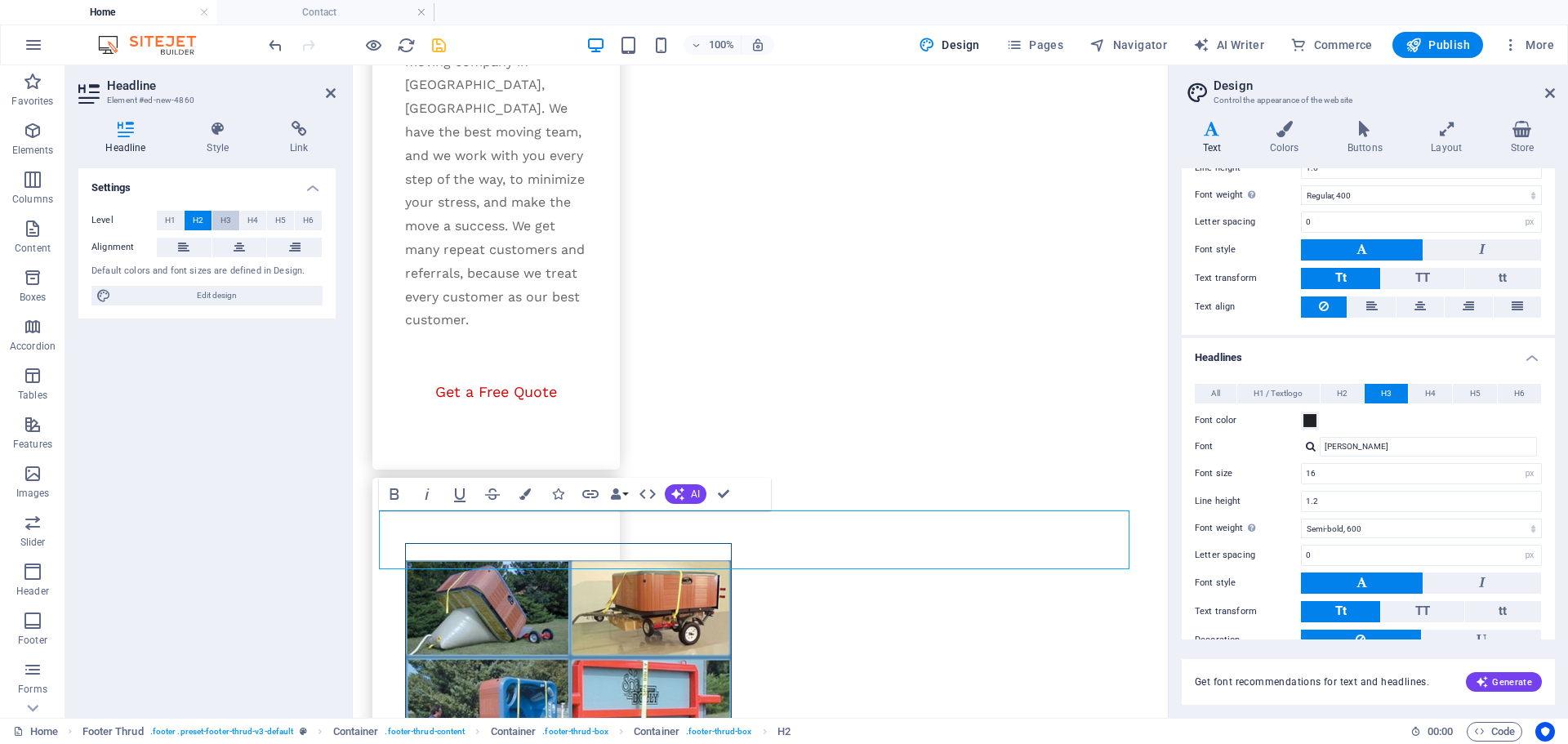
click at [231, 219] on span "H3" at bounding box center [225, 220] width 10 height 20
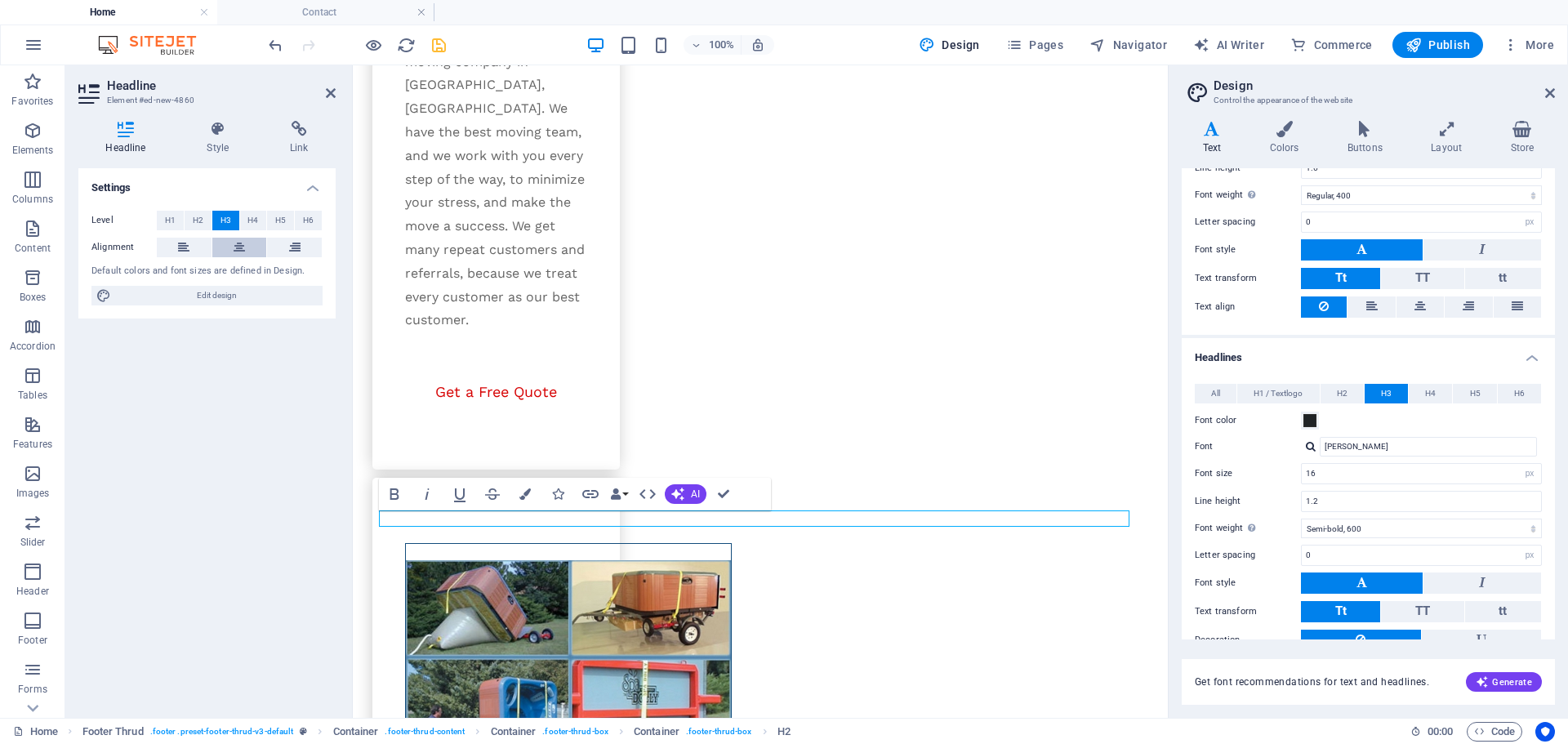
click at [233, 255] on button at bounding box center [240, 247] width 55 height 20
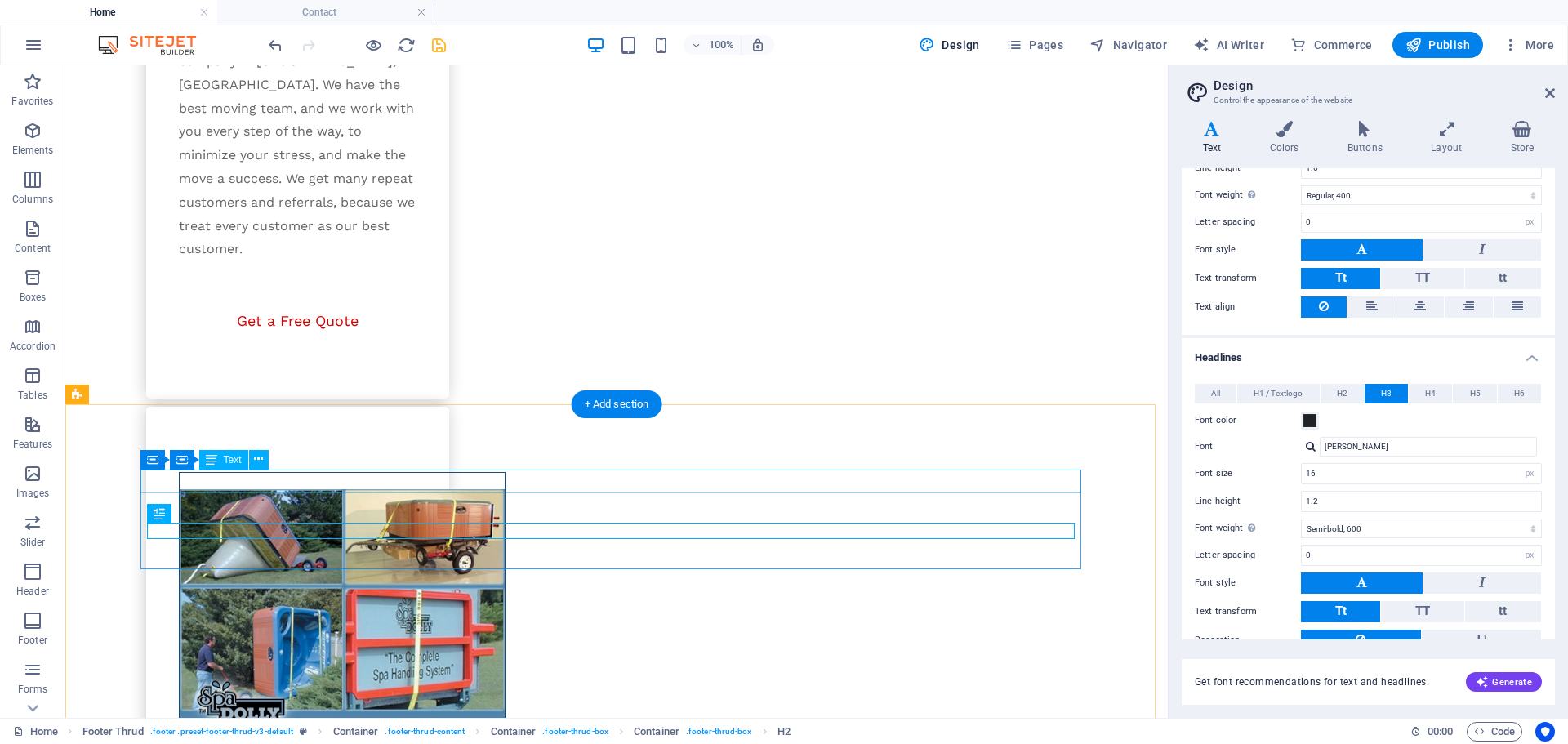
scroll to position [2735, 0]
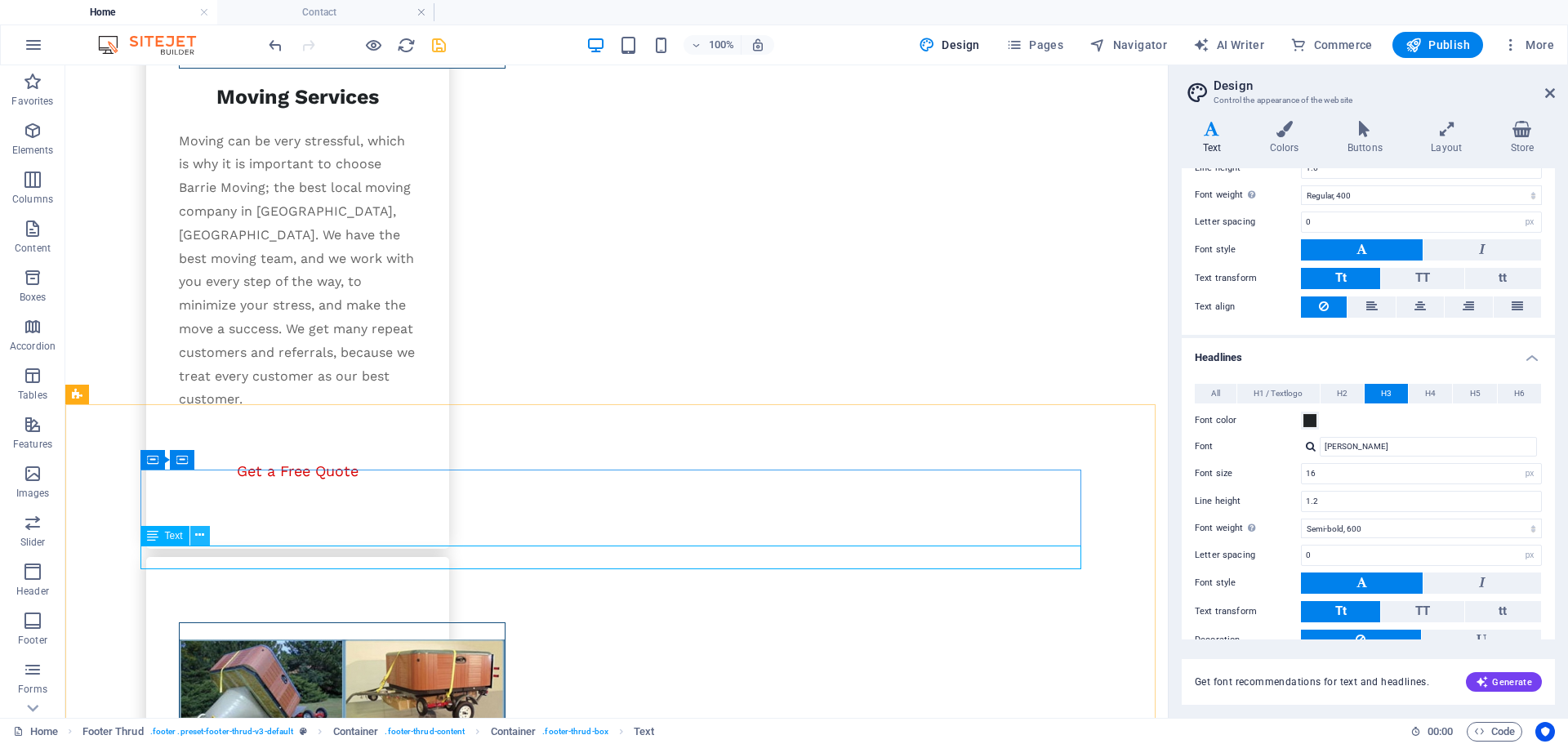
click at [198, 539] on icon at bounding box center [199, 535] width 9 height 17
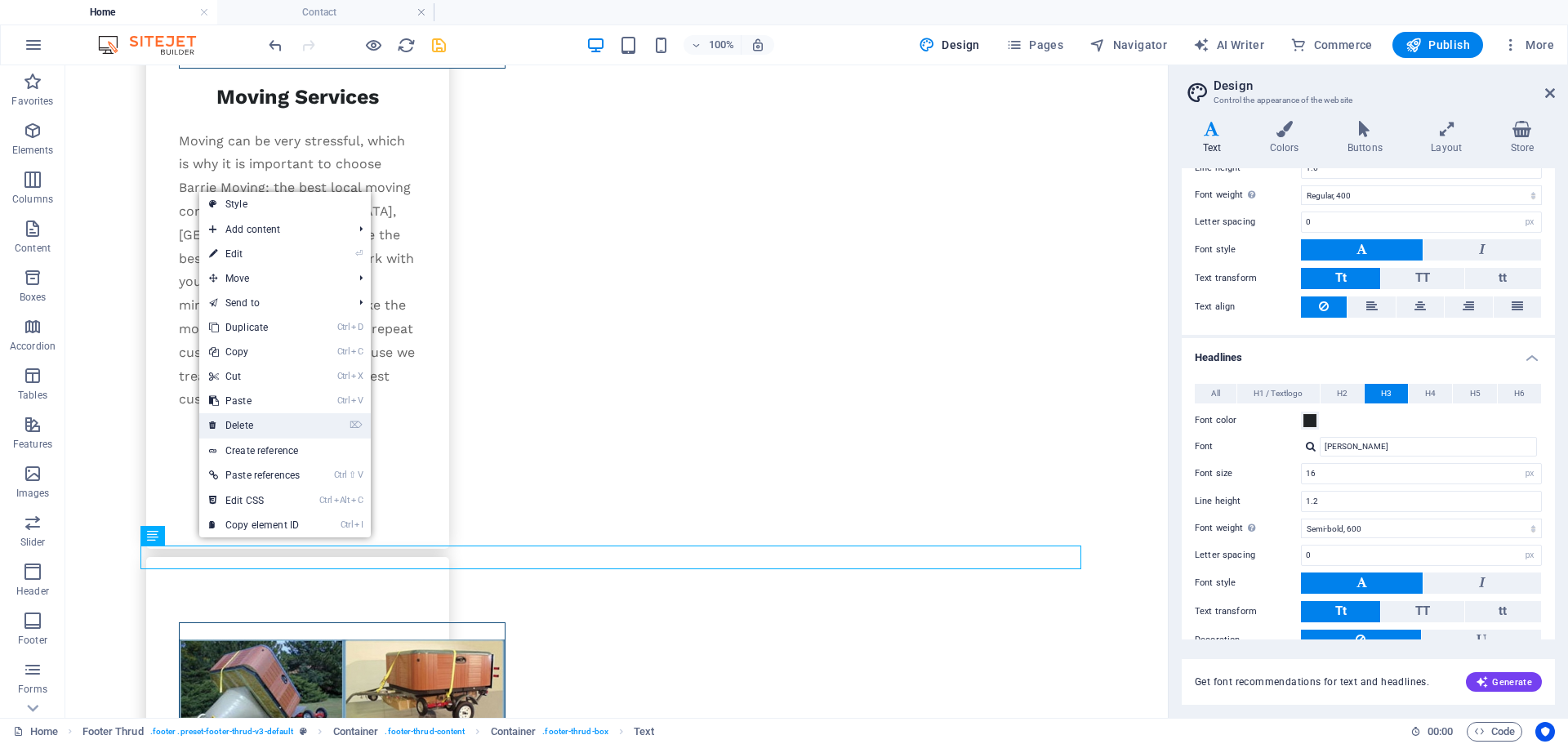
click at [238, 426] on link "⌦ Delete" at bounding box center [254, 425] width 111 height 25
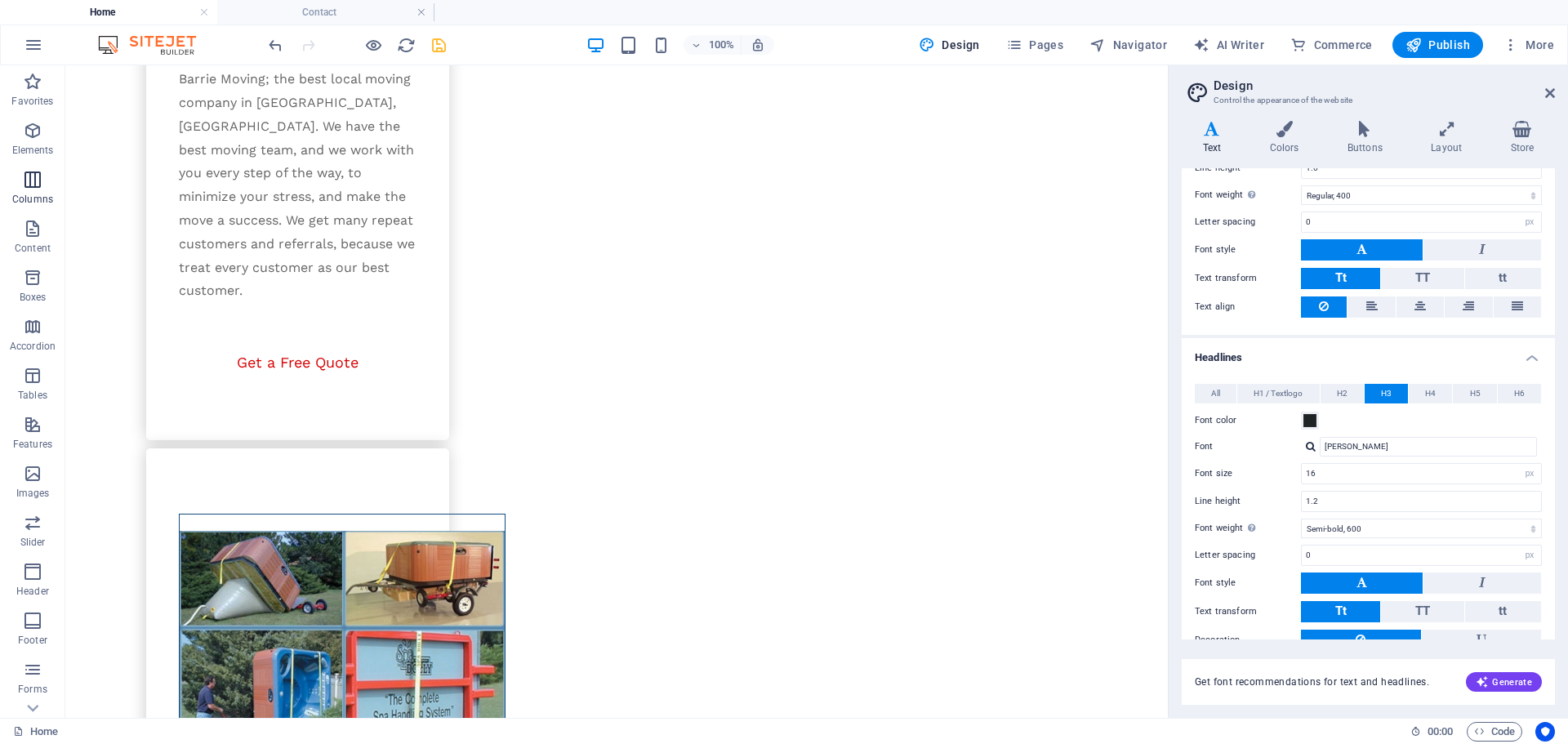
drag, startPoint x: 27, startPoint y: 145, endPoint x: 48, endPoint y: 185, distance: 45.2
click at [27, 143] on span "Elements" at bounding box center [32, 140] width 65 height 39
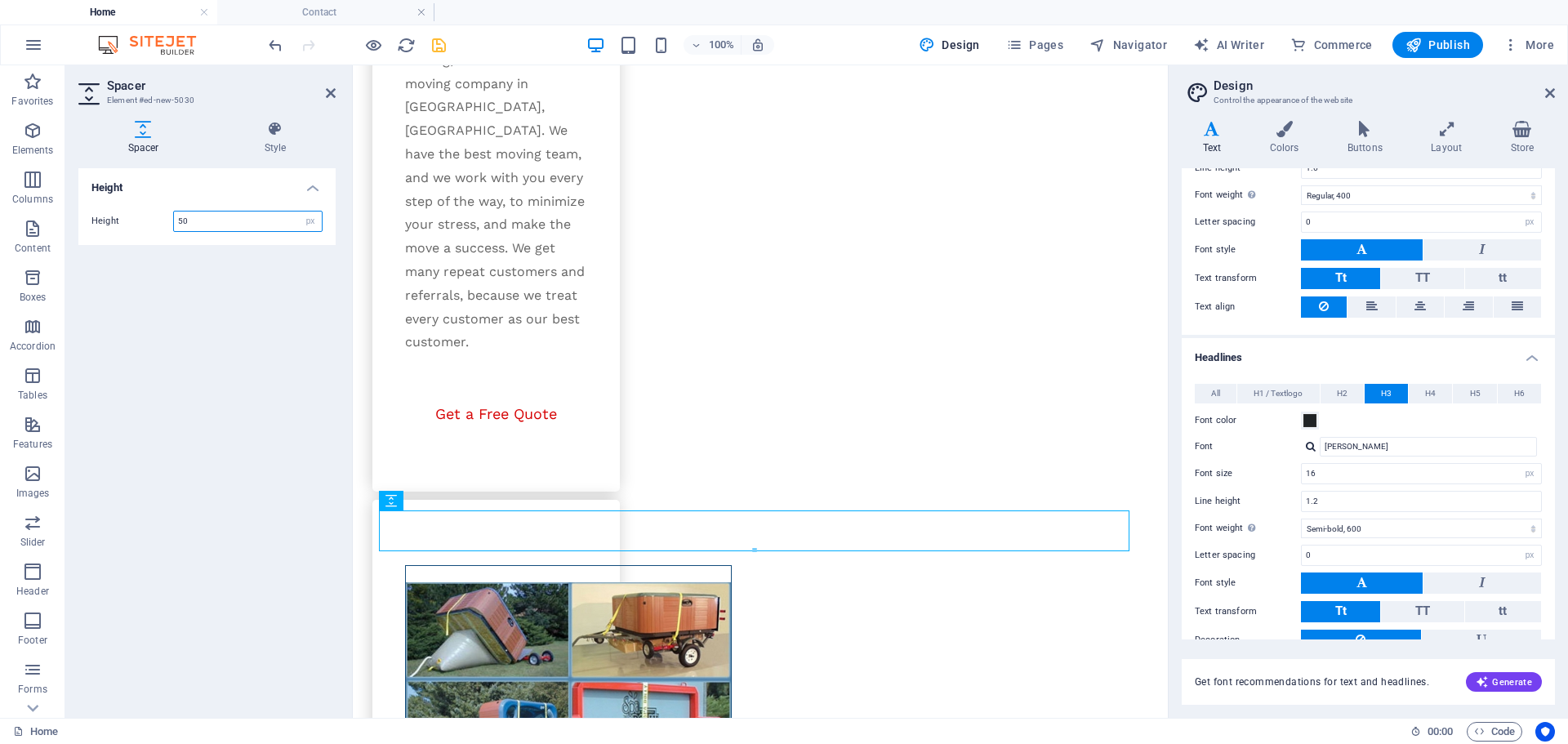
scroll to position [2885, 0]
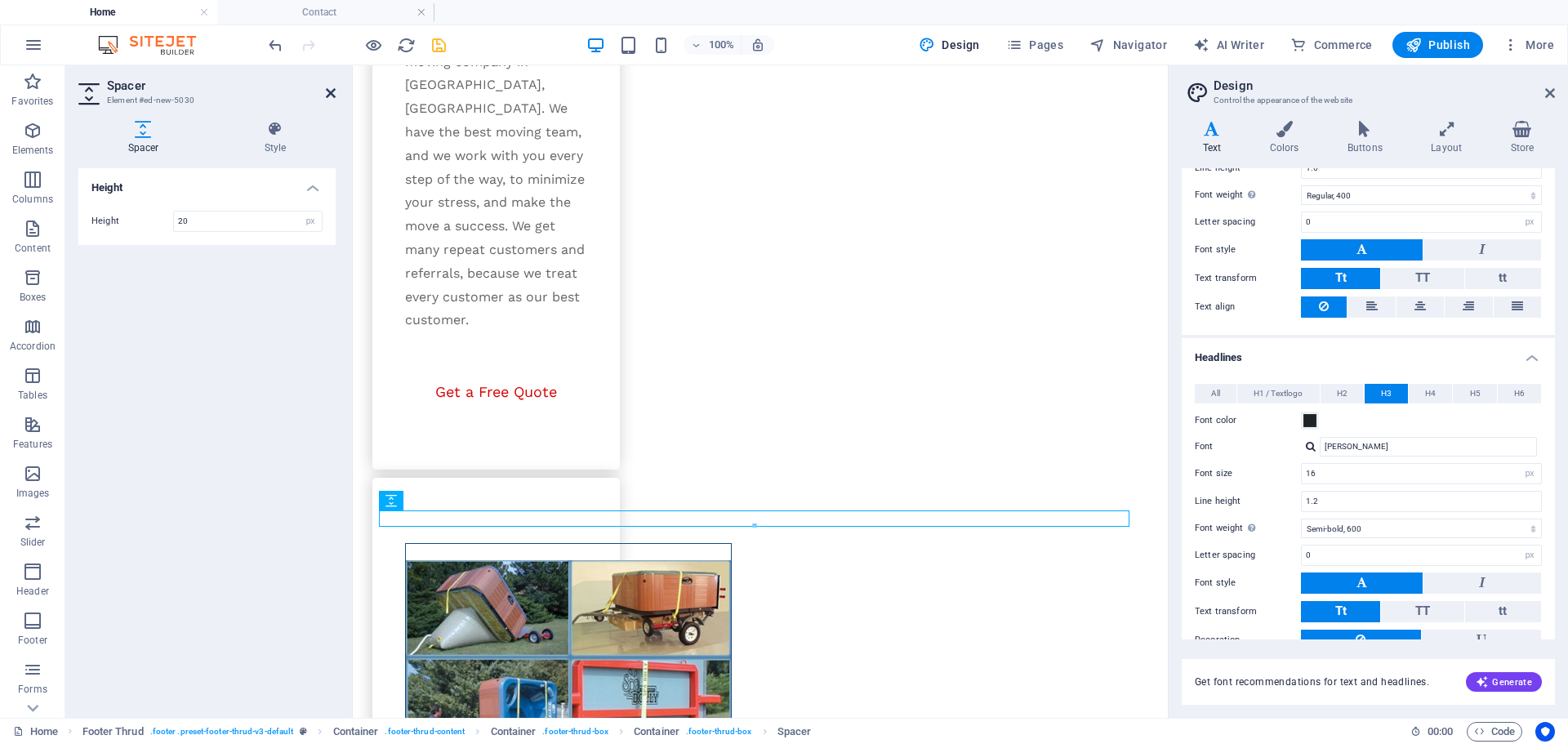
click at [331, 87] on icon at bounding box center [331, 94] width 9 height 13
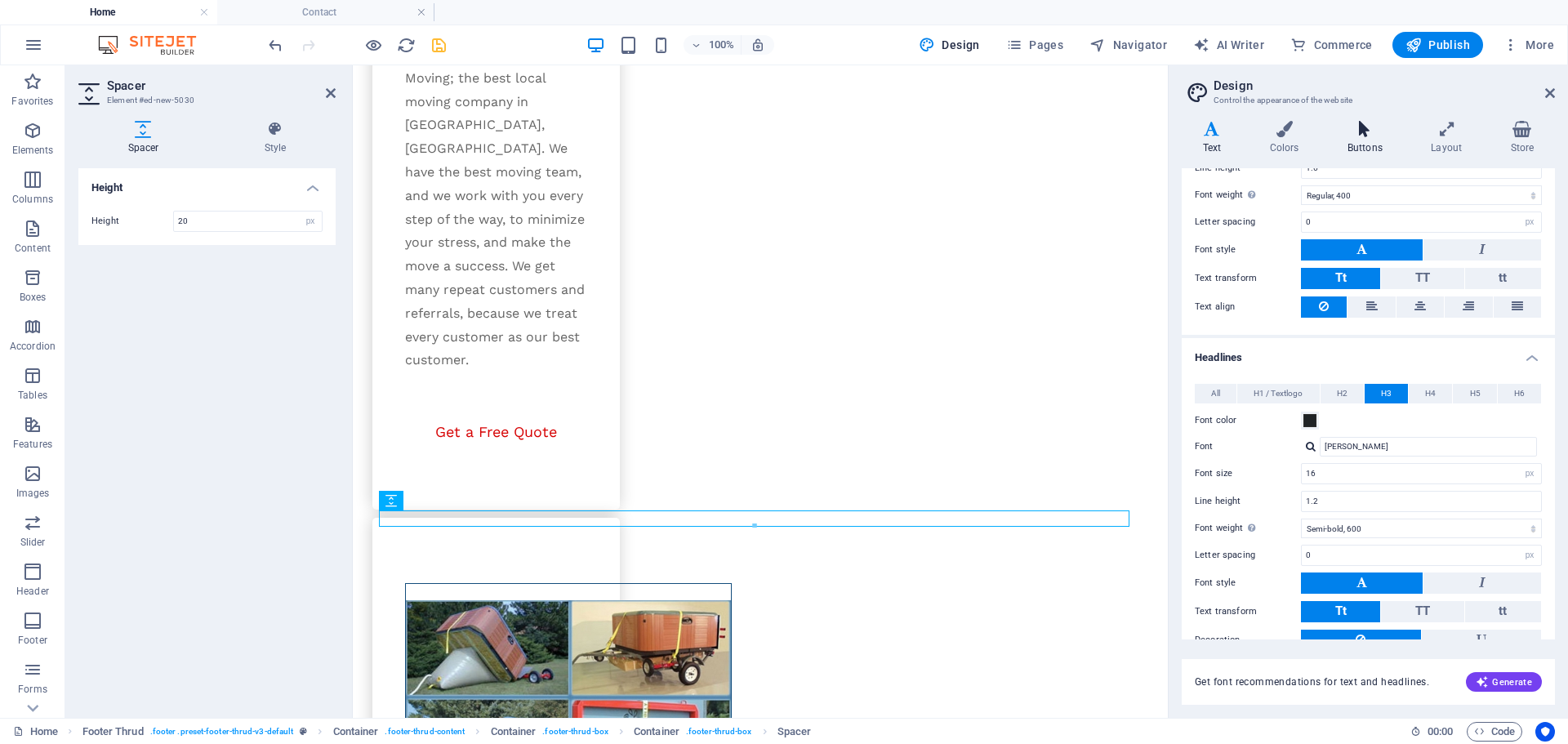
scroll to position [2735, 0]
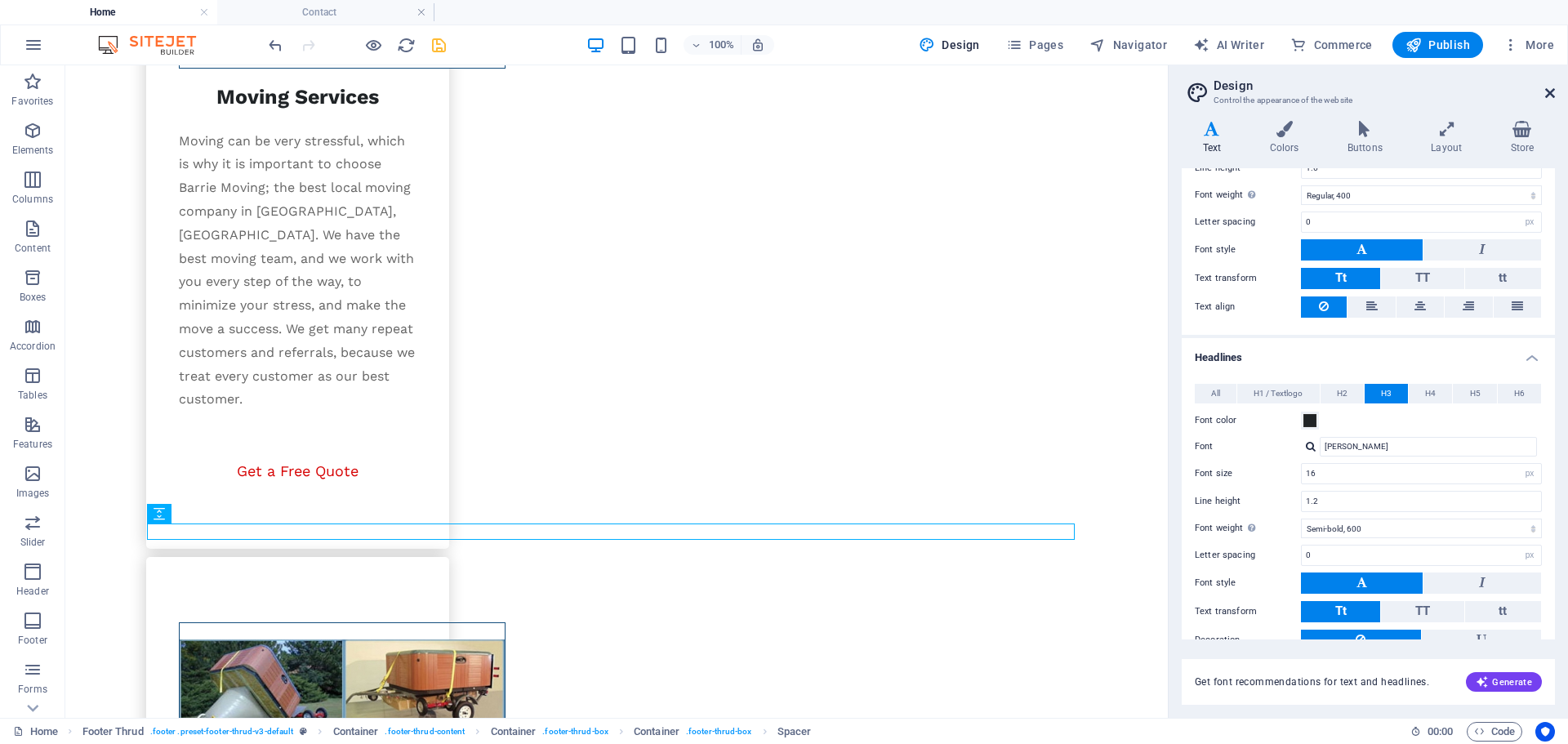
click at [1544, 93] on icon at bounding box center [1549, 94] width 9 height 13
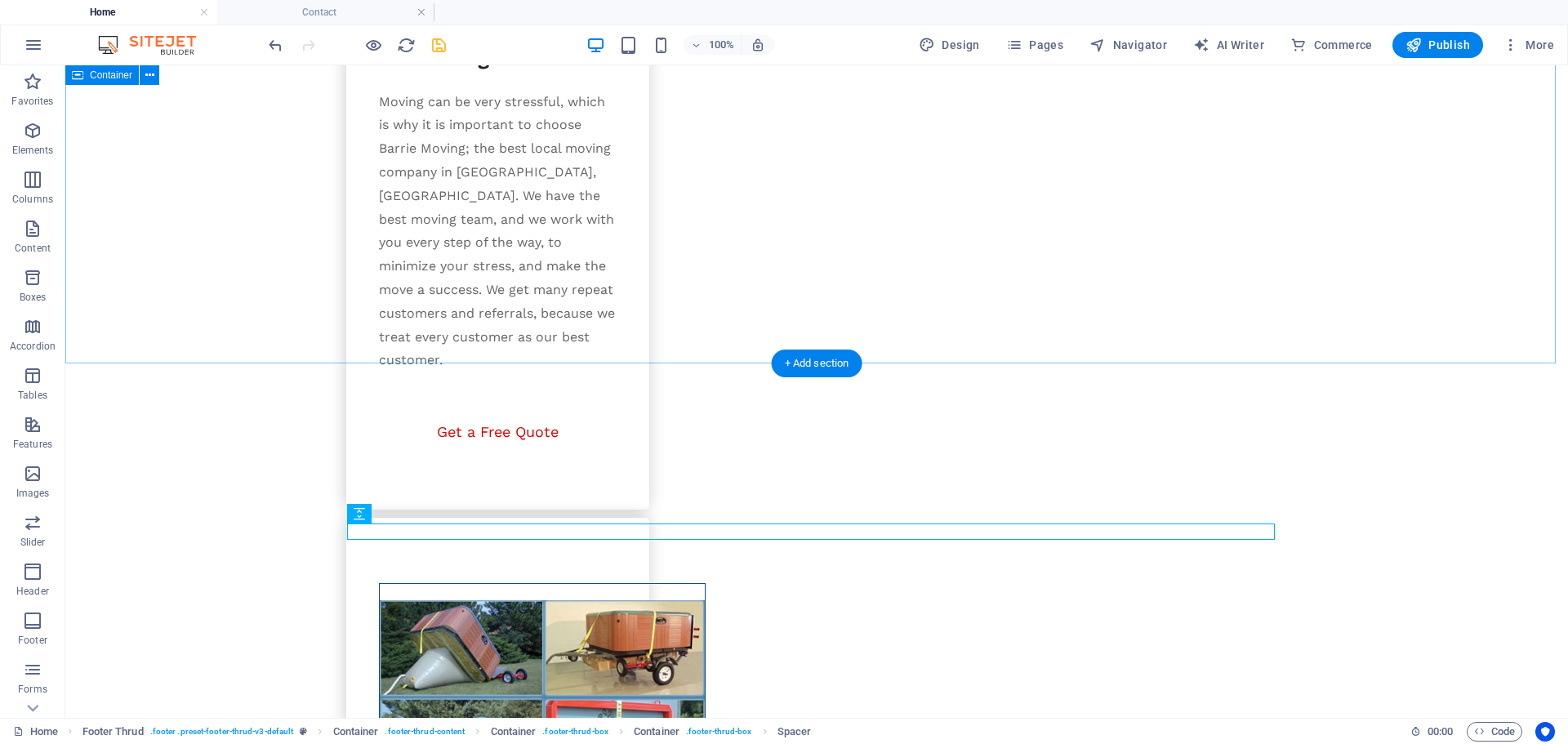
scroll to position [2696, 0]
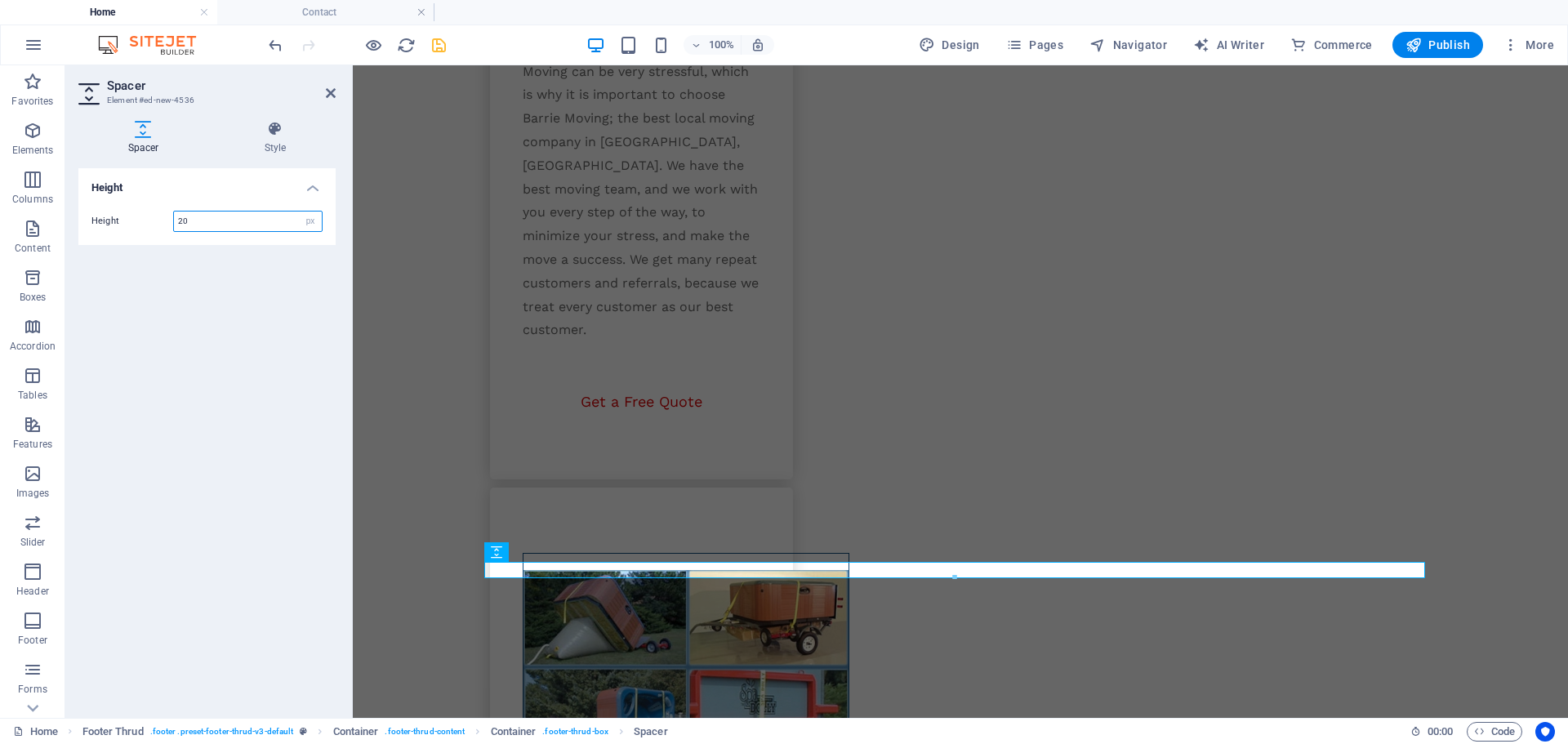
click at [171, 231] on div "Height 20 px rem vh vw" at bounding box center [207, 221] width 231 height 21
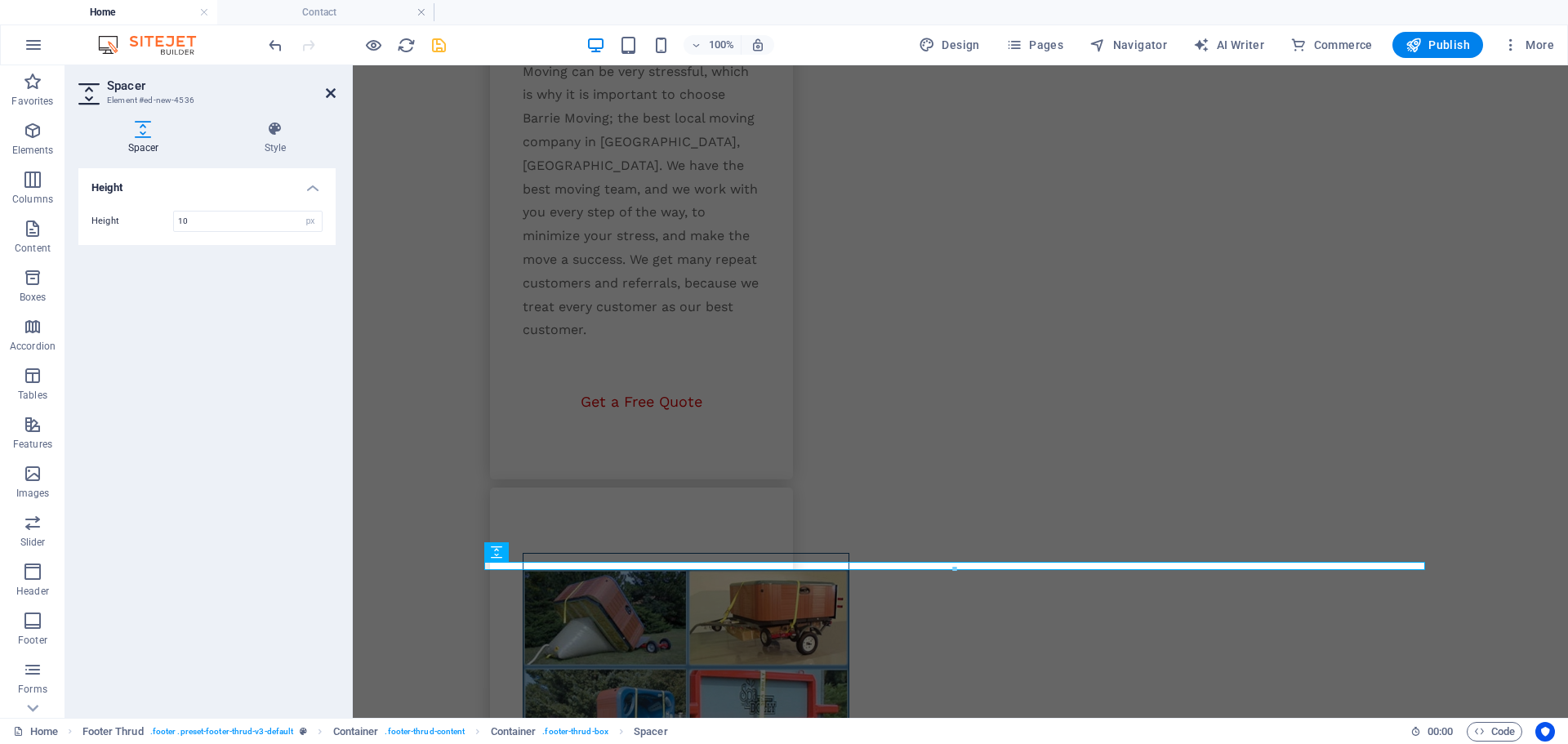
click at [327, 93] on icon at bounding box center [331, 94] width 9 height 13
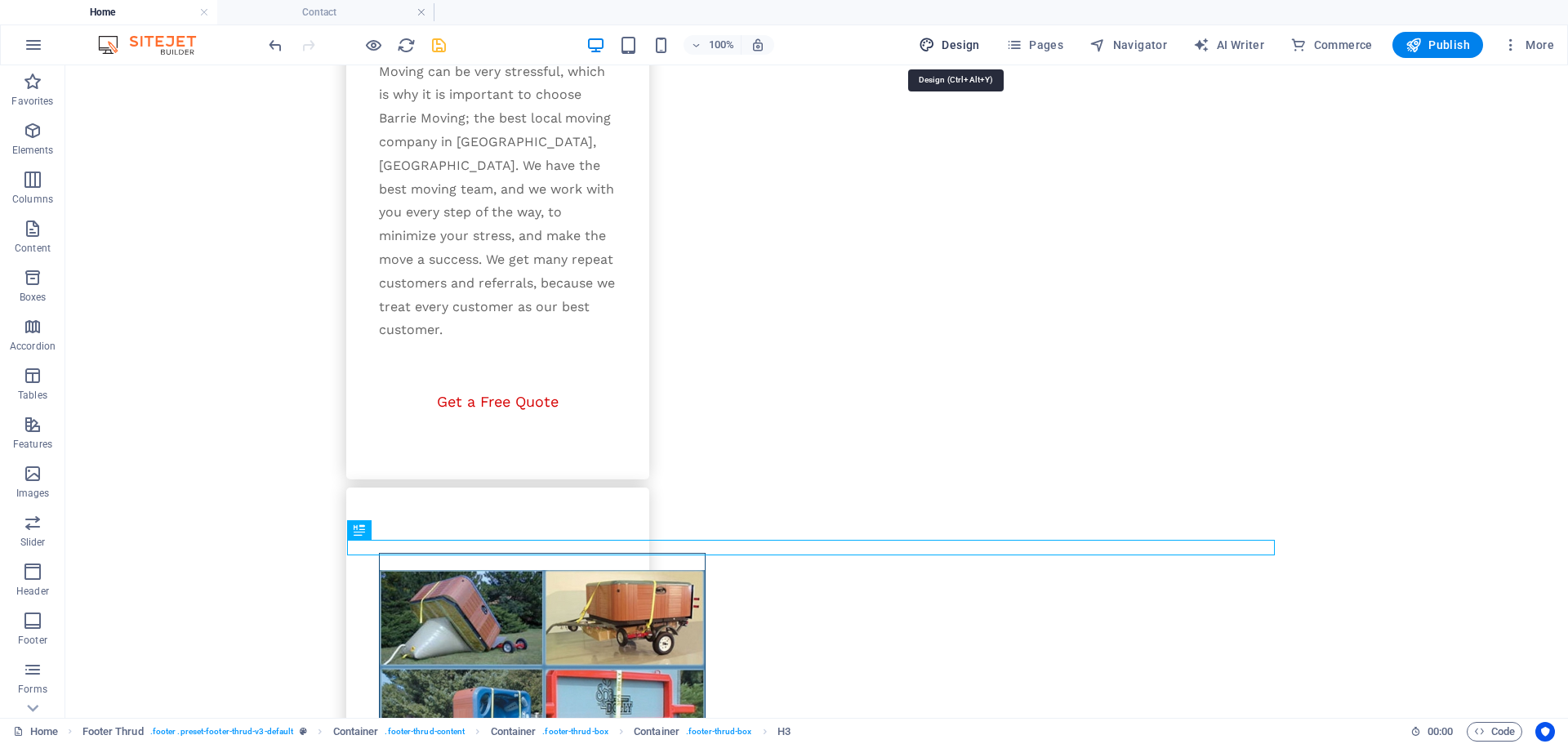
click at [955, 44] on span "Design" at bounding box center [949, 44] width 61 height 16
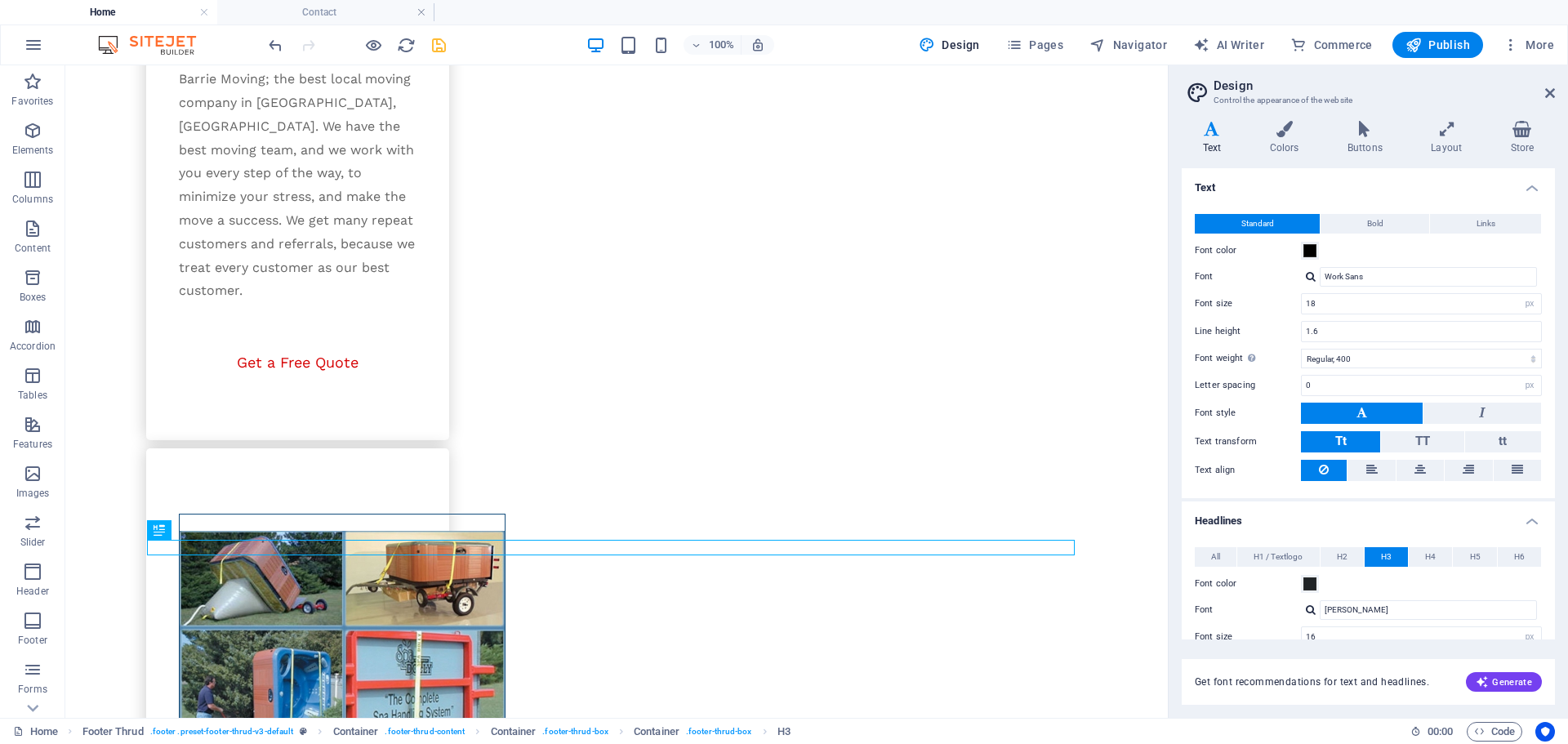
scroll to position [164, 0]
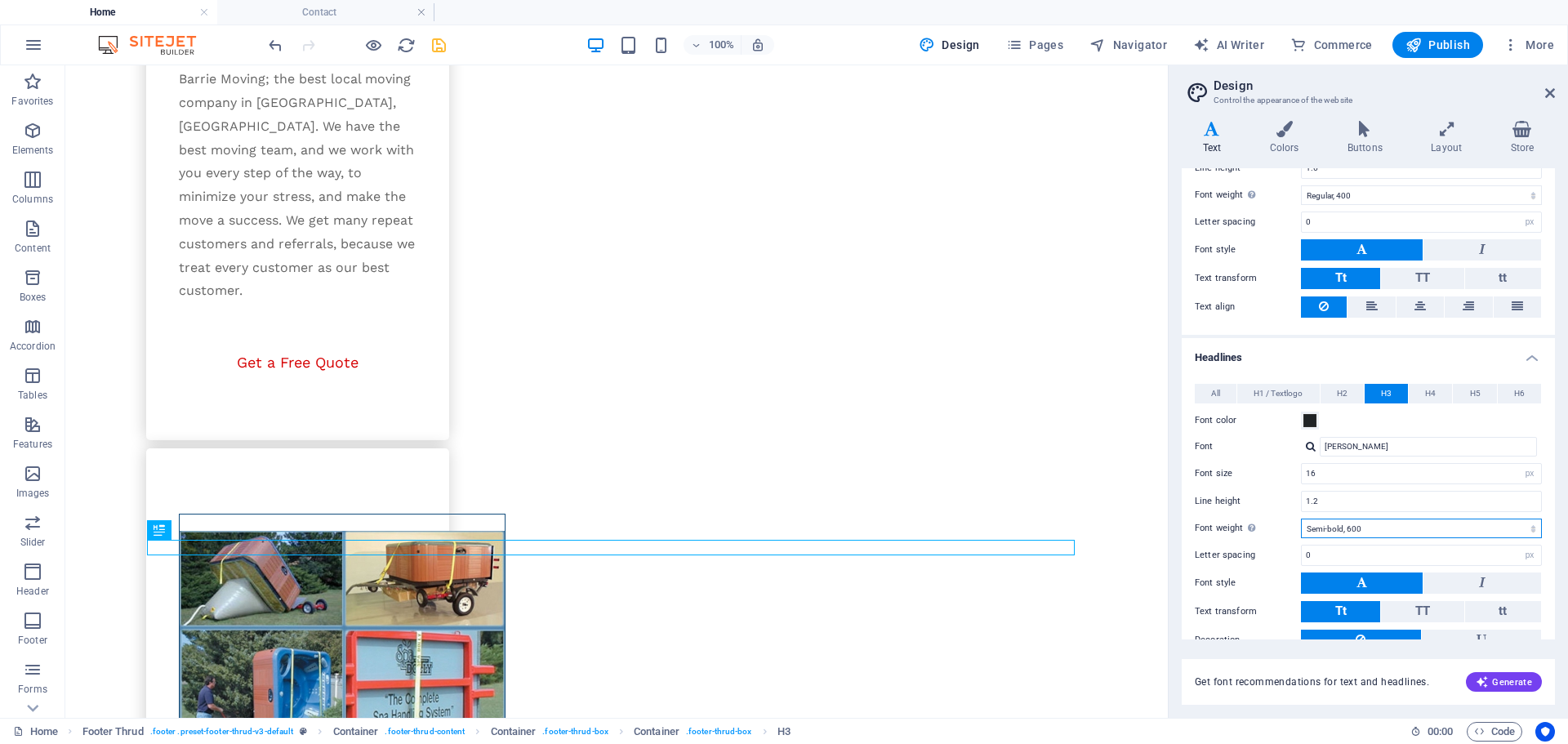
click at [1380, 528] on select "Thin, 100 Extra-light, 200 Light, 300 Regular, 400 Medium, 500 Semi-bold, 600 B…" at bounding box center [1421, 528] width 241 height 20
click at [1301, 519] on select "Thin, 100 Extra-light, 200 Light, 300 Regular, 400 Medium, 500 Semi-bold, 600 B…" at bounding box center [1421, 528] width 241 height 20
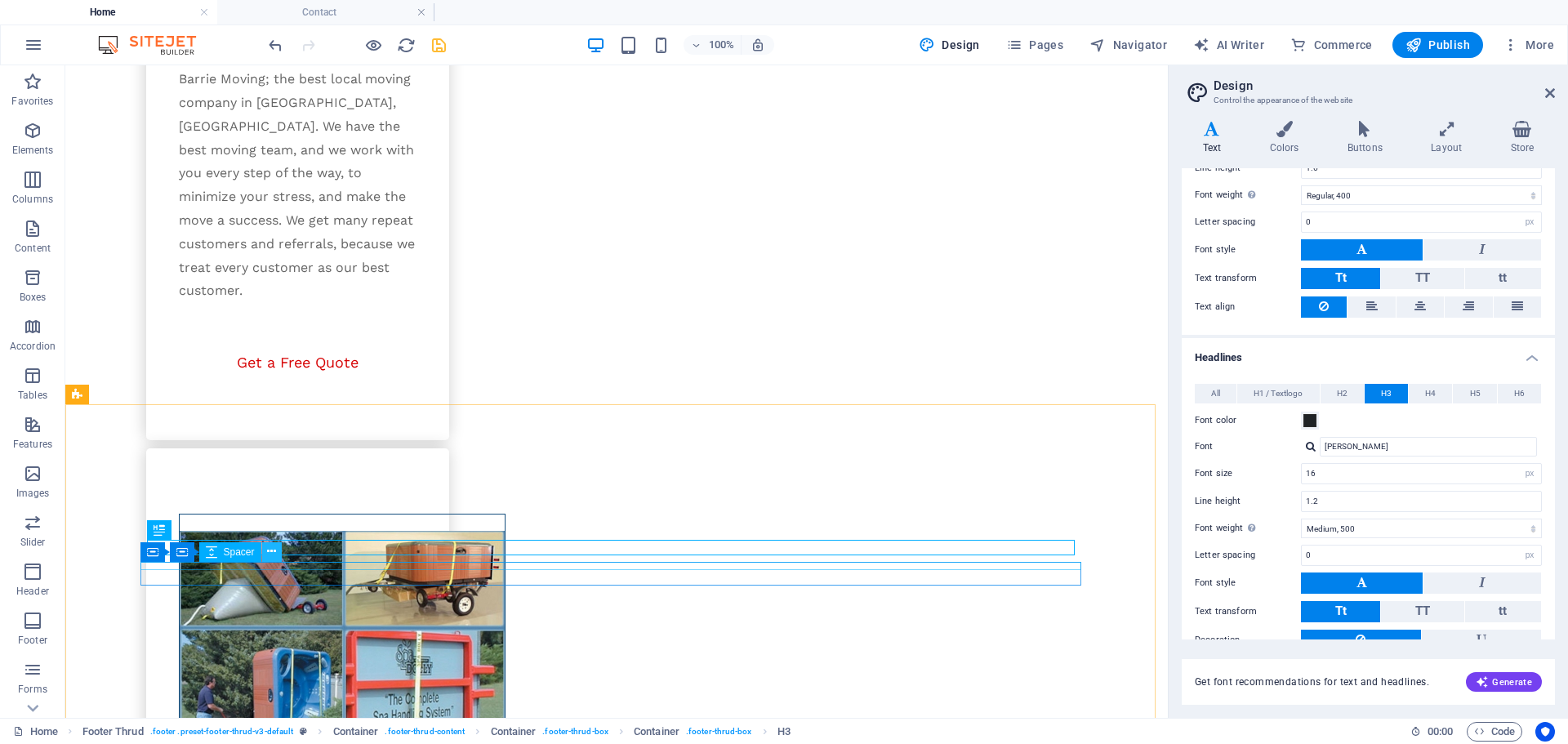
click at [268, 554] on icon at bounding box center [271, 551] width 9 height 17
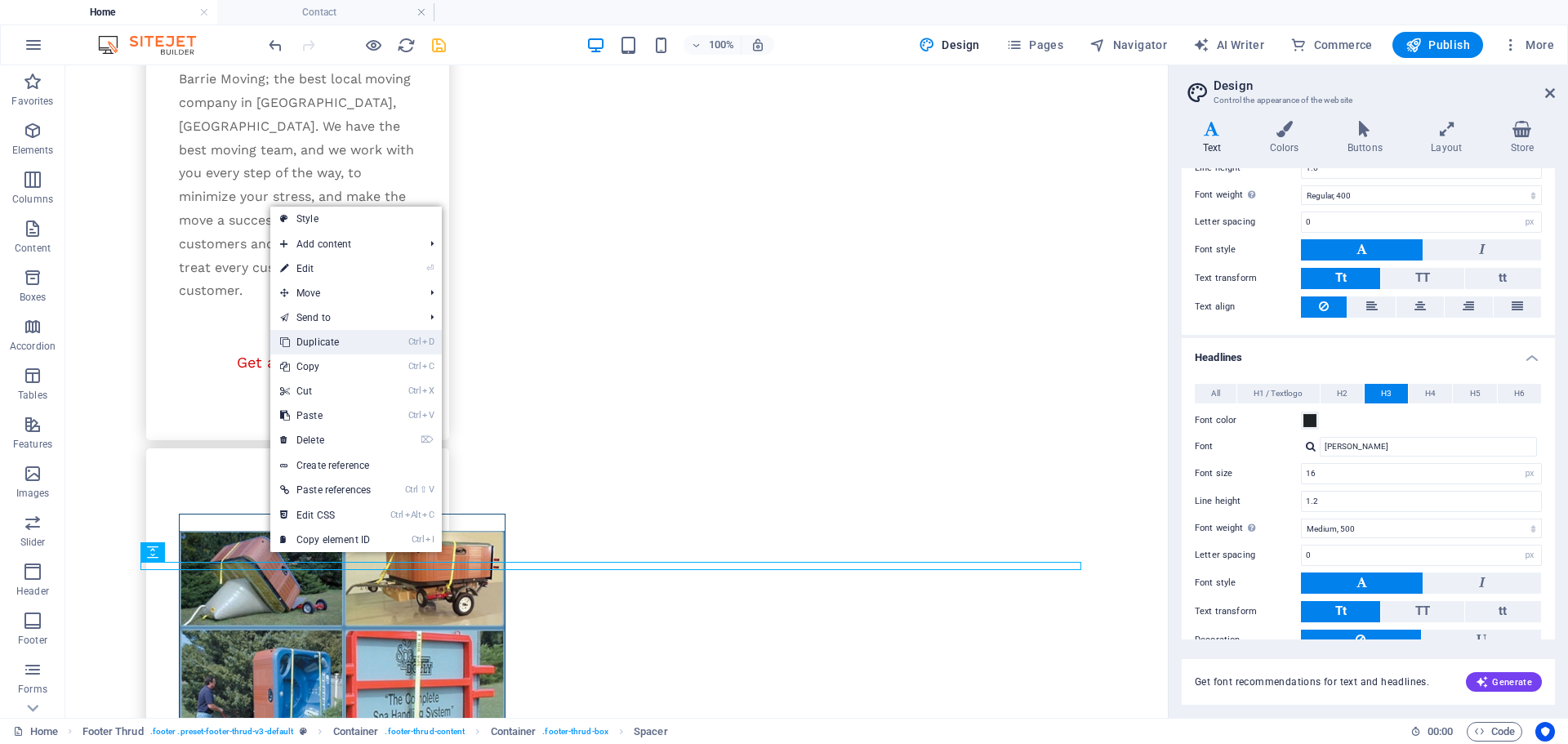
click at [310, 337] on link "Ctrl D Duplicate" at bounding box center [325, 342] width 111 height 25
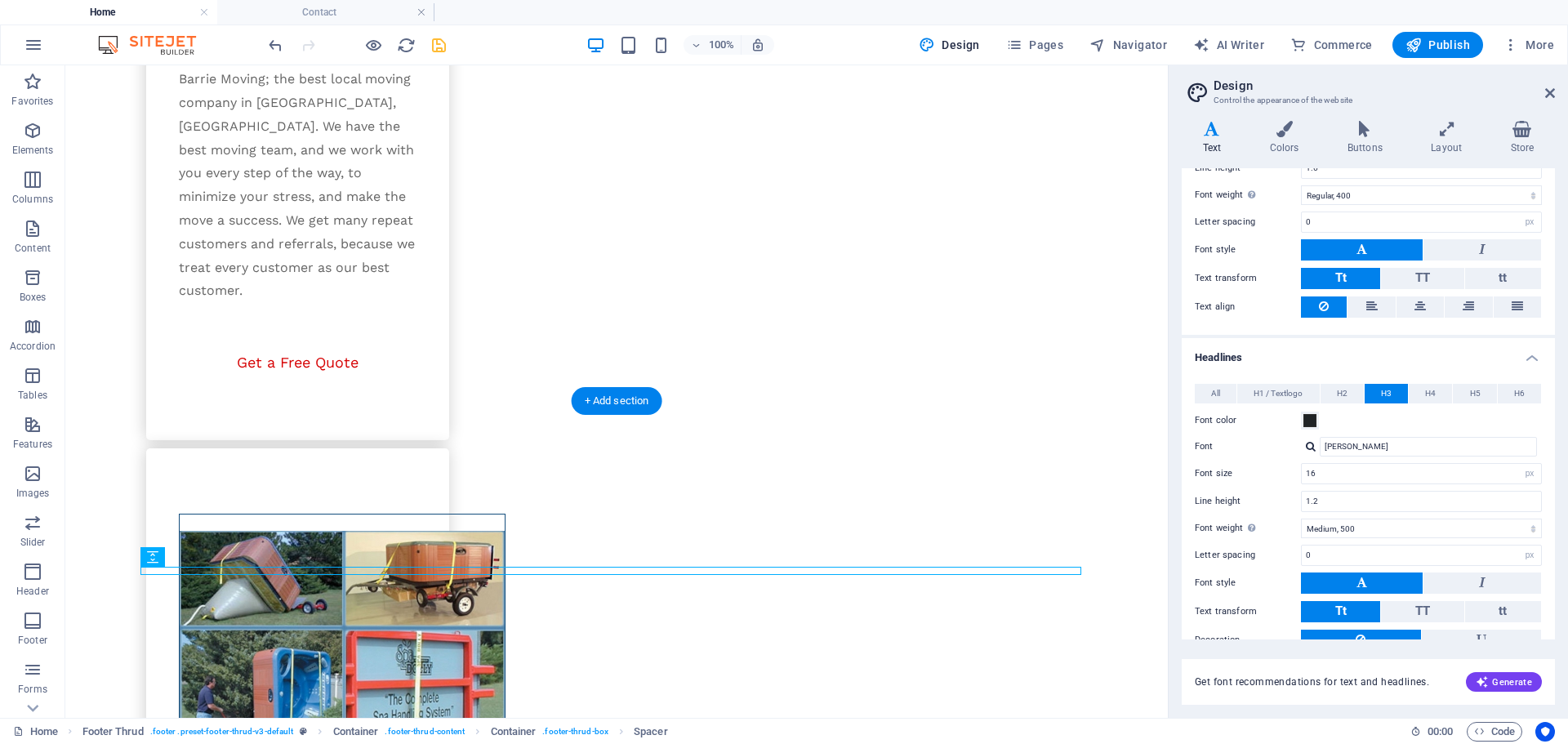
scroll to position [2739, 0]
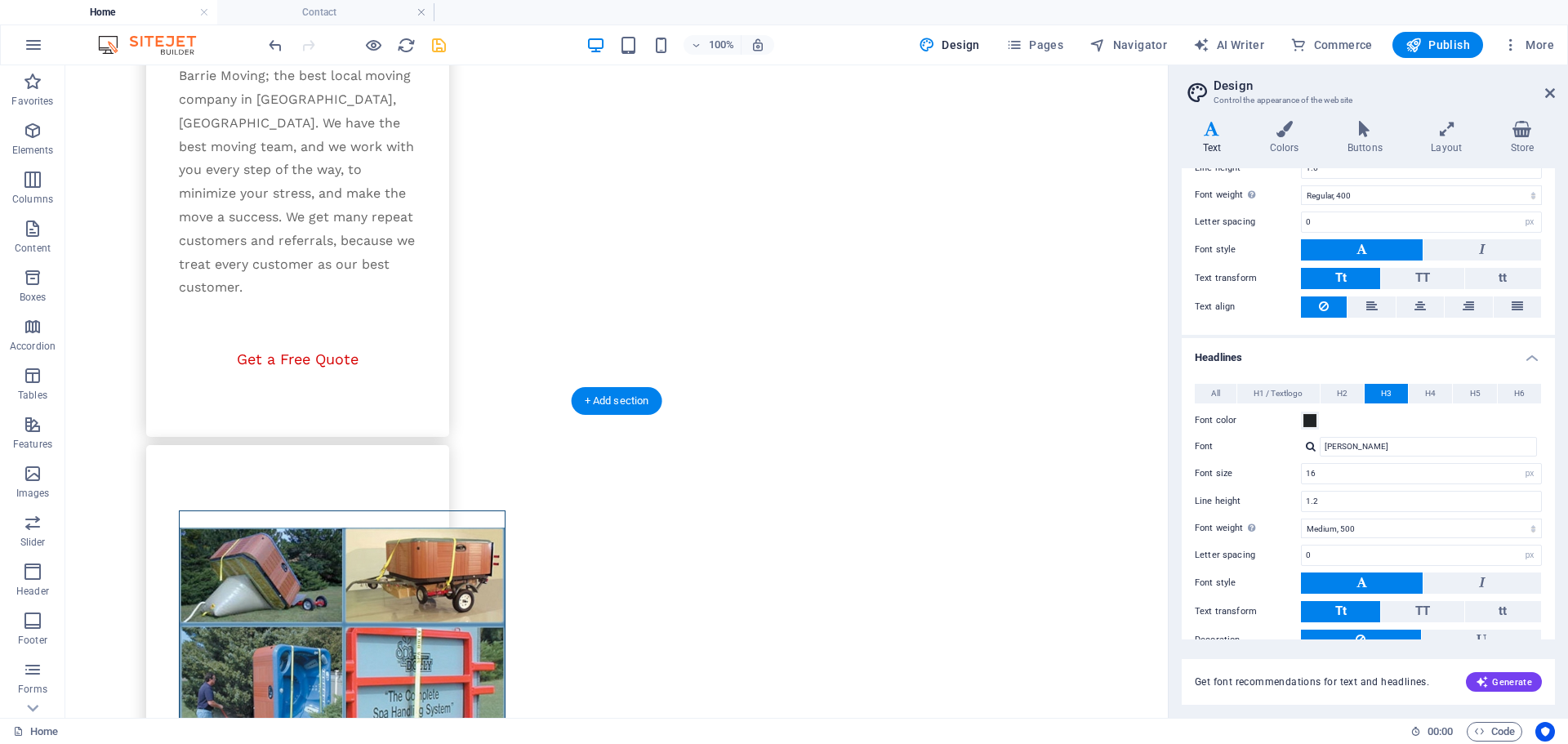
drag, startPoint x: 304, startPoint y: 624, endPoint x: 250, endPoint y: 580, distance: 69.7
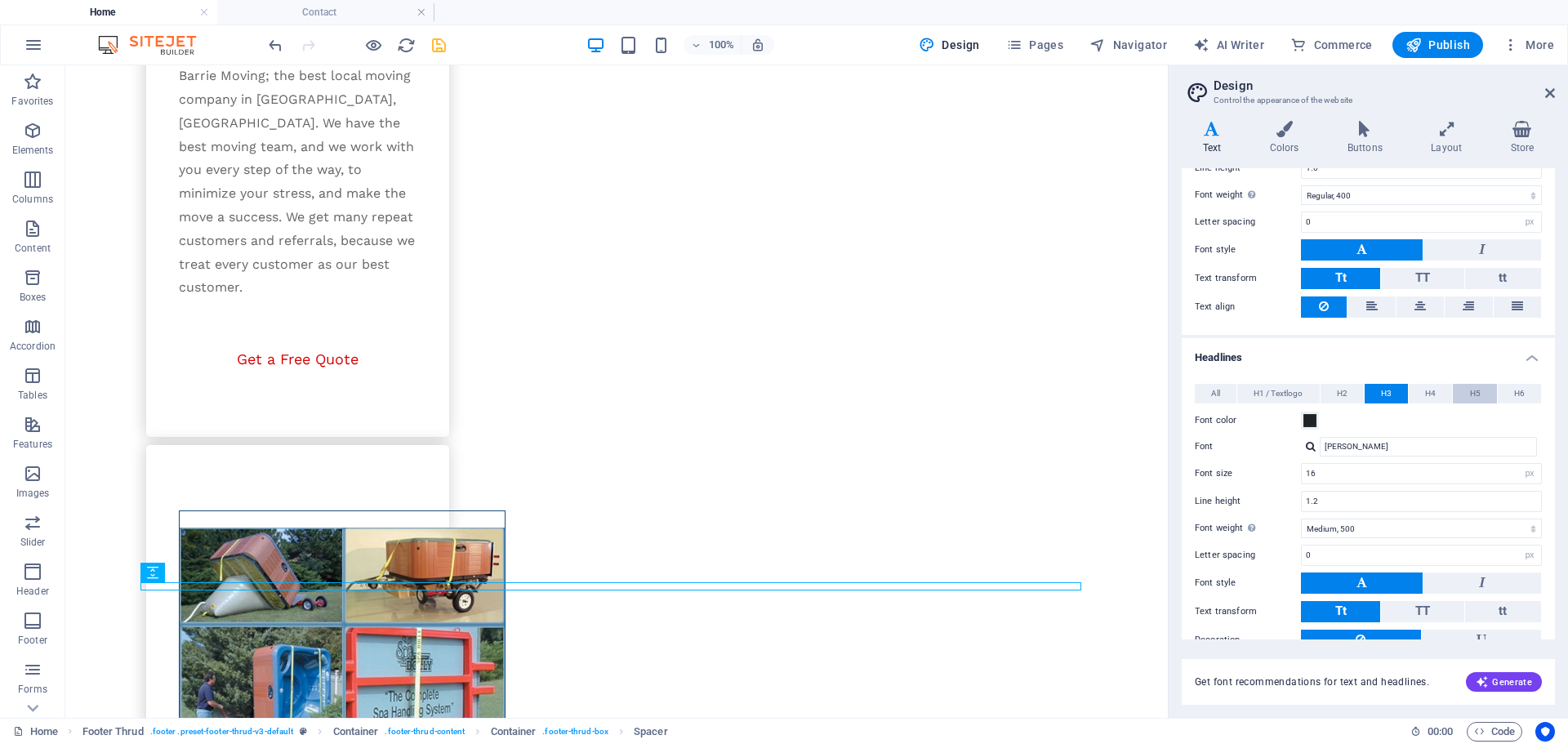
click at [1474, 387] on span "H5" at bounding box center [1474, 393] width 10 height 20
drag, startPoint x: 1322, startPoint y: 475, endPoint x: 1291, endPoint y: 482, distance: 31.8
click at [1291, 482] on div "Font size 20 rem px em %" at bounding box center [1368, 474] width 347 height 21
click at [1400, 526] on select "Thin, 100 Extra-light, 200 Light, 300 Regular, 400 Medium, 500 Semi-bold, 600 B…" at bounding box center [1421, 528] width 241 height 20
click at [1301, 519] on select "Thin, 100 Extra-light, 200 Light, 300 Regular, 400 Medium, 500 Semi-bold, 600 B…" at bounding box center [1421, 528] width 241 height 20
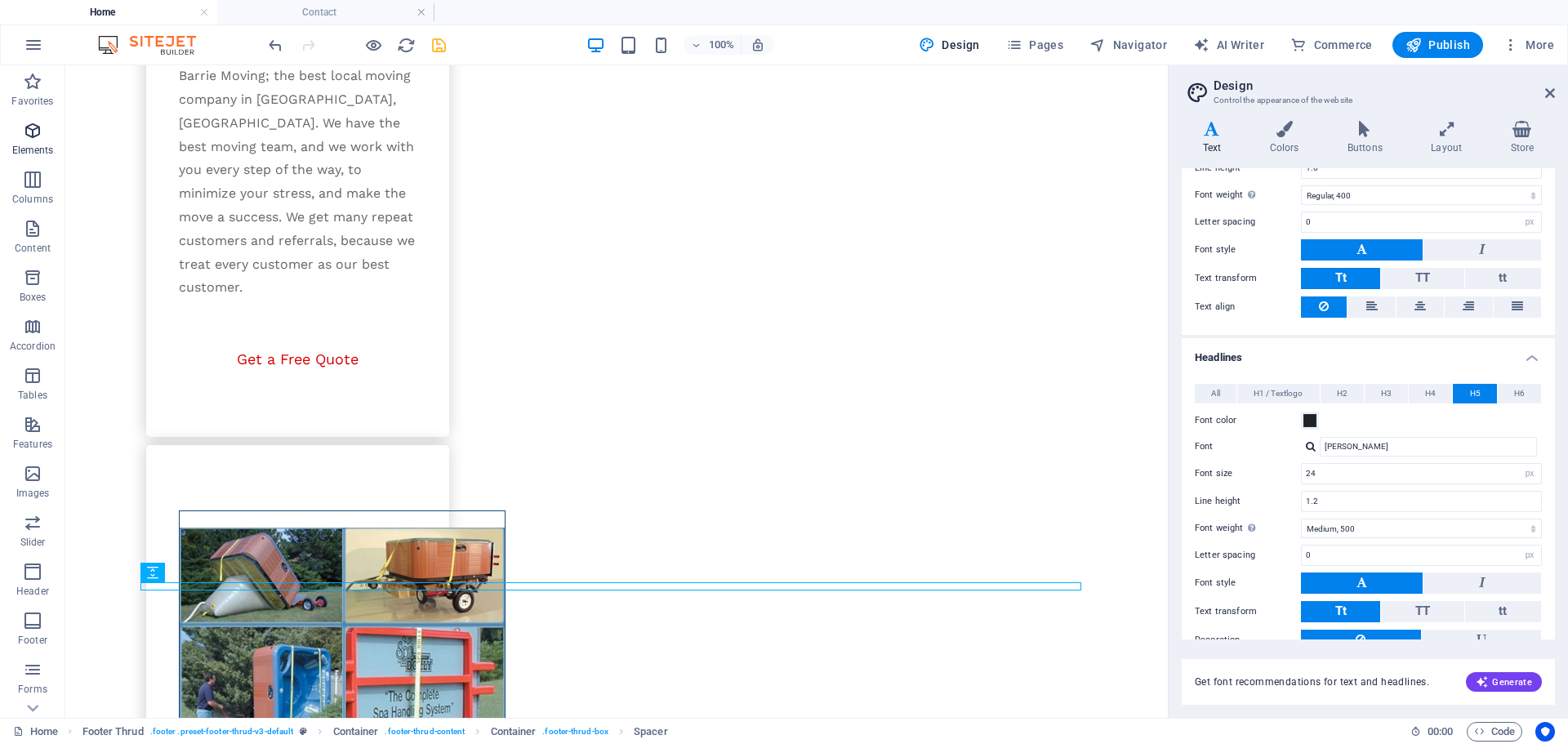
click at [33, 147] on p "Elements" at bounding box center [33, 150] width 42 height 13
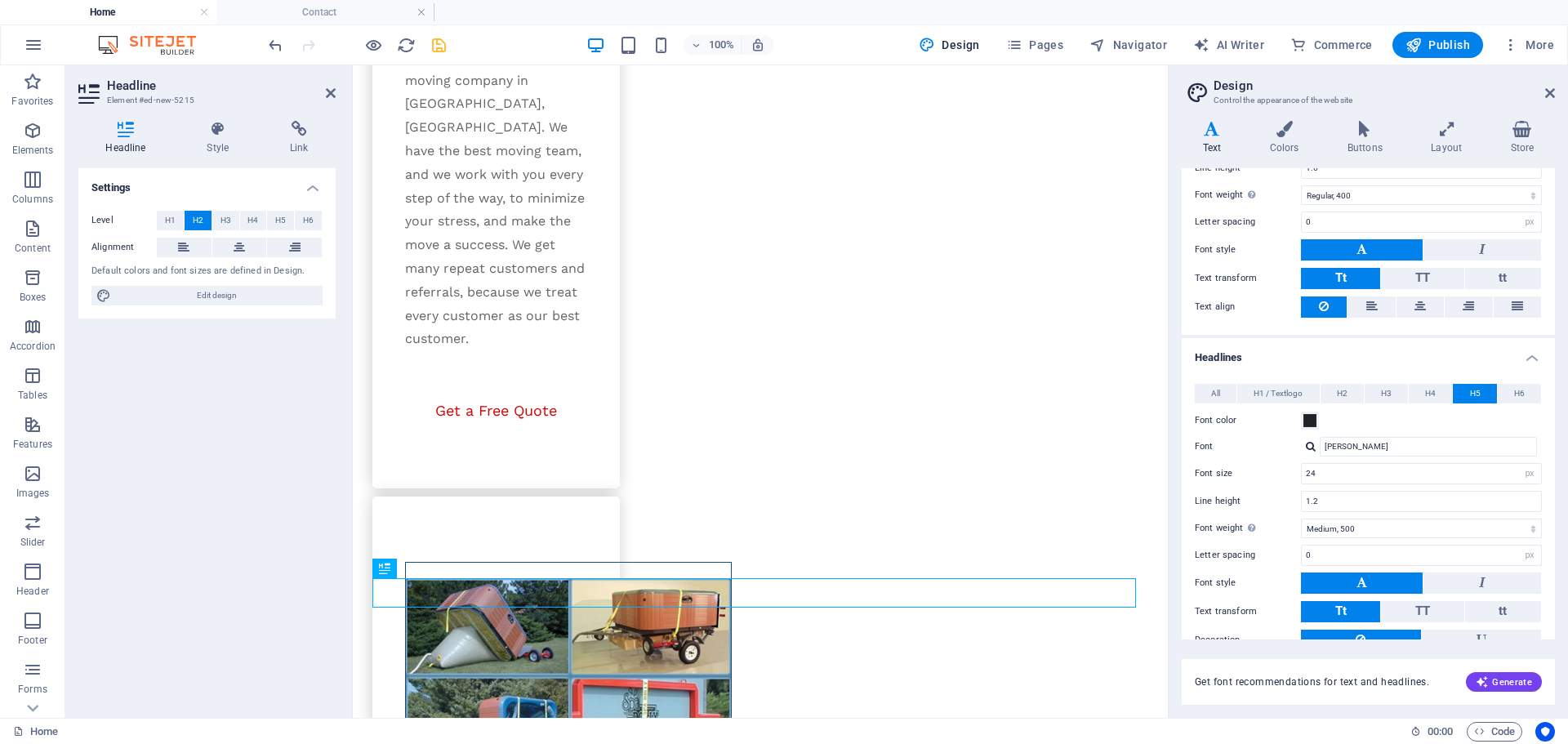
scroll to position [2888, 0]
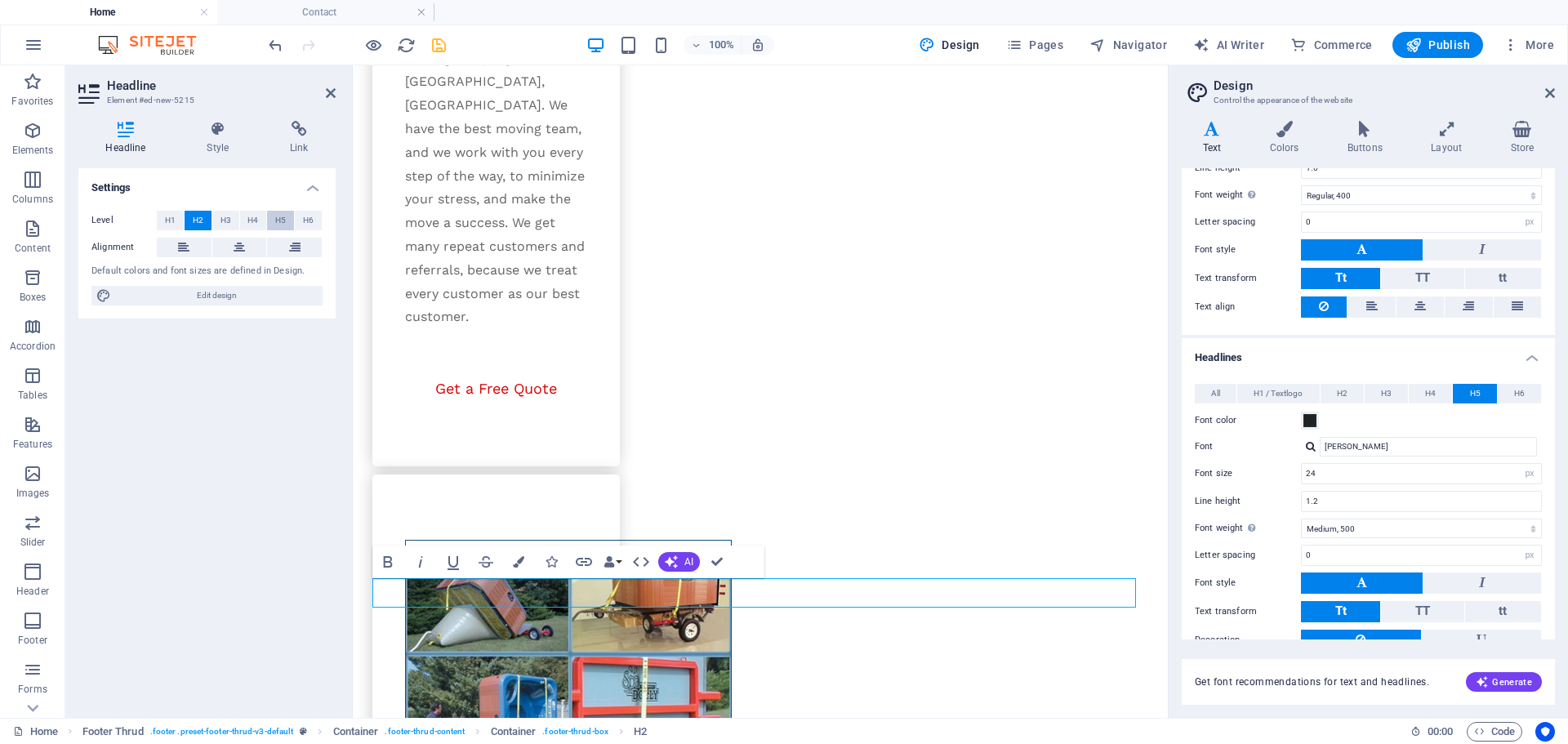
click at [273, 217] on button "H5" at bounding box center [280, 220] width 27 height 20
click at [1554, 91] on icon at bounding box center [1549, 94] width 9 height 13
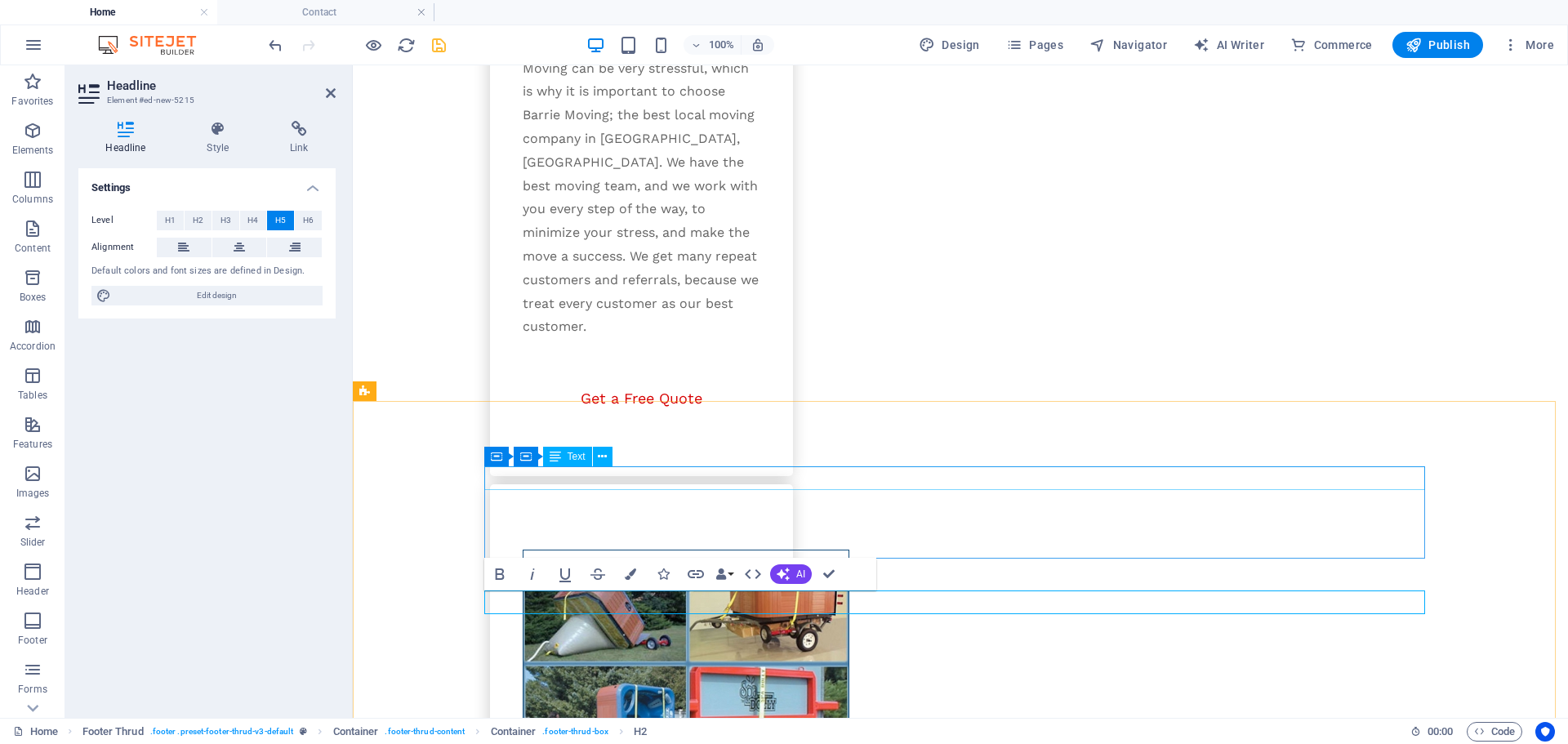
scroll to position [1795, 8]
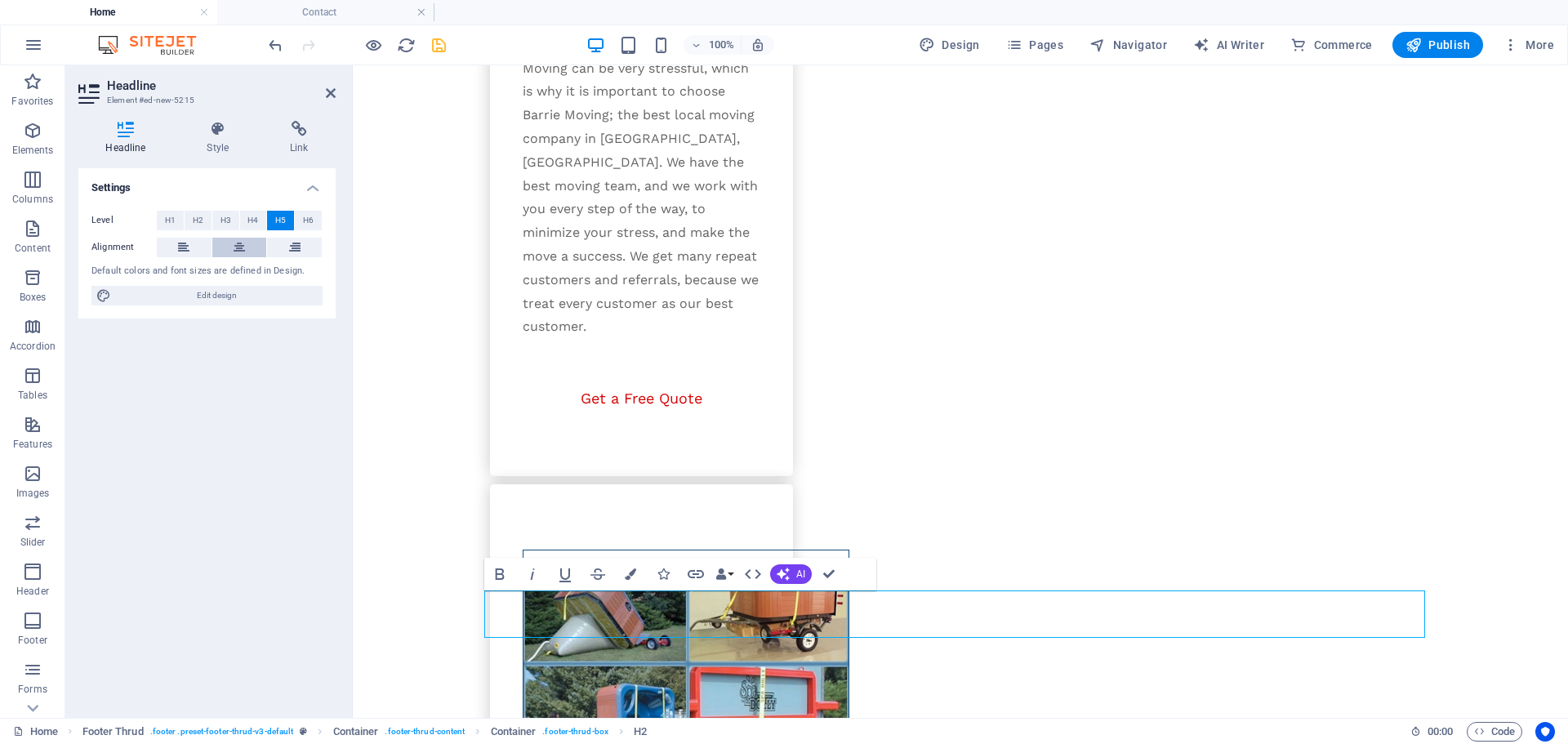
click at [239, 244] on icon at bounding box center [239, 247] width 11 height 20
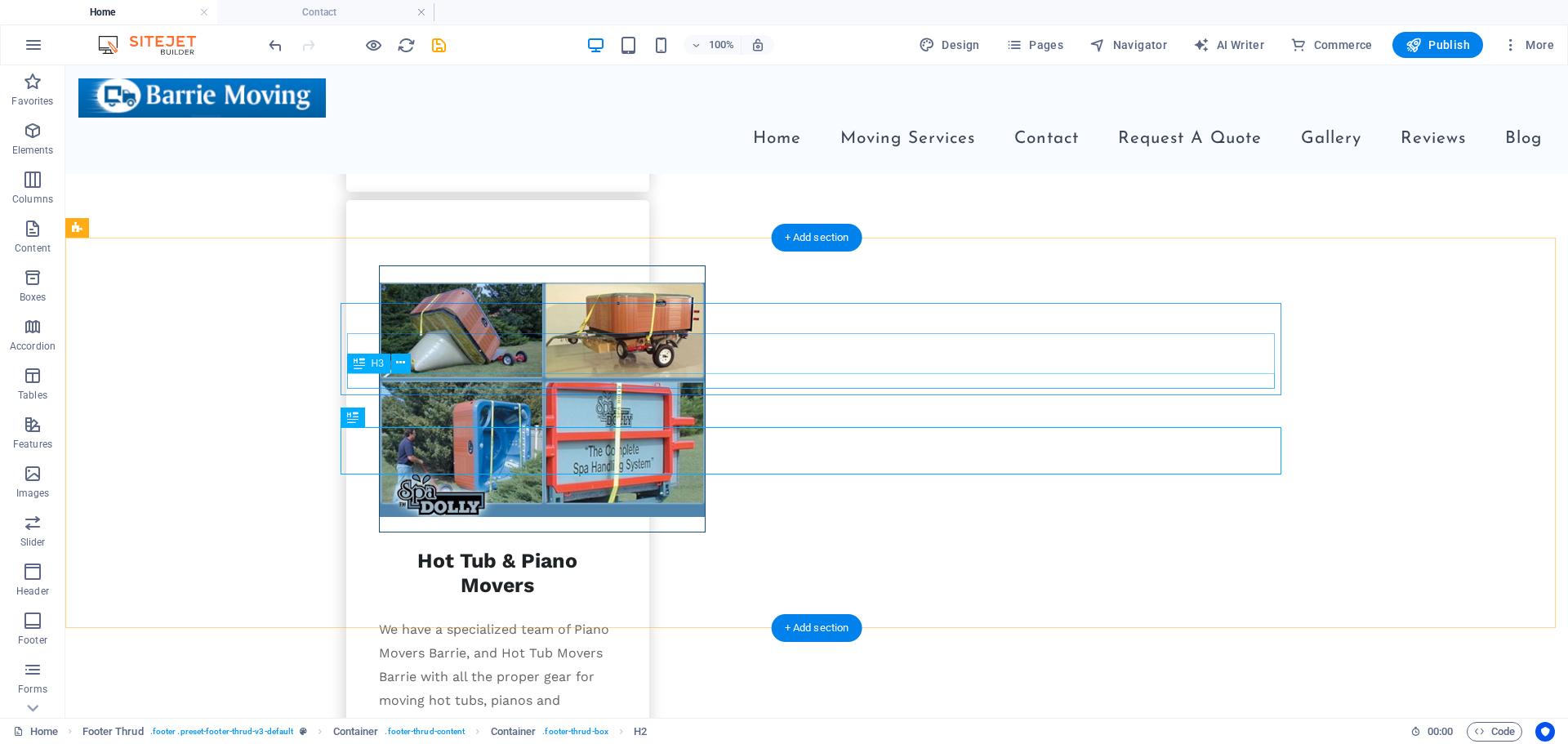
scroll to position [2863, 0]
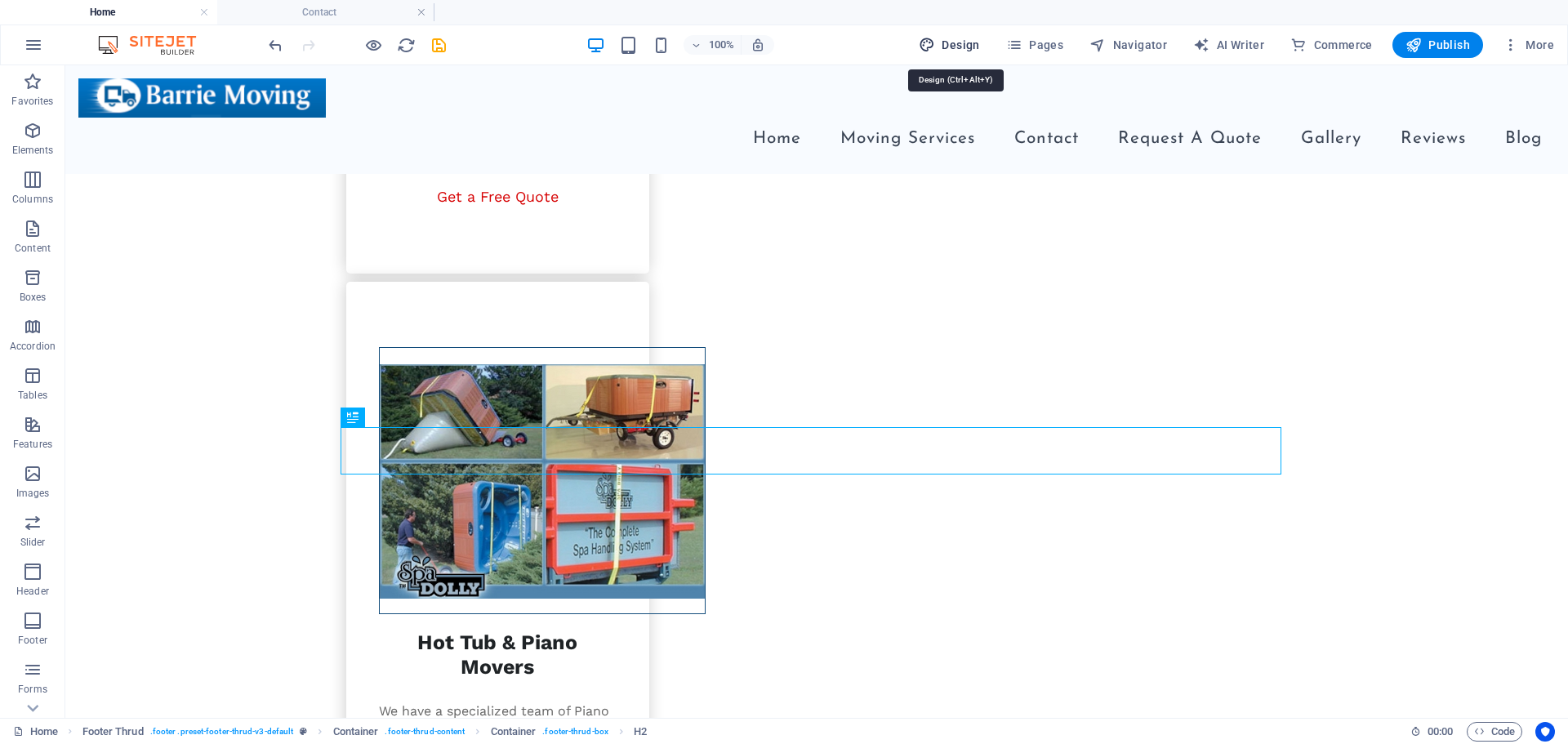
click at [954, 41] on span "Design" at bounding box center [949, 44] width 61 height 16
select select "px"
select select "400"
select select "px"
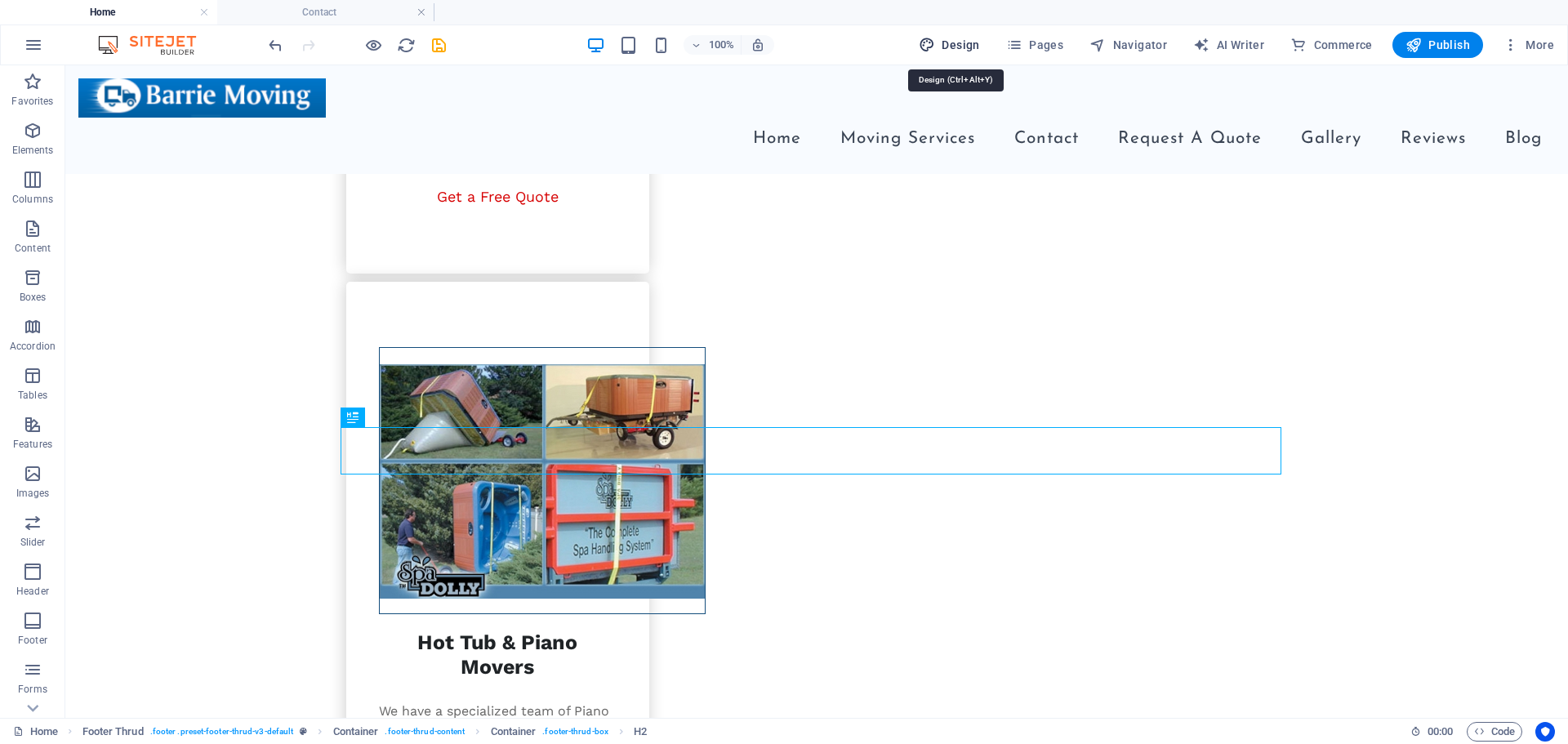
select select "500"
select select "px"
select select "rem"
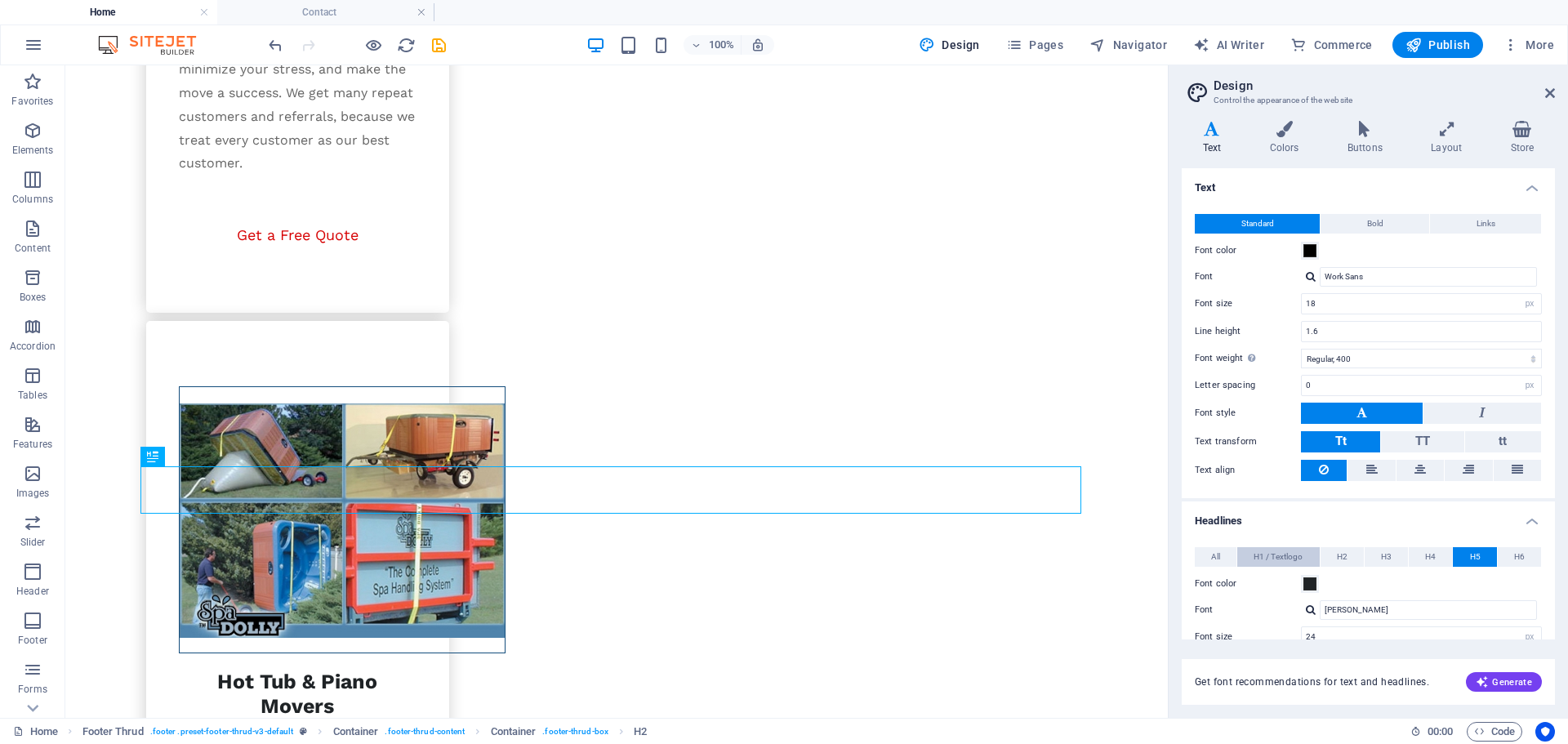
click at [1276, 552] on span "H1 / Textlogo" at bounding box center [1278, 557] width 49 height 20
click at [1342, 560] on span "H2" at bounding box center [1341, 557] width 10 height 20
click at [1375, 553] on button "H3" at bounding box center [1387, 557] width 43 height 20
click at [1419, 550] on button "H4" at bounding box center [1430, 557] width 43 height 20
click at [1460, 555] on button "H5" at bounding box center [1474, 557] width 43 height 20
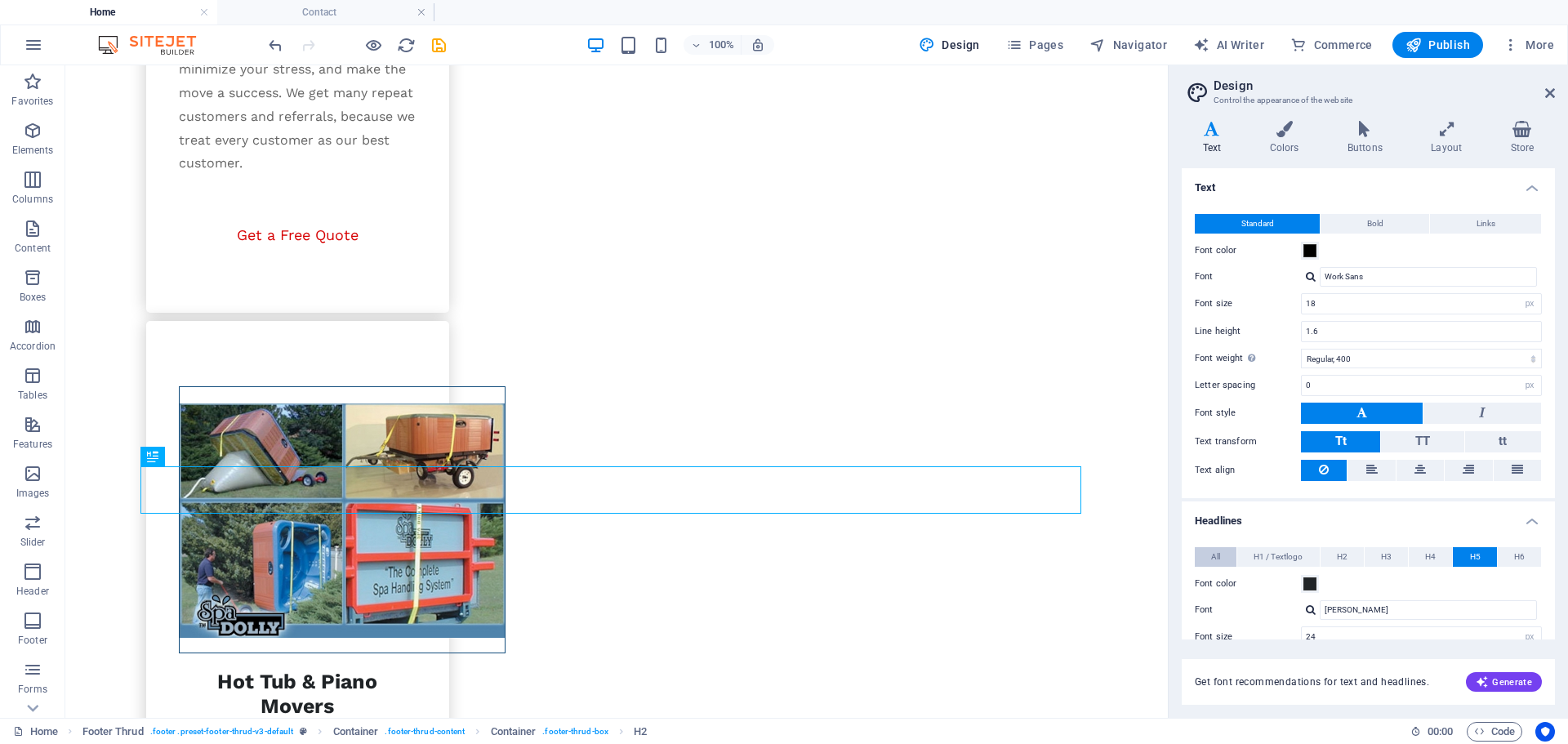
click at [1218, 560] on span "All" at bounding box center [1215, 557] width 9 height 20
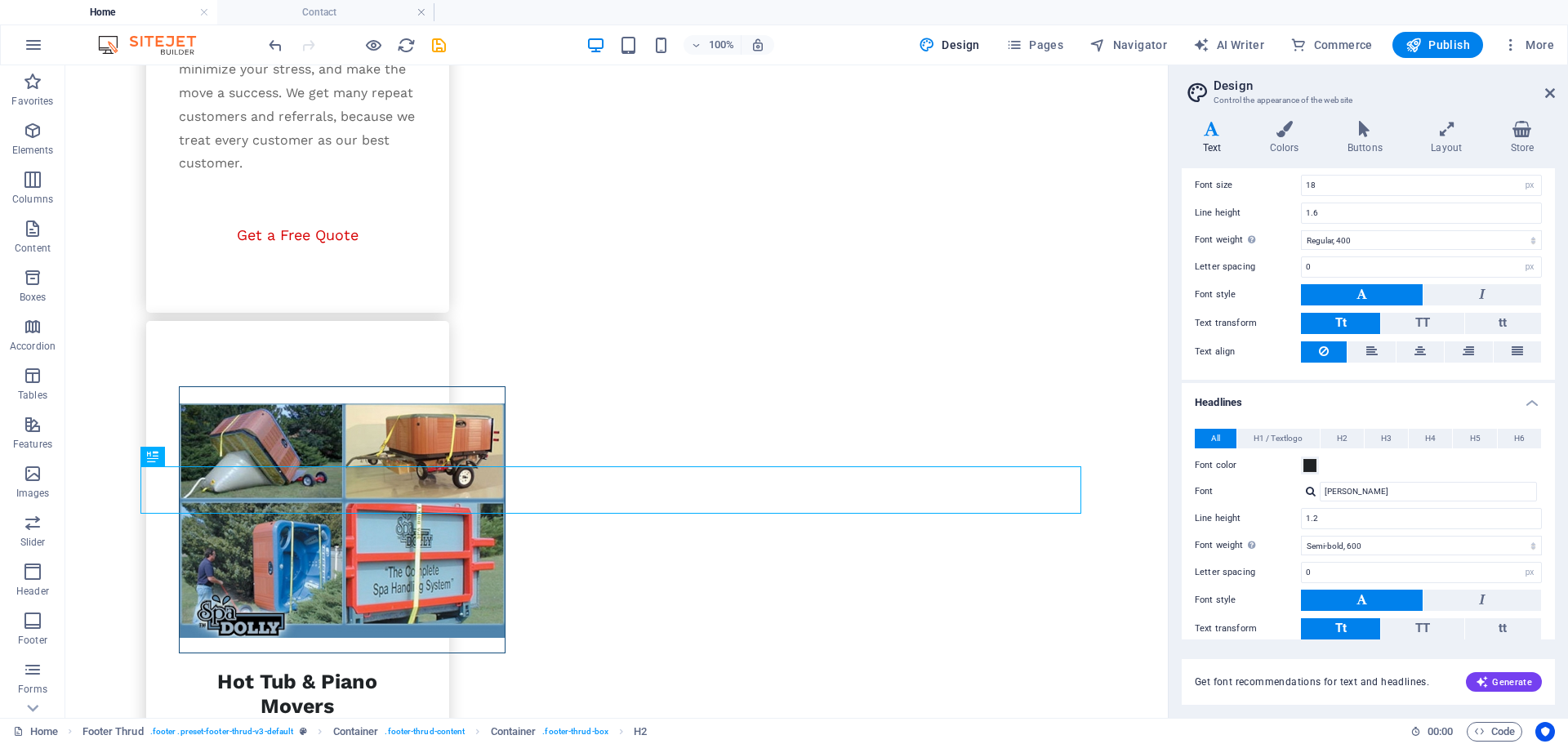
scroll to position [0, 0]
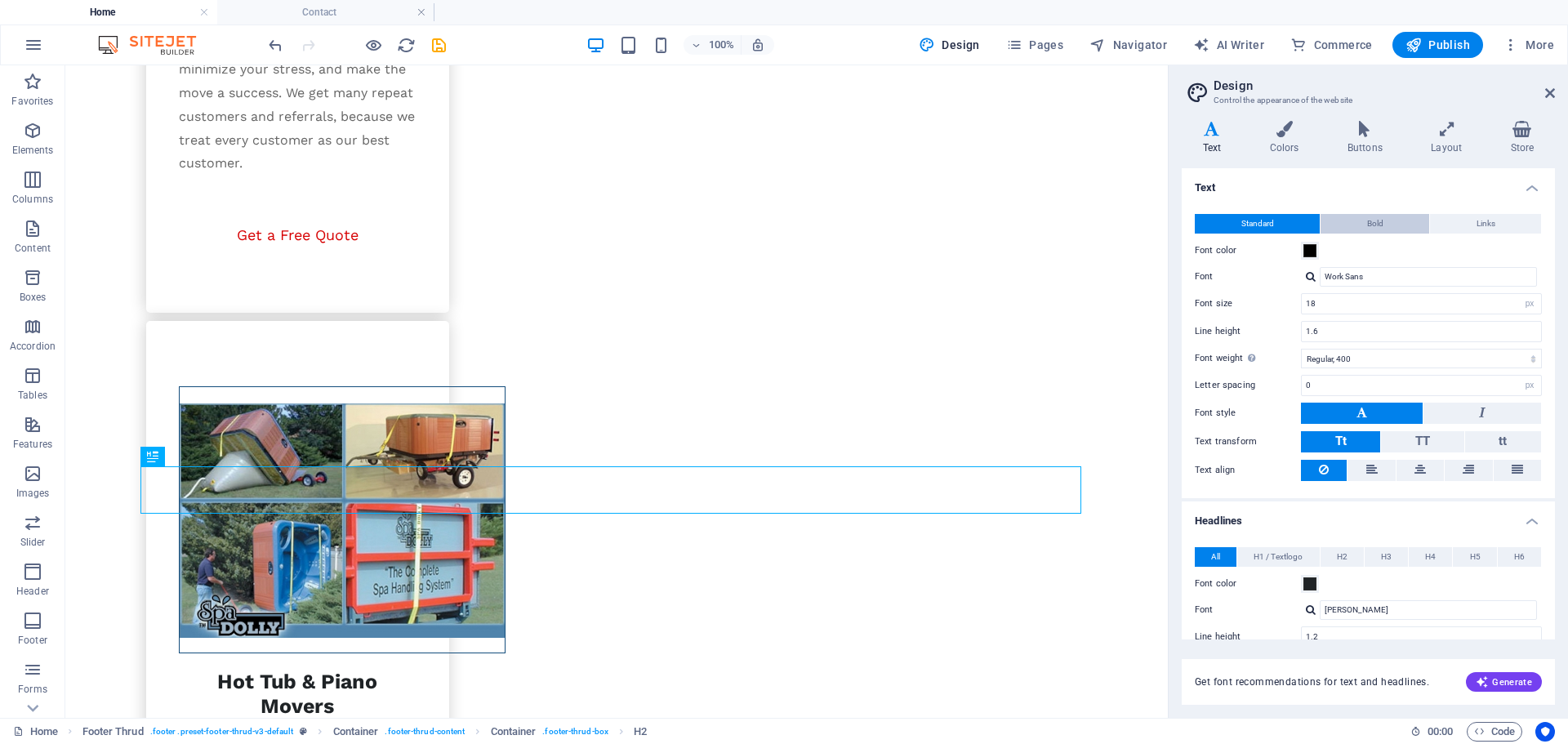
click at [1374, 224] on span "Bold" at bounding box center [1374, 223] width 16 height 20
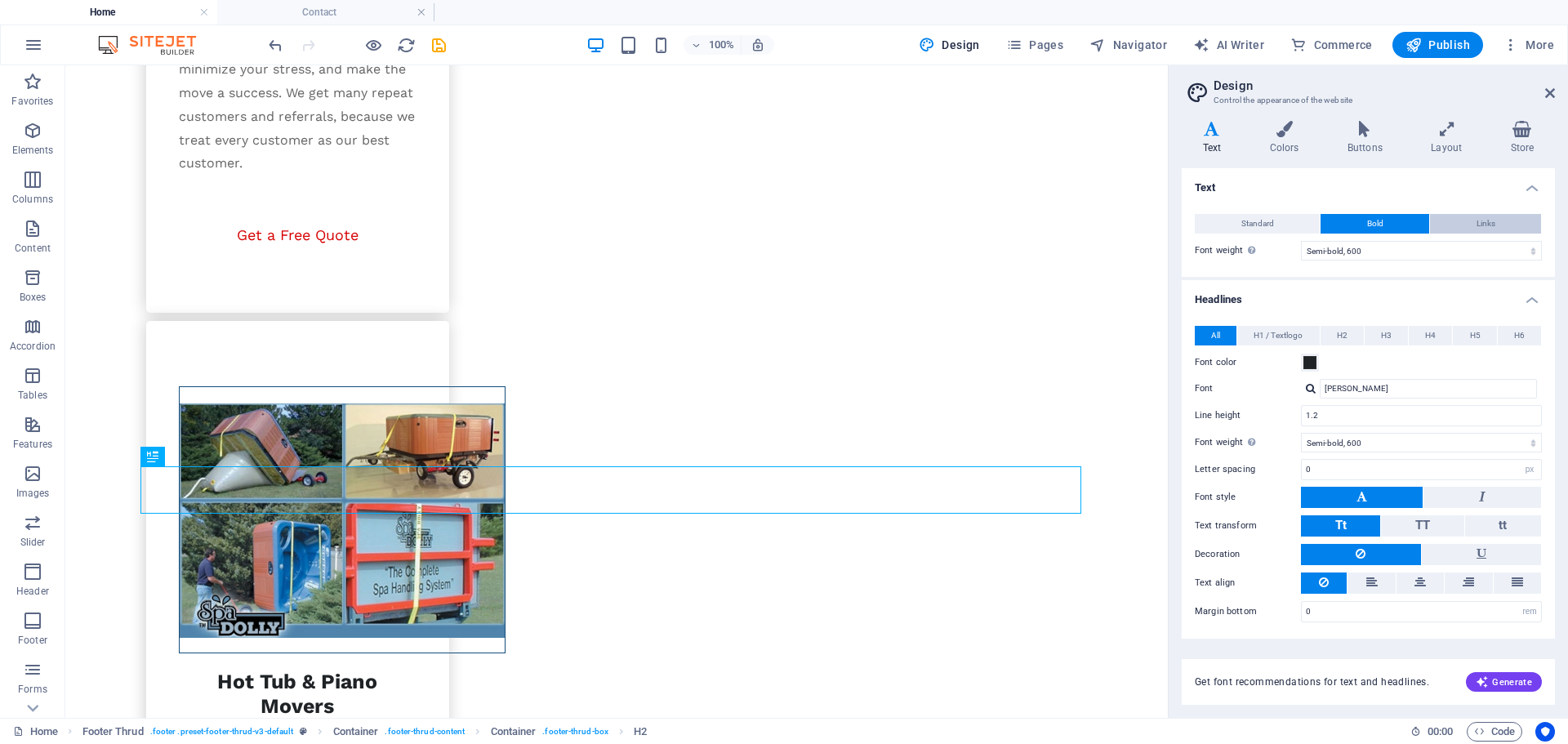
click at [1476, 223] on span "Links" at bounding box center [1486, 223] width 19 height 20
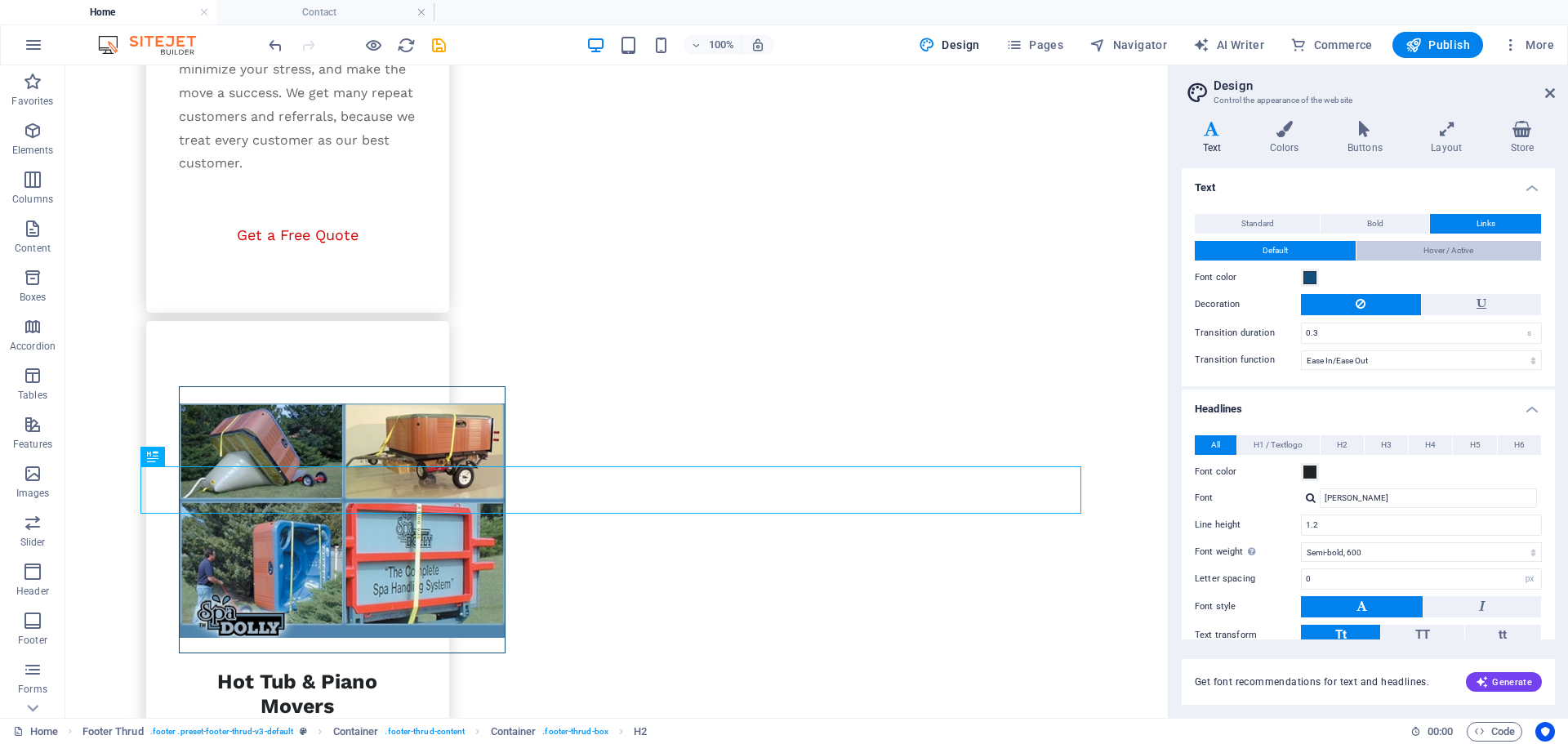
click at [1396, 251] on button "Hover / Active" at bounding box center [1449, 251] width 185 height 20
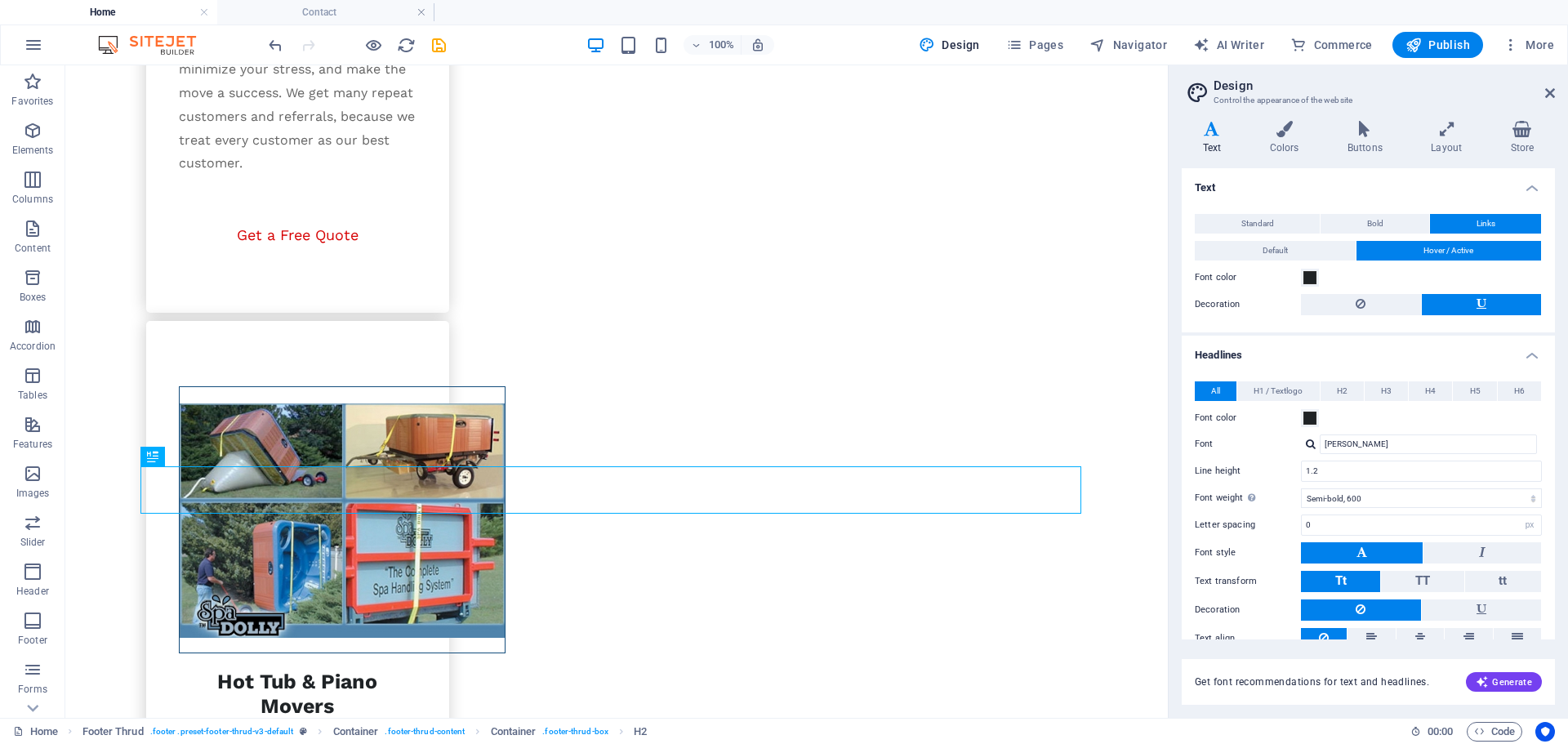
click at [1256, 238] on div "Standard Bold Links Font color Font Work Sans Font size 18 rem px Line height 1…" at bounding box center [1369, 265] width 380 height 135
click at [1263, 255] on span "Default" at bounding box center [1275, 251] width 26 height 20
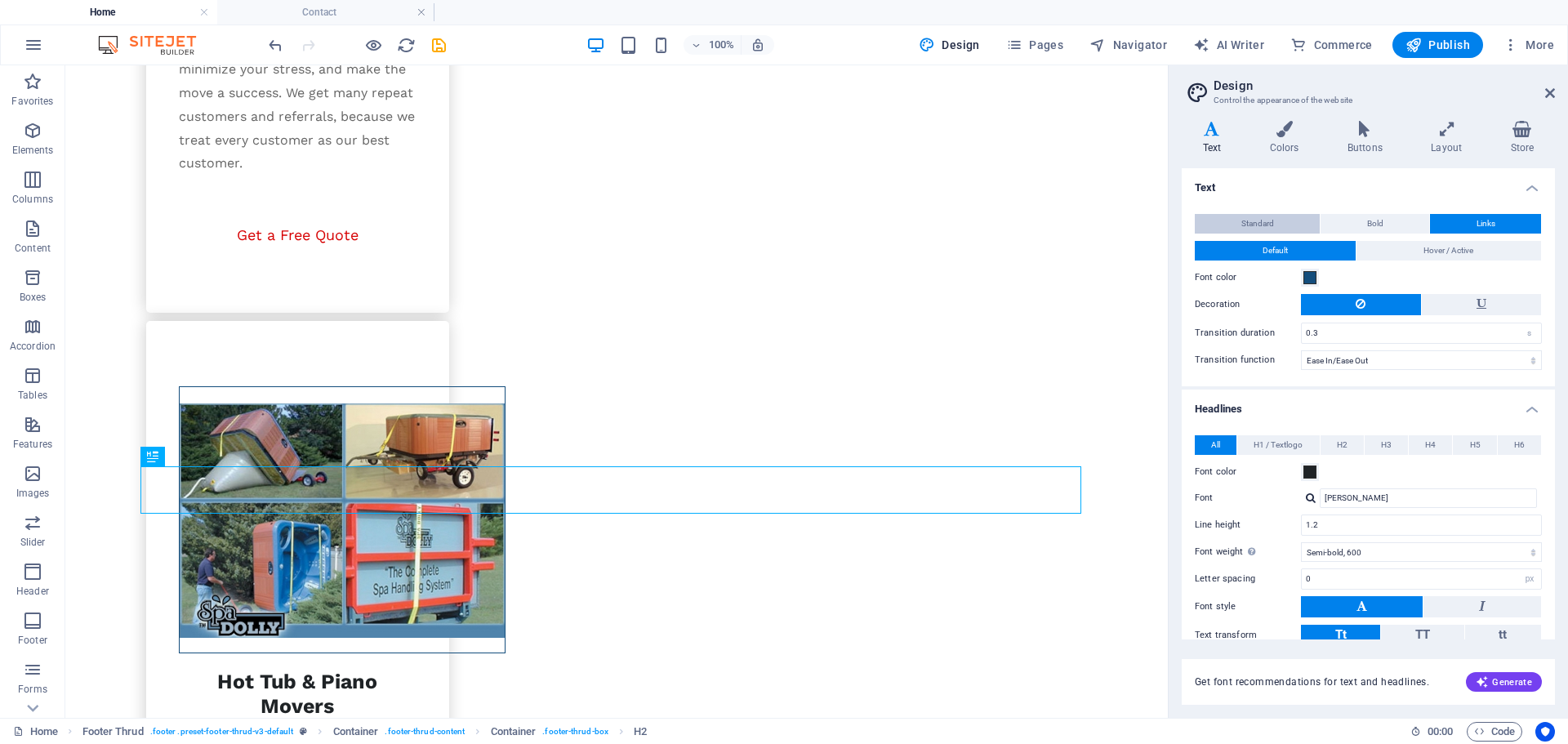
click at [1253, 217] on span "Standard" at bounding box center [1257, 223] width 33 height 20
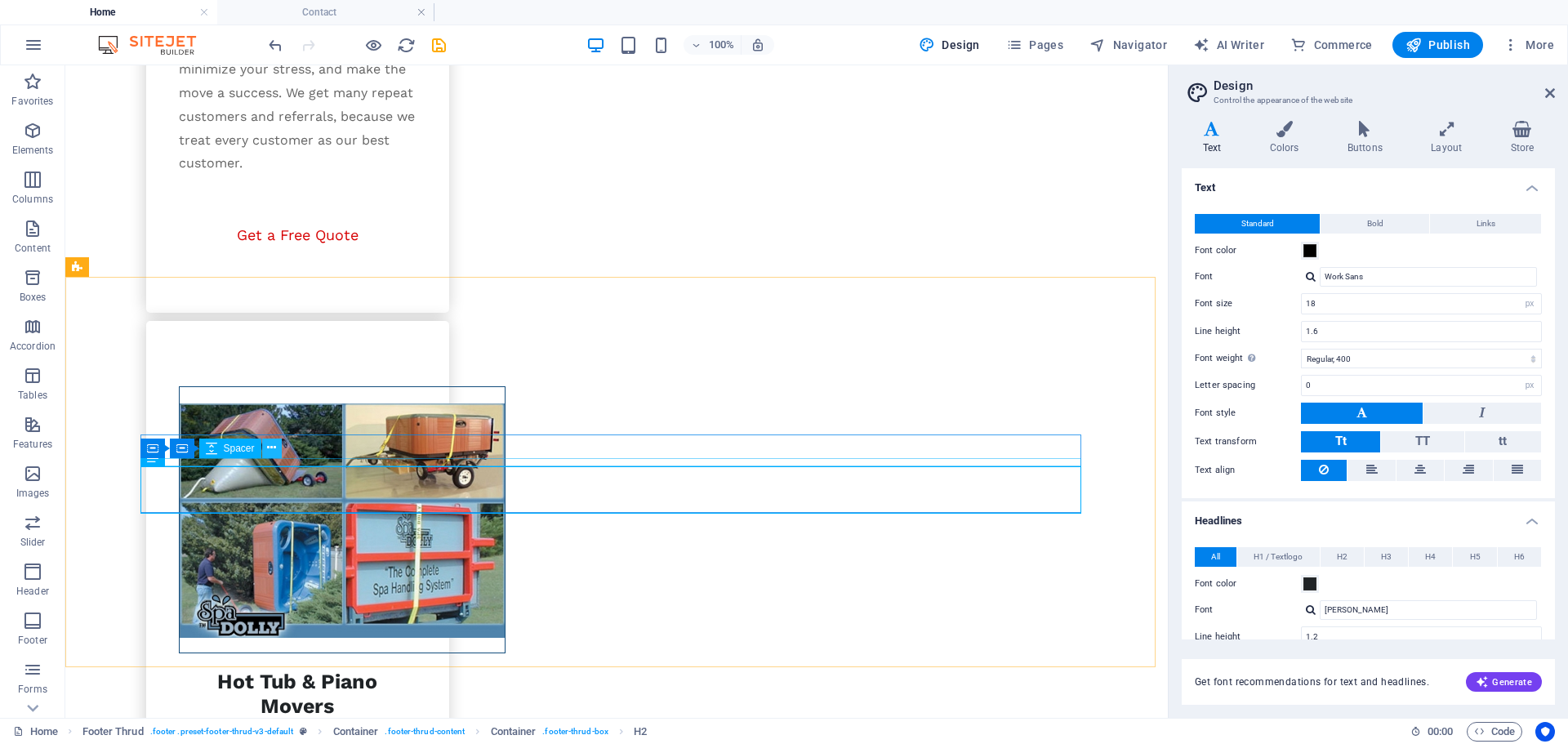
click at [279, 447] on button at bounding box center [271, 448] width 20 height 20
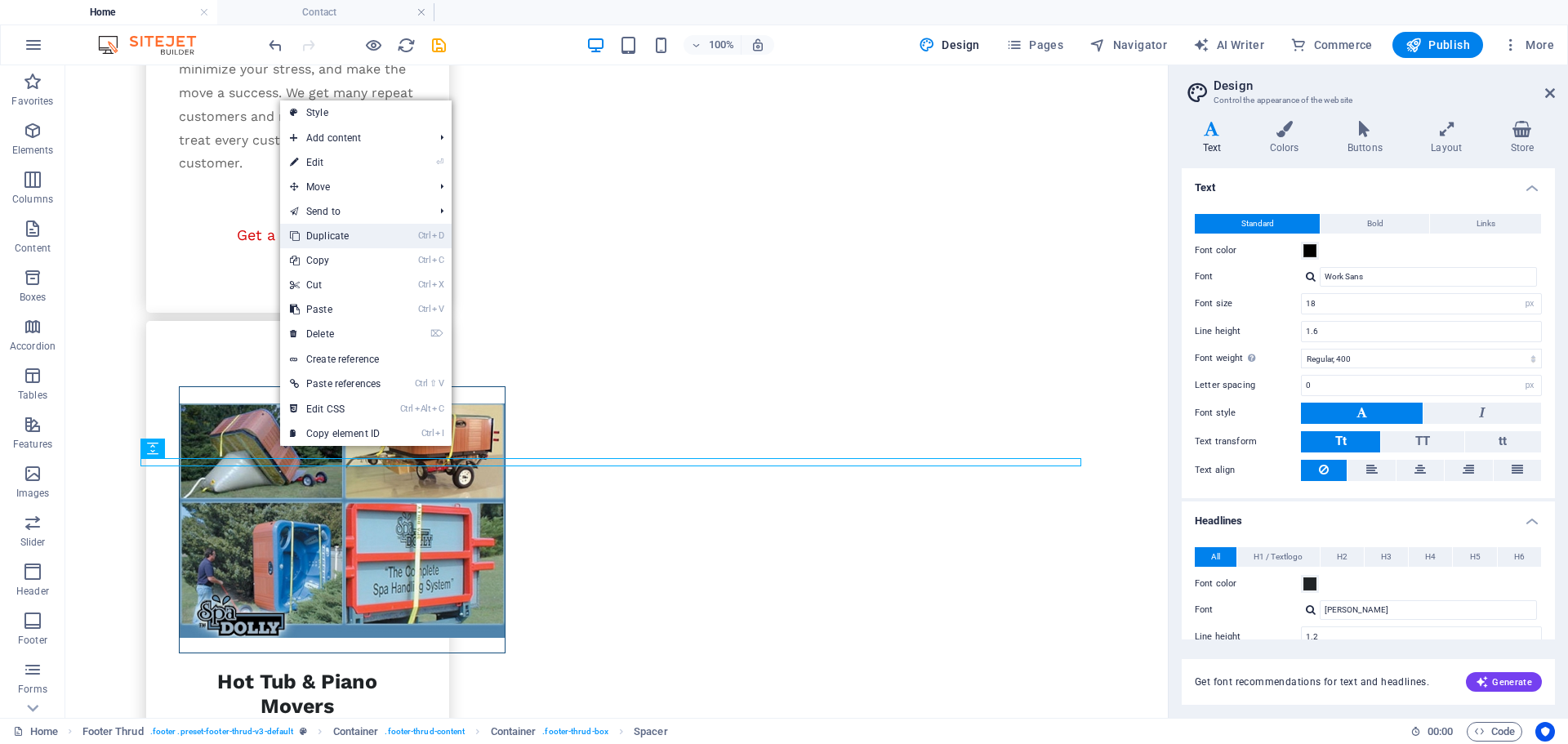
click at [337, 232] on link "Ctrl D Duplicate" at bounding box center [335, 236] width 111 height 25
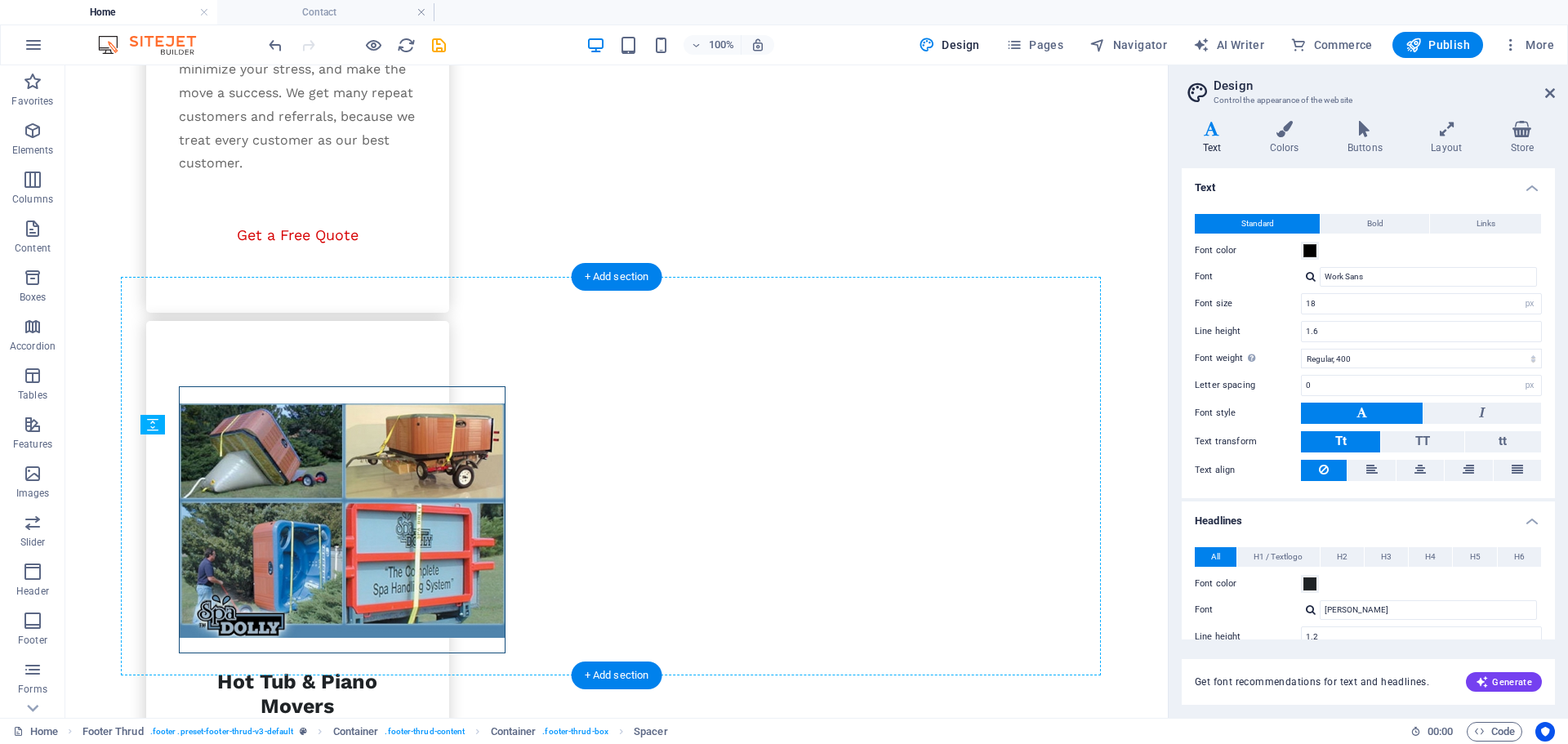
drag, startPoint x: 253, startPoint y: 525, endPoint x: 214, endPoint y: 507, distance: 43.0
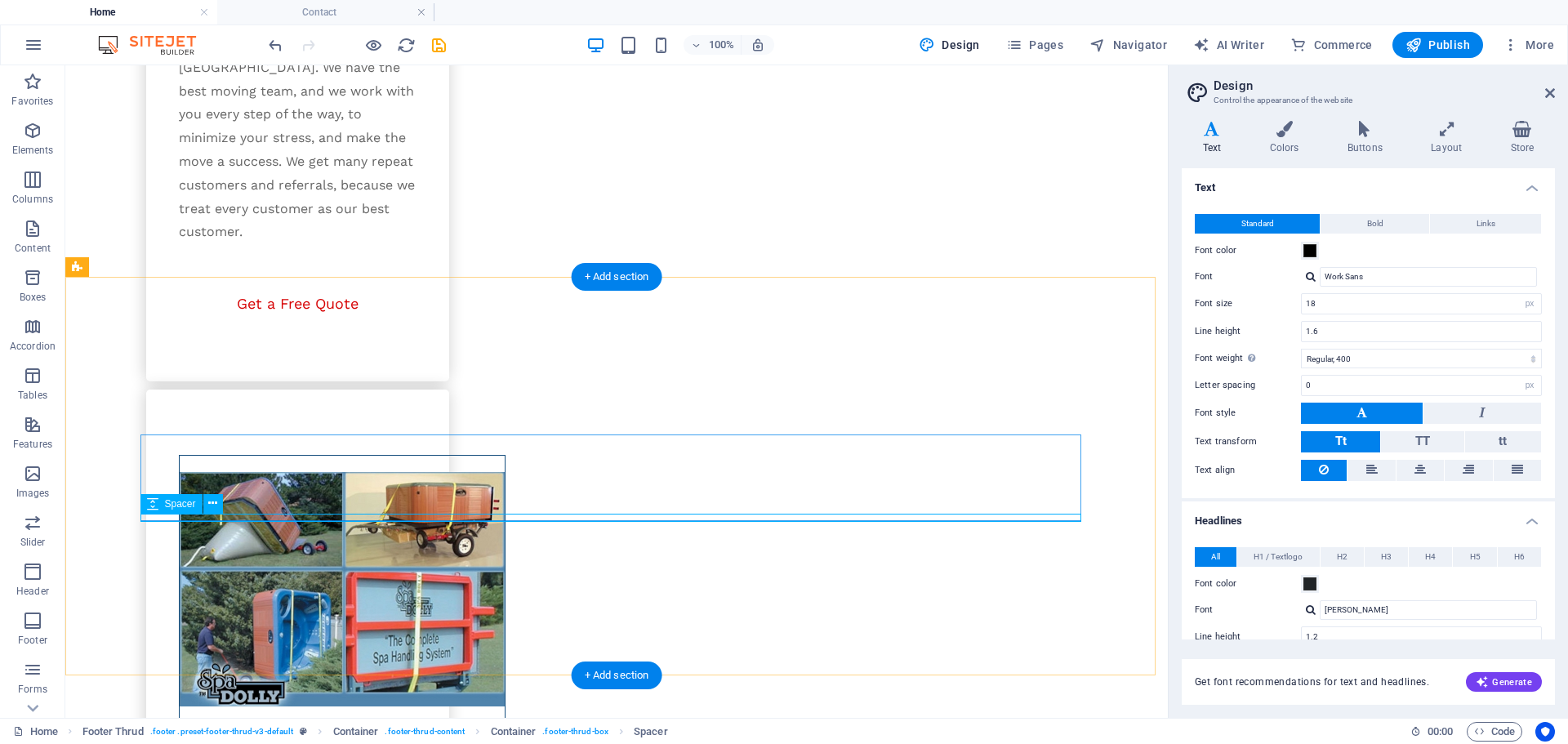
scroll to position [3001, 0]
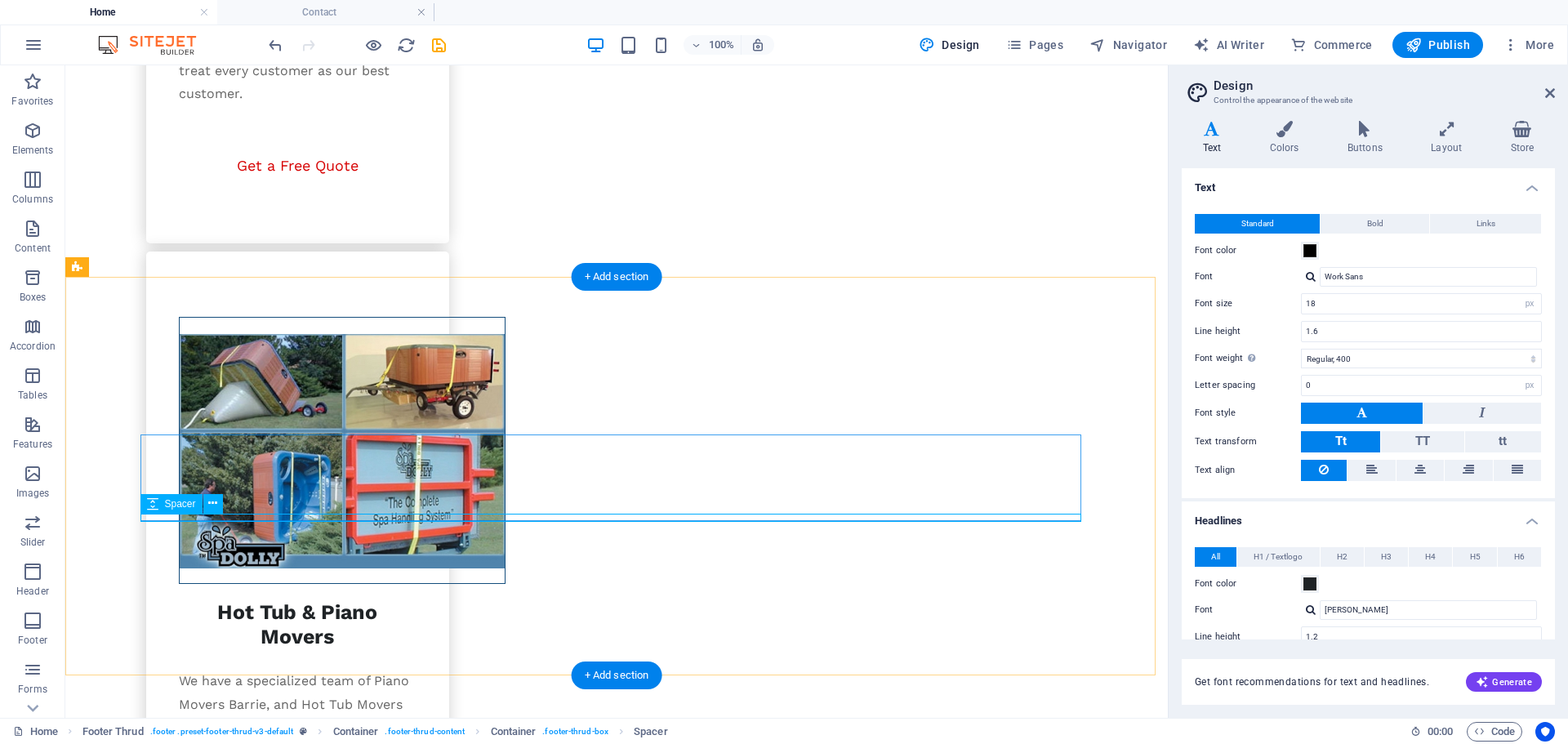
select select "px"
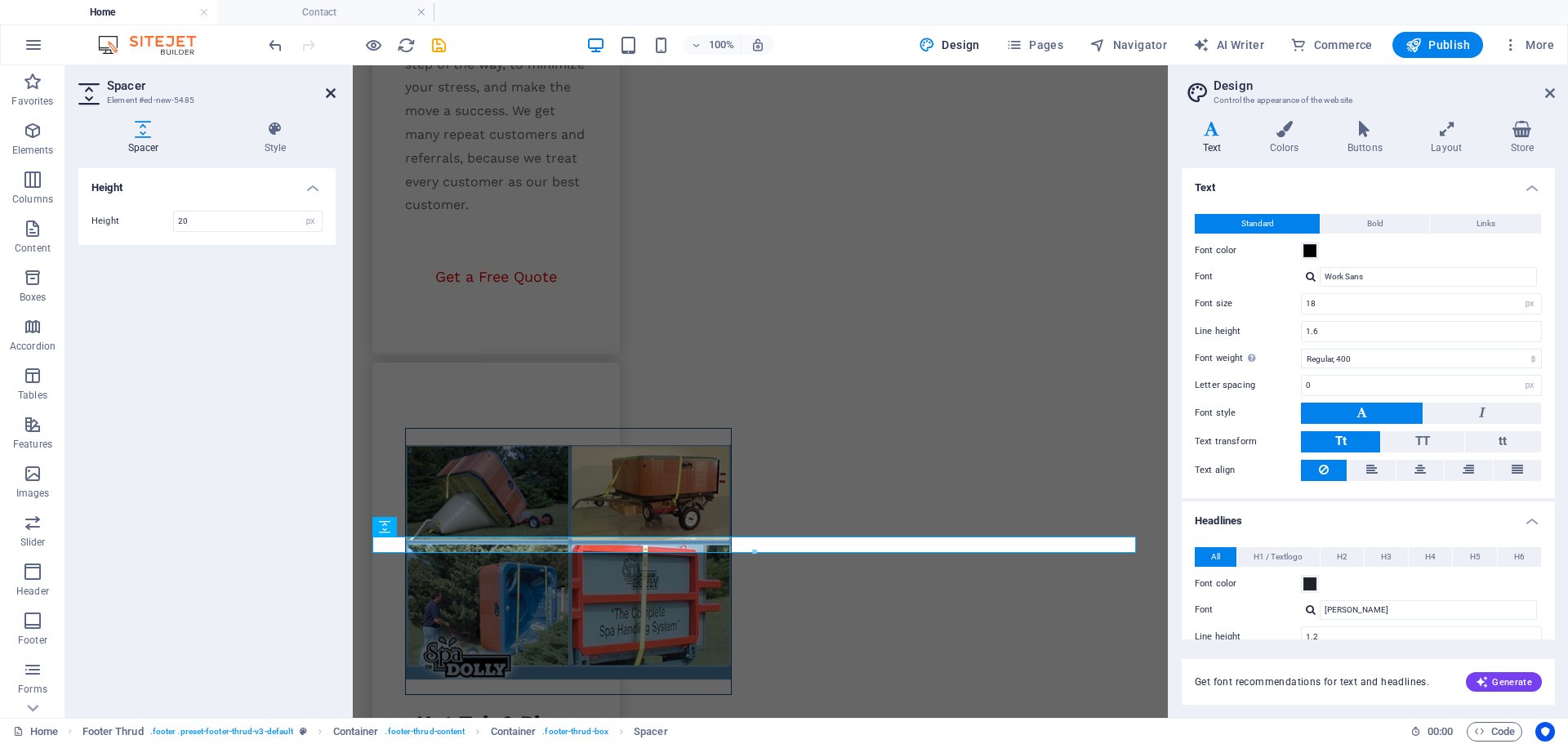
type input "20"
click at [328, 94] on icon at bounding box center [331, 94] width 9 height 13
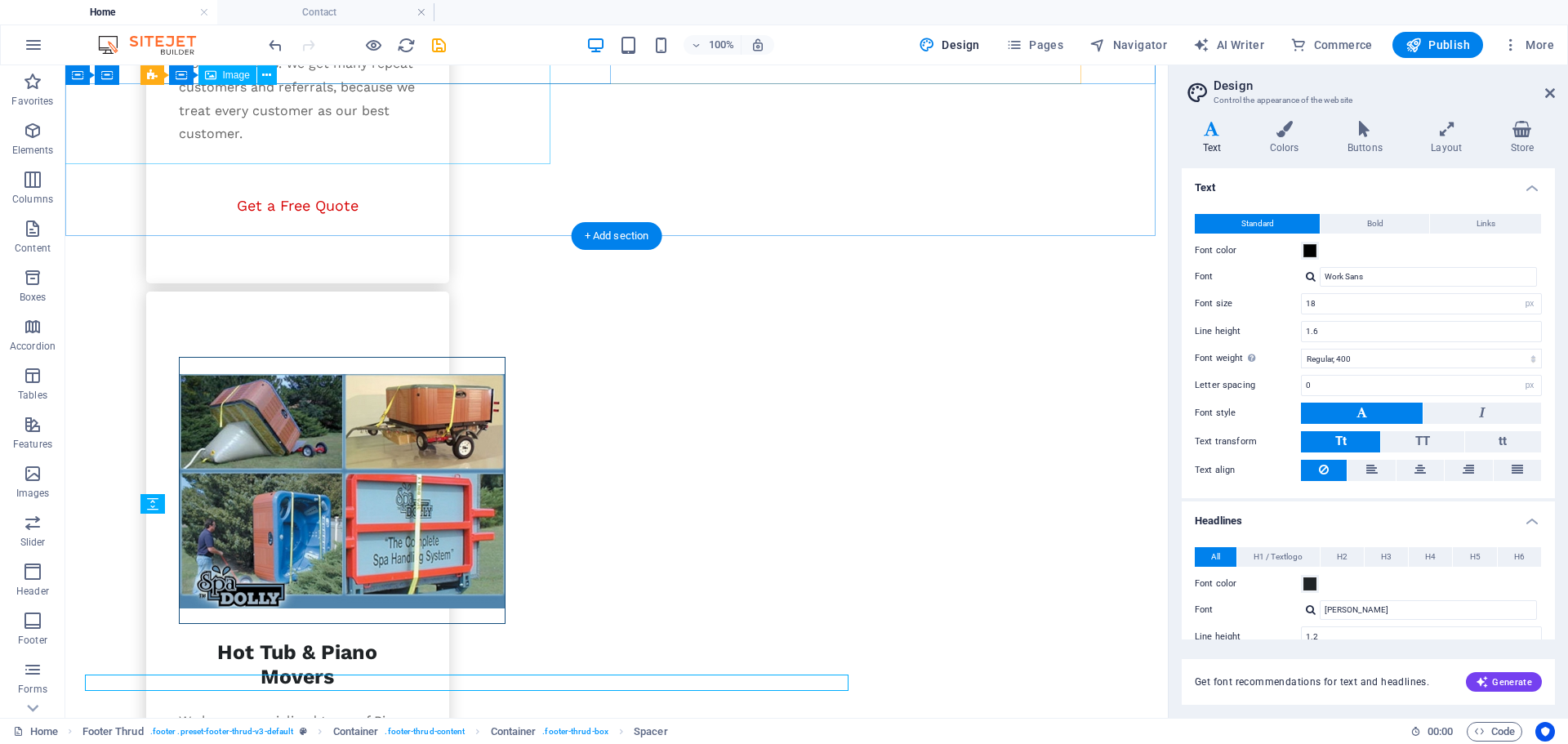
scroll to position [2863, 0]
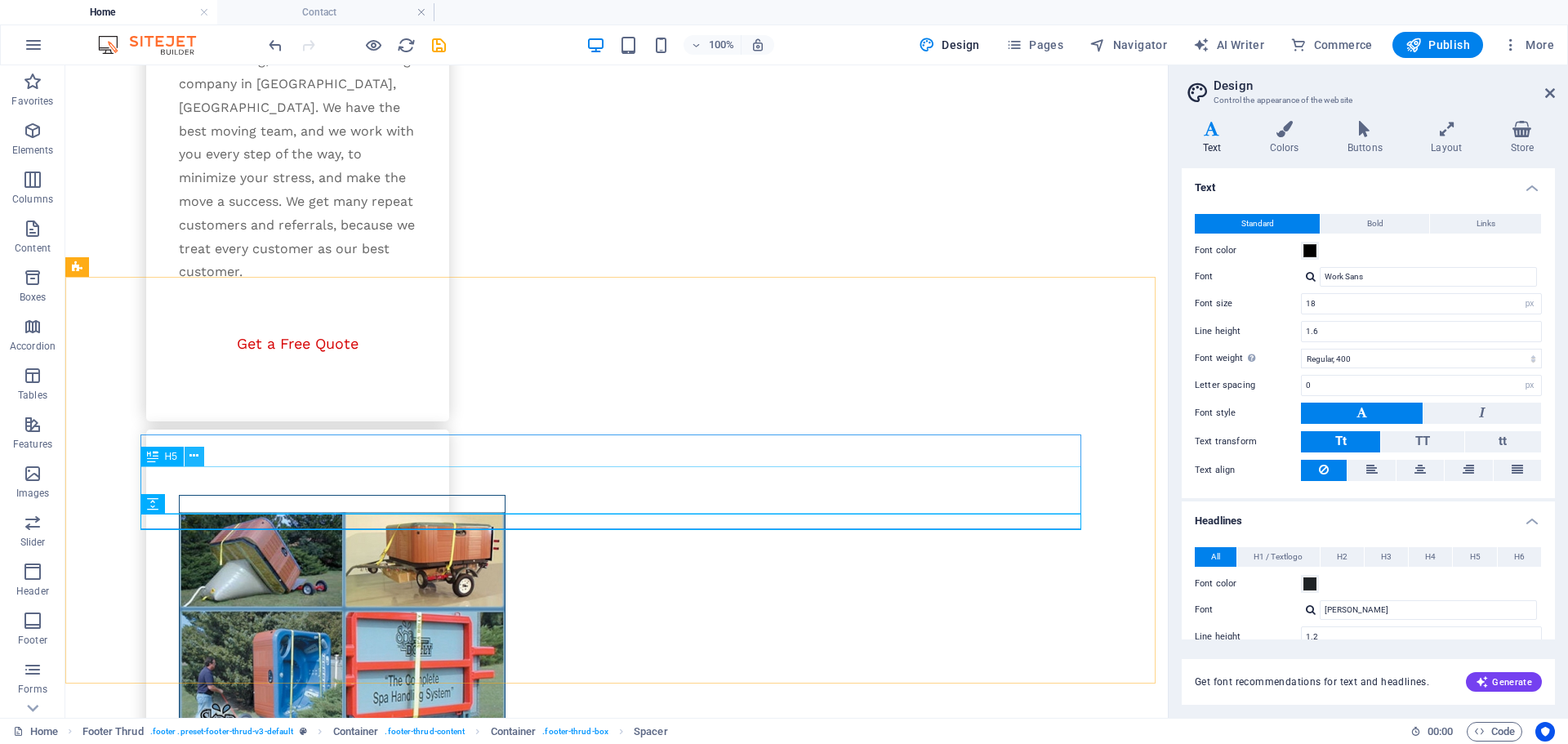
click at [194, 451] on icon at bounding box center [194, 456] width 9 height 17
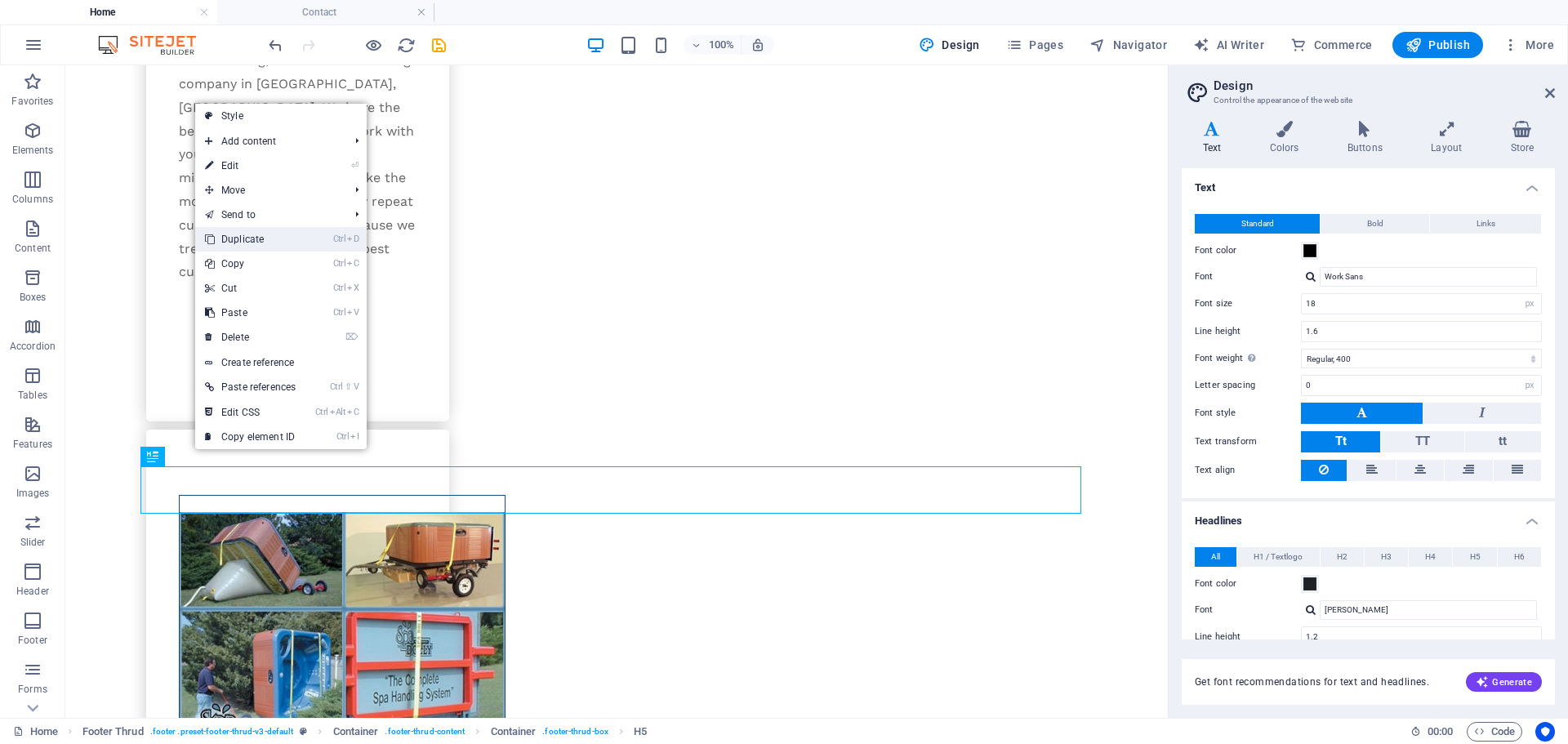
click at [255, 240] on link "Ctrl D Duplicate" at bounding box center [250, 239] width 111 height 25
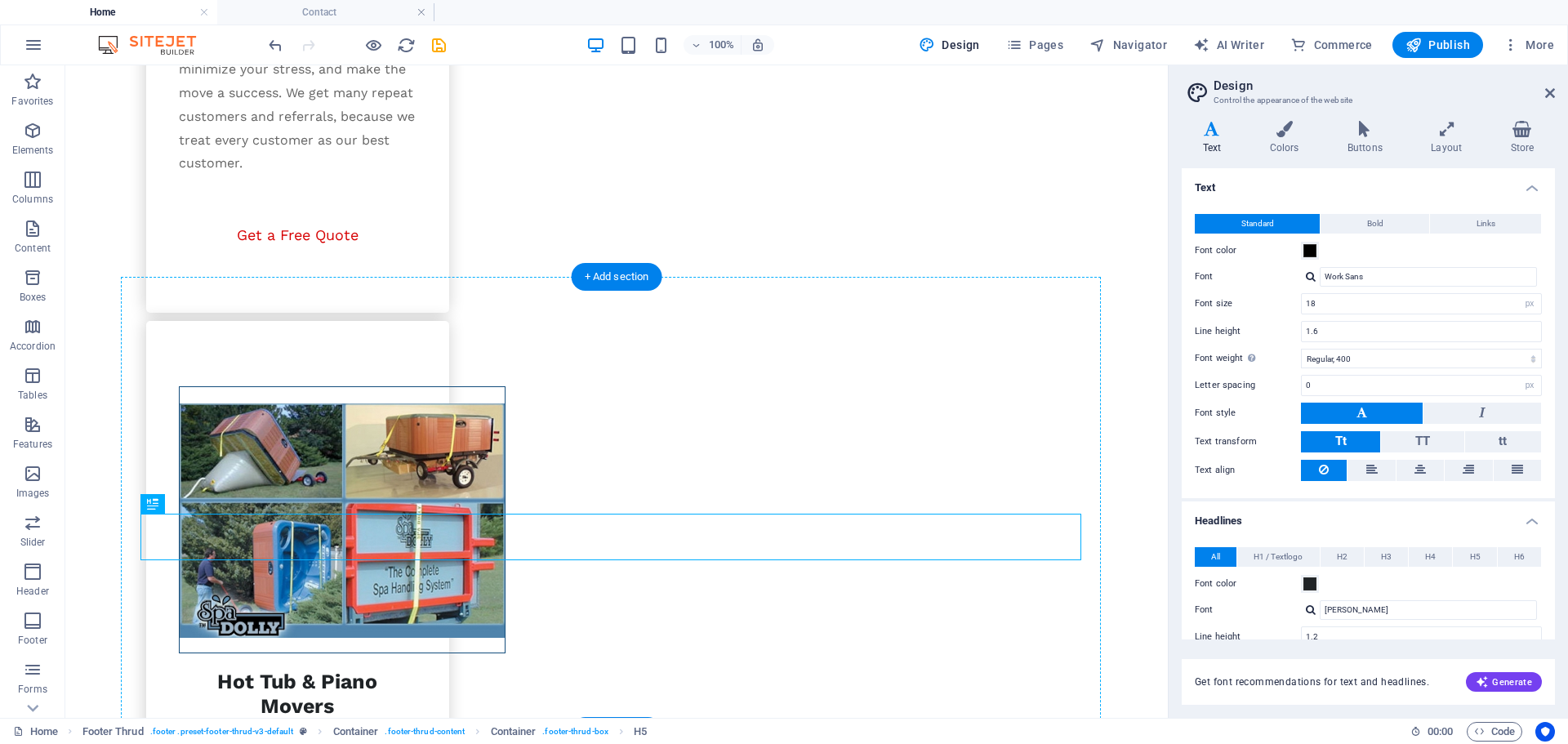
drag, startPoint x: 236, startPoint y: 572, endPoint x: 200, endPoint y: 583, distance: 37.6
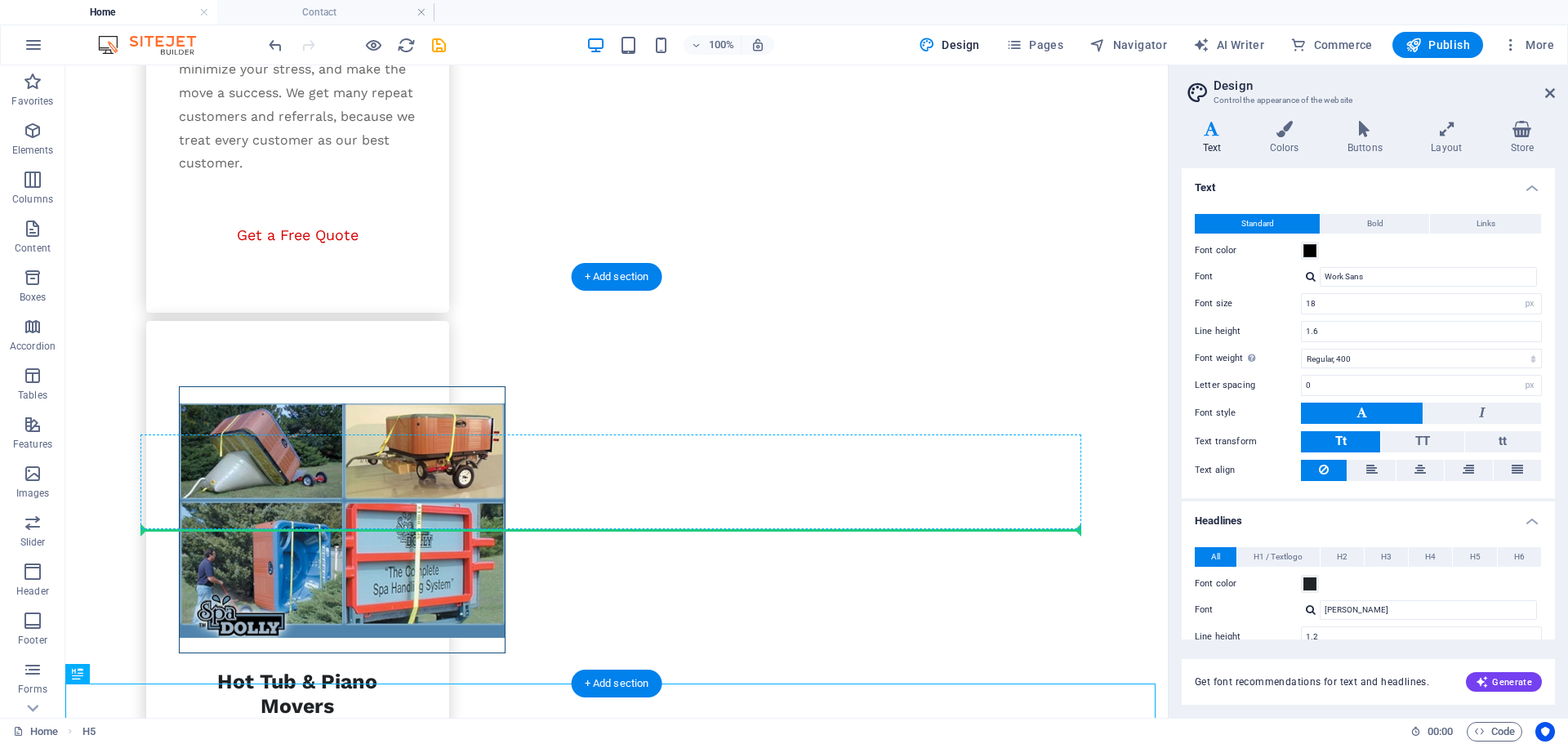
drag, startPoint x: 151, startPoint y: 735, endPoint x: 361, endPoint y: 527, distance: 295.6
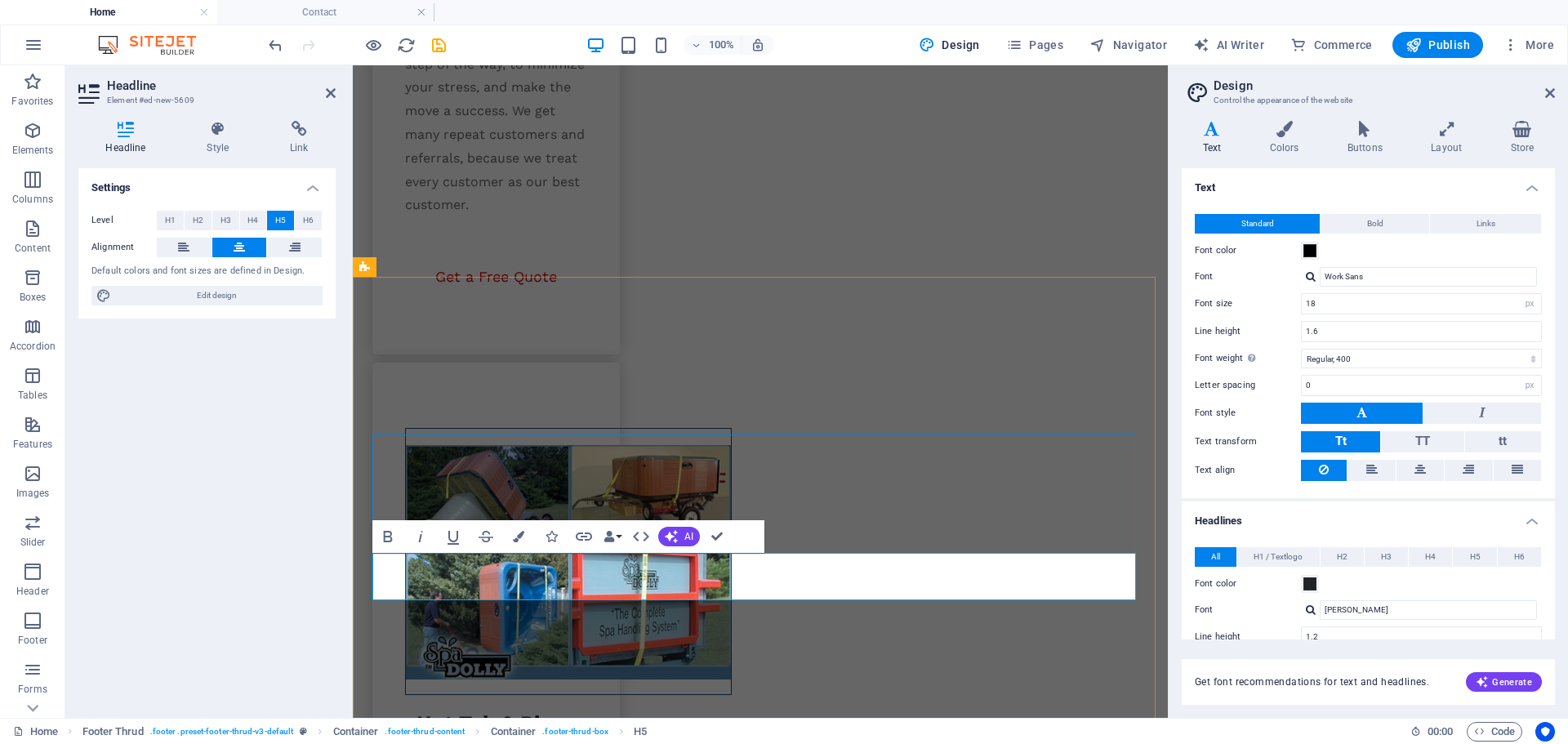
scroll to position [923, 3]
click at [1545, 93] on icon at bounding box center [1549, 94] width 9 height 13
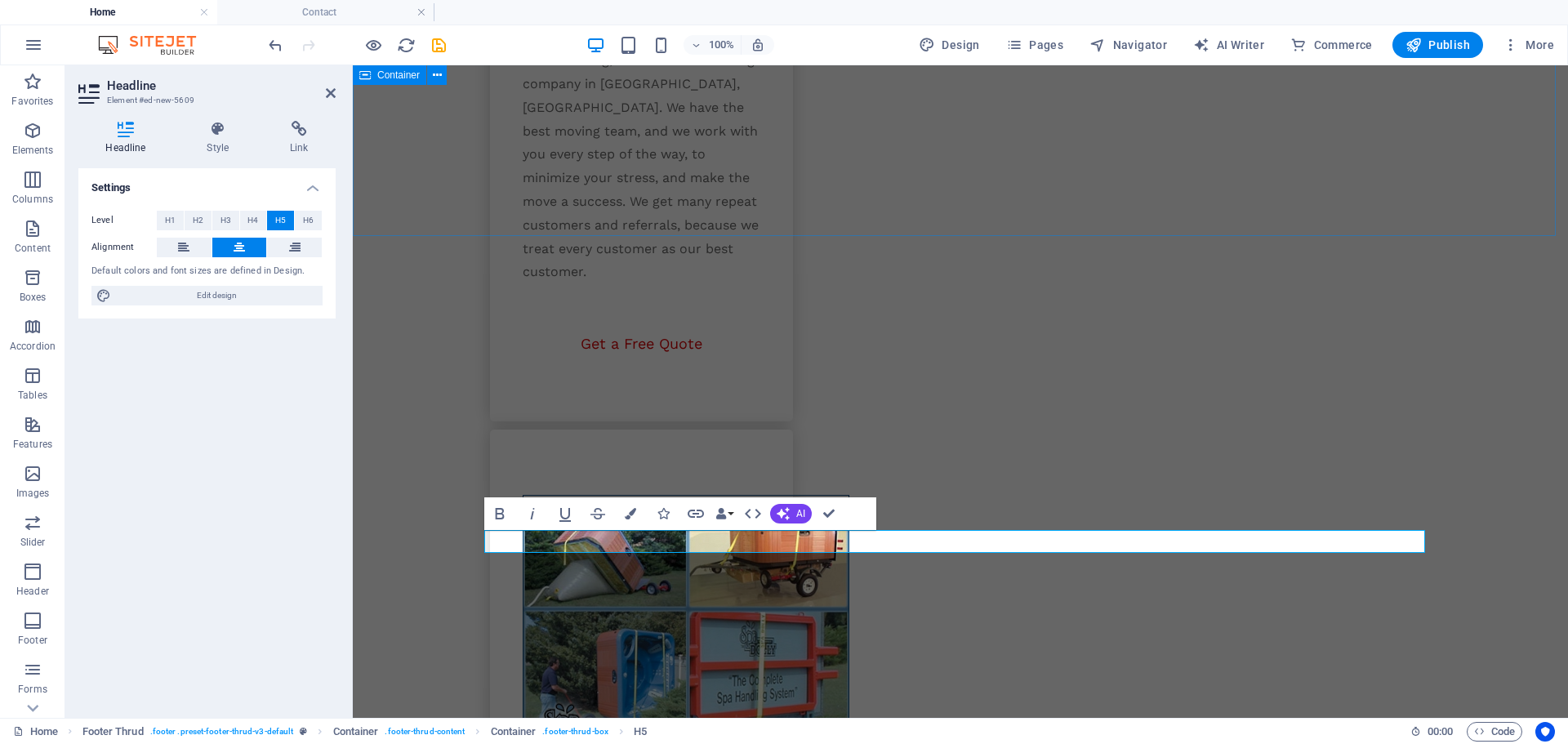
scroll to position [911, 3]
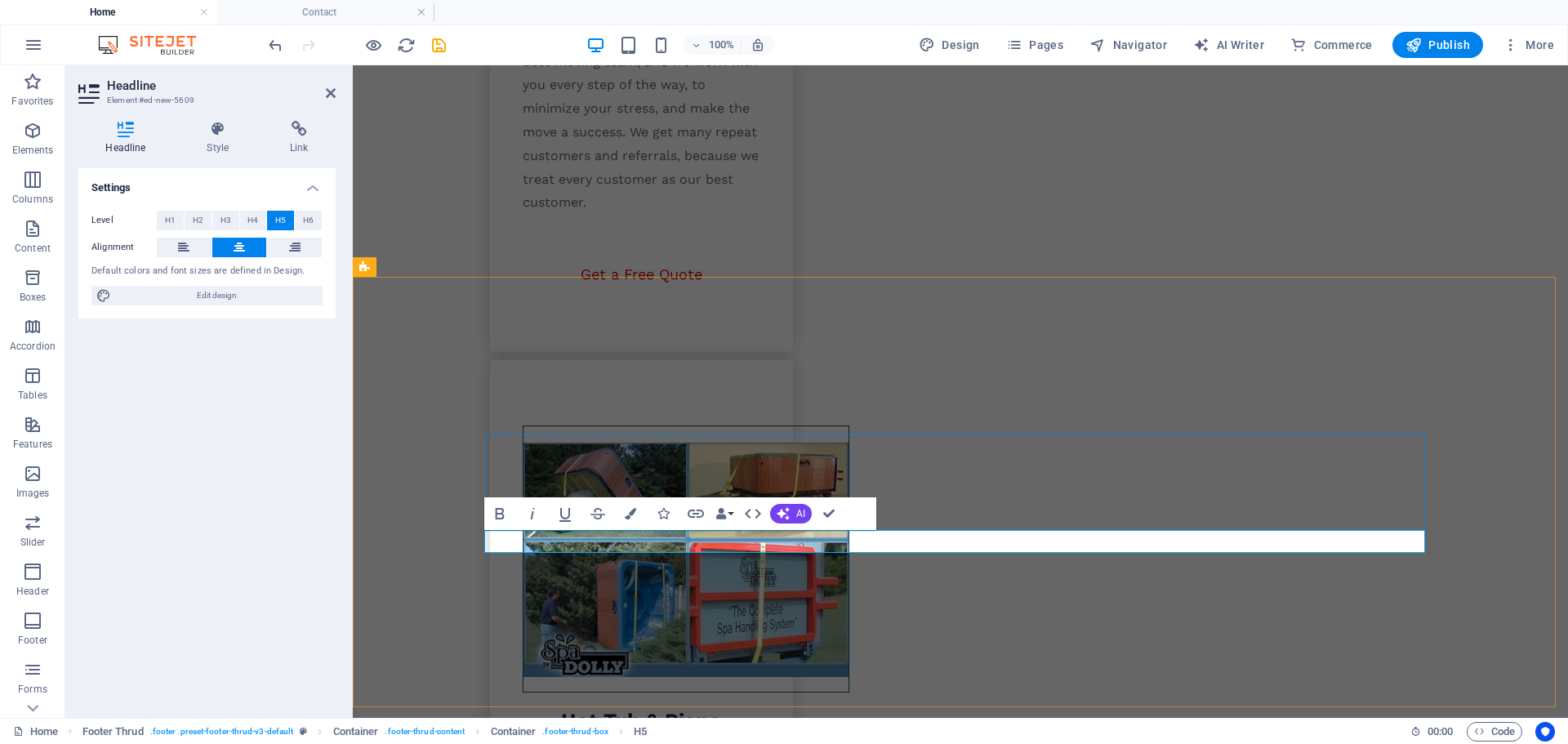
drag, startPoint x: 1091, startPoint y: 539, endPoint x: 1222, endPoint y: 541, distance: 131.0
click at [697, 518] on icon "button" at bounding box center [696, 513] width 20 height 20
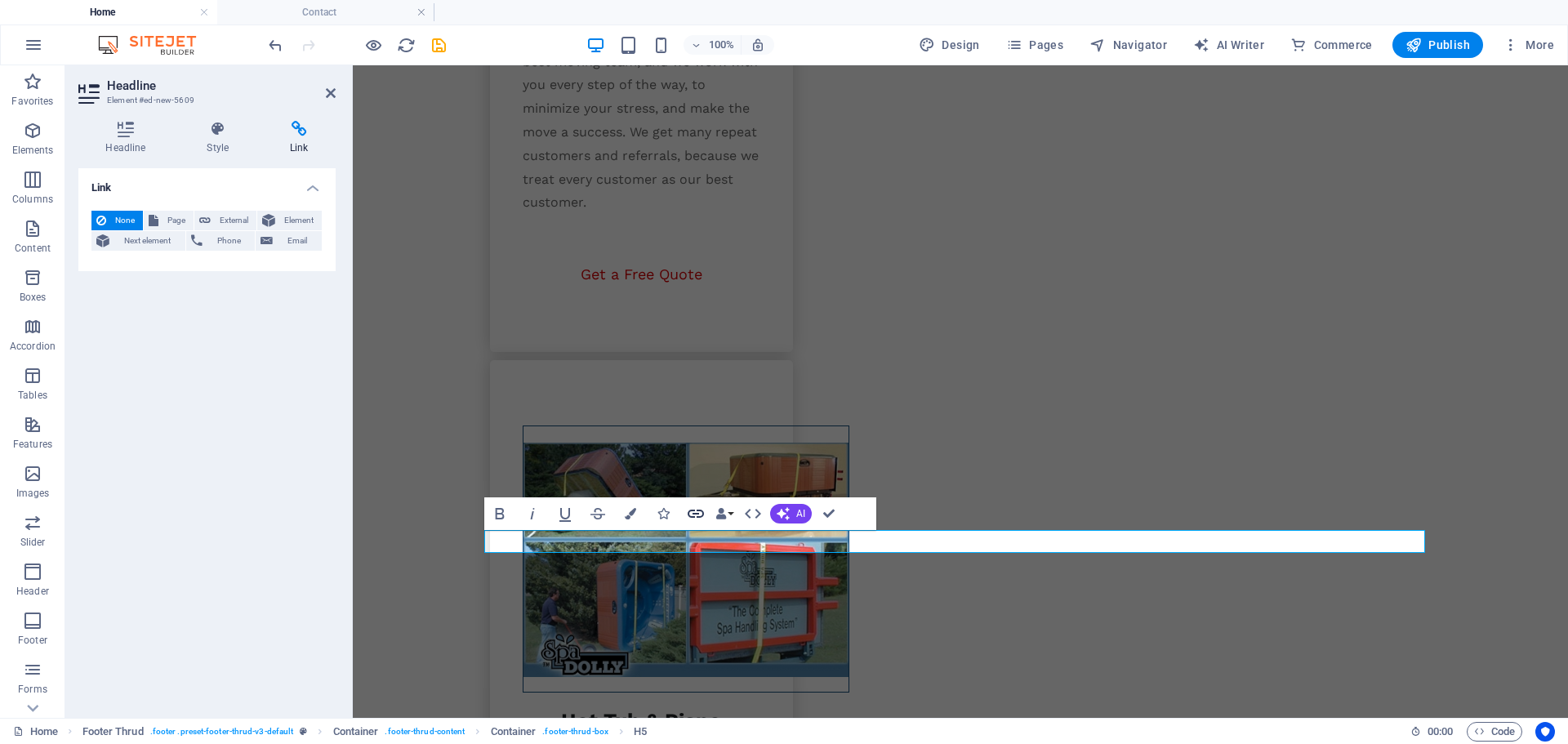
click at [694, 511] on icon "button" at bounding box center [696, 513] width 20 height 20
click at [217, 216] on span "External" at bounding box center [233, 220] width 36 height 20
select select "blank"
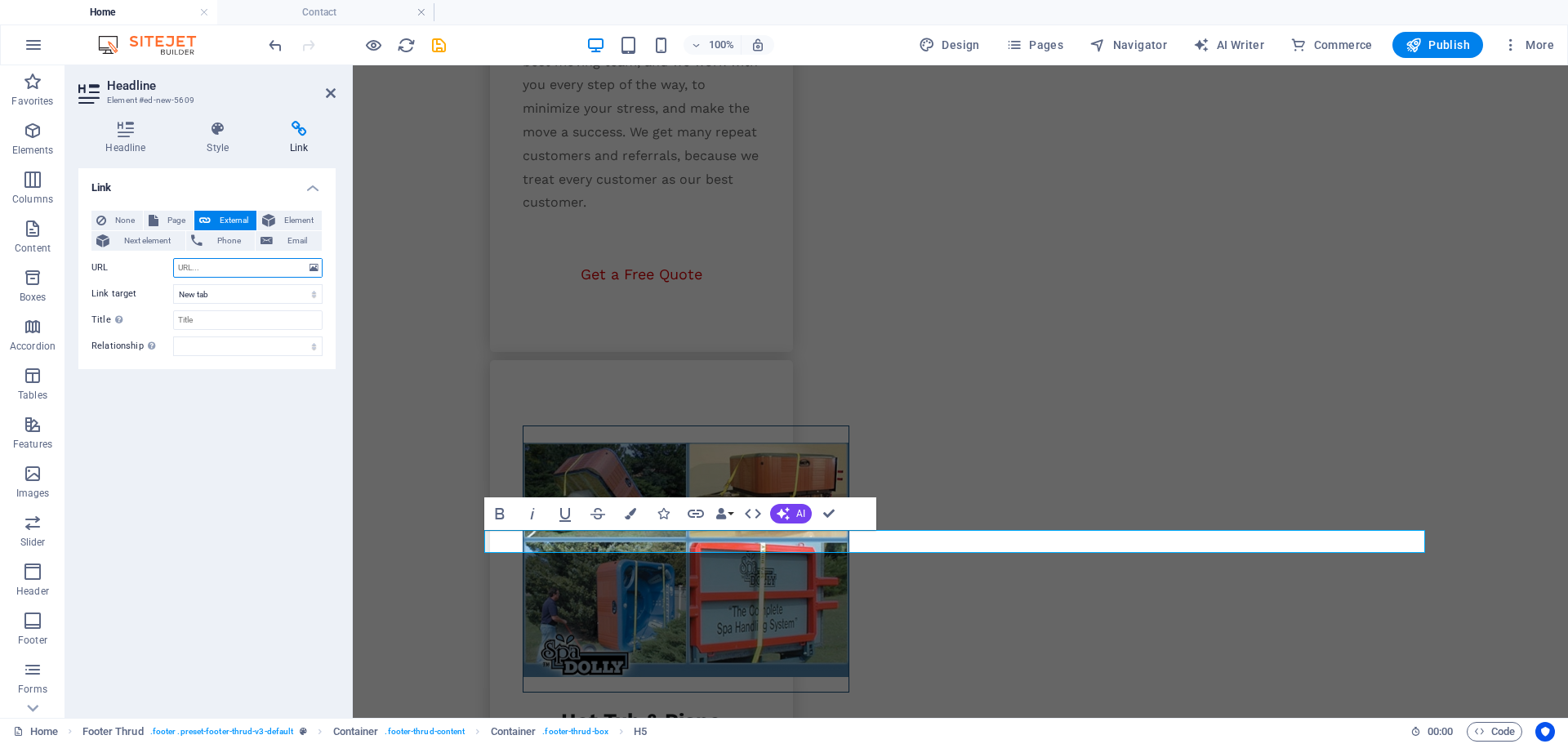
type input "[URL][DOMAIN_NAME]"
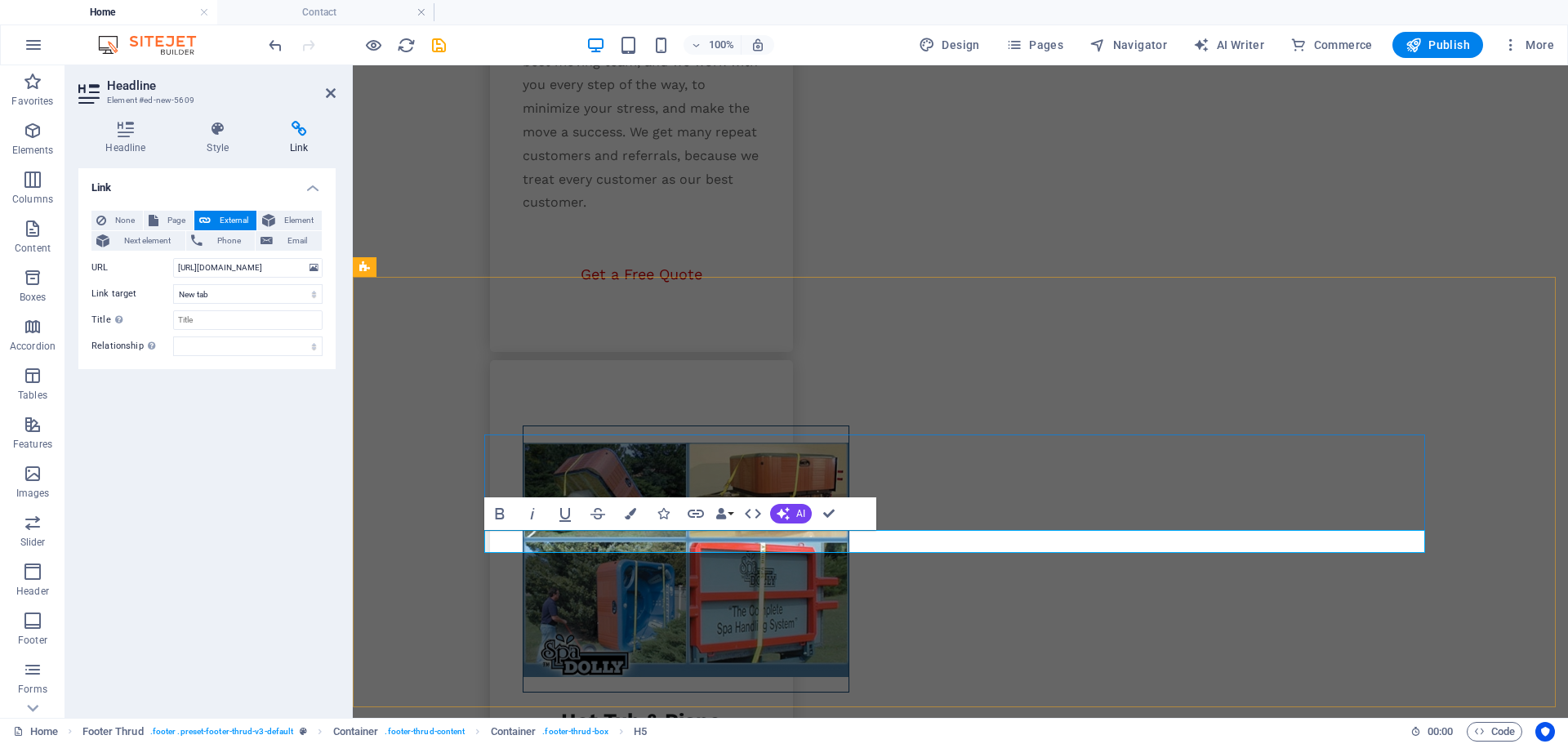
click at [248, 267] on input "[URL][DOMAIN_NAME]" at bounding box center [248, 268] width 149 height 20
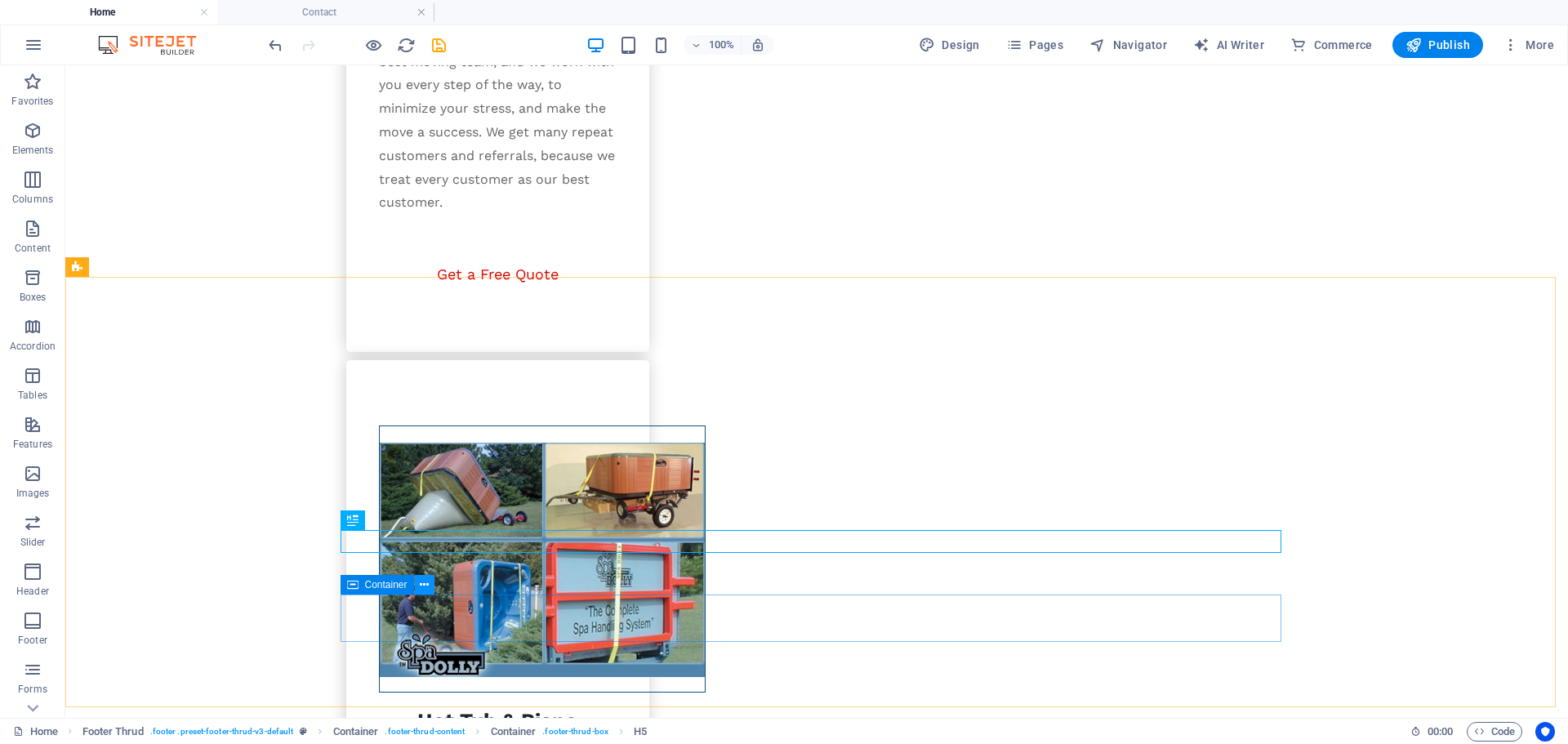
click at [420, 588] on button at bounding box center [424, 584] width 20 height 20
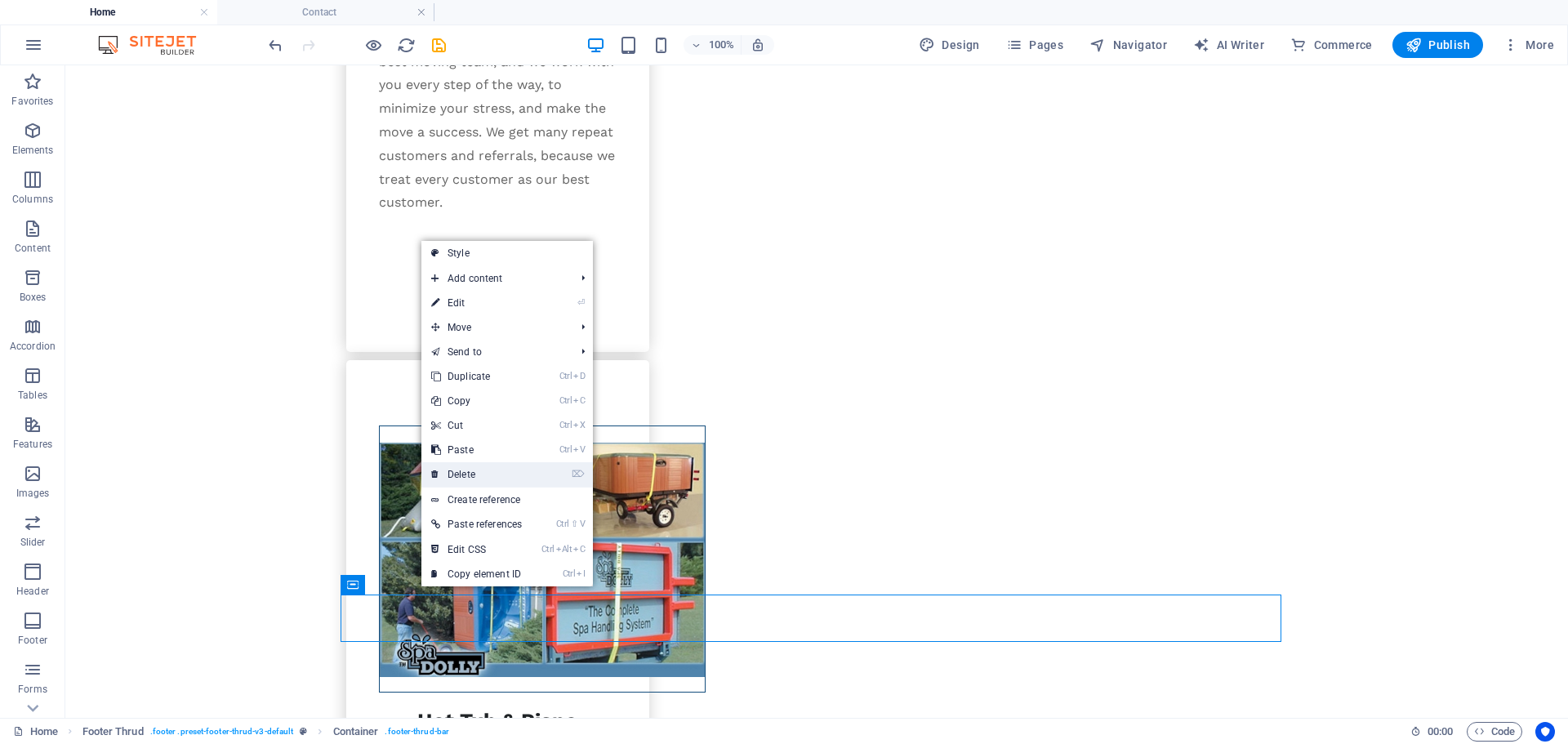
click at [464, 476] on link "⌦ Delete" at bounding box center [476, 475] width 111 height 25
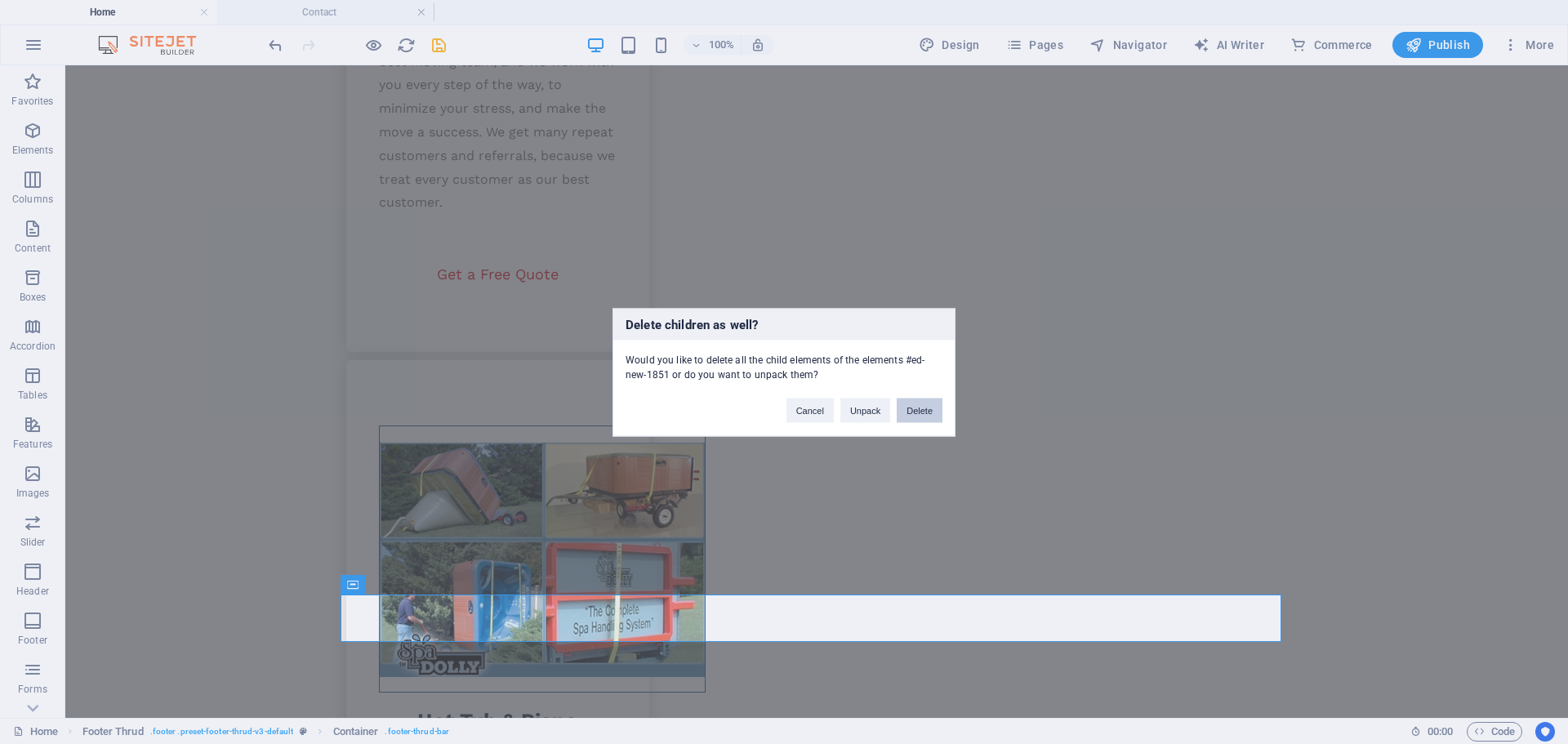
click at [913, 409] on button "Delete" at bounding box center [920, 410] width 45 height 25
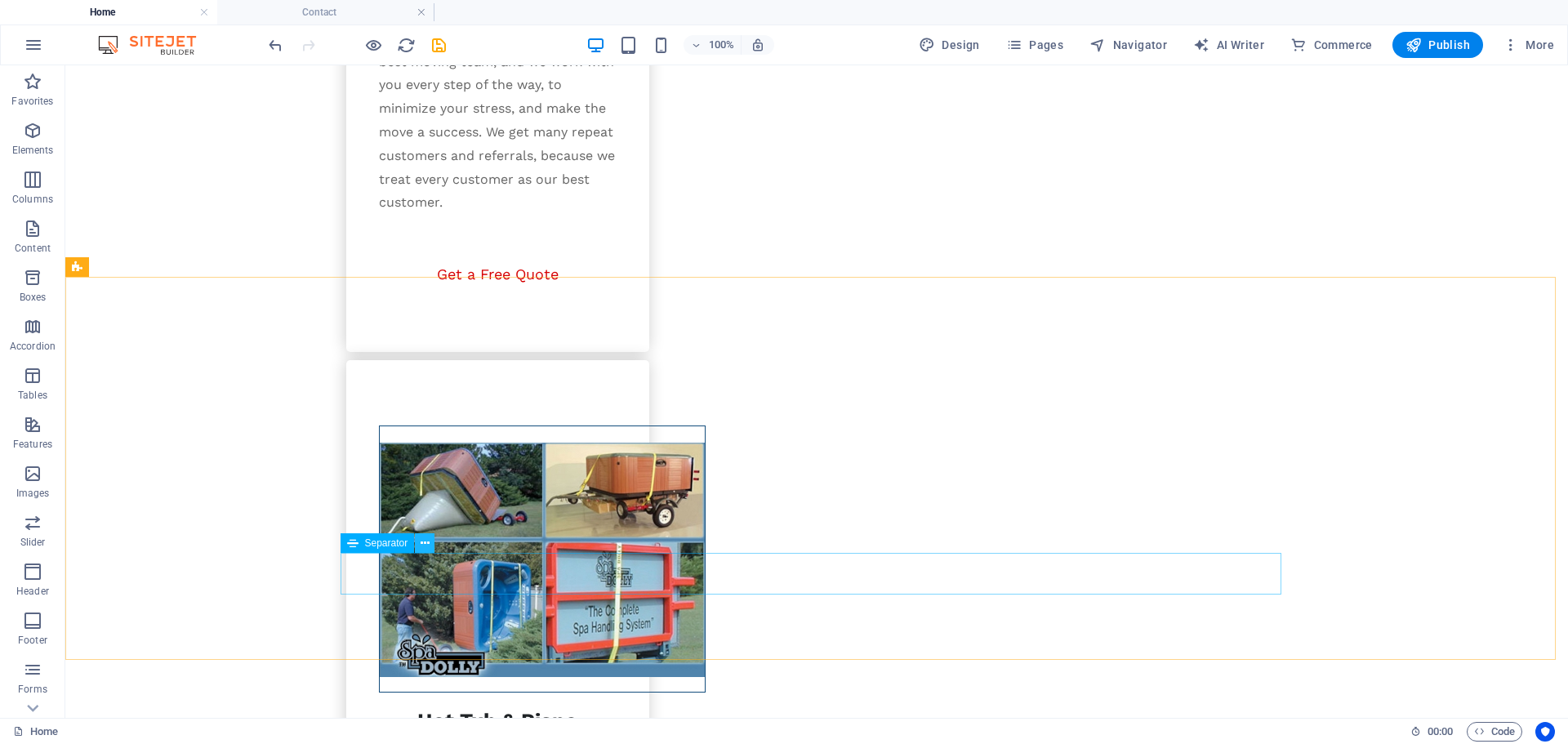
click at [428, 543] on icon at bounding box center [425, 544] width 9 height 17
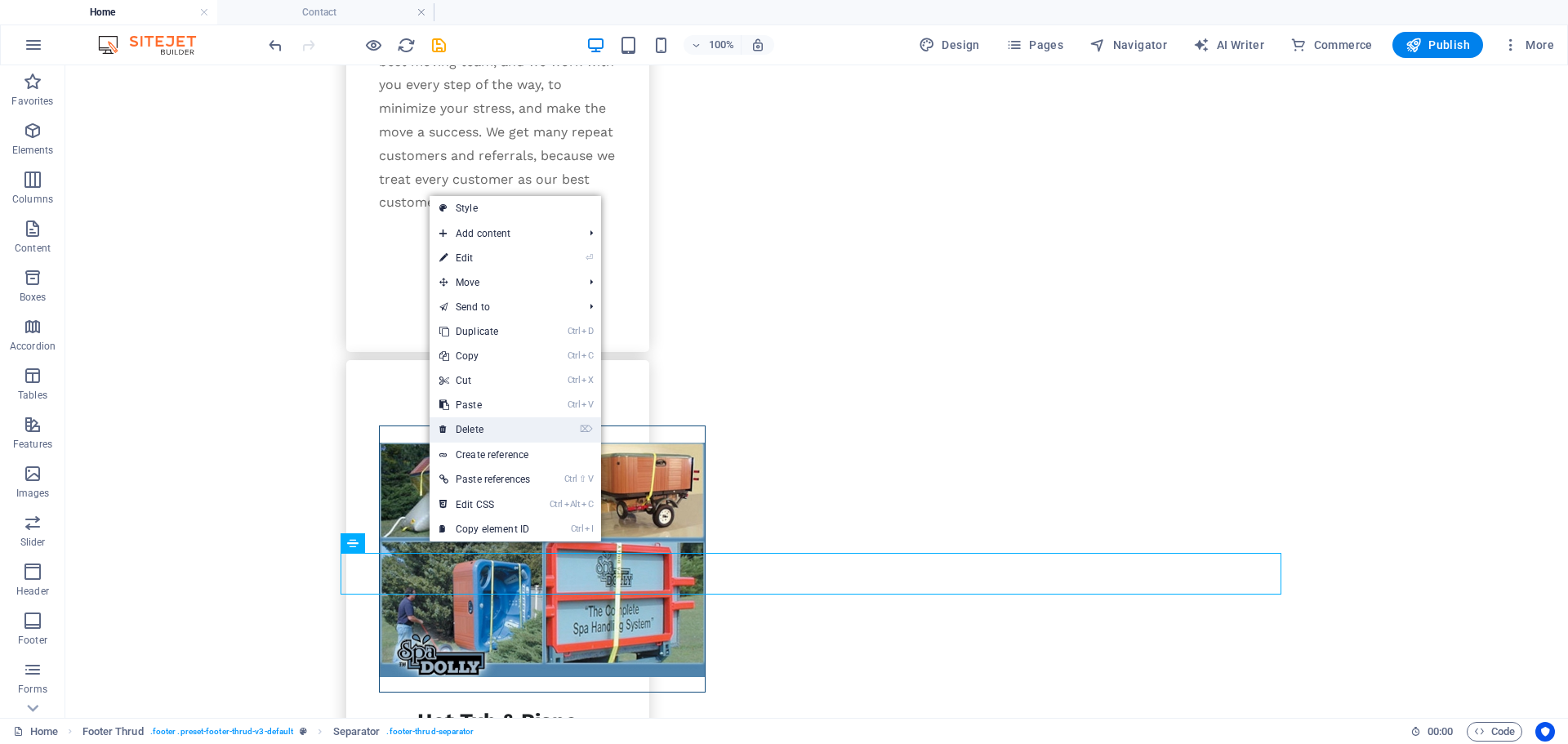
click at [476, 426] on link "⌦ Delete" at bounding box center [484, 429] width 111 height 25
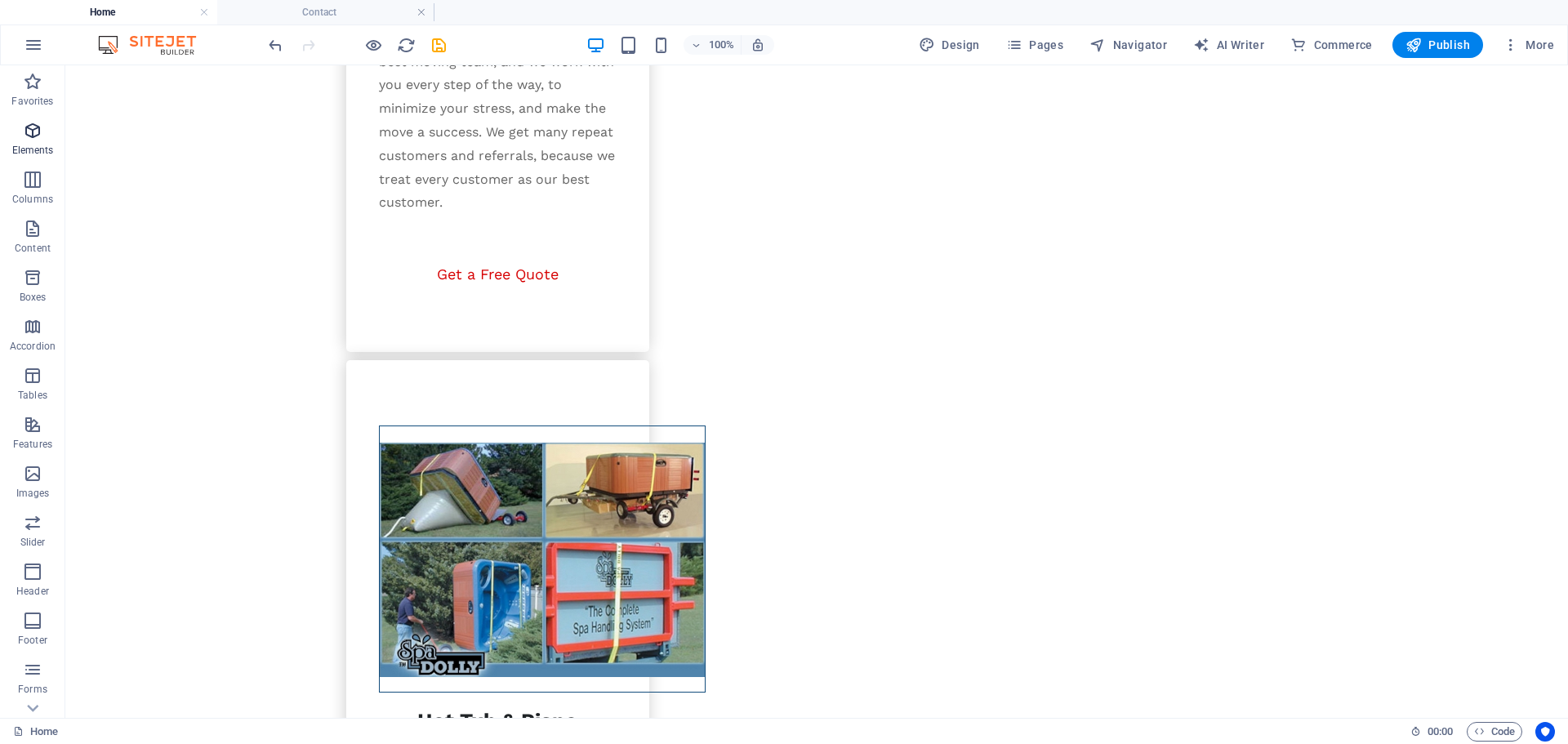
click at [30, 133] on icon "button" at bounding box center [32, 130] width 20 height 20
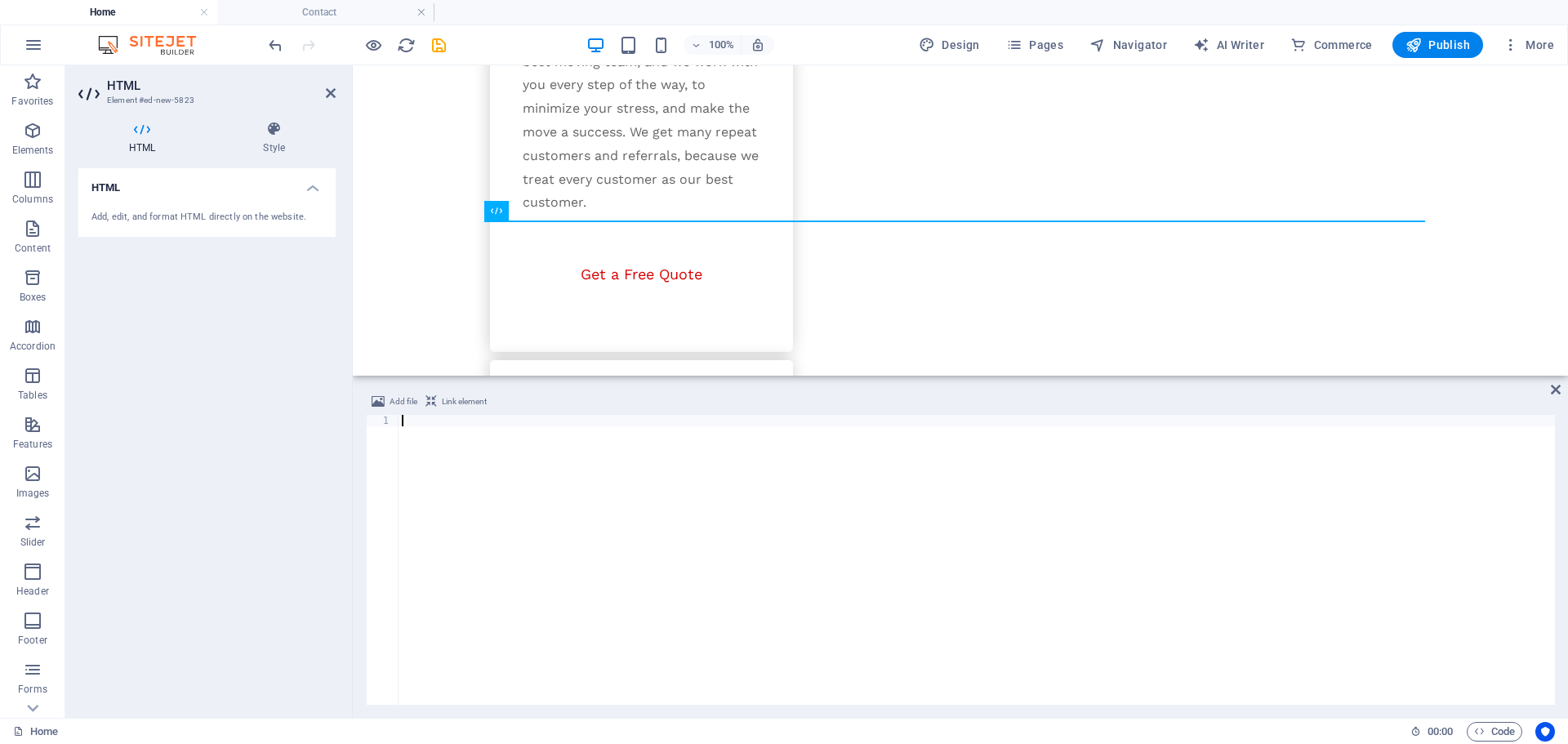
scroll to position [3156, 0]
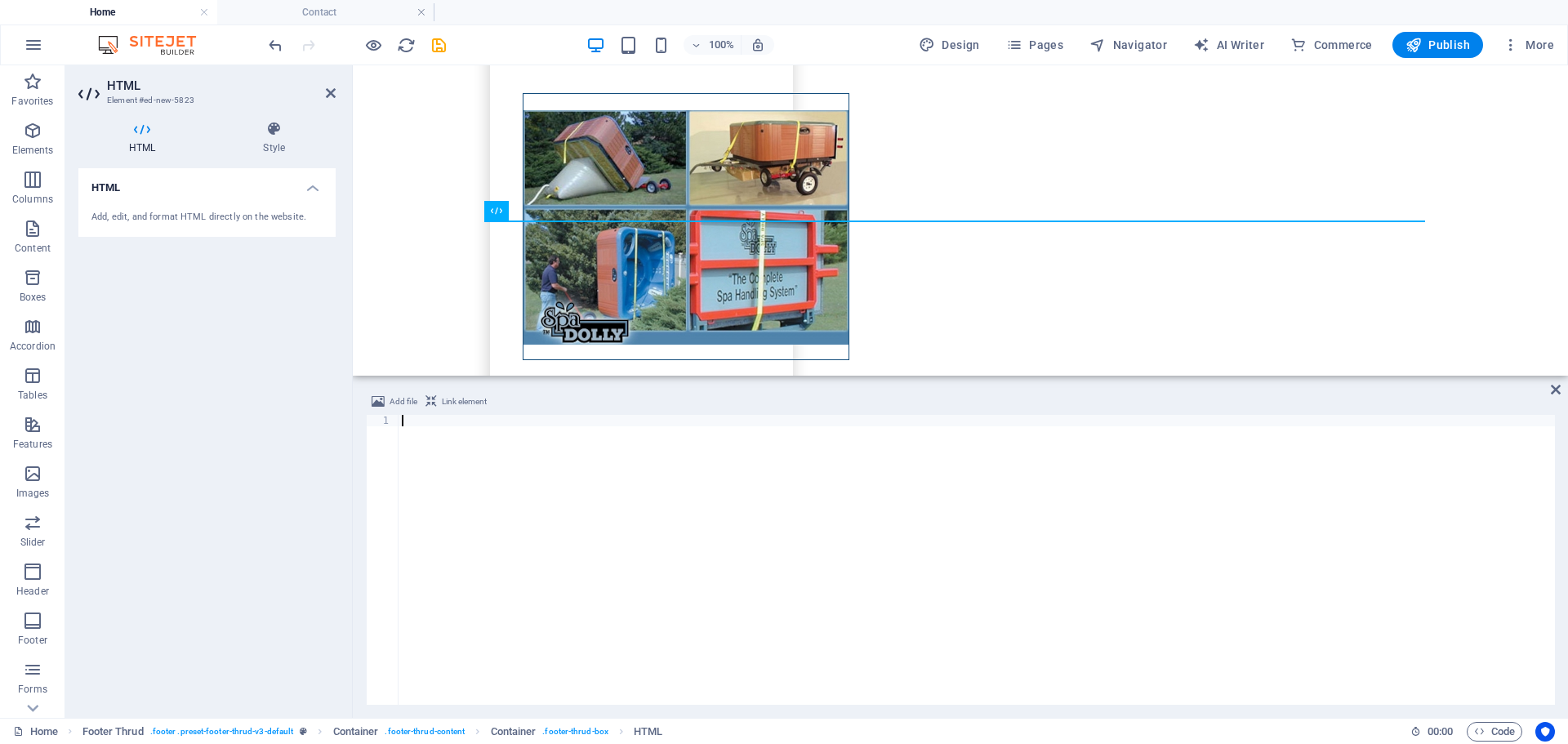
type textarea "H"
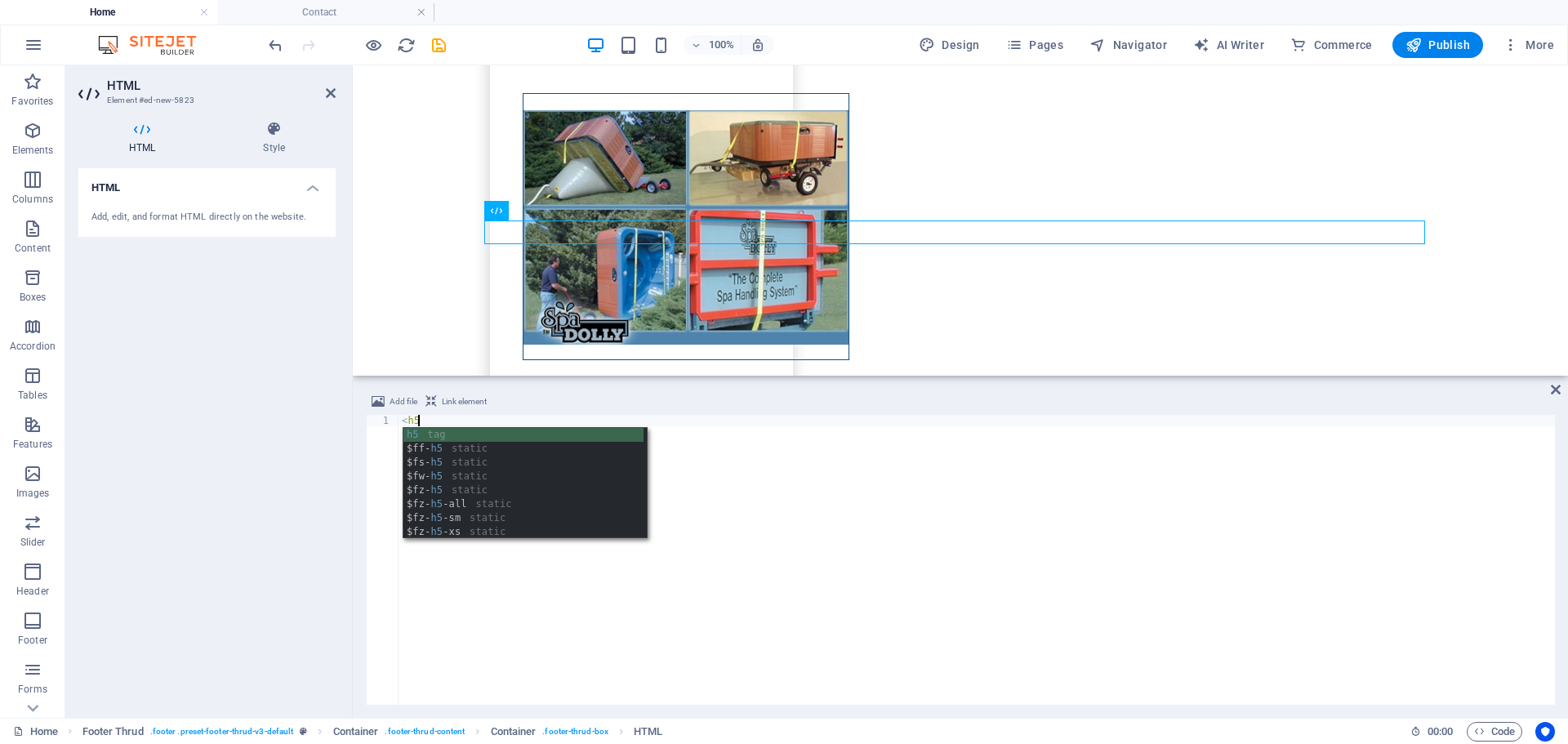
scroll to position [0, 1]
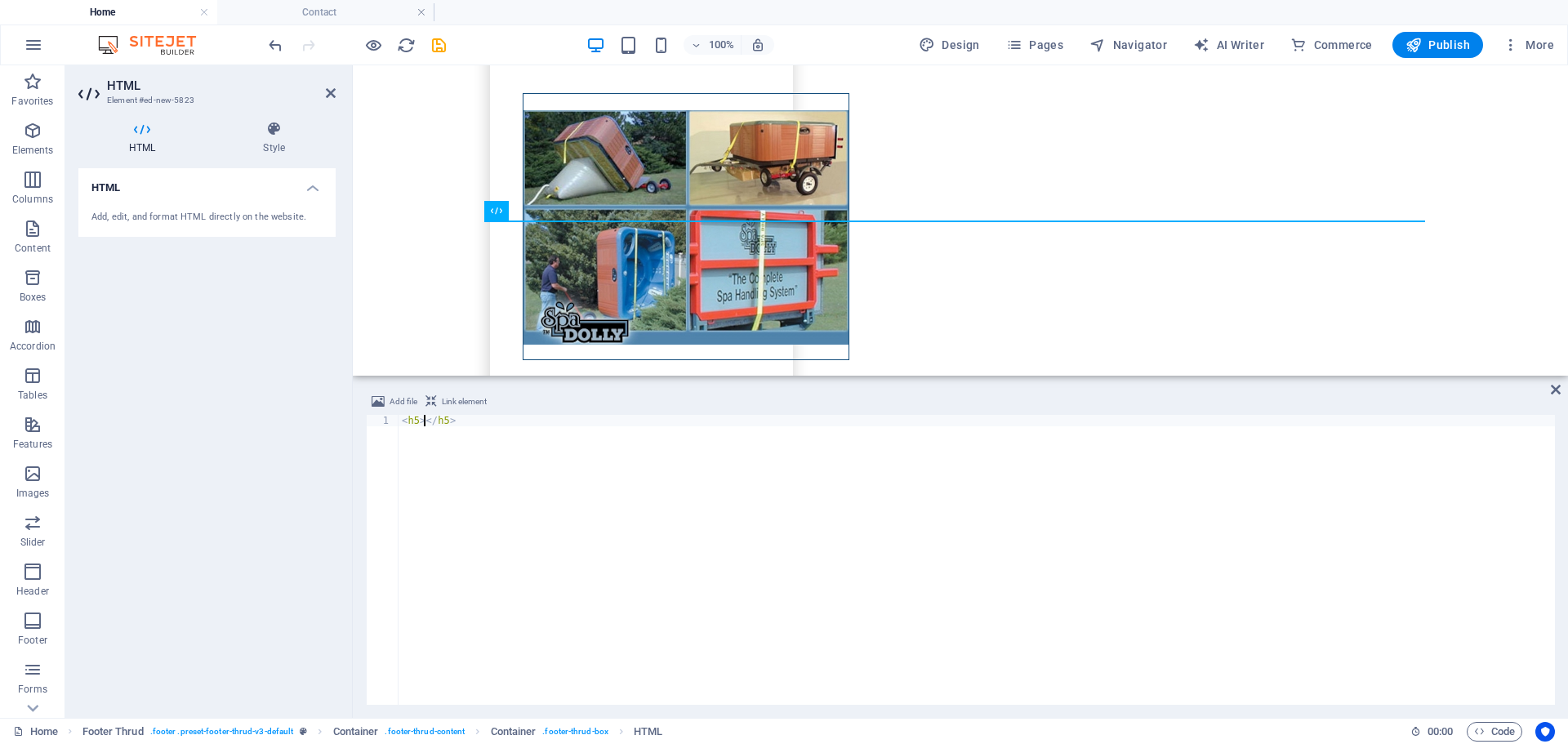
paste textarea "Copyright © 2021. Barrie Specialized Moving | Created with Website Builder by B…"
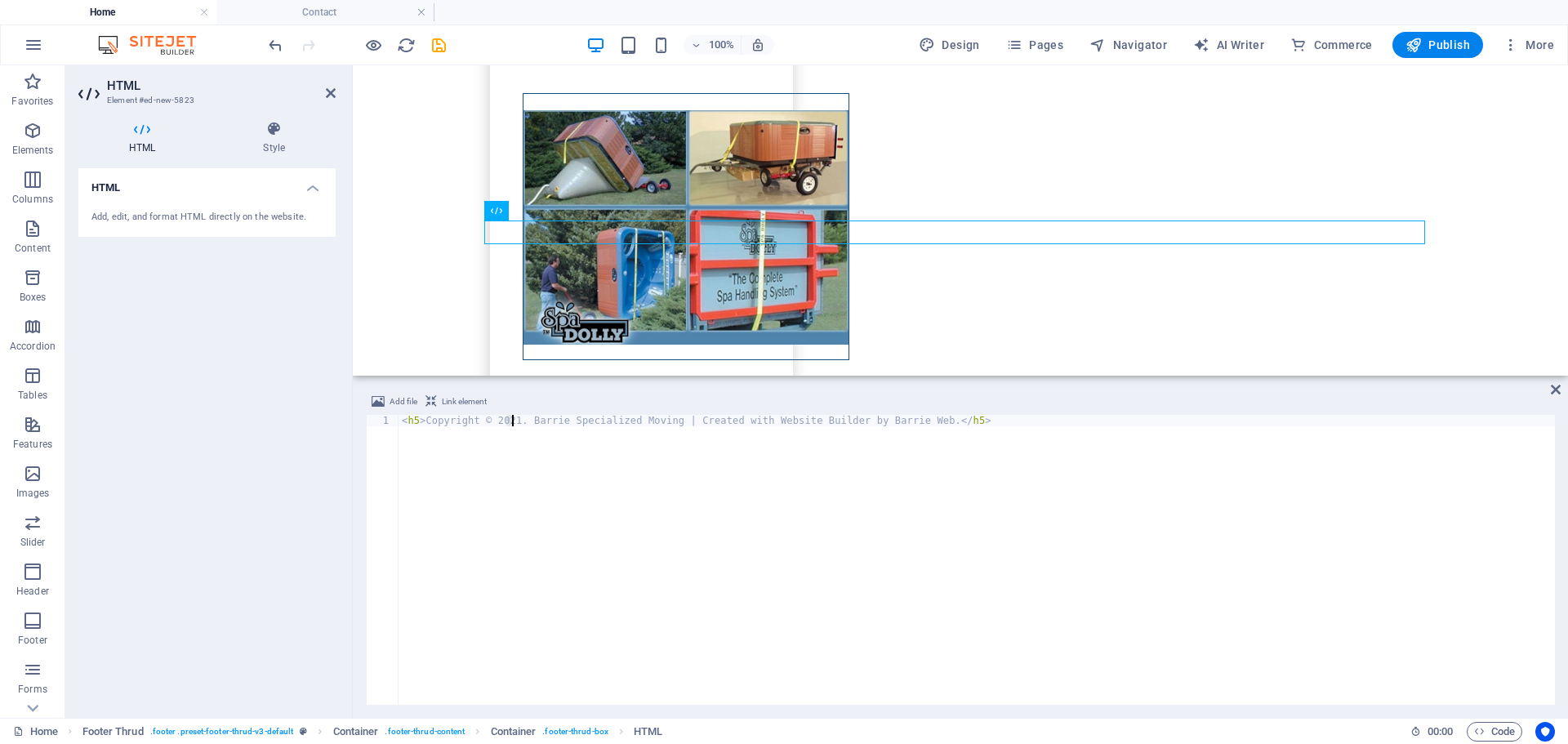
click at [513, 423] on div "< h5 > Copyright © 2021. Barrie Specialized Moving | Created with Website Build…" at bounding box center [976, 571] width 1156 height 313
click at [747, 423] on div "< h5 > Copyright © 2025. Barrie Specialized Moving | Created with Website Build…" at bounding box center [976, 571] width 1156 height 313
click at [913, 424] on div "< h5 > Copyright © 2025. Barrie Specialized Moving | Created with < a href = ""…" at bounding box center [976, 571] width 1156 height 313
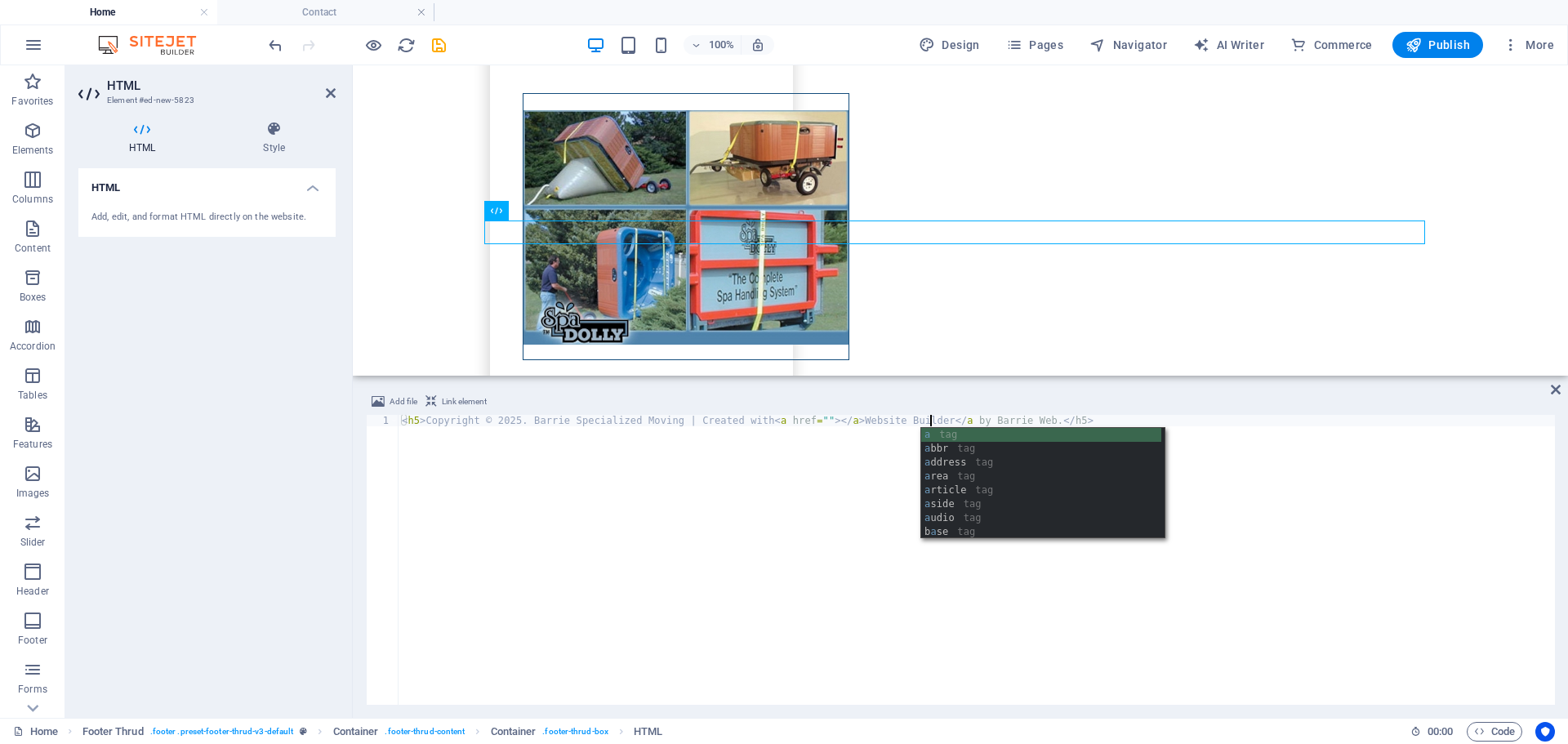
scroll to position [0, 43]
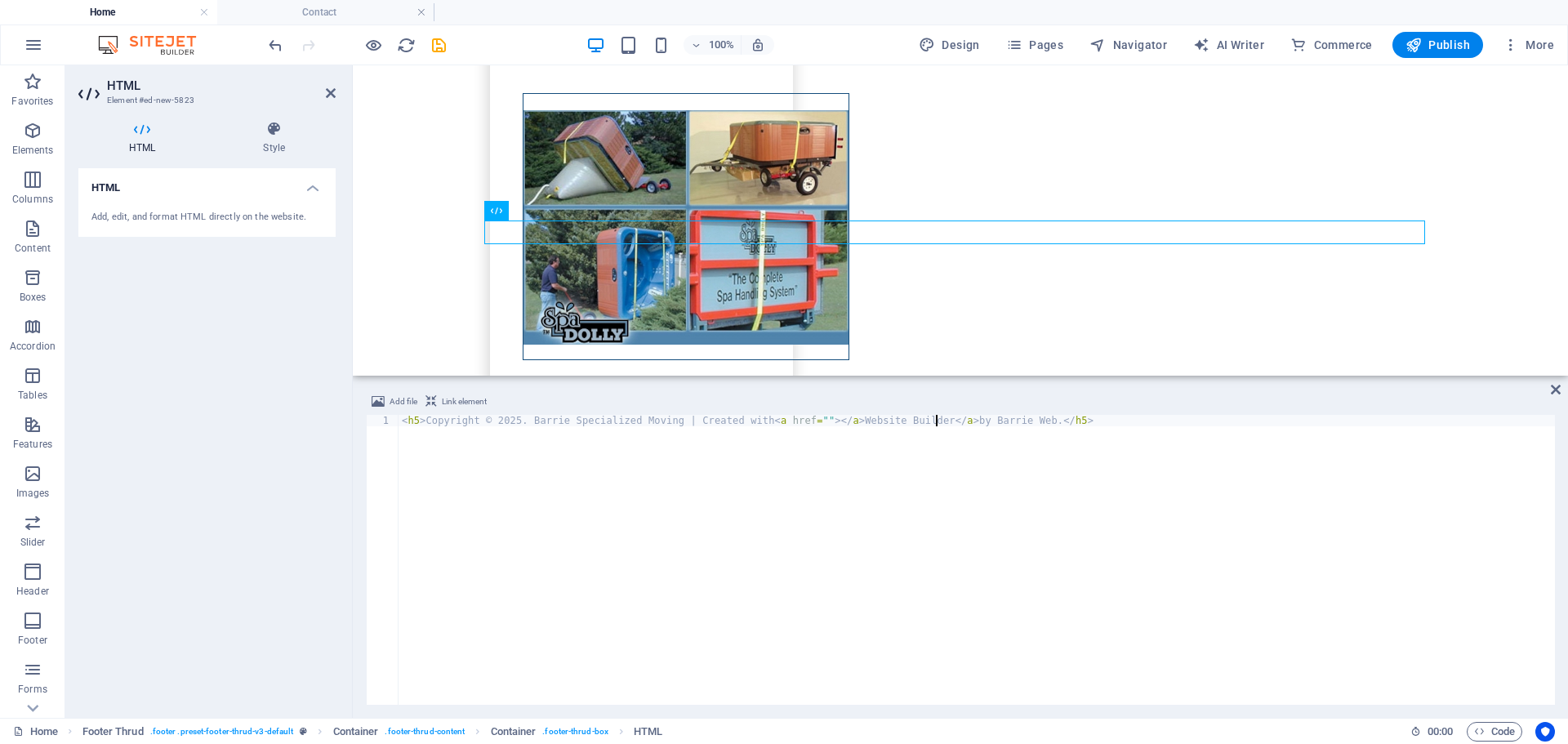
click at [795, 421] on div "< h5 > Copyright © 2025. Barrie Specialized Moving | Created with < a href = ""…" at bounding box center [976, 571] width 1156 height 313
paste textarea "[URL][DOMAIN_NAME]"
click at [1019, 418] on div "< h5 > Copyright © 2025. Barrie Specialized Moving | Created with < a href = "[…" at bounding box center [976, 571] width 1156 height 313
drag, startPoint x: 1110, startPoint y: 424, endPoint x: 750, endPoint y: 423, distance: 360.0
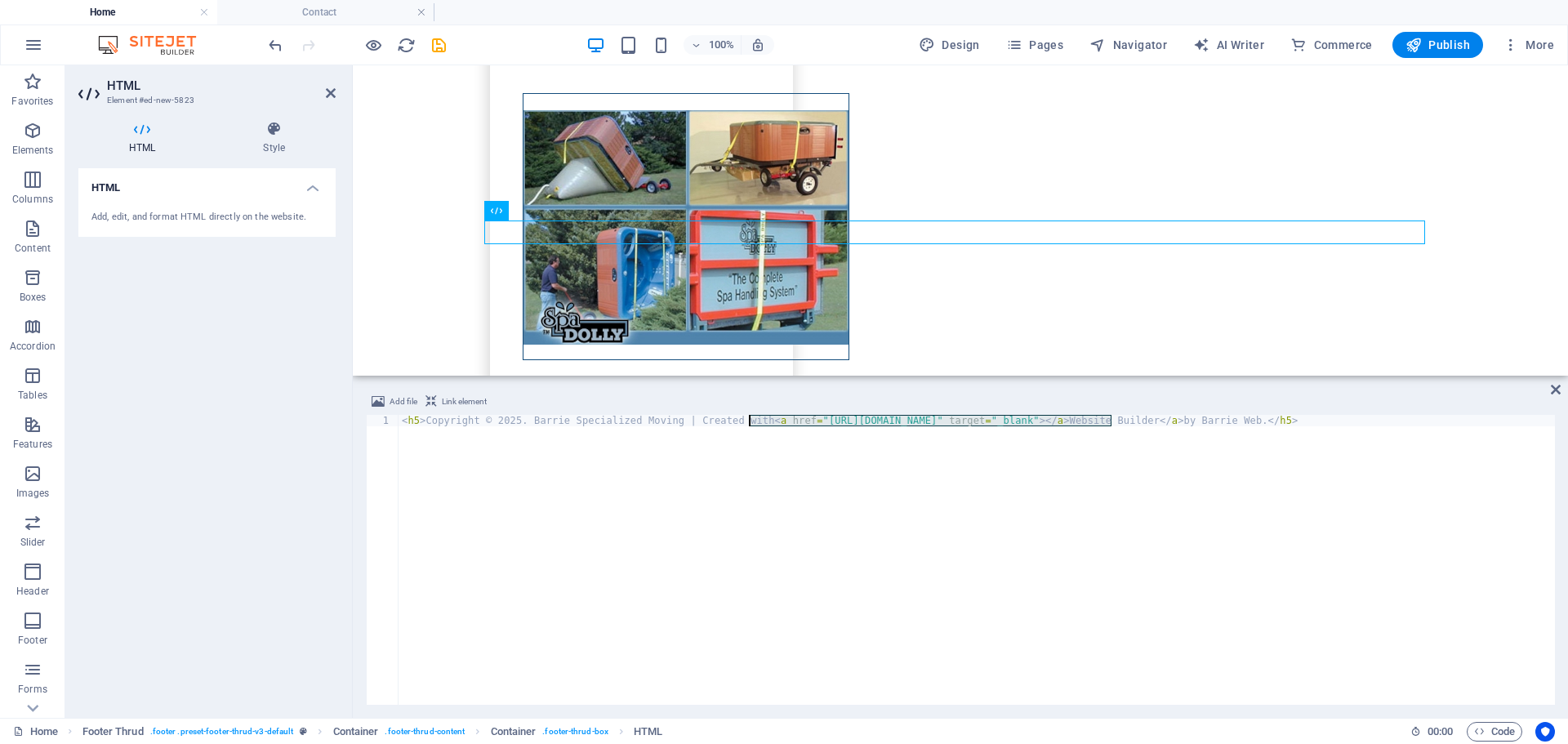
click at [750, 423] on div "< h5 > Copyright © 2025. Barrie Specialized Moving | Created with < a href = "[…" at bounding box center [976, 571] width 1156 height 313
click at [1131, 417] on div "< h5 > Copyright © 2025. Barrie Specialized Moving | Created with < a href = "[…" at bounding box center [976, 571] width 1156 height 313
click at [1238, 424] on div "< h5 > Copyright © 2025. Barrie Specialized Moving | Created with < a href = "[…" at bounding box center [976, 571] width 1156 height 313
paste textarea "<a href="[URL][DOMAIN_NAME]" target="_blank">"
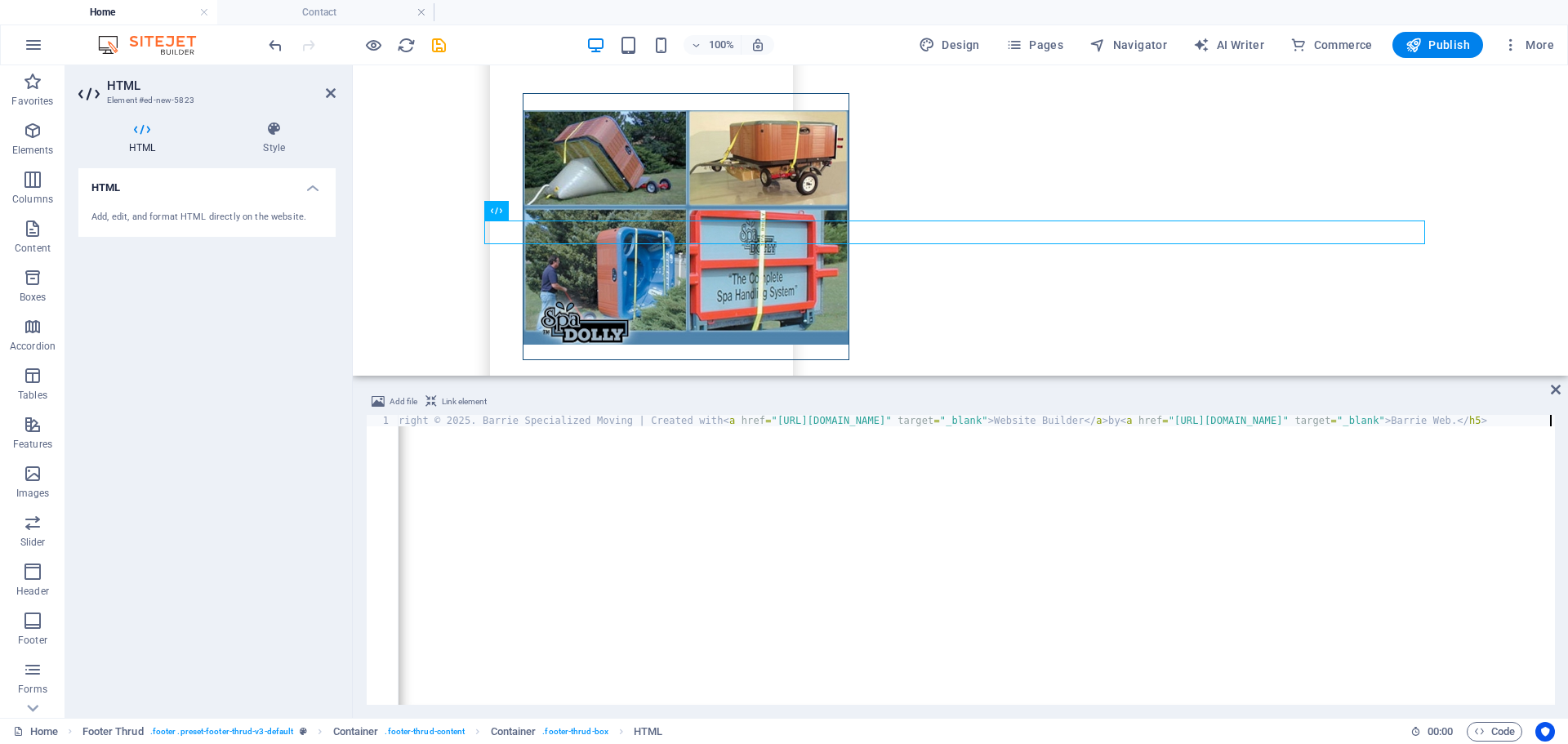
scroll to position [0, 138]
drag, startPoint x: 1035, startPoint y: 695, endPoint x: 1130, endPoint y: 705, distance: 95.5
click at [1130, 705] on div "Add file Link element <h5>Copyright © 2025. Barrie Specialized Moving | Created…" at bounding box center [959, 548] width 1215 height 339
click at [1522, 426] on div "< h5 > Copyright © 2025. Barrie Specialized Moving | Created with < a href = "[…" at bounding box center [907, 569] width 1294 height 309
click at [1525, 424] on div "< h5 > Copyright © 2025. Barrie Specialized Moving | Created with < a href = "[…" at bounding box center [907, 569] width 1294 height 309
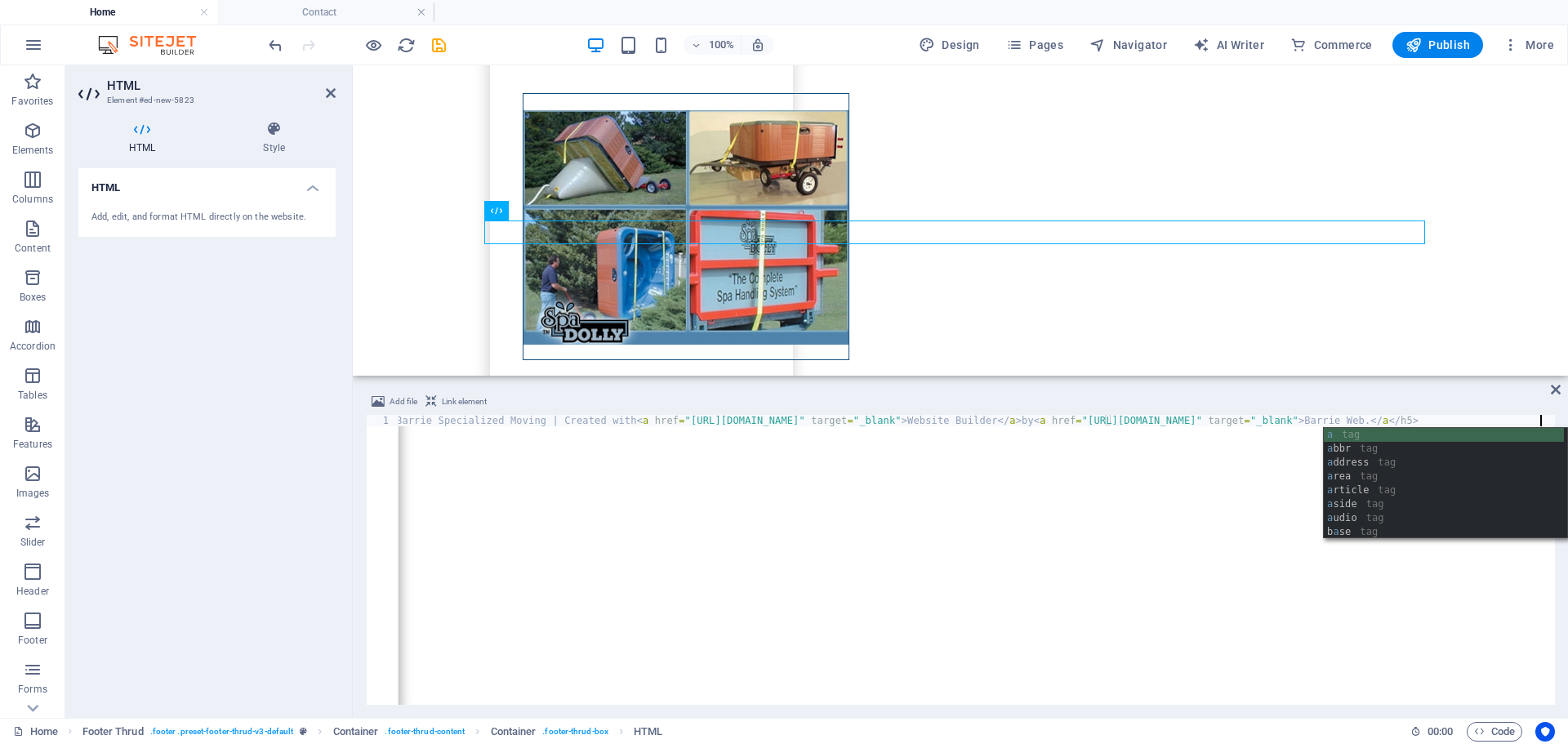
scroll to position [0, 105]
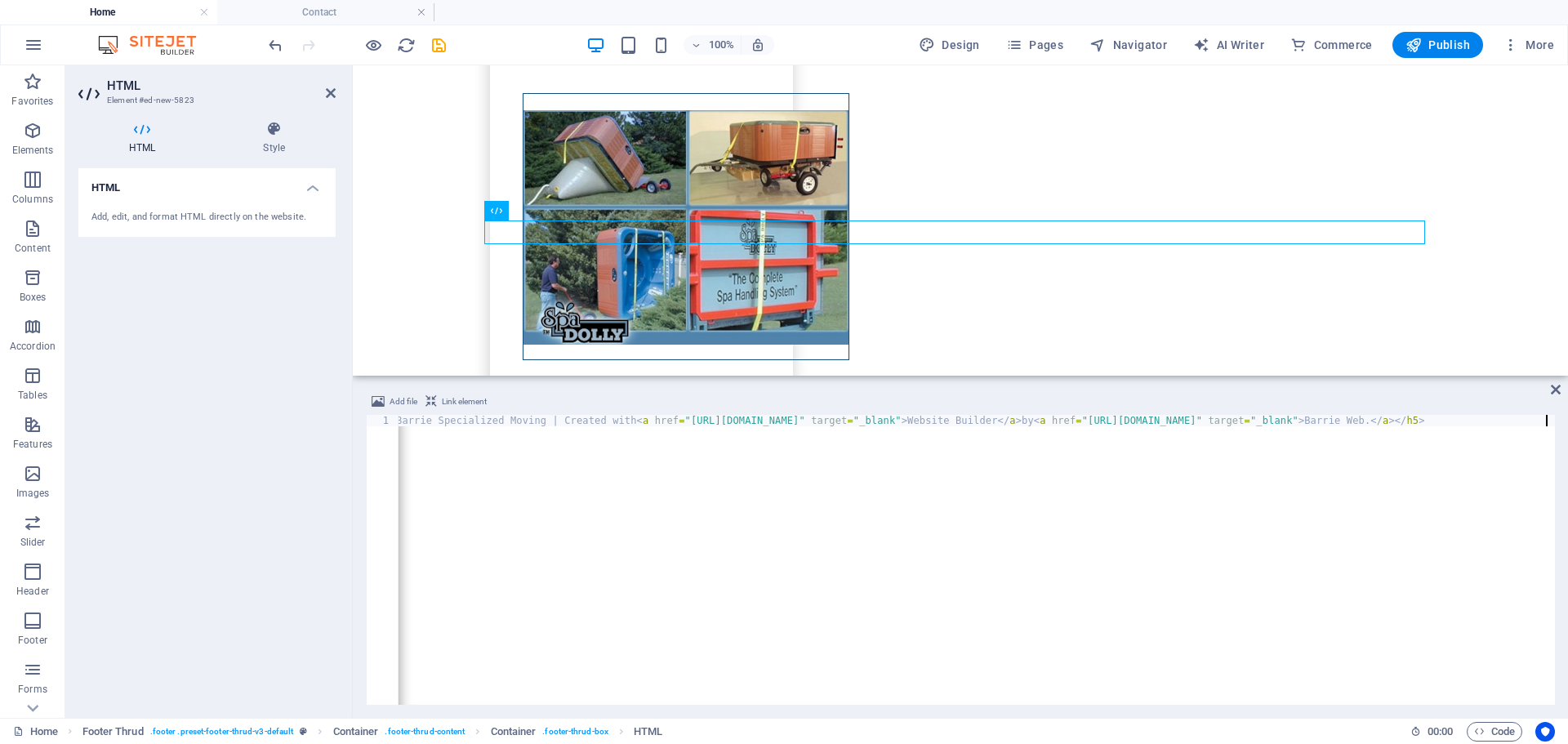
click at [1362, 423] on div "< h5 > Copyright © 2025. Barrie Specialized Moving | Created with < a href = "[…" at bounding box center [919, 569] width 1317 height 309
click at [1150, 417] on div "< h5 > Copyright © 2025. Barrie Specialized Moving | Created with < a href = "[…" at bounding box center [919, 569] width 1317 height 309
paste textarea
drag, startPoint x: 698, startPoint y: 696, endPoint x: 535, endPoint y: 704, distance: 163.2
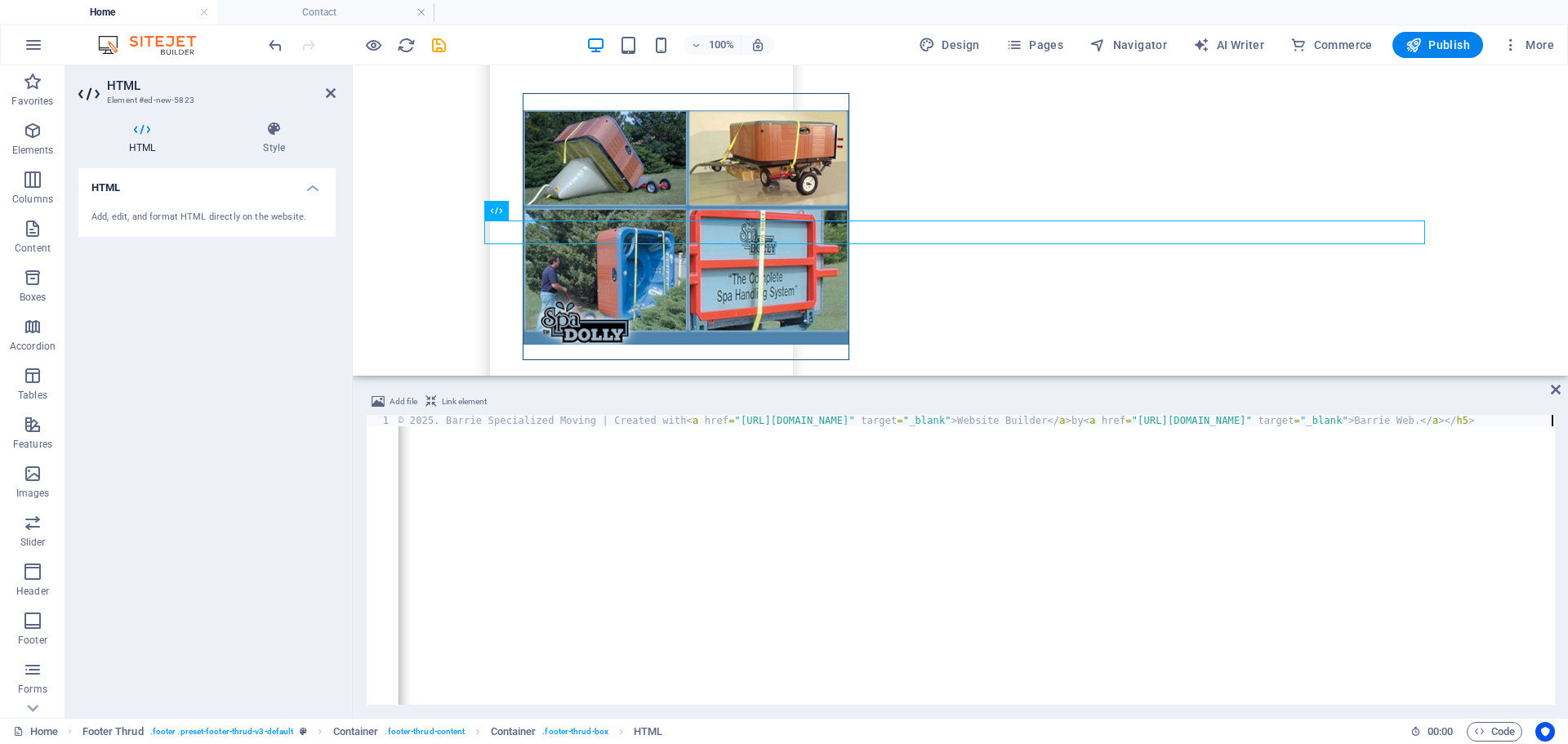
click at [535, 704] on div "<h5>Copyright © 2025. Barrie Specialized Moving | Created with <a href="[URL][D…" at bounding box center [960, 560] width 1189 height 290
click at [419, 423] on div "< h5 > Copyright © 2025. Barrie Specialized Moving | Created with < a href = "[…" at bounding box center [1021, 569] width 1245 height 309
type textarea "<h5>Copyright © 2025. Barrie Specialized Moving | Created with <a href="[URL][D…"
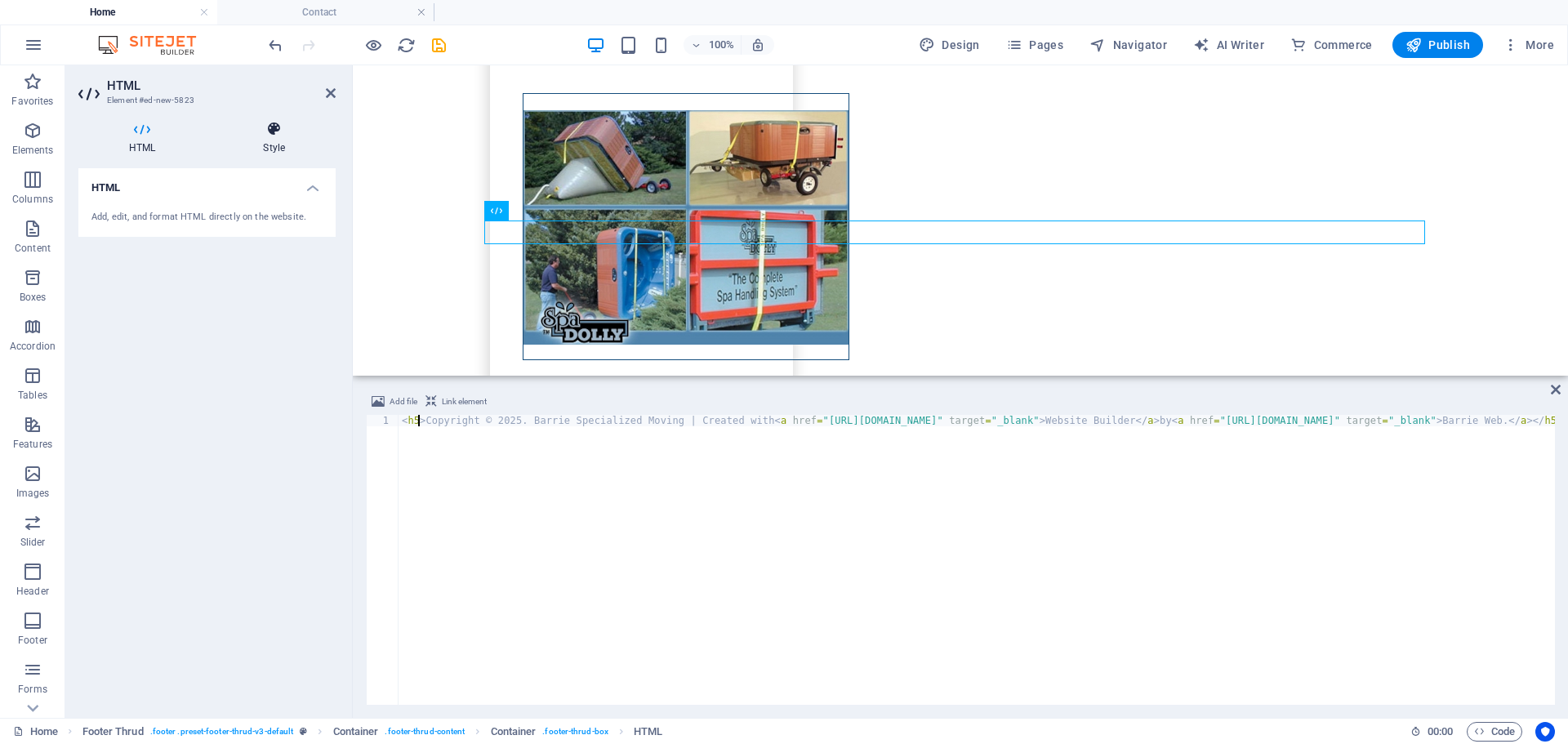
click at [270, 148] on h4 "Style" at bounding box center [274, 138] width 123 height 34
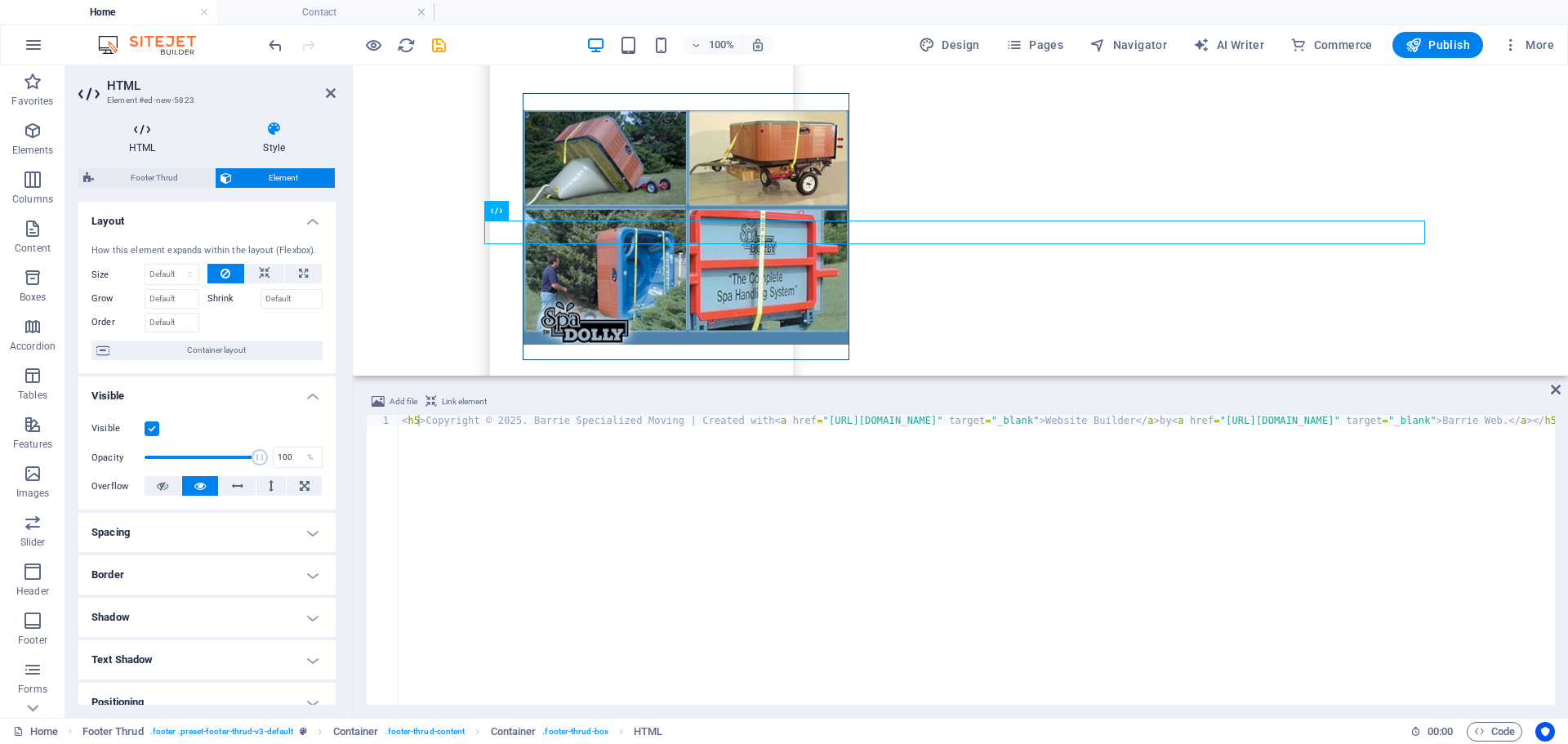
click at [153, 145] on h4 "HTML" at bounding box center [146, 138] width 134 height 34
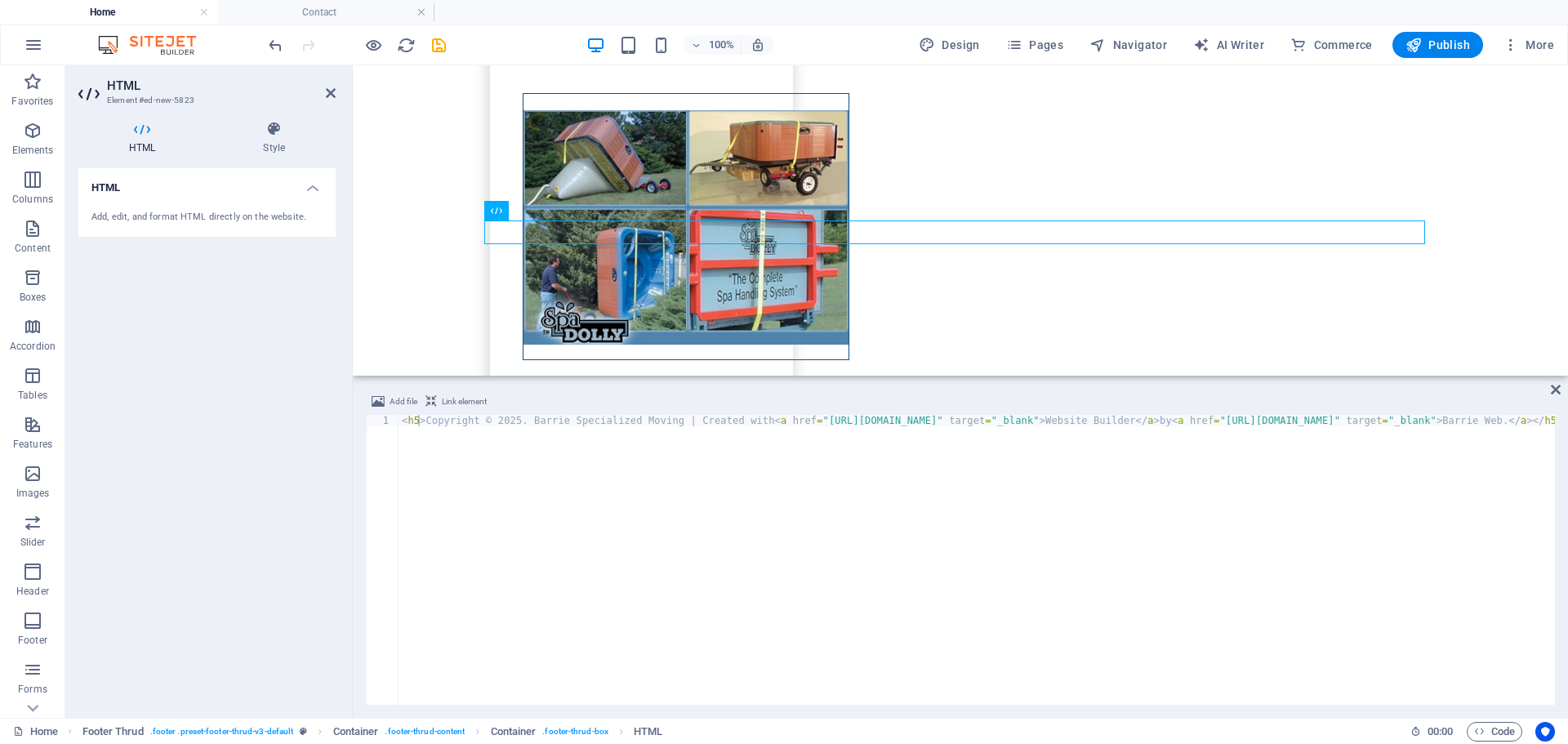
click at [1549, 392] on div "Add file Link element" at bounding box center [960, 404] width 1189 height 24
click at [1552, 389] on icon at bounding box center [1555, 389] width 9 height 13
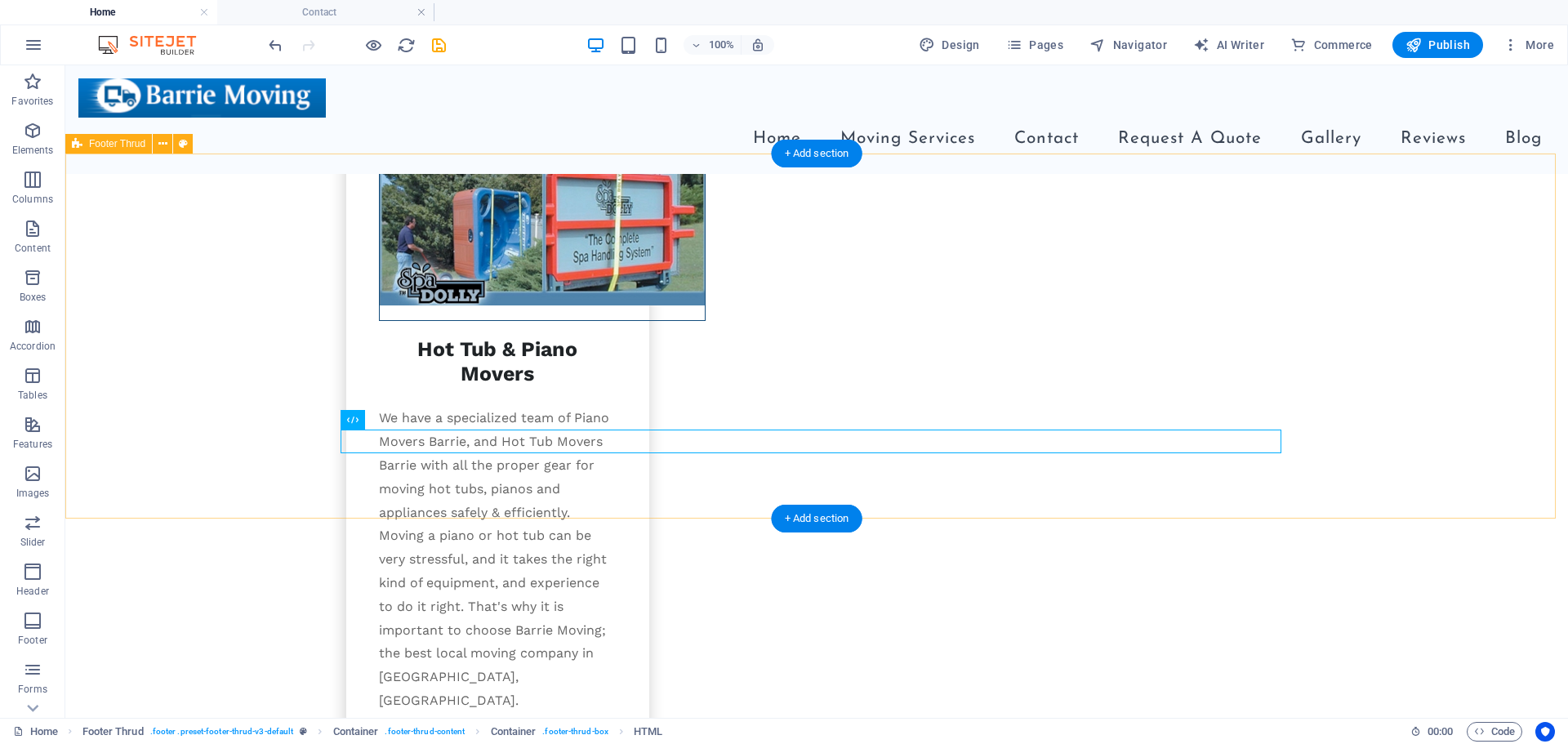
scroll to position [2911, 0]
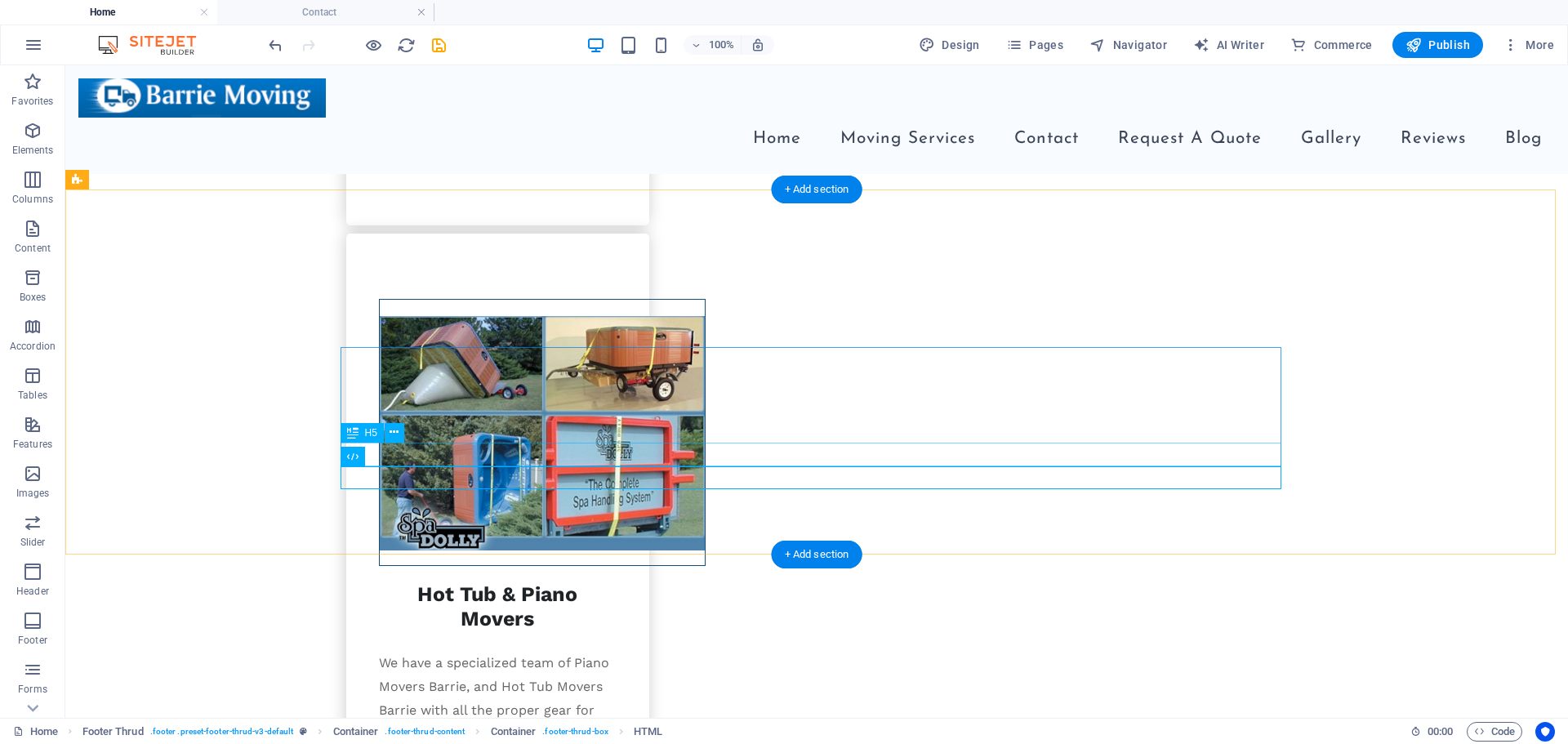
click at [393, 433] on icon at bounding box center [394, 432] width 9 height 17
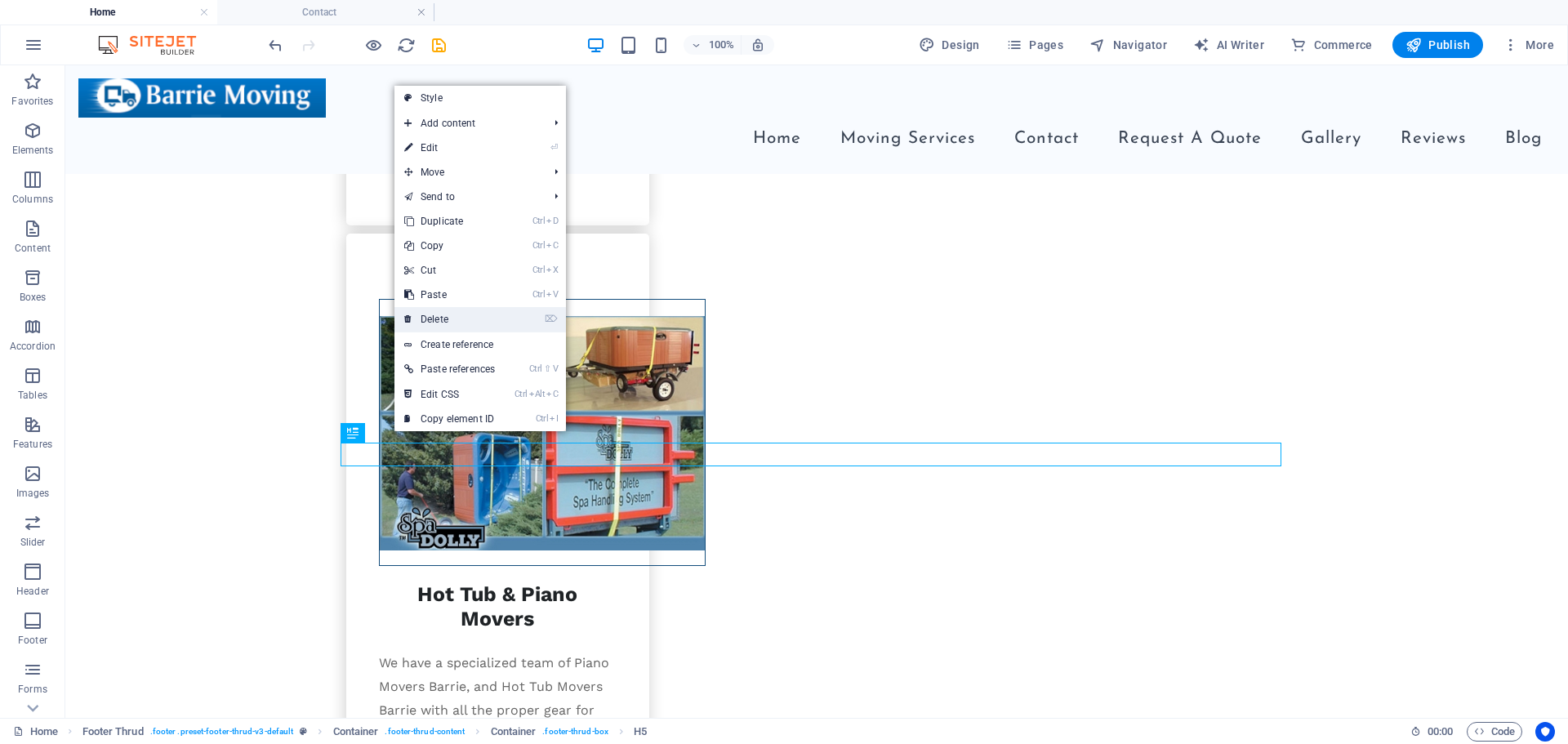
click at [449, 320] on link "⌦ Delete" at bounding box center [449, 320] width 111 height 25
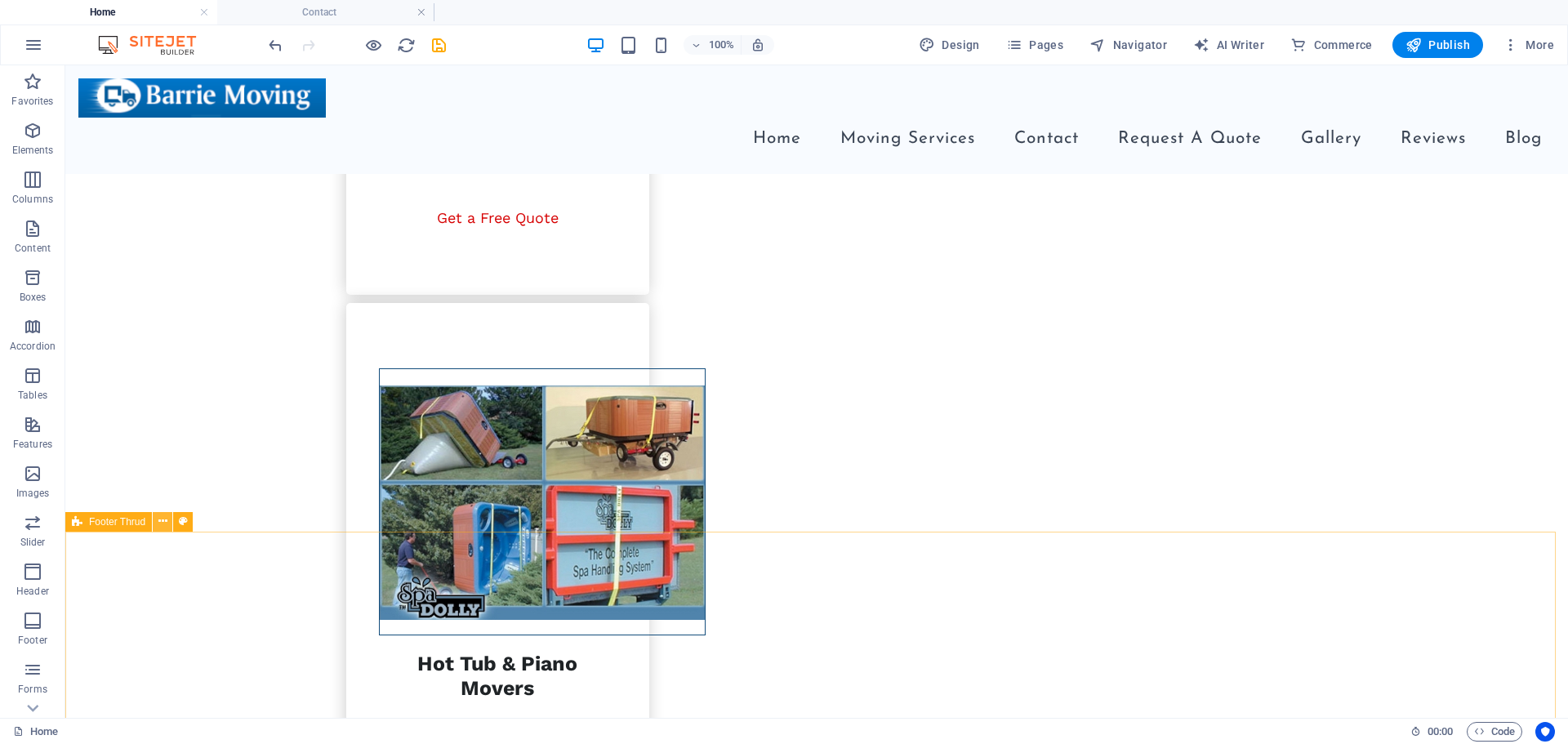
click at [164, 516] on icon at bounding box center [164, 522] width 9 height 17
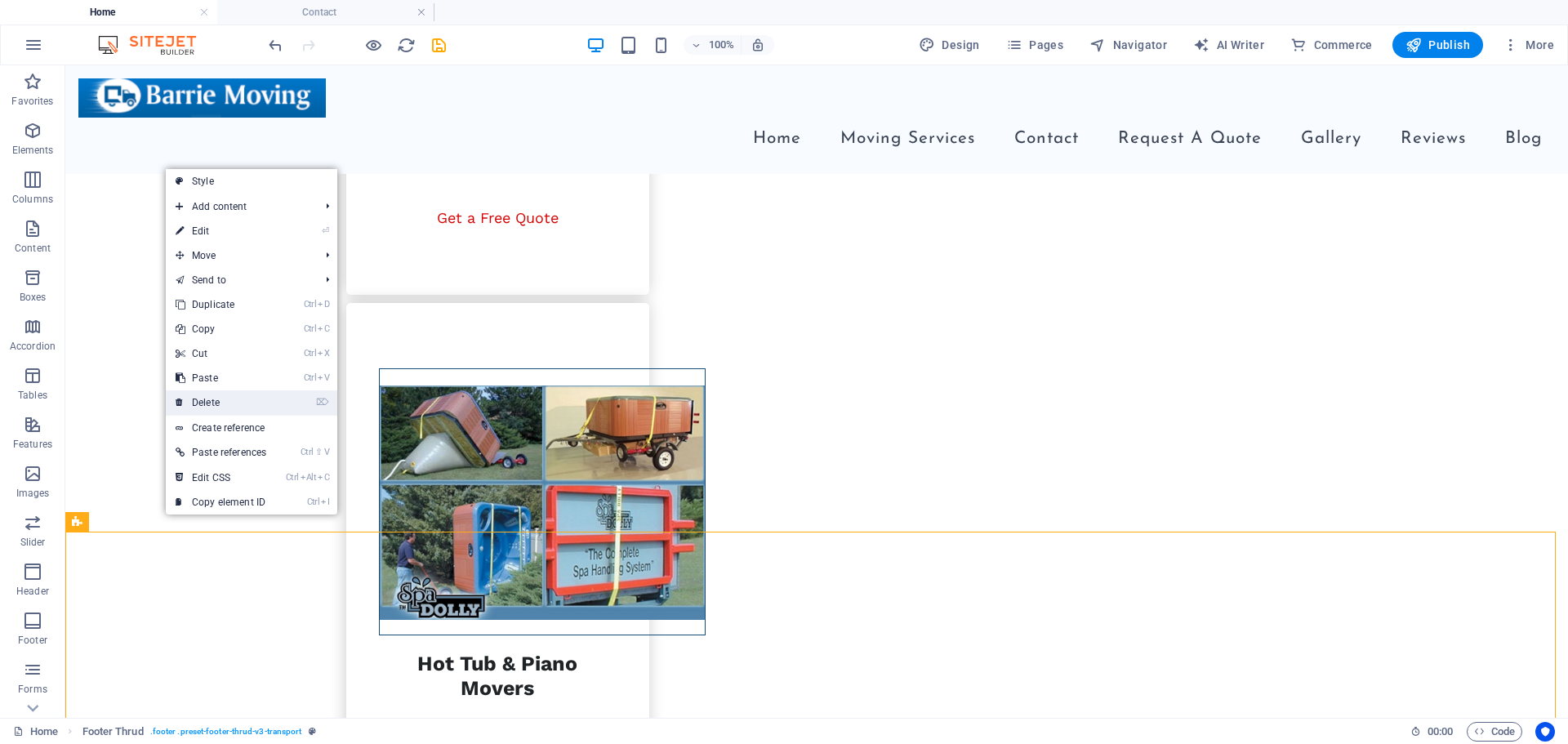
click at [234, 404] on link "⌦ Delete" at bounding box center [220, 403] width 111 height 25
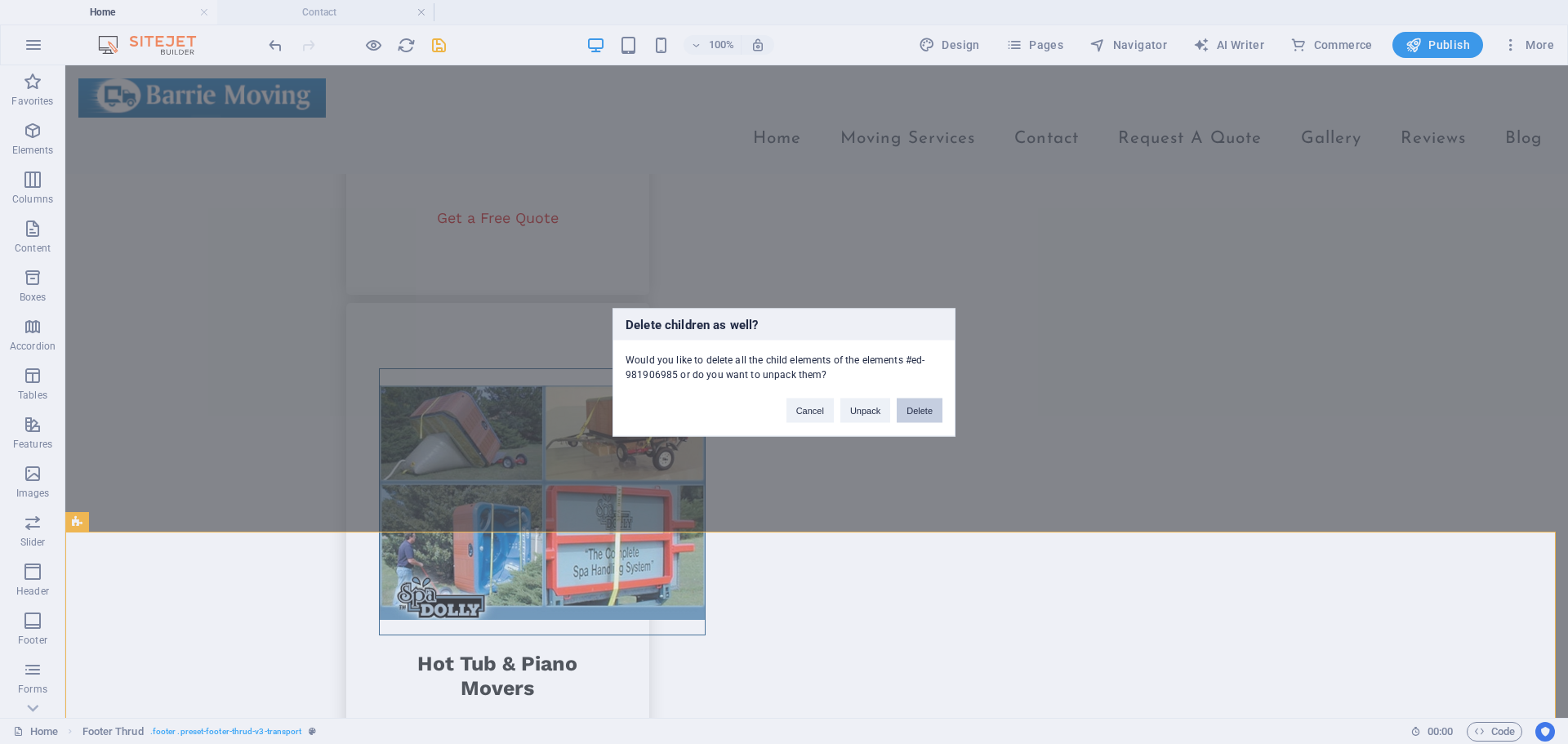
click at [926, 411] on button "Delete" at bounding box center [920, 410] width 45 height 25
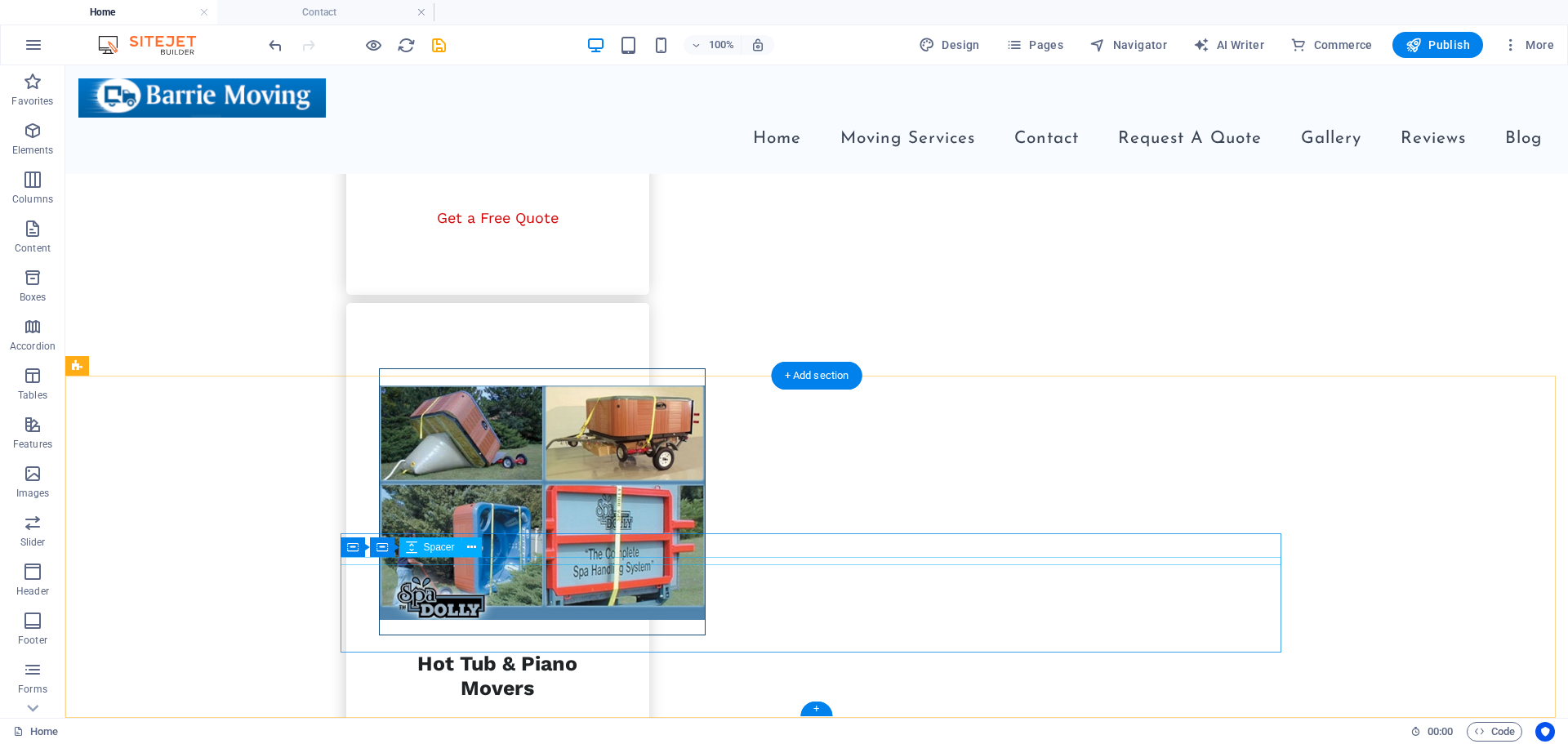
scroll to position [2725, 0]
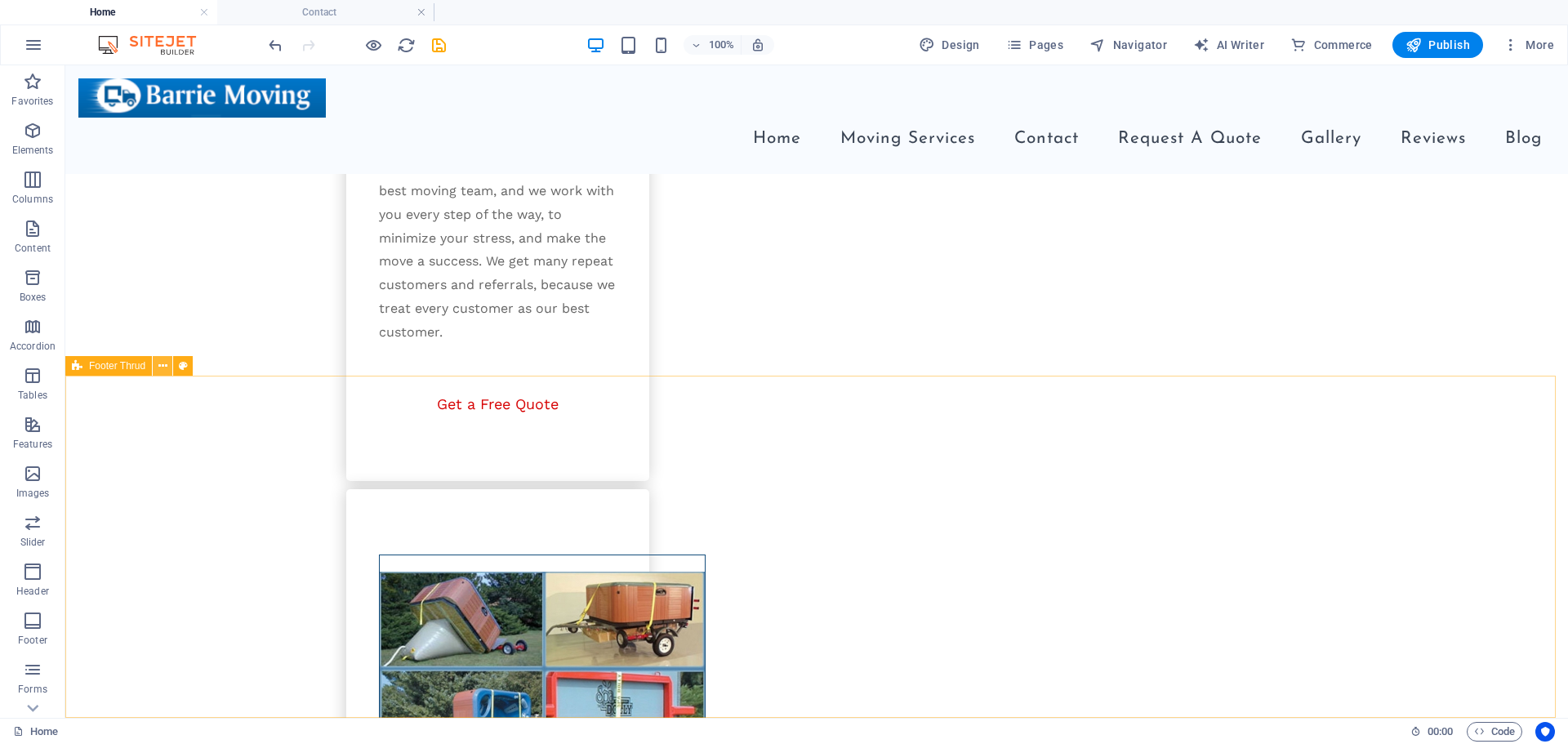
click at [162, 362] on icon at bounding box center [164, 366] width 9 height 17
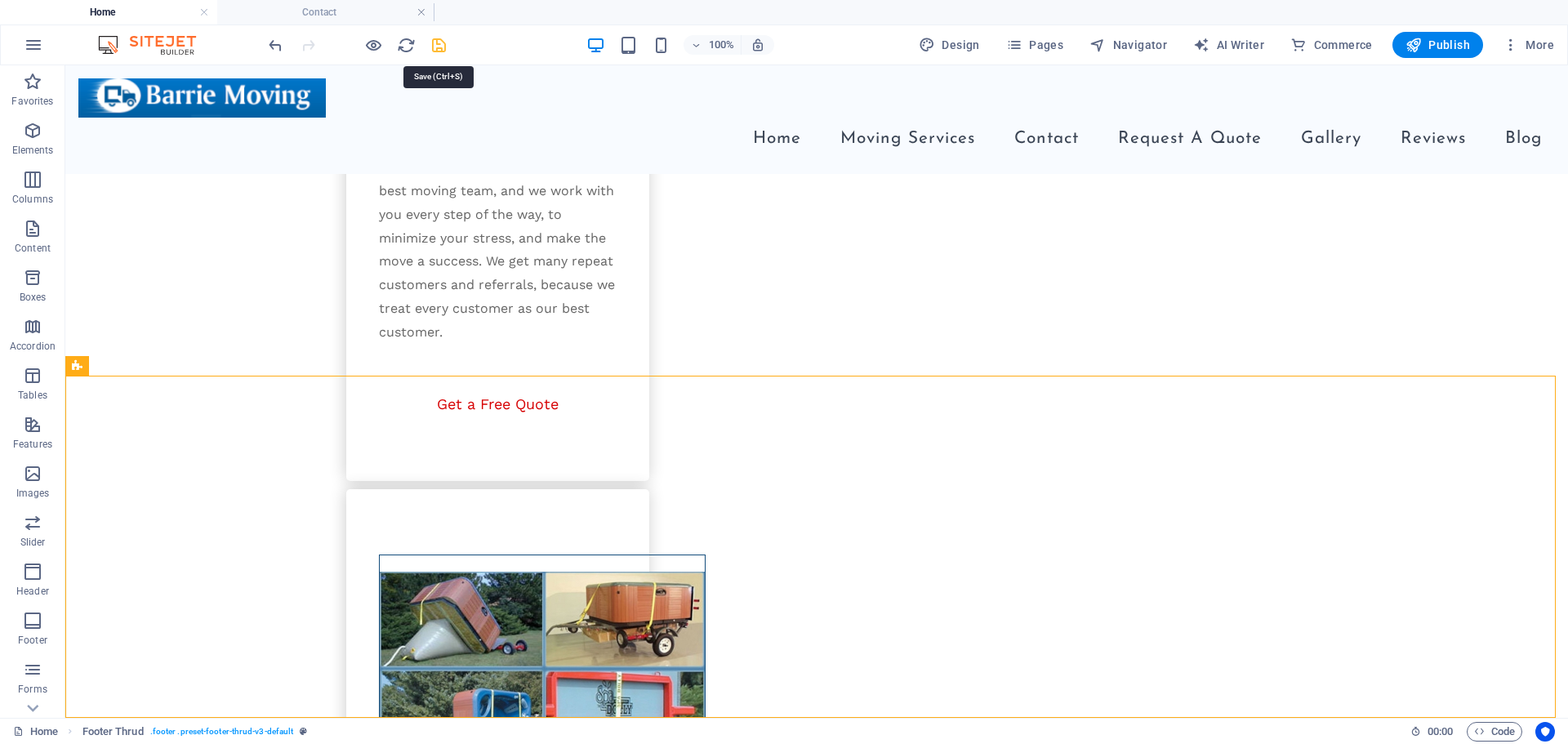
click at [438, 50] on icon "save" at bounding box center [439, 45] width 19 height 19
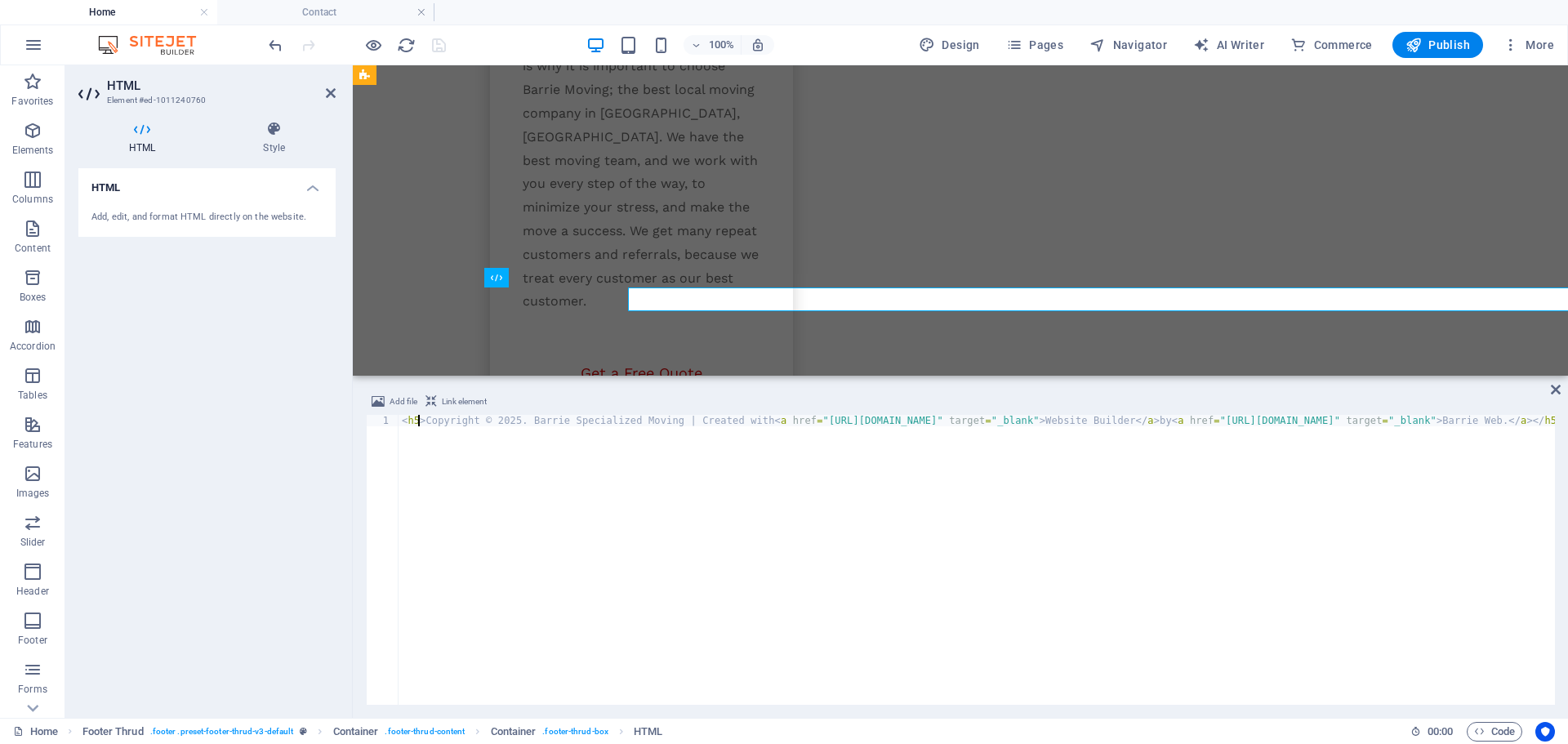
scroll to position [3066, 0]
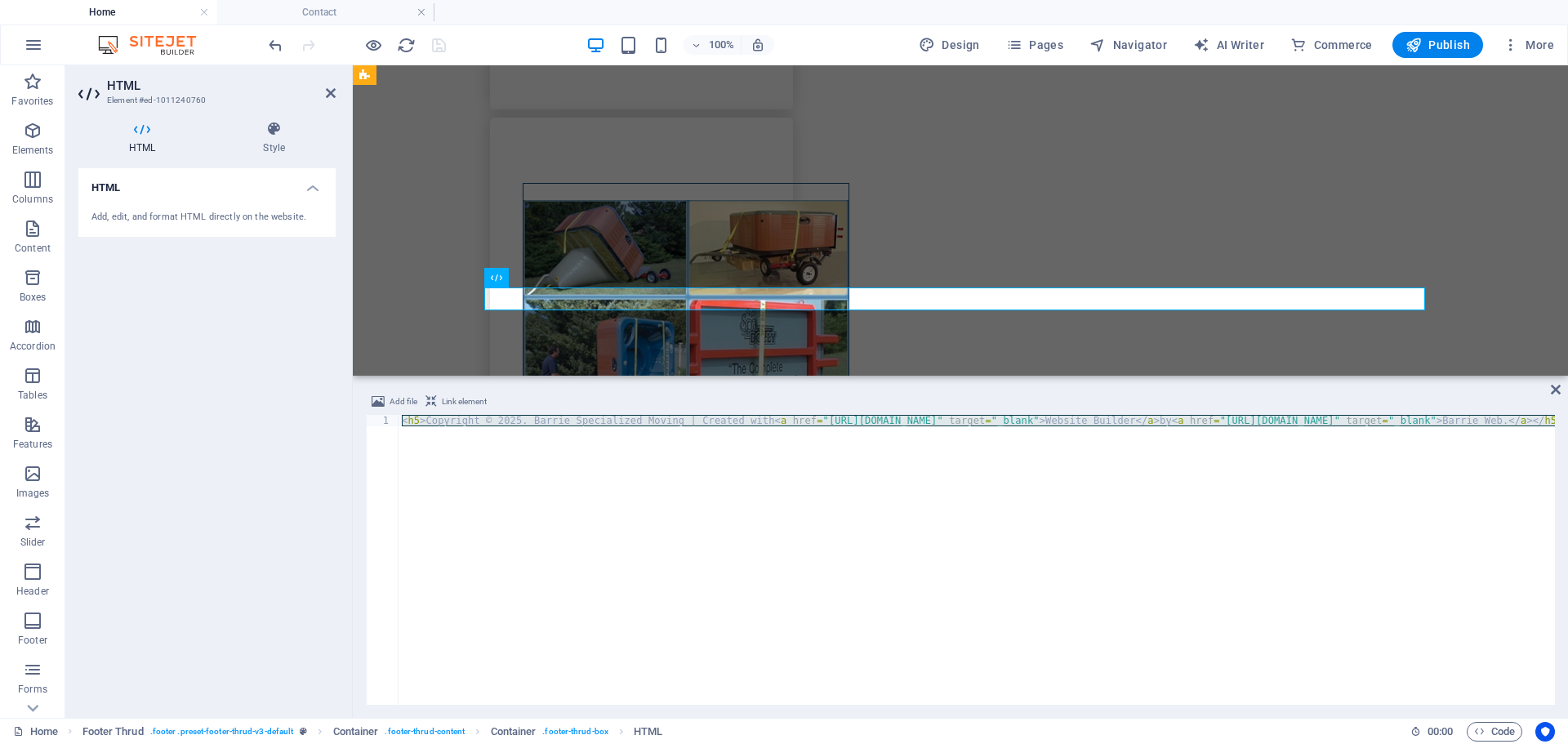
drag, startPoint x: 1550, startPoint y: 386, endPoint x: 509, endPoint y: 1, distance: 1109.9
click at [1550, 386] on icon at bounding box center [1555, 389] width 9 height 13
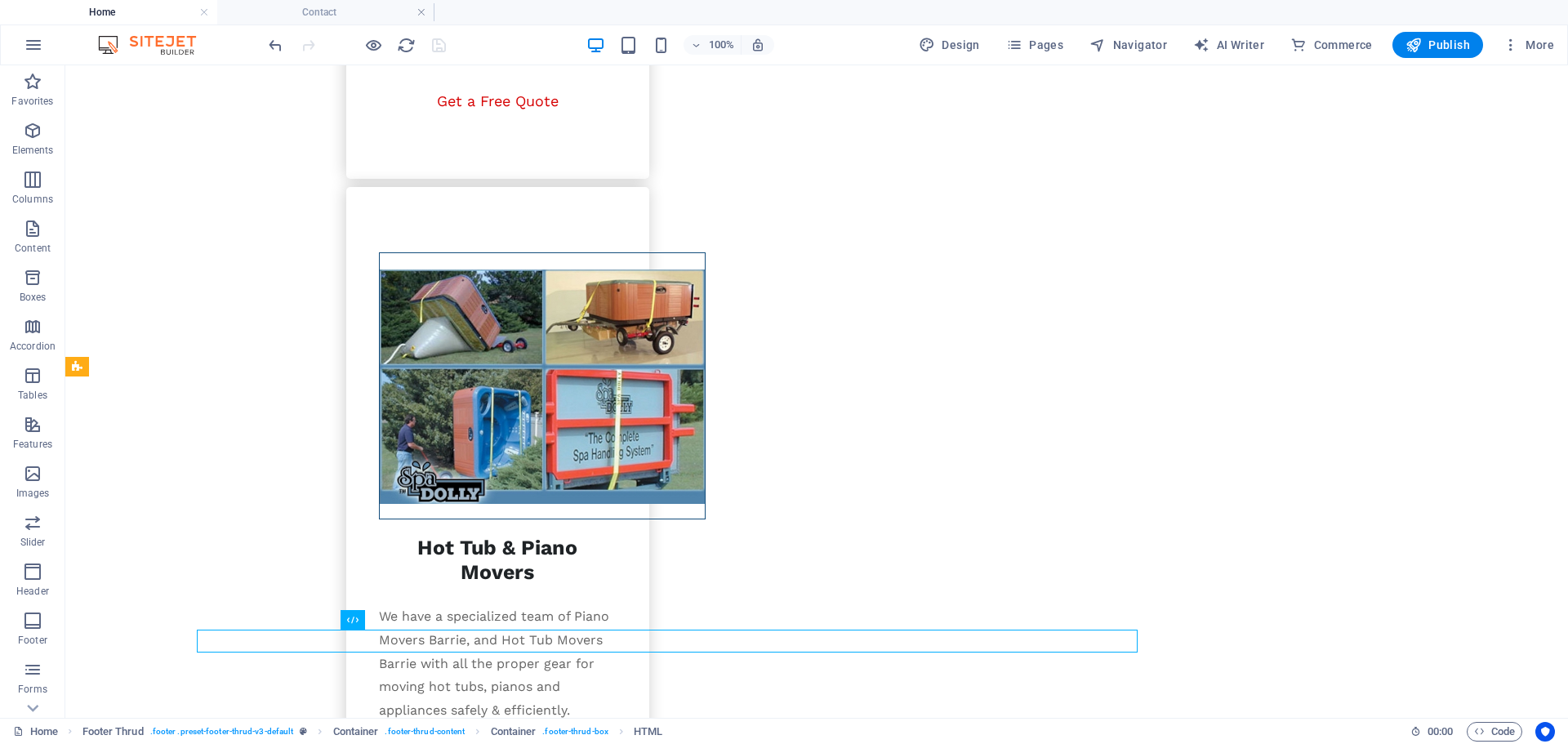
scroll to position [2724, 0]
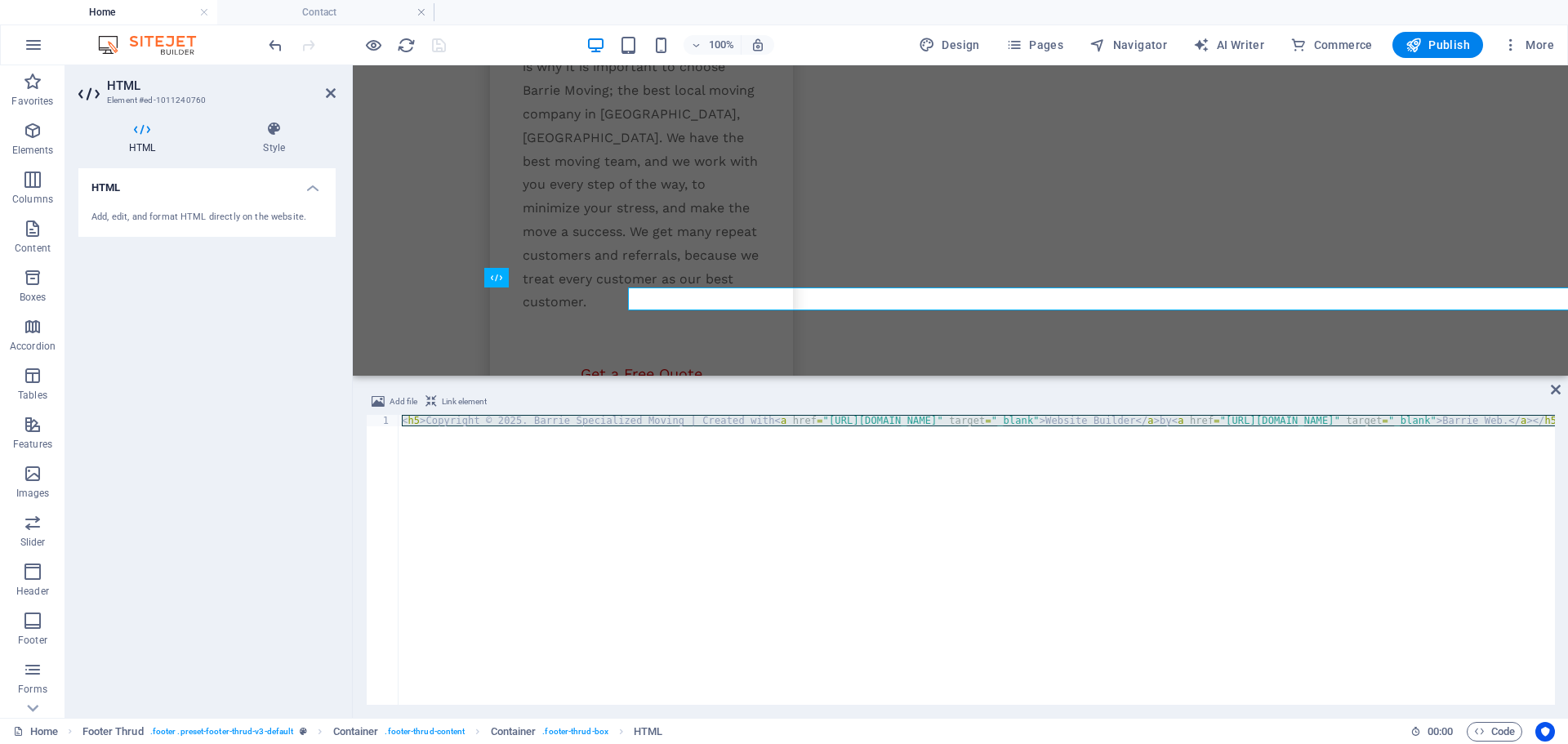
scroll to position [3066, 0]
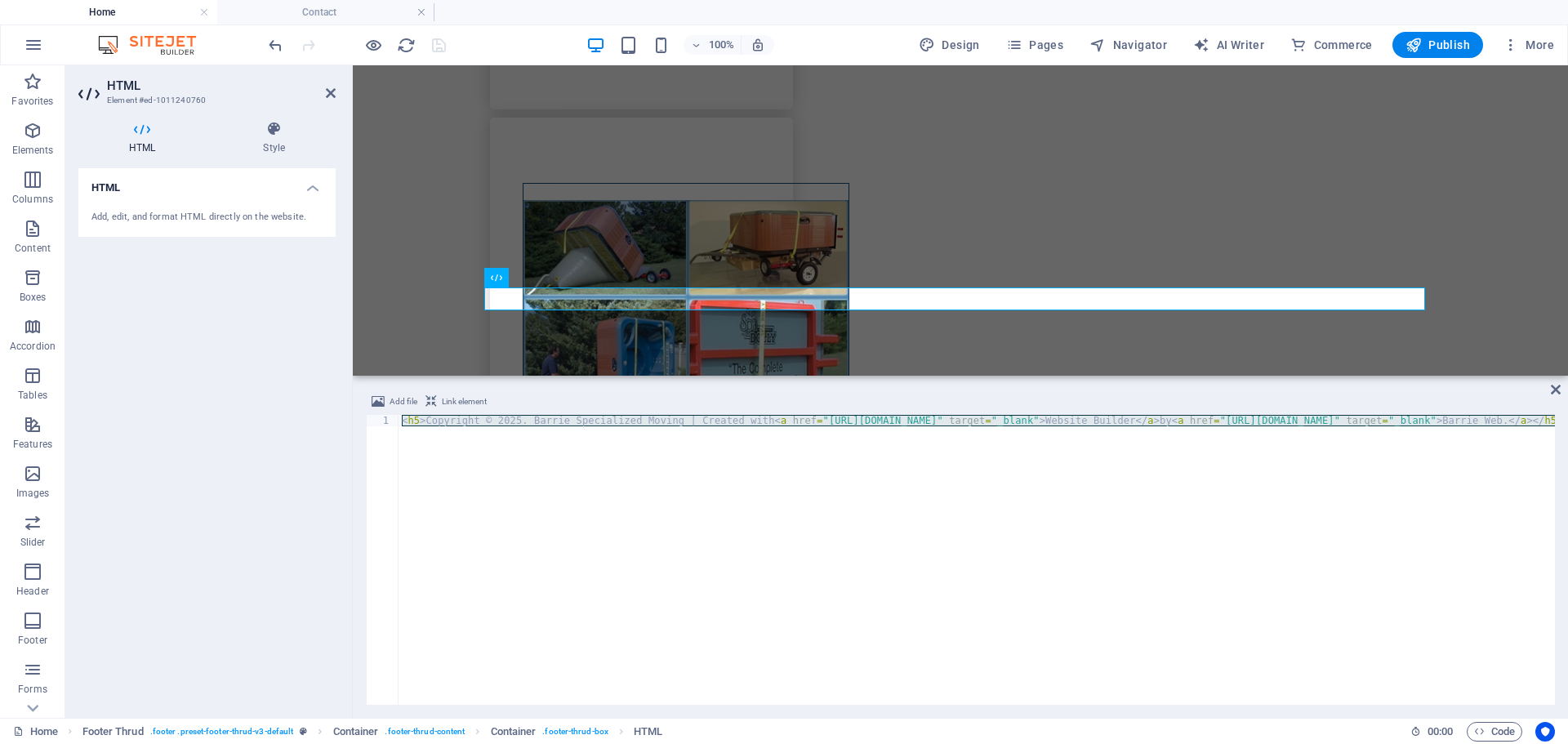
click at [402, 423] on div "< h5 > Copyright © 2025. Barrie Specialized Moving | Created with < a href = "[…" at bounding box center [976, 560] width 1156 height 290
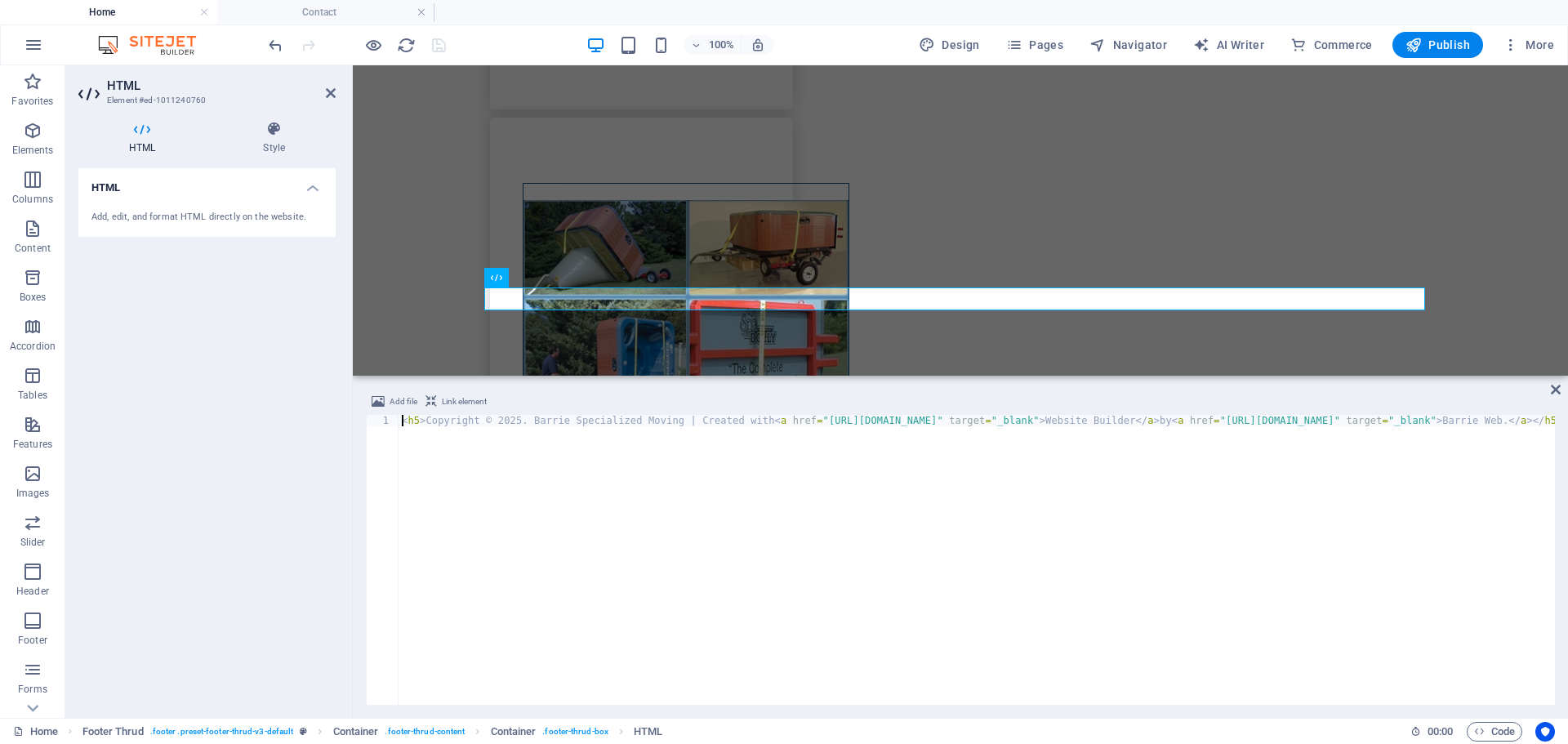
paste textarea "<h5>Copyright © 2025. Barrie Specialized Moving | Created with <a href="[URL][D…"
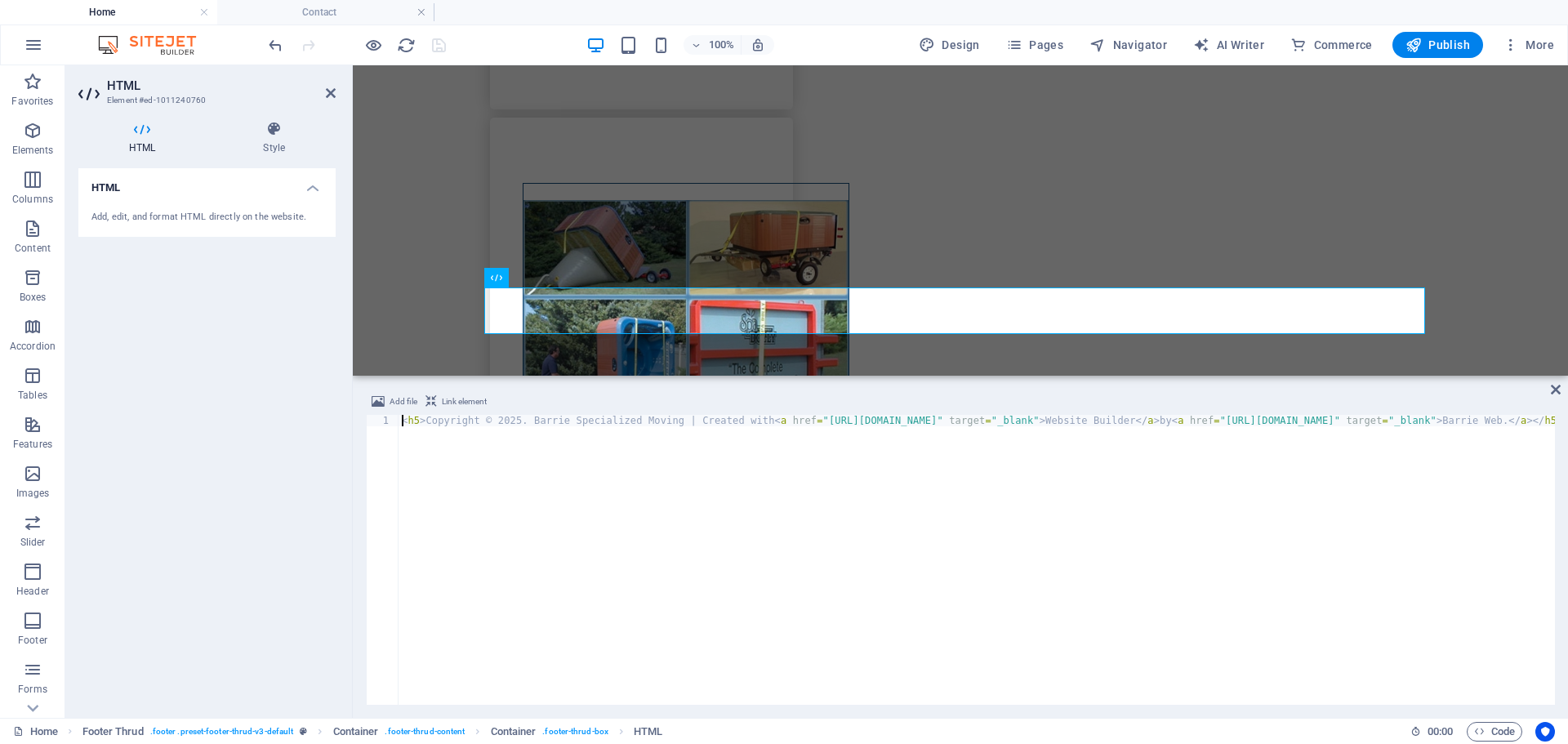
scroll to position [0, 0]
paste textarea "<div style="text-align: center;">"
type textarea "<h5>Copyright © 2025. Barrie Specialized Moving | Created with <a href="[URL][D…"
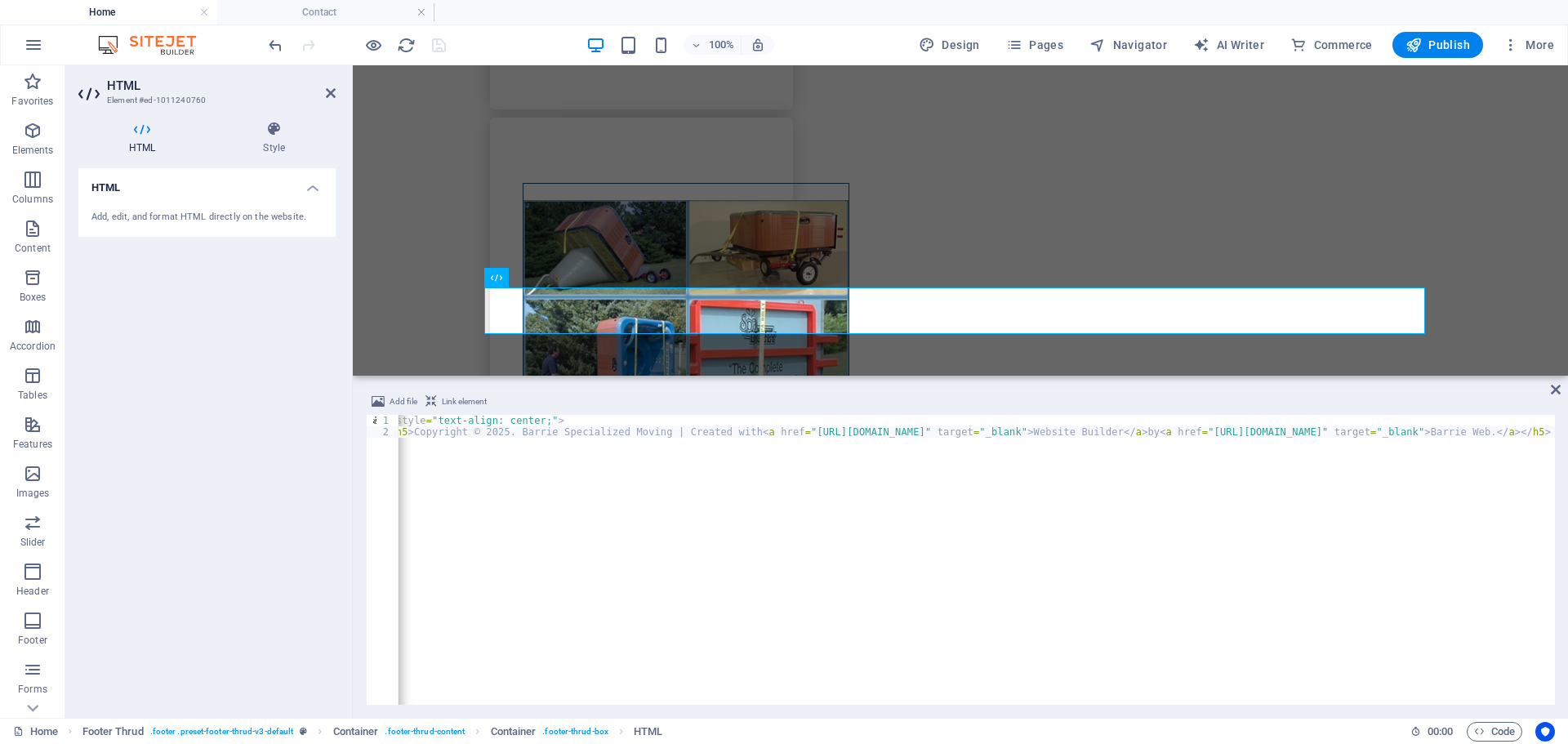
scroll to position [0, 111]
click at [1549, 429] on div "< div style = "text-align: center;" > < h5 > Copyright © 2025. Barrie Specializ…" at bounding box center [922, 569] width 1266 height 309
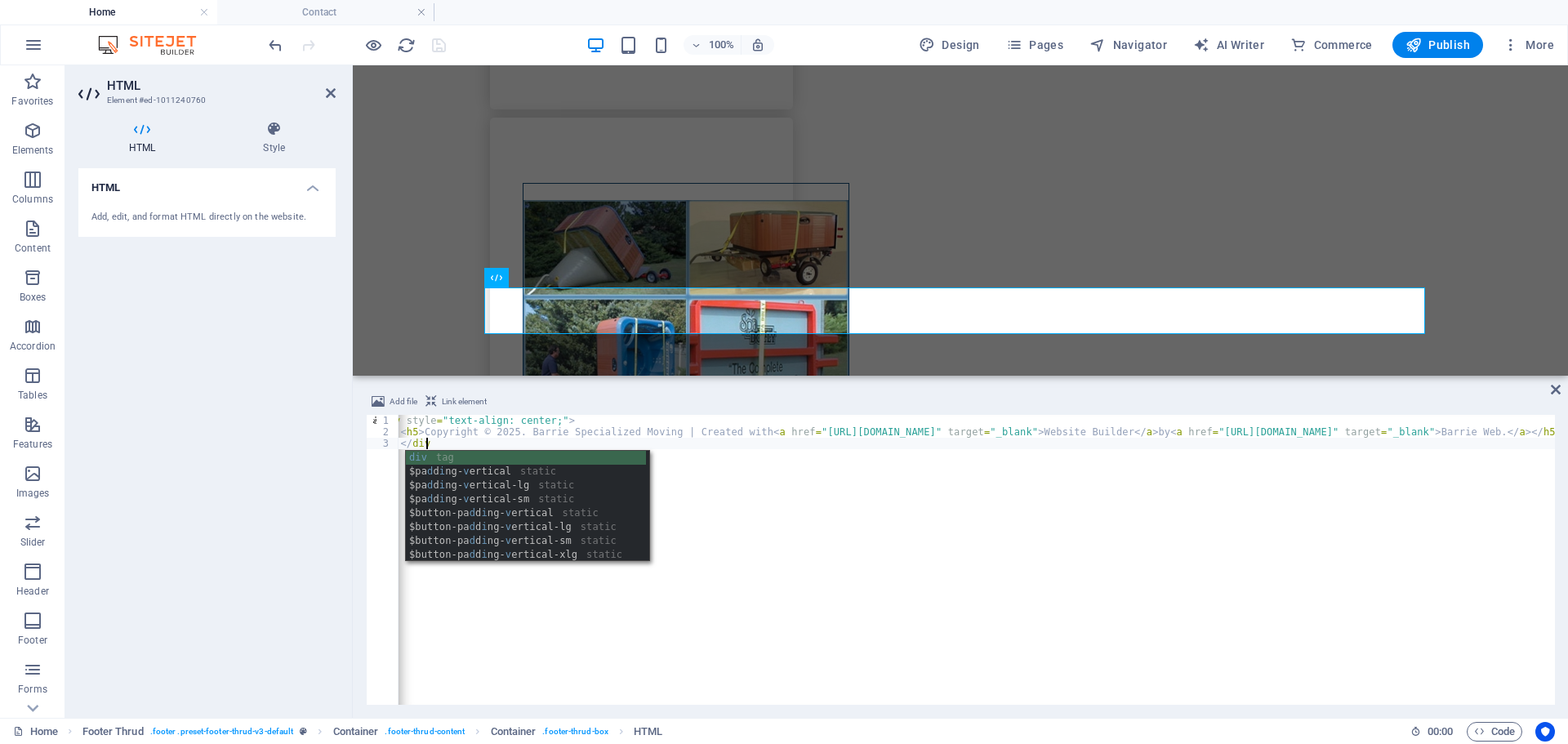
type textarea "</div>"
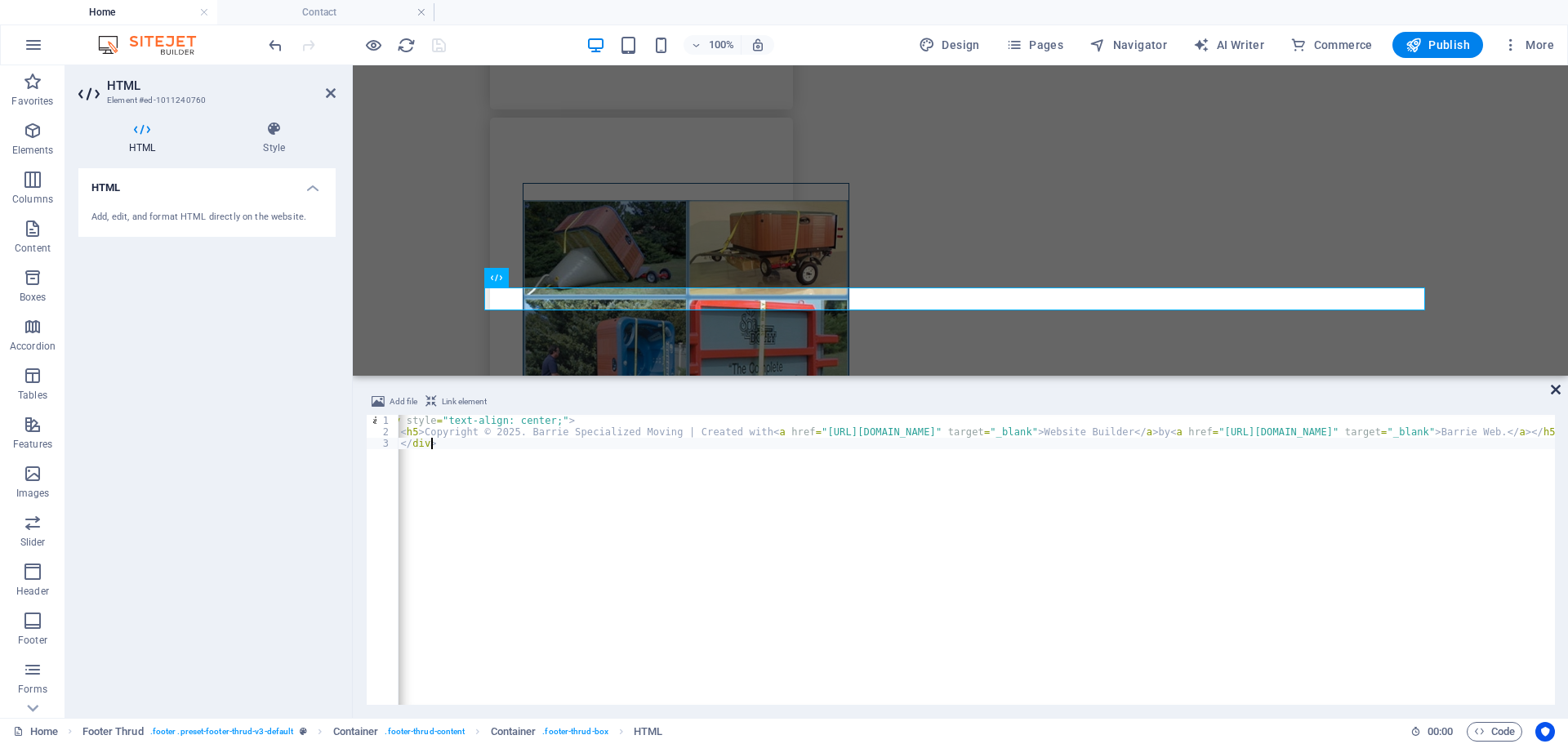
click at [1554, 383] on icon at bounding box center [1555, 389] width 9 height 13
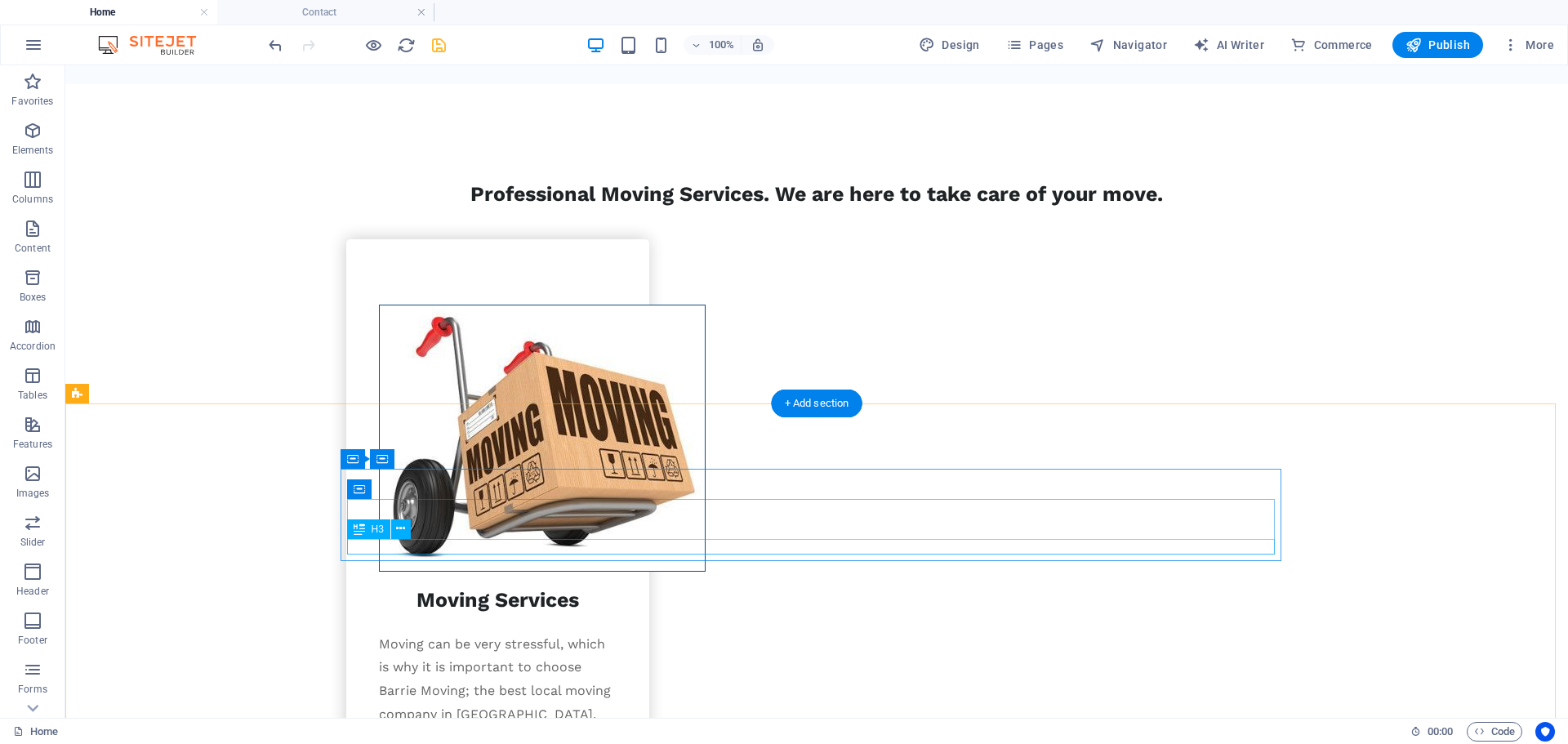
scroll to position [2724, 0]
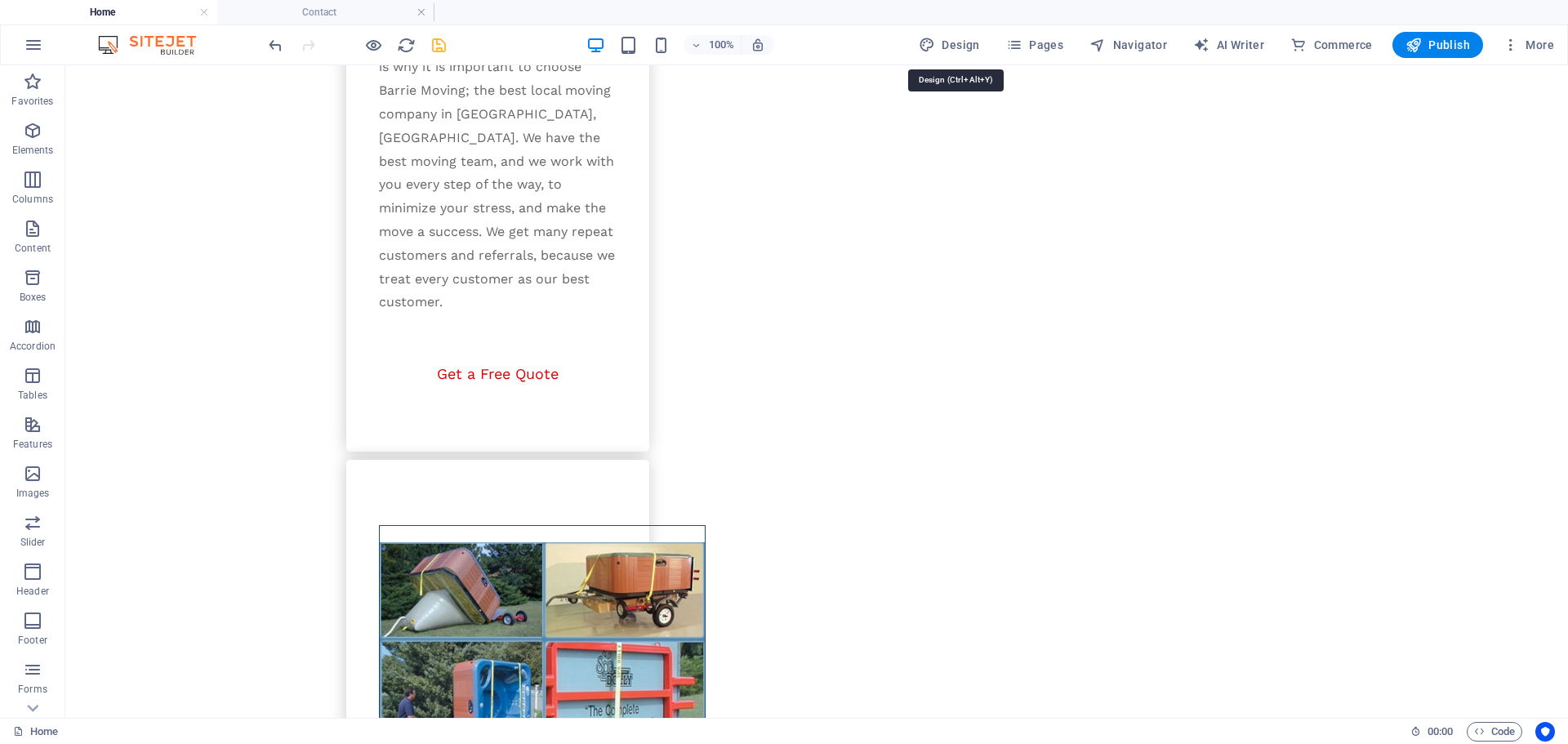
drag, startPoint x: 958, startPoint y: 37, endPoint x: 752, endPoint y: 3, distance: 208.8
click at [958, 36] on button "Design" at bounding box center [949, 45] width 75 height 26
select select "px"
select select "400"
select select "px"
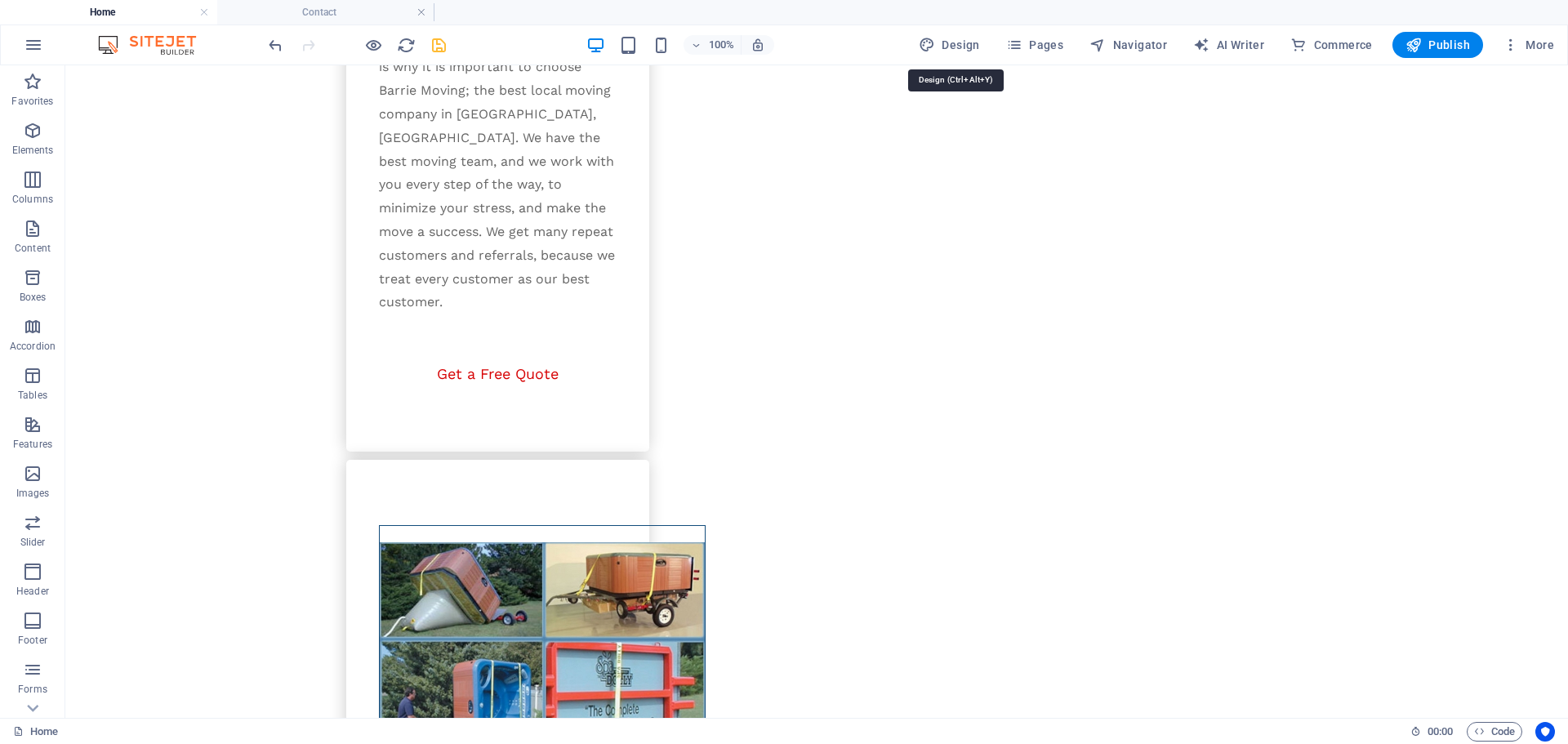
select select "600"
select select "px"
select select "rem"
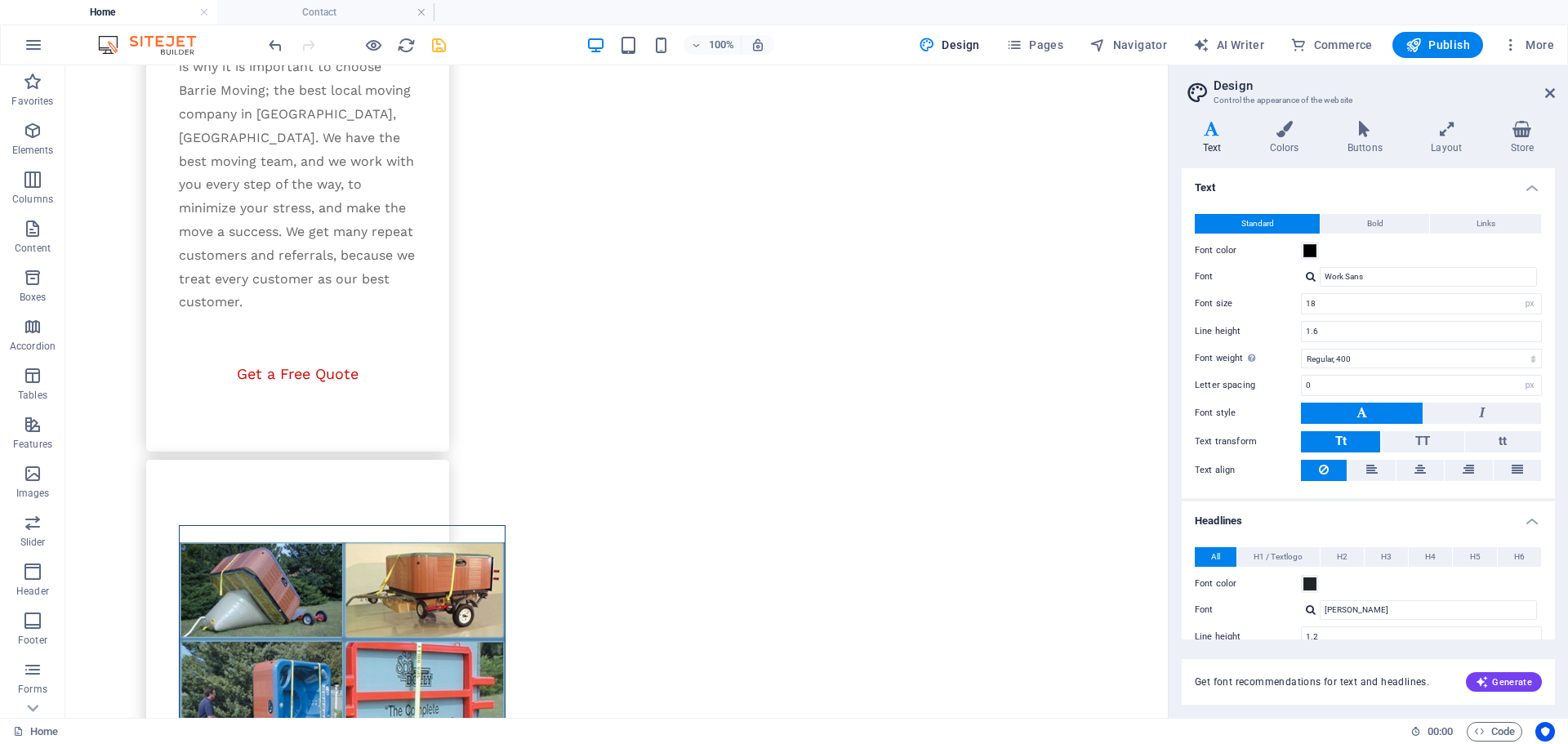
scroll to position [2762, 0]
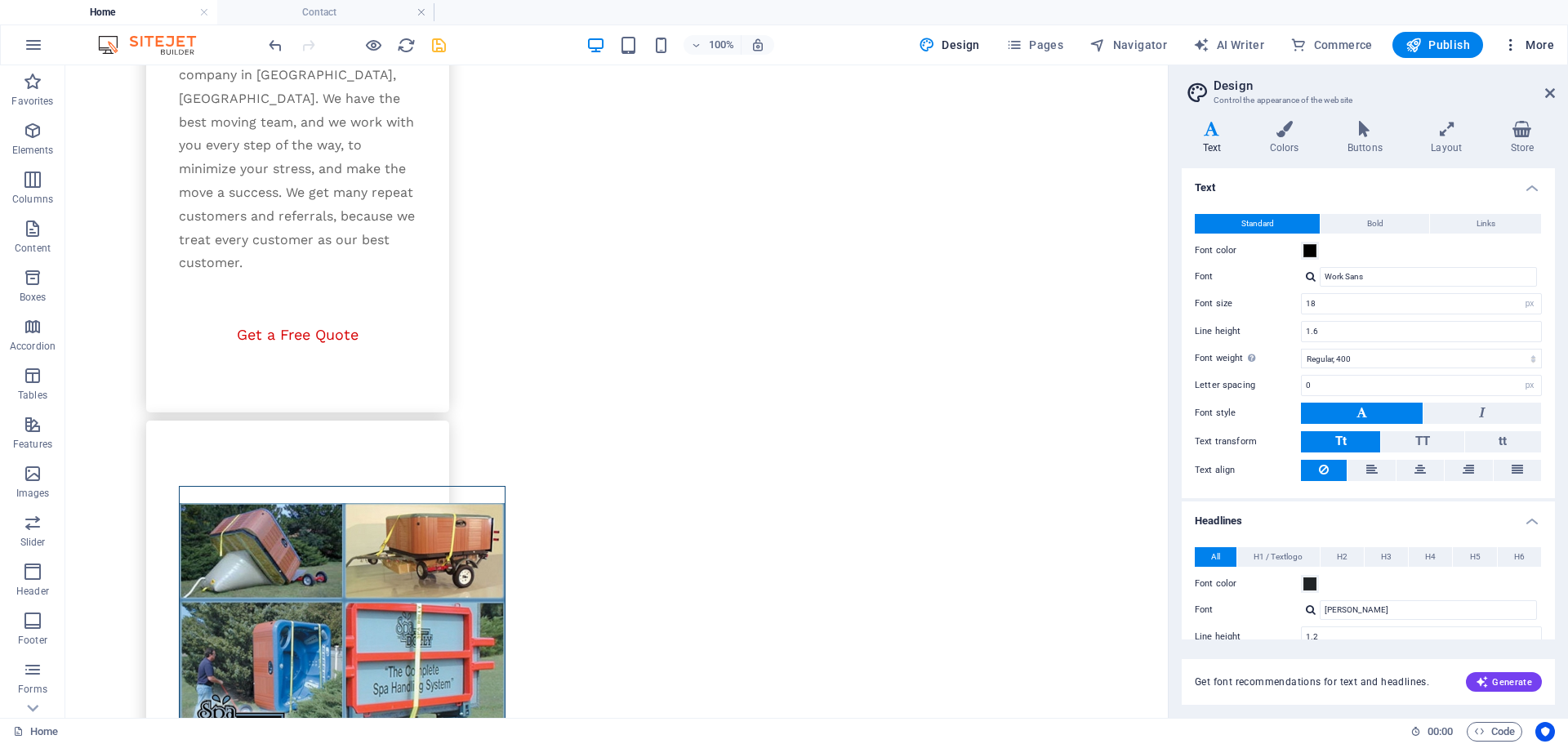
click at [1512, 44] on icon "button" at bounding box center [1509, 44] width 16 height 16
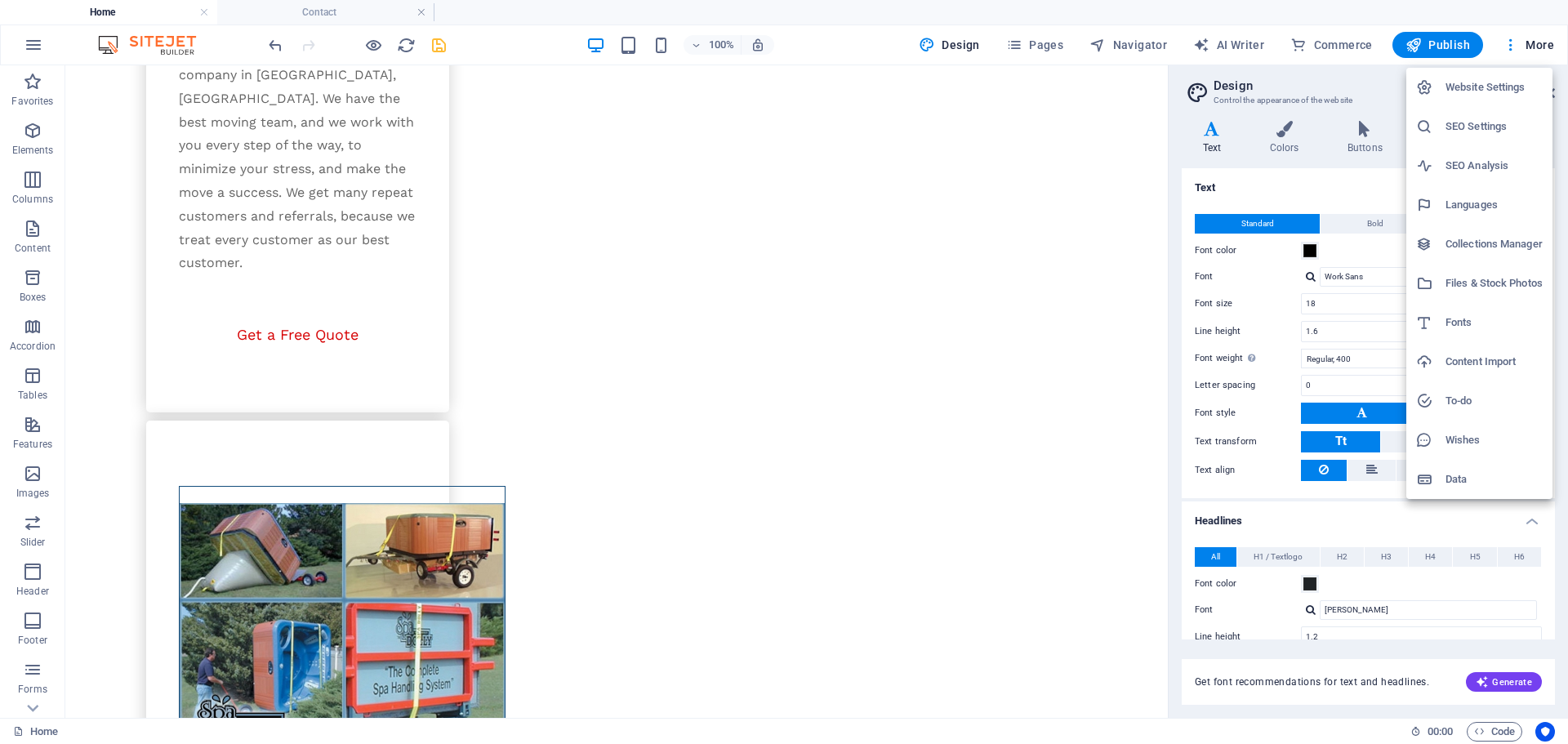
click at [1495, 83] on h6 "Website Settings" at bounding box center [1493, 87] width 97 height 20
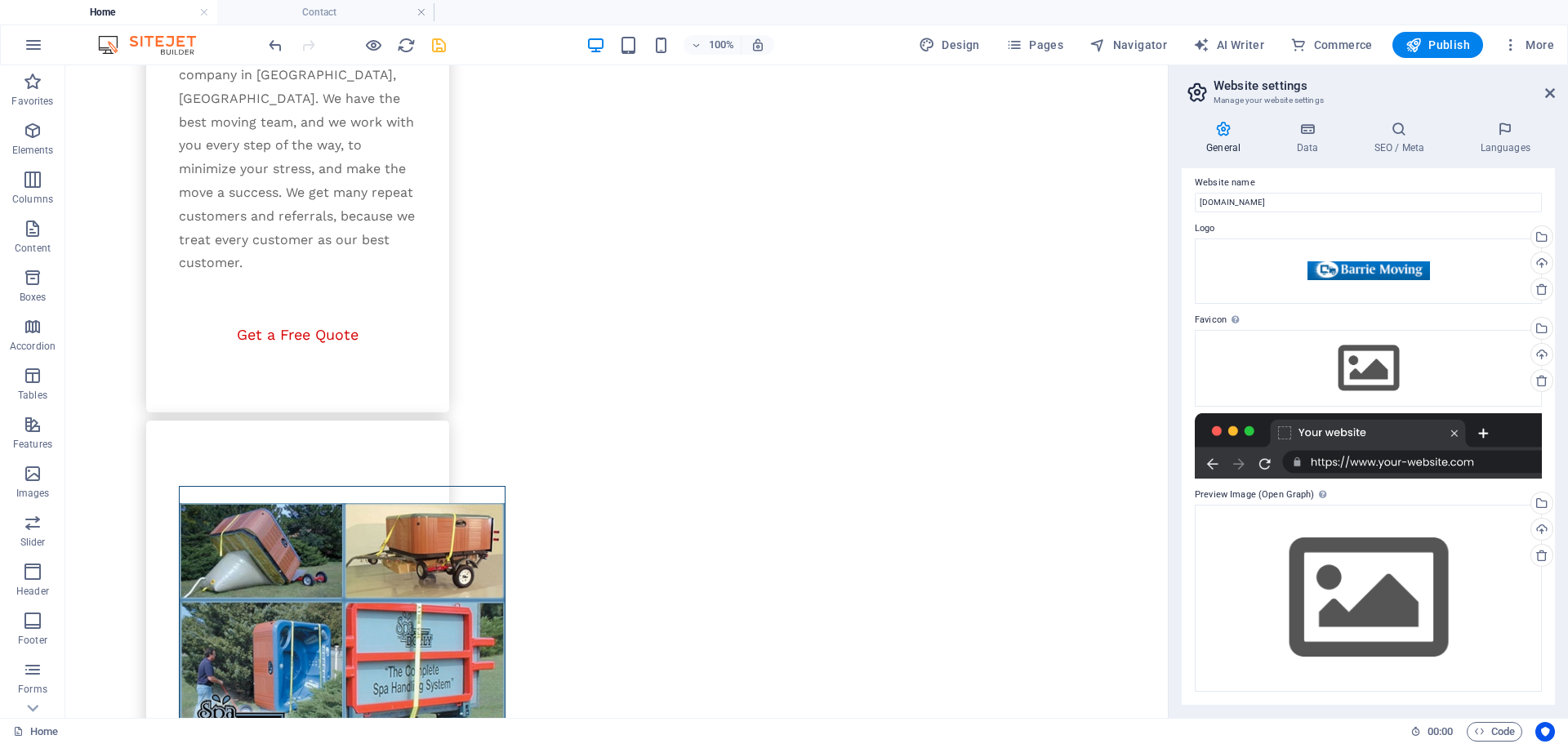
scroll to position [0, 0]
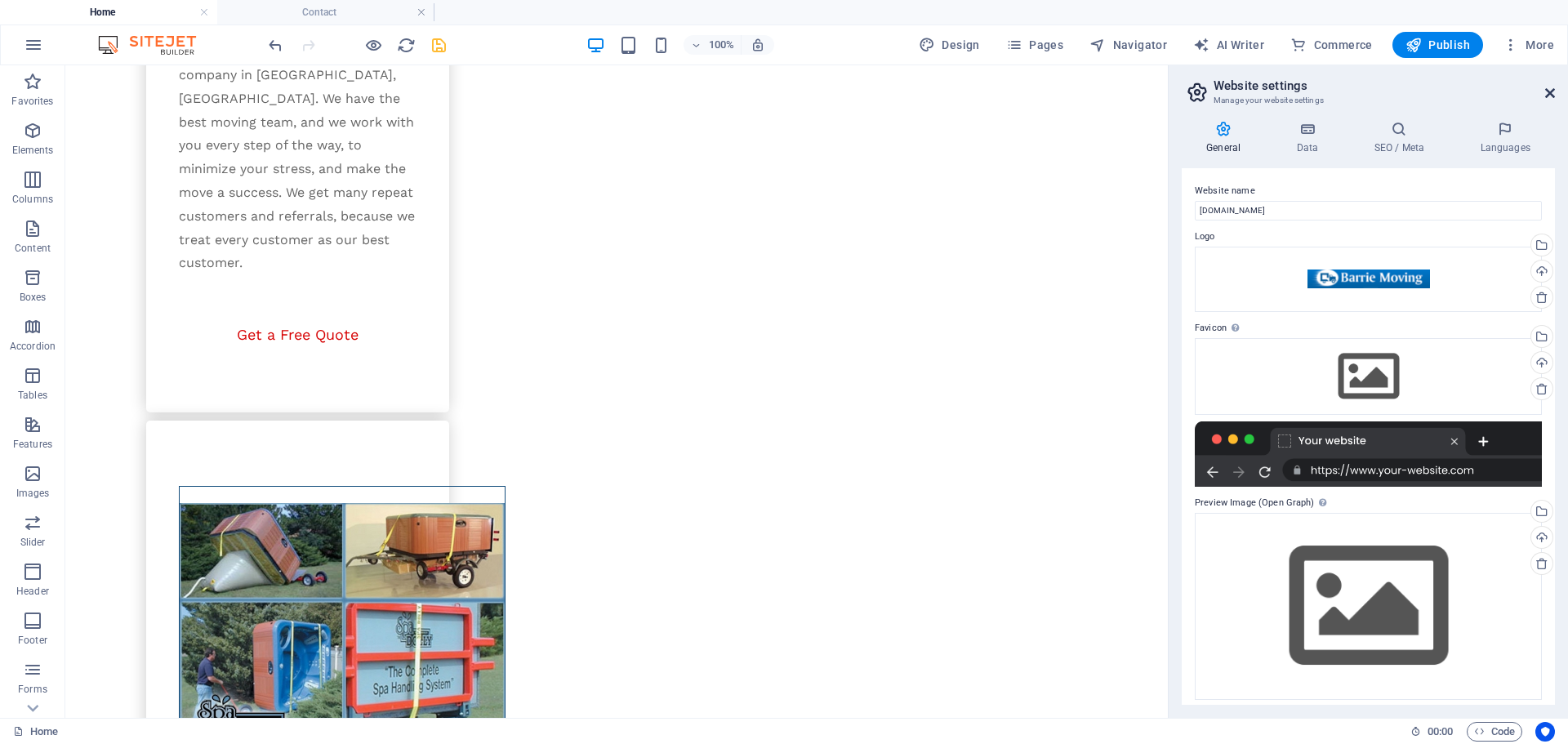
click at [1551, 96] on icon at bounding box center [1549, 94] width 9 height 13
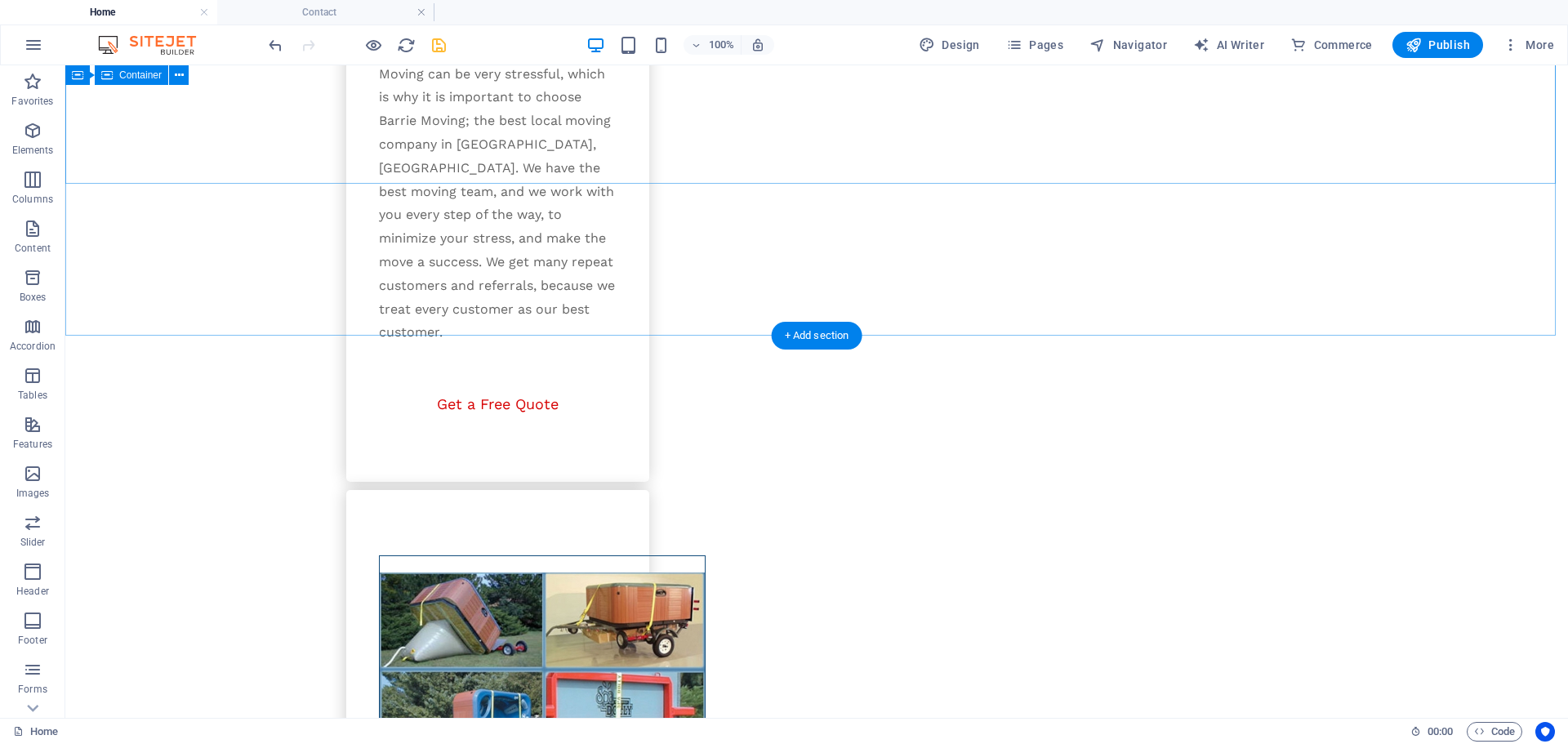
scroll to position [2724, 0]
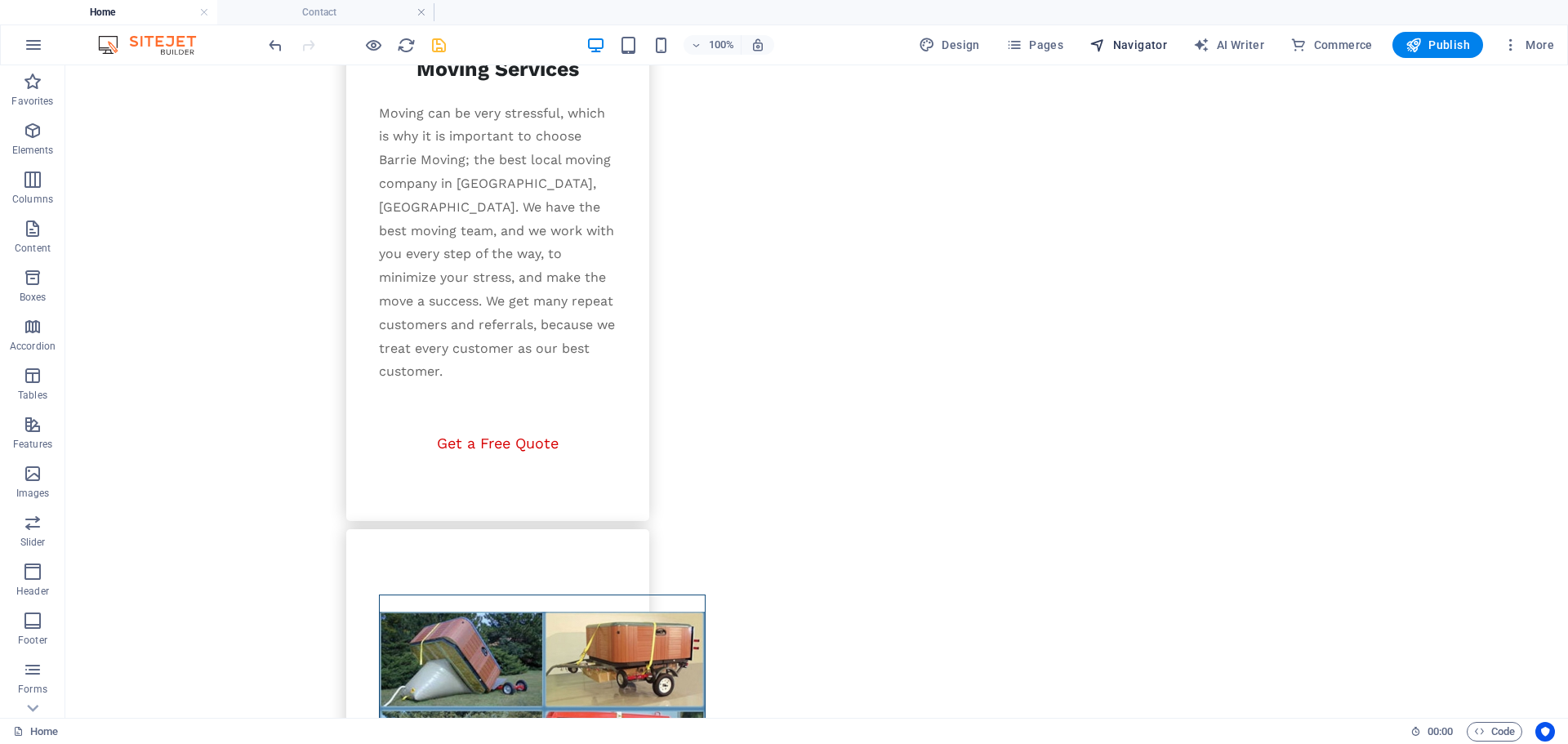
click at [1133, 43] on span "Navigator" at bounding box center [1128, 44] width 78 height 16
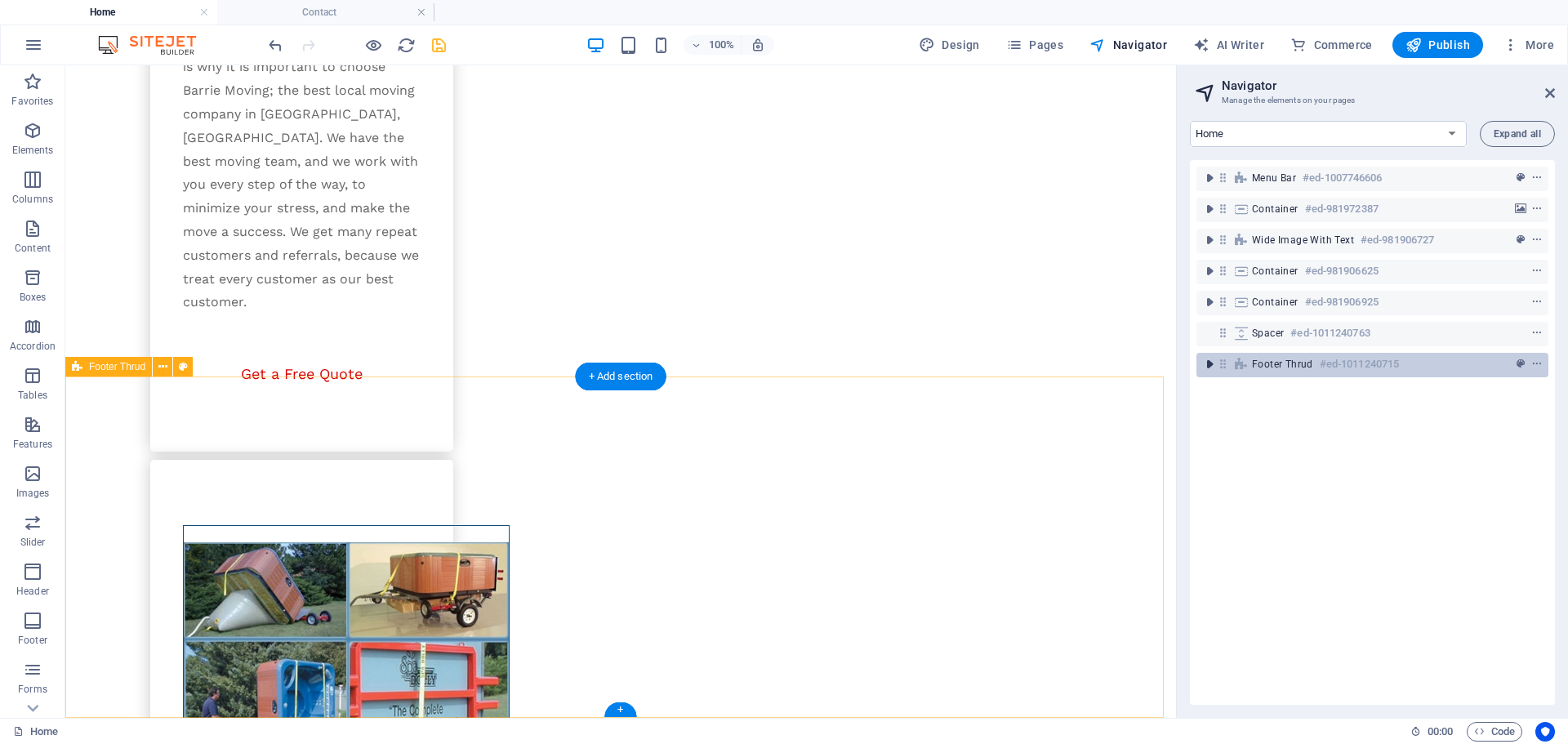
click at [1212, 366] on icon "toggle-expand" at bounding box center [1209, 364] width 16 height 16
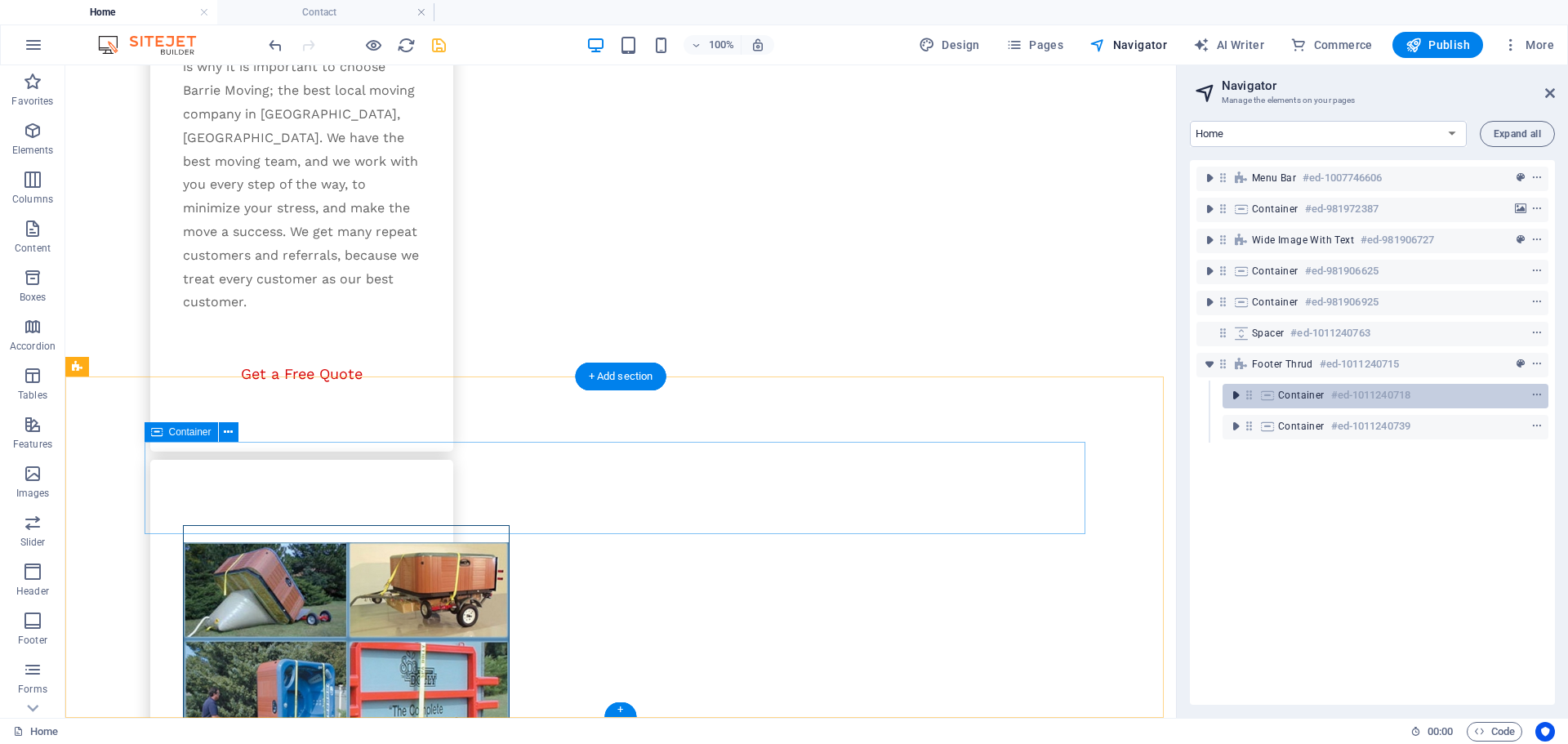
click at [1233, 395] on icon "toggle-expand" at bounding box center [1234, 394] width 16 height 16
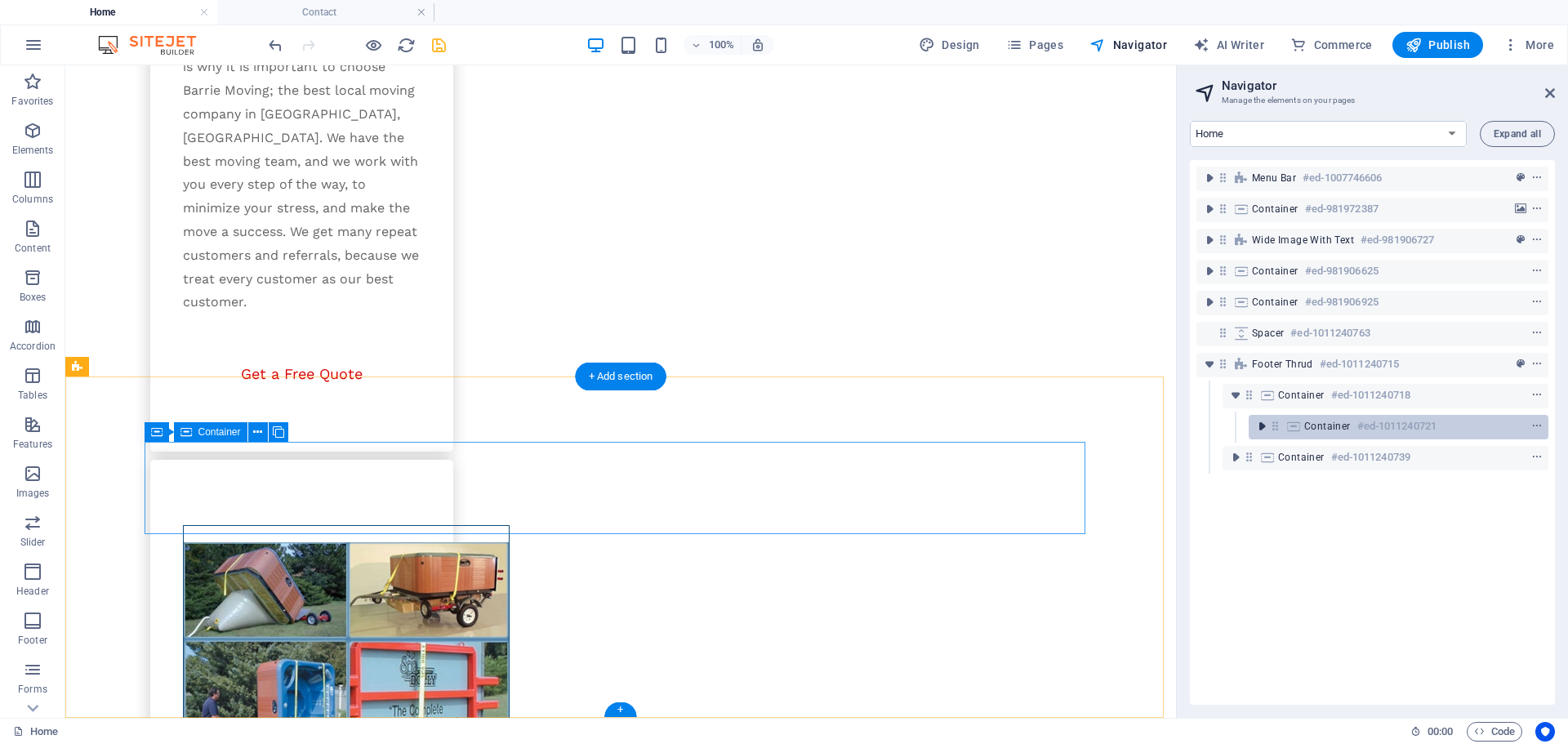
click at [1257, 428] on icon "toggle-expand" at bounding box center [1261, 425] width 16 height 16
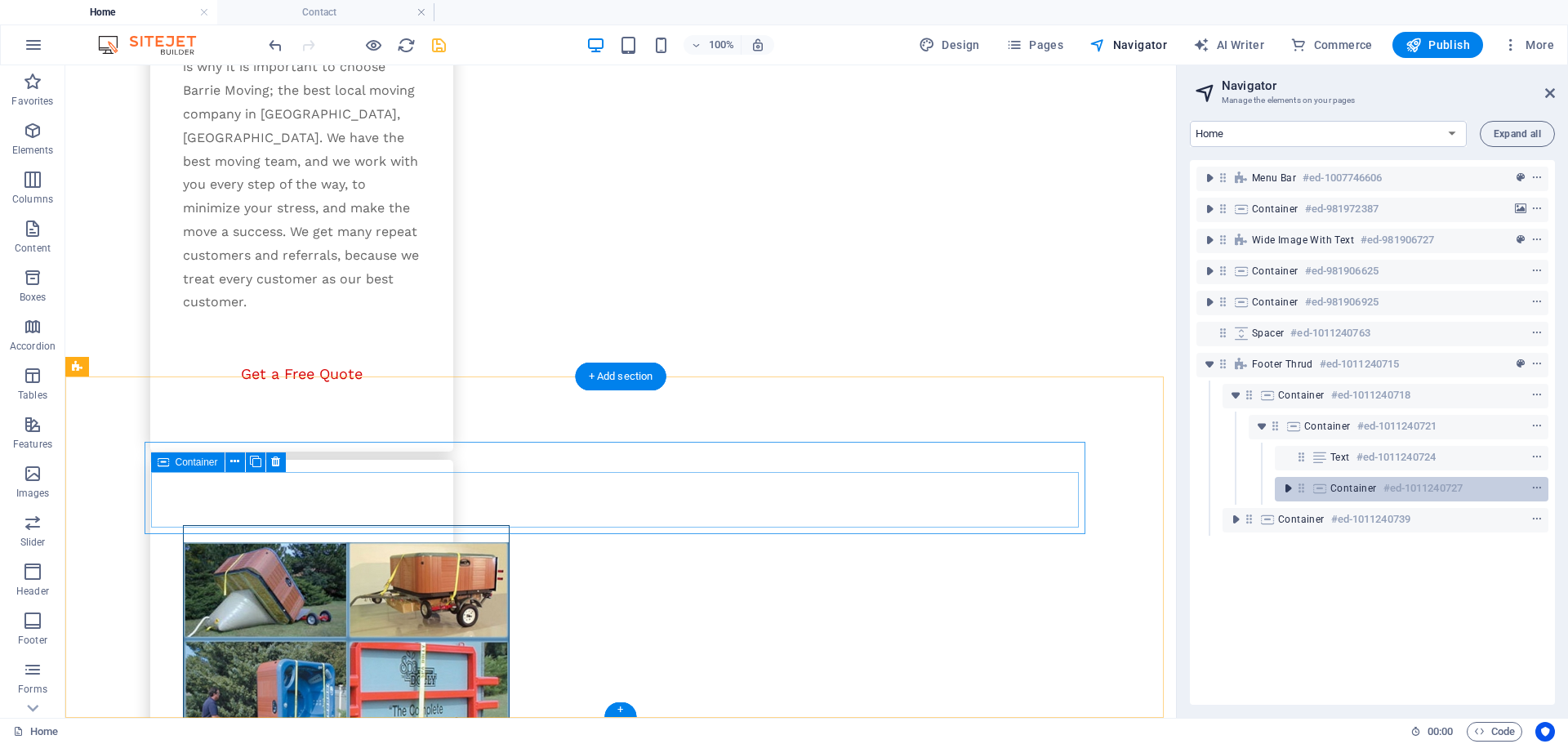
click at [1290, 489] on icon "toggle-expand" at bounding box center [1287, 488] width 16 height 16
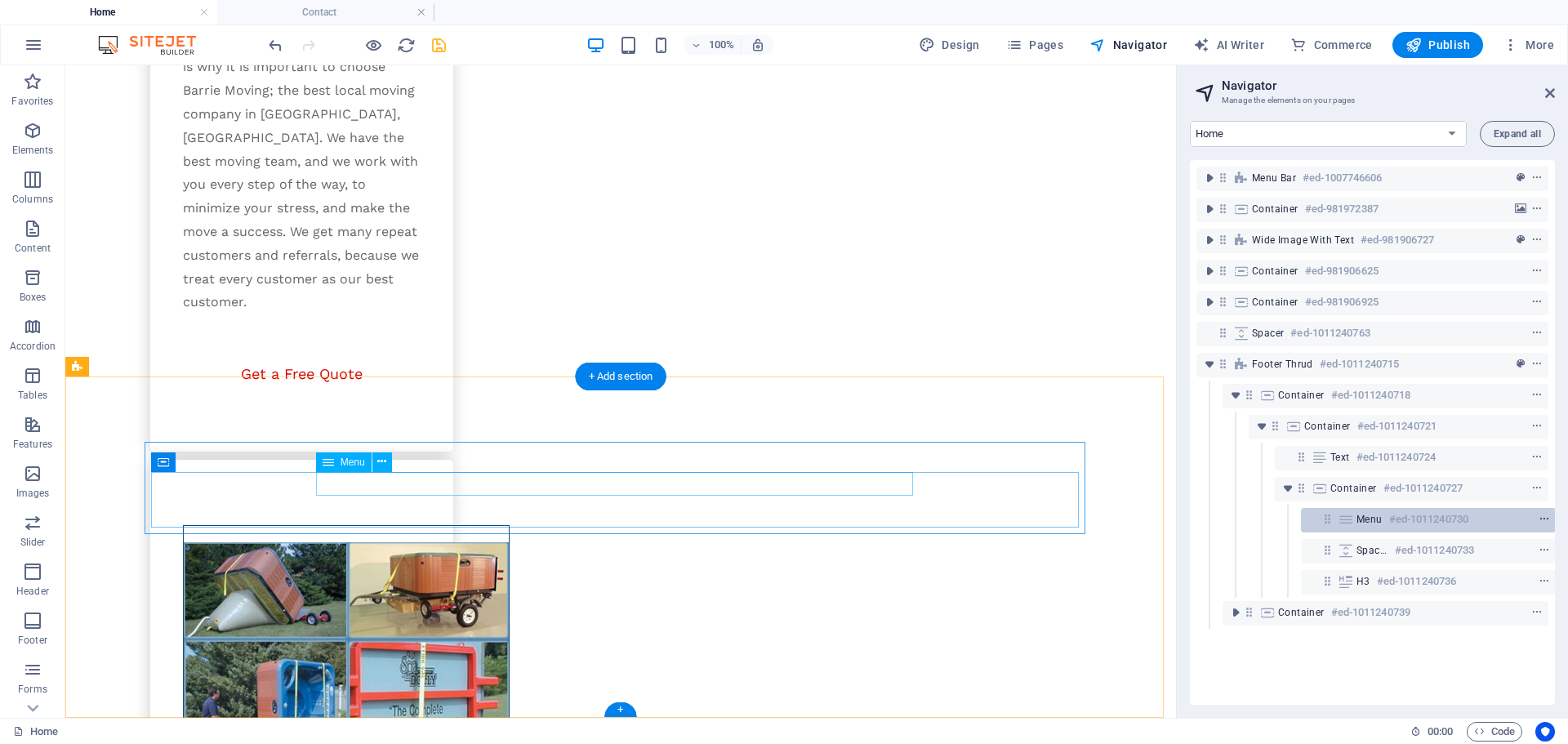
click at [1538, 518] on span "context-menu" at bounding box center [1543, 519] width 16 height 11
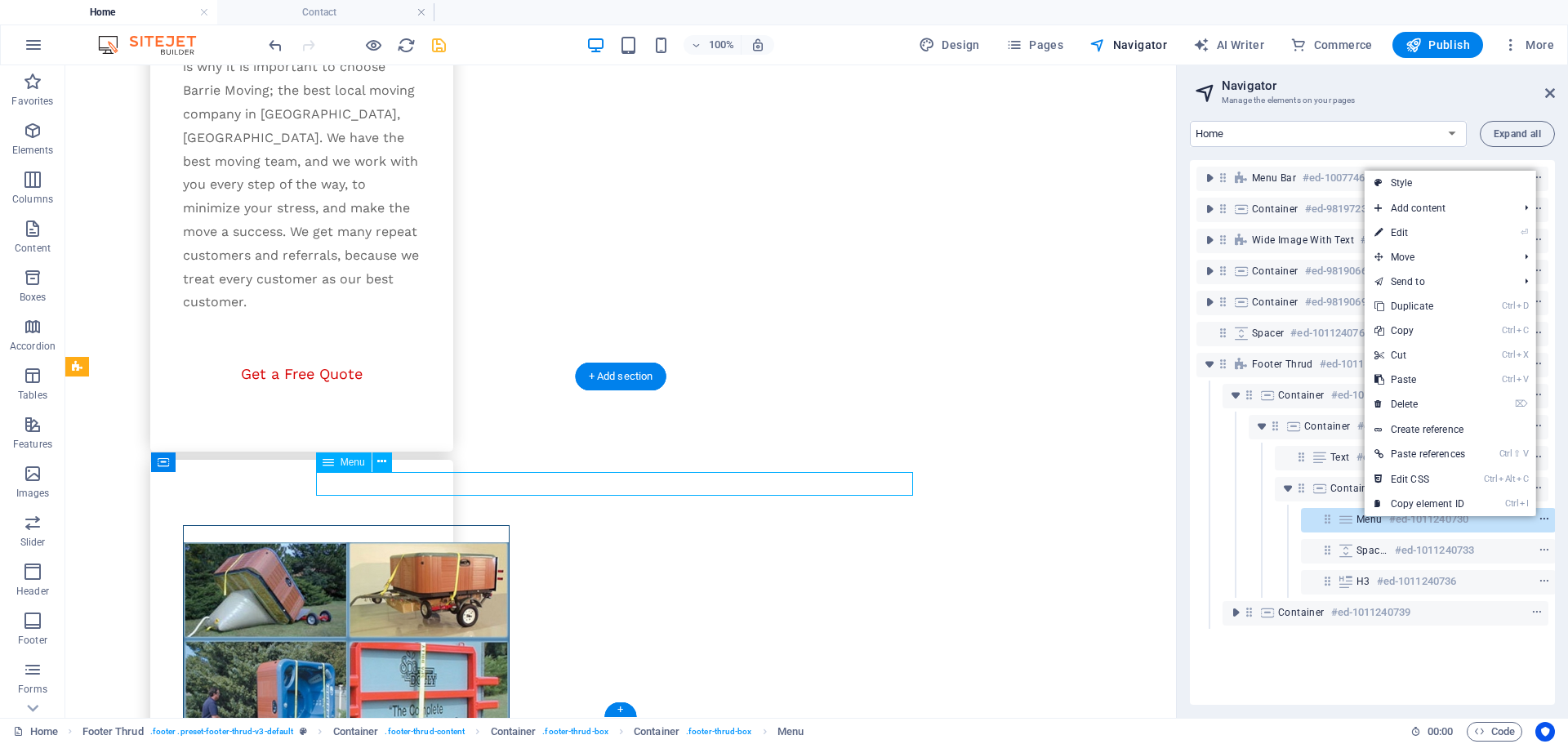
scroll to position [0, 4]
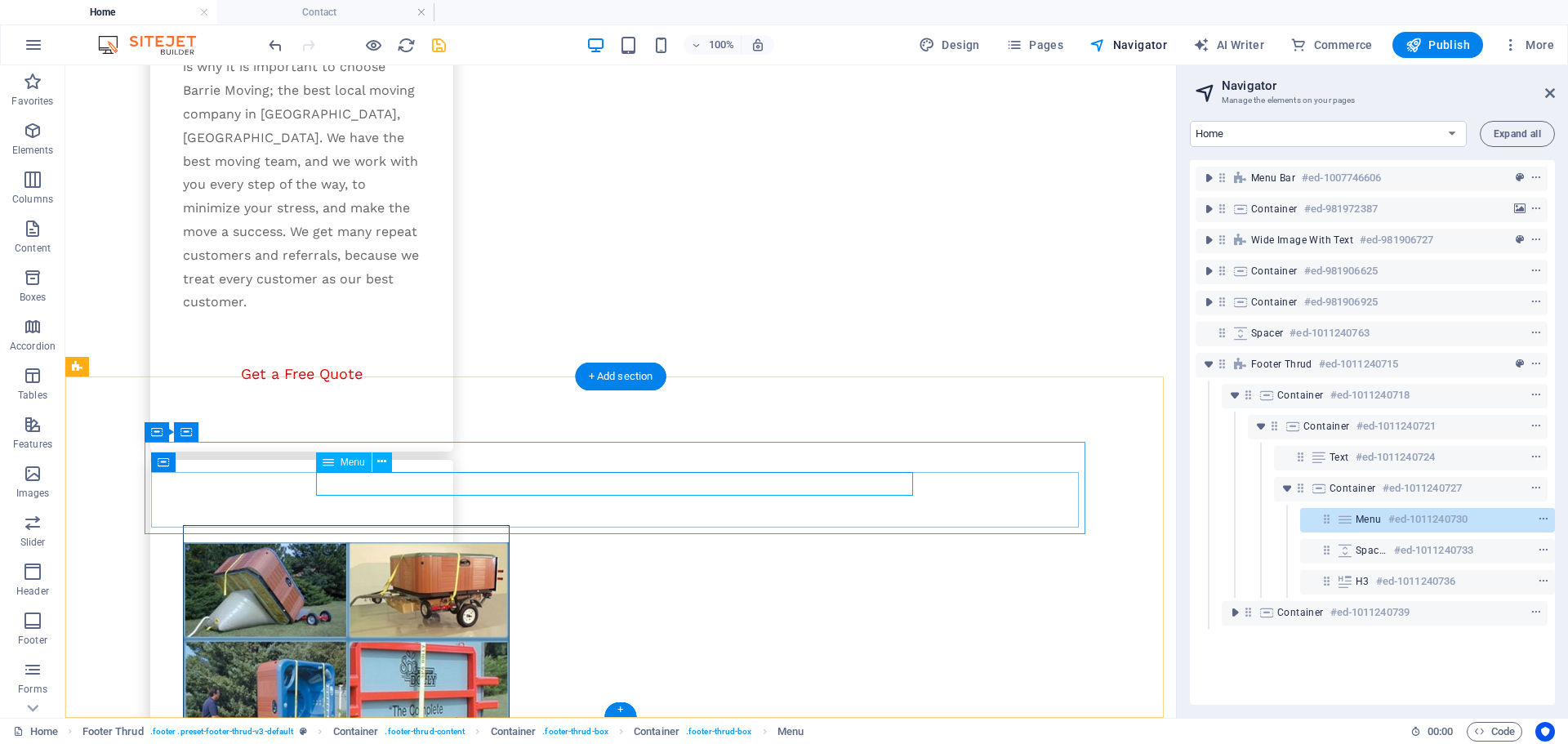
click at [1484, 519] on div at bounding box center [1512, 519] width 77 height 20
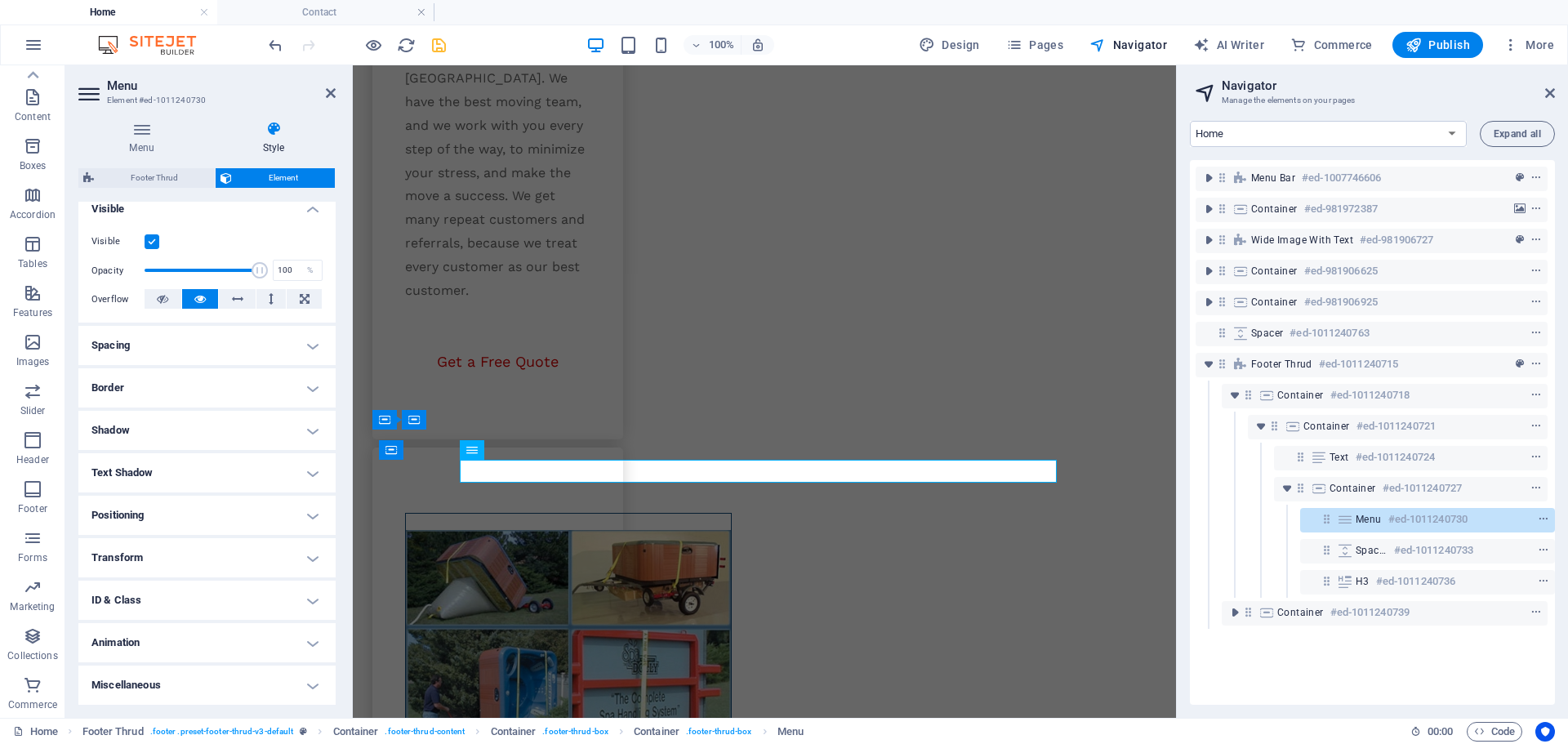
scroll to position [0, 0]
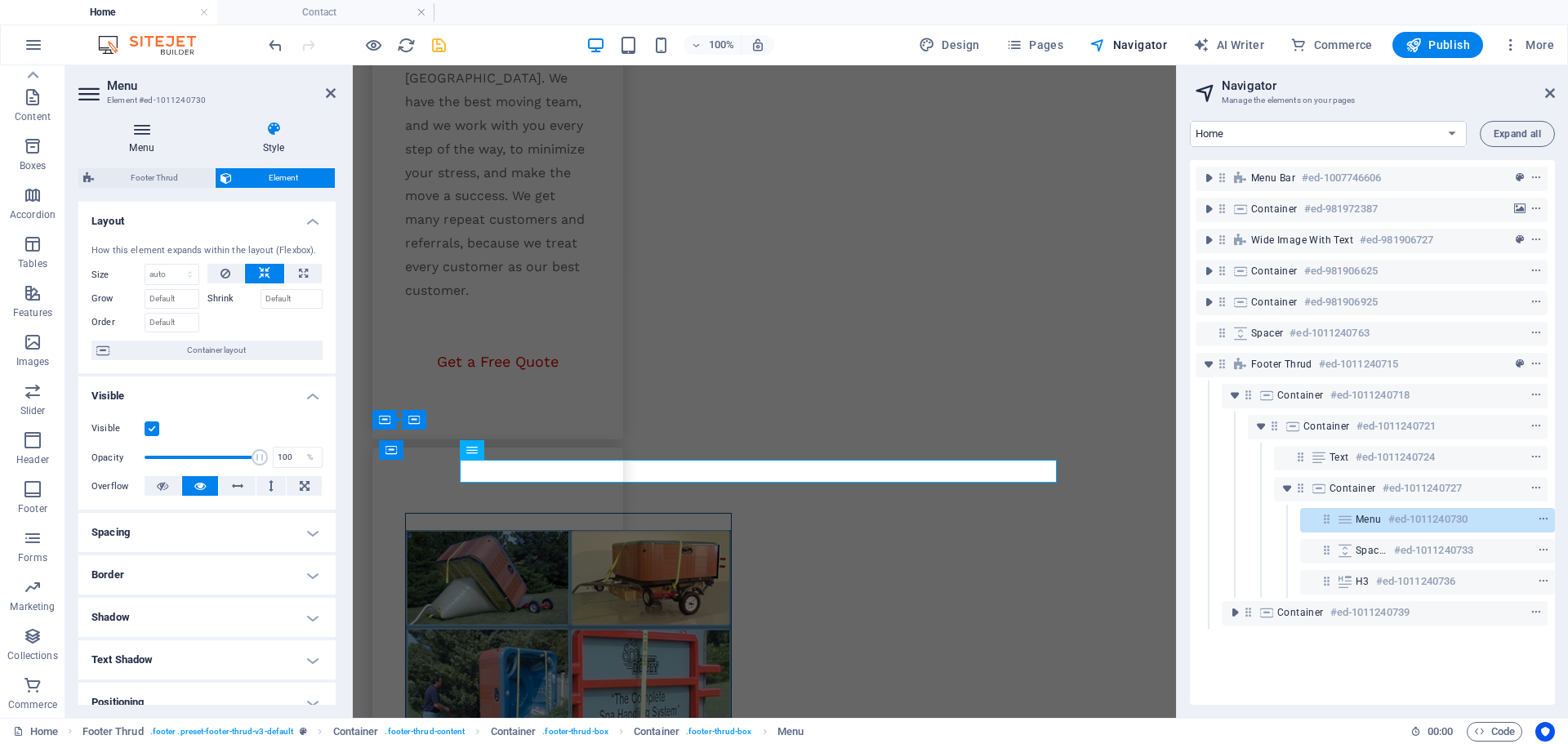
click at [147, 127] on icon at bounding box center [142, 129] width 127 height 16
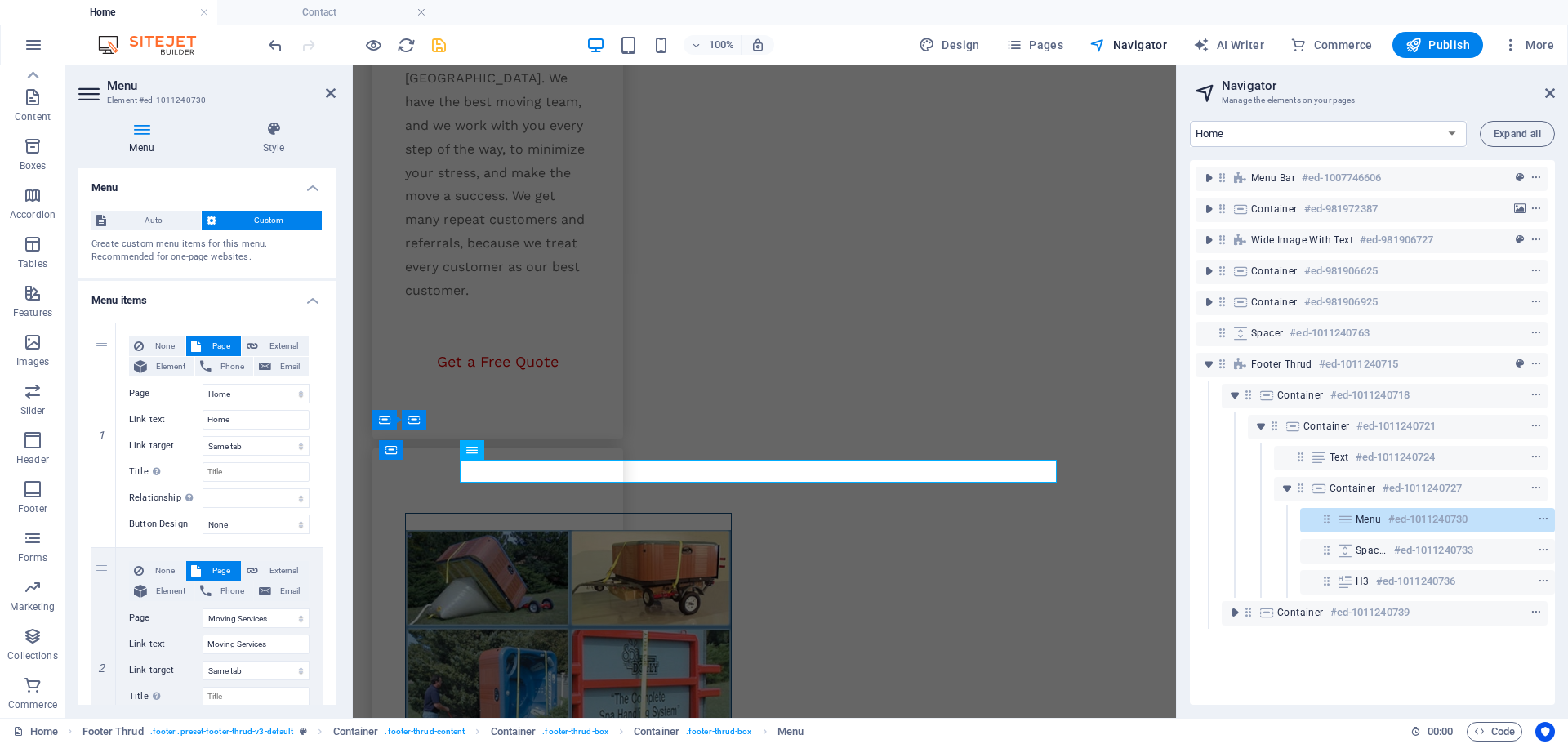
click at [308, 293] on h4 "Menu items" at bounding box center [207, 295] width 257 height 29
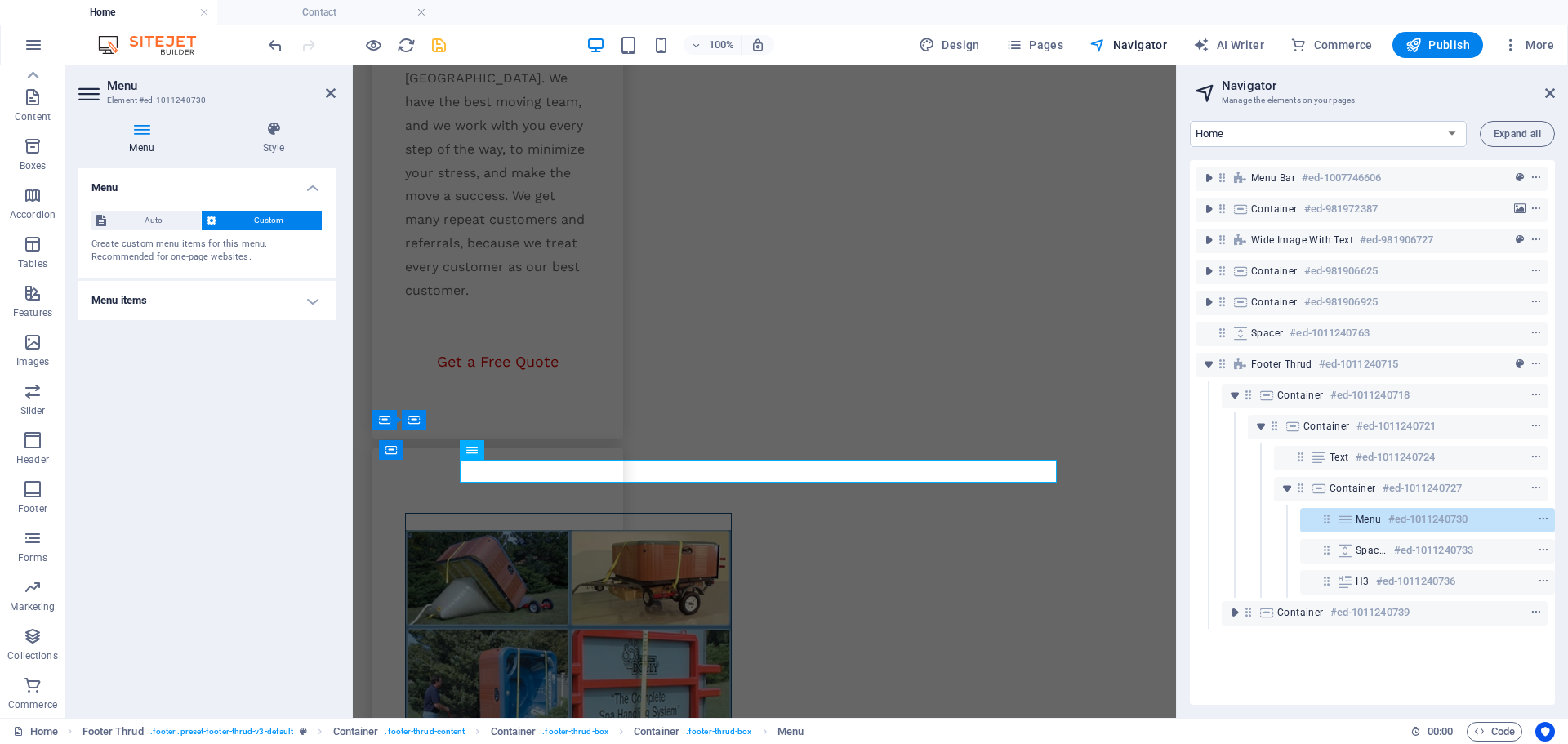
click at [142, 209] on div "Auto Custom Create custom menu items for this menu. Recommended for one-page we…" at bounding box center [207, 237] width 257 height 80
click at [151, 224] on span "Auto" at bounding box center [153, 220] width 85 height 20
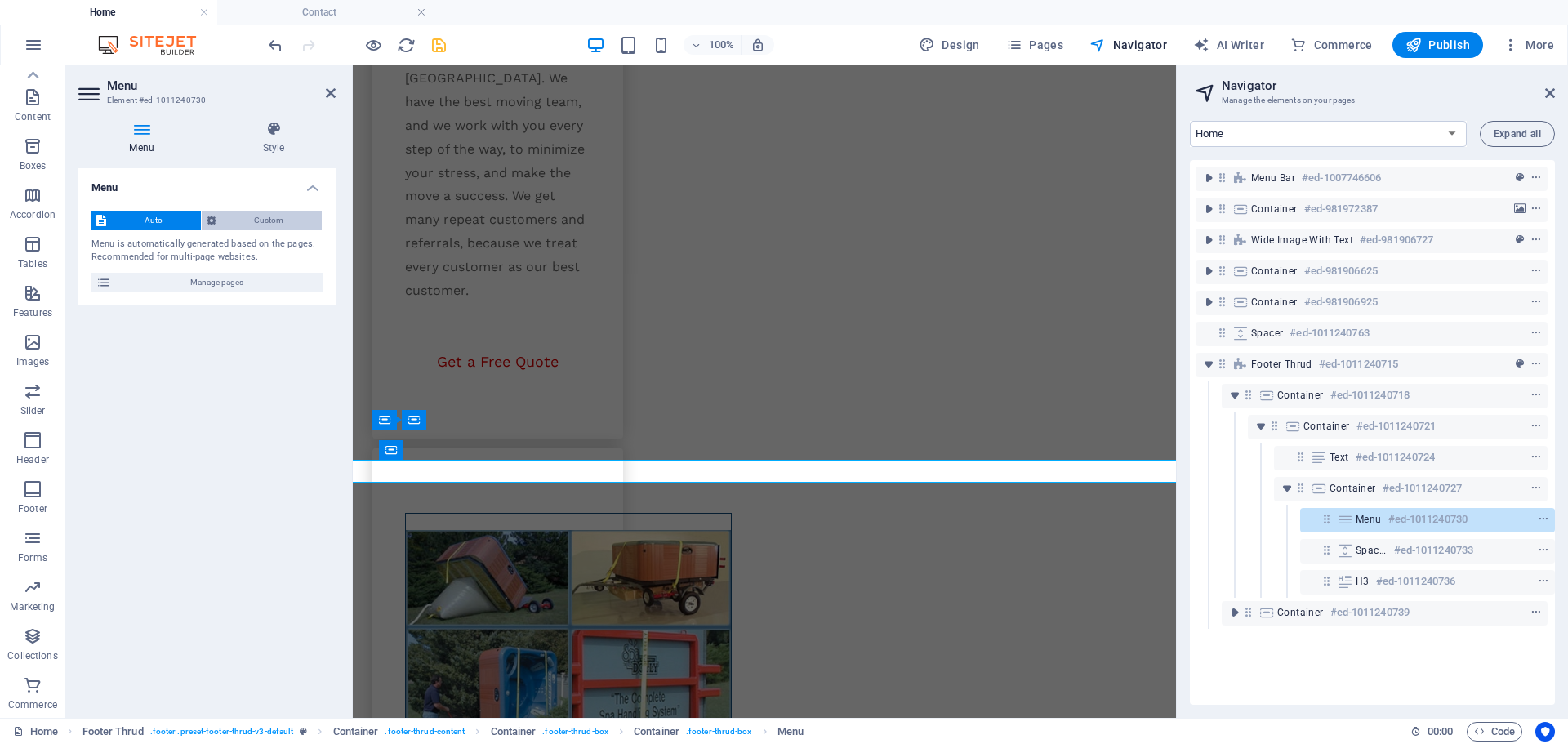
click at [233, 222] on span "Custom" at bounding box center [269, 220] width 96 height 20
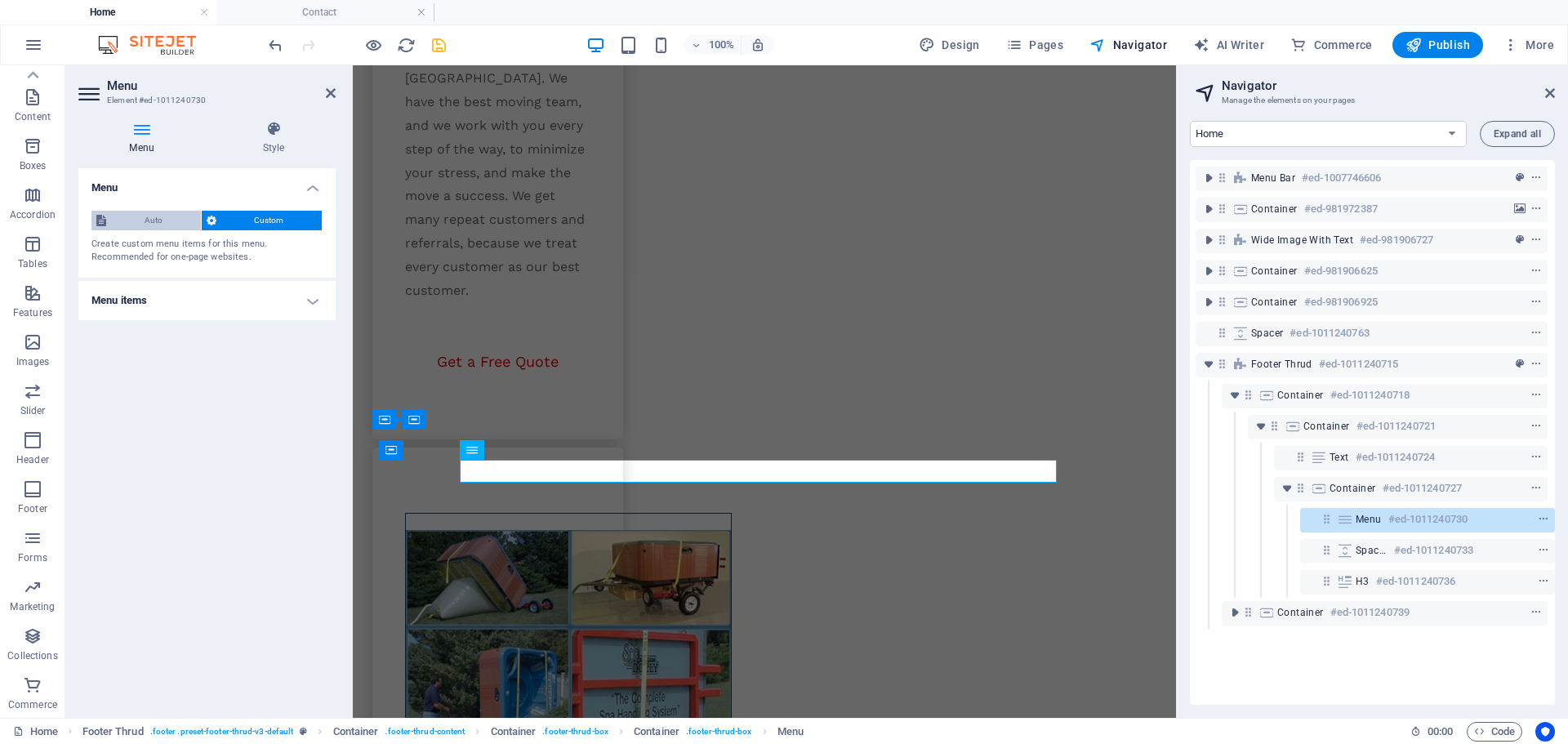
click at [172, 219] on span "Auto" at bounding box center [153, 220] width 85 height 20
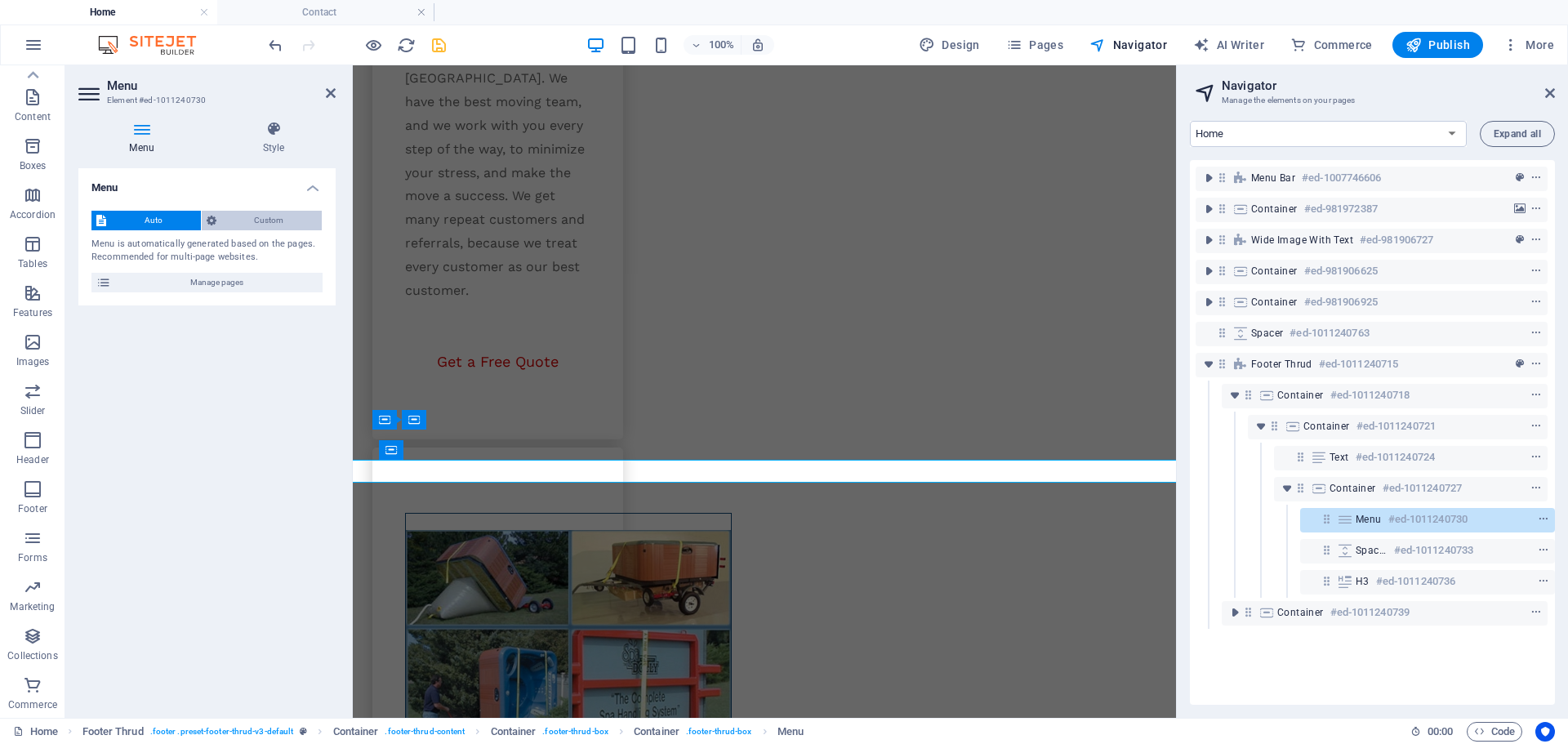
click at [261, 217] on span "Custom" at bounding box center [269, 220] width 96 height 20
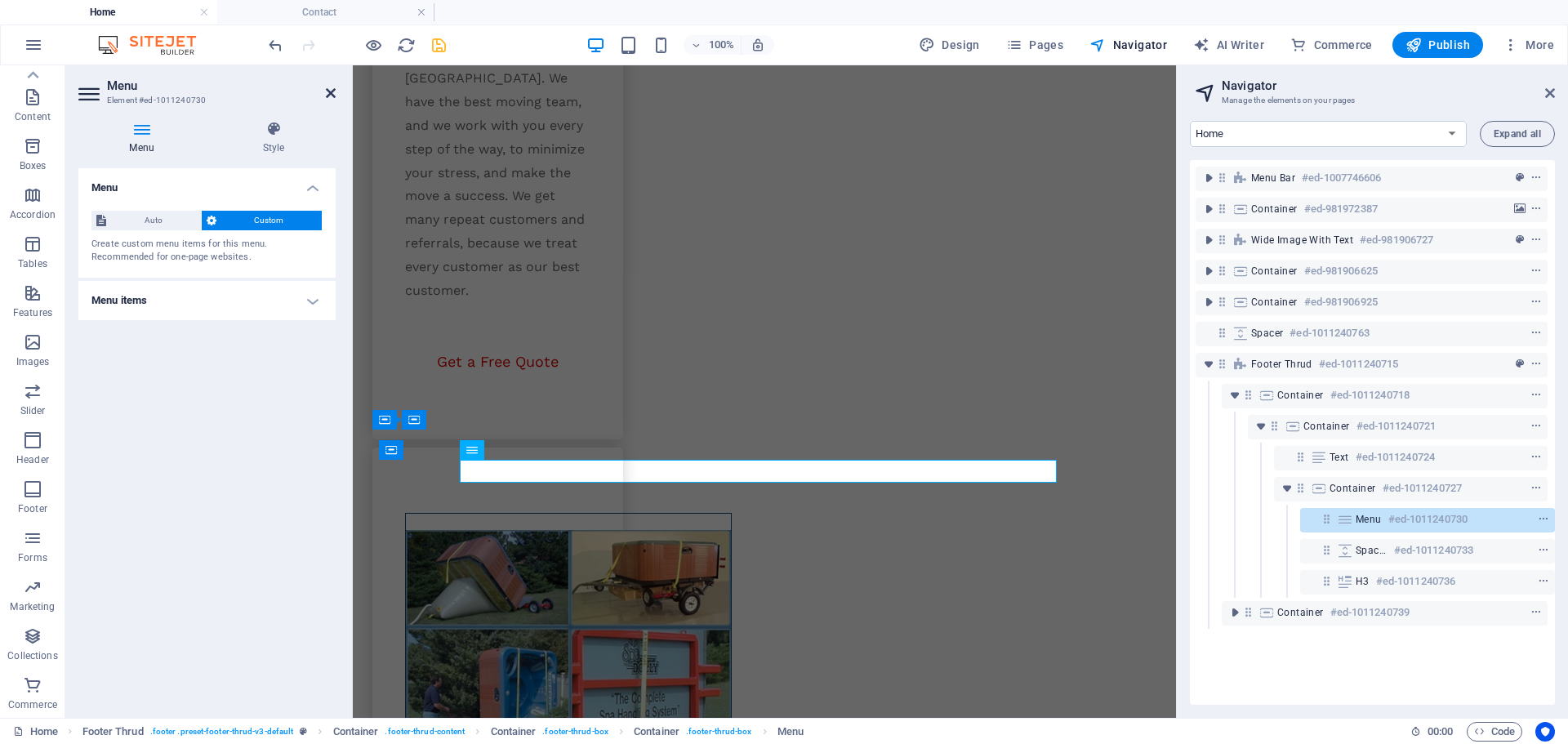
click at [327, 95] on icon at bounding box center [331, 94] width 9 height 13
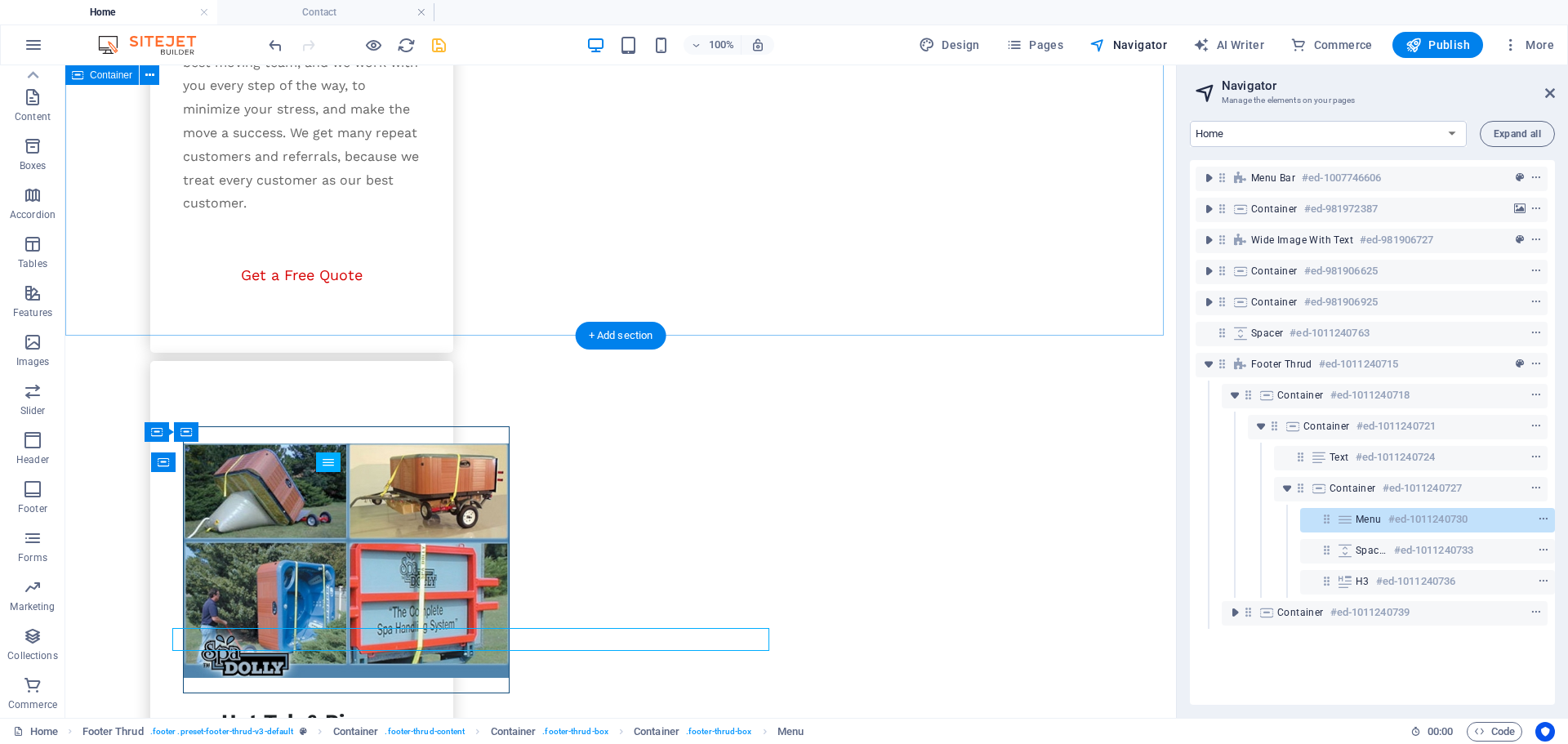
scroll to position [2724, 0]
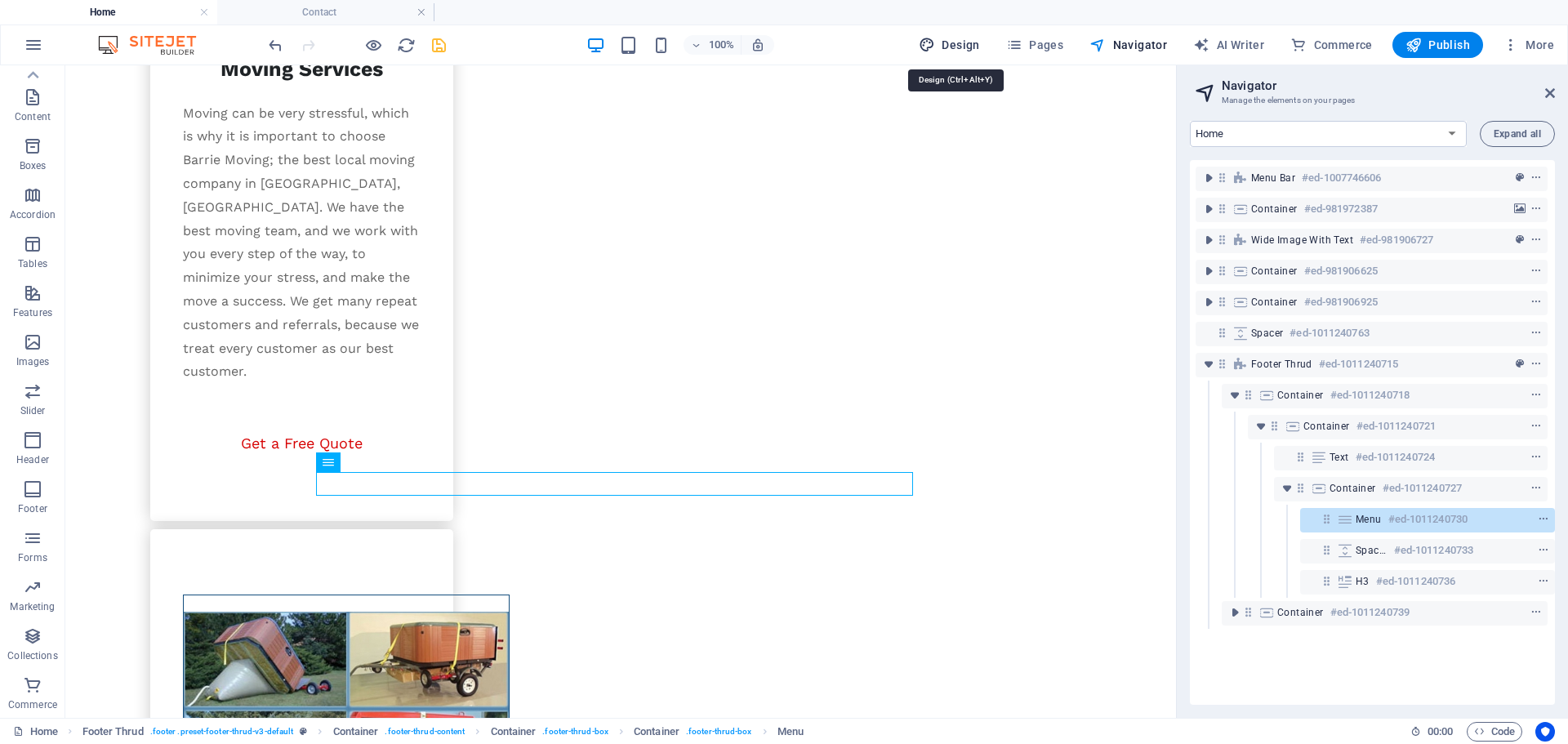
click at [951, 39] on span "Design" at bounding box center [949, 44] width 61 height 16
select select "px"
select select "400"
select select "px"
select select "600"
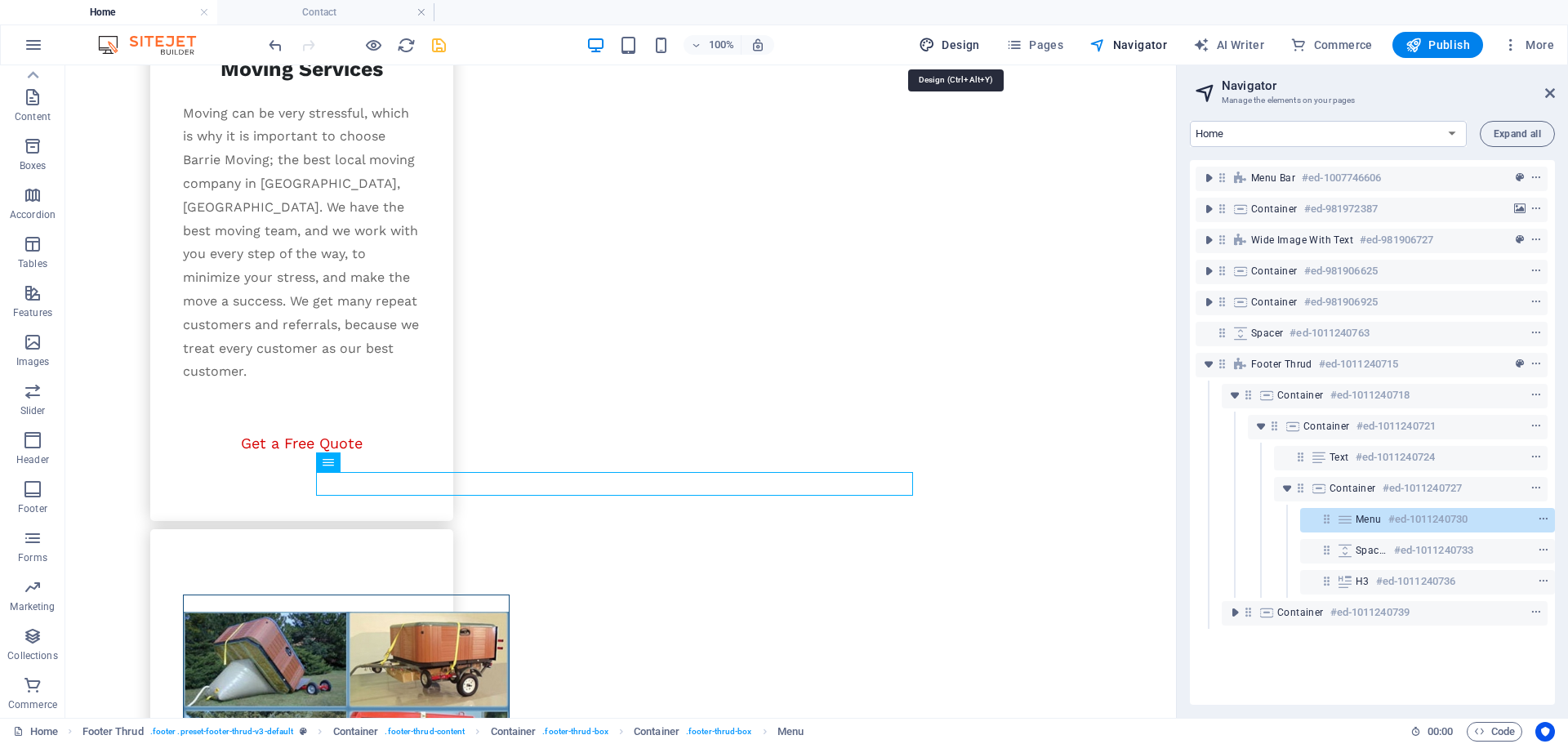
select select "px"
select select "rem"
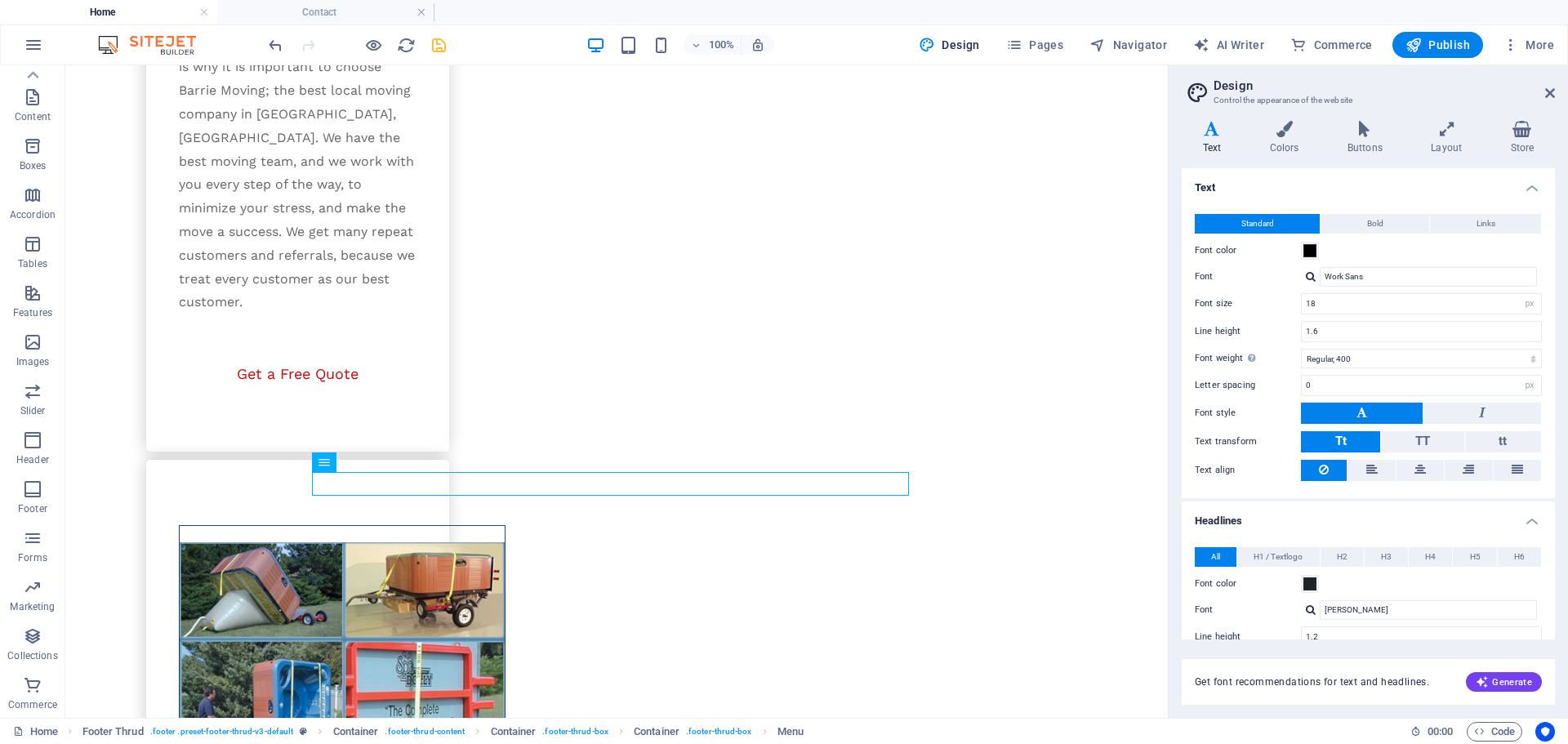
scroll to position [2762, 0]
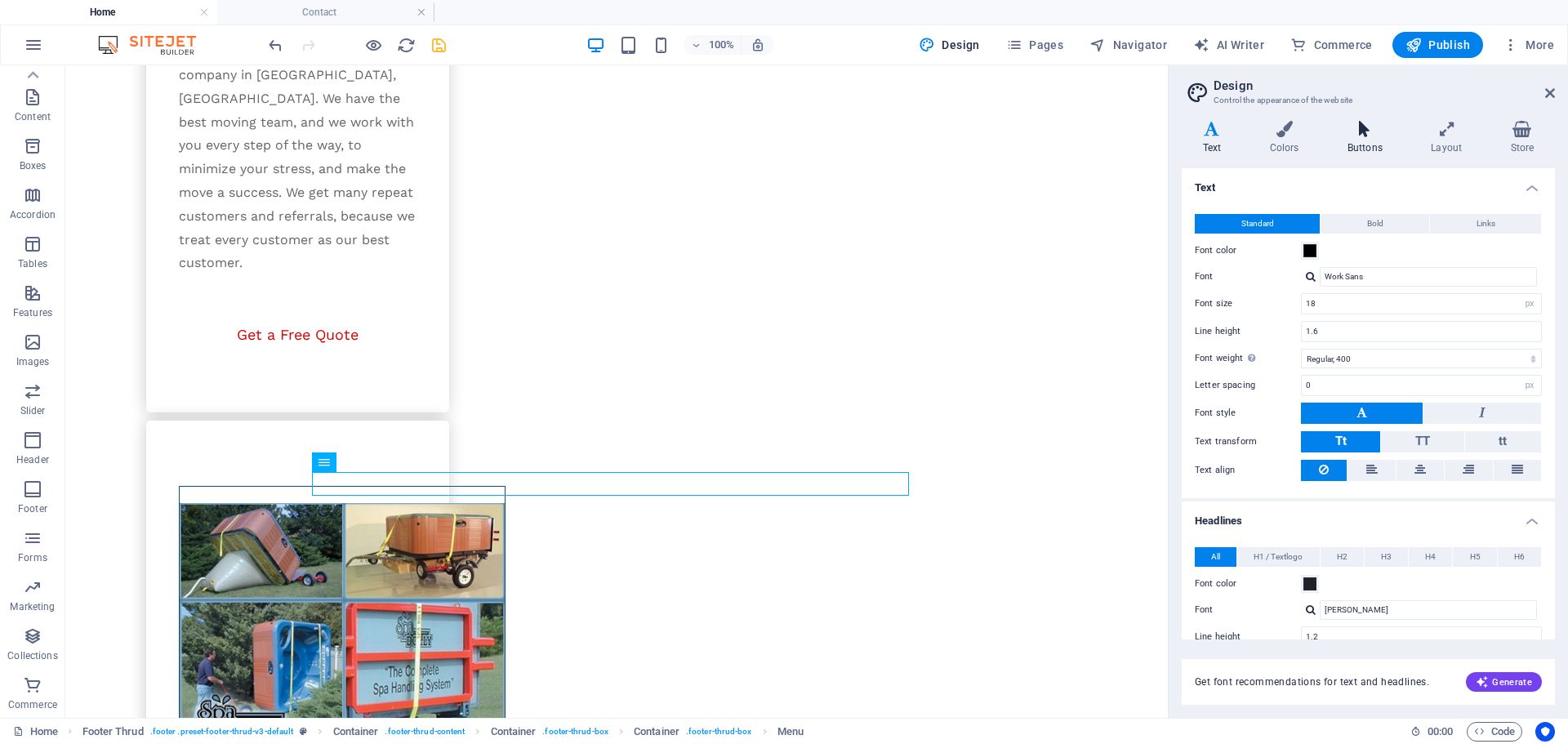
click at [1363, 147] on h4 "Buttons" at bounding box center [1368, 138] width 83 height 34
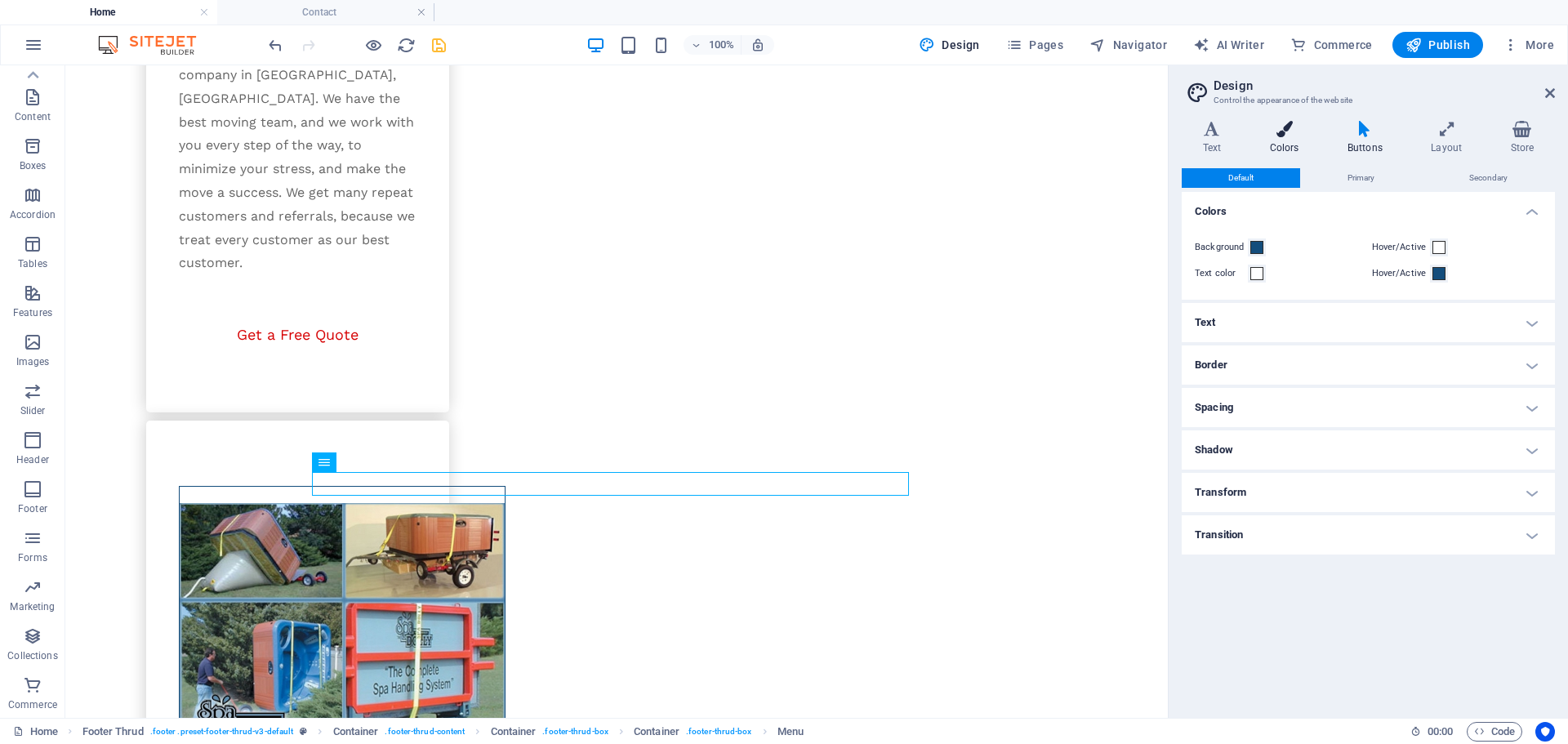
click at [1290, 143] on h4 "Colors" at bounding box center [1287, 138] width 78 height 34
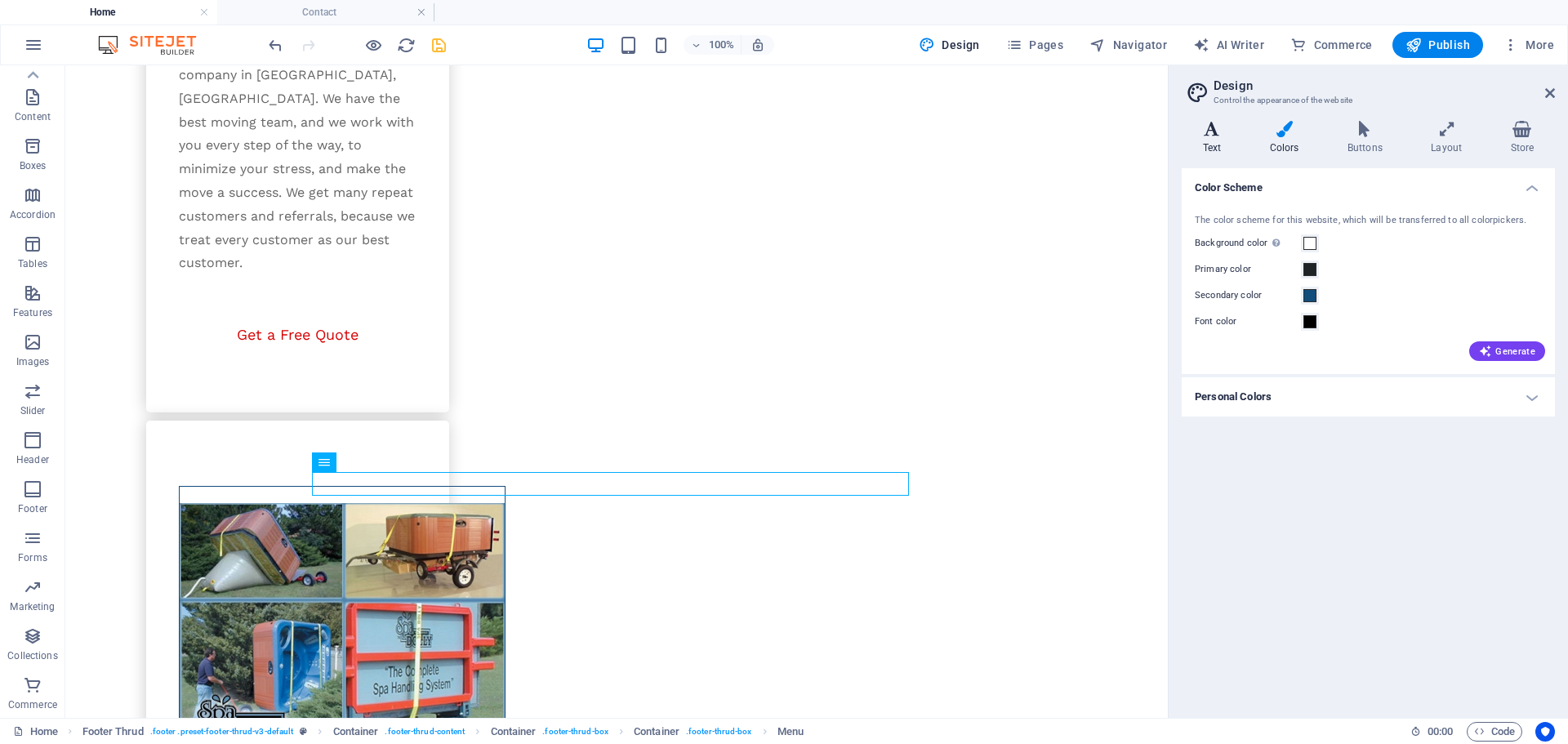
click at [1215, 141] on h4 "Text" at bounding box center [1215, 138] width 67 height 34
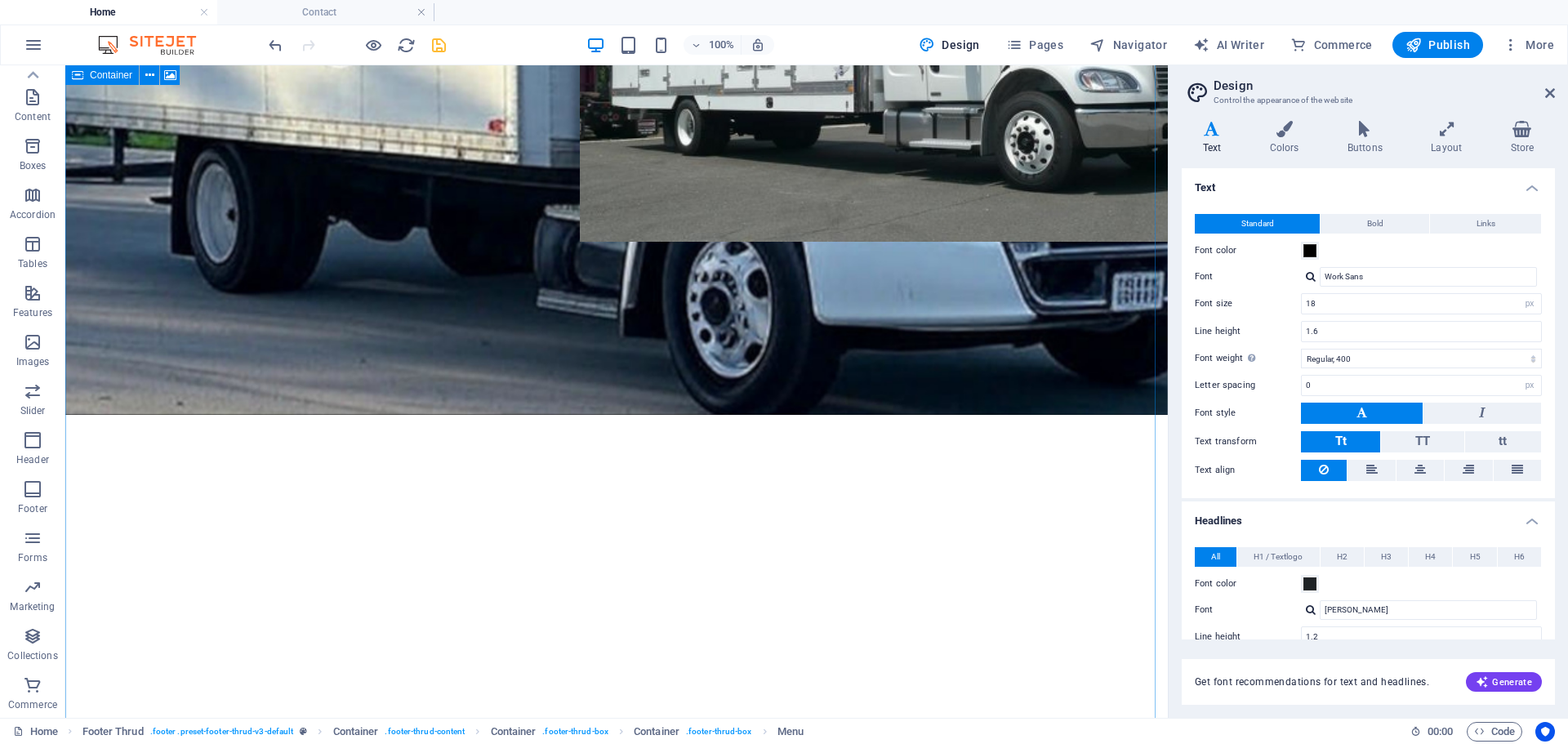
scroll to position [0, 0]
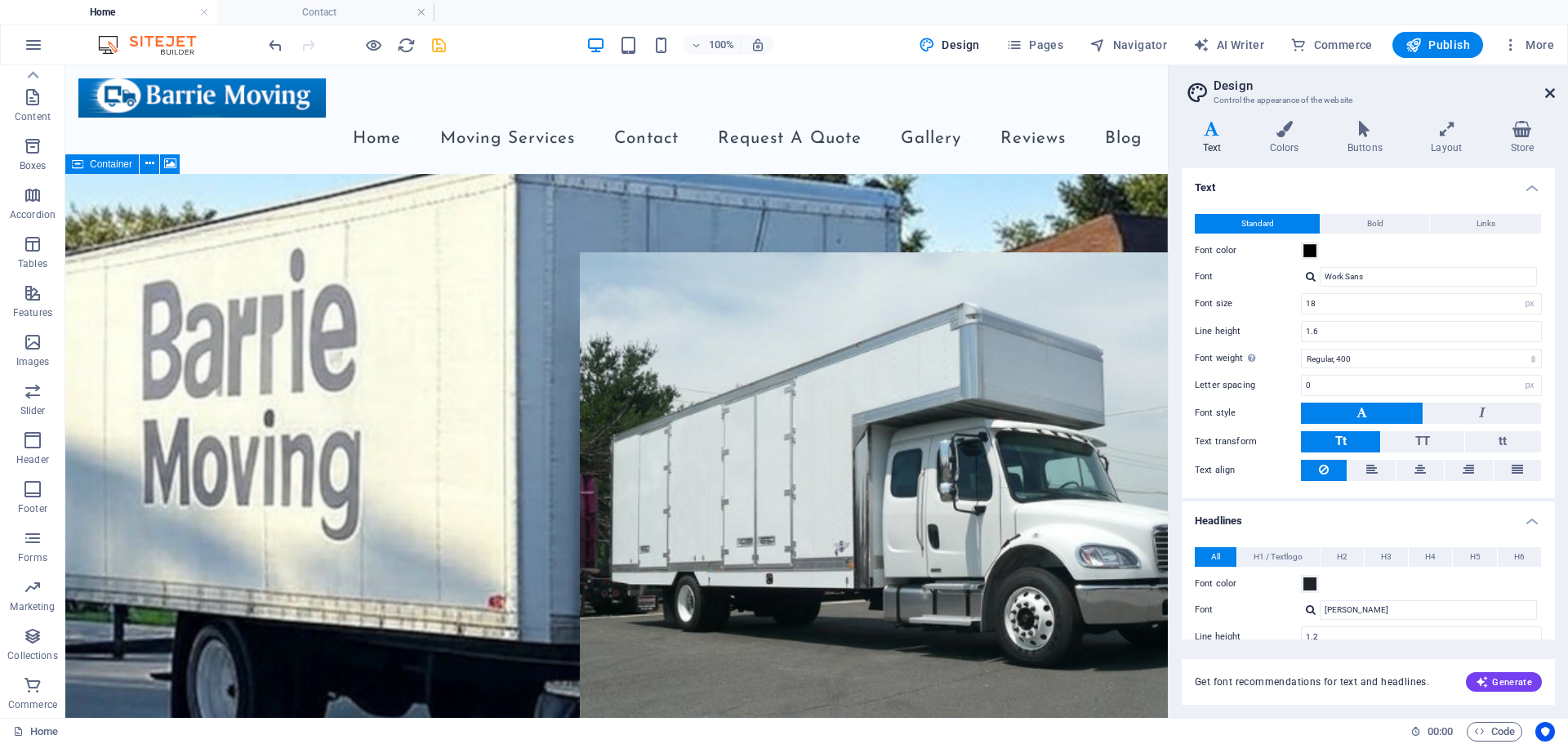
click at [1544, 87] on icon at bounding box center [1549, 94] width 9 height 13
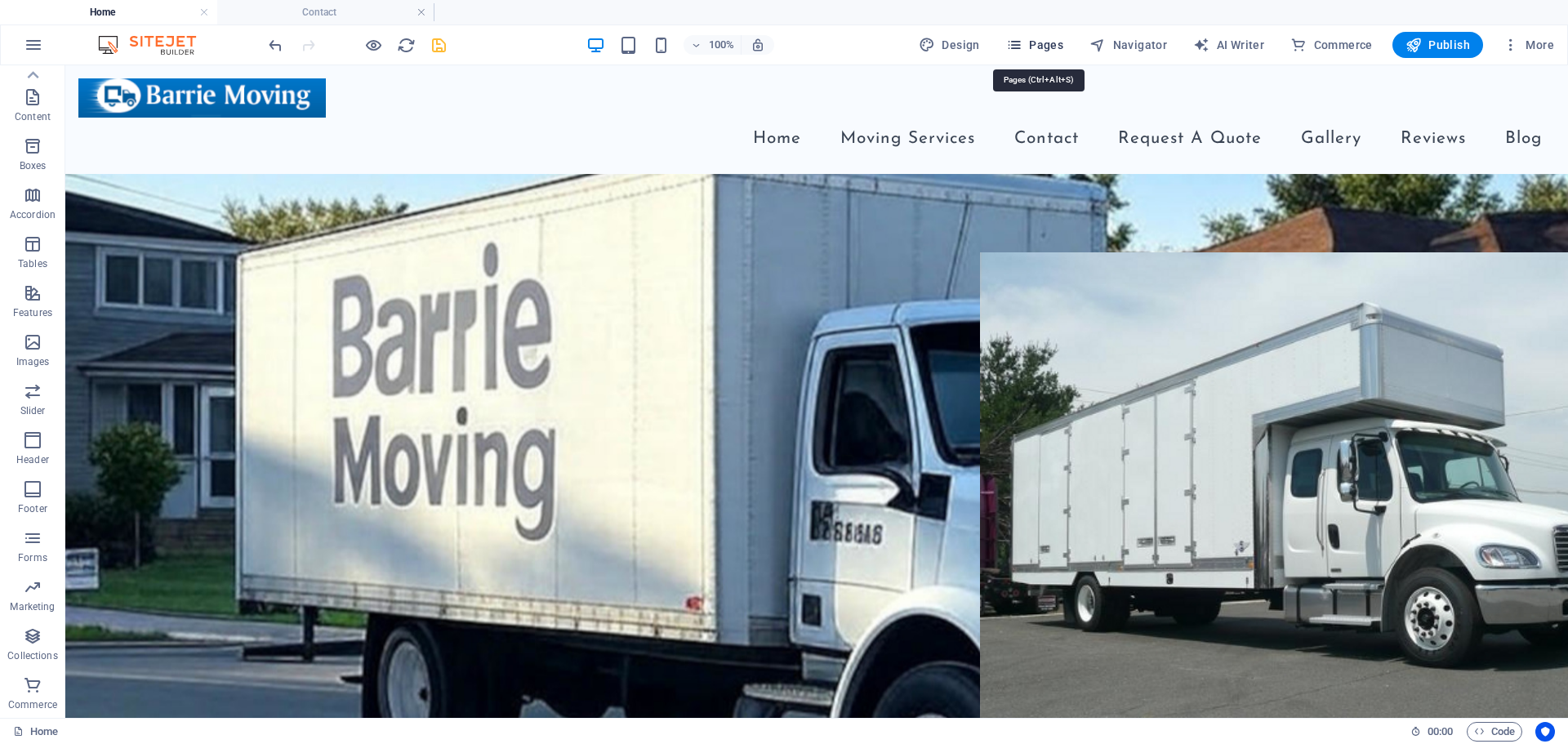
click at [1040, 44] on span "Pages" at bounding box center [1034, 44] width 57 height 16
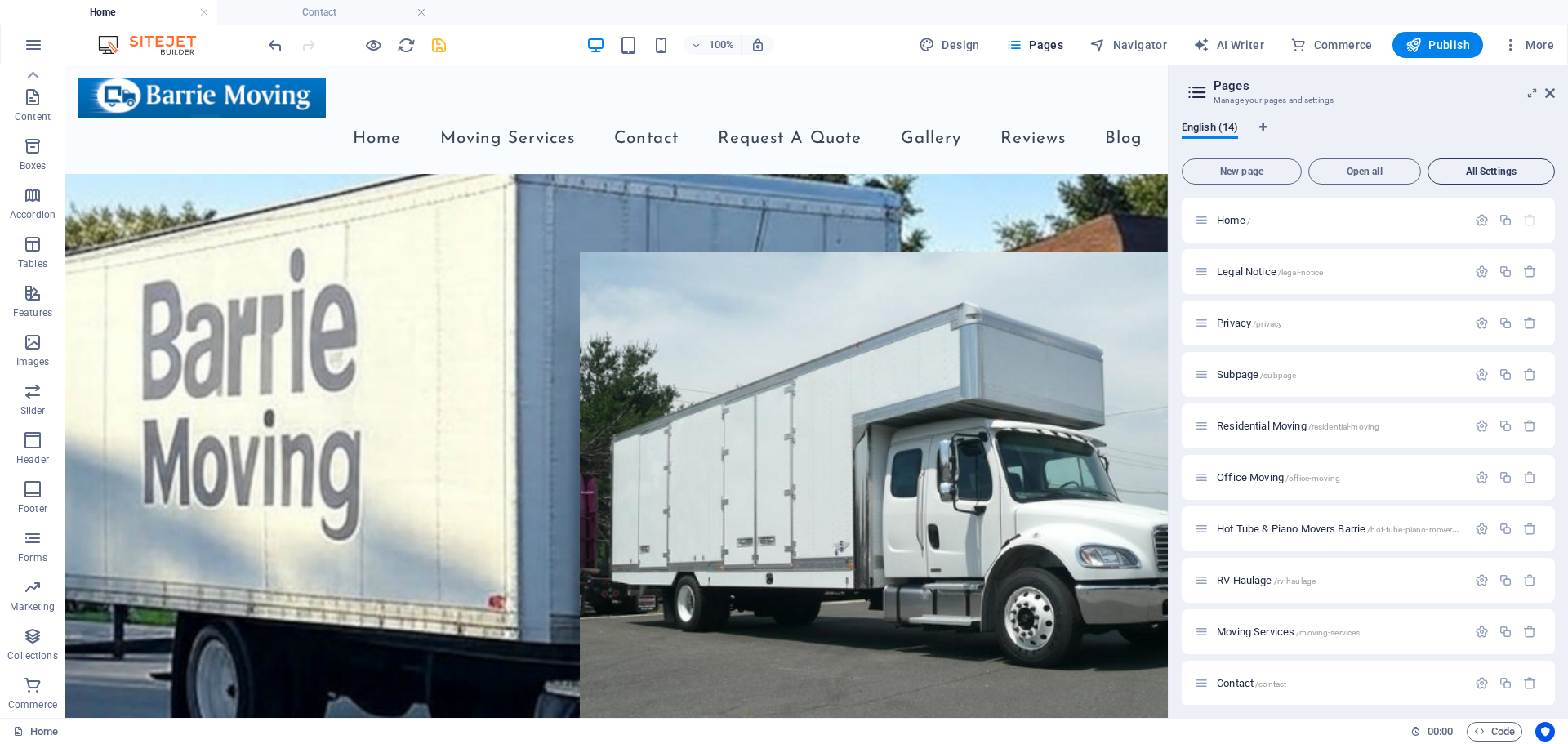
click at [1470, 179] on button "All Settings" at bounding box center [1490, 172] width 128 height 26
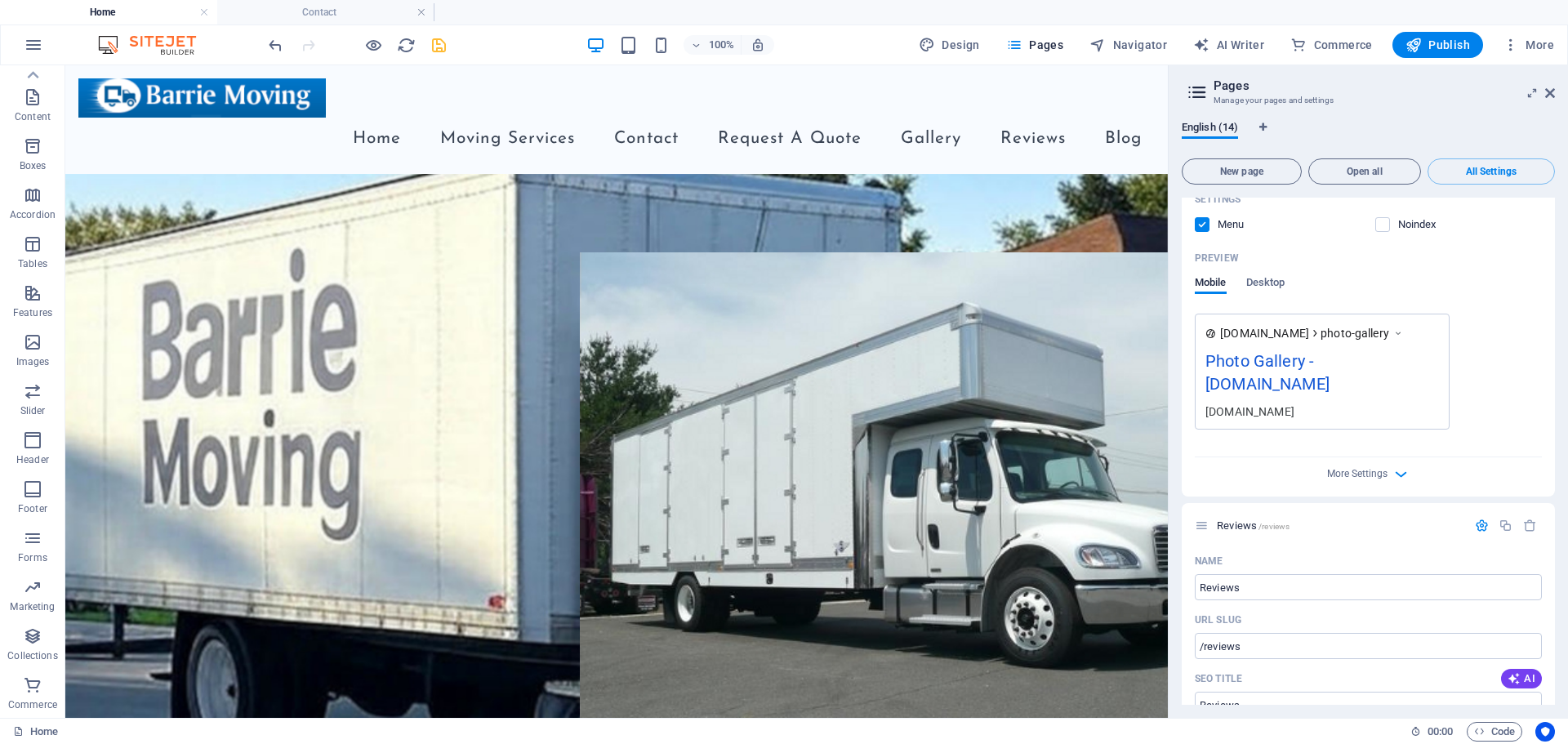
scroll to position [7776, 0]
click at [1547, 90] on icon at bounding box center [1549, 94] width 9 height 13
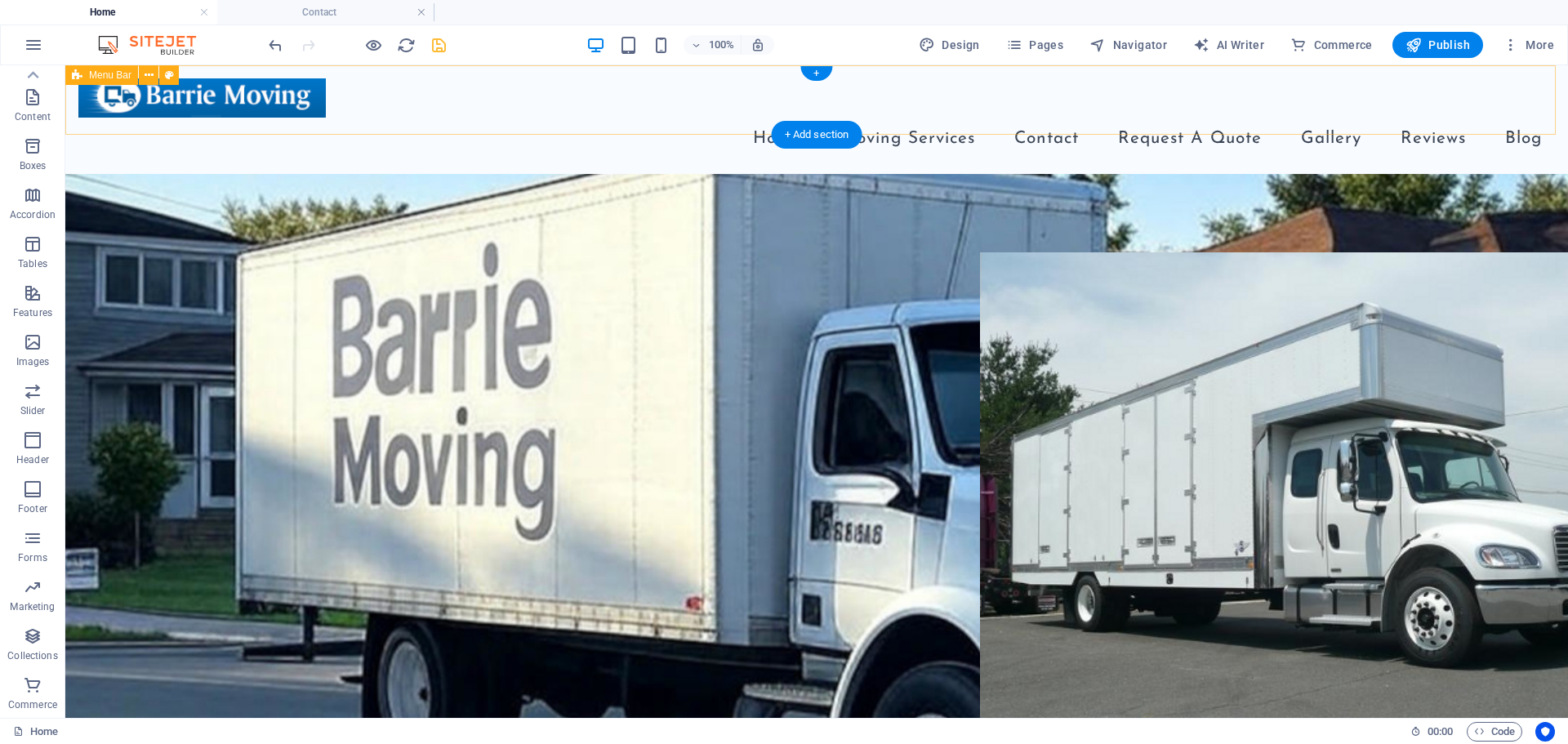
click at [1552, 96] on div "Menu Home Moving Services Residential Moving Office Moving Hot Tube & Piano Mov…" at bounding box center [816, 119] width 1502 height 109
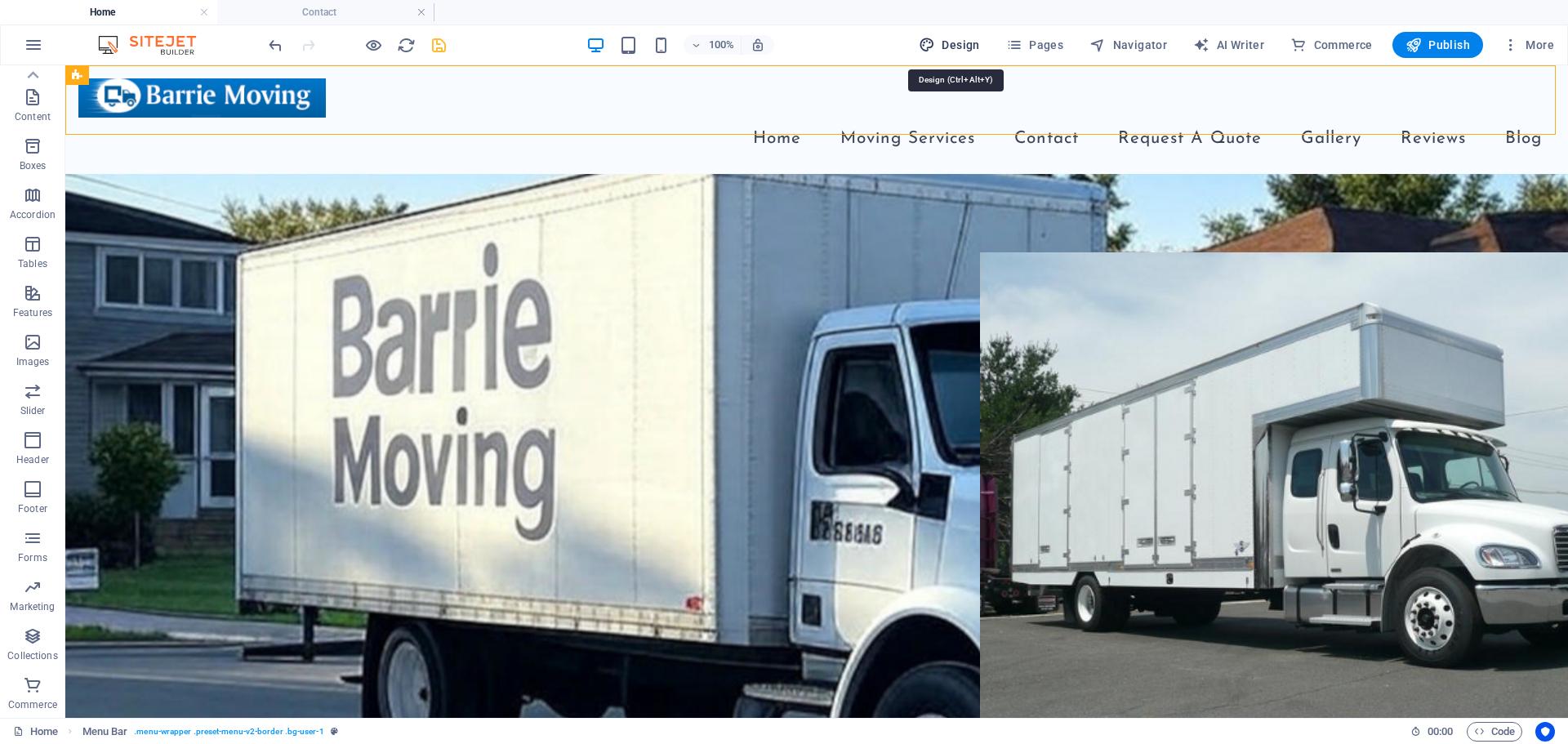
click at [951, 34] on button "Design" at bounding box center [949, 45] width 75 height 26
select select "px"
select select "400"
select select "px"
select select "600"
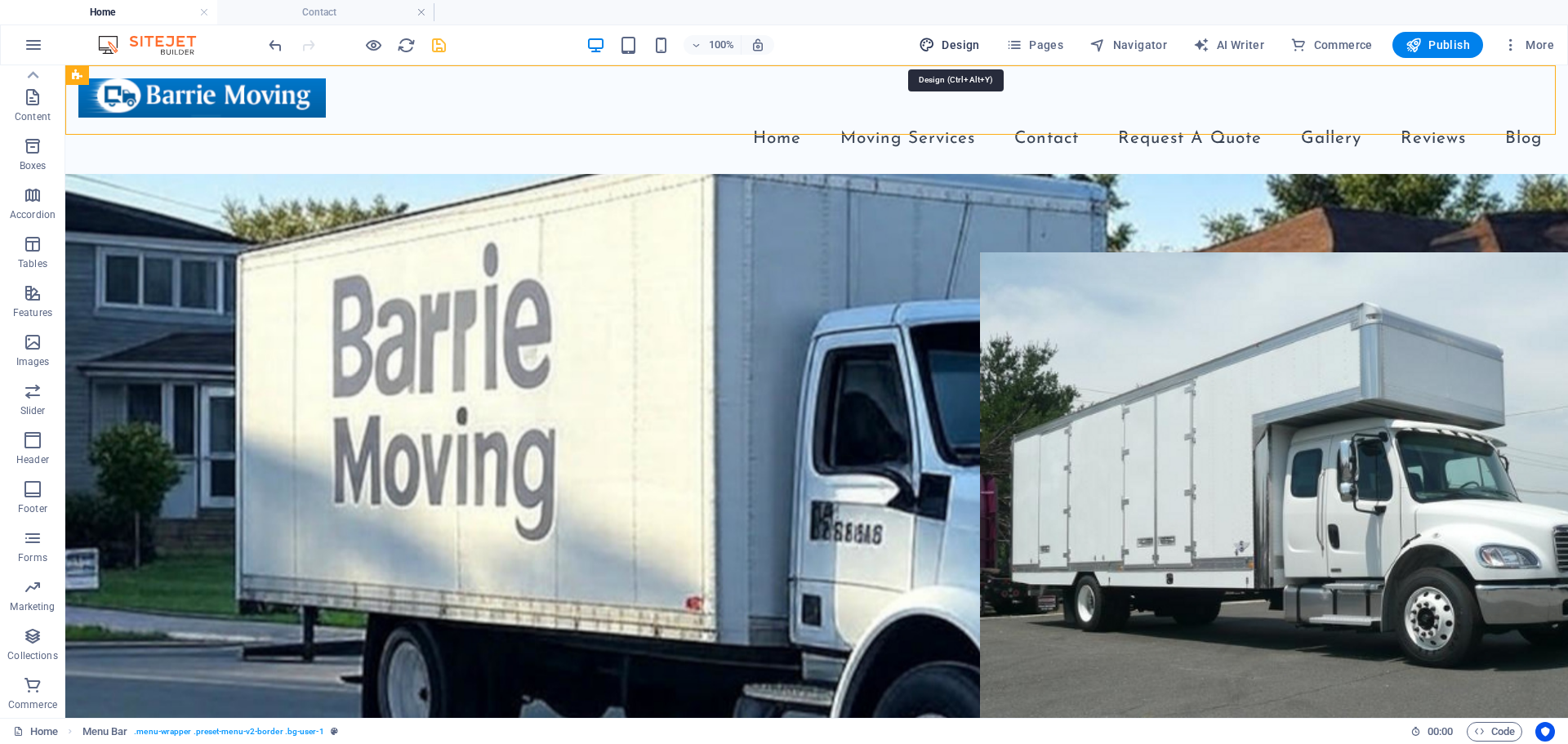
select select "px"
select select "rem"
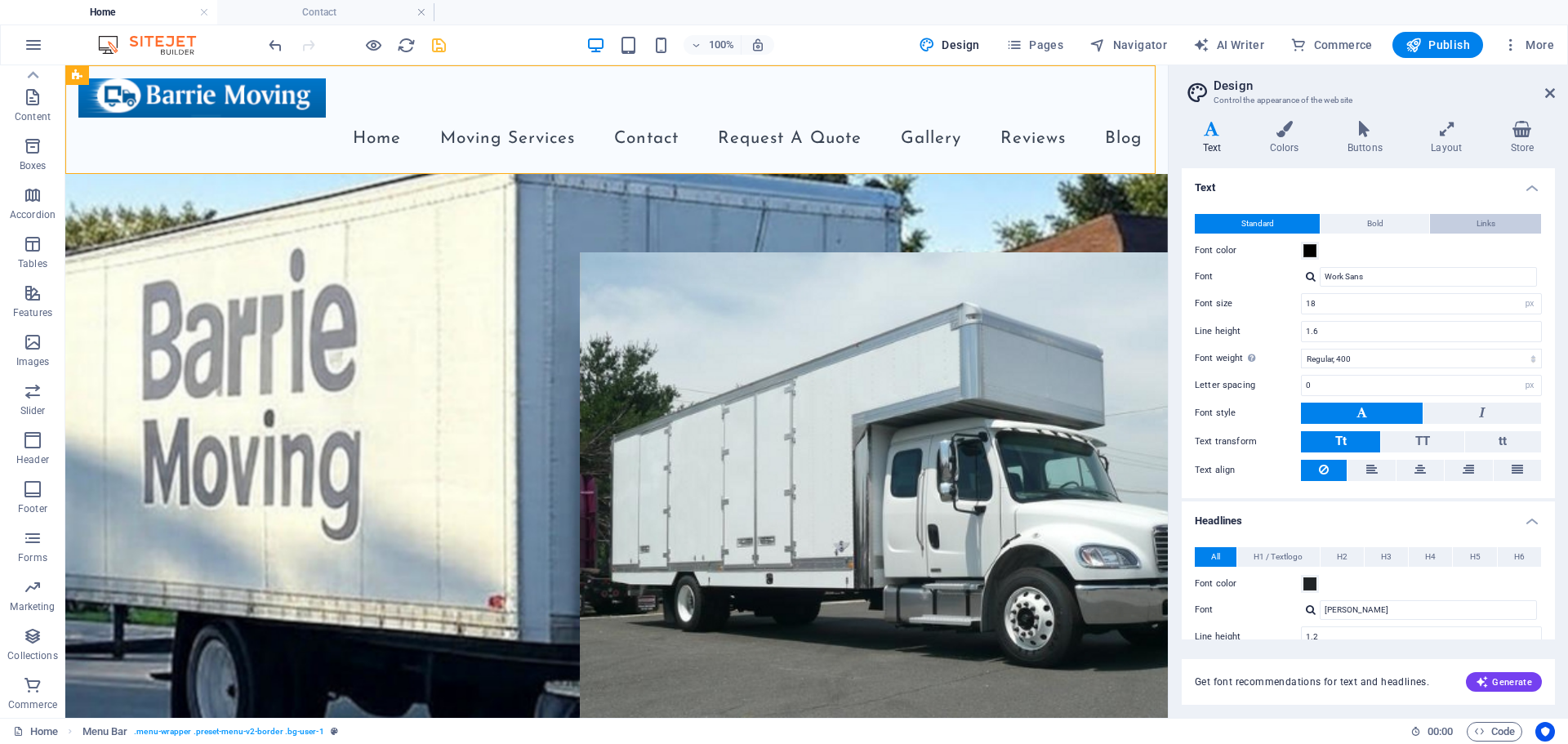
click at [1476, 218] on span "Links" at bounding box center [1486, 223] width 19 height 20
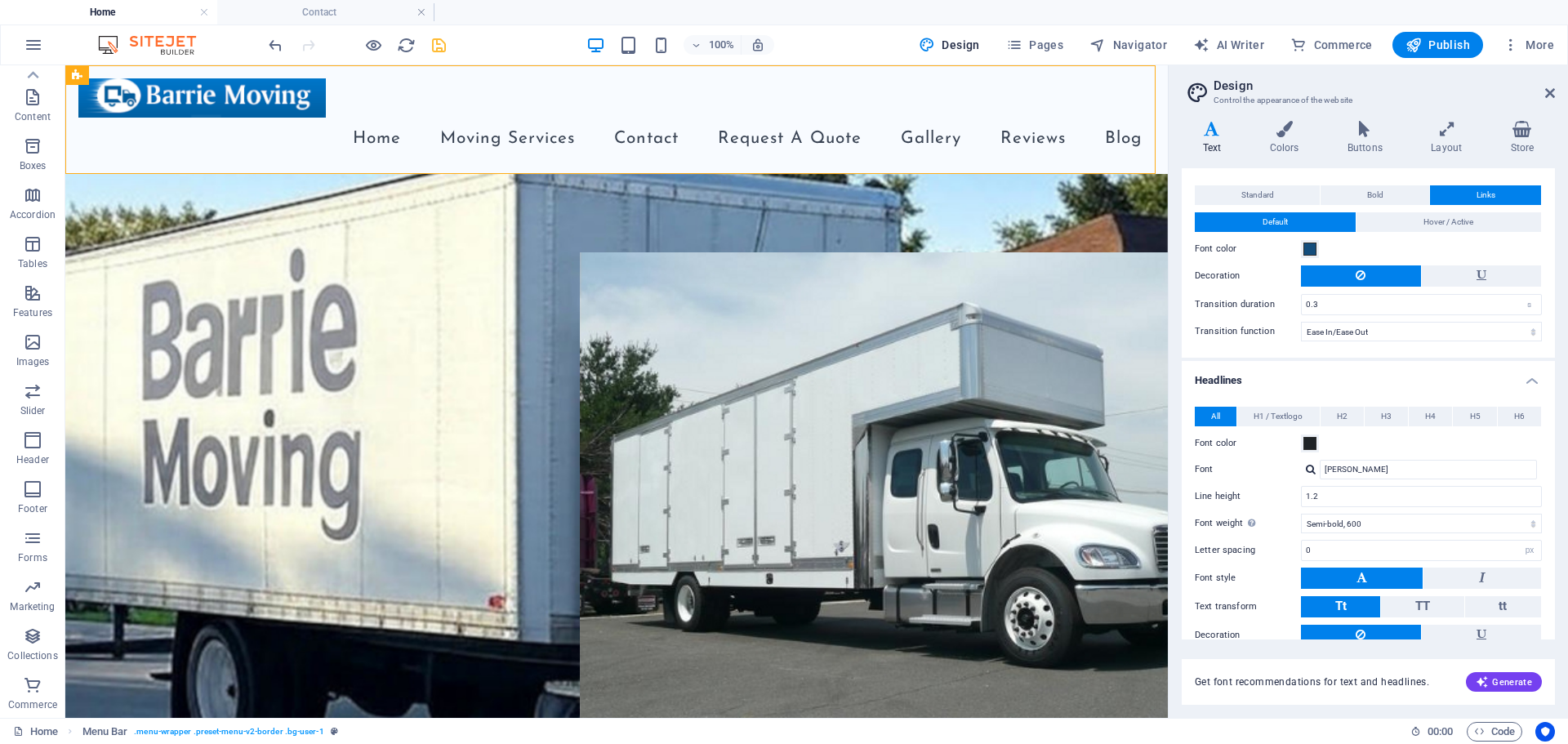
scroll to position [27, 0]
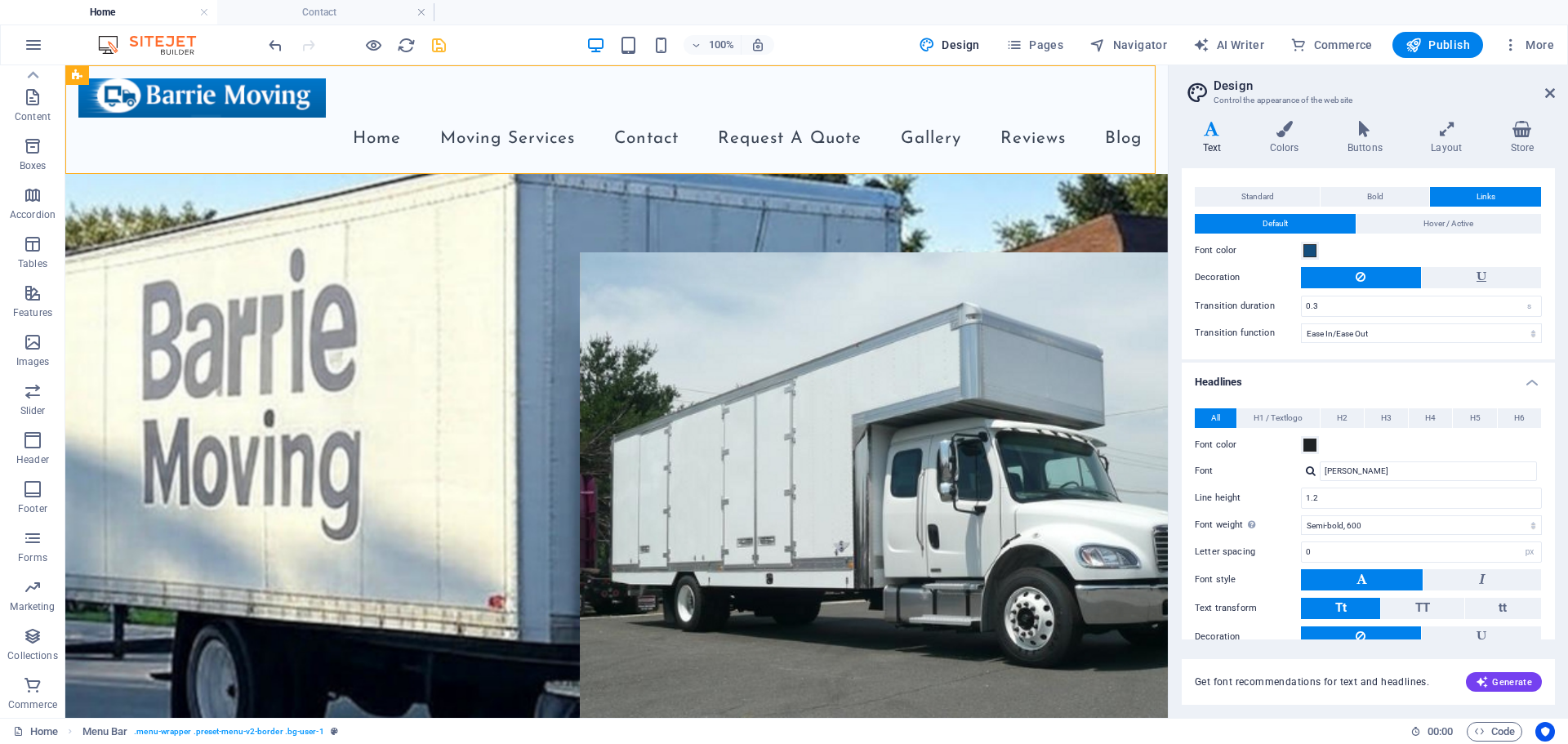
click at [1531, 384] on h4 "Headlines" at bounding box center [1368, 377] width 373 height 29
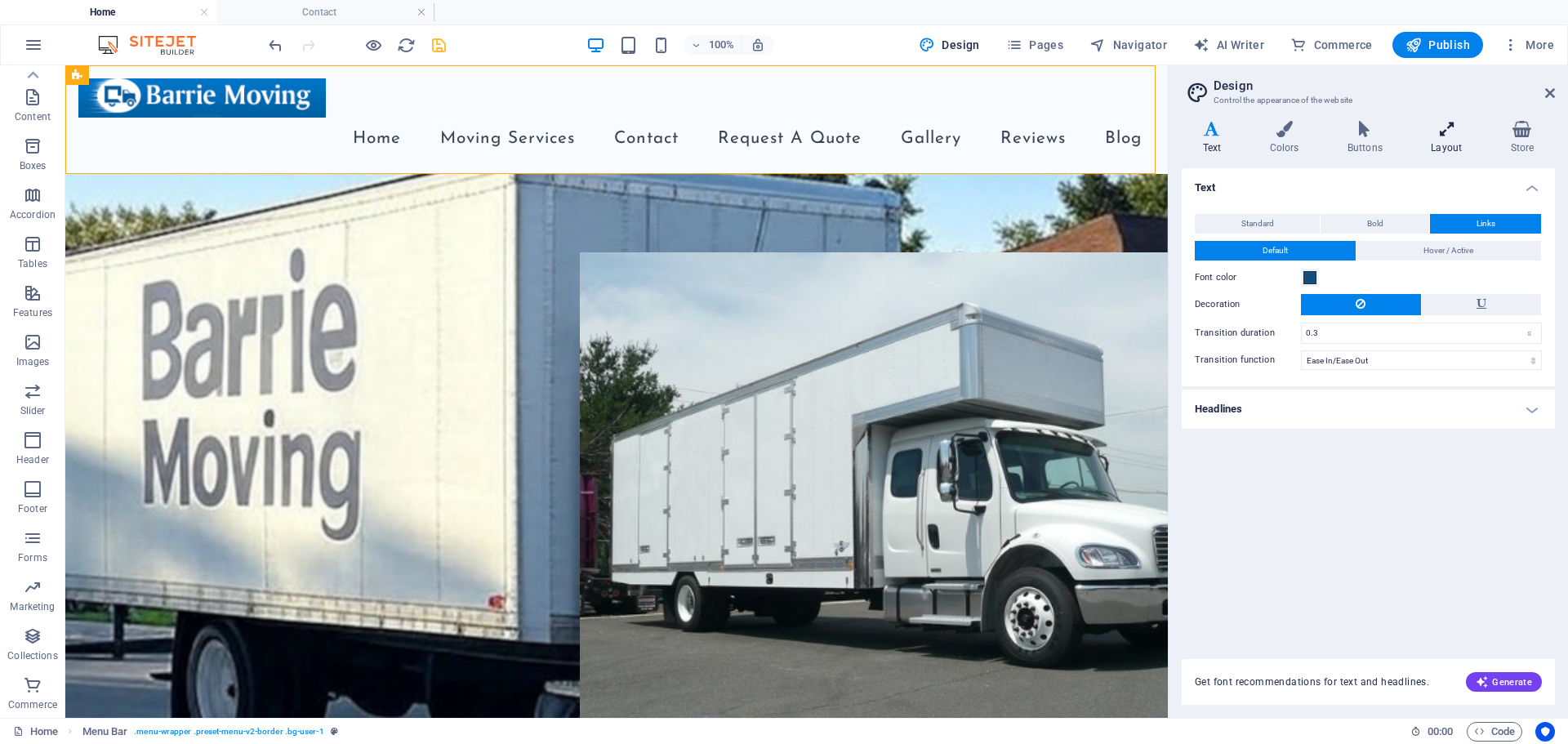
click at [1450, 136] on icon at bounding box center [1446, 129] width 73 height 16
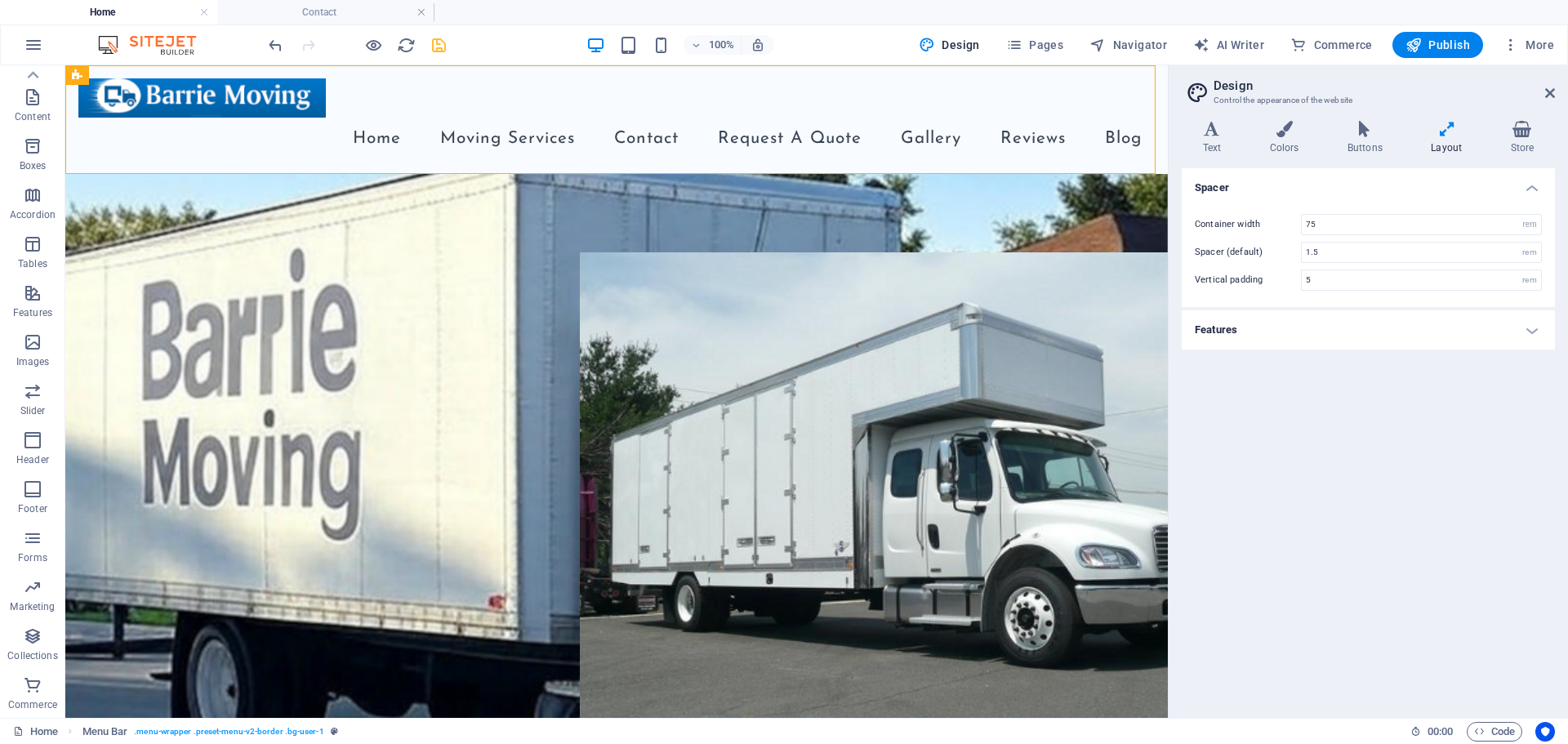
click at [1340, 327] on h4 "Features" at bounding box center [1368, 329] width 373 height 39
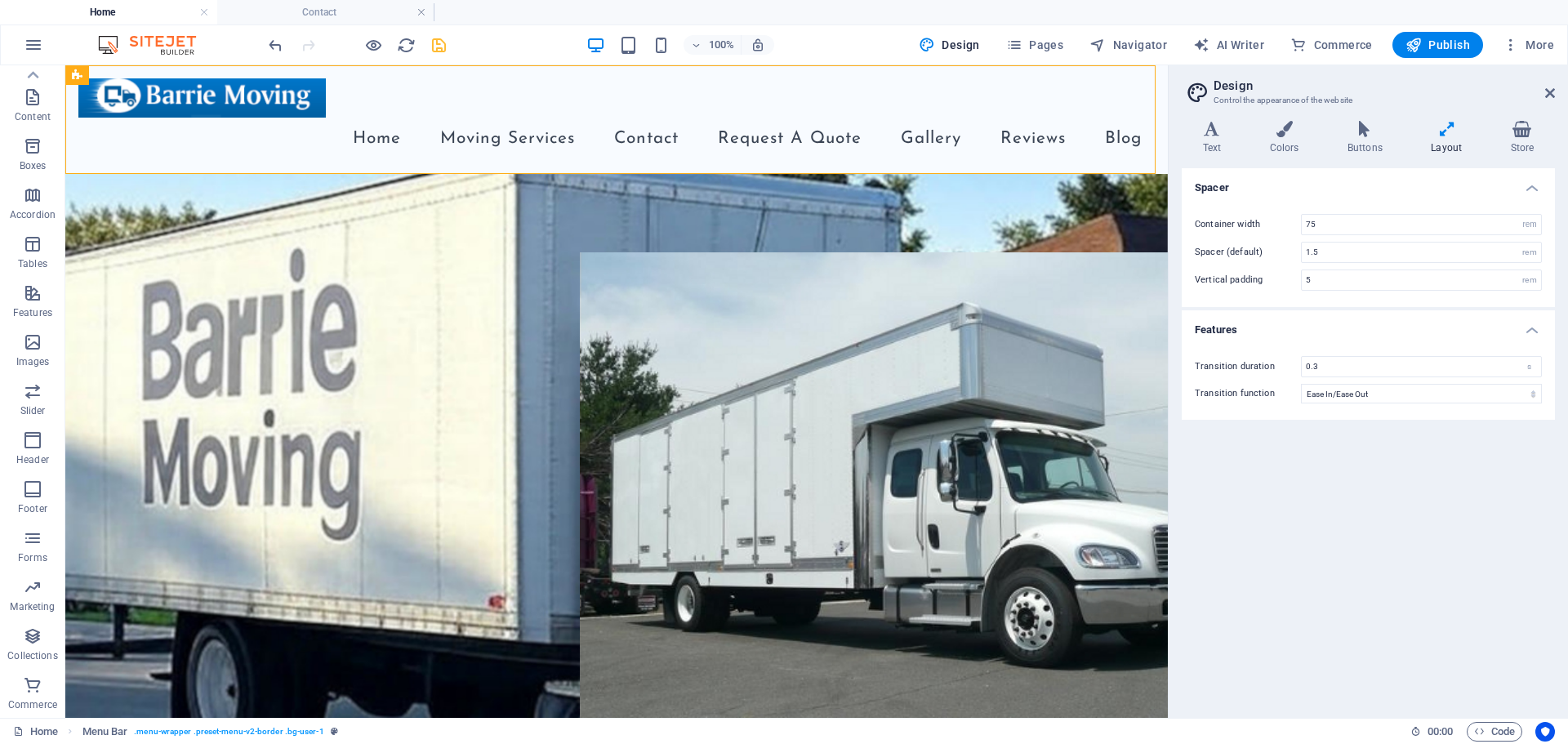
click at [1340, 326] on h4 "Features" at bounding box center [1368, 324] width 373 height 29
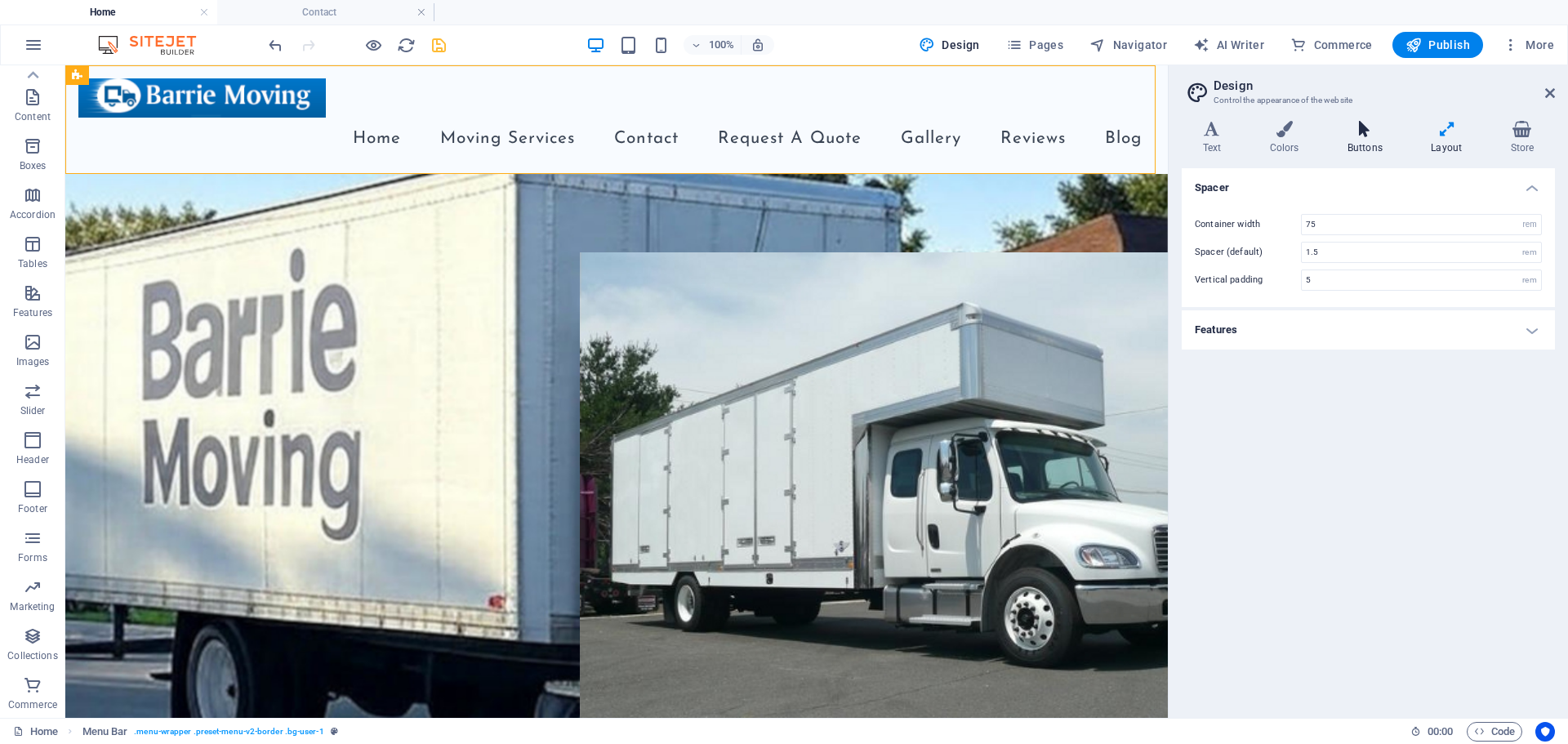
click at [1374, 147] on h4 "Buttons" at bounding box center [1368, 138] width 83 height 34
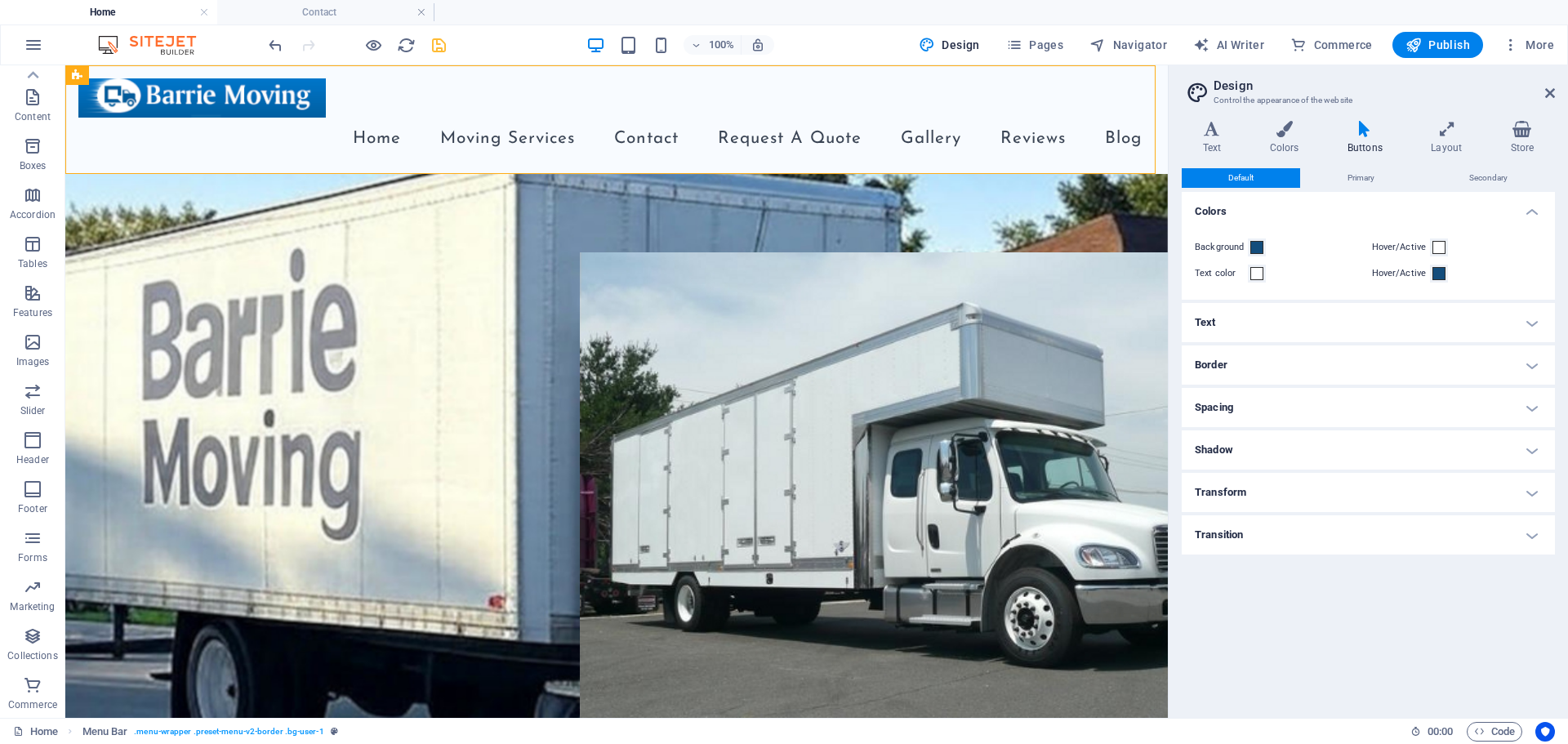
click at [1291, 331] on h4 "Text" at bounding box center [1368, 321] width 373 height 39
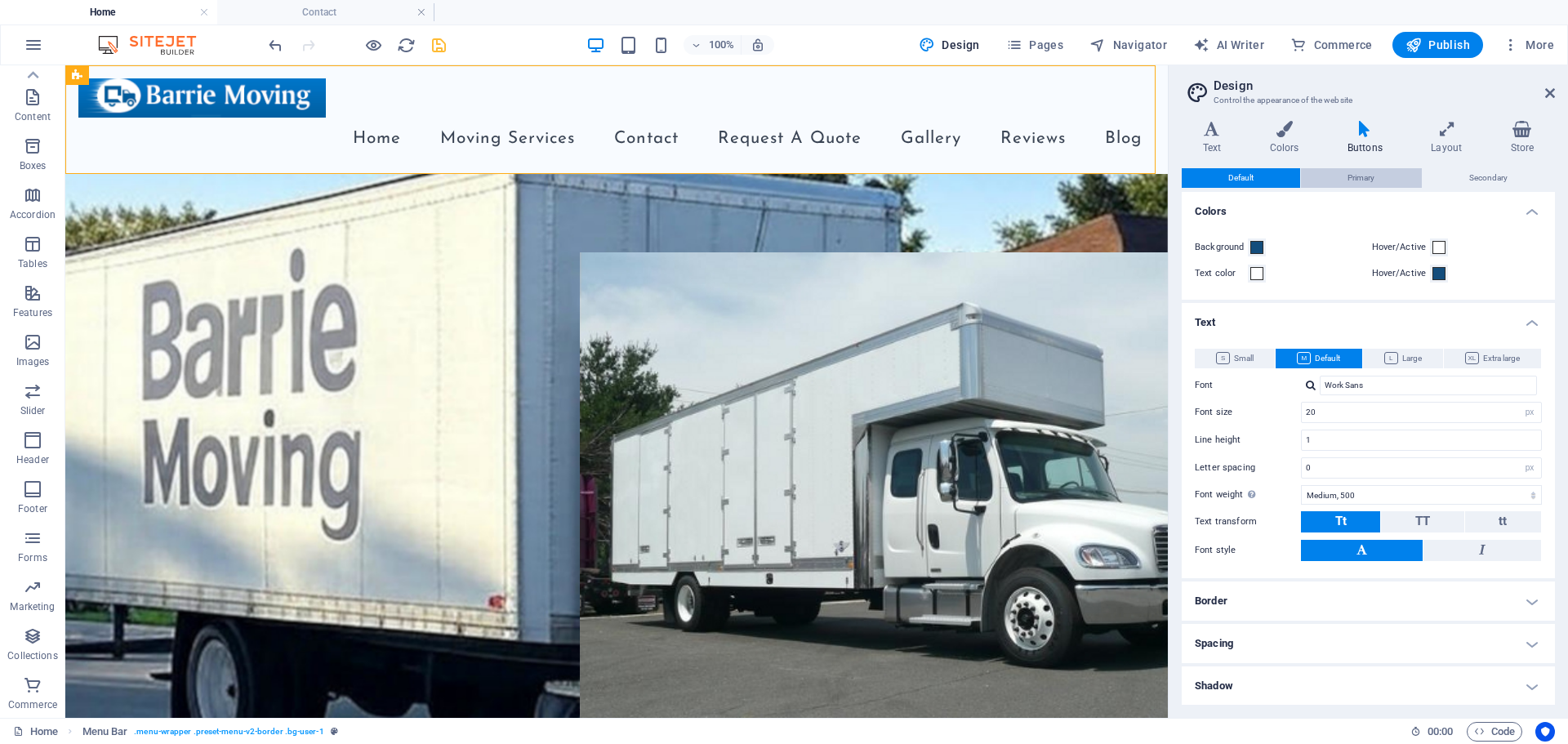
click at [1347, 182] on span "Primary" at bounding box center [1360, 178] width 27 height 20
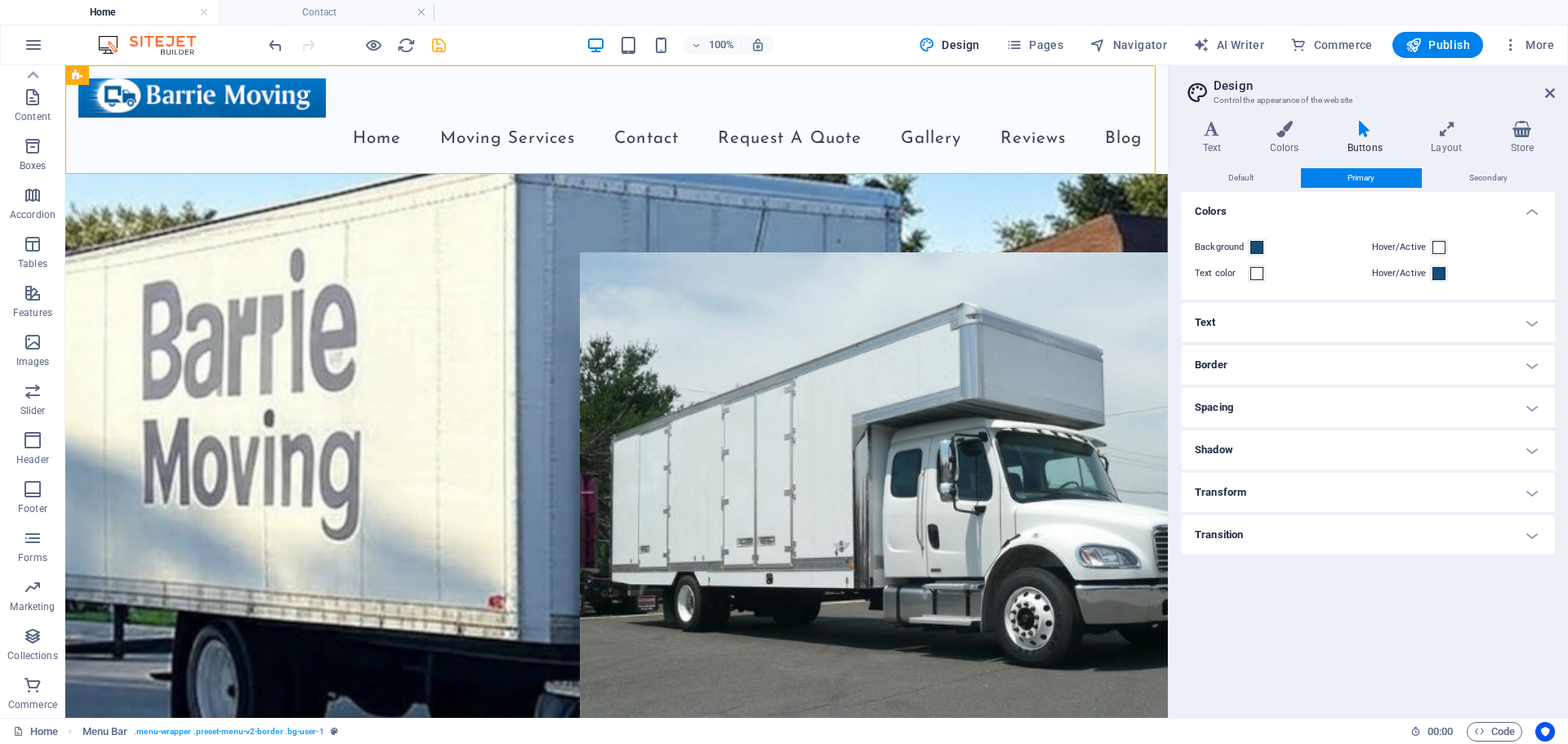
click at [1317, 331] on h4 "Text" at bounding box center [1368, 321] width 373 height 39
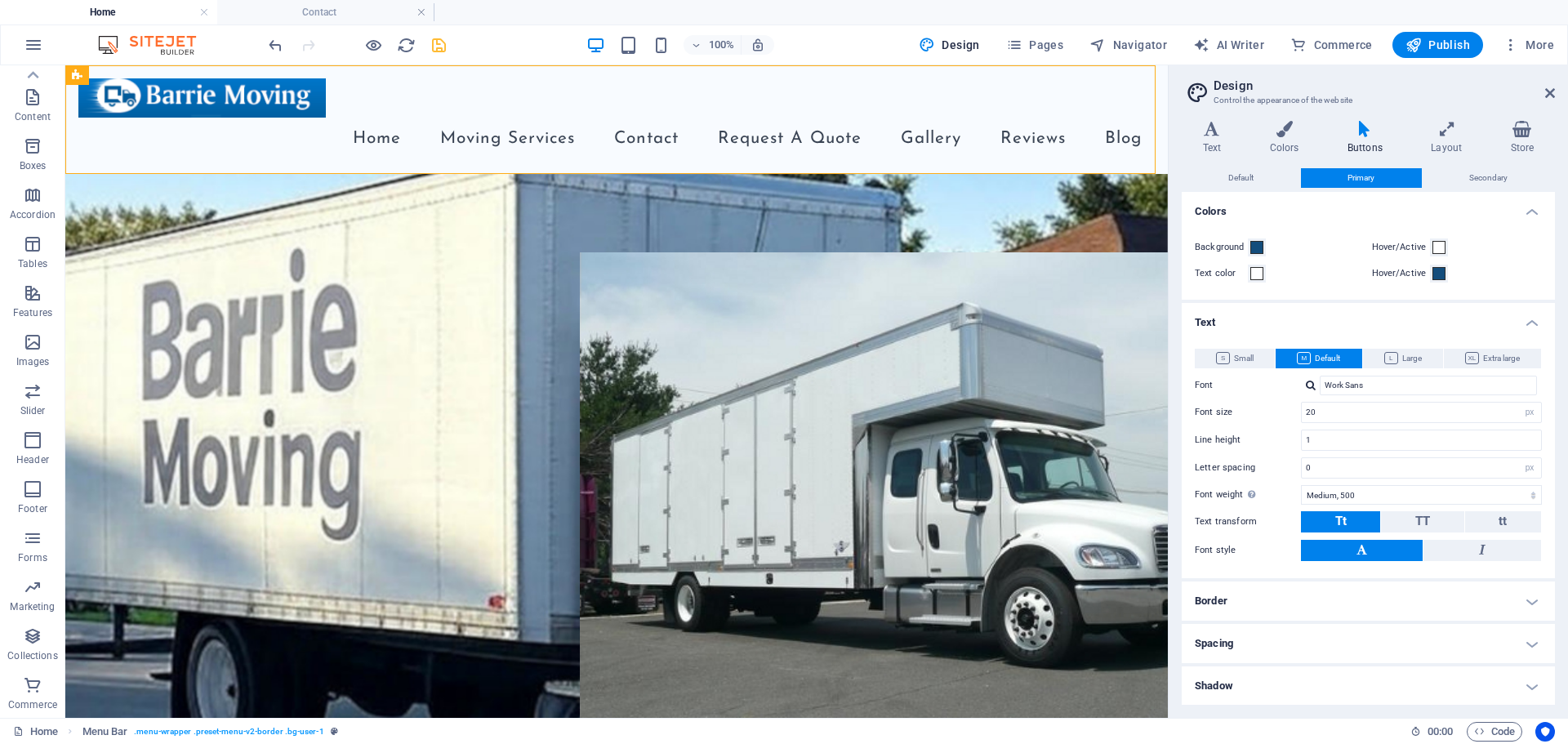
click at [1317, 331] on h4 "Text" at bounding box center [1368, 317] width 373 height 29
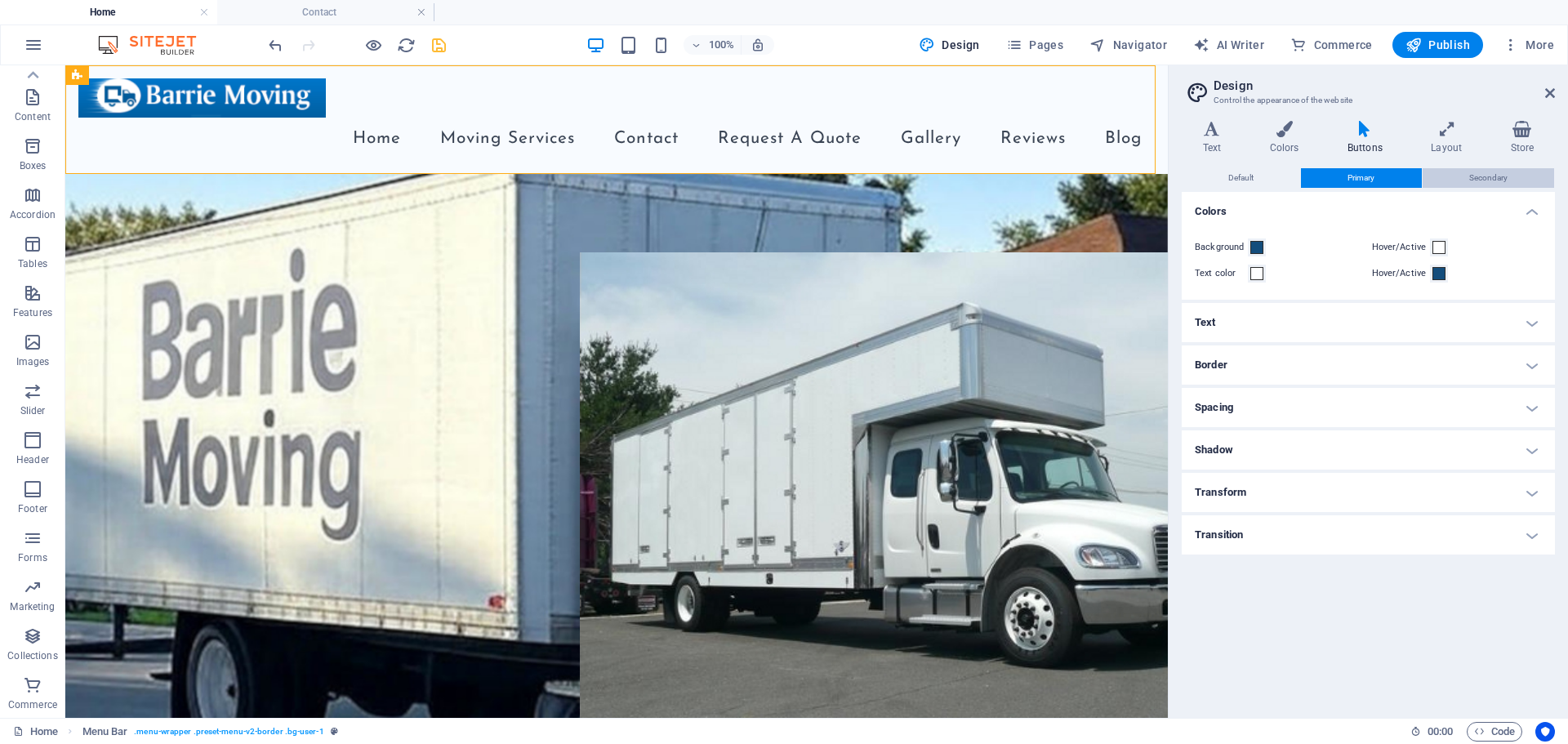
click at [1483, 180] on span "Secondary" at bounding box center [1488, 178] width 39 height 20
click at [1266, 333] on h4 "Text" at bounding box center [1368, 321] width 373 height 39
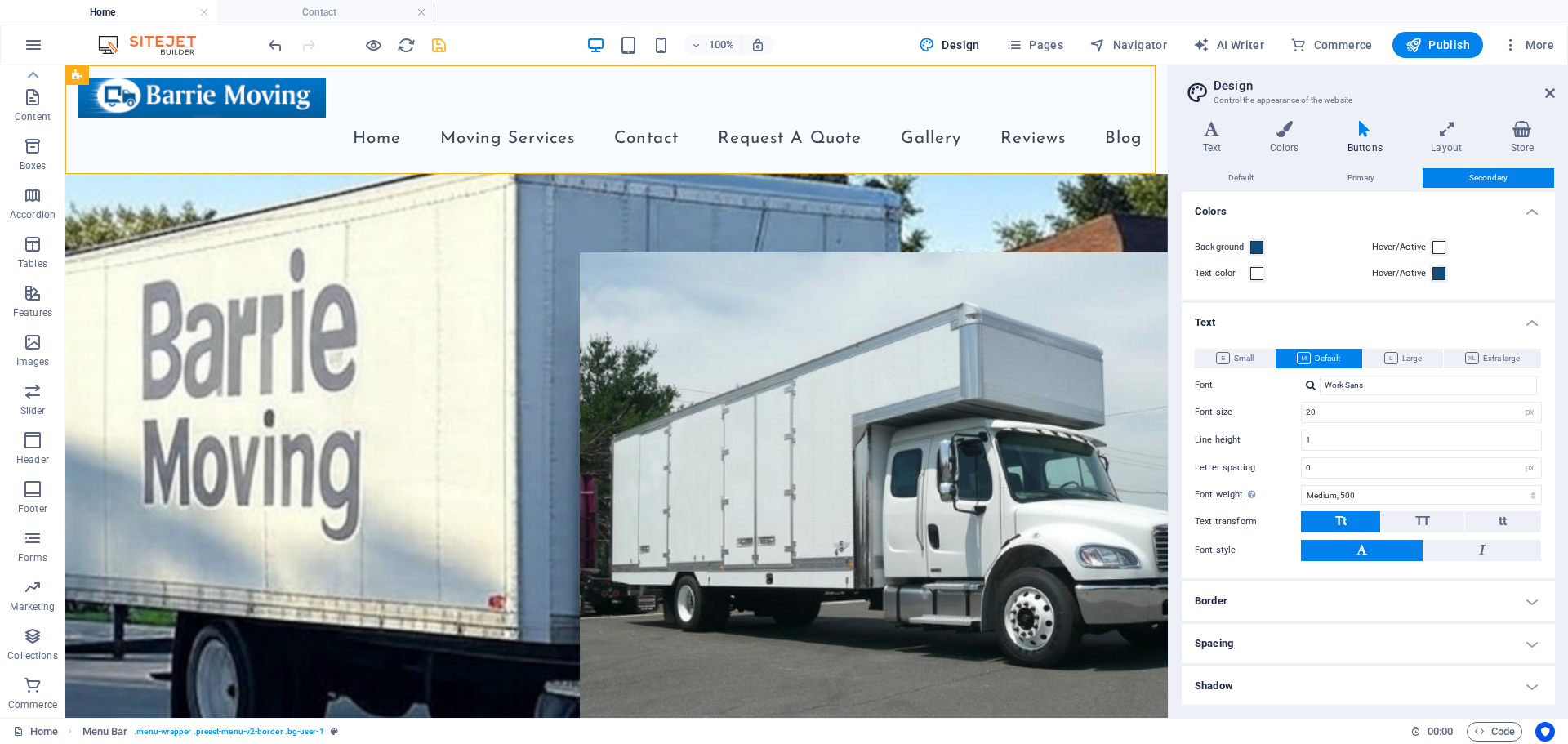
click at [1274, 322] on h4 "Text" at bounding box center [1368, 317] width 373 height 29
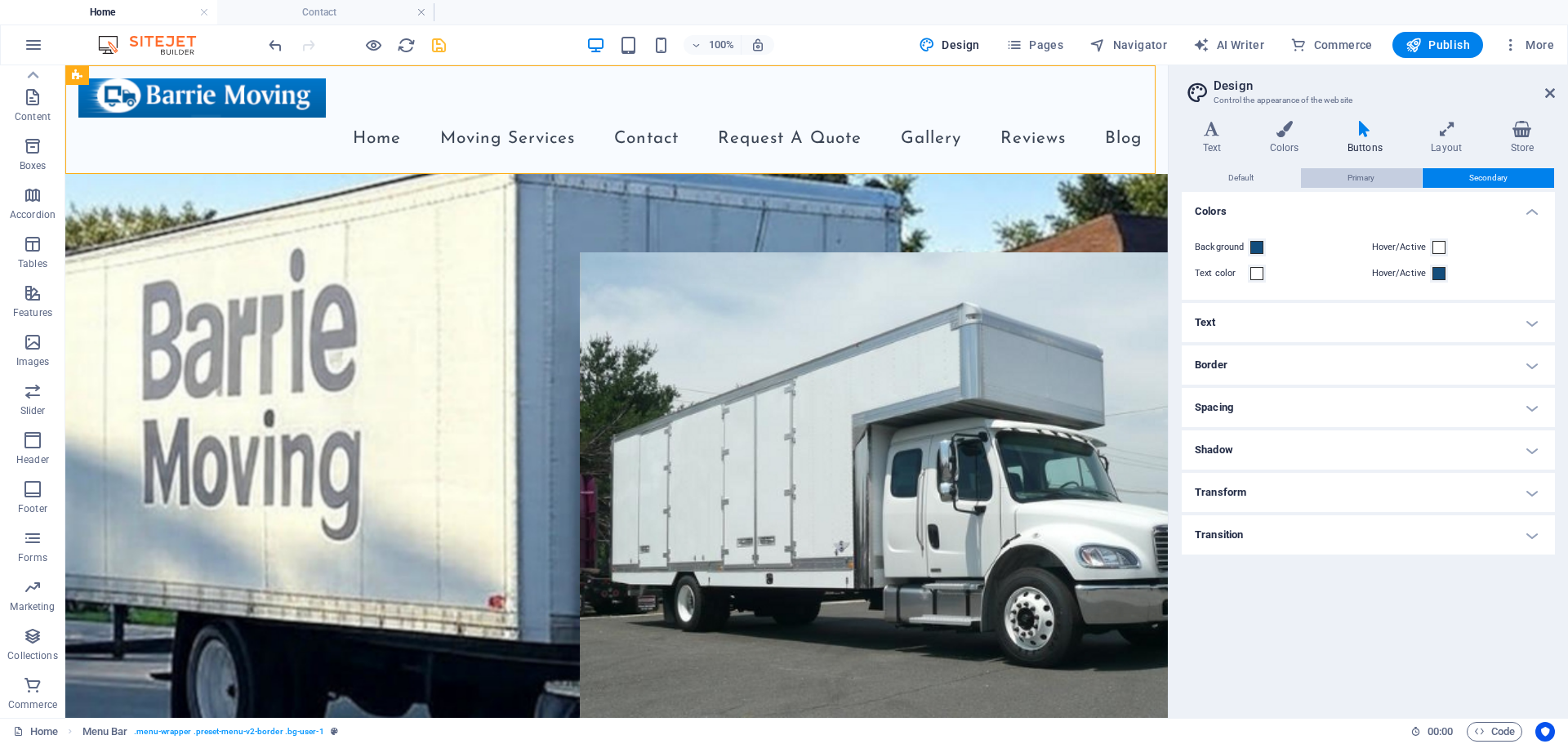
click at [1351, 183] on span "Primary" at bounding box center [1360, 178] width 27 height 20
click at [1278, 317] on h4 "Text" at bounding box center [1368, 321] width 373 height 39
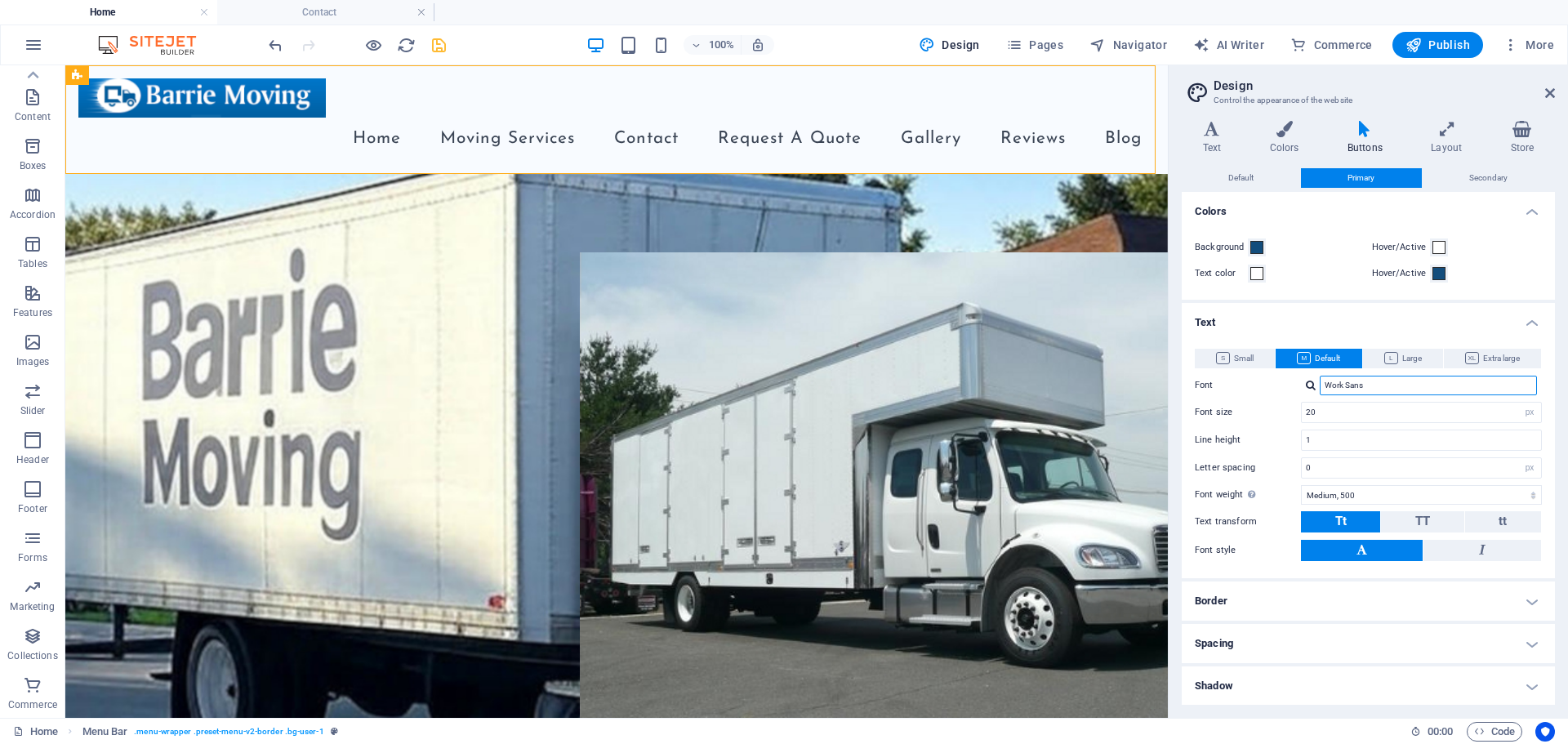
click at [1360, 381] on input "Work Sans" at bounding box center [1428, 385] width 217 height 20
click at [1307, 388] on div at bounding box center [1310, 385] width 9 height 10
click at [1335, 409] on div "[PERSON_NAME]" at bounding box center [1431, 407] width 215 height 17
type input "[PERSON_NAME]"
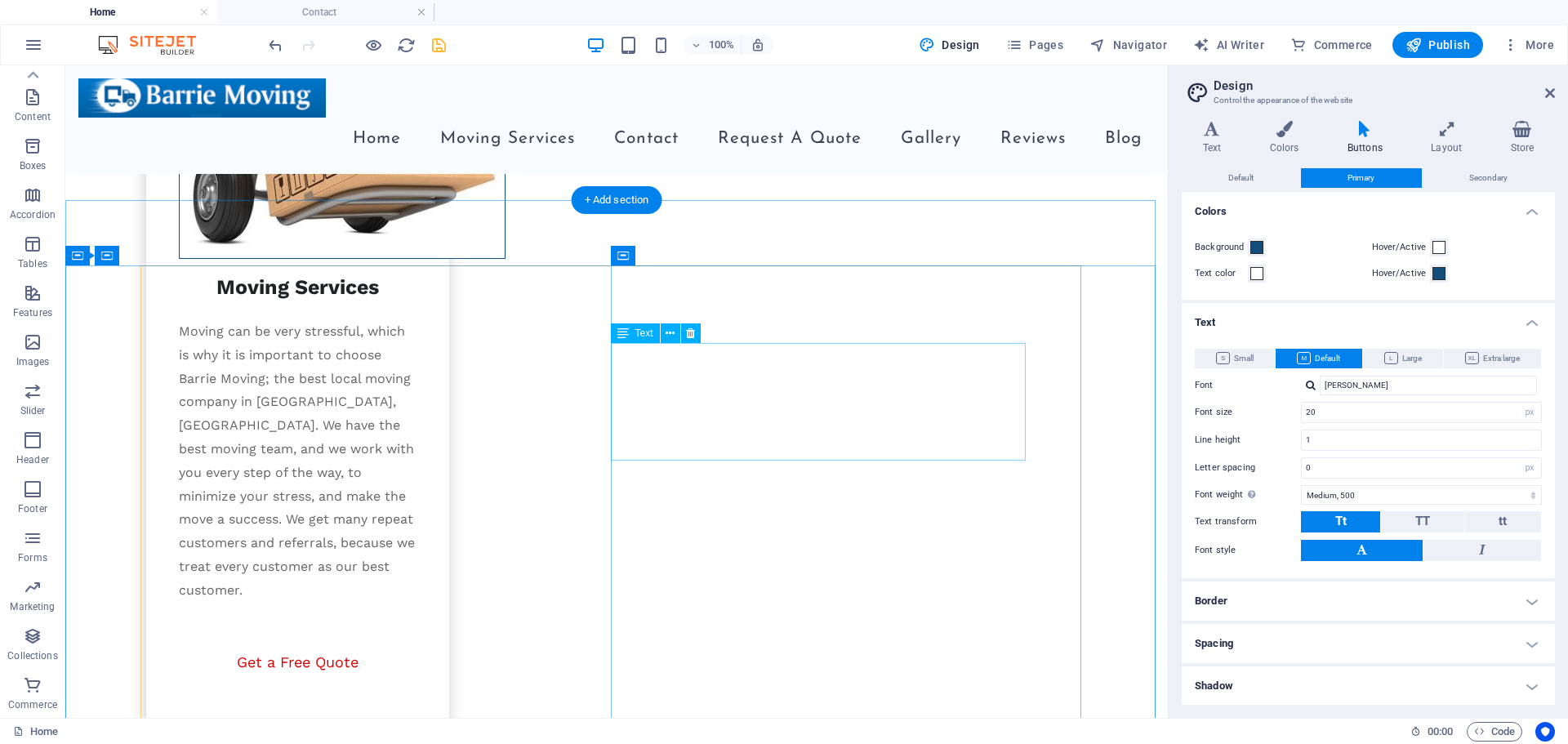
scroll to position [2191, 0]
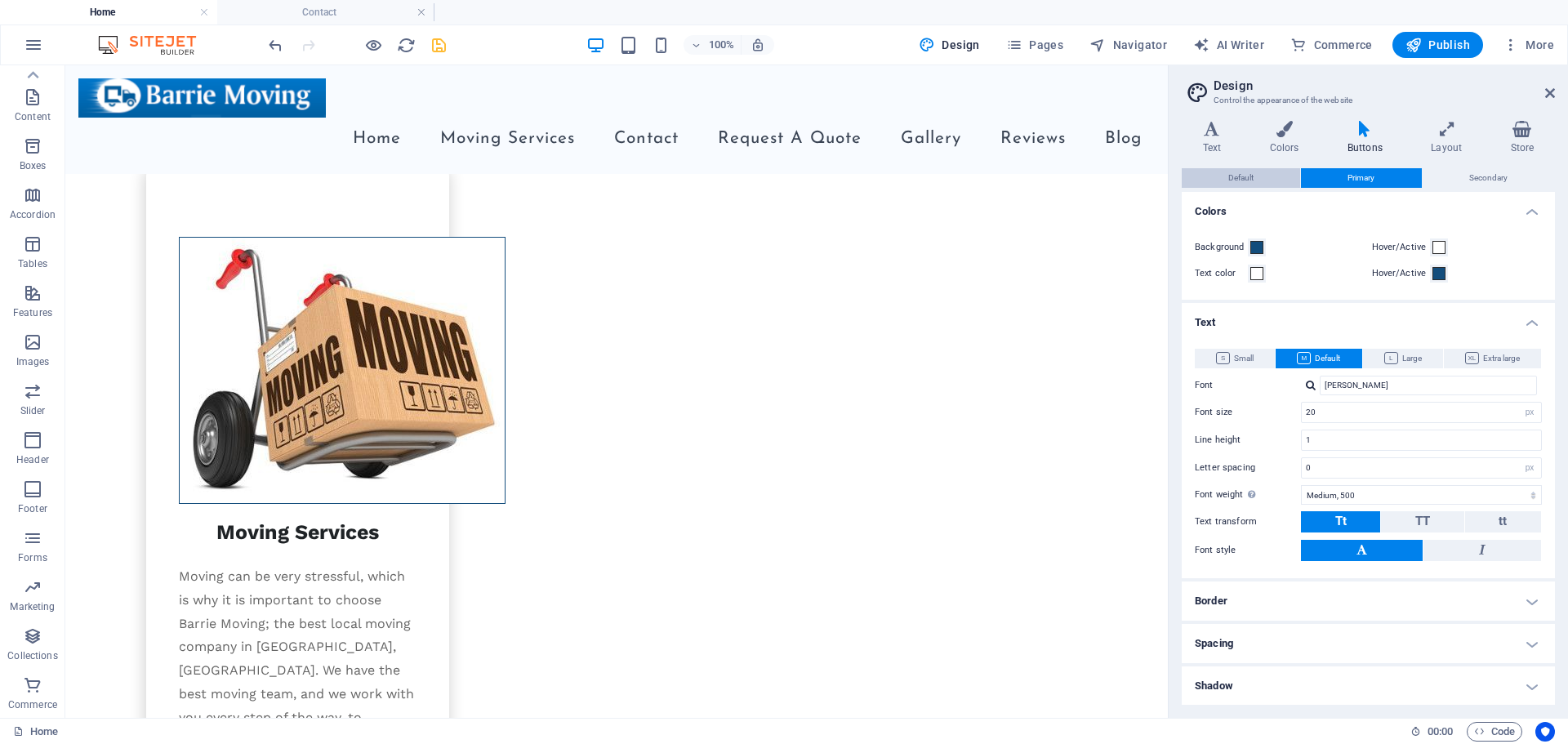
click at [1226, 173] on button "Default" at bounding box center [1240, 178] width 118 height 20
click at [1305, 381] on div at bounding box center [1310, 385] width 9 height 10
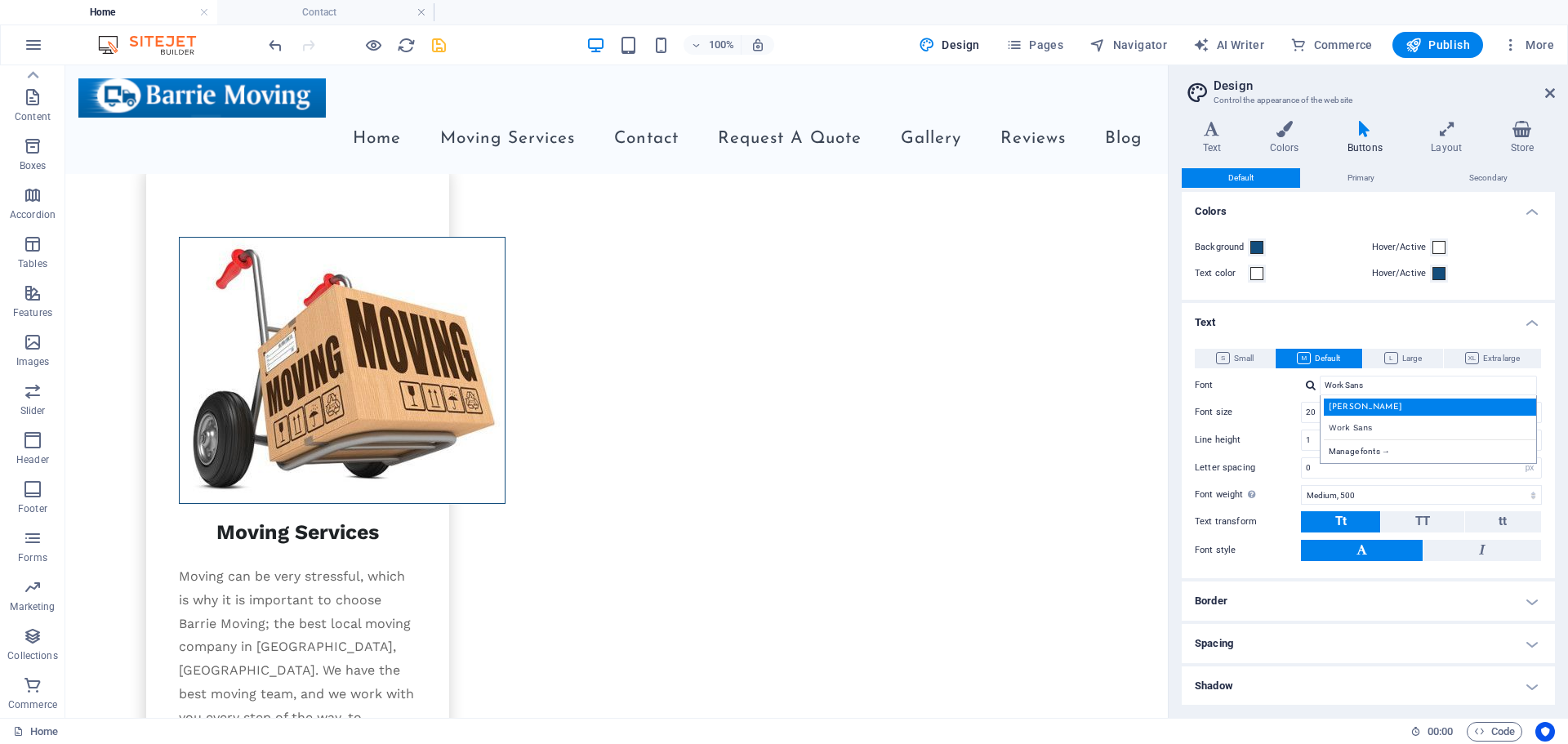
drag, startPoint x: 1338, startPoint y: 407, endPoint x: 790, endPoint y: 442, distance: 549.1
click at [1338, 407] on div "[PERSON_NAME]" at bounding box center [1431, 407] width 215 height 17
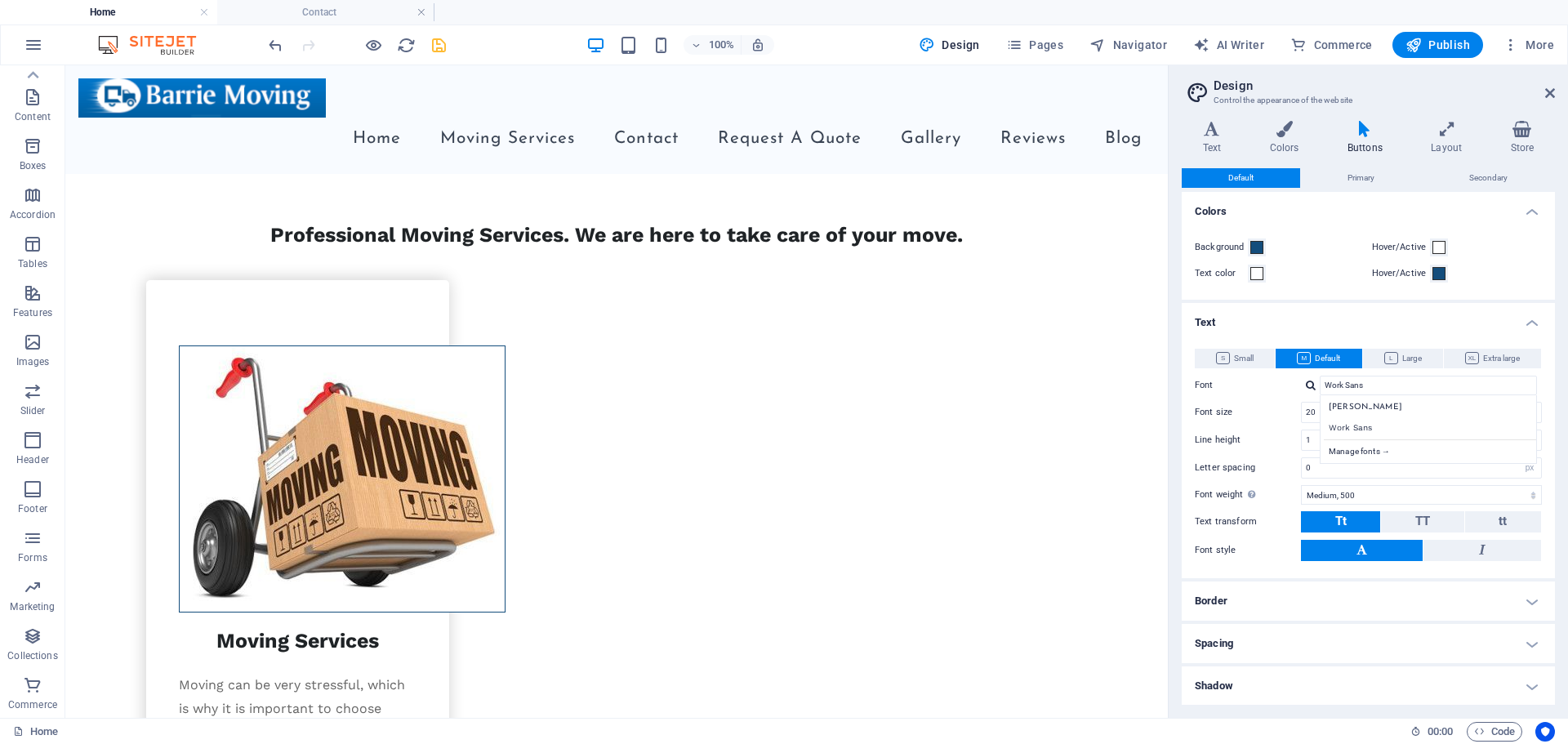
type input "[PERSON_NAME]"
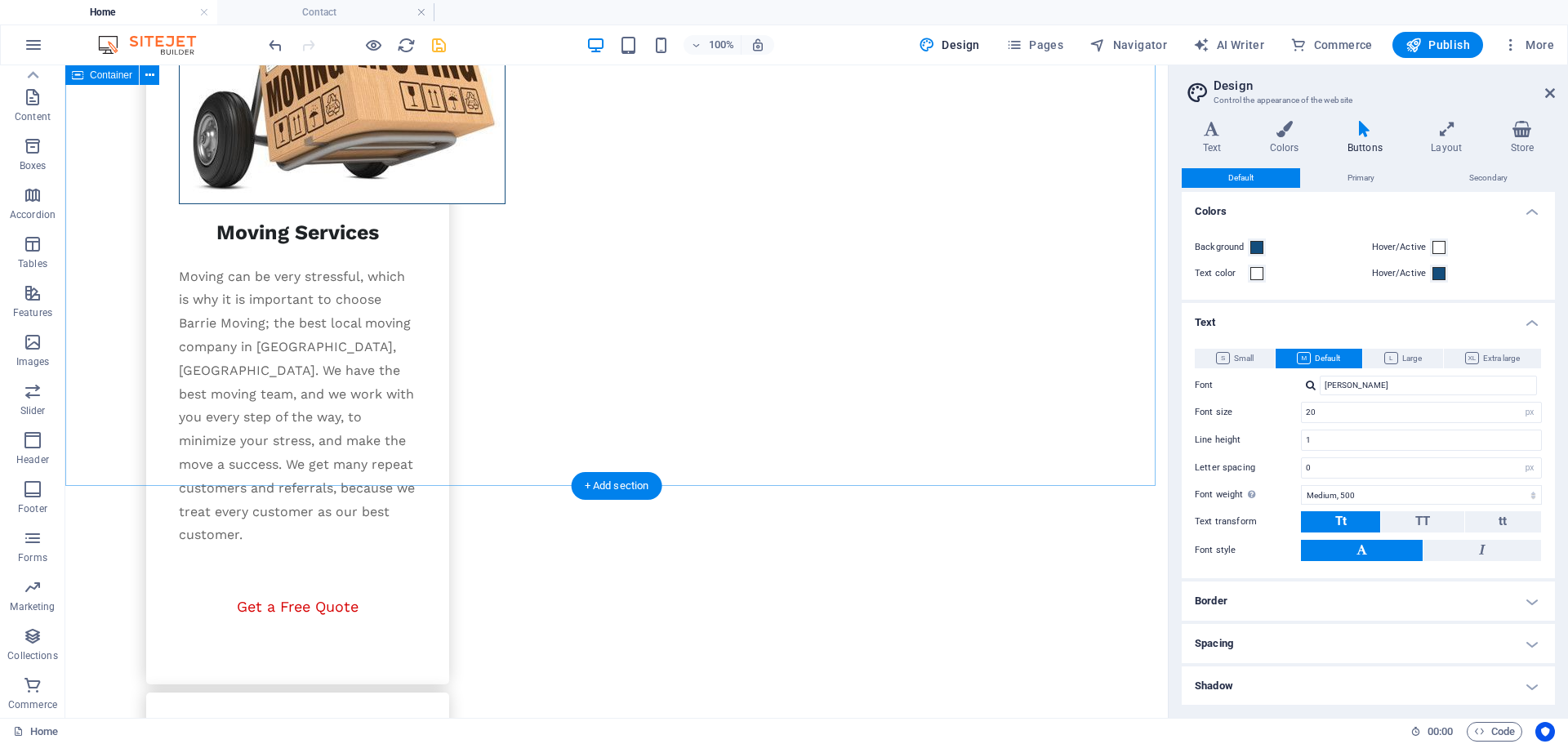
scroll to position [2762, 0]
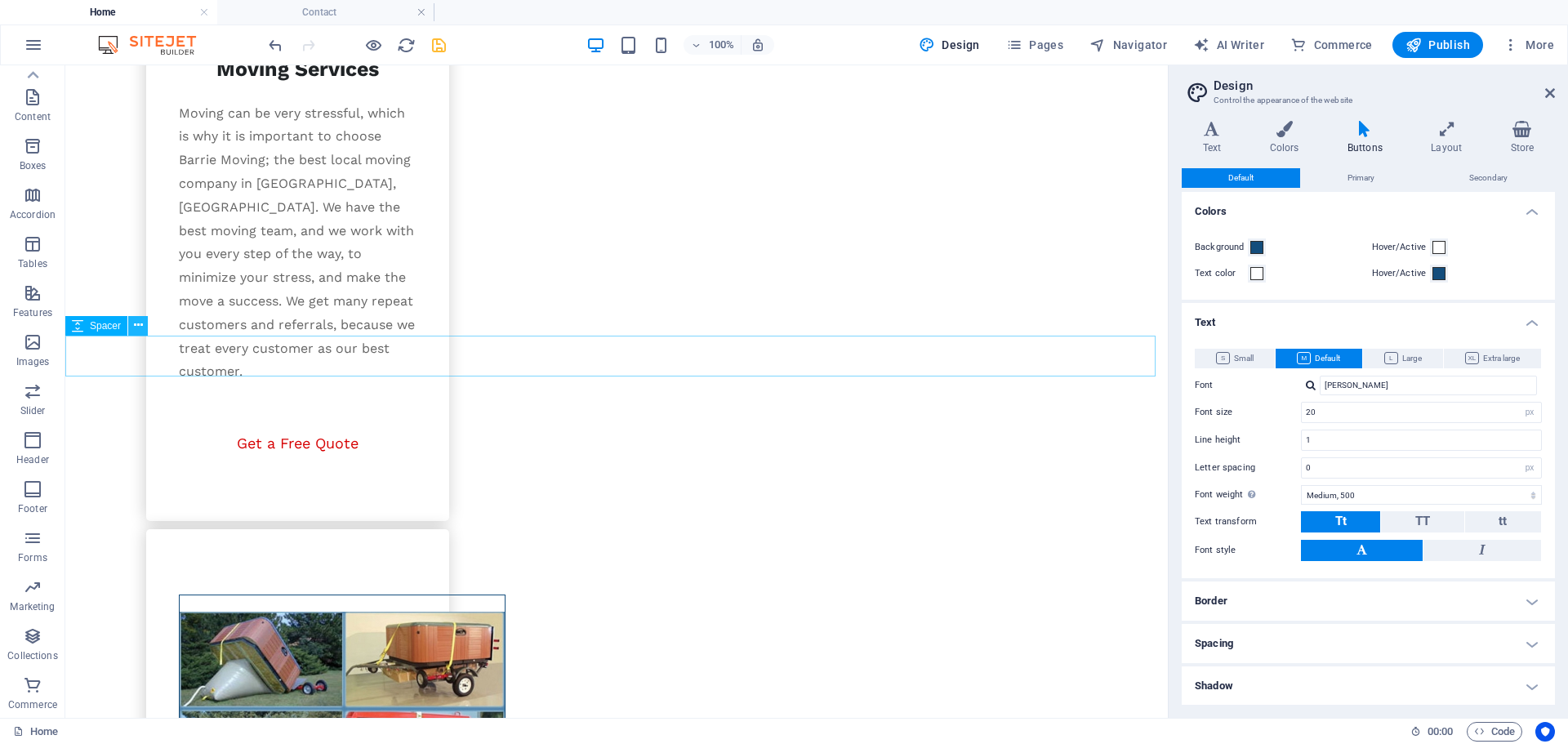
click at [141, 327] on icon at bounding box center [139, 325] width 9 height 17
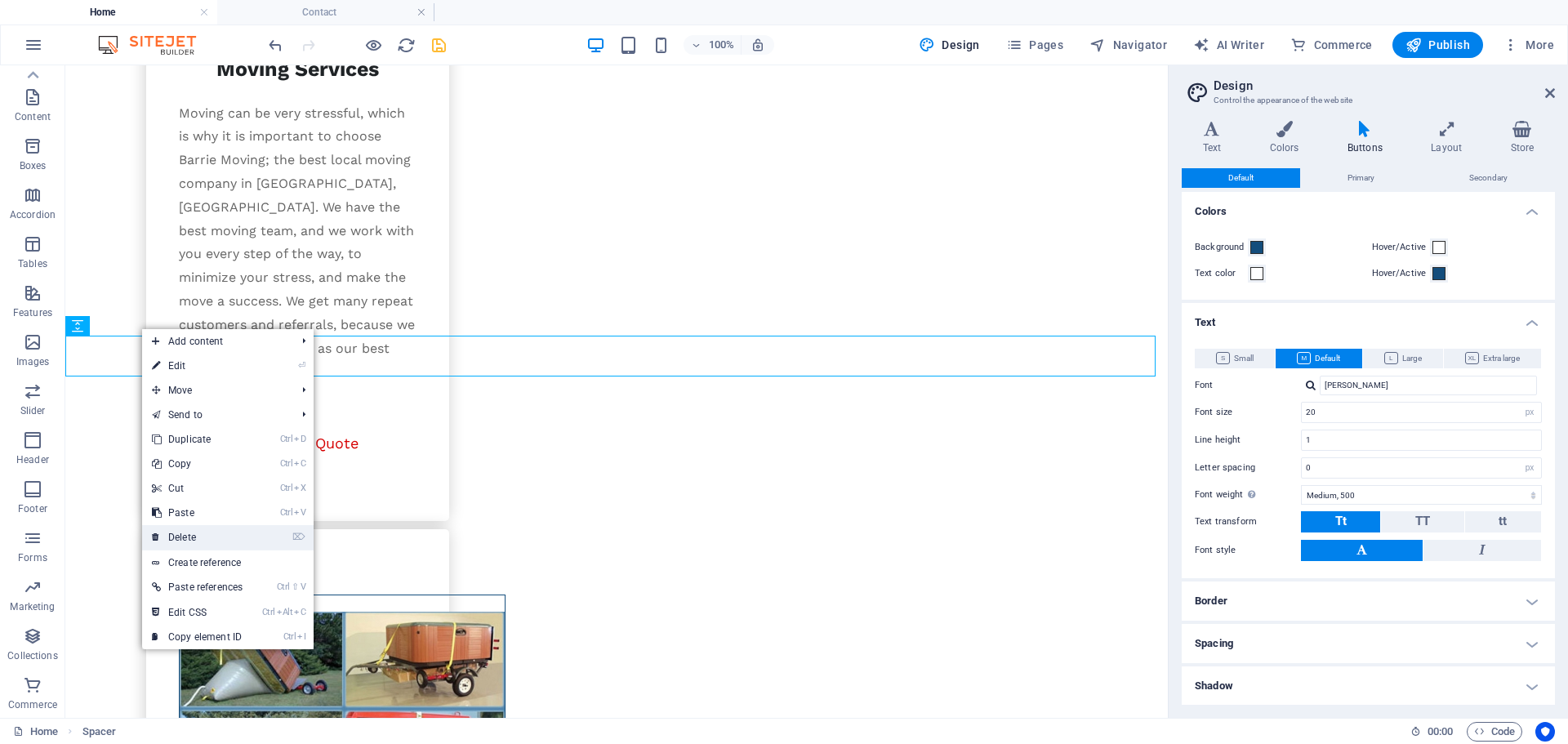
click at [193, 544] on link "⌦ Delete" at bounding box center [197, 537] width 111 height 25
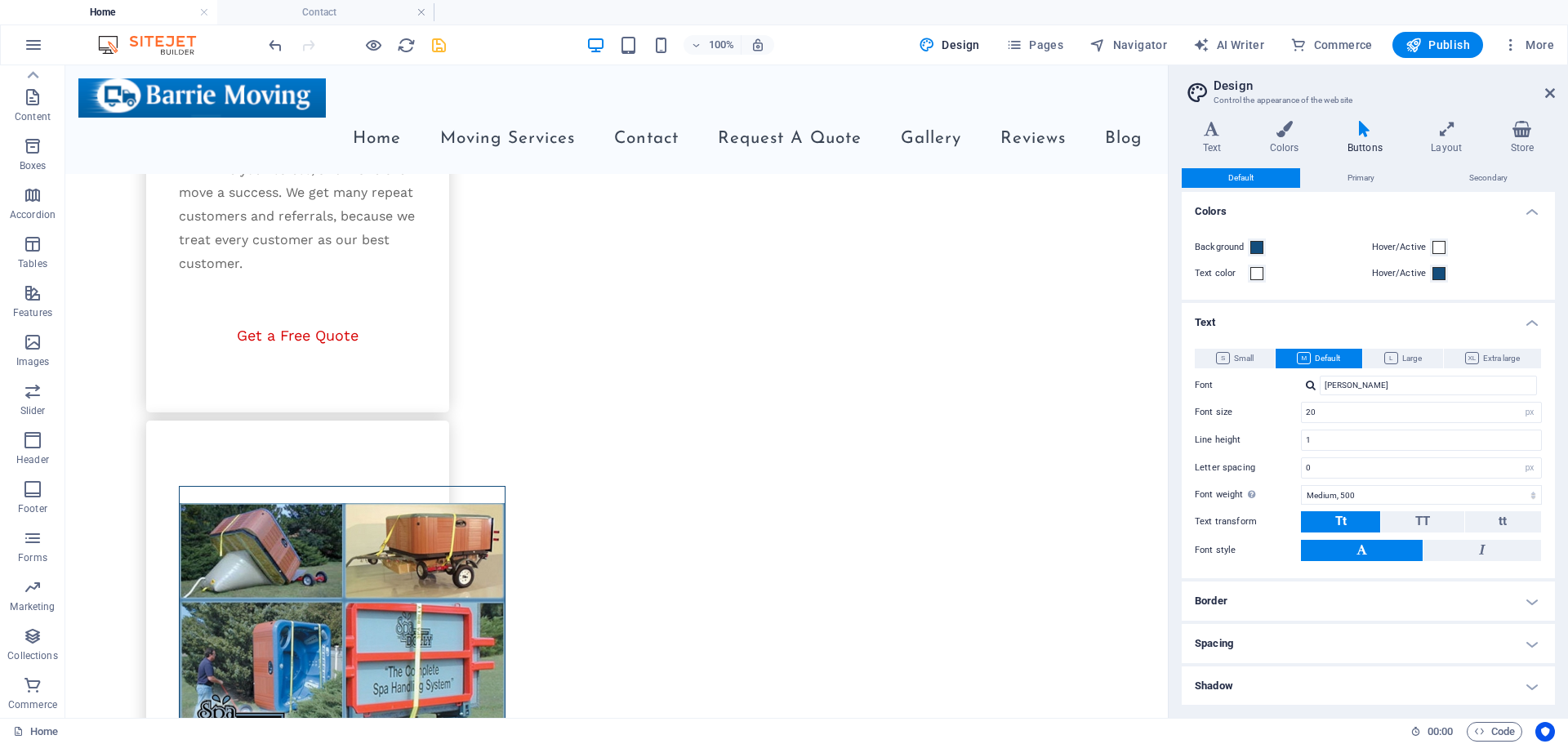
scroll to position [2722, 0]
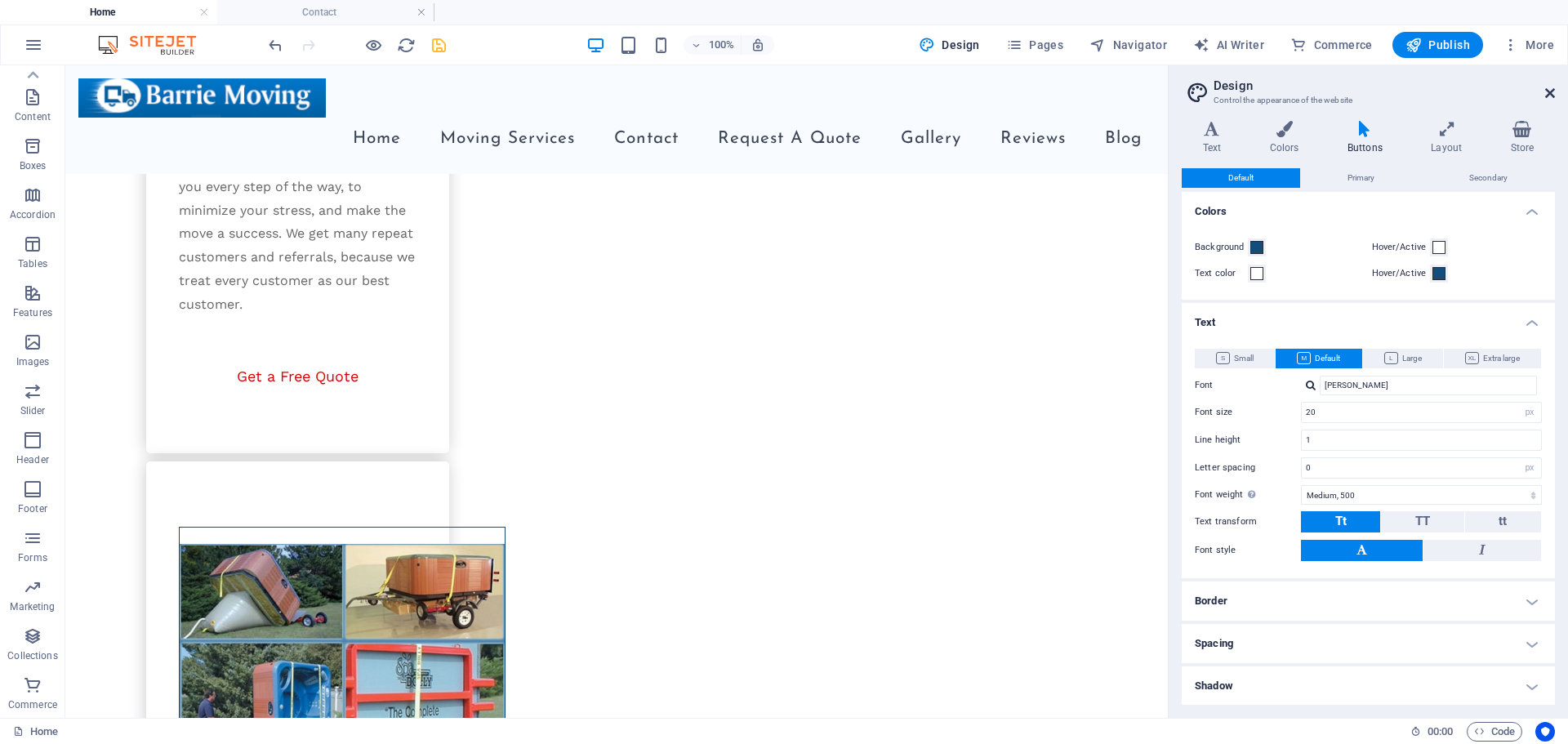
click at [1548, 93] on icon at bounding box center [1549, 94] width 9 height 13
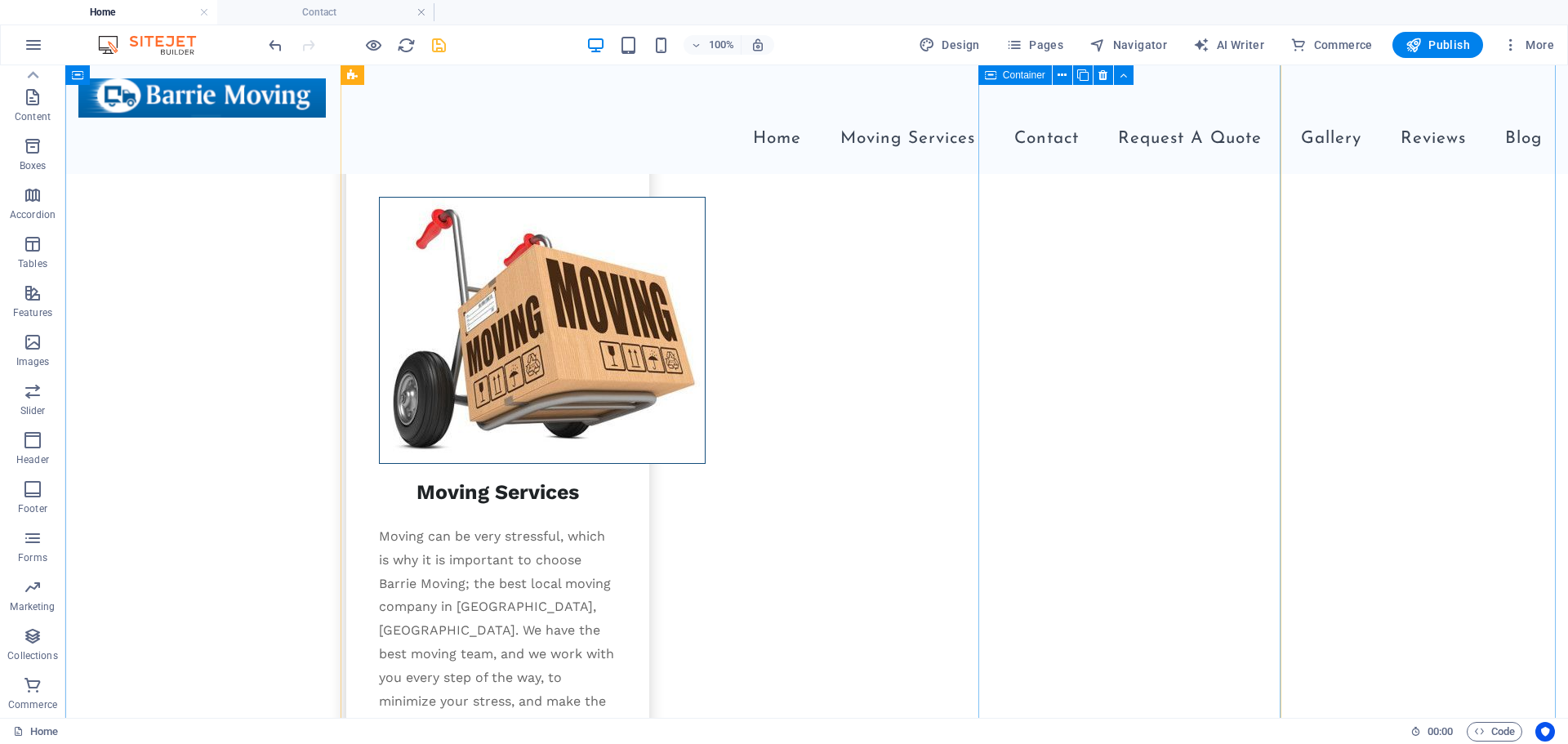
scroll to position [0, 0]
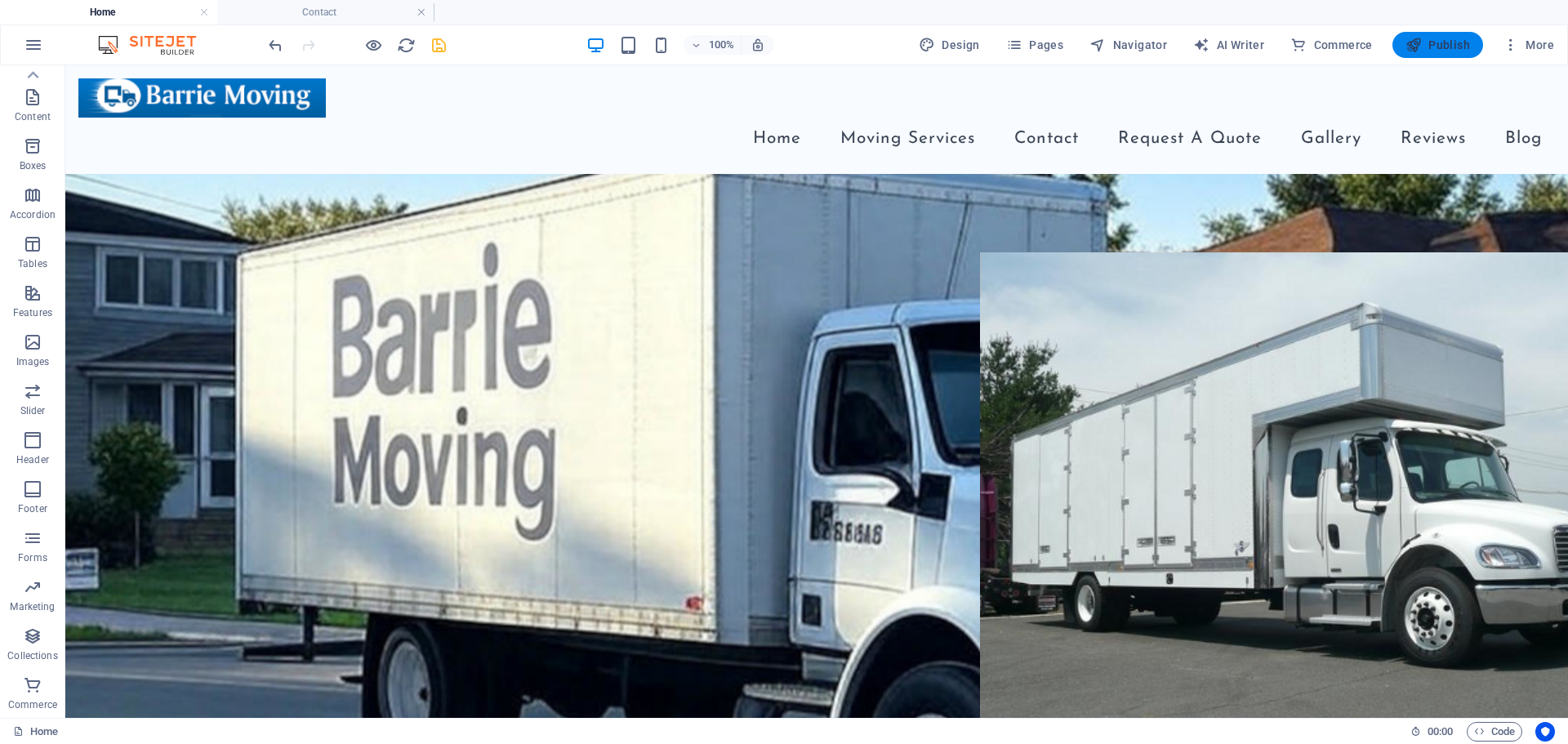
click at [1439, 45] on span "Publish" at bounding box center [1438, 44] width 64 height 16
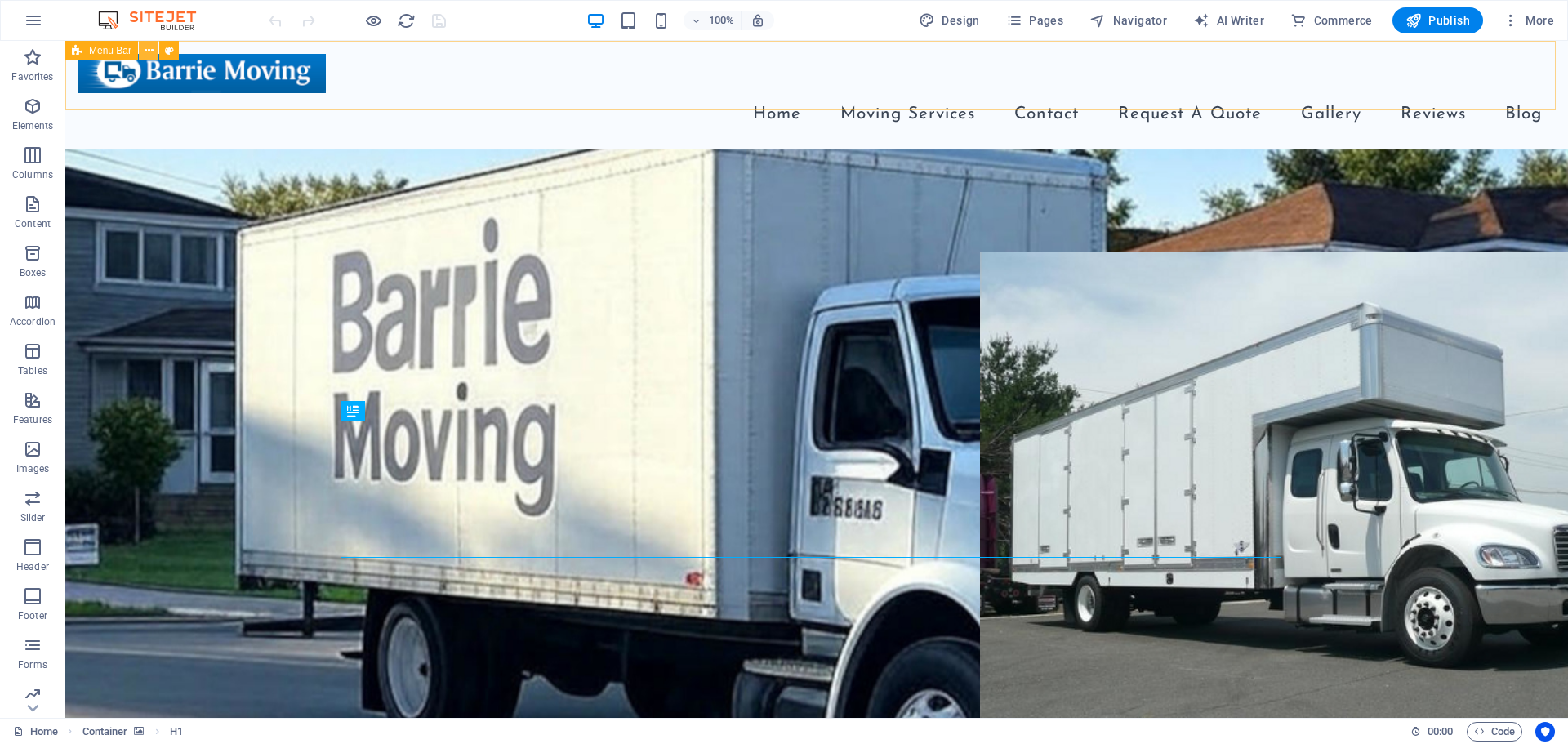
click at [146, 45] on icon at bounding box center [149, 51] width 9 height 17
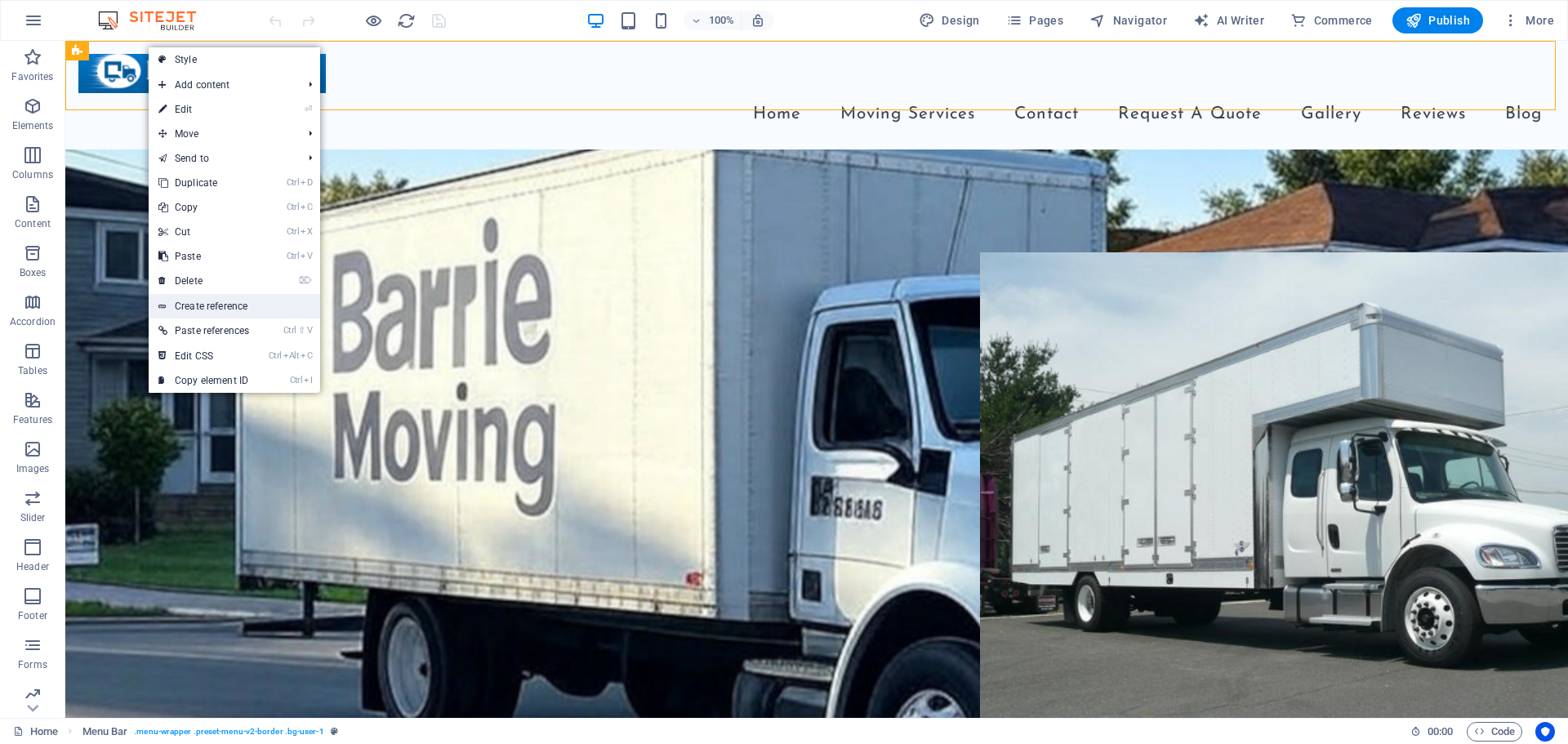
click at [215, 307] on link "Create reference" at bounding box center [233, 306] width 171 height 25
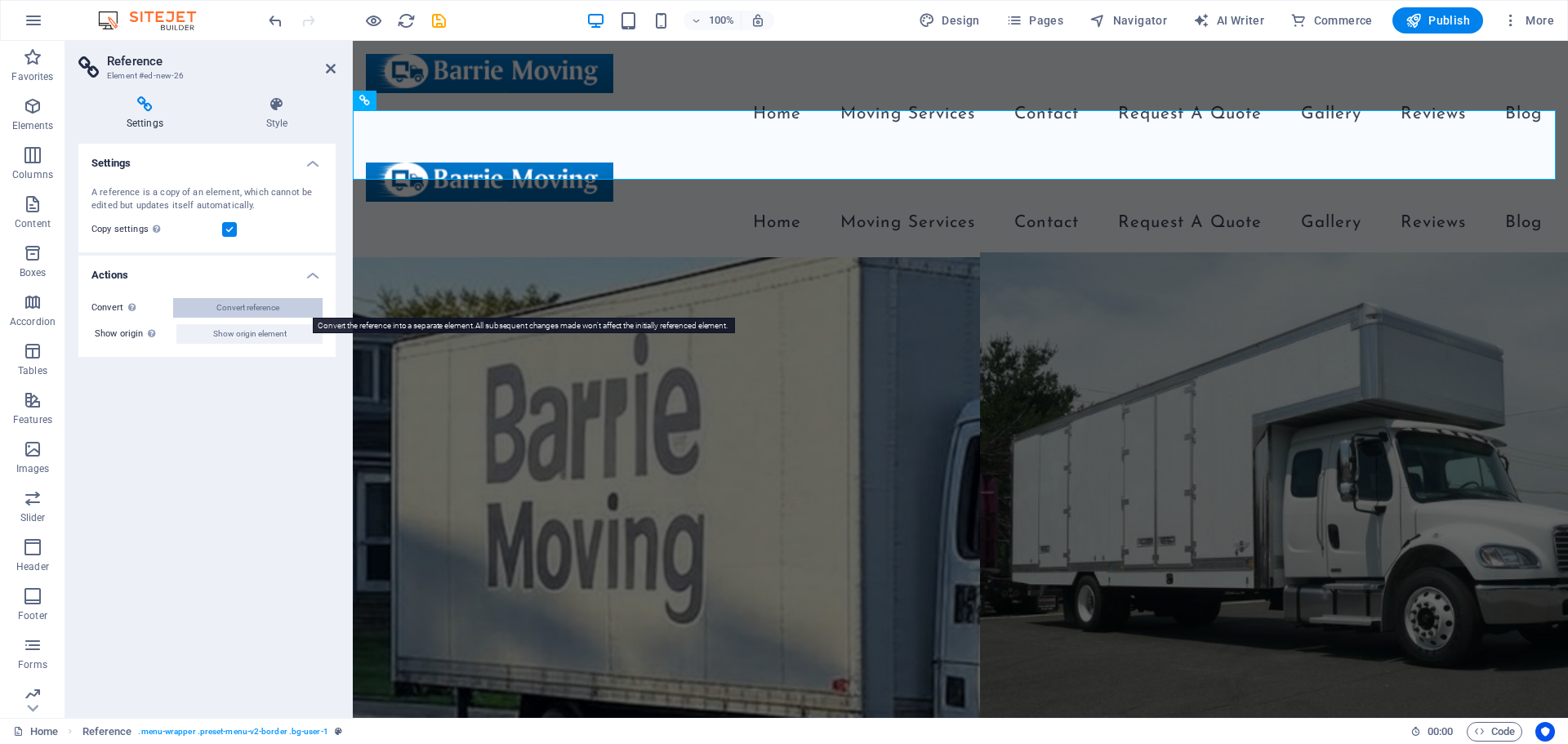
click at [243, 307] on span "Convert reference" at bounding box center [248, 307] width 63 height 20
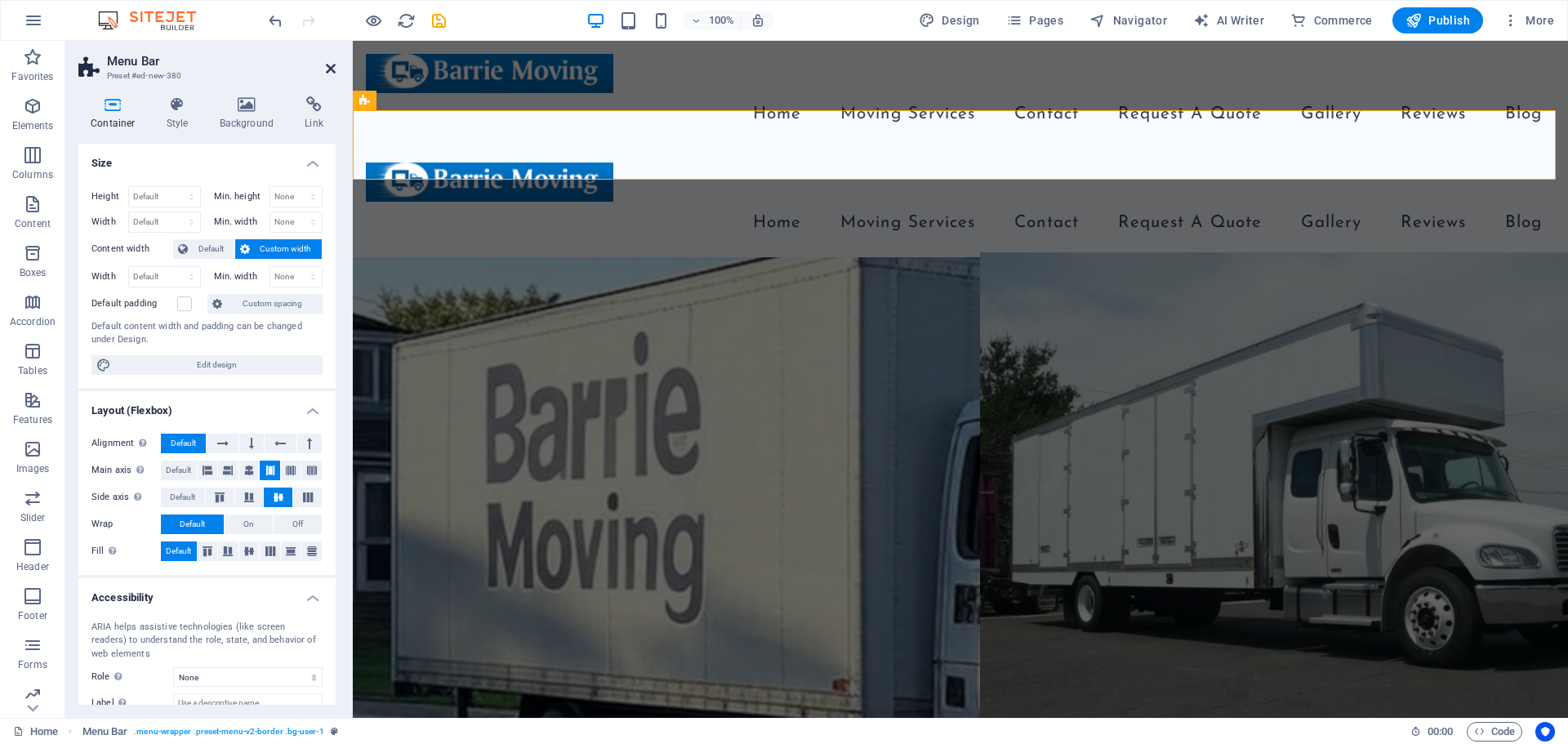
click at [335, 70] on icon at bounding box center [331, 69] width 9 height 13
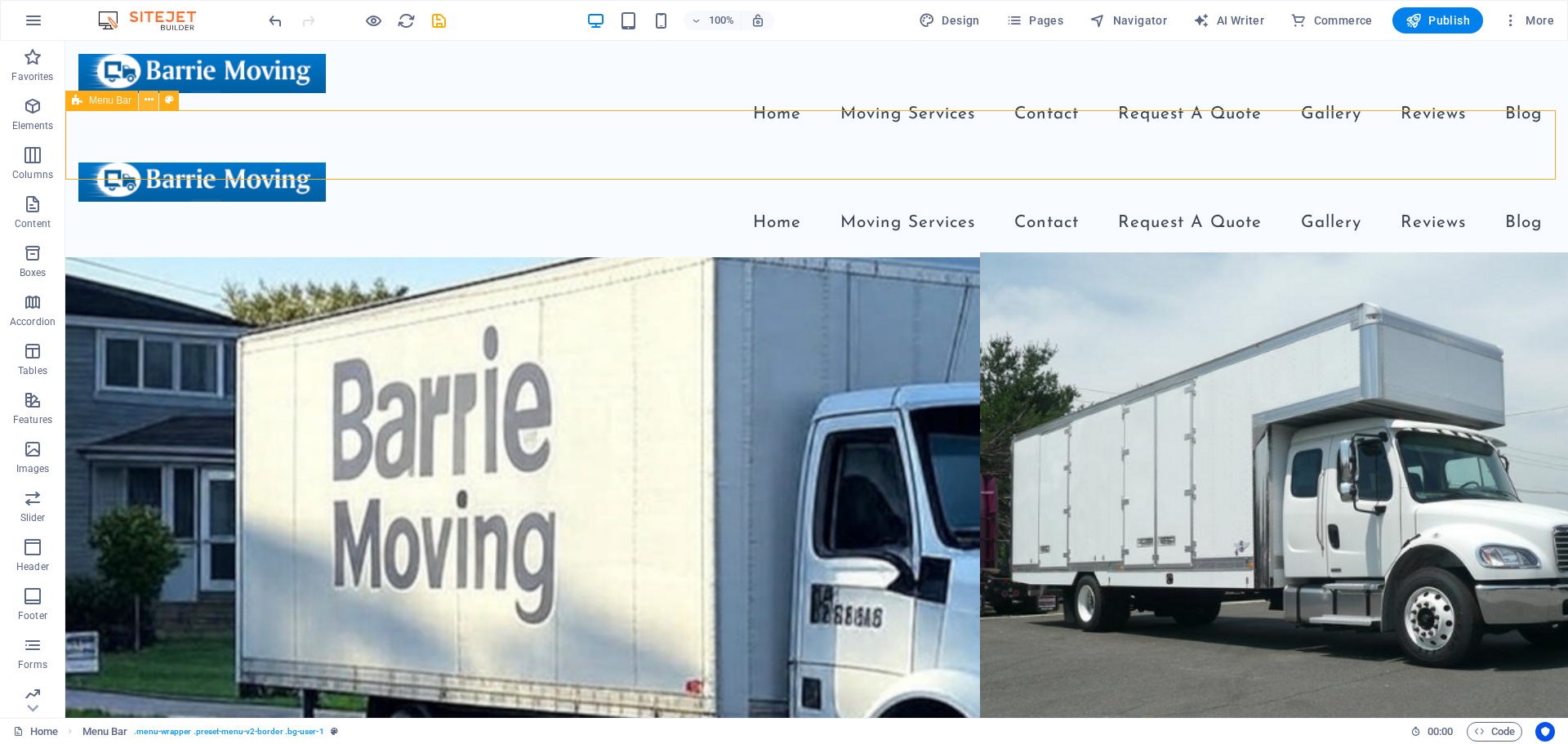
click at [150, 101] on icon at bounding box center [149, 100] width 9 height 17
click at [1049, 19] on span "Pages" at bounding box center [1034, 20] width 57 height 16
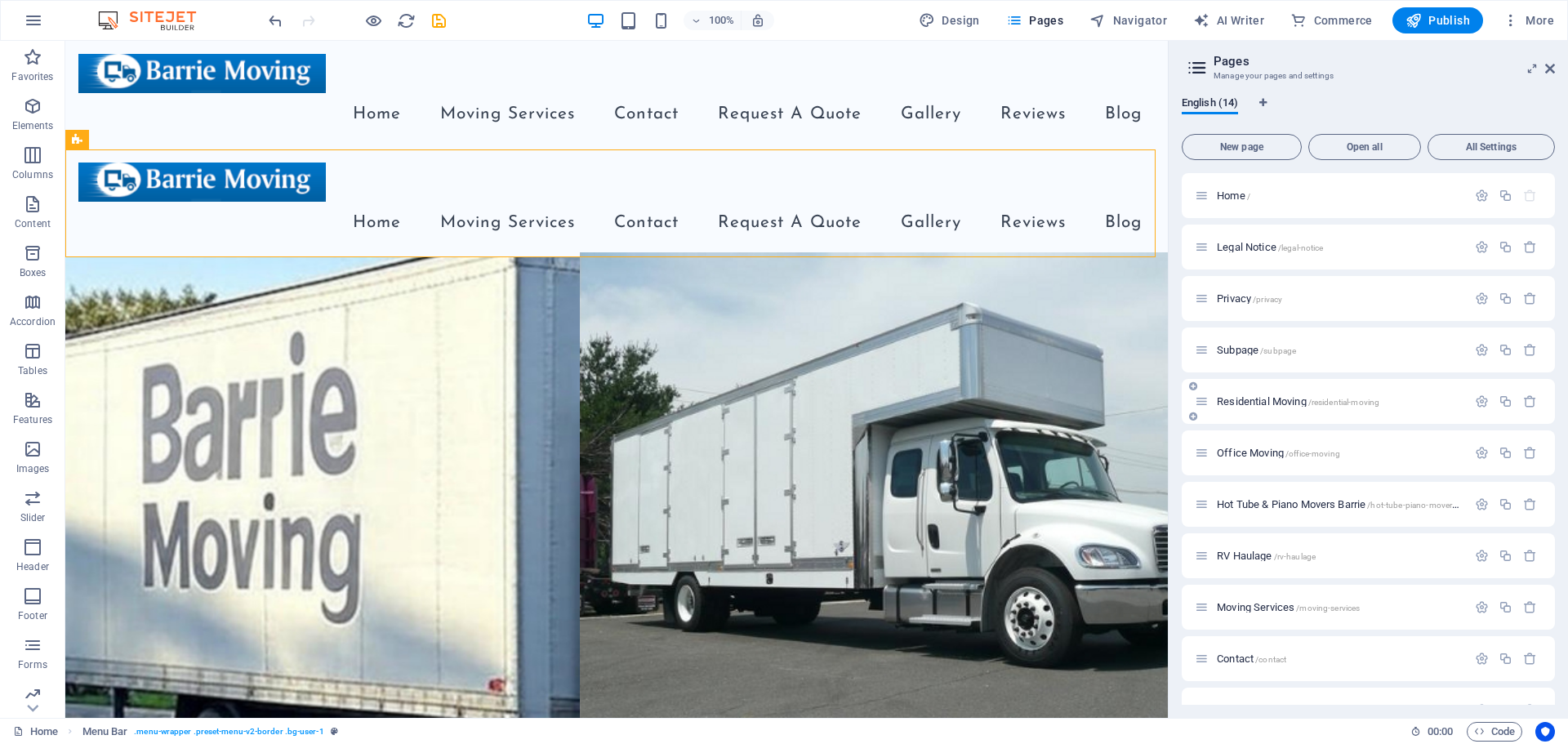
click at [1399, 403] on p "Residential Moving /residential-moving" at bounding box center [1338, 401] width 245 height 10
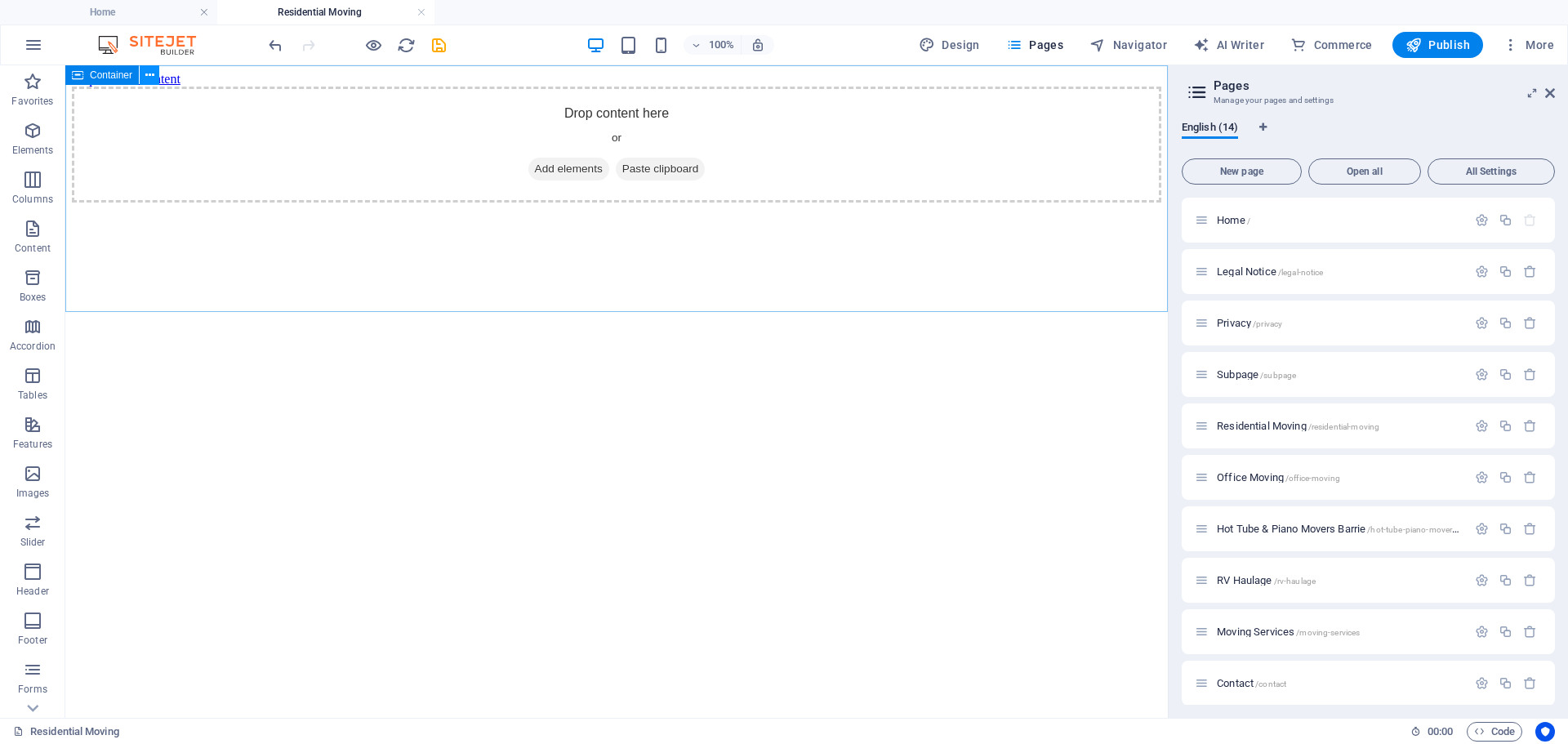
click at [150, 73] on icon at bounding box center [150, 76] width 9 height 17
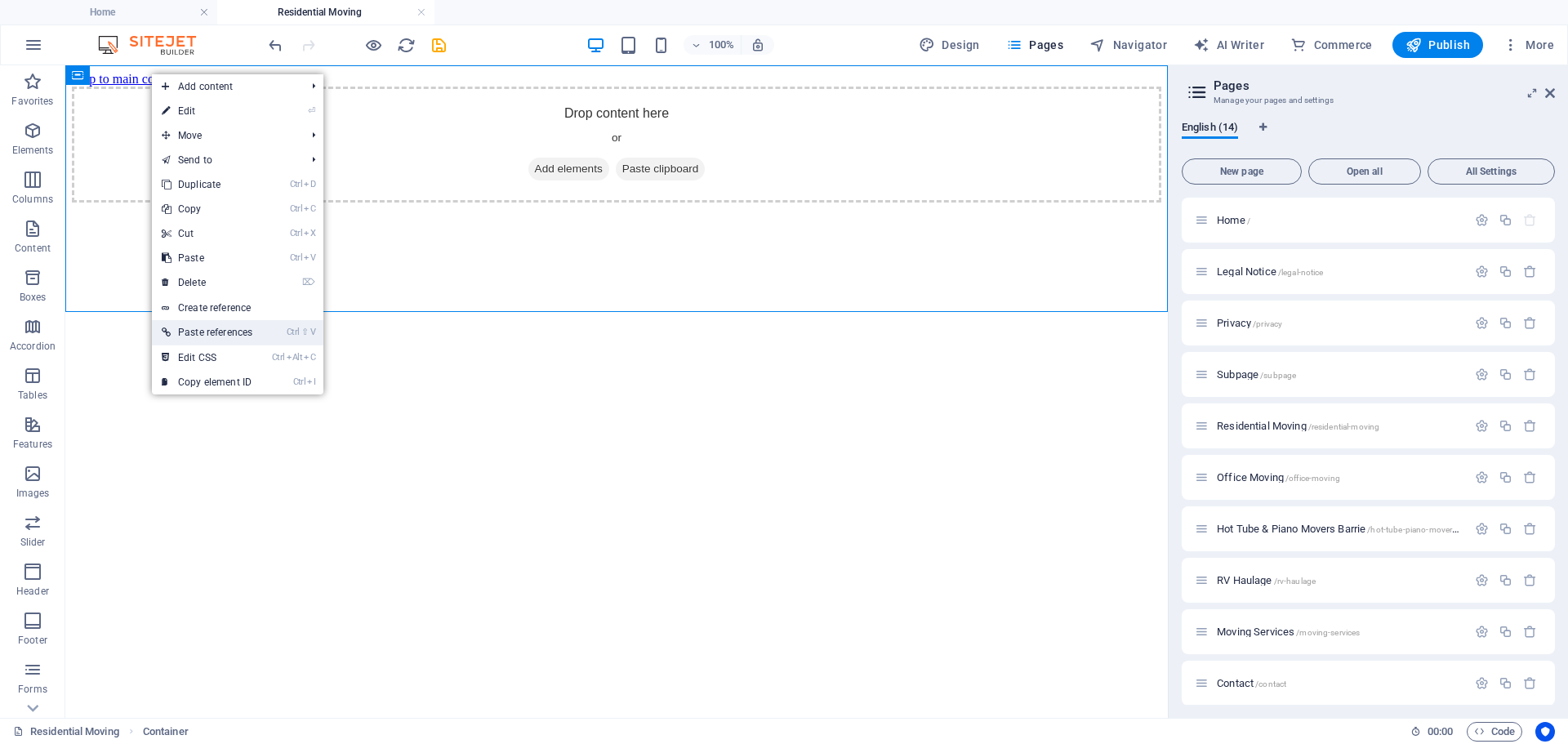
click at [219, 333] on link "Ctrl ⇧ V Paste references" at bounding box center [207, 333] width 111 height 25
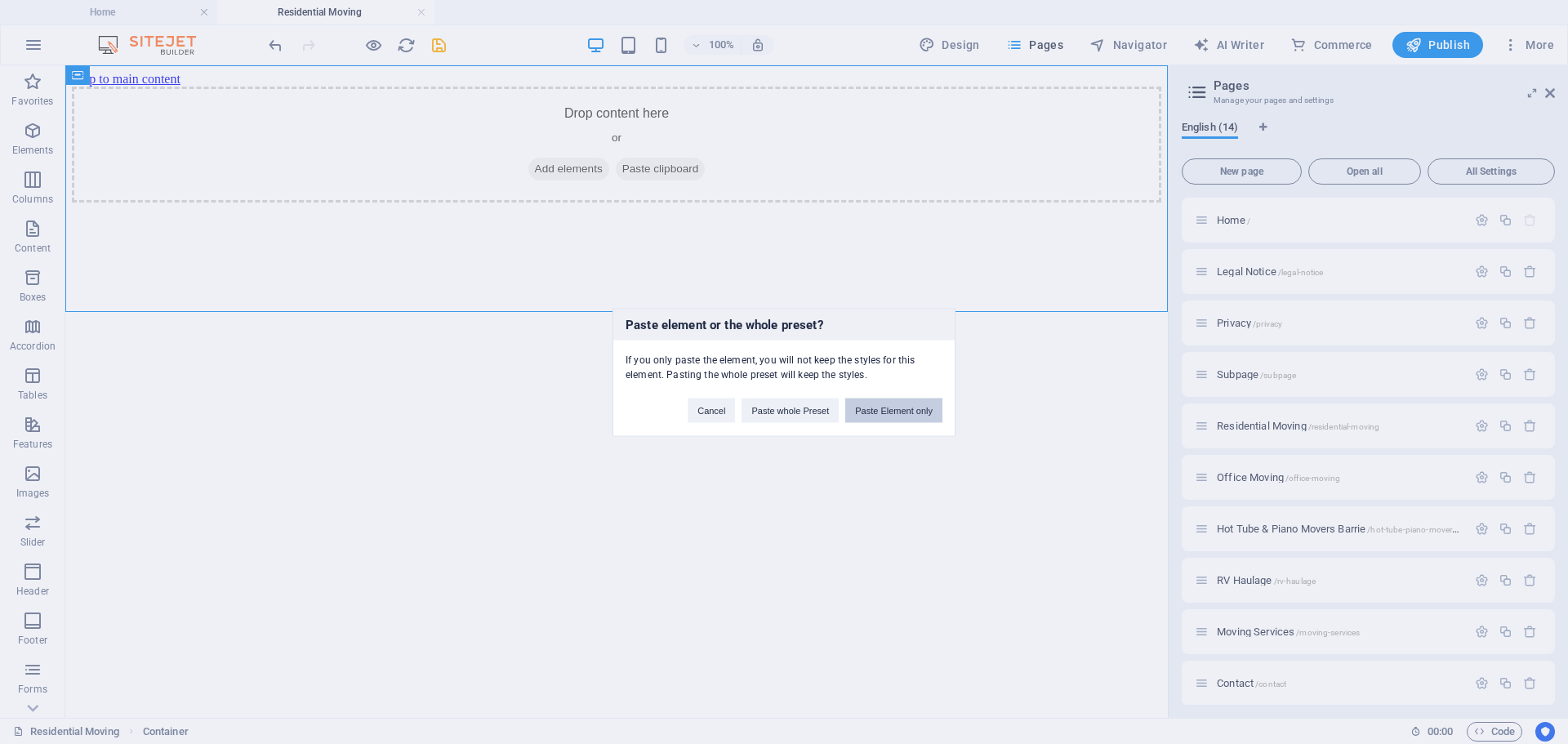
click at [867, 407] on button "Paste Element only" at bounding box center [893, 410] width 97 height 25
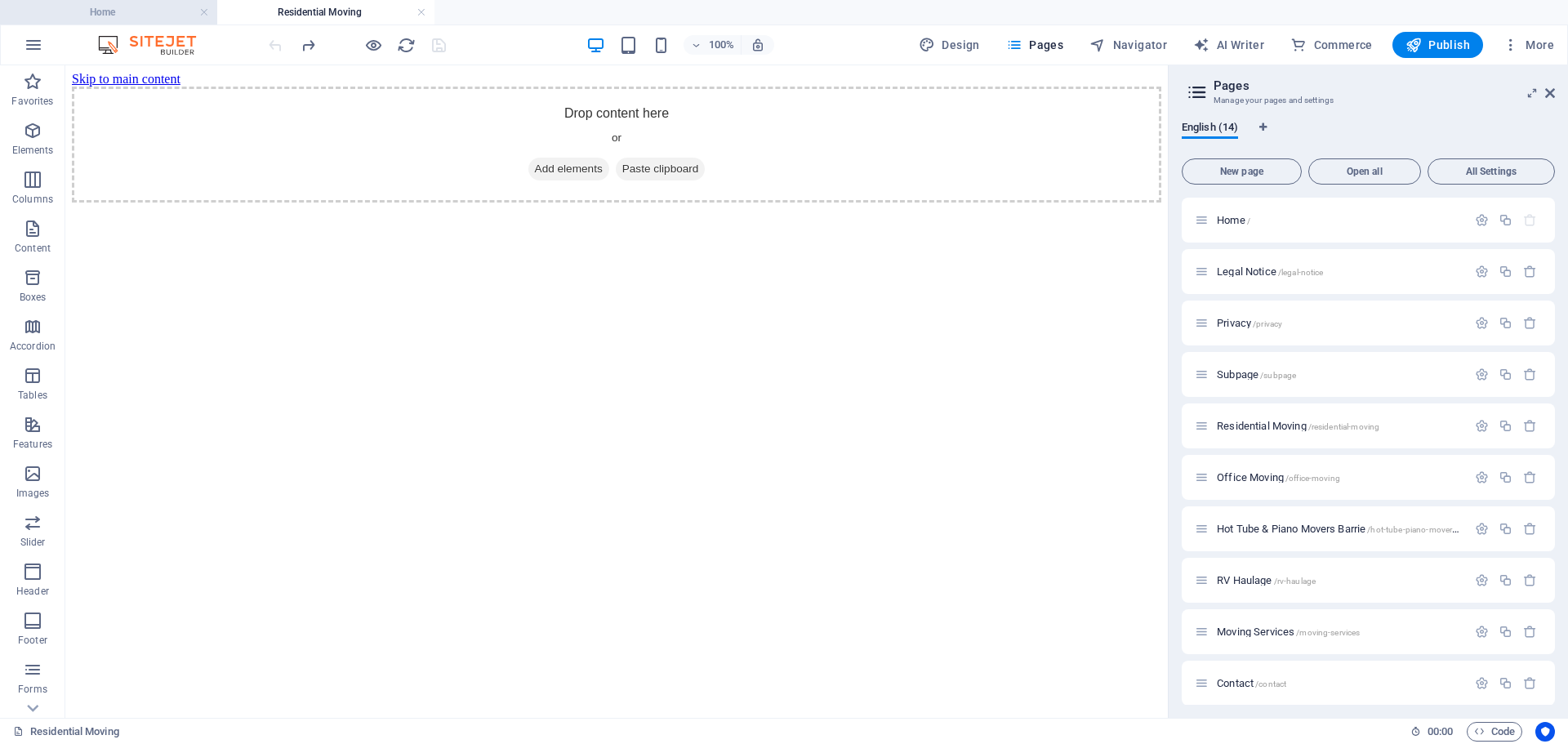
click at [159, 9] on h4 "Home" at bounding box center [109, 11] width 217 height 18
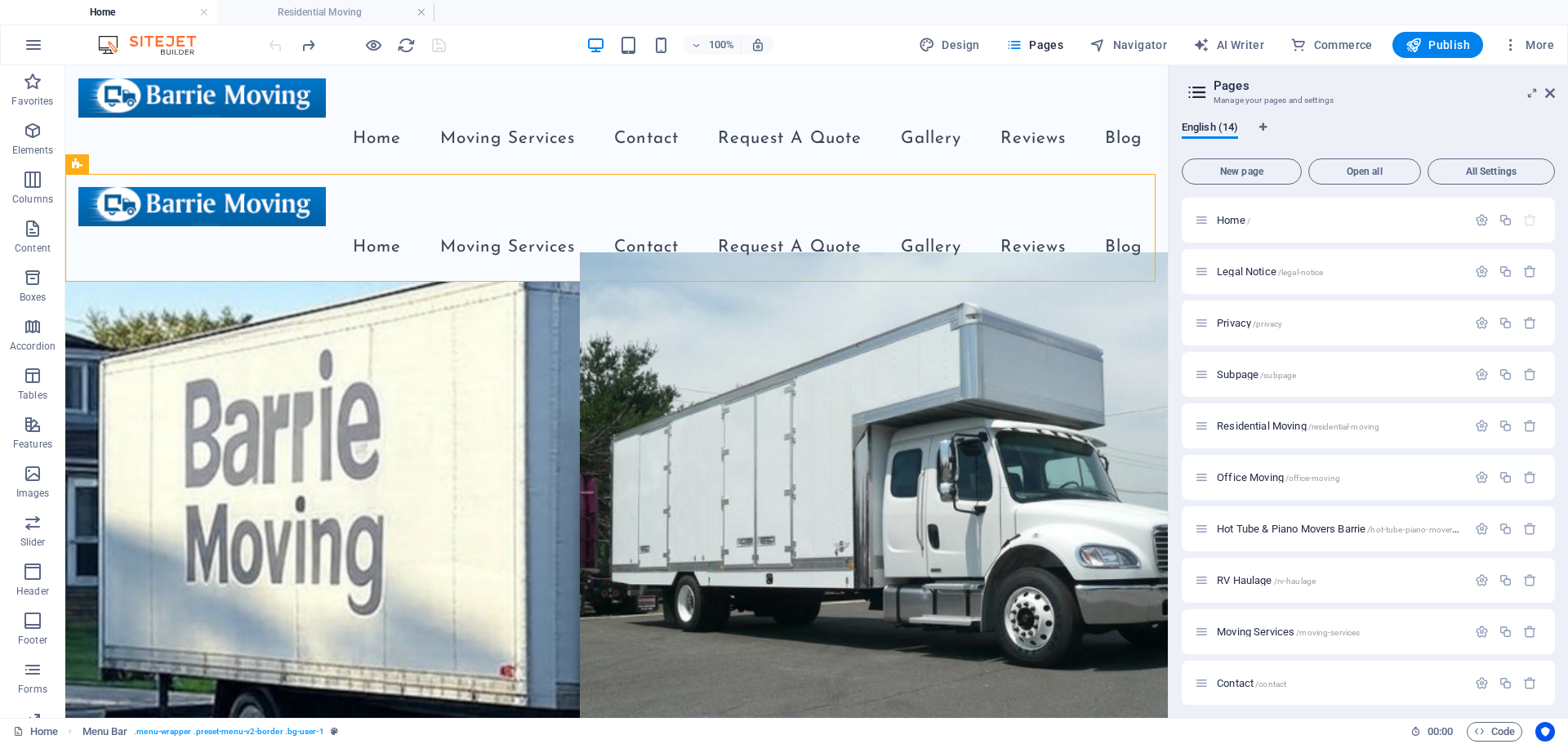
click at [1555, 96] on aside "Pages Manage your pages and settings English (14) New page Open all All Setting…" at bounding box center [1367, 391] width 400 height 652
click at [1548, 90] on icon at bounding box center [1549, 94] width 9 height 13
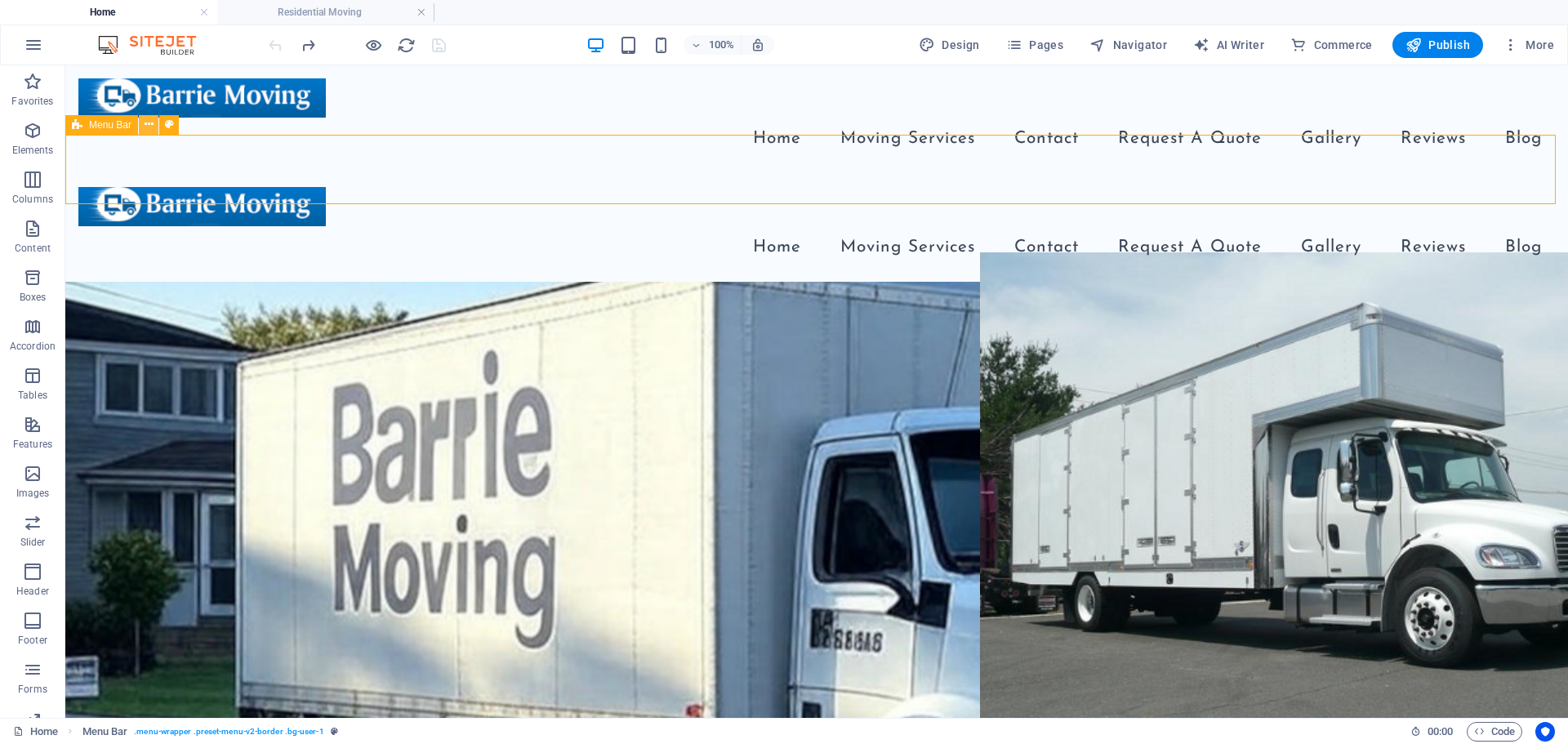
click at [147, 124] on icon at bounding box center [149, 125] width 9 height 17
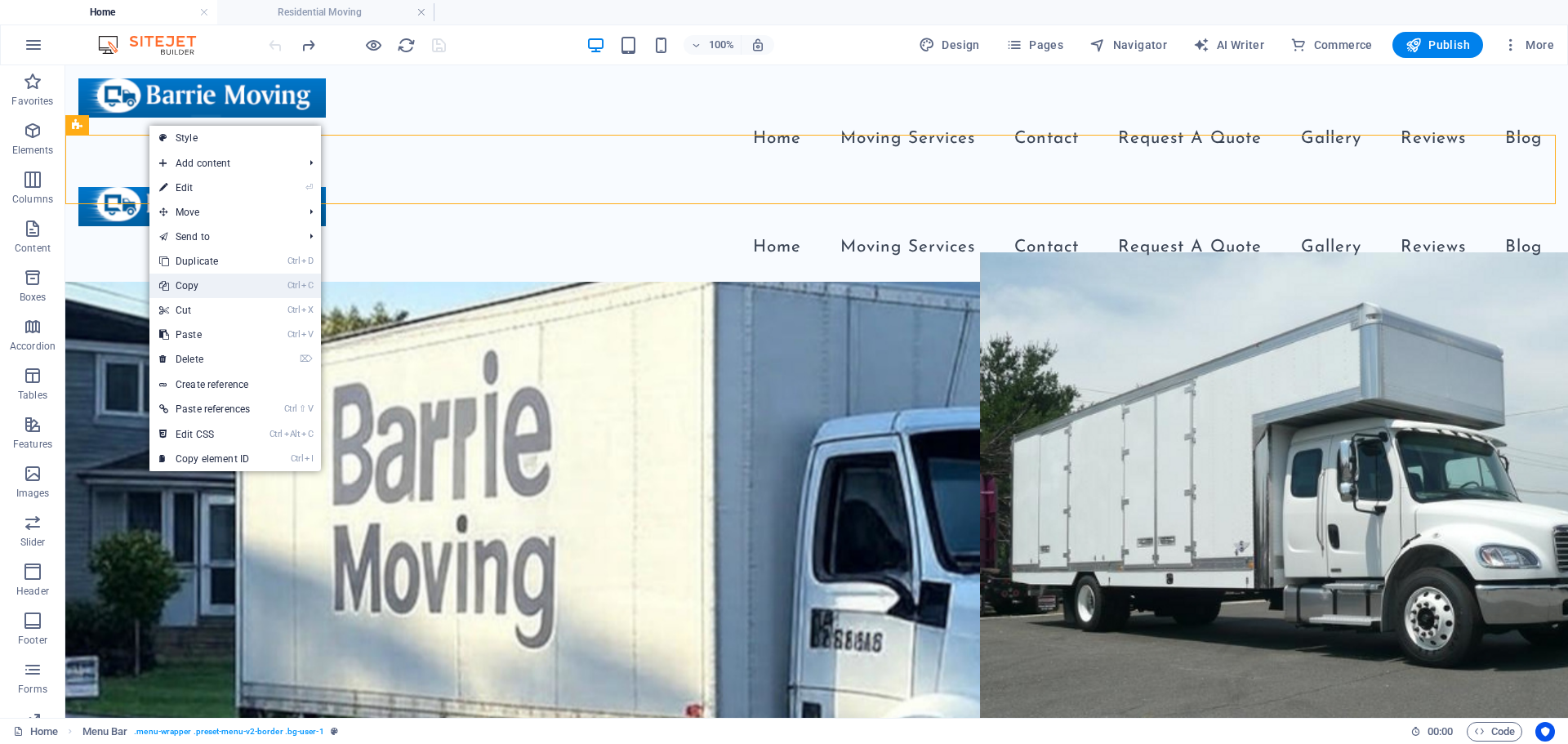
click at [206, 283] on link "Ctrl C Copy" at bounding box center [204, 285] width 111 height 25
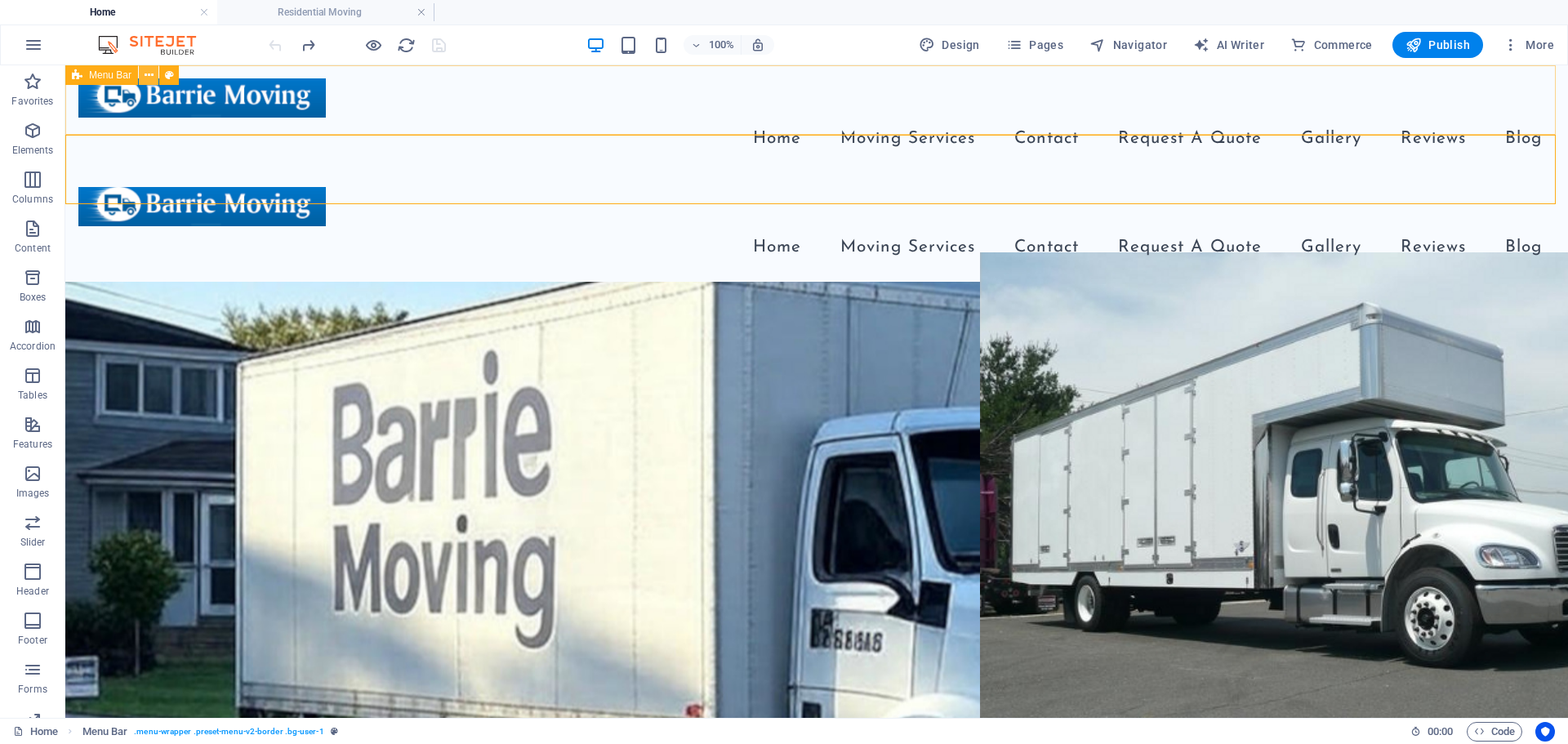
click at [153, 77] on icon at bounding box center [149, 76] width 9 height 17
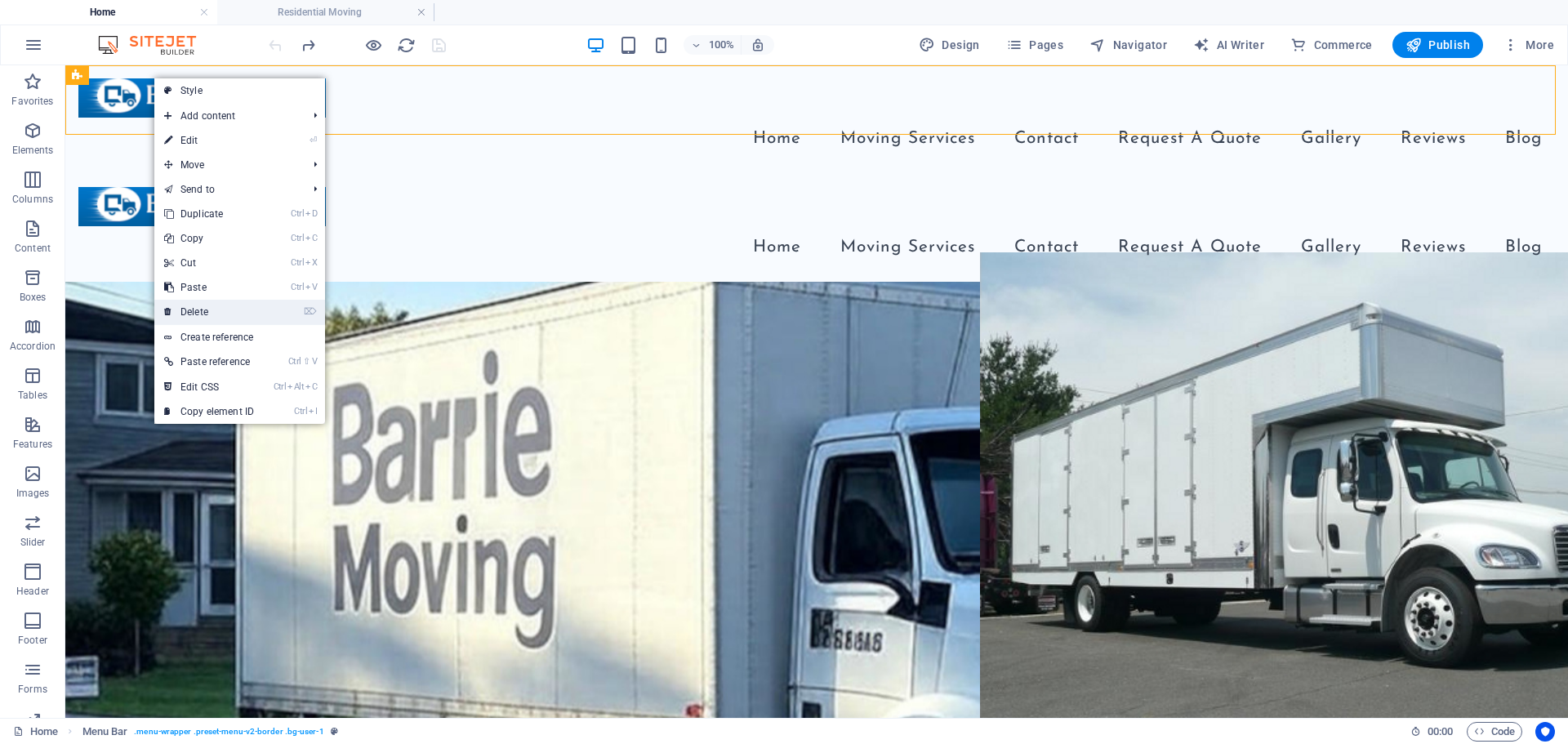
click at [208, 312] on link "⌦ Delete" at bounding box center [209, 312] width 110 height 25
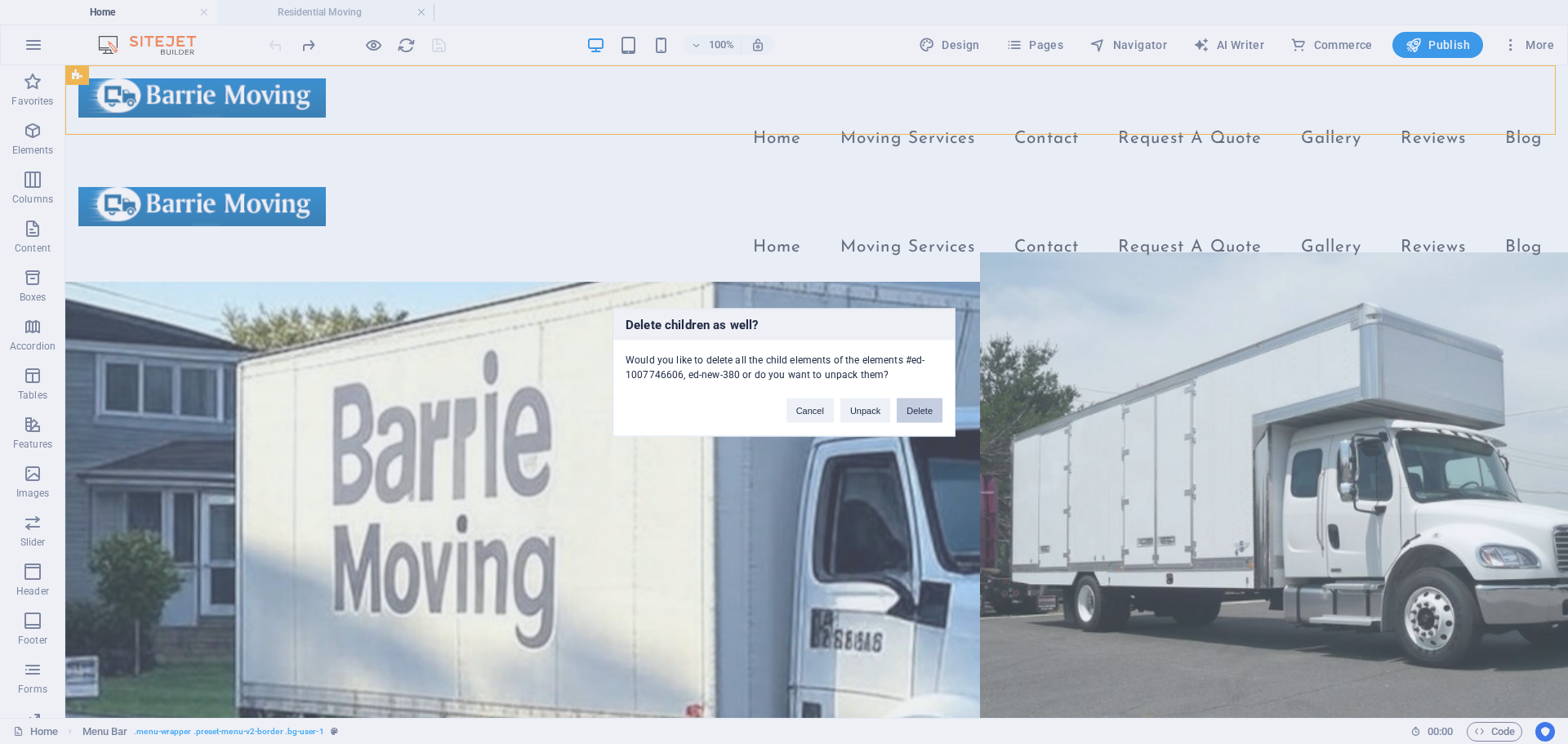
click at [923, 415] on button "Delete" at bounding box center [920, 410] width 45 height 25
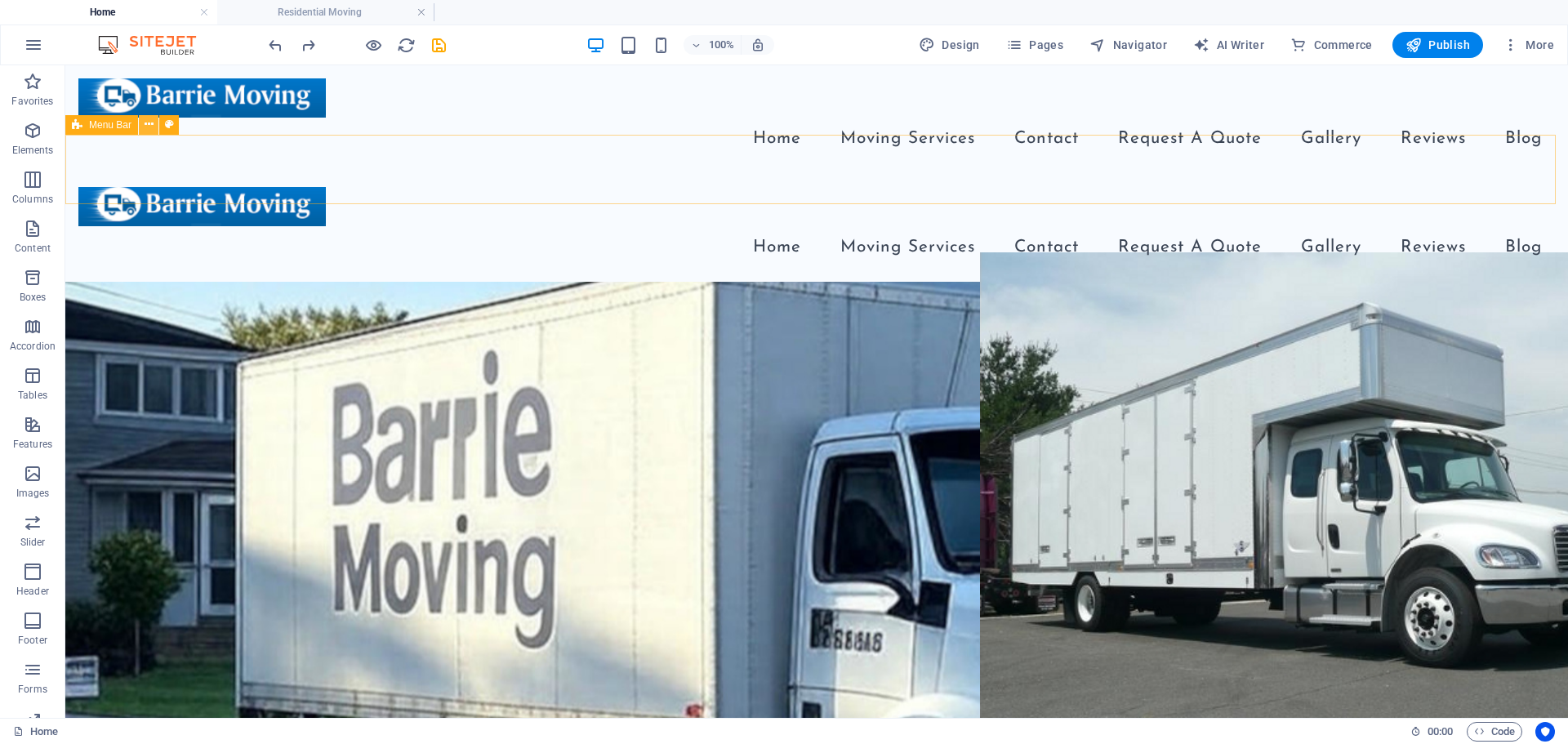
click at [150, 130] on icon at bounding box center [149, 125] width 9 height 17
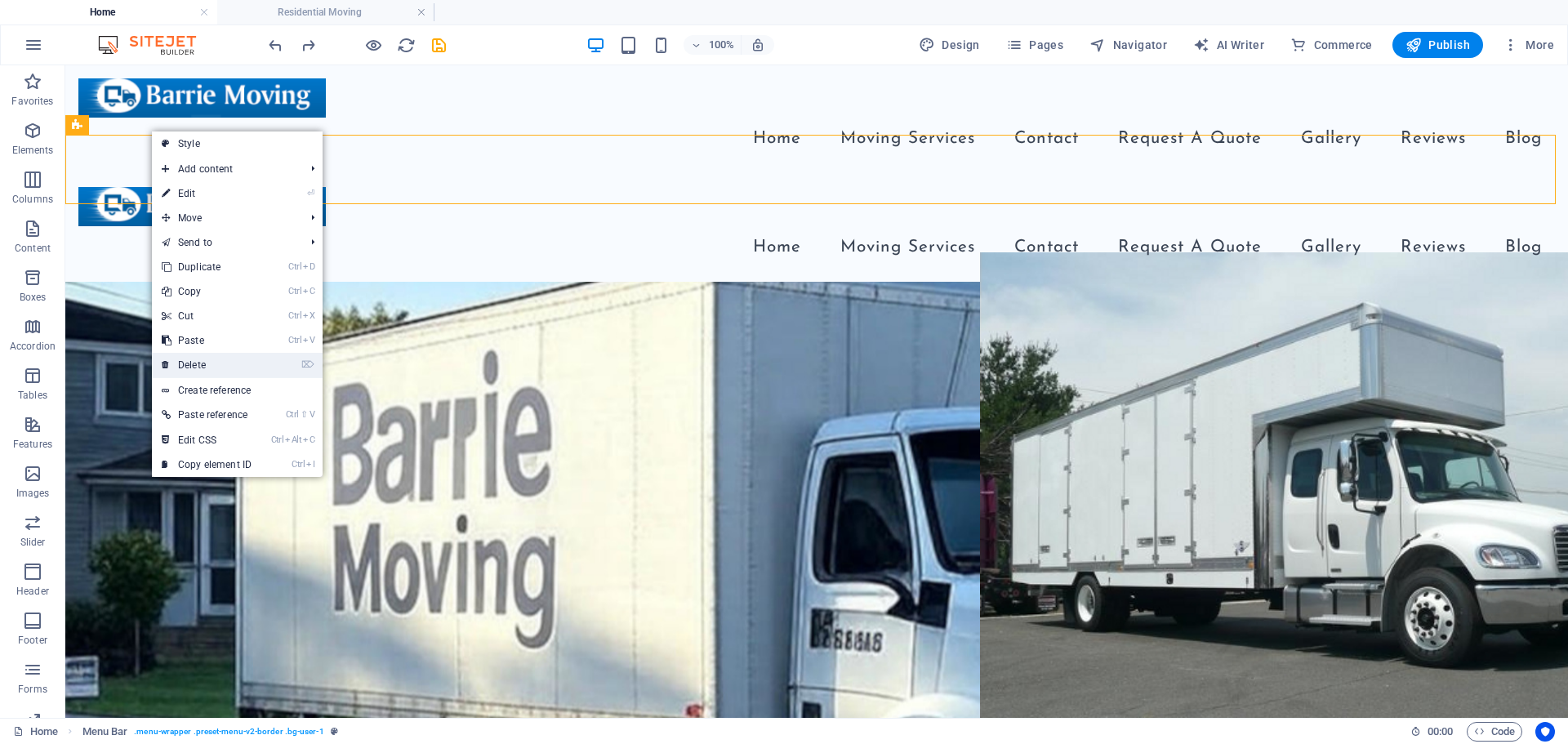
click at [189, 363] on link "⌦ Delete" at bounding box center [207, 365] width 110 height 25
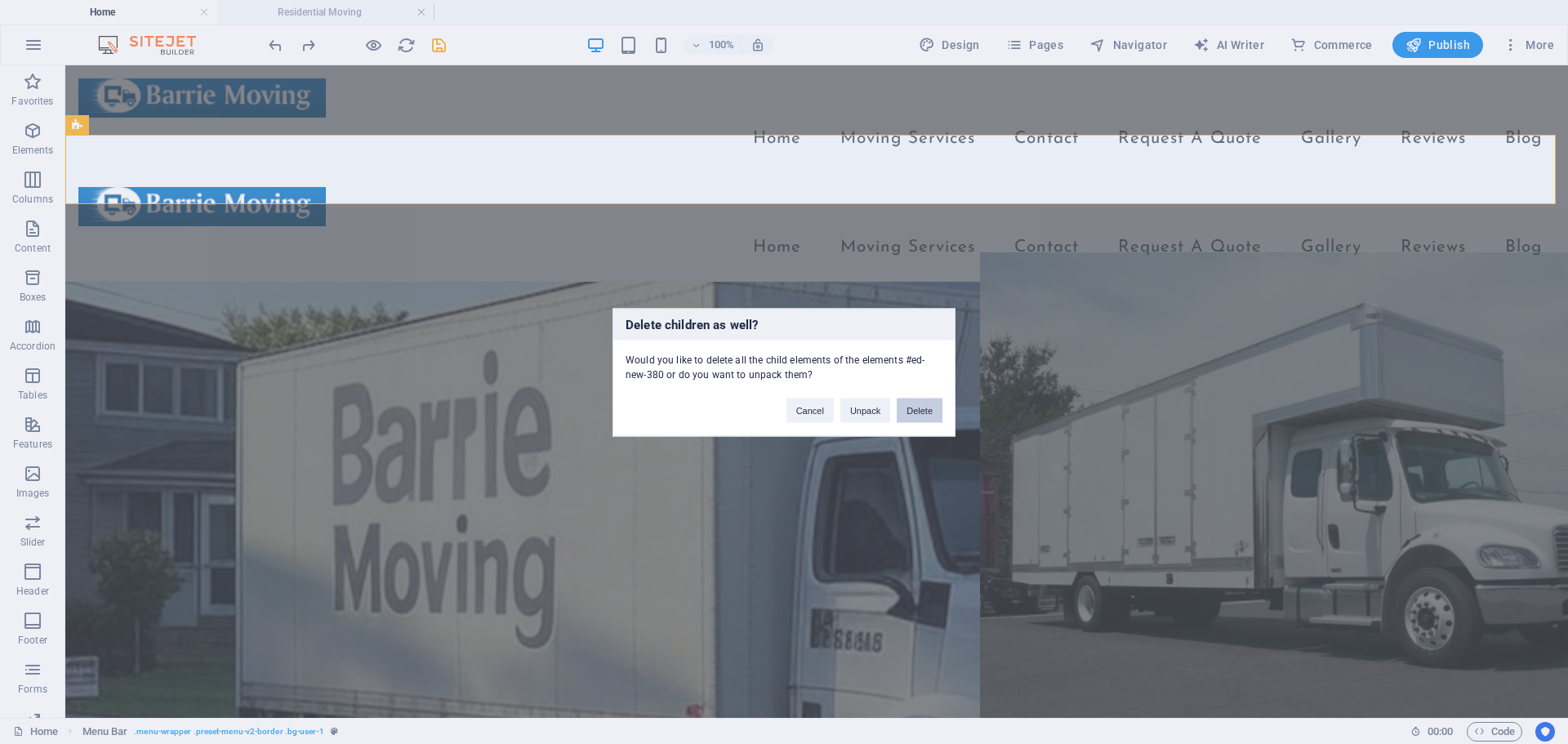
click at [909, 413] on button "Delete" at bounding box center [920, 410] width 45 height 25
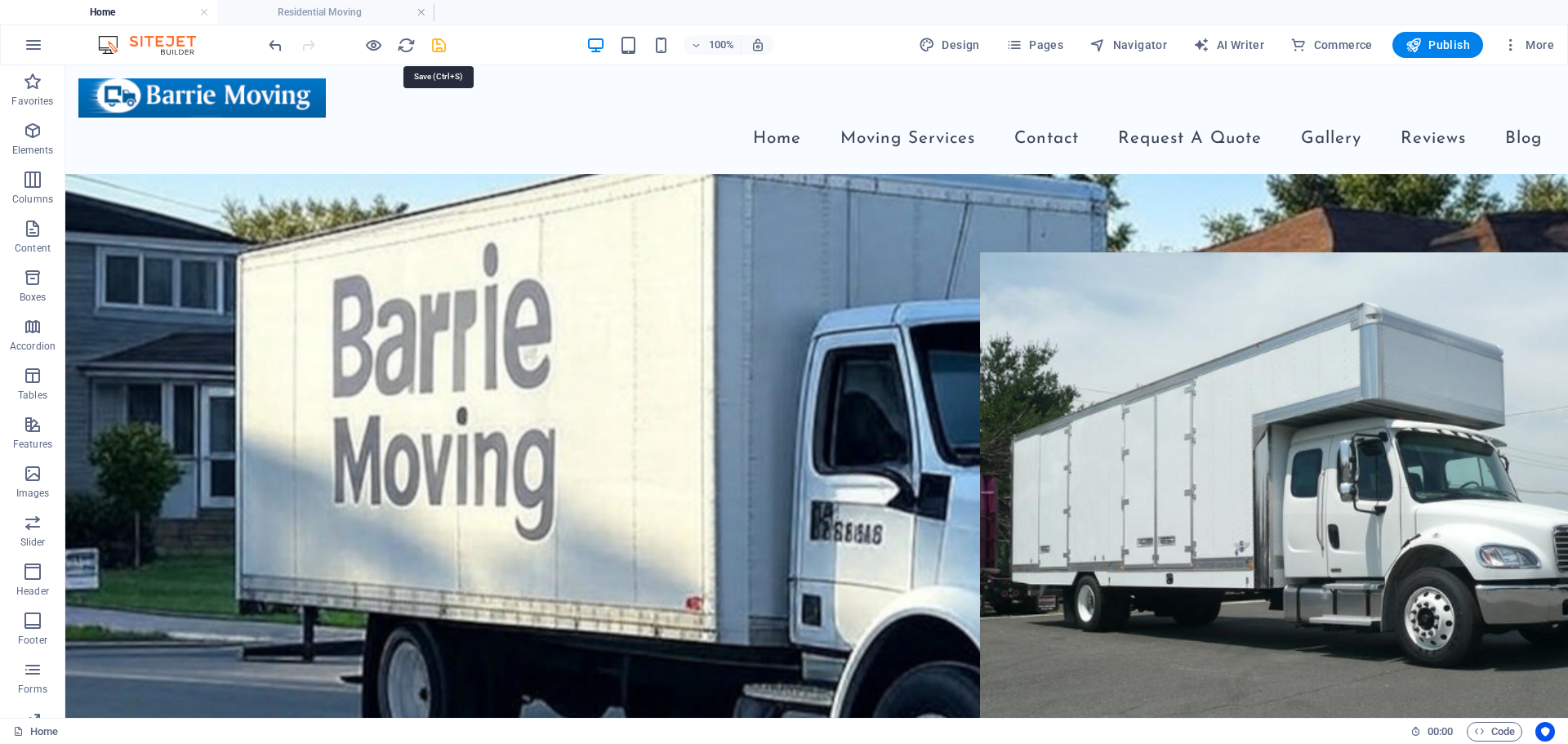
click at [442, 49] on icon "save" at bounding box center [439, 45] width 19 height 19
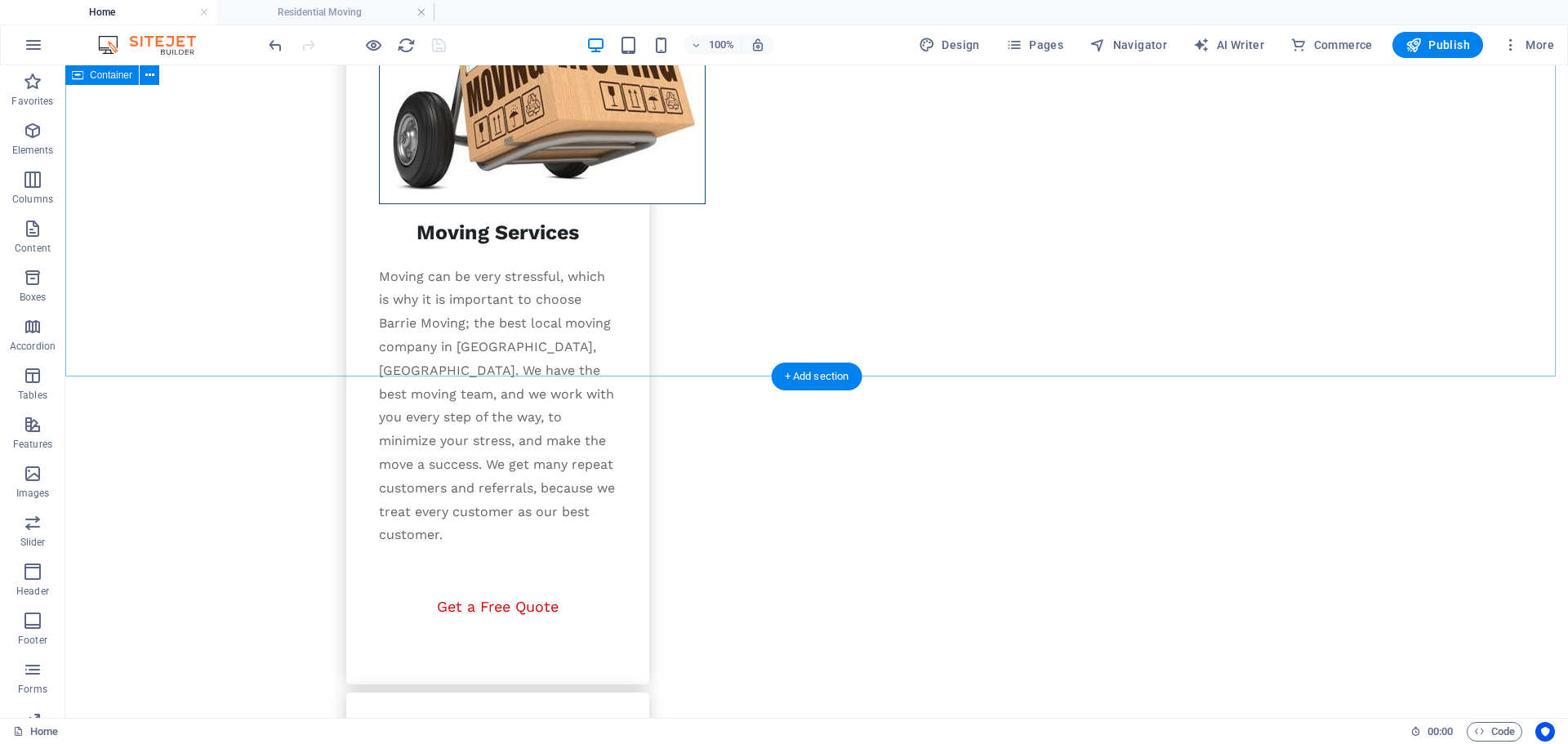
scroll to position [2683, 0]
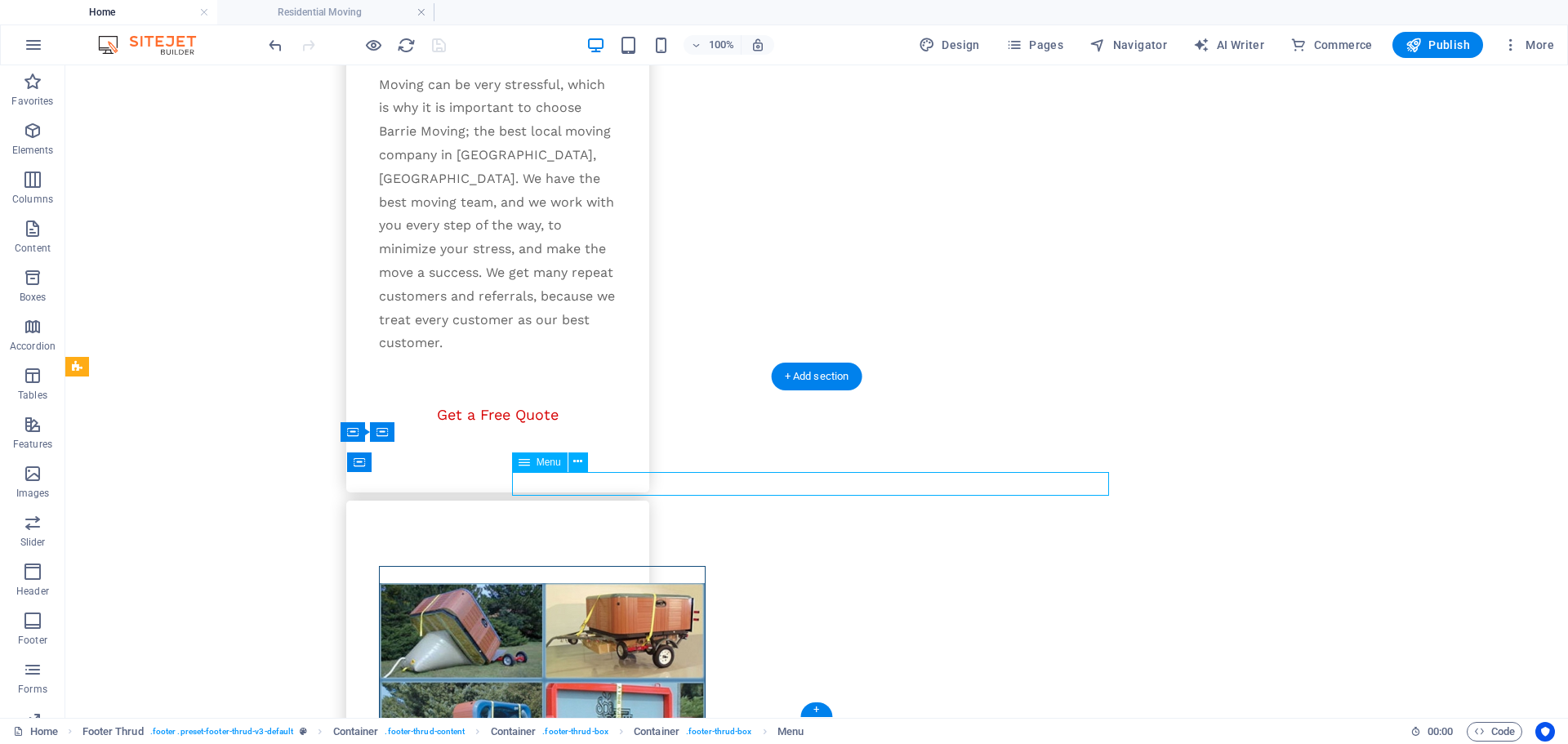
select select
select select "8"
select select
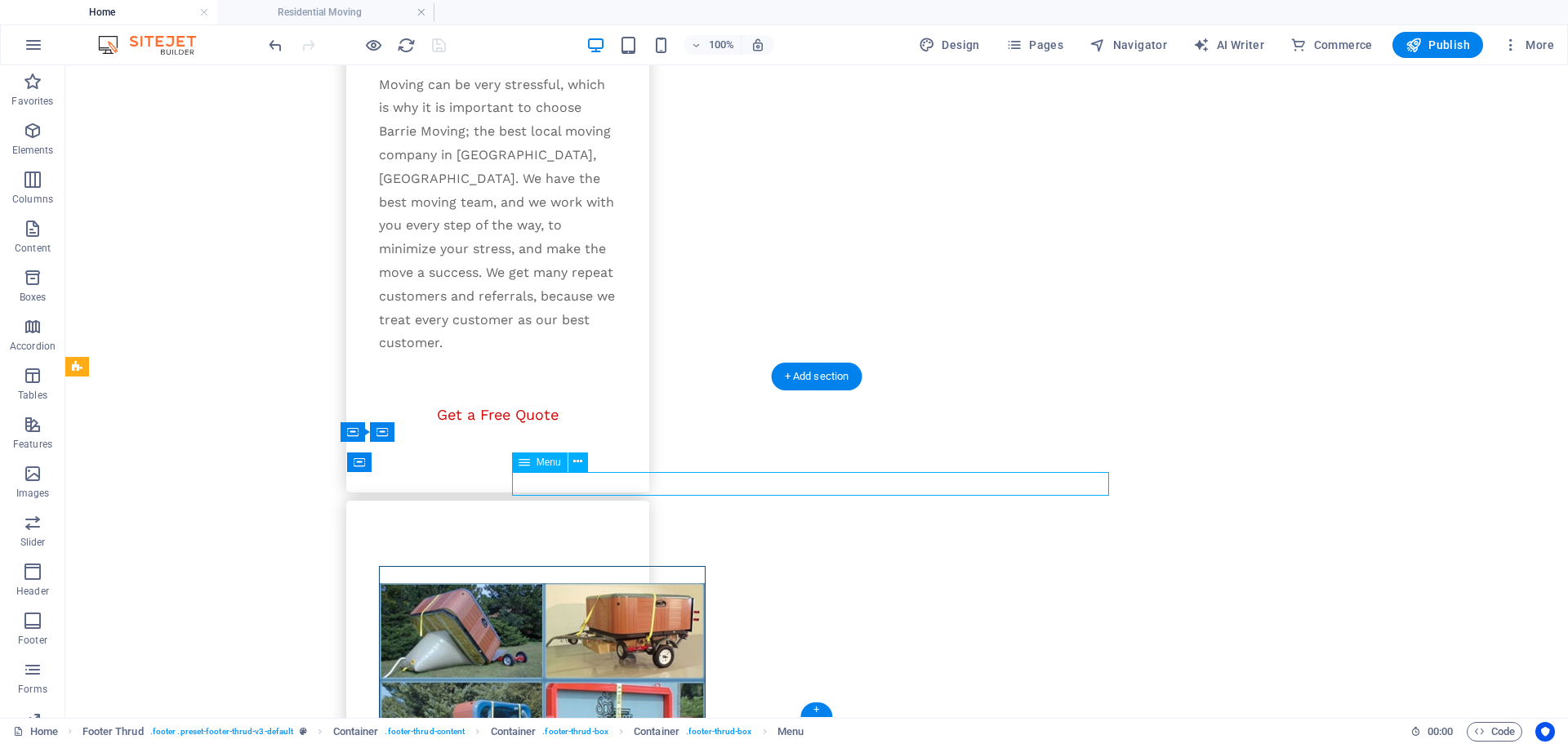
select select "9"
select select
select select "10"
select select
select select "11"
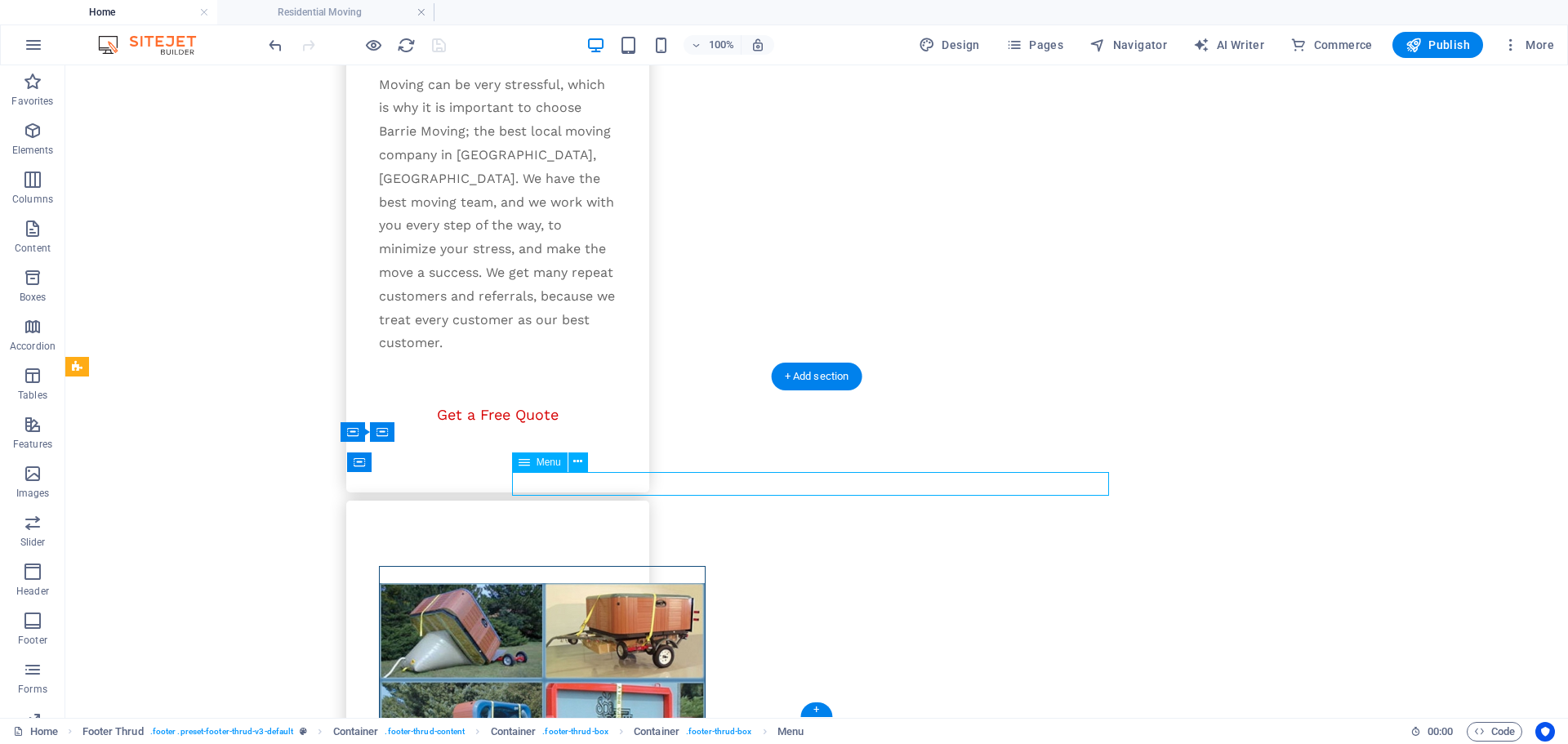
select select
select select "12"
select select
select select "13"
select select
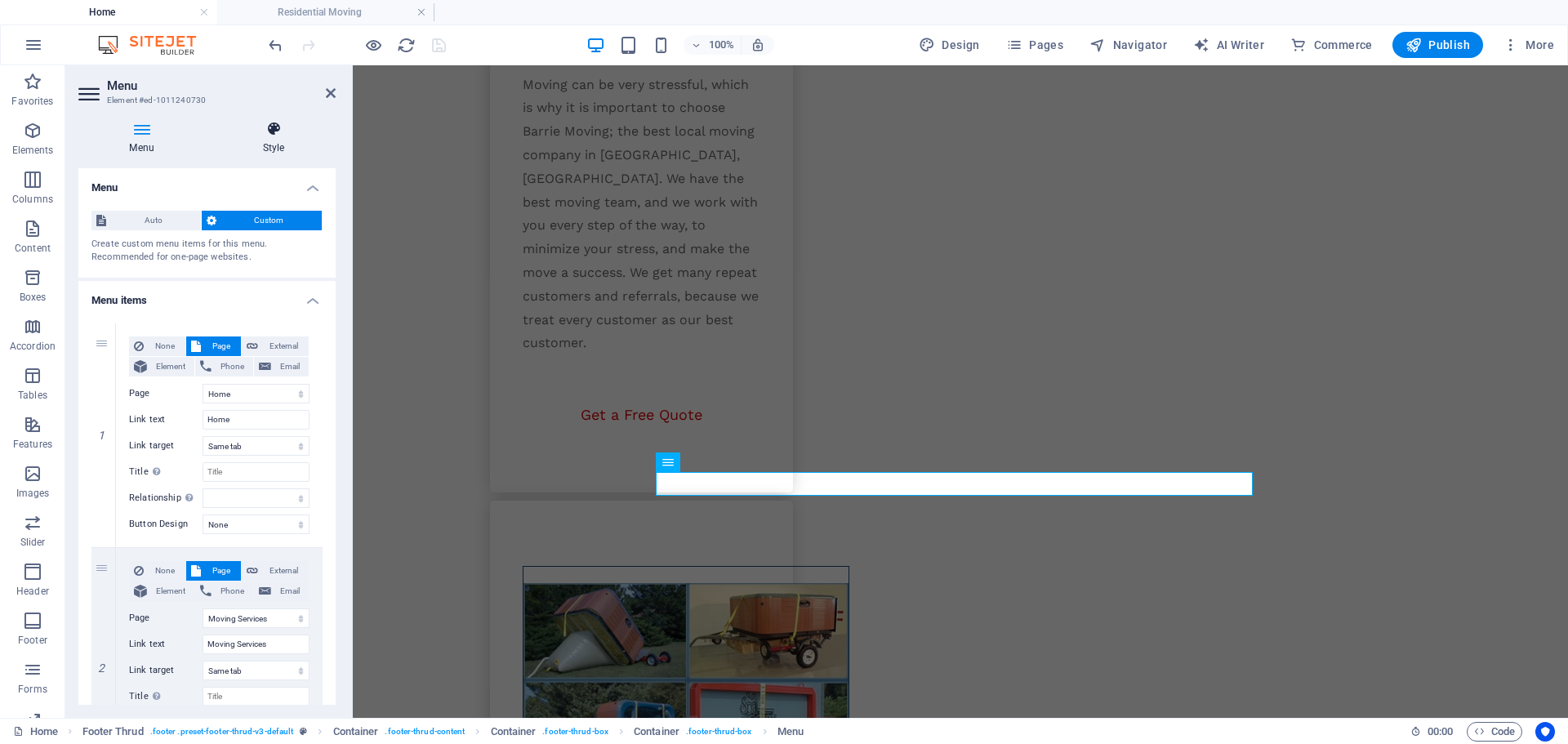
click at [272, 127] on icon at bounding box center [273, 129] width 124 height 16
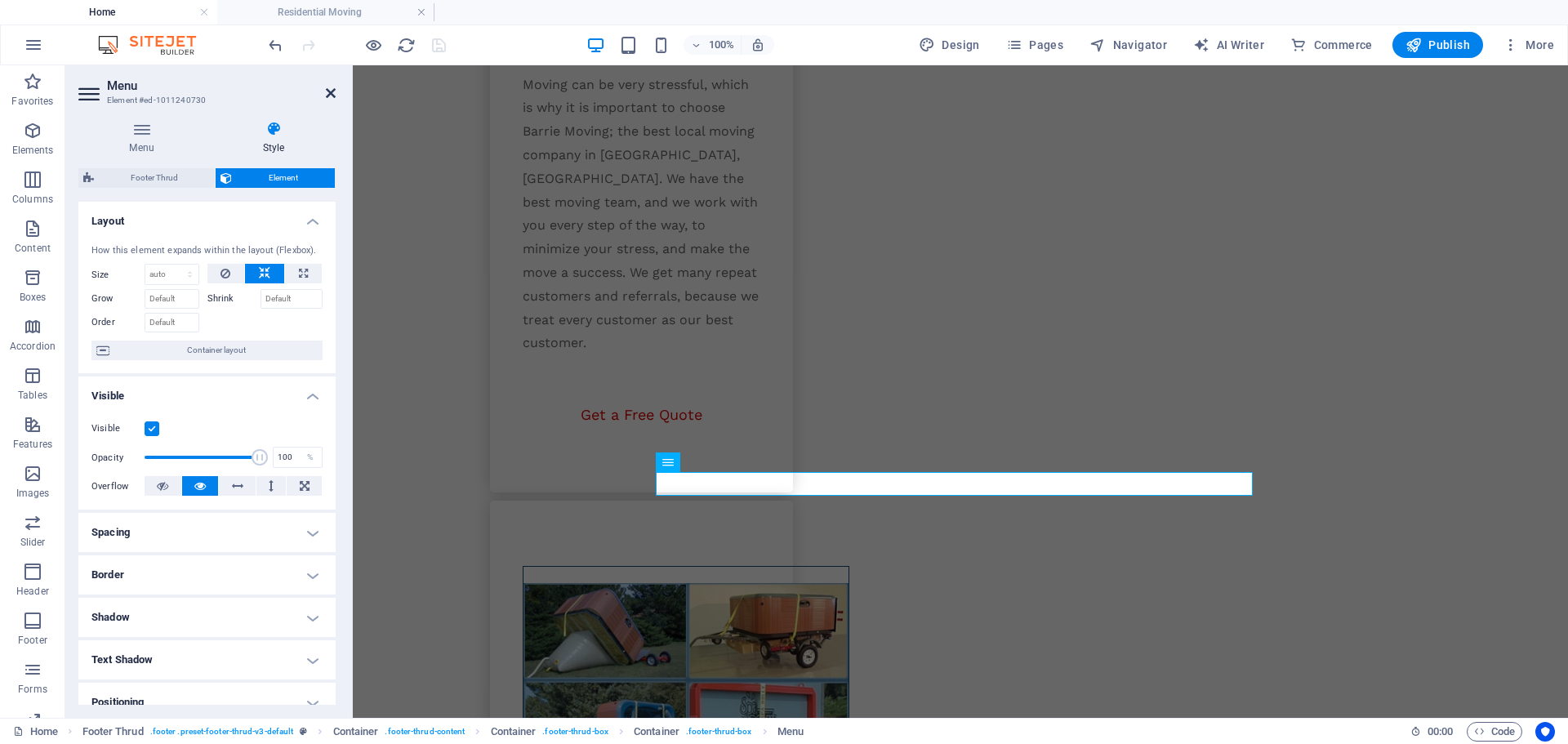
click at [334, 97] on icon at bounding box center [331, 94] width 9 height 13
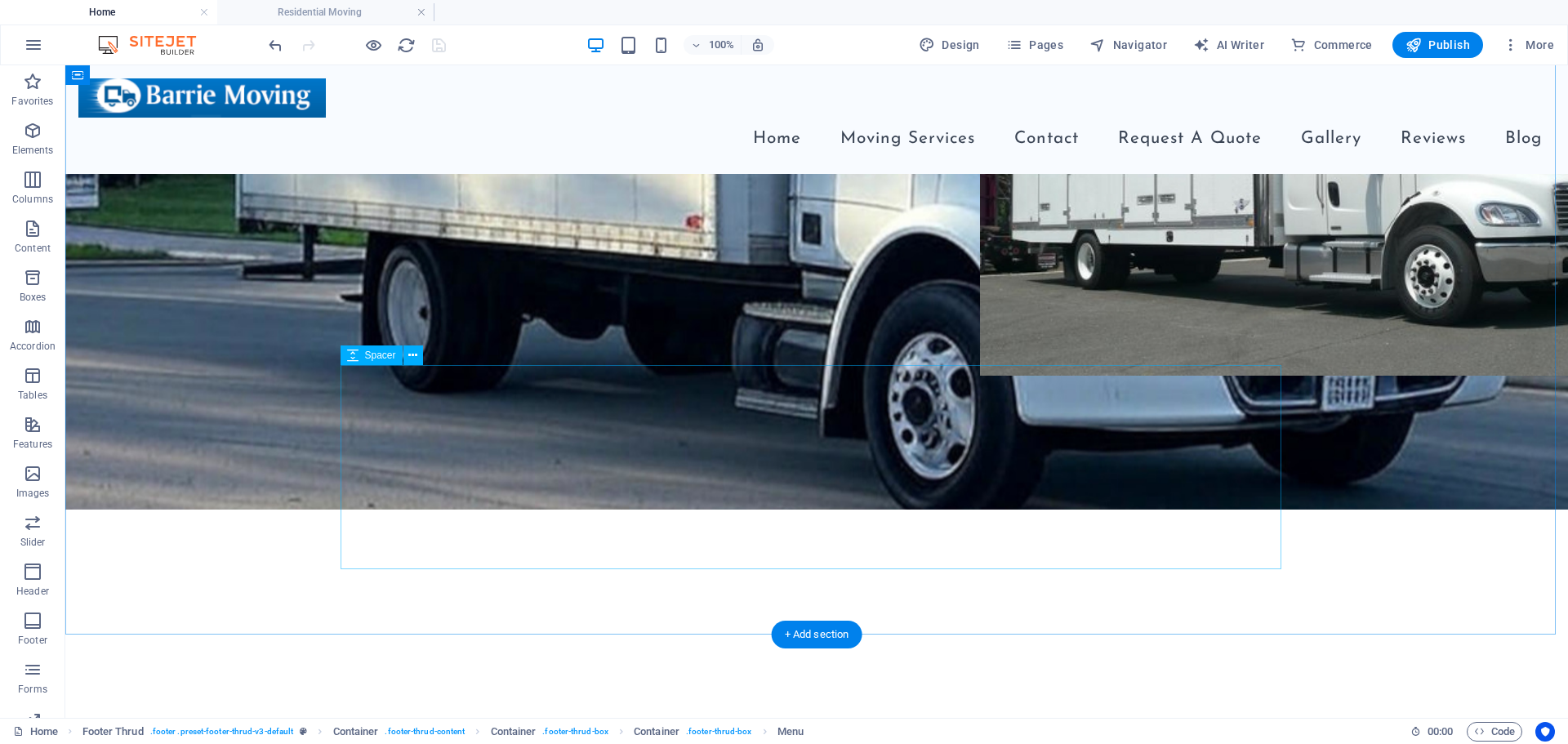
scroll to position [0, 0]
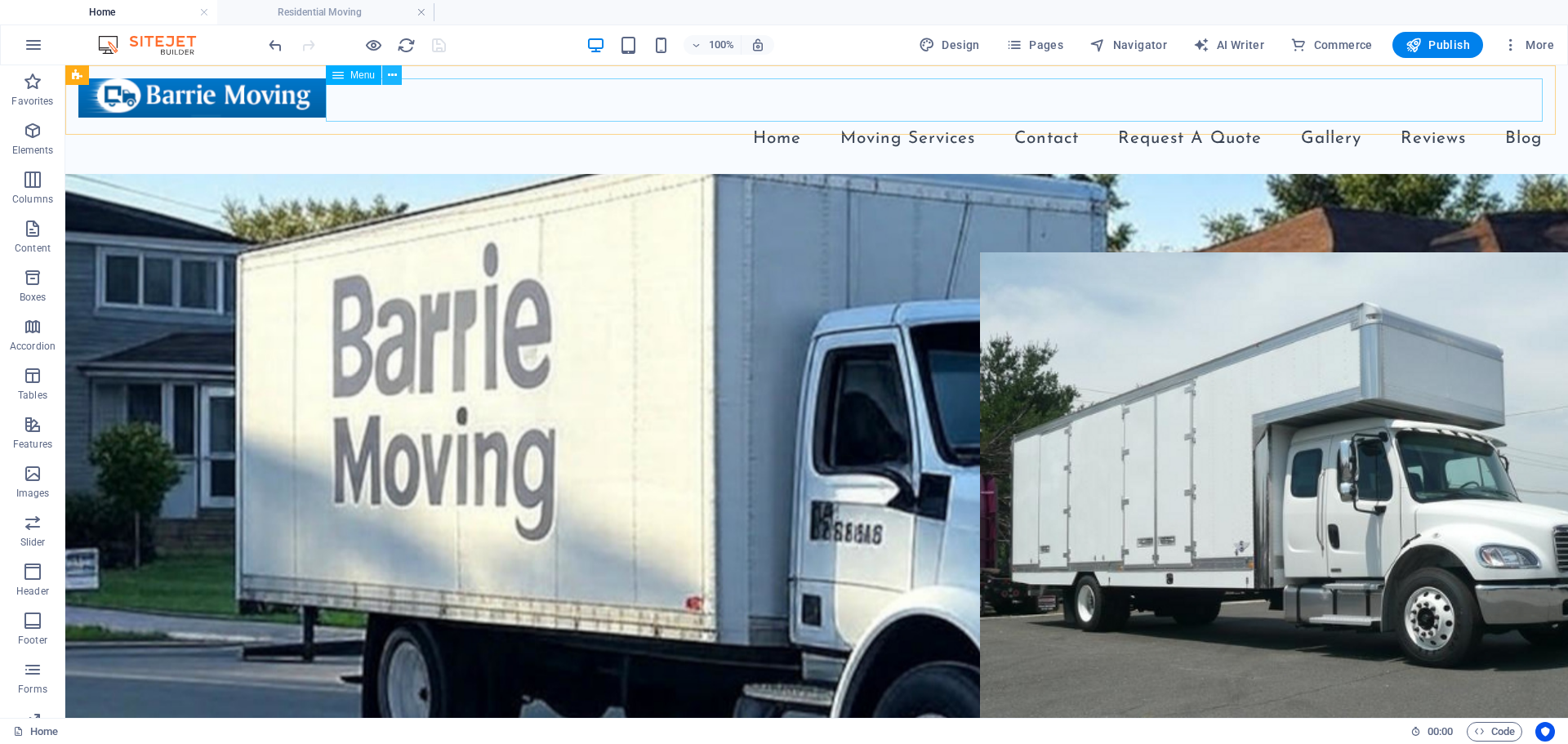
click at [392, 76] on icon at bounding box center [392, 76] width 9 height 17
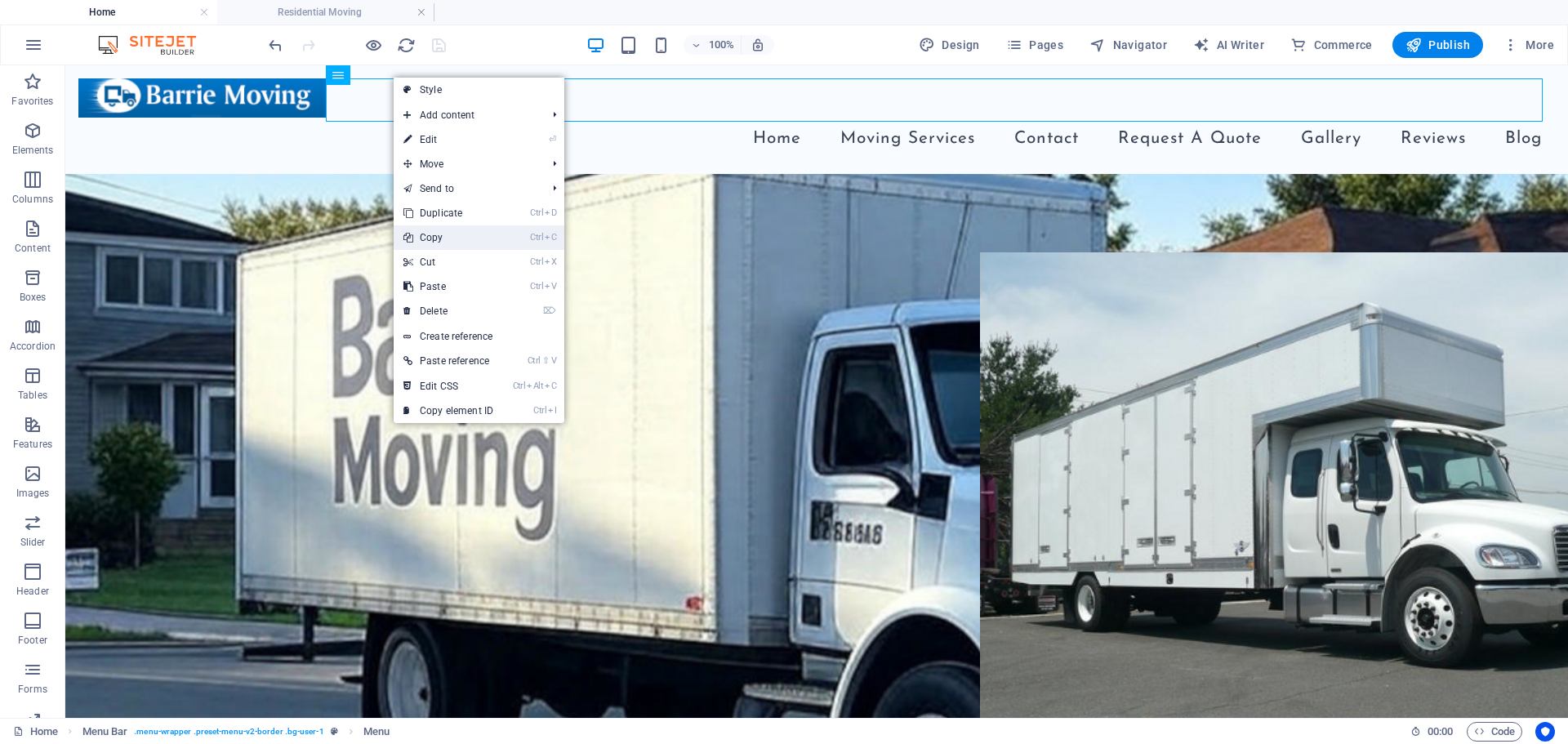
click at [447, 242] on link "Ctrl C Copy" at bounding box center [448, 237] width 110 height 25
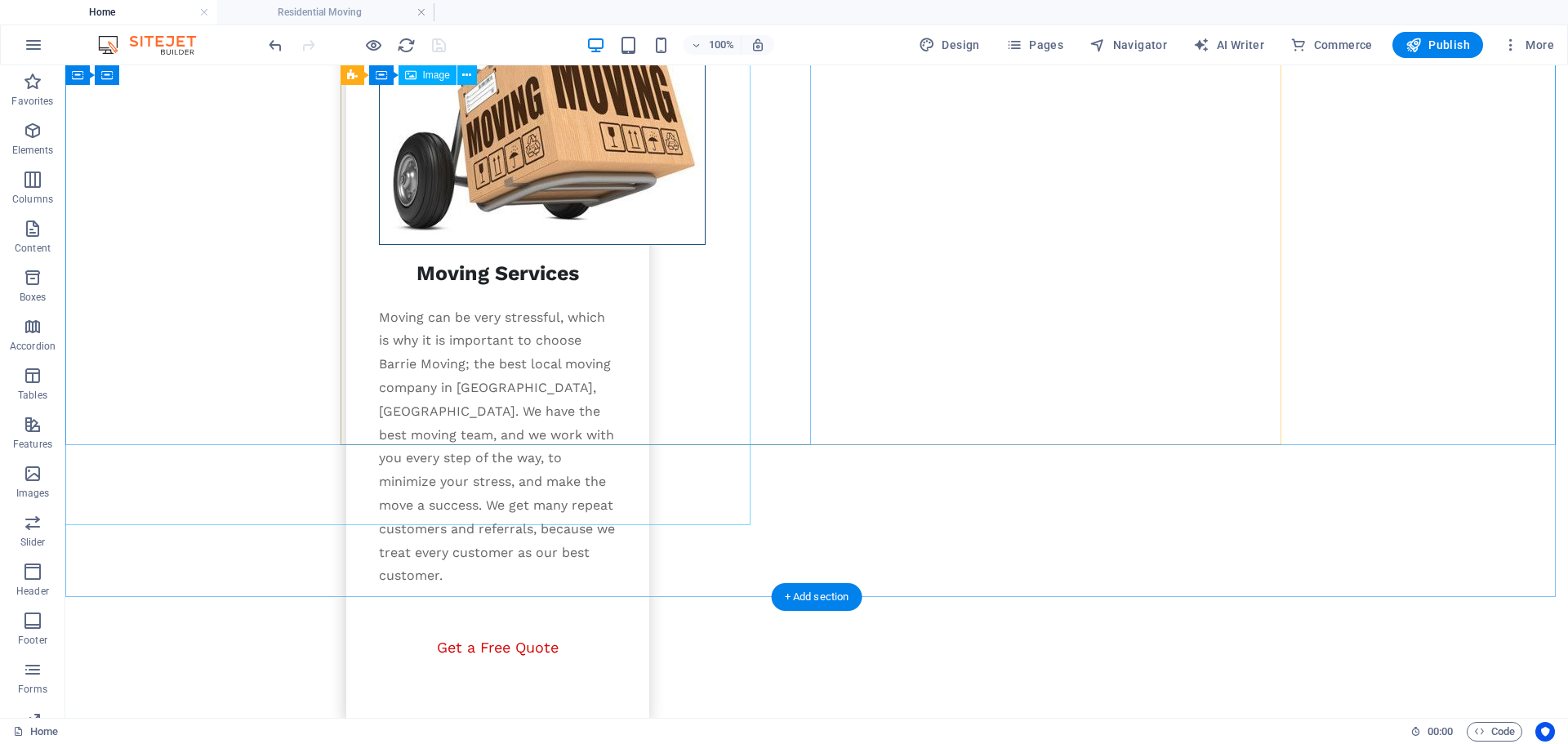
scroll to position [2683, 0]
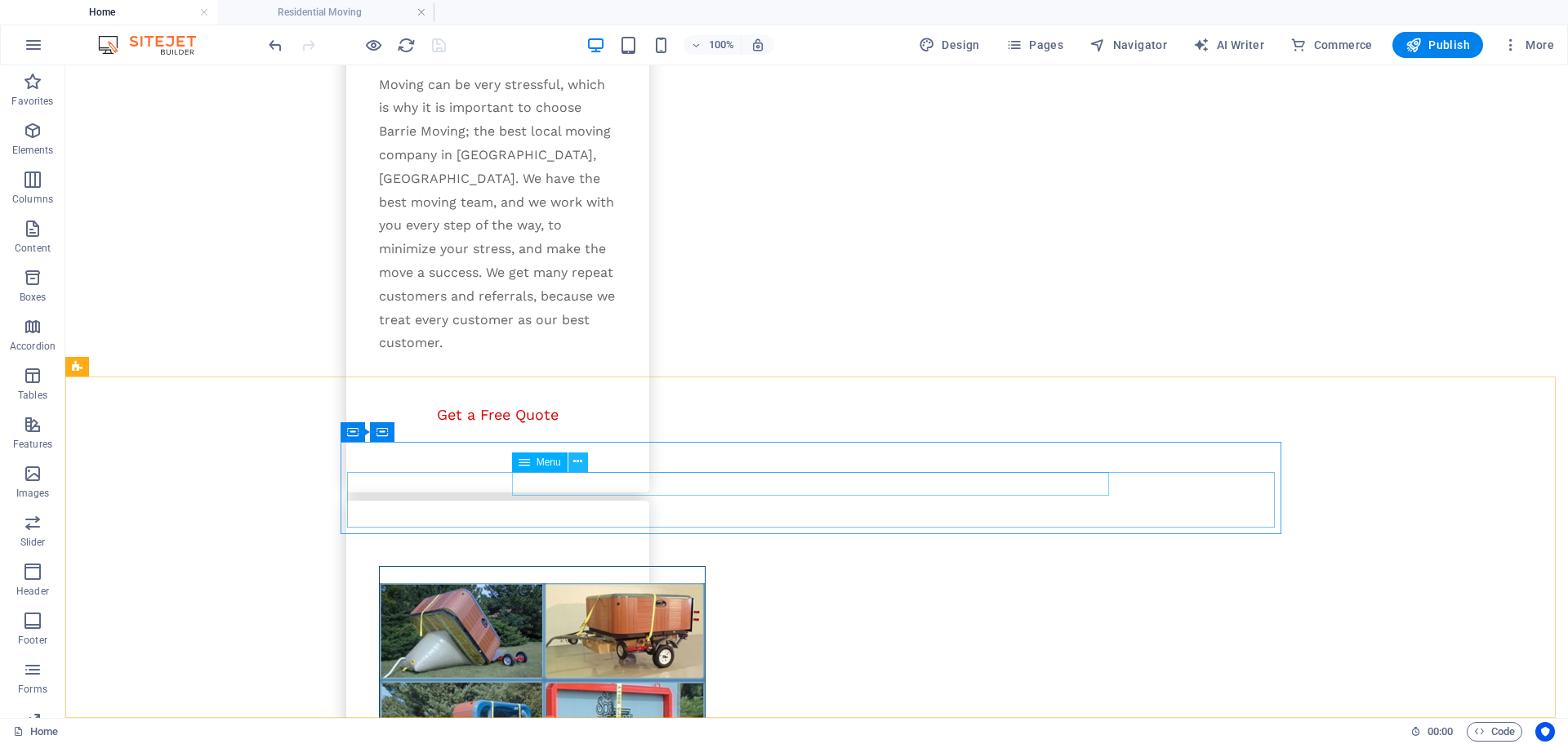
click at [577, 463] on icon at bounding box center [577, 461] width 9 height 17
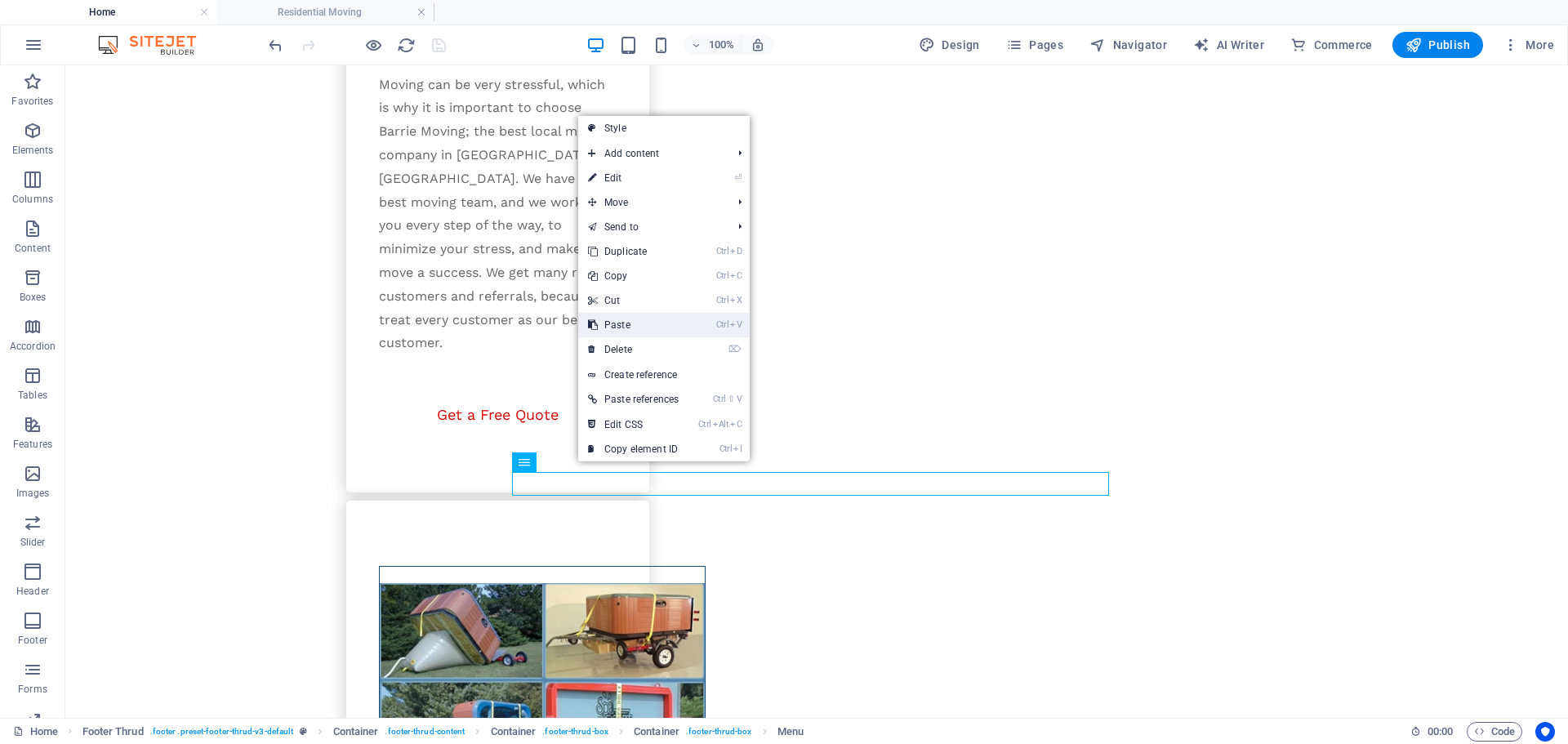
click at [613, 326] on link "Ctrl V Paste" at bounding box center [633, 325] width 111 height 25
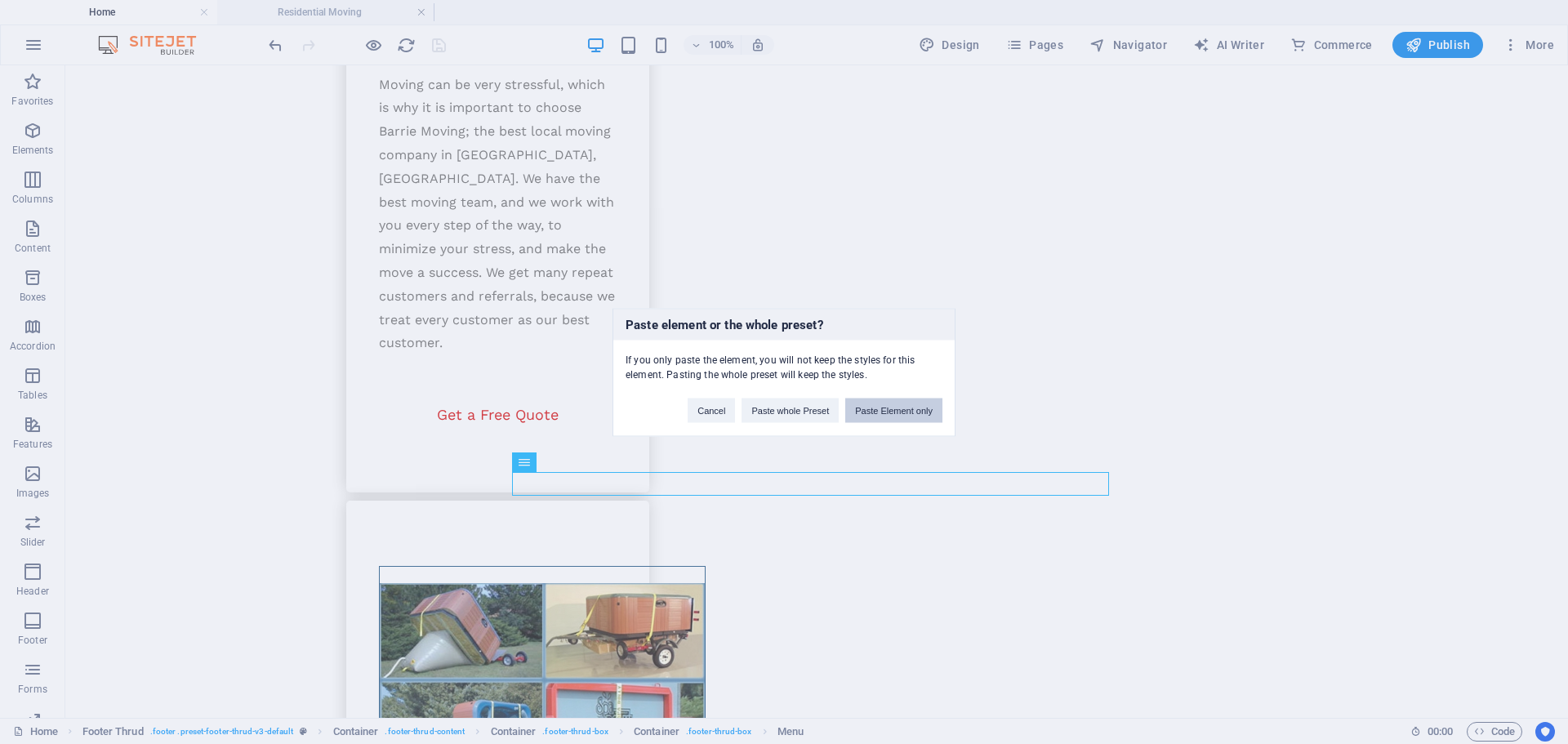
click at [888, 416] on button "Paste Element only" at bounding box center [893, 410] width 97 height 25
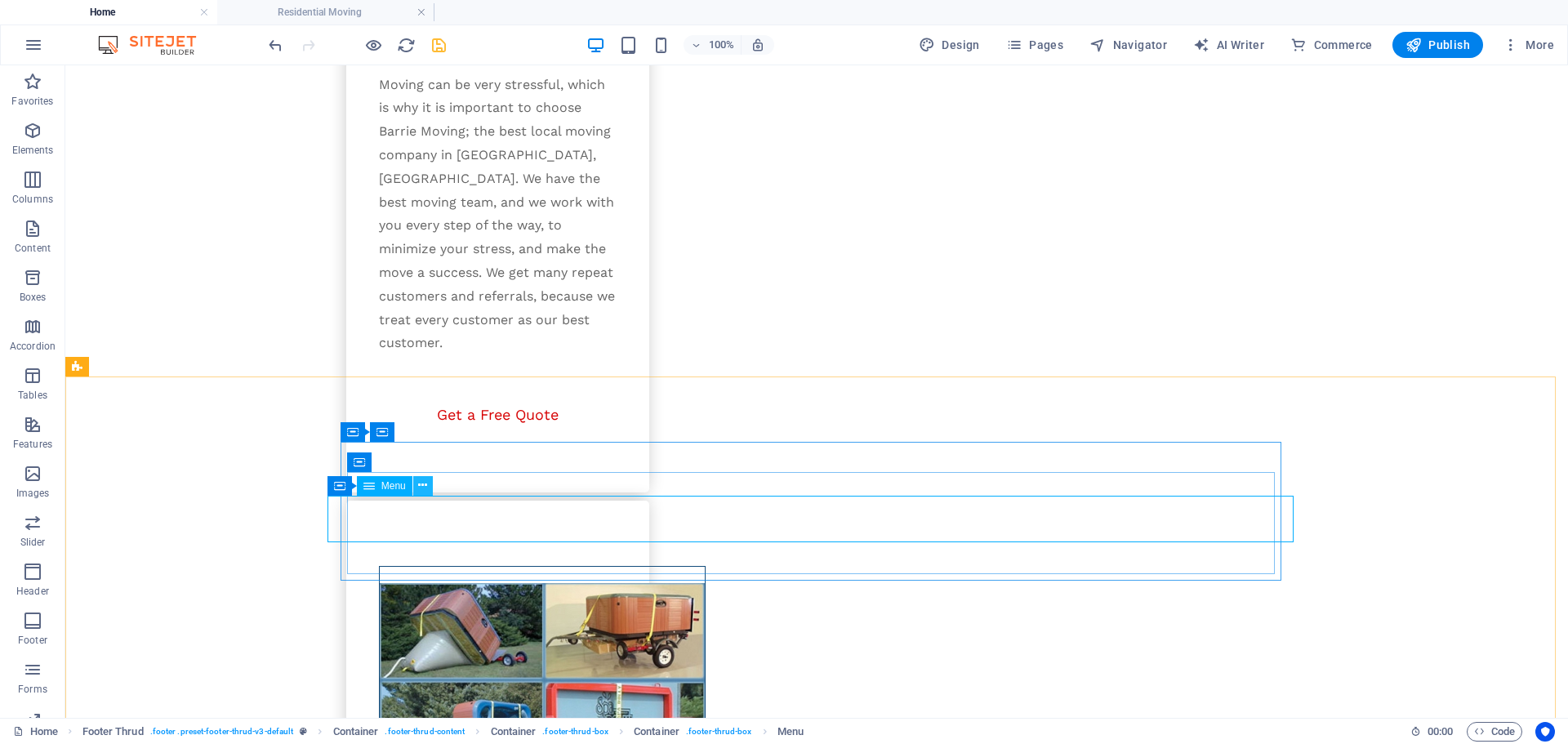
click at [429, 493] on button at bounding box center [422, 486] width 20 height 20
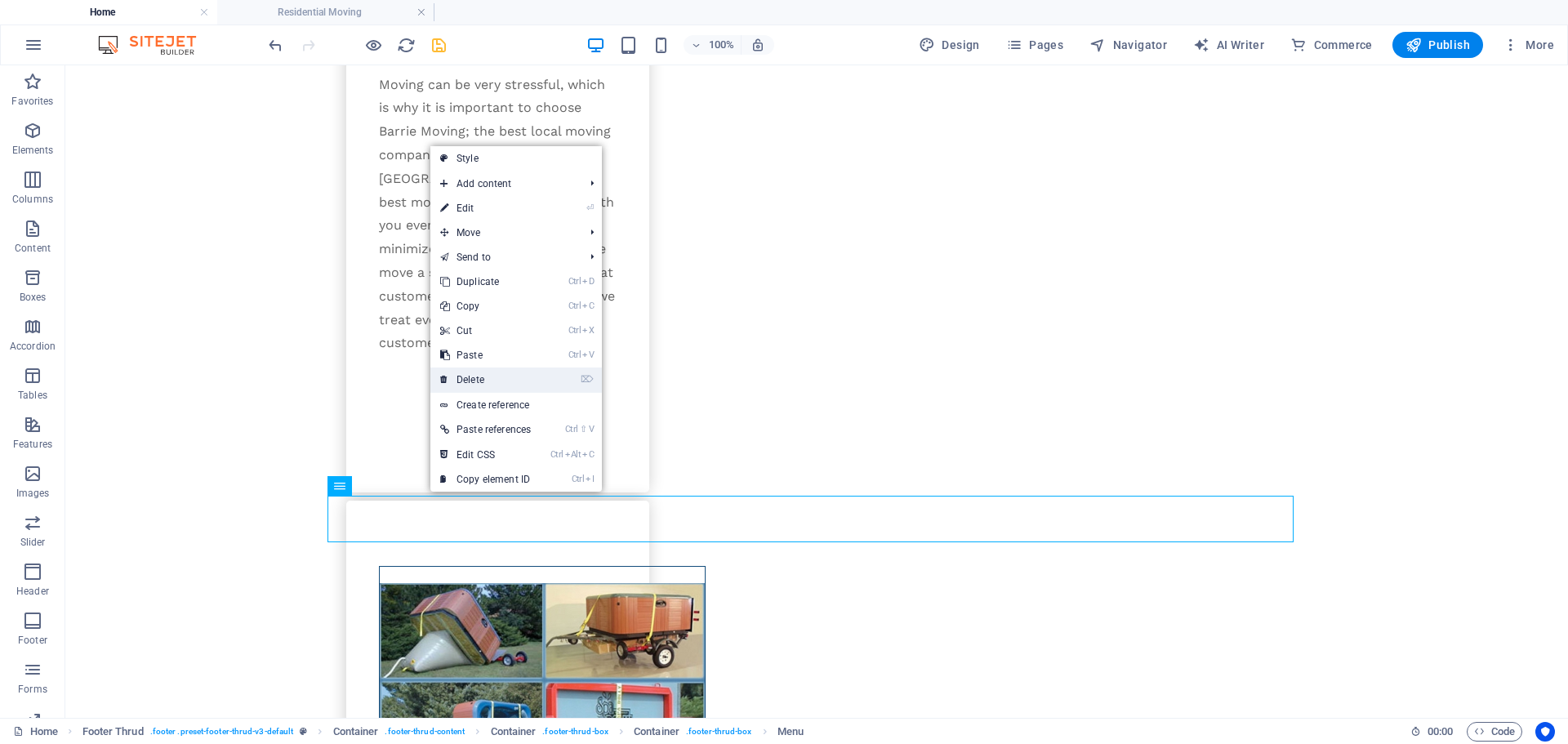
click at [478, 378] on link "⌦ Delete" at bounding box center [485, 380] width 111 height 25
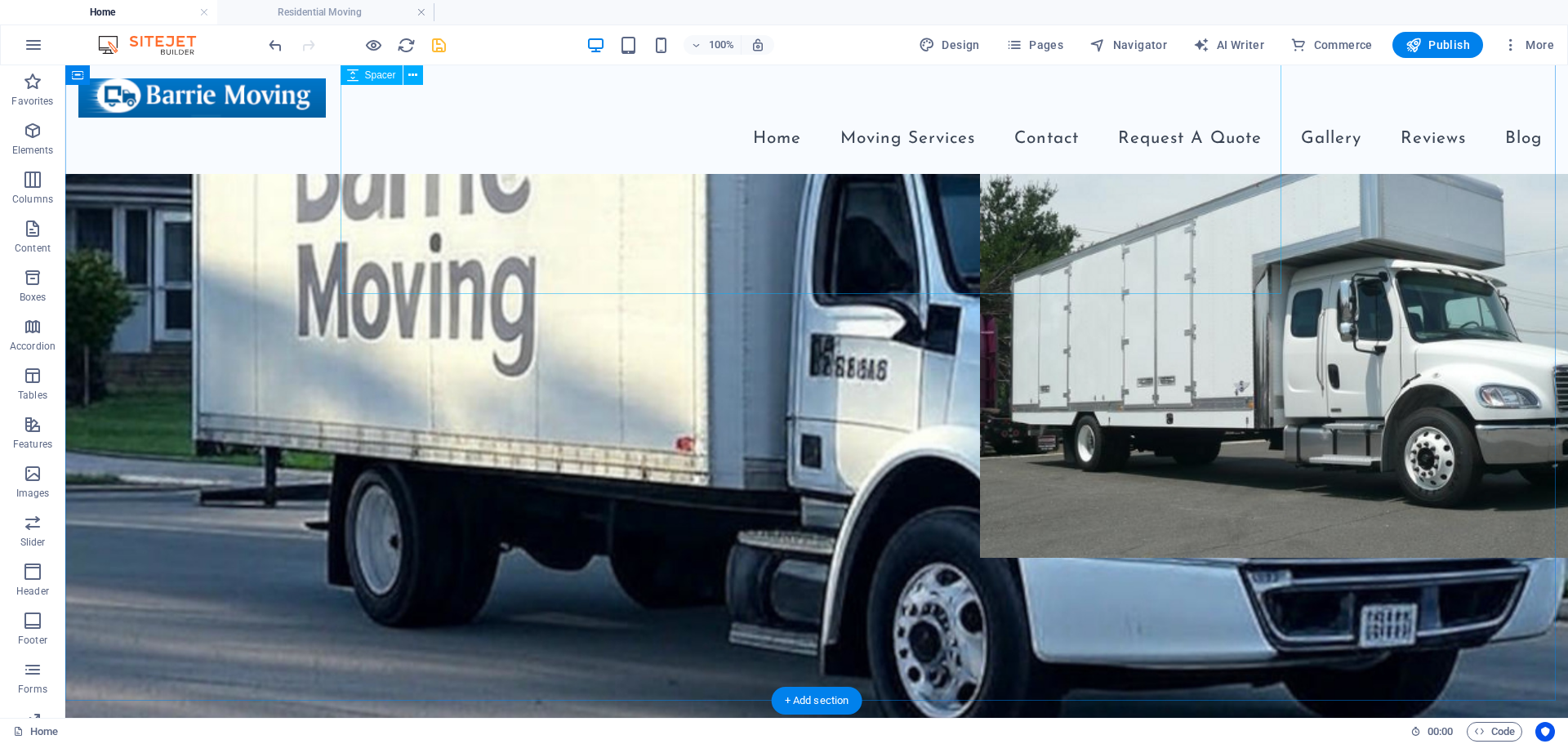
scroll to position [151, 0]
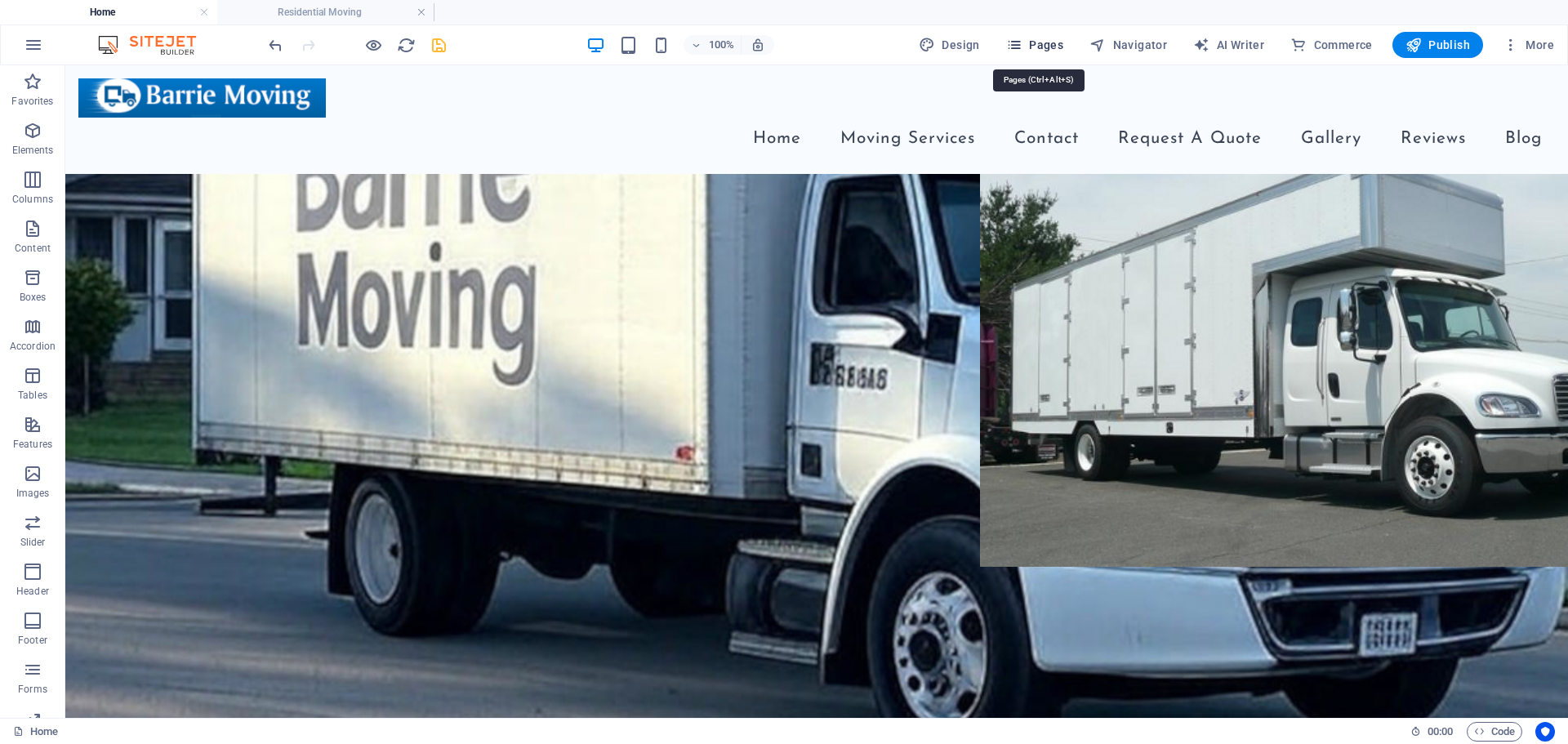
click at [1035, 42] on span "Pages" at bounding box center [1034, 44] width 57 height 16
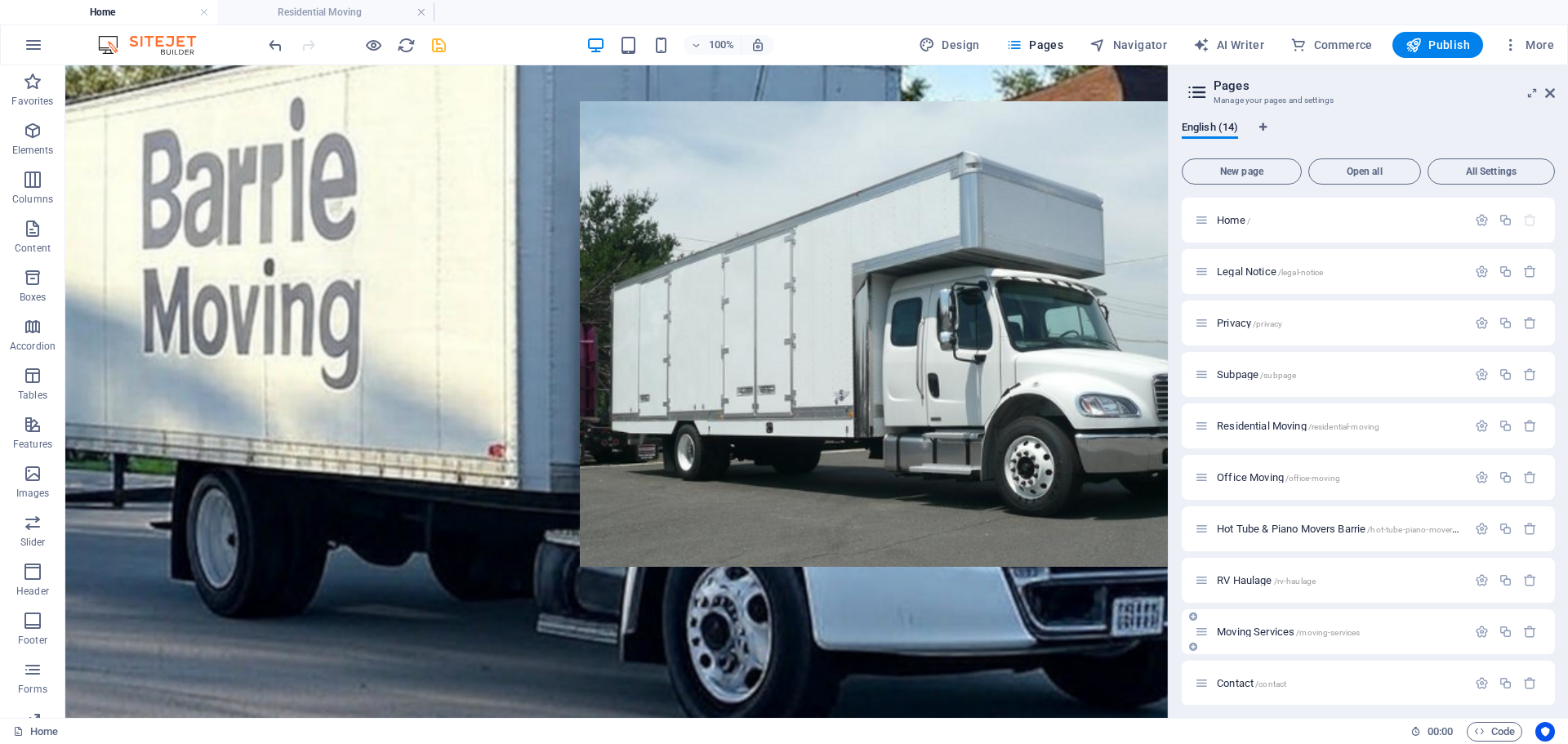
click at [1382, 635] on p "Moving Services /moving-services" at bounding box center [1338, 632] width 245 height 10
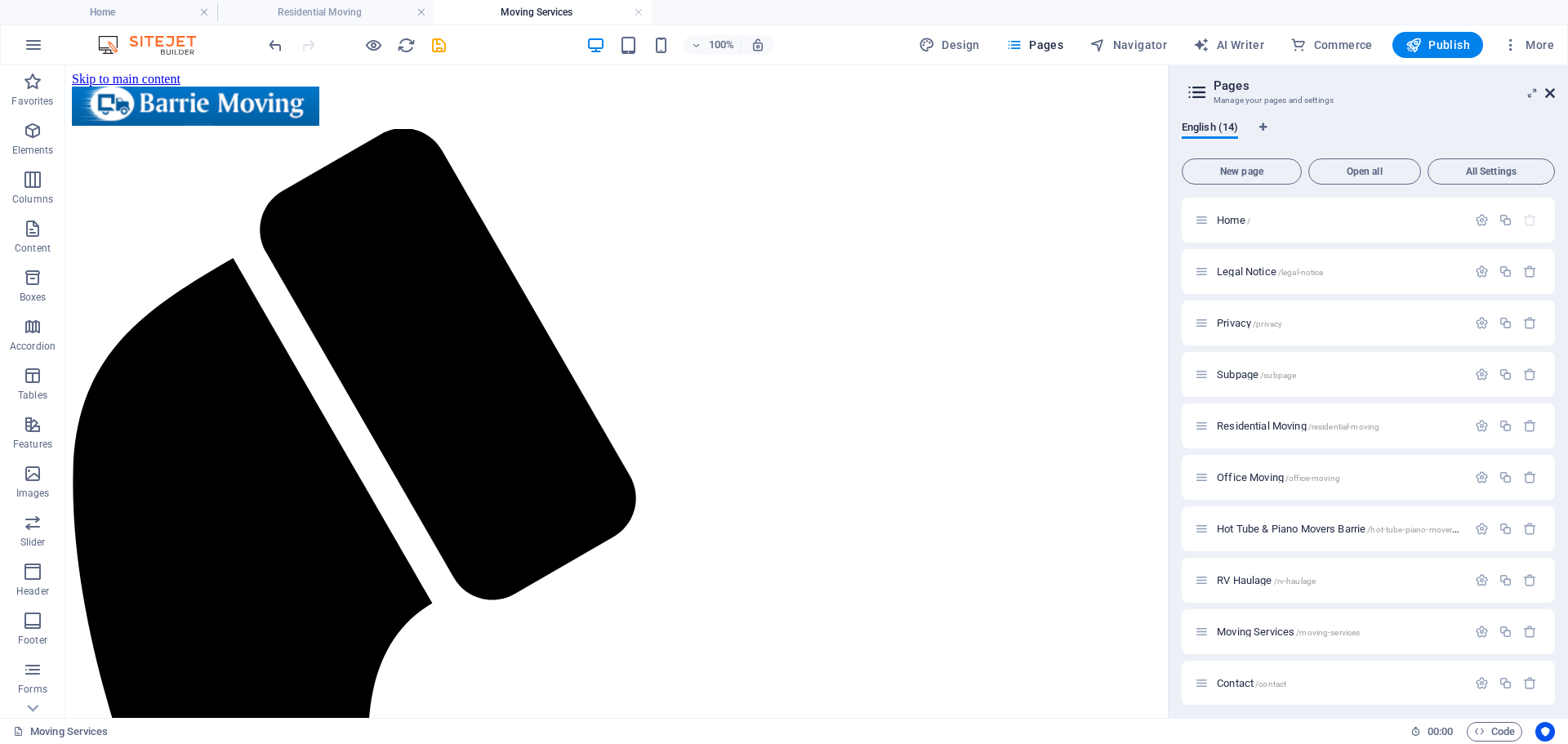
scroll to position [0, 0]
click at [1548, 53] on button "More" at bounding box center [1528, 45] width 64 height 26
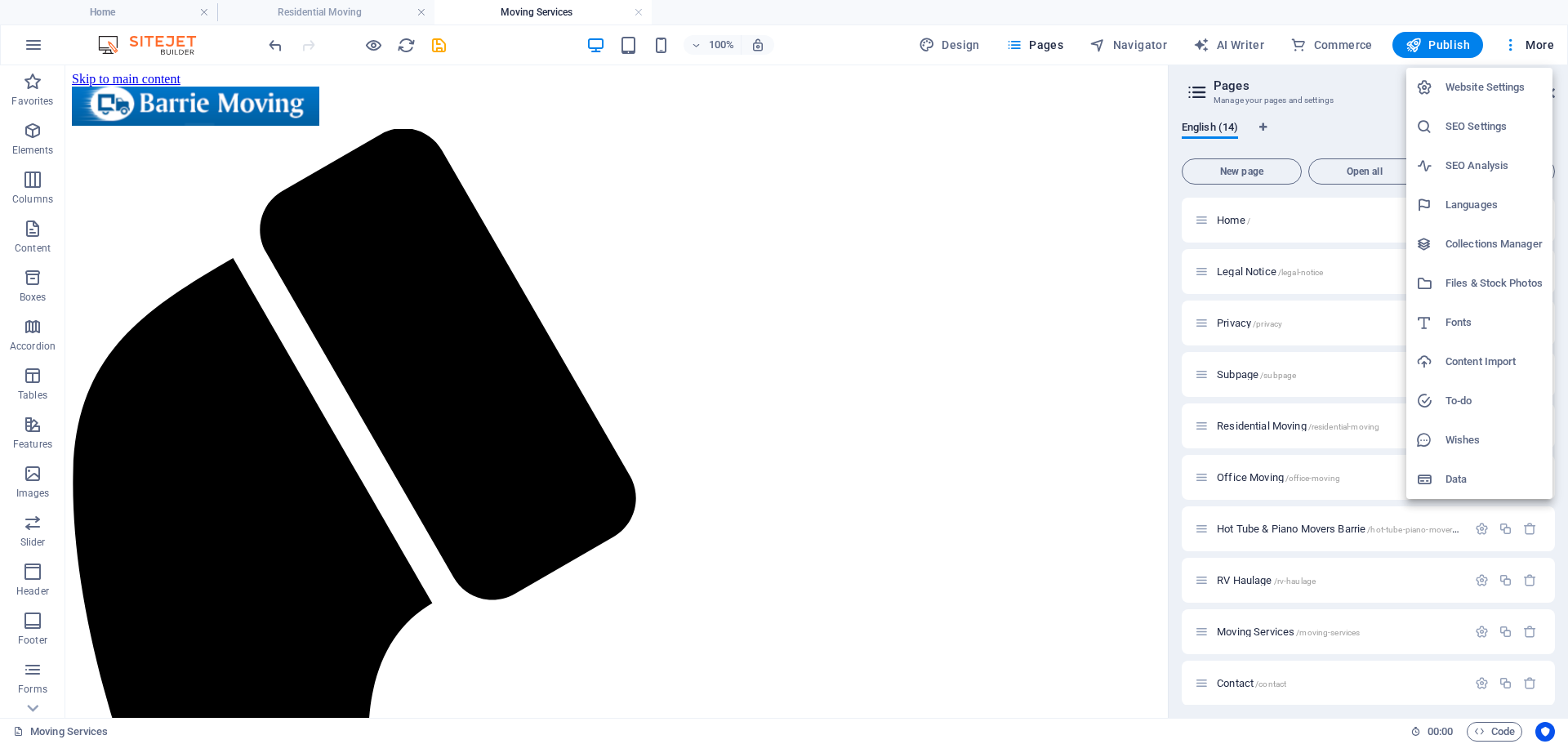
click at [1353, 113] on div at bounding box center [784, 372] width 1568 height 744
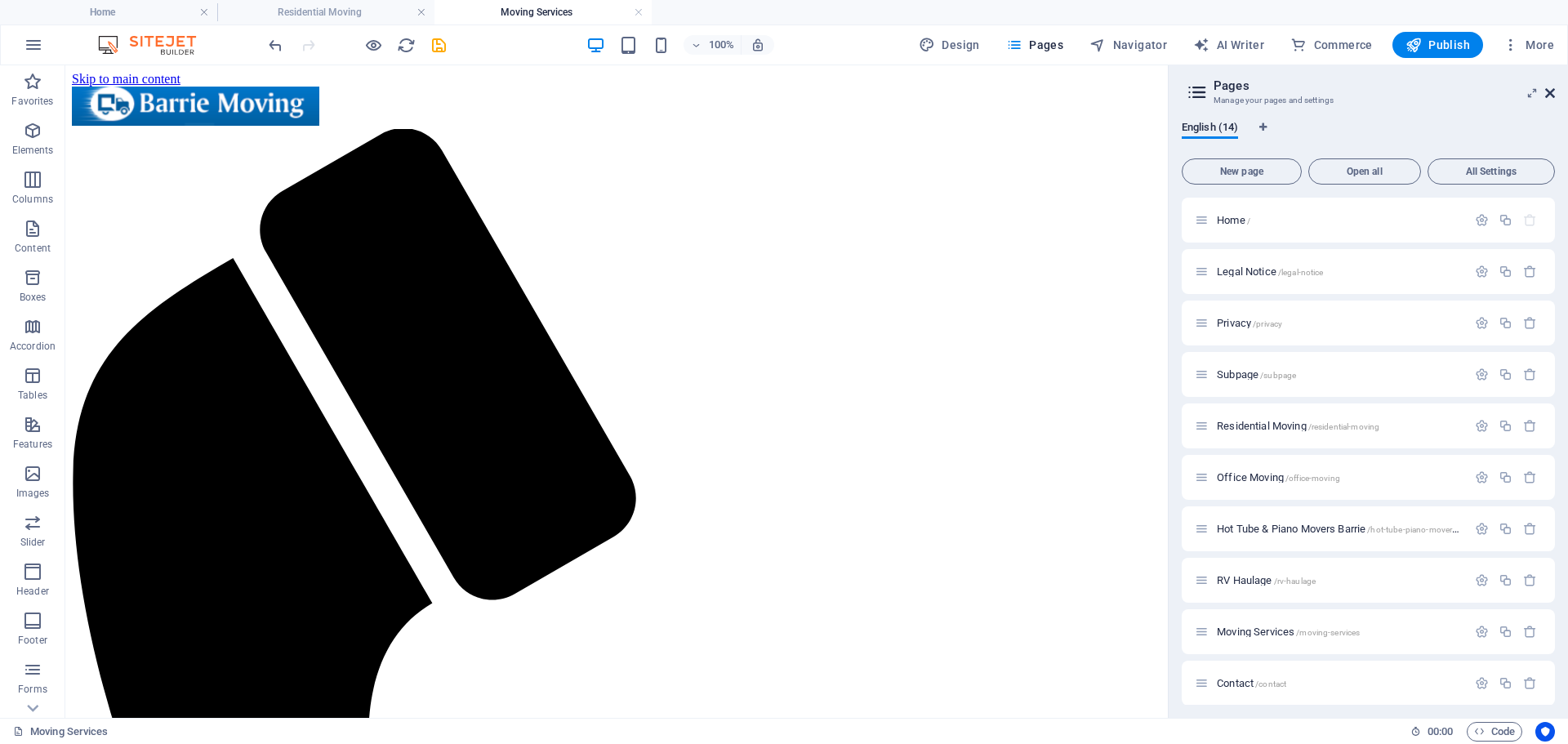
drag, startPoint x: 1553, startPoint y: 93, endPoint x: 1487, endPoint y: 27, distance: 93.3
click at [1553, 93] on icon at bounding box center [1549, 94] width 9 height 13
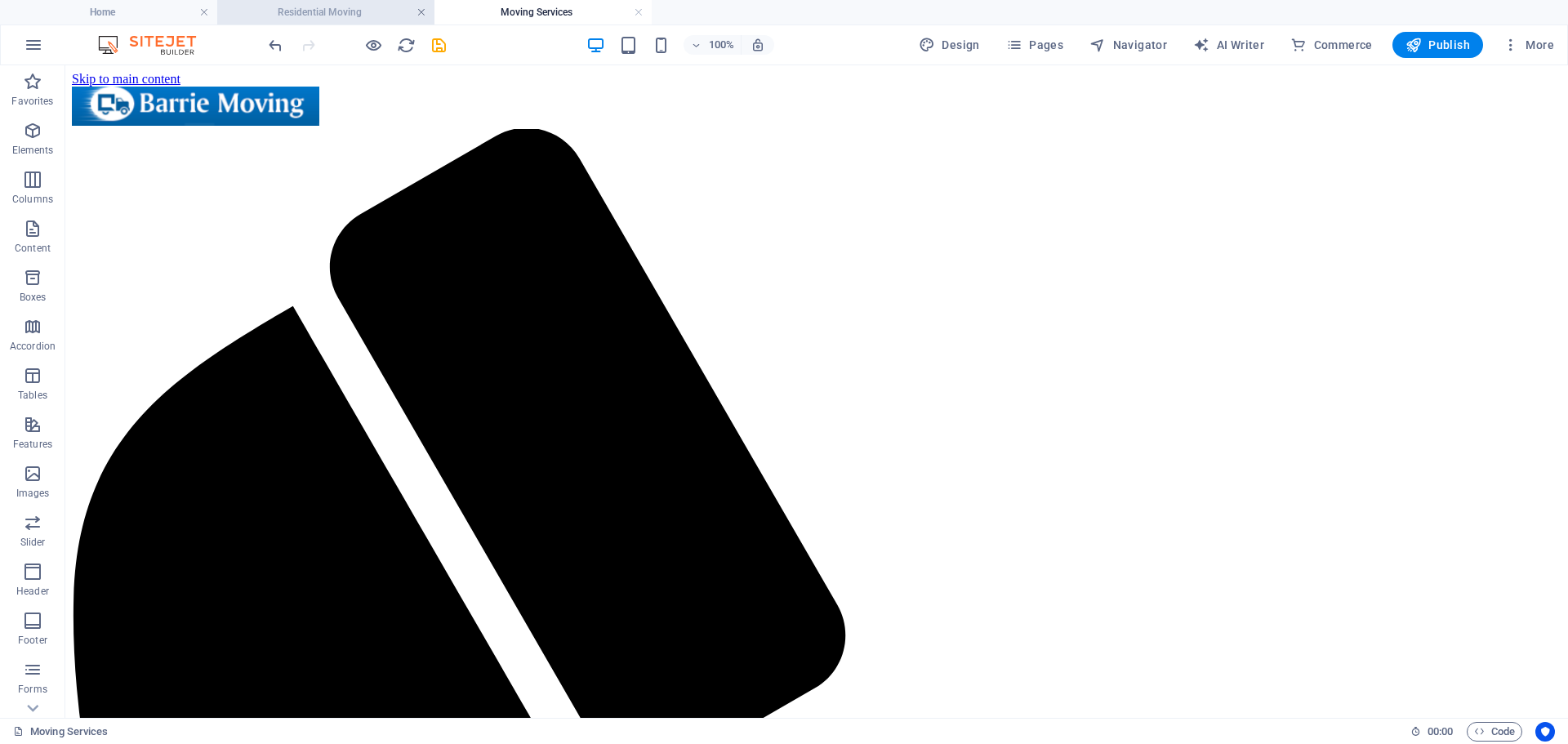
click at [418, 12] on link at bounding box center [422, 12] width 9 height 15
